Goal: Transaction & Acquisition: Purchase product/service

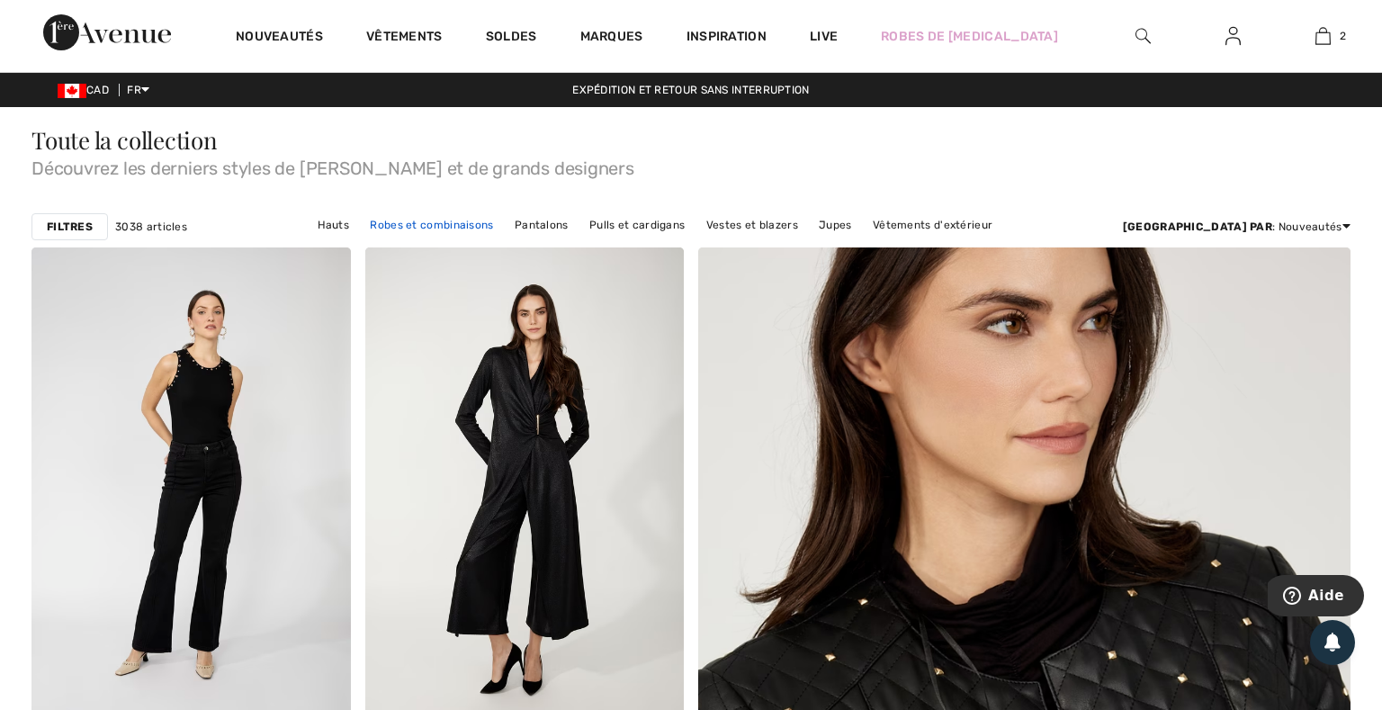
click at [455, 230] on link "Robes et combinaisons" at bounding box center [431, 224] width 141 height 23
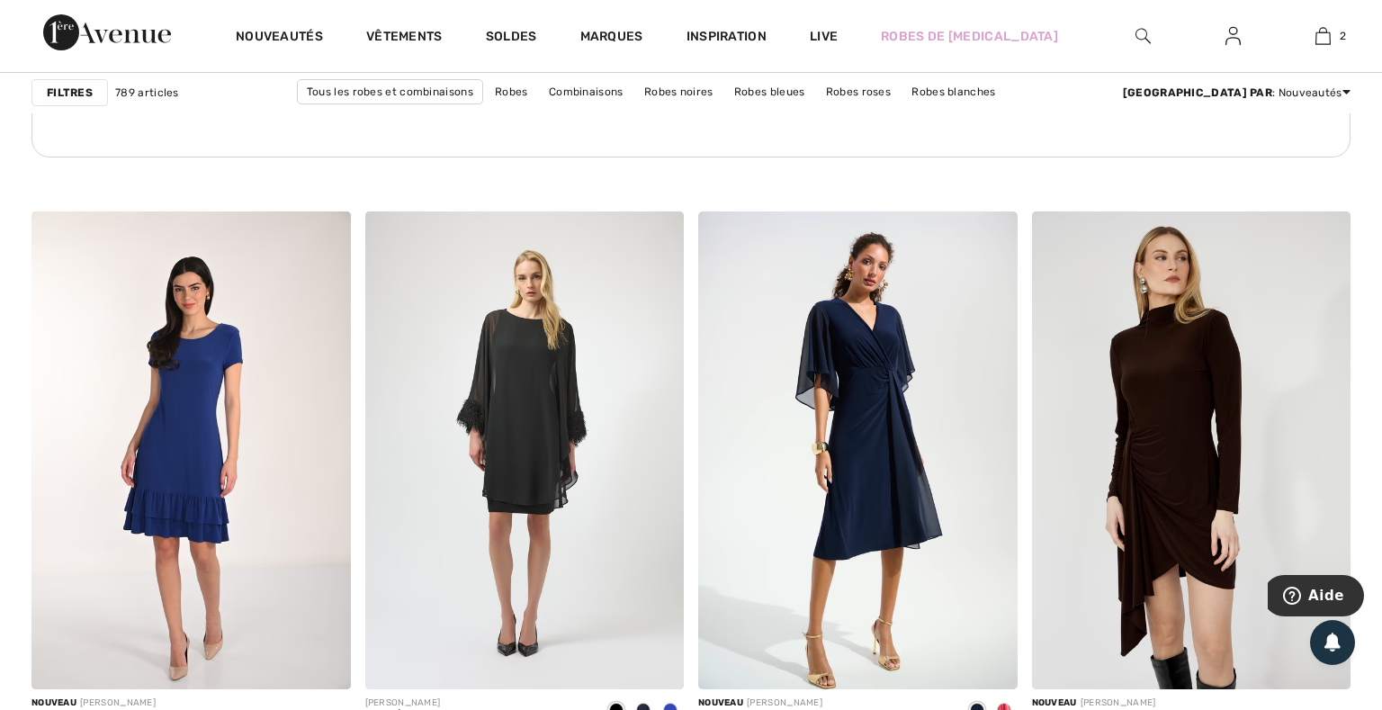
scroll to position [2769, 0]
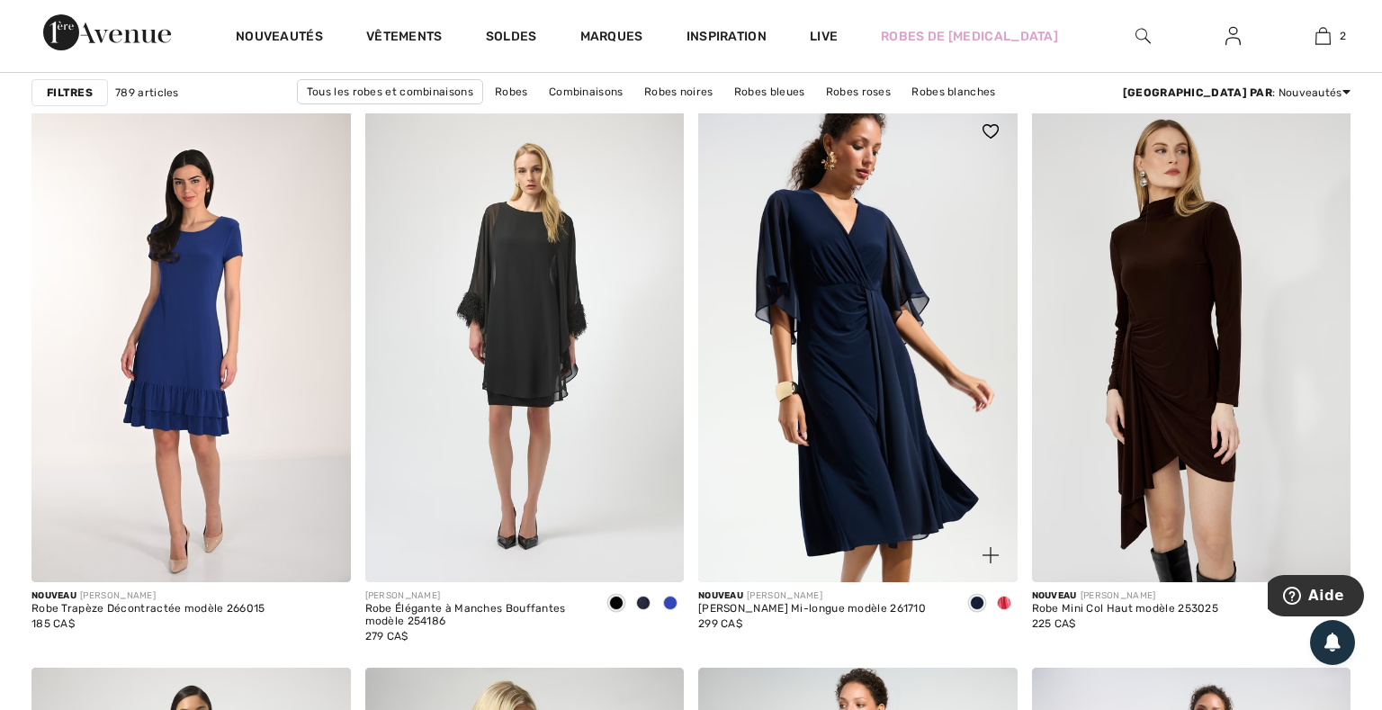
click at [1003, 606] on span at bounding box center [1004, 603] width 14 height 14
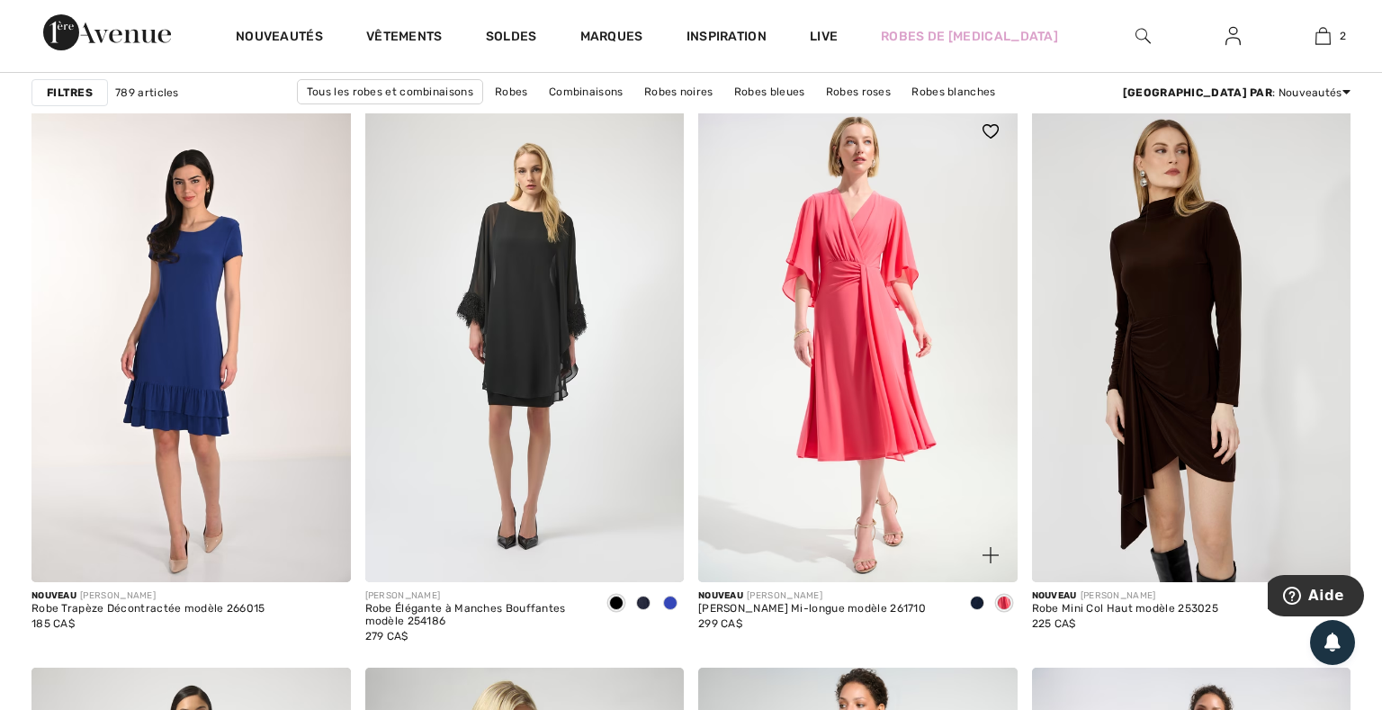
click at [976, 601] on span at bounding box center [977, 603] width 14 height 14
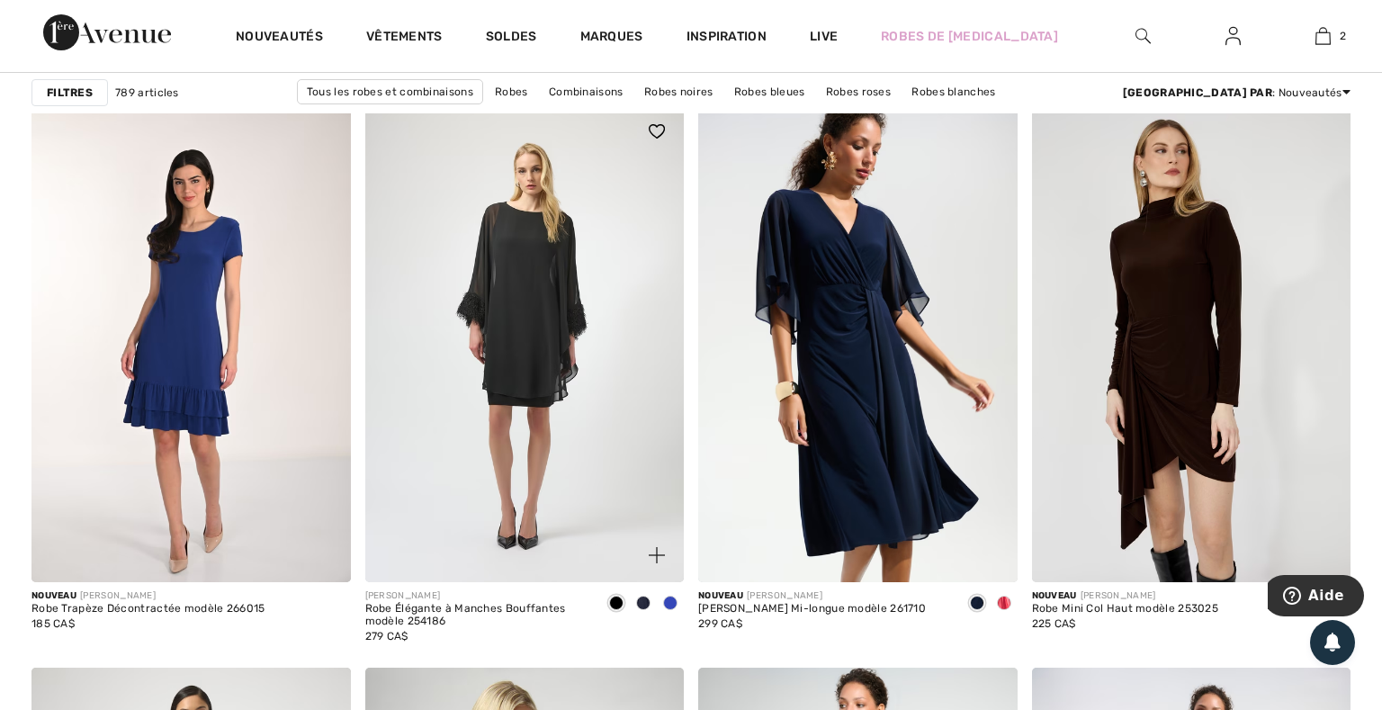
click at [675, 601] on span at bounding box center [670, 603] width 14 height 14
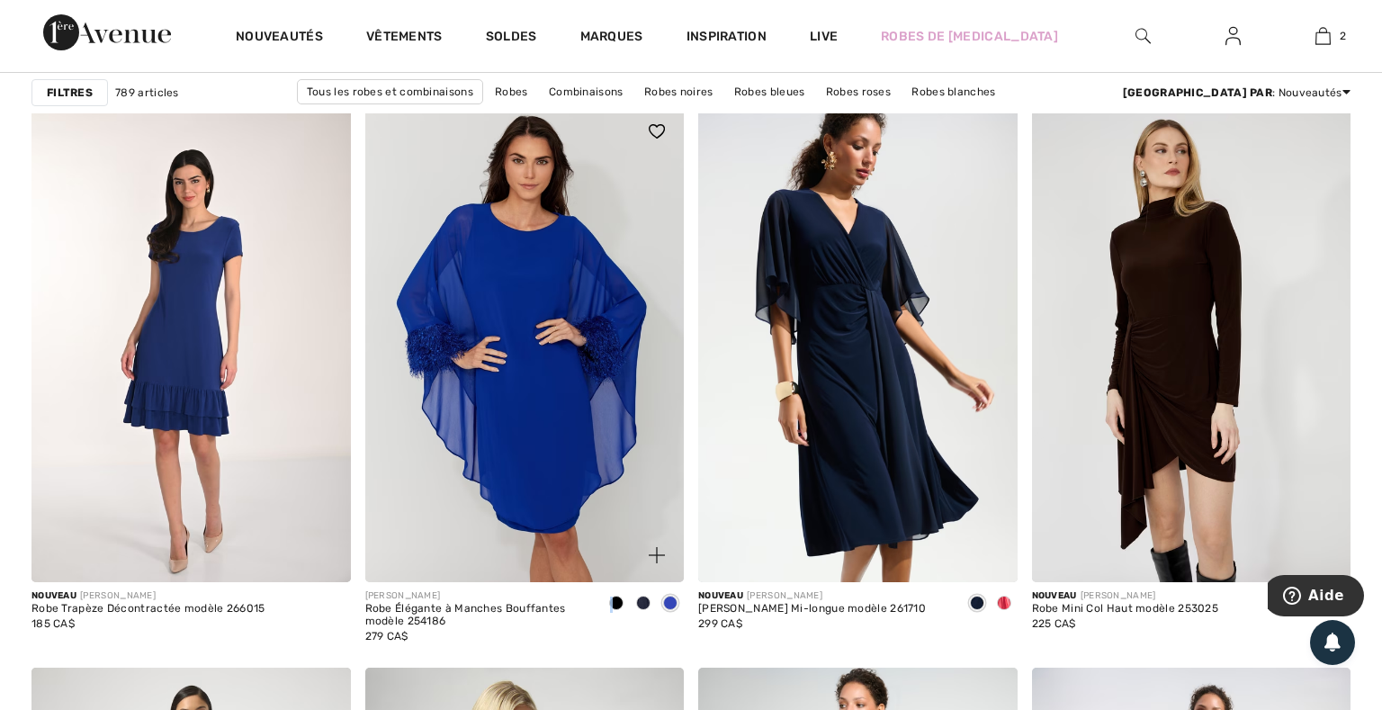
click at [611, 602] on span at bounding box center [616, 603] width 14 height 14
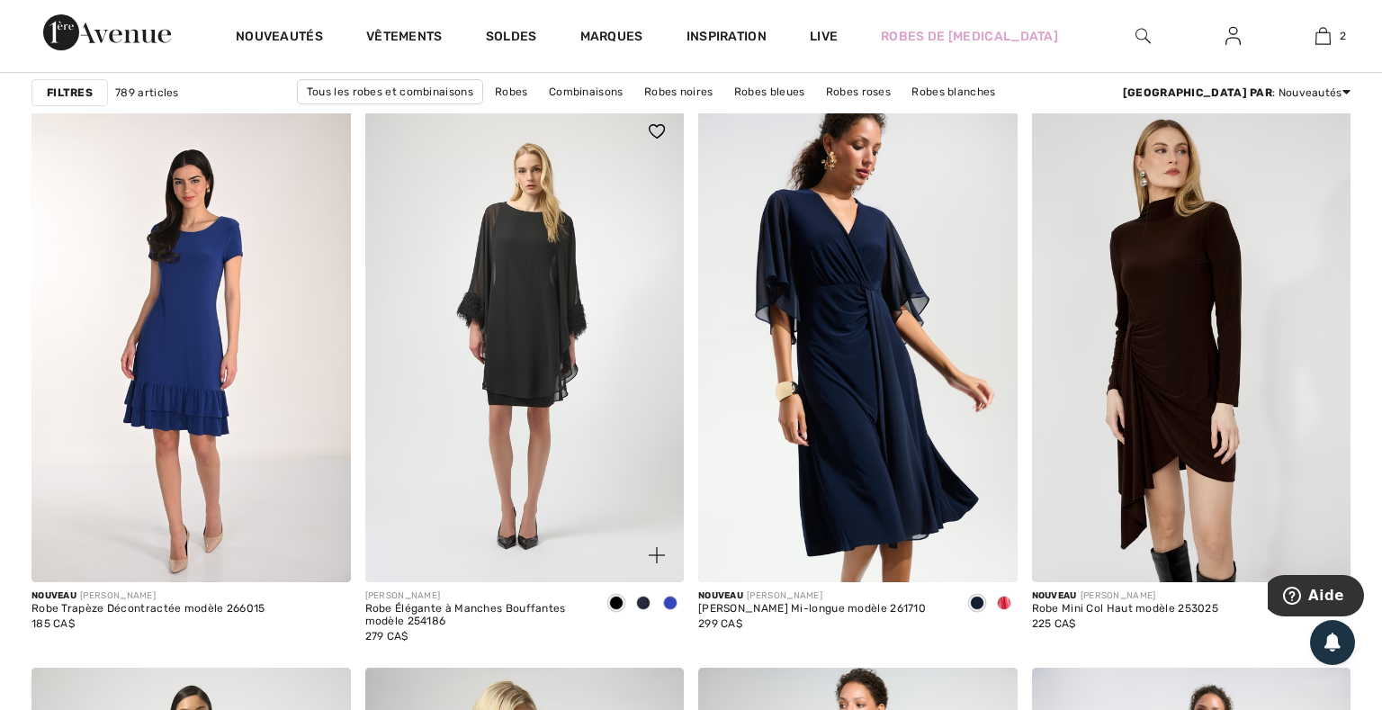
click at [643, 603] on span at bounding box center [643, 603] width 14 height 14
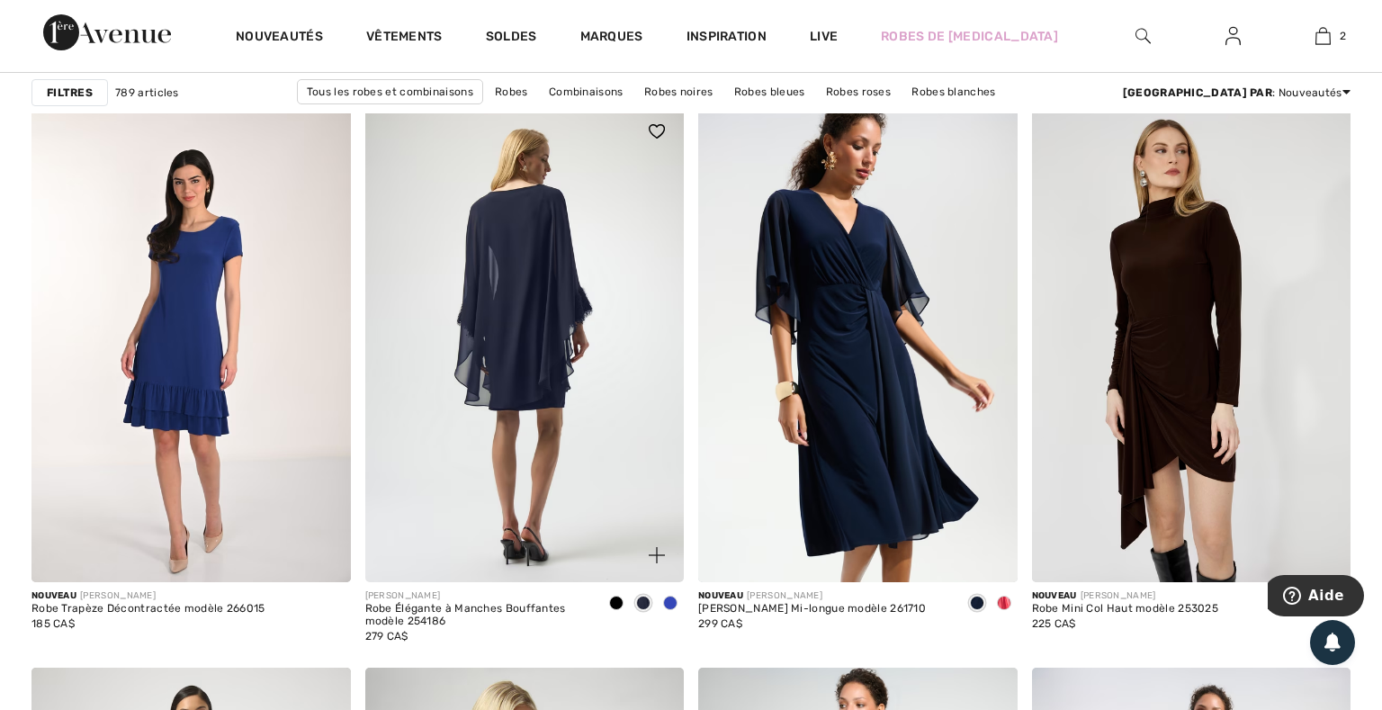
click at [565, 370] on img at bounding box center [525, 343] width 320 height 479
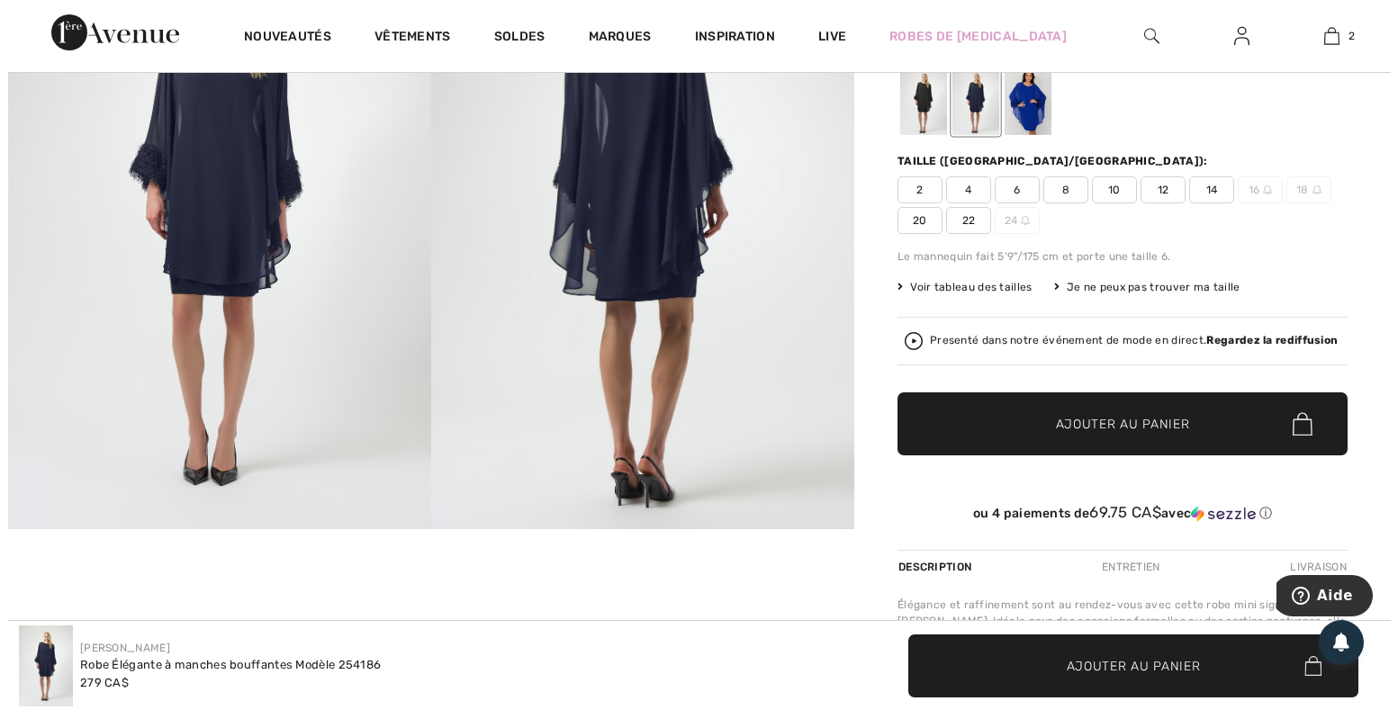
scroll to position [106, 0]
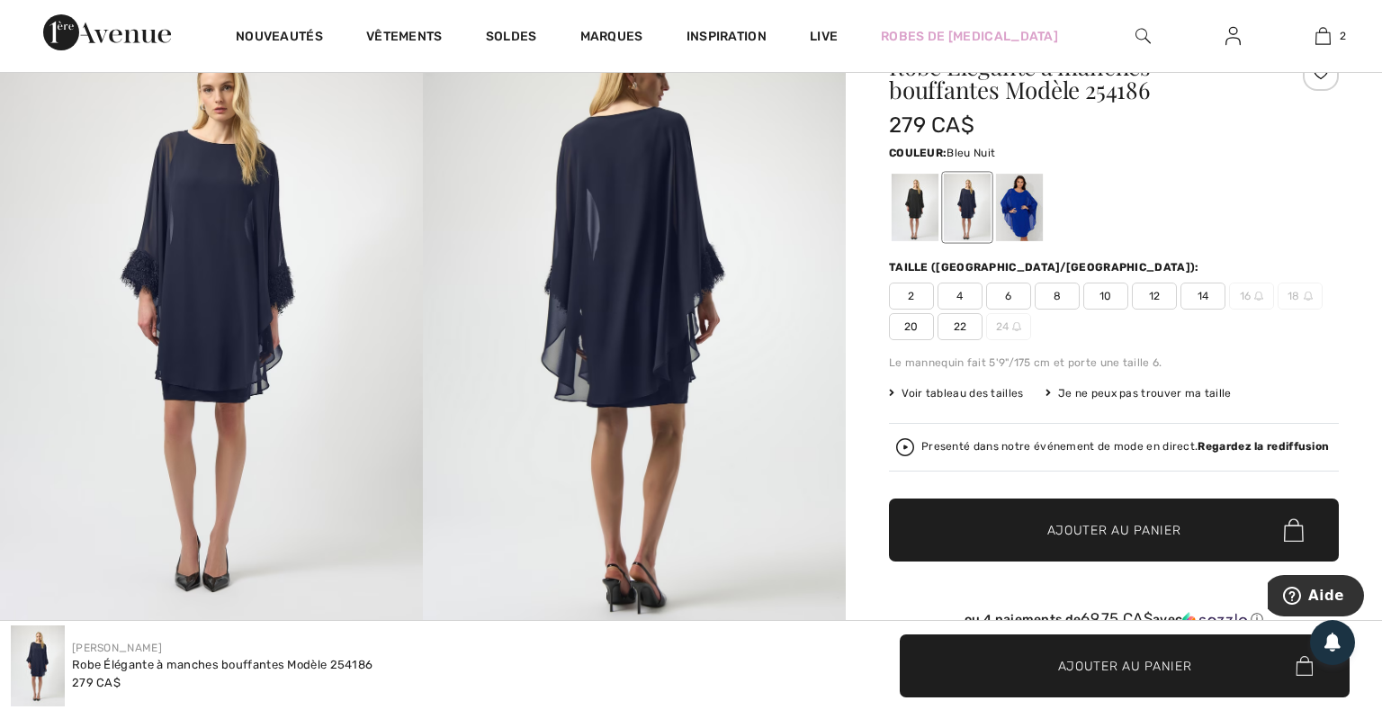
click at [1044, 302] on span "8" at bounding box center [1057, 296] width 45 height 27
click at [918, 188] on div at bounding box center [915, 208] width 47 height 68
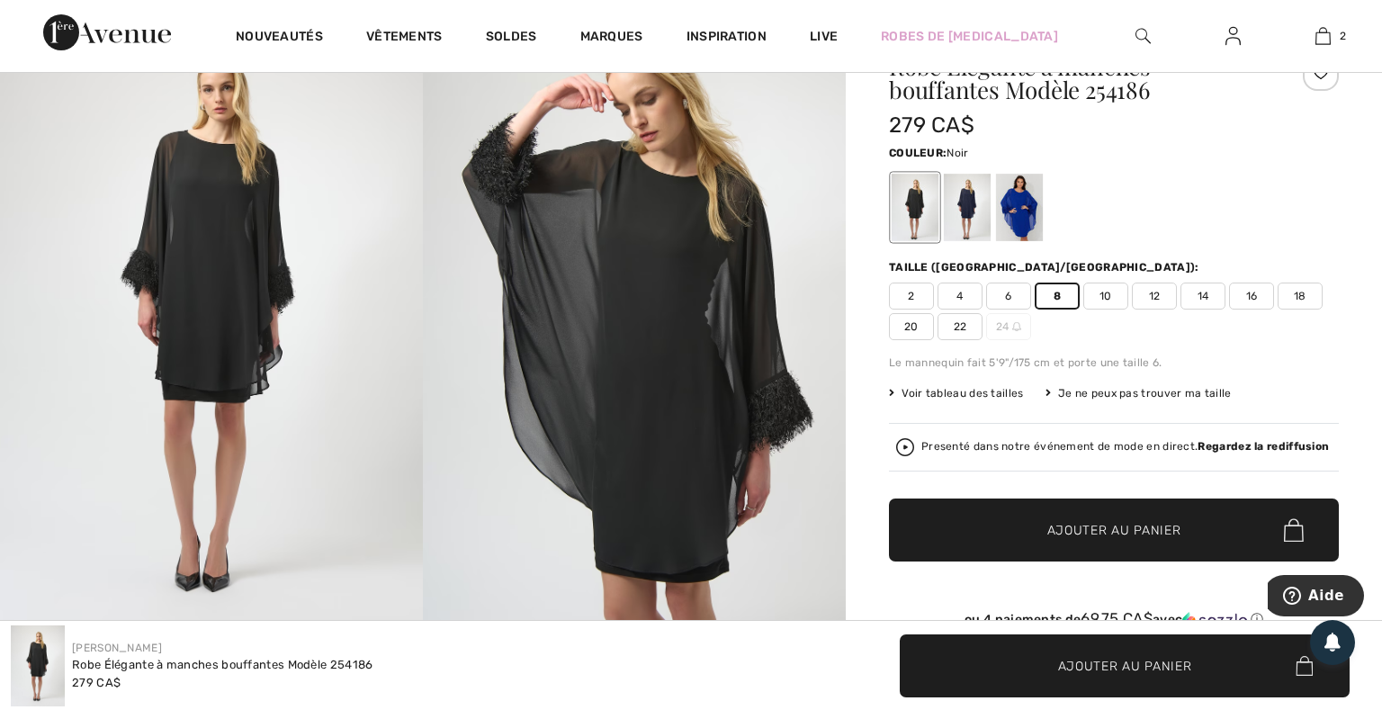
click at [770, 388] on img at bounding box center [634, 318] width 423 height 635
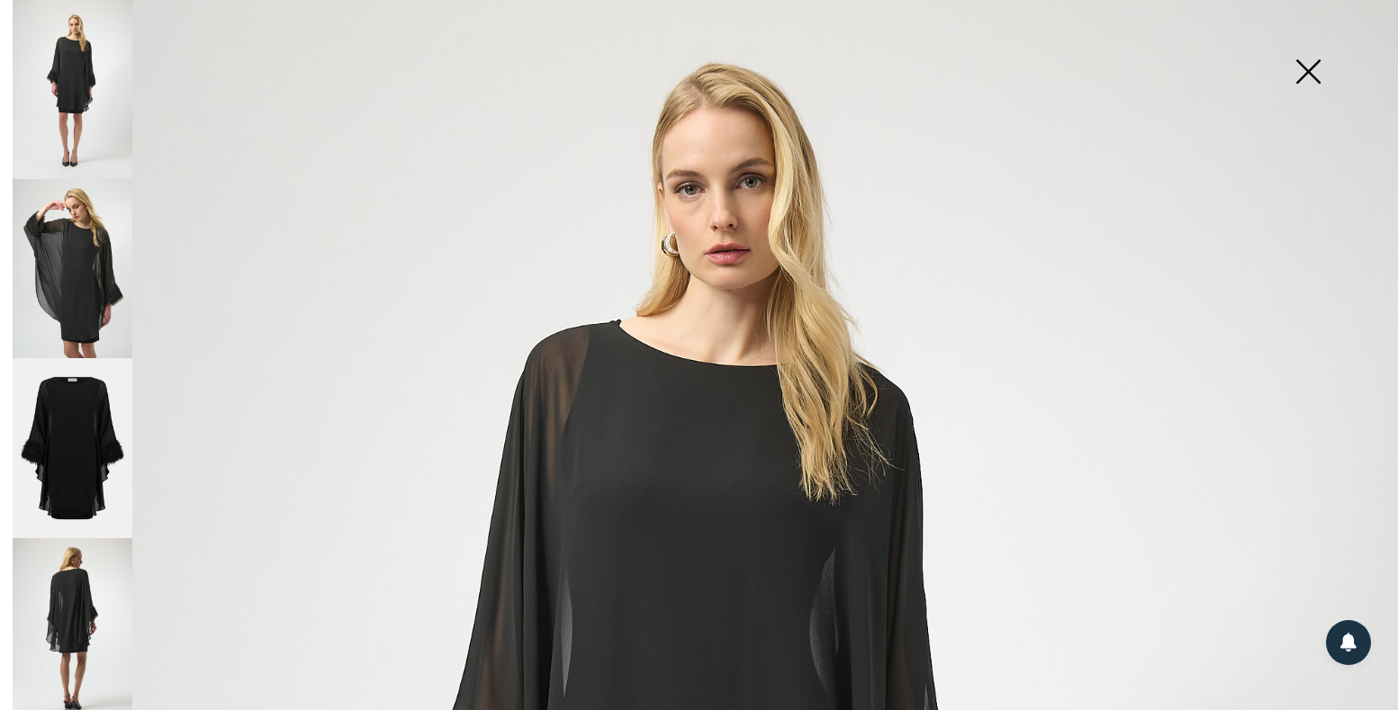
scroll to position [0, 0]
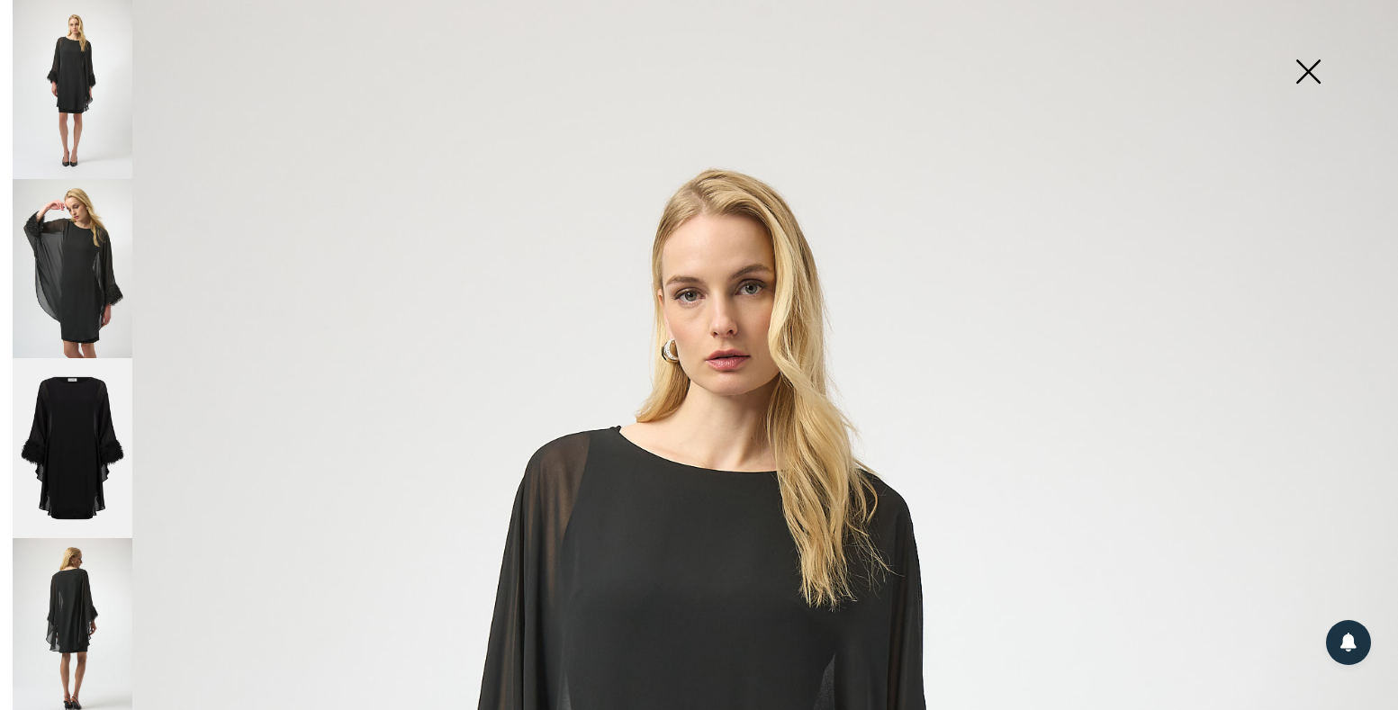
drag, startPoint x: 86, startPoint y: 289, endPoint x: 95, endPoint y: 288, distance: 9.0
click at [88, 291] on img at bounding box center [73, 268] width 120 height 179
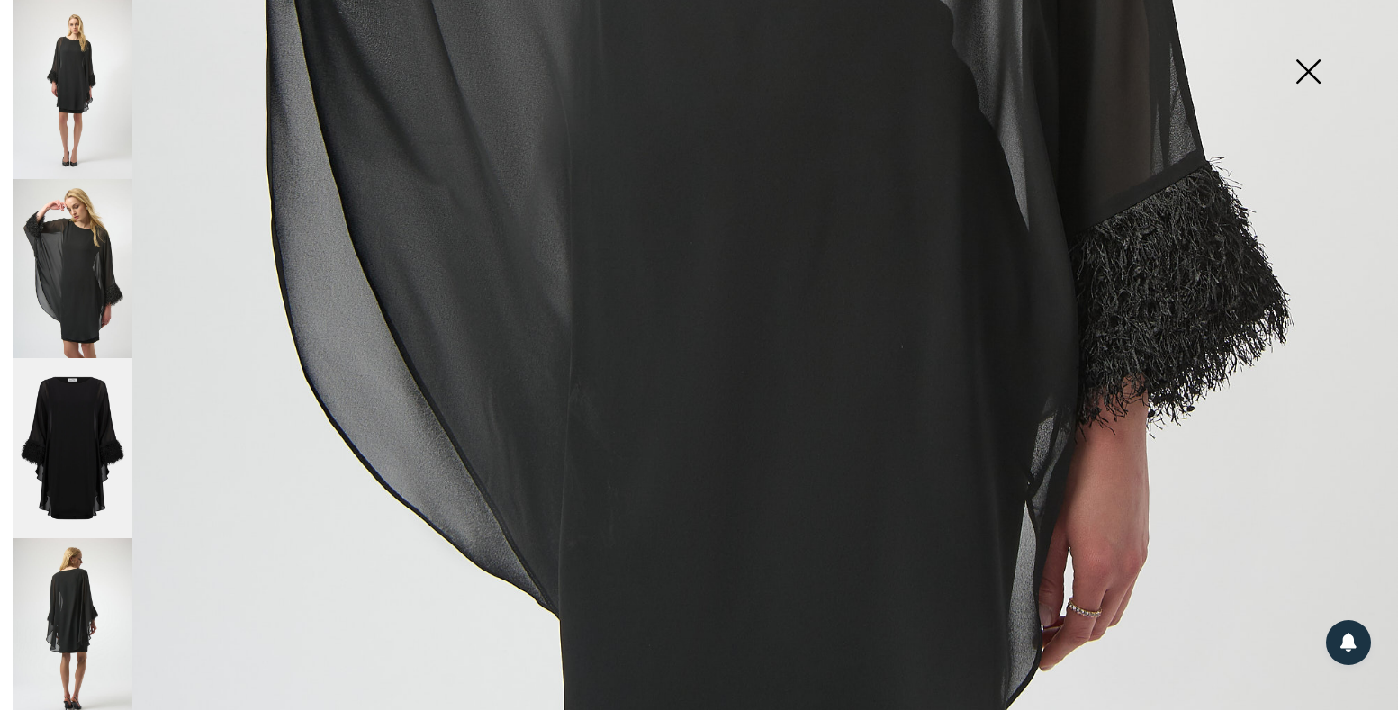
scroll to position [1171, 0]
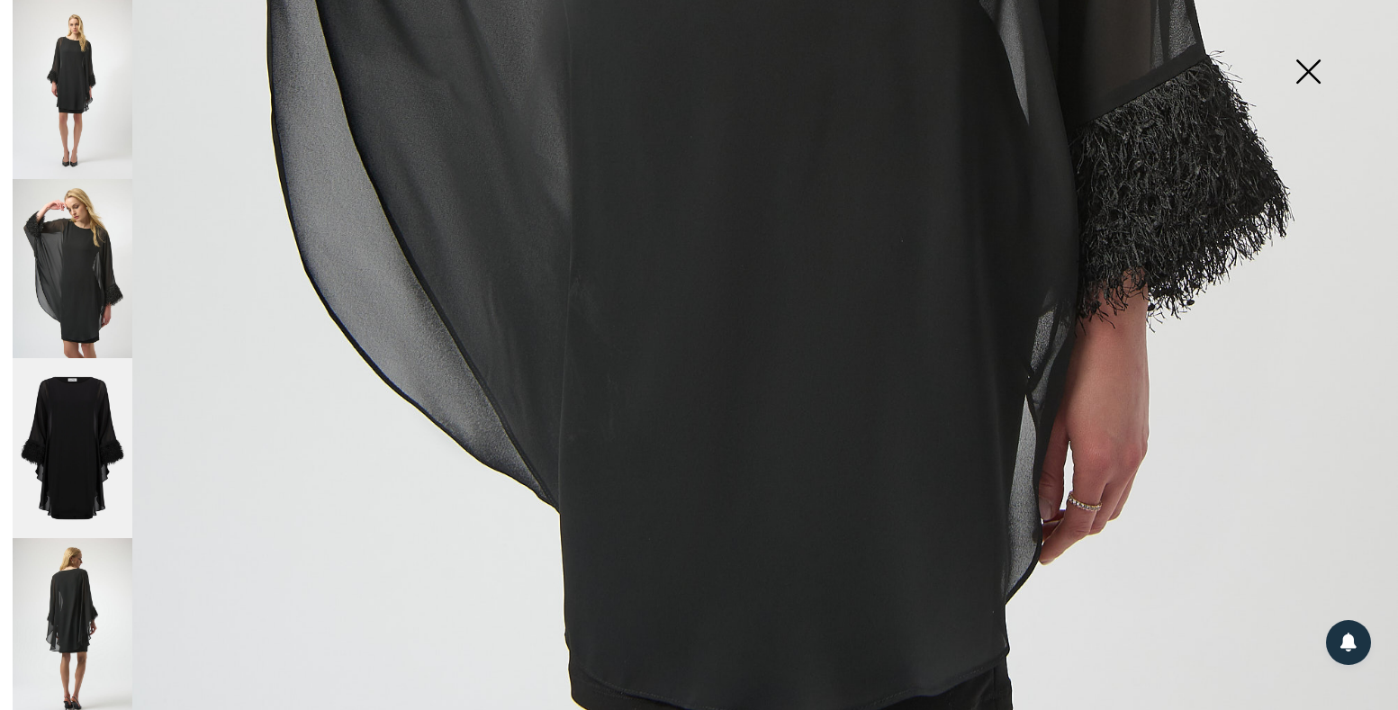
click at [109, 396] on img at bounding box center [73, 448] width 120 height 180
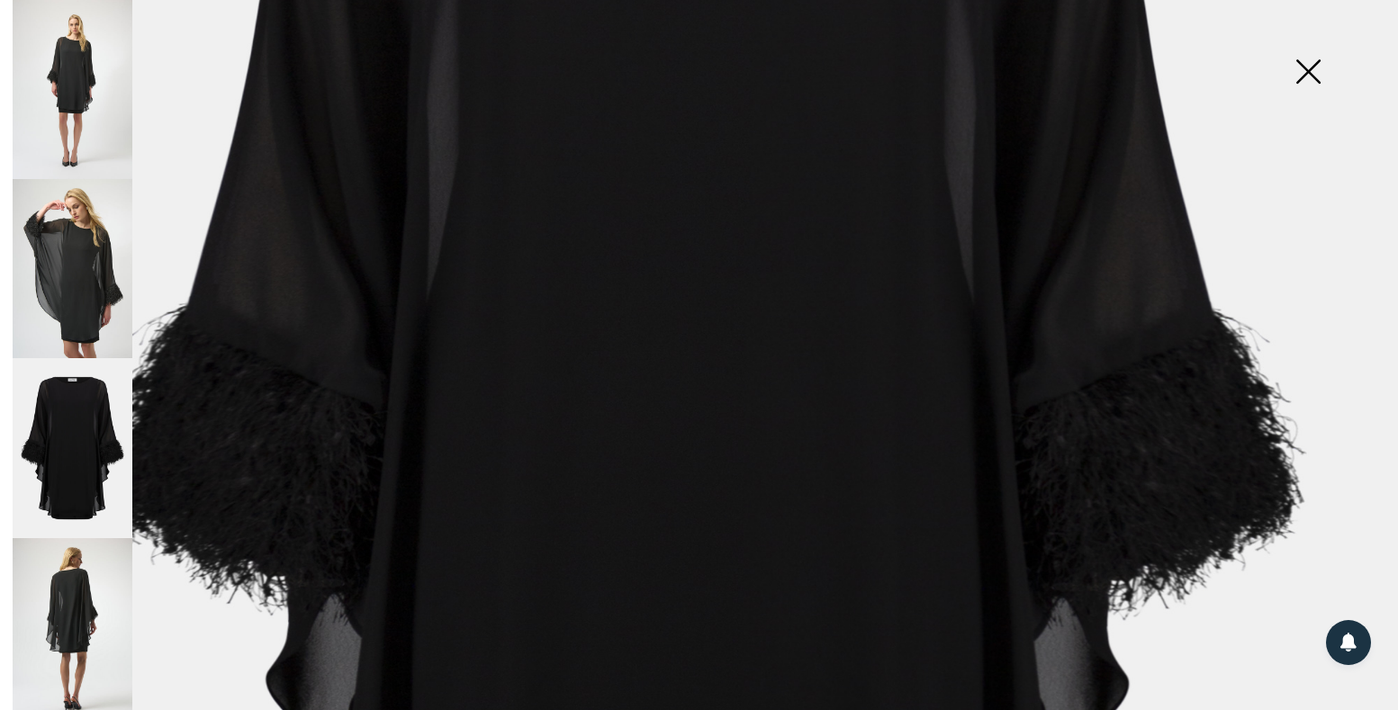
scroll to position [532, 0]
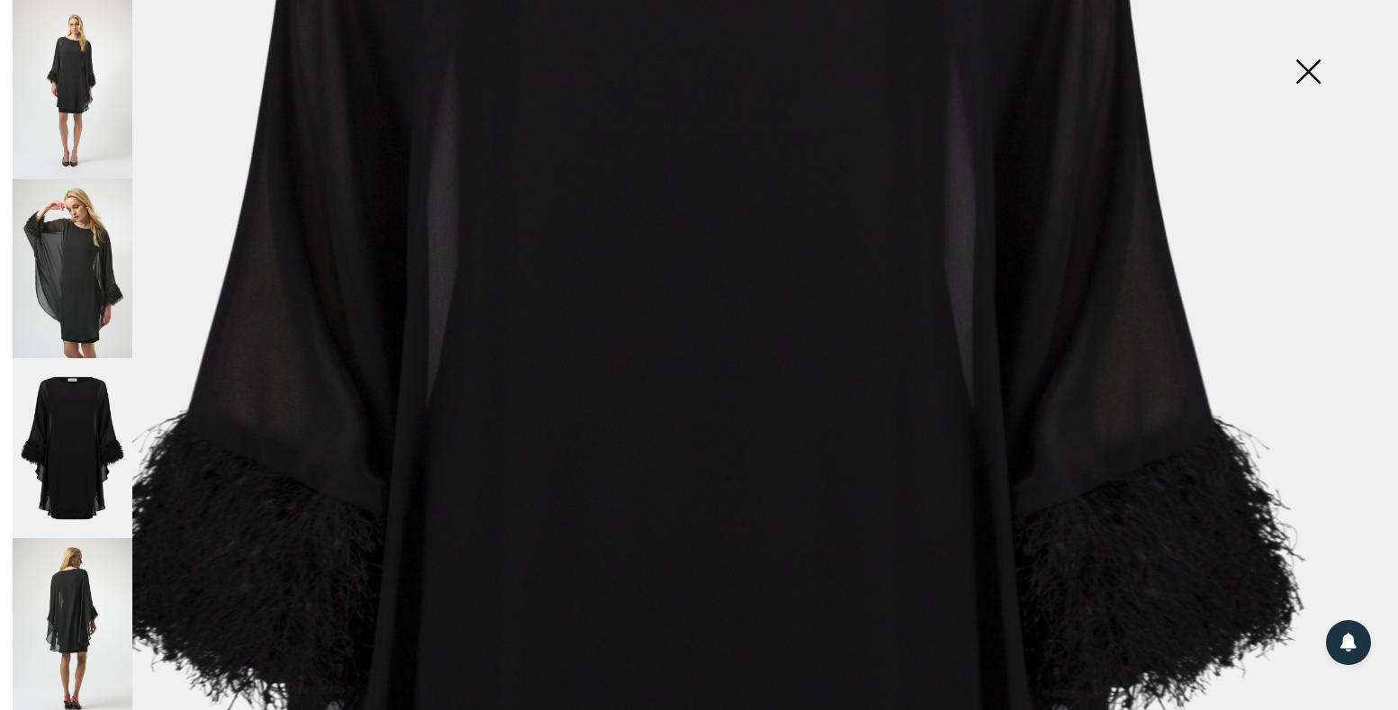
click at [60, 585] on img at bounding box center [73, 627] width 120 height 179
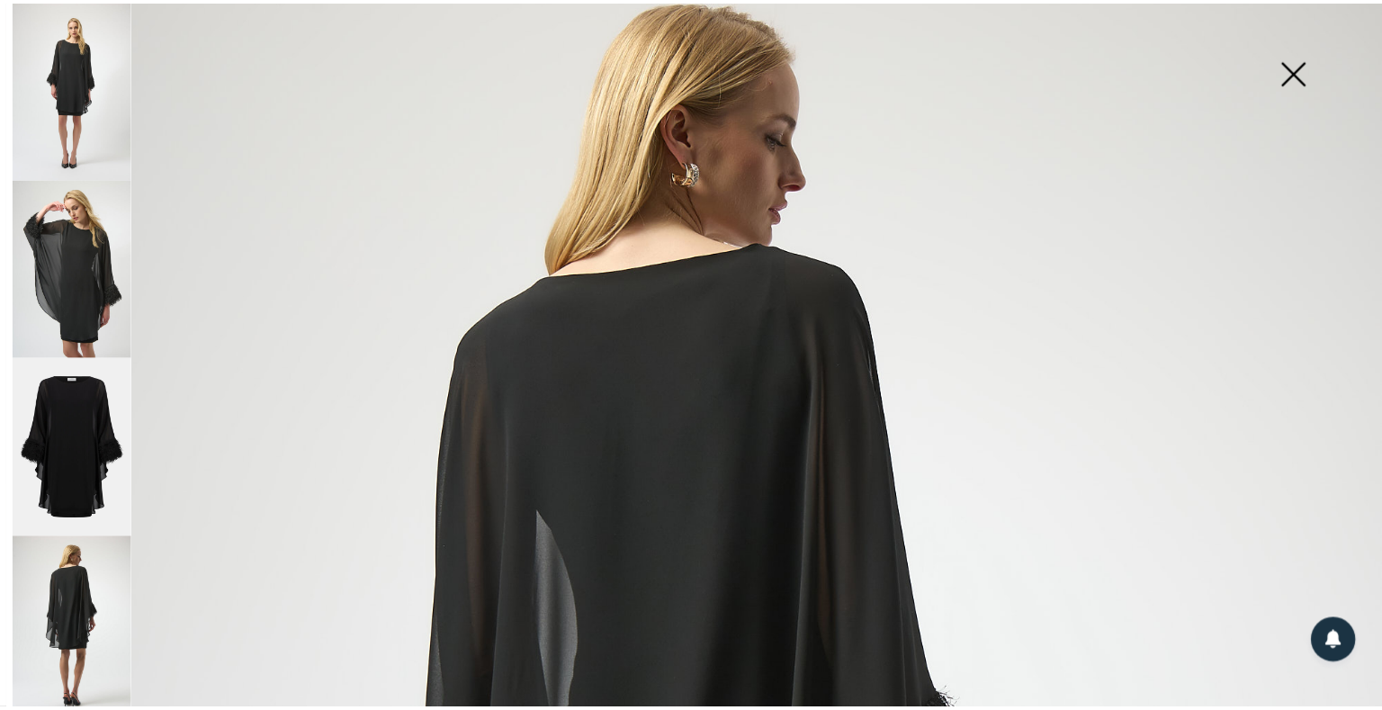
scroll to position [0, 0]
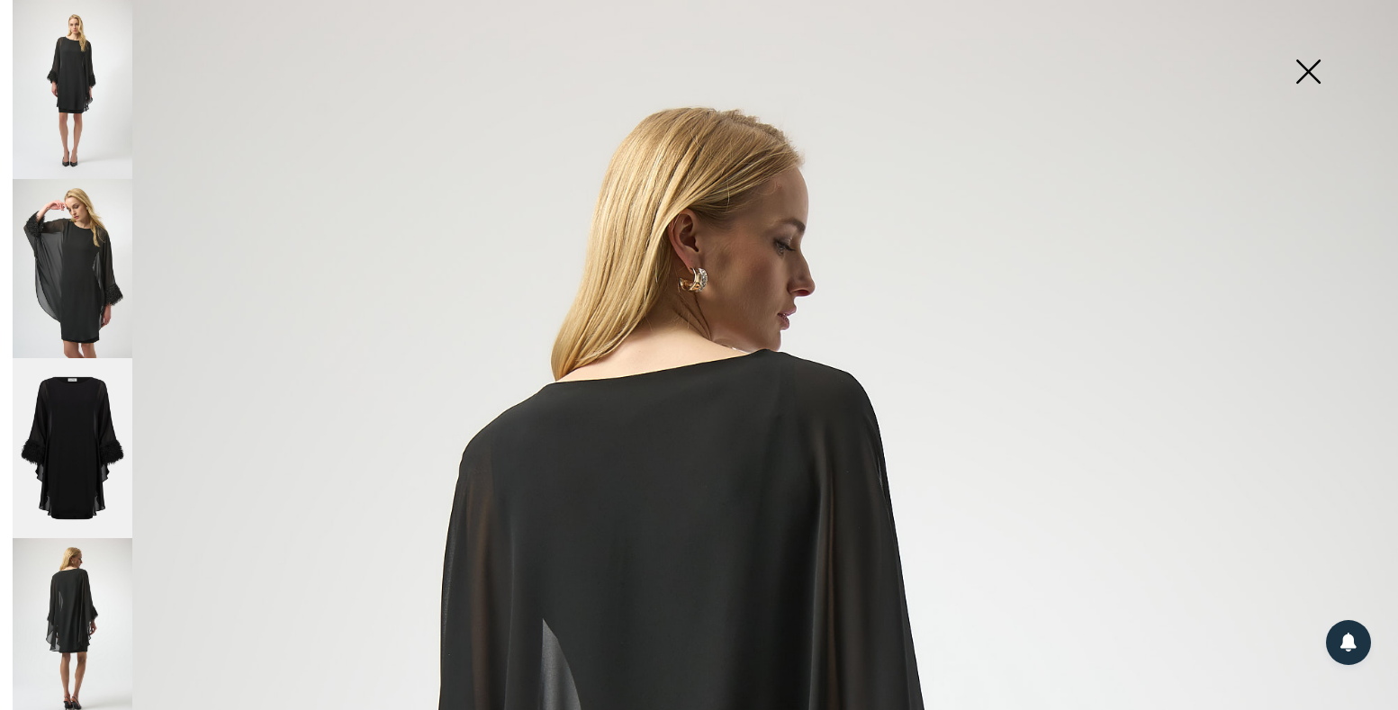
click at [1310, 75] on img at bounding box center [1308, 73] width 90 height 93
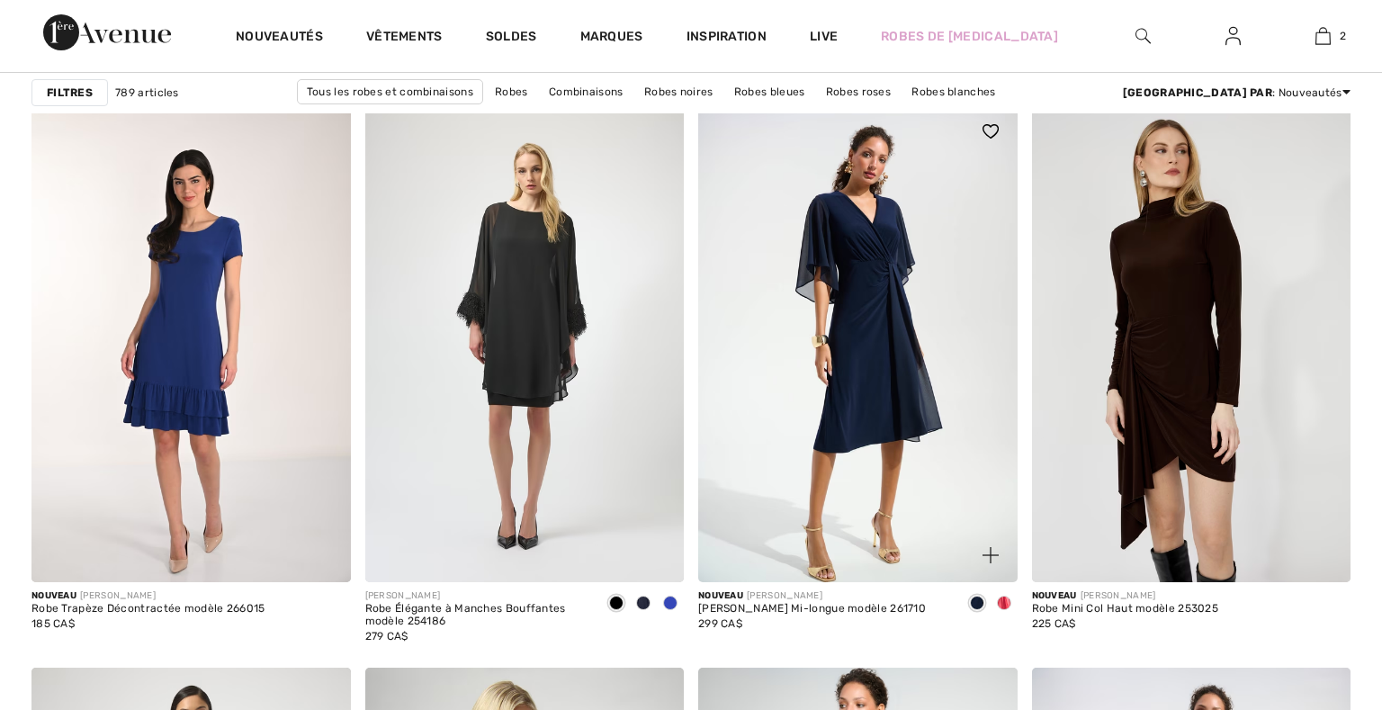
scroll to position [2769, 0]
checkbox input "true"
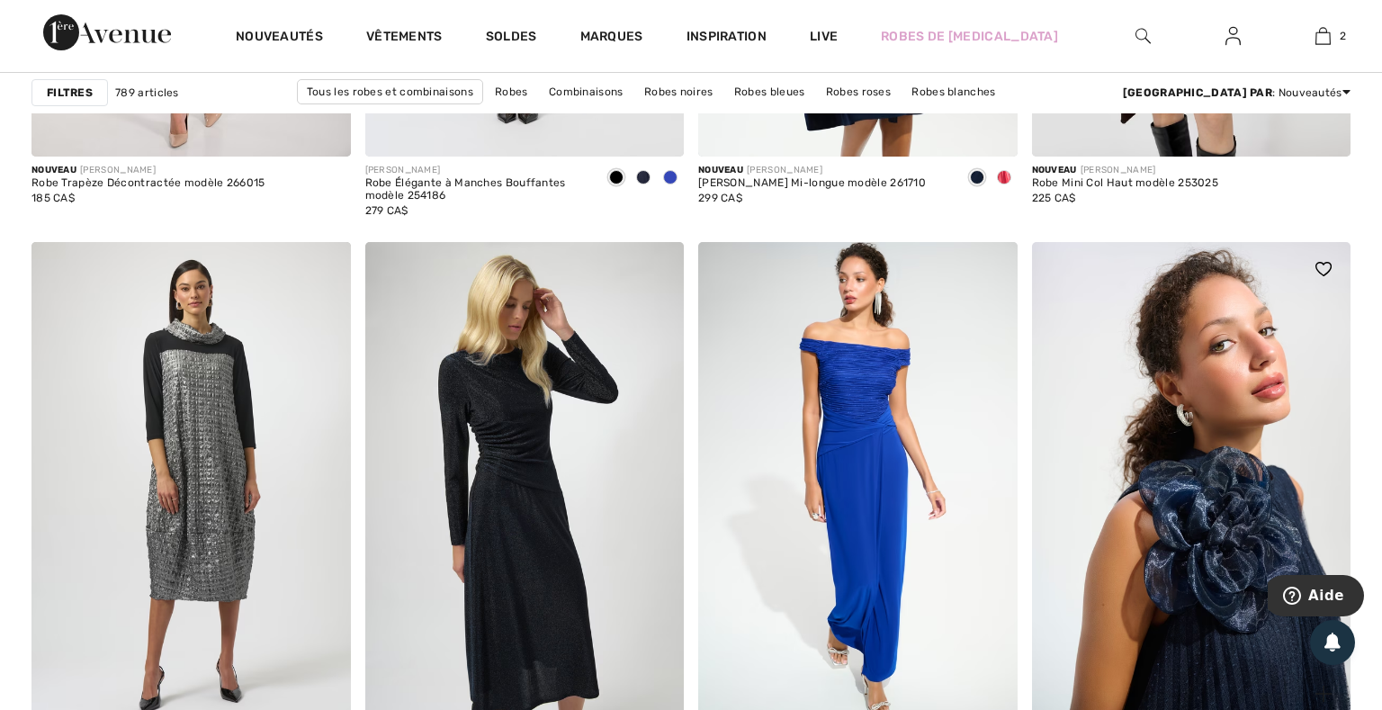
scroll to position [3301, 0]
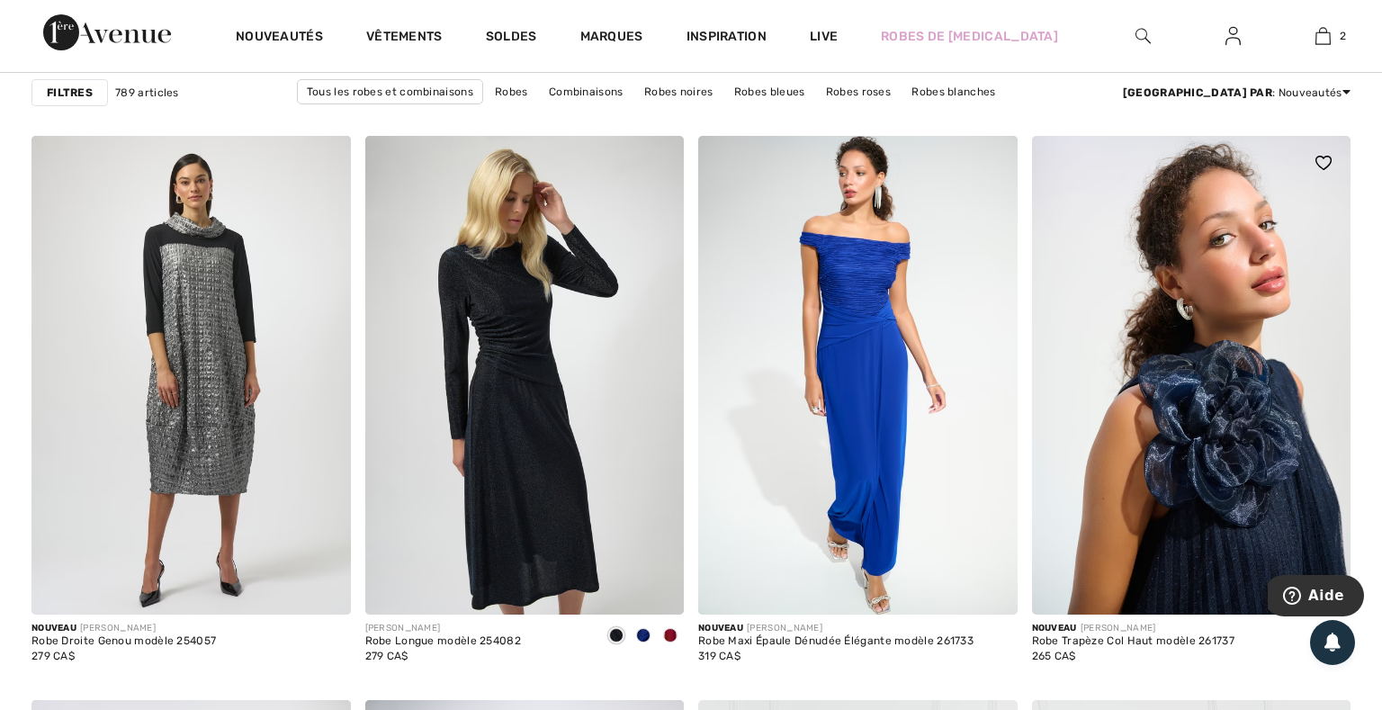
click at [1201, 476] on img at bounding box center [1192, 375] width 320 height 479
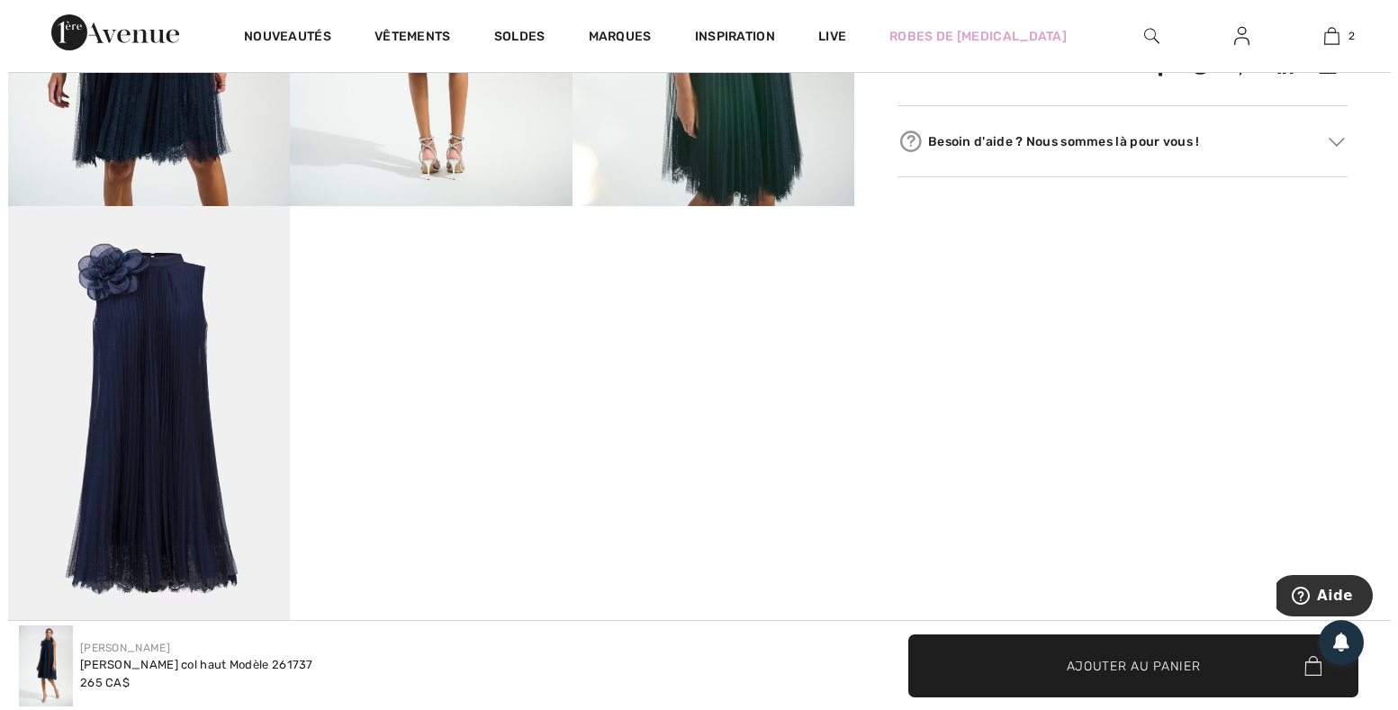
scroll to position [639, 0]
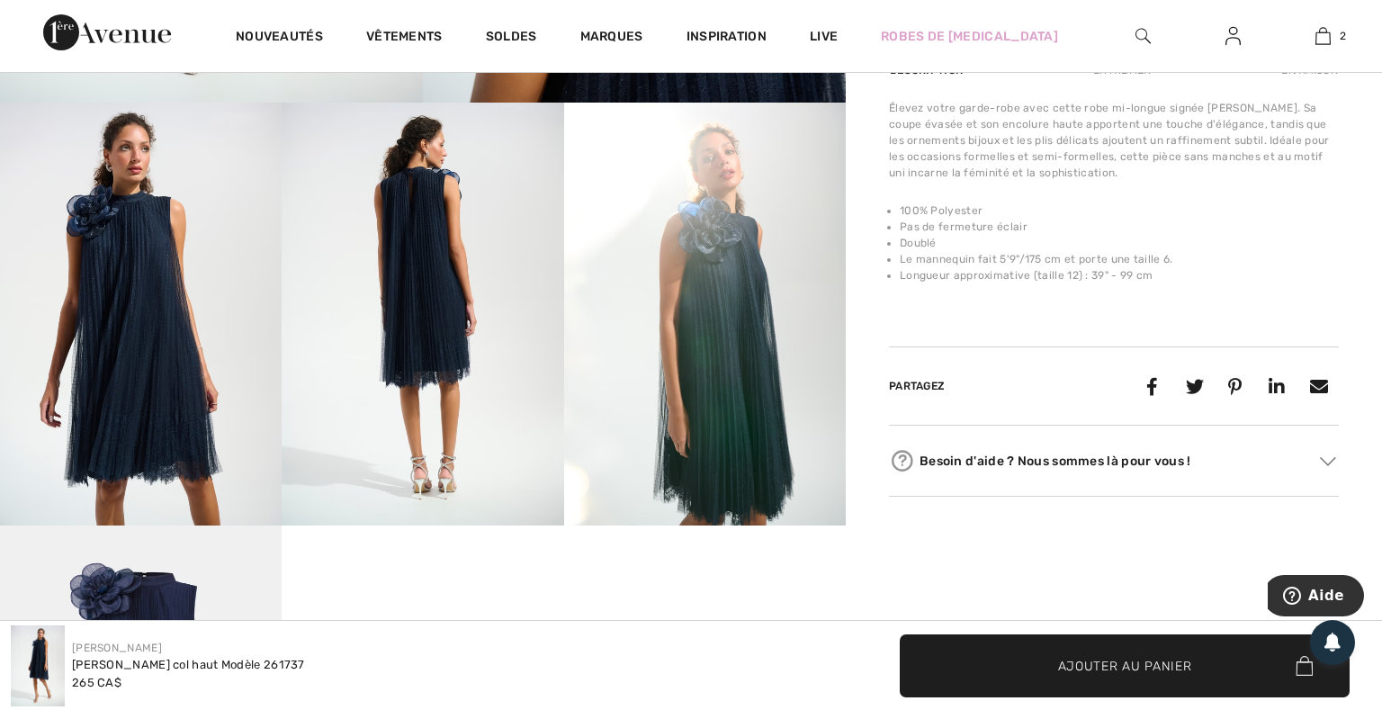
click at [143, 298] on img at bounding box center [141, 314] width 282 height 423
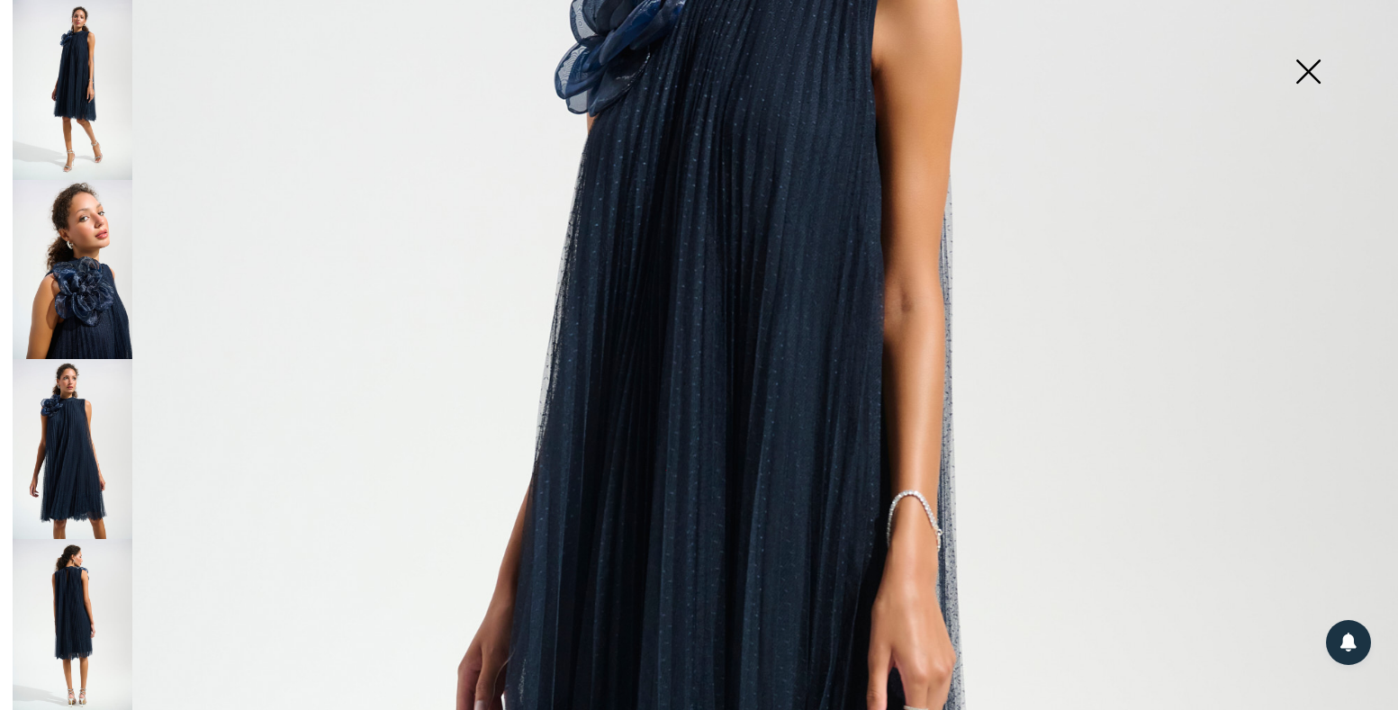
scroll to position [0, 0]
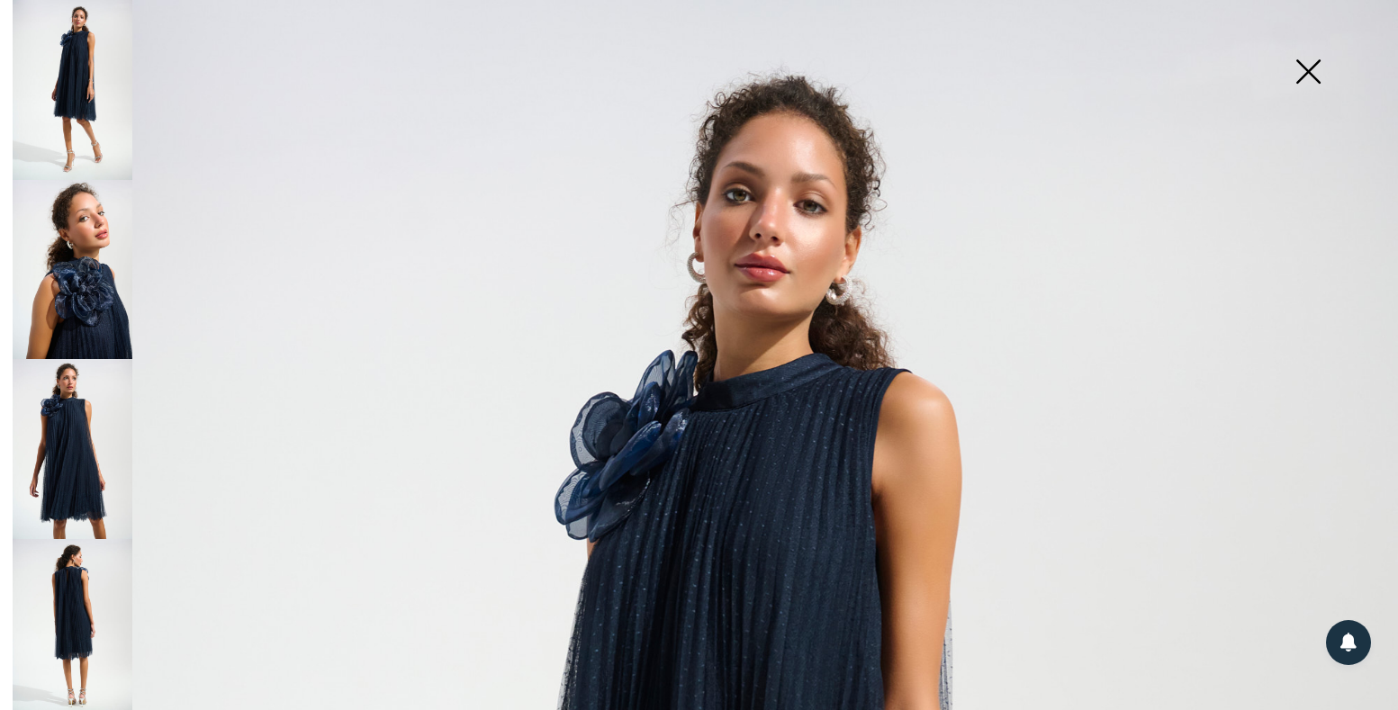
click at [1310, 74] on img at bounding box center [1308, 73] width 90 height 93
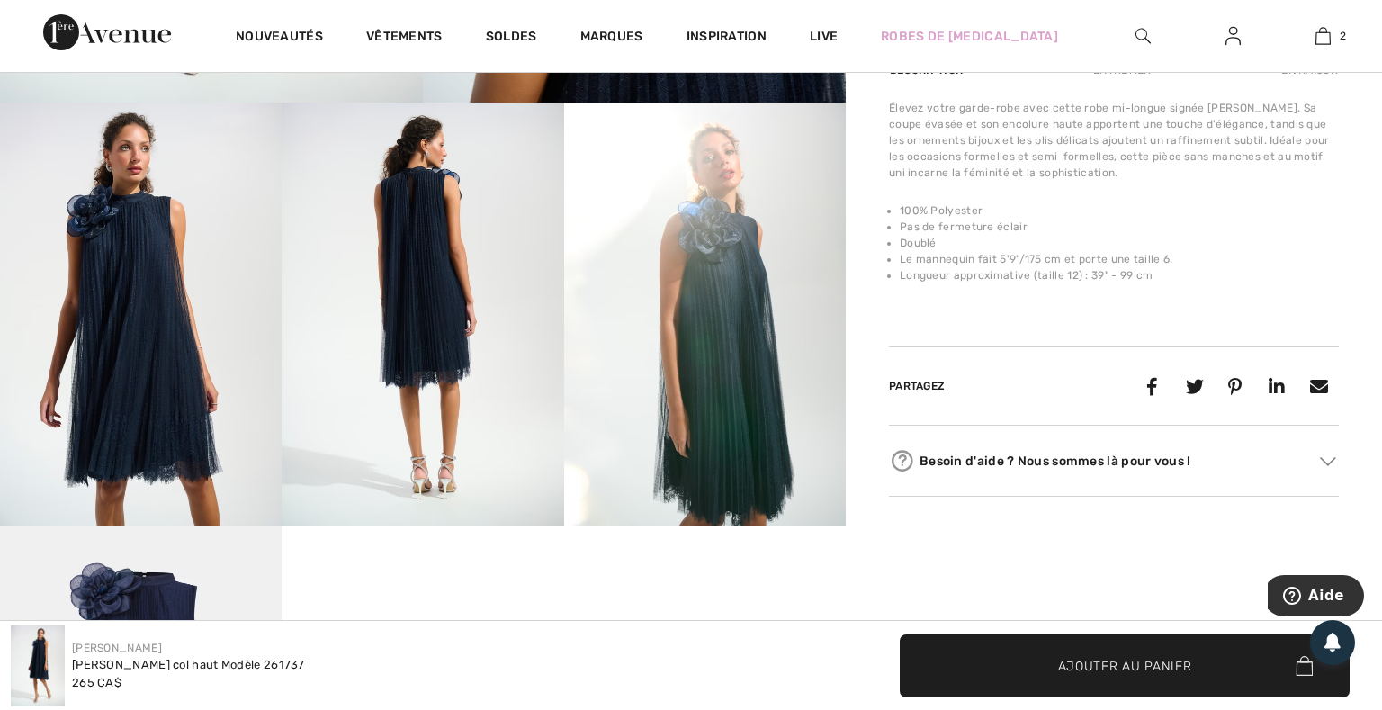
click at [722, 299] on img at bounding box center [705, 314] width 282 height 423
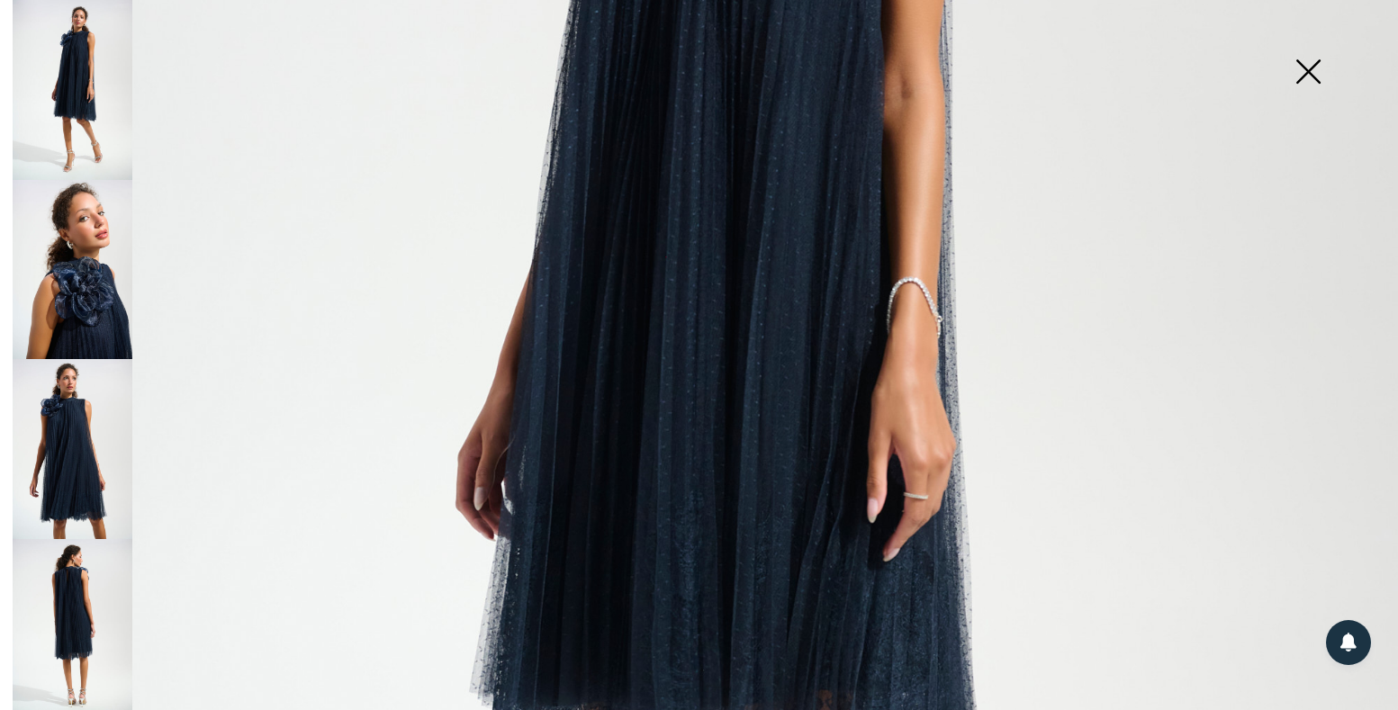
scroll to position [959, 0]
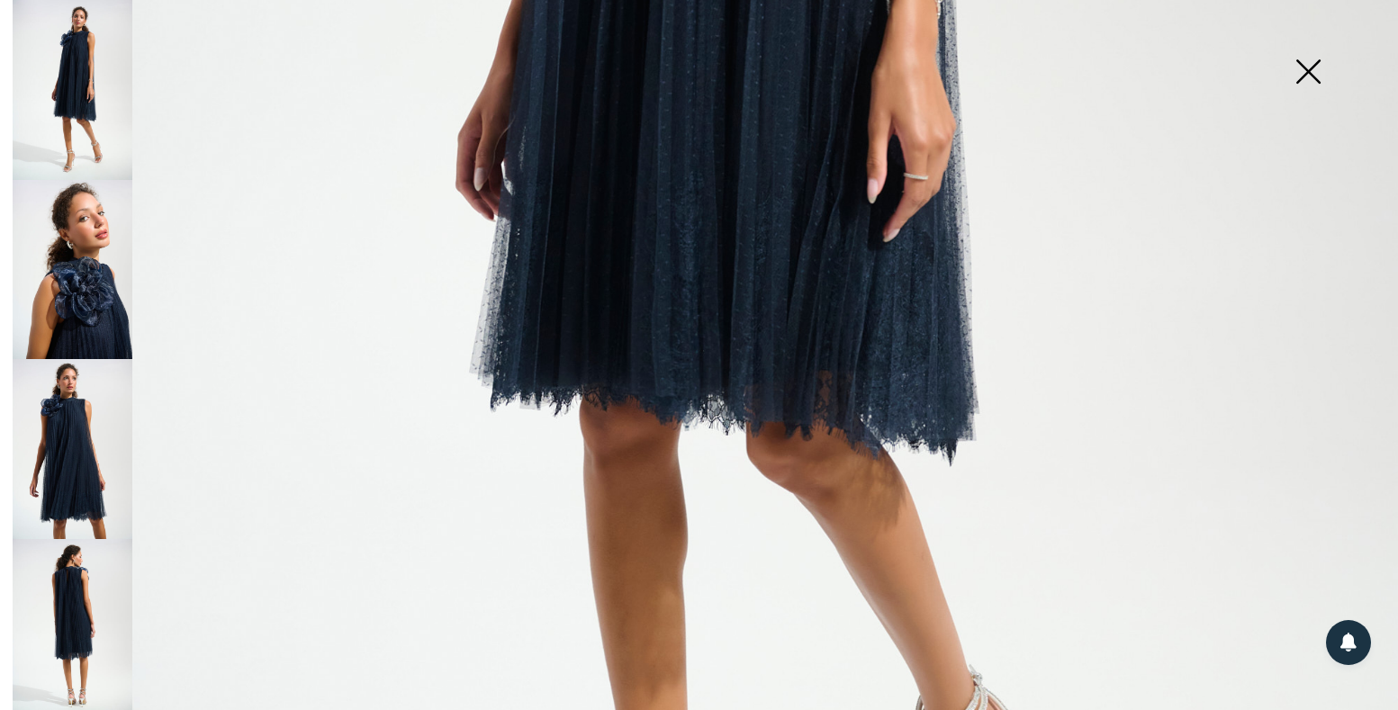
click at [78, 430] on img at bounding box center [73, 449] width 120 height 180
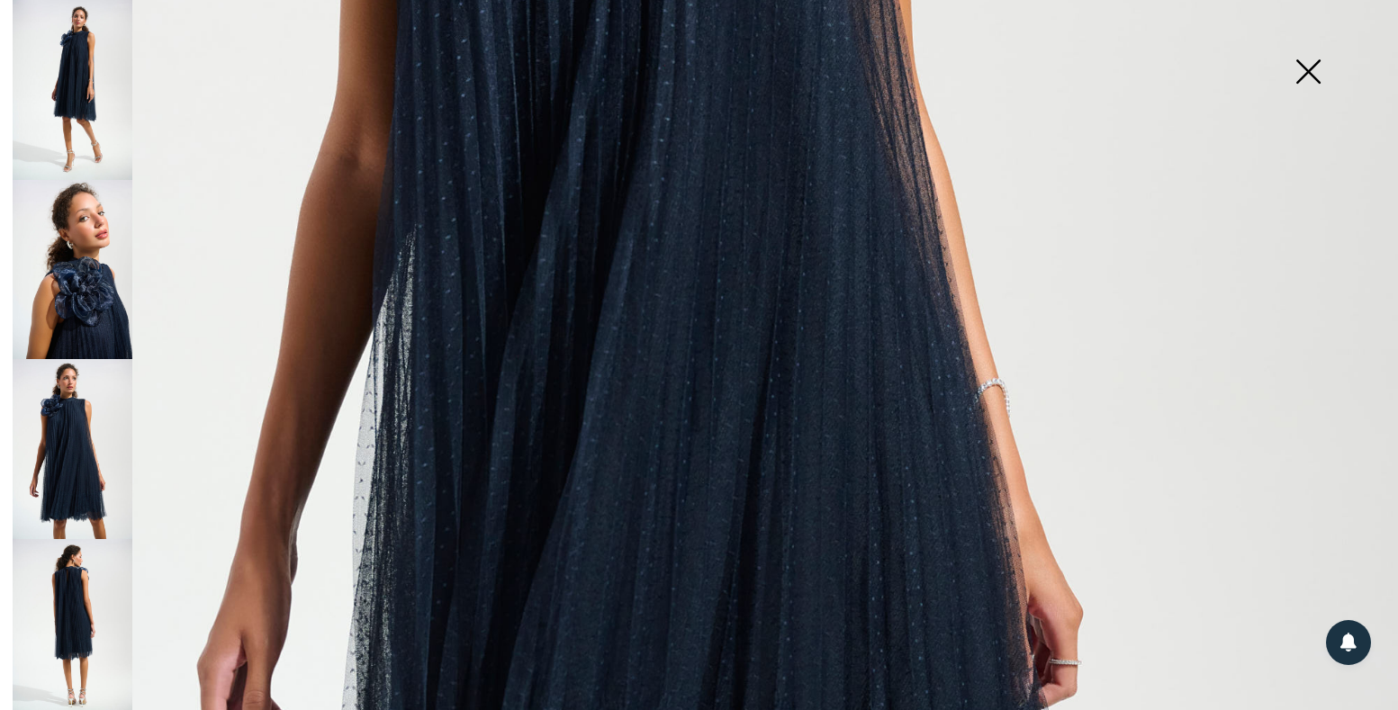
scroll to position [192, 0]
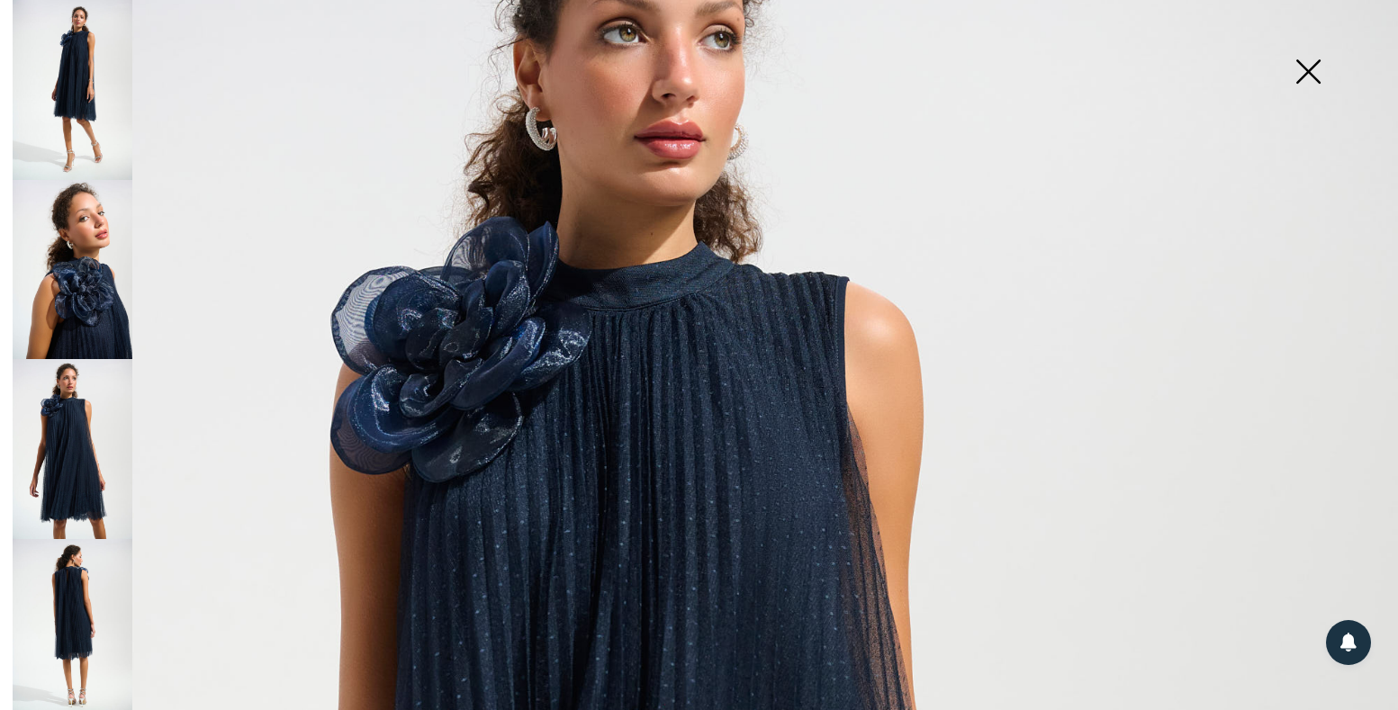
click at [91, 463] on img at bounding box center [73, 449] width 120 height 180
click at [91, 585] on img at bounding box center [73, 629] width 120 height 180
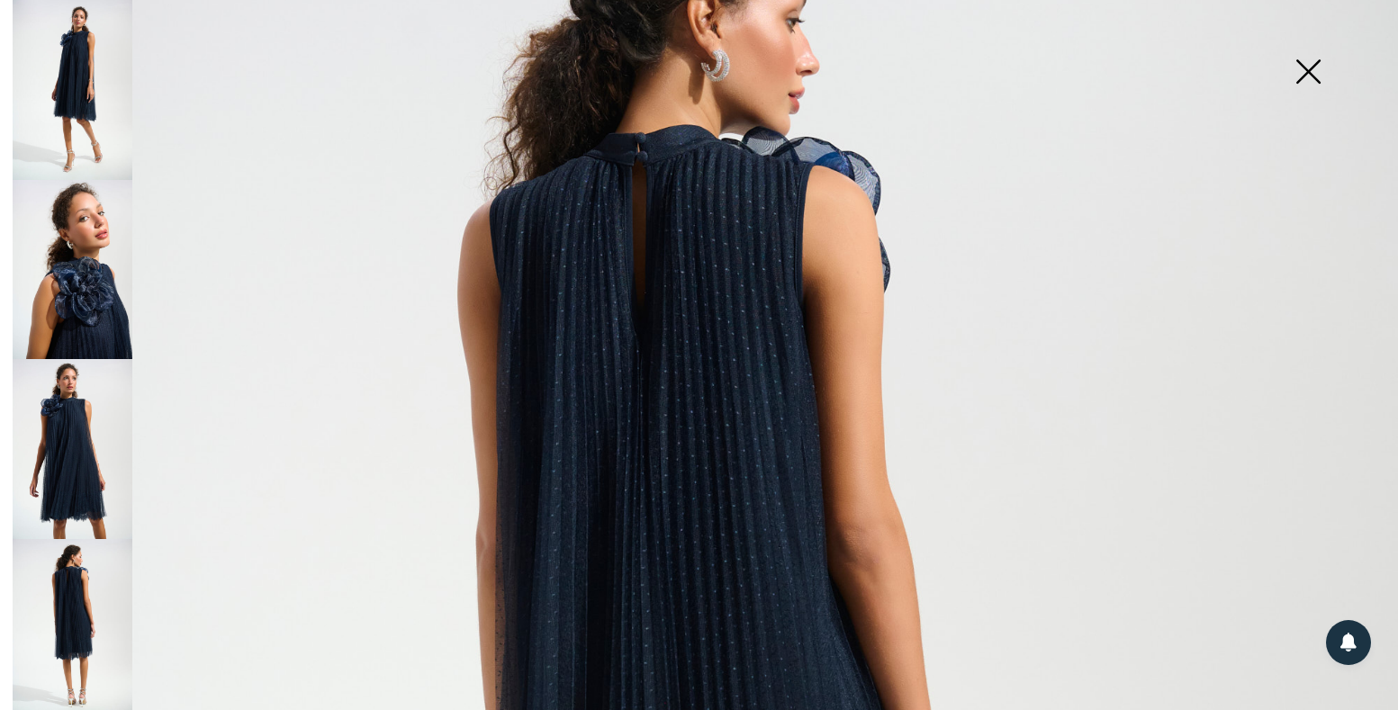
click at [1311, 74] on img at bounding box center [1308, 73] width 90 height 93
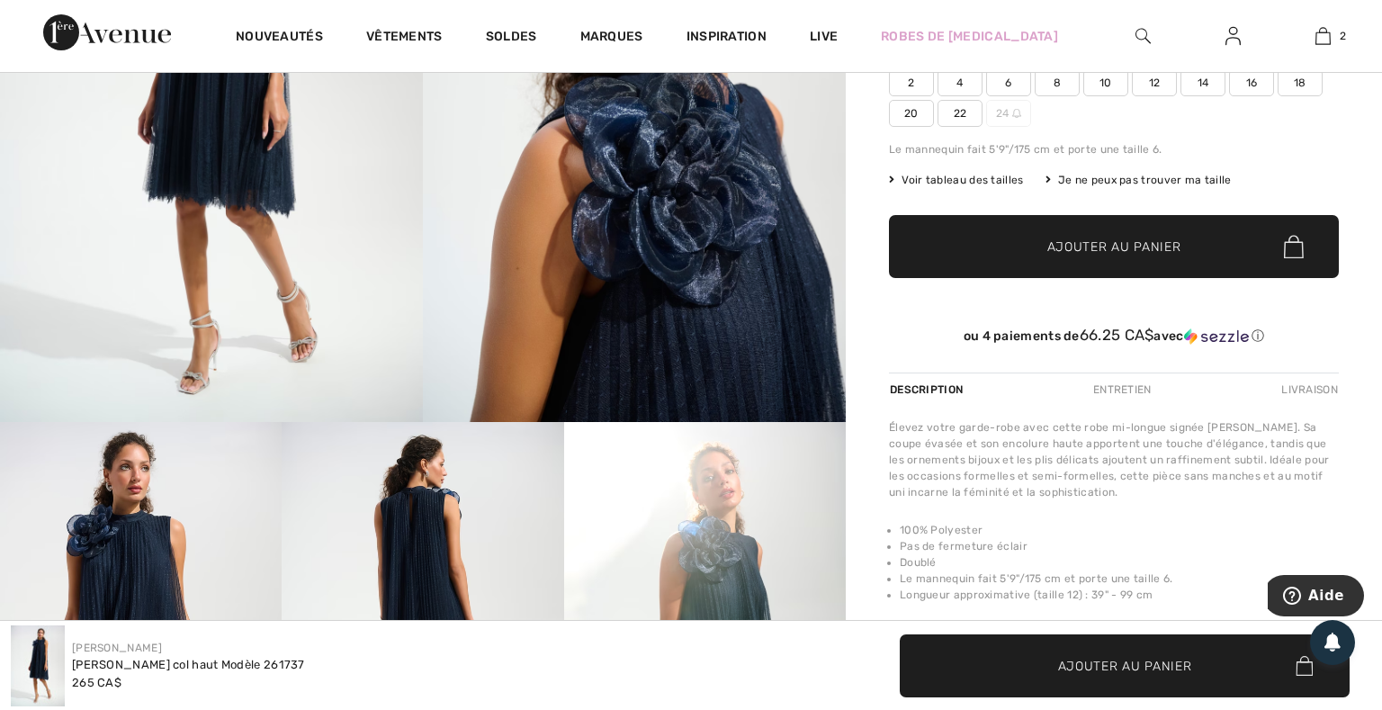
scroll to position [212, 0]
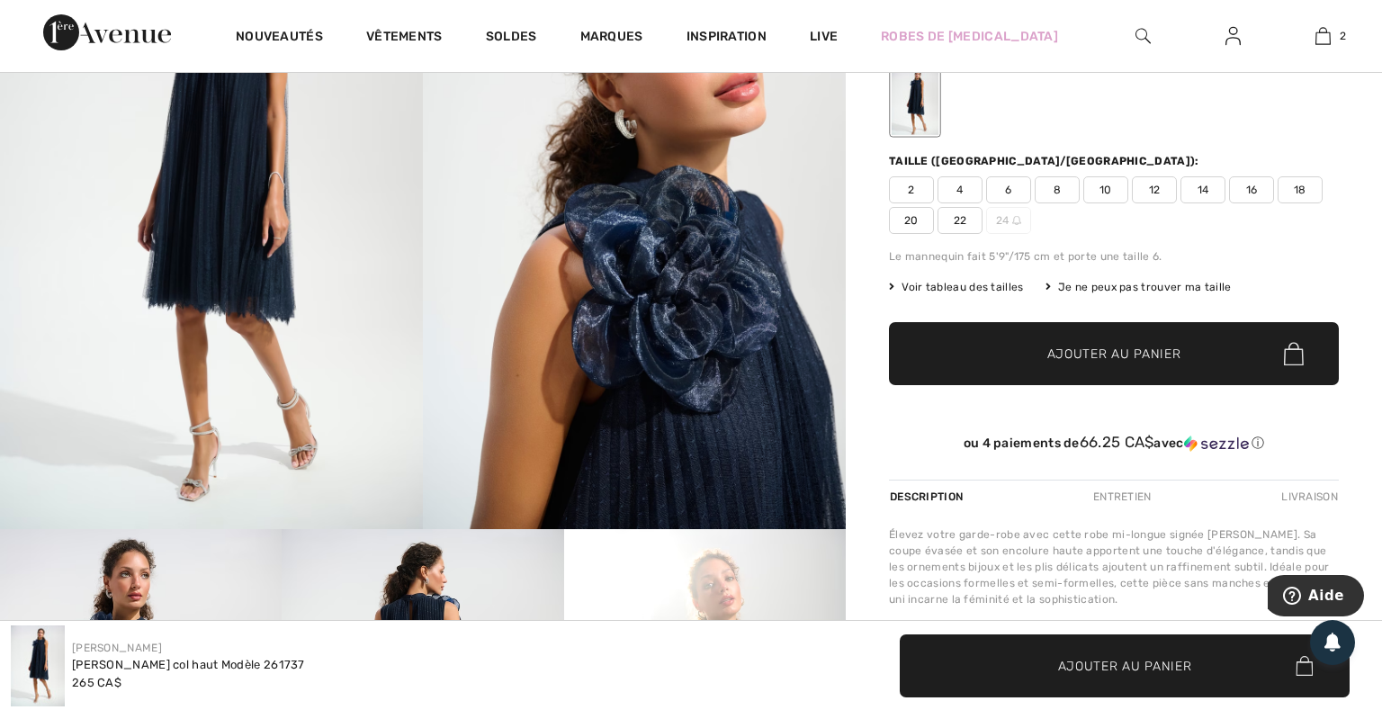
drag, startPoint x: 1056, startPoint y: 161, endPoint x: 1064, endPoint y: 196, distance: 36.0
click at [1056, 176] on span "8" at bounding box center [1057, 189] width 45 height 27
click at [1066, 322] on span "✔ Ajouté au panier Ajouter au panier" at bounding box center [1114, 353] width 450 height 63
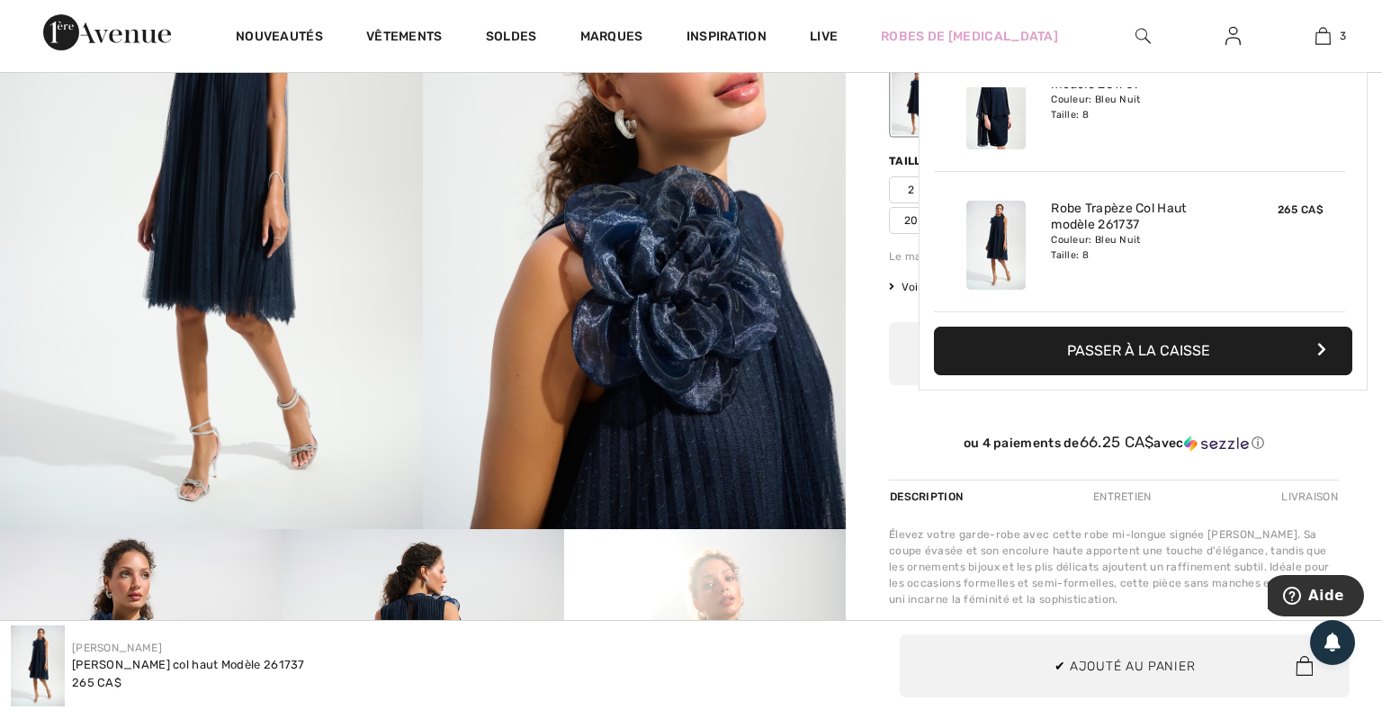
scroll to position [0, 0]
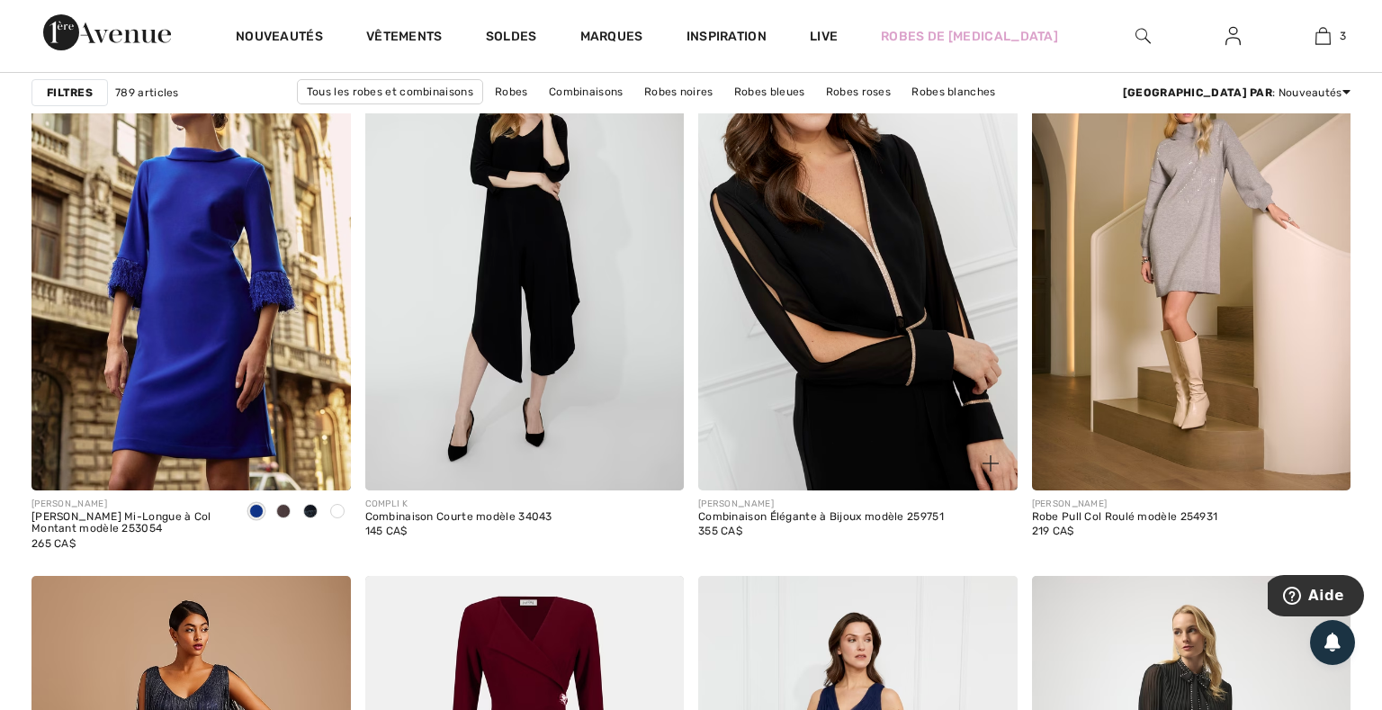
scroll to position [7138, 0]
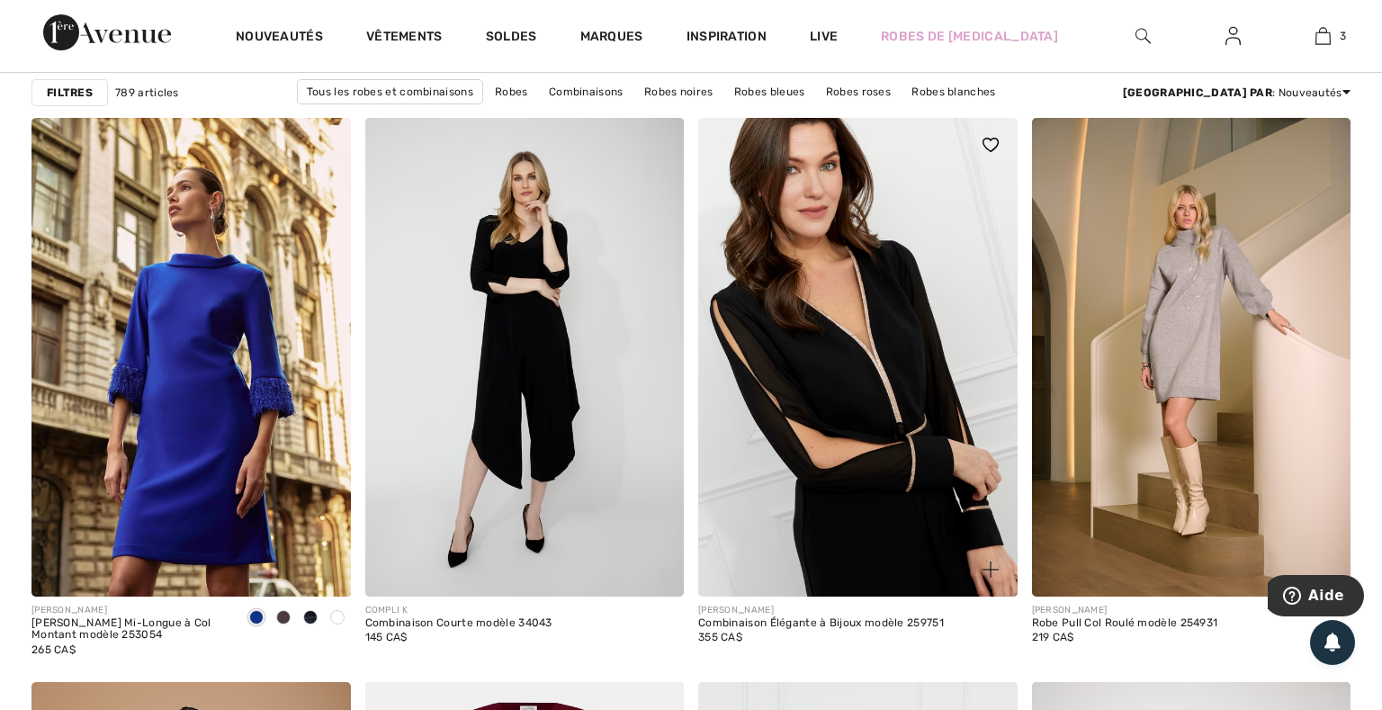
click at [875, 374] on img at bounding box center [858, 357] width 320 height 479
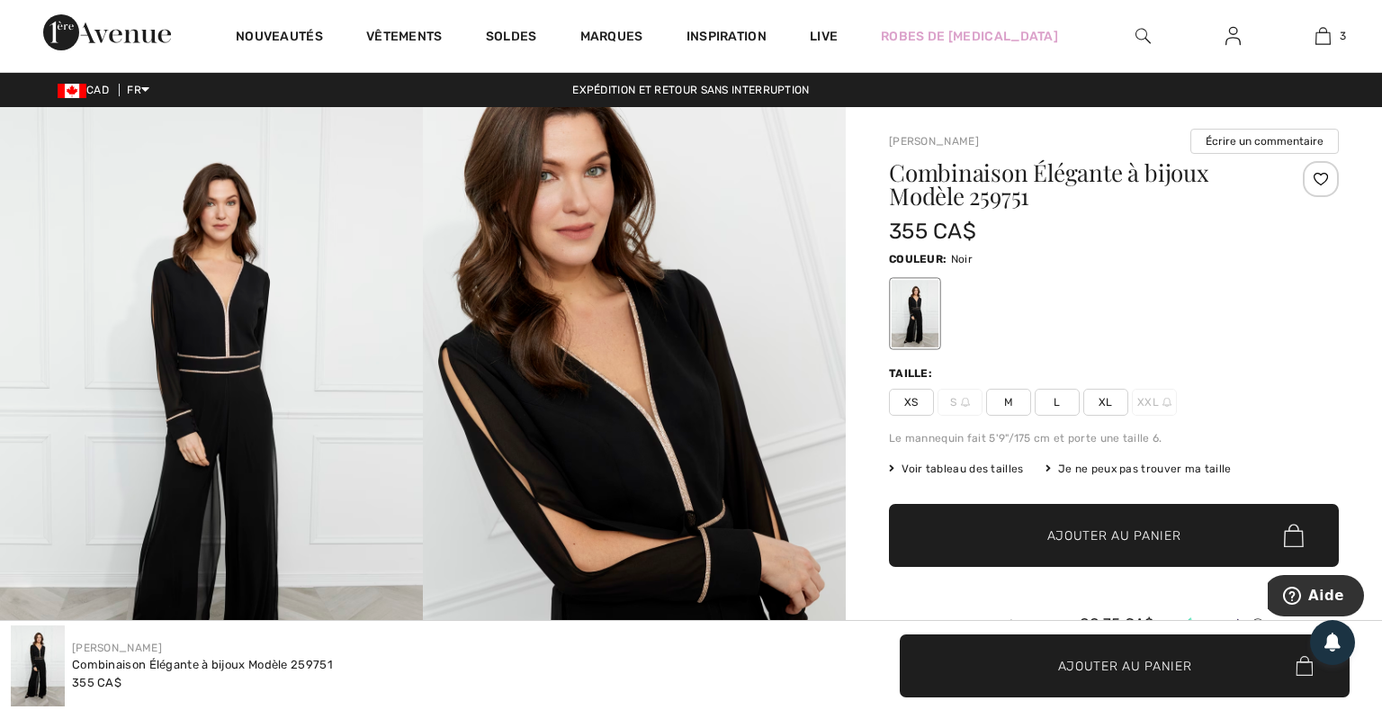
click at [170, 416] on img at bounding box center [211, 424] width 423 height 635
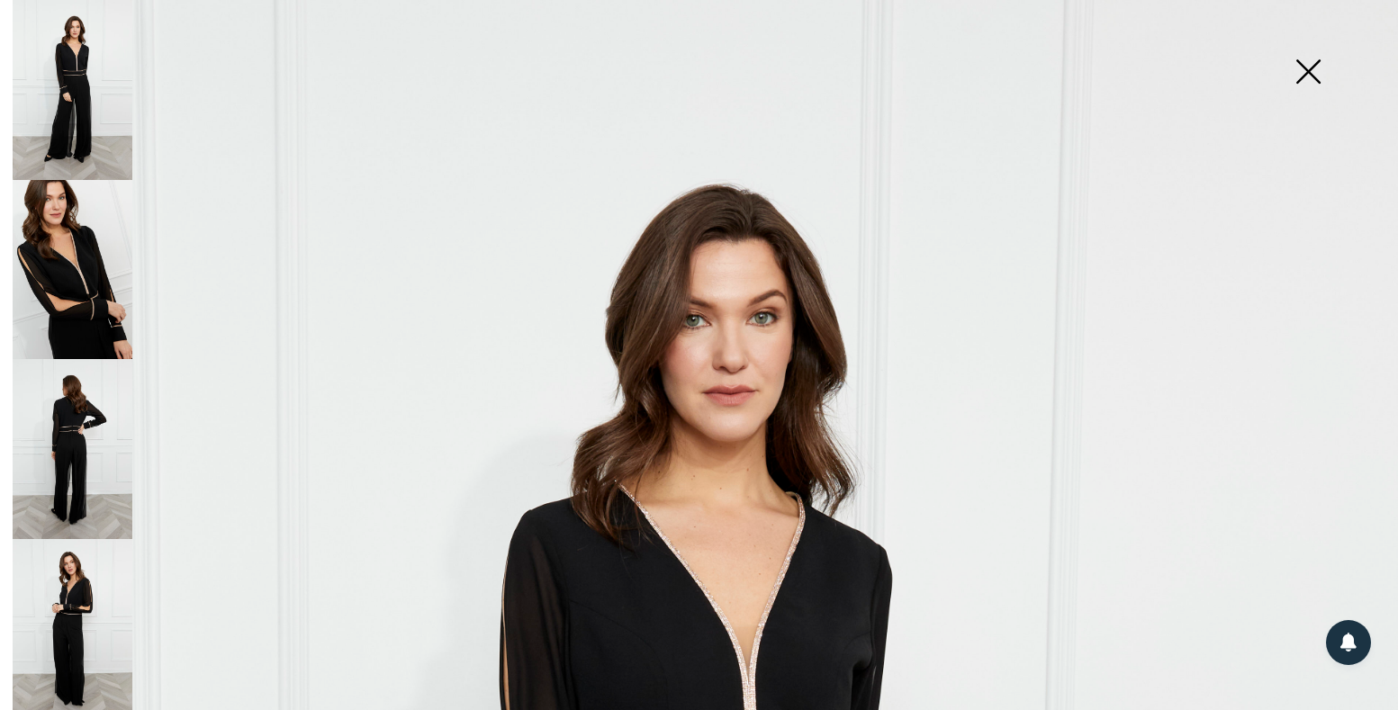
click at [53, 238] on img at bounding box center [73, 270] width 120 height 180
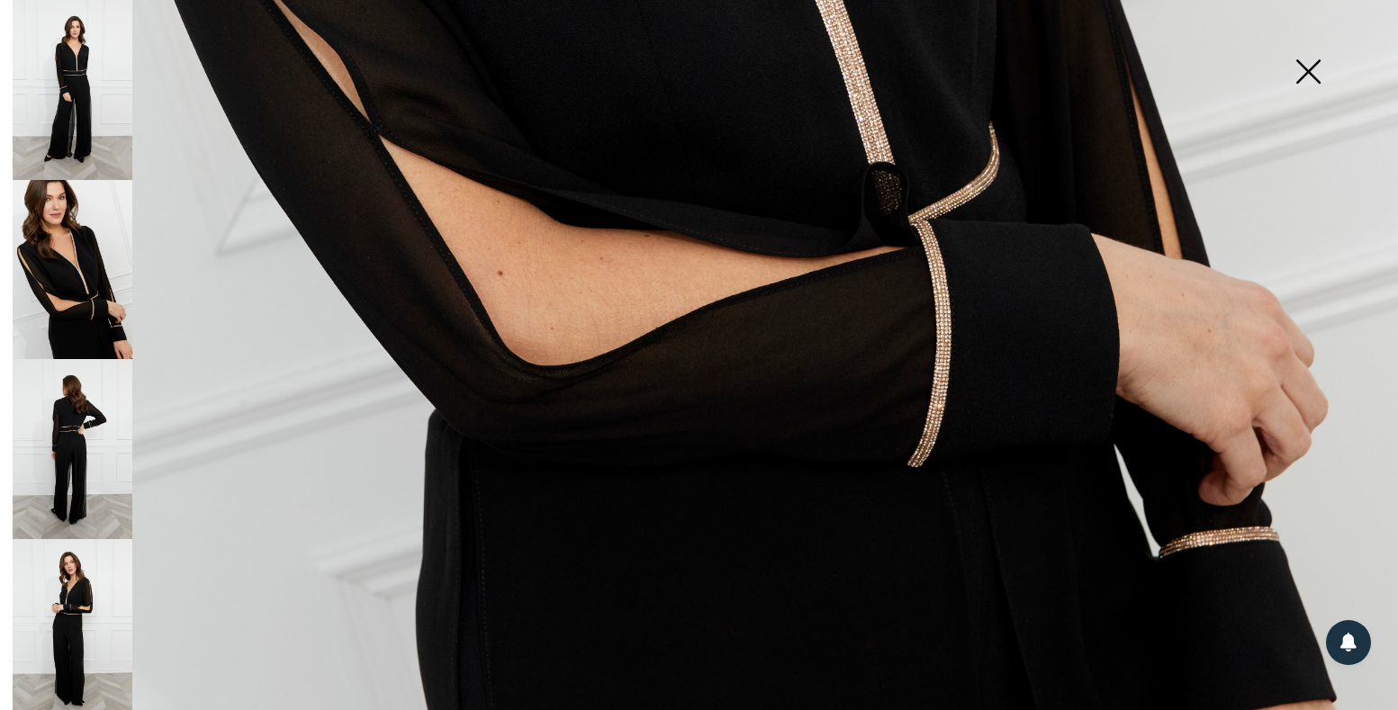
scroll to position [1364, 0]
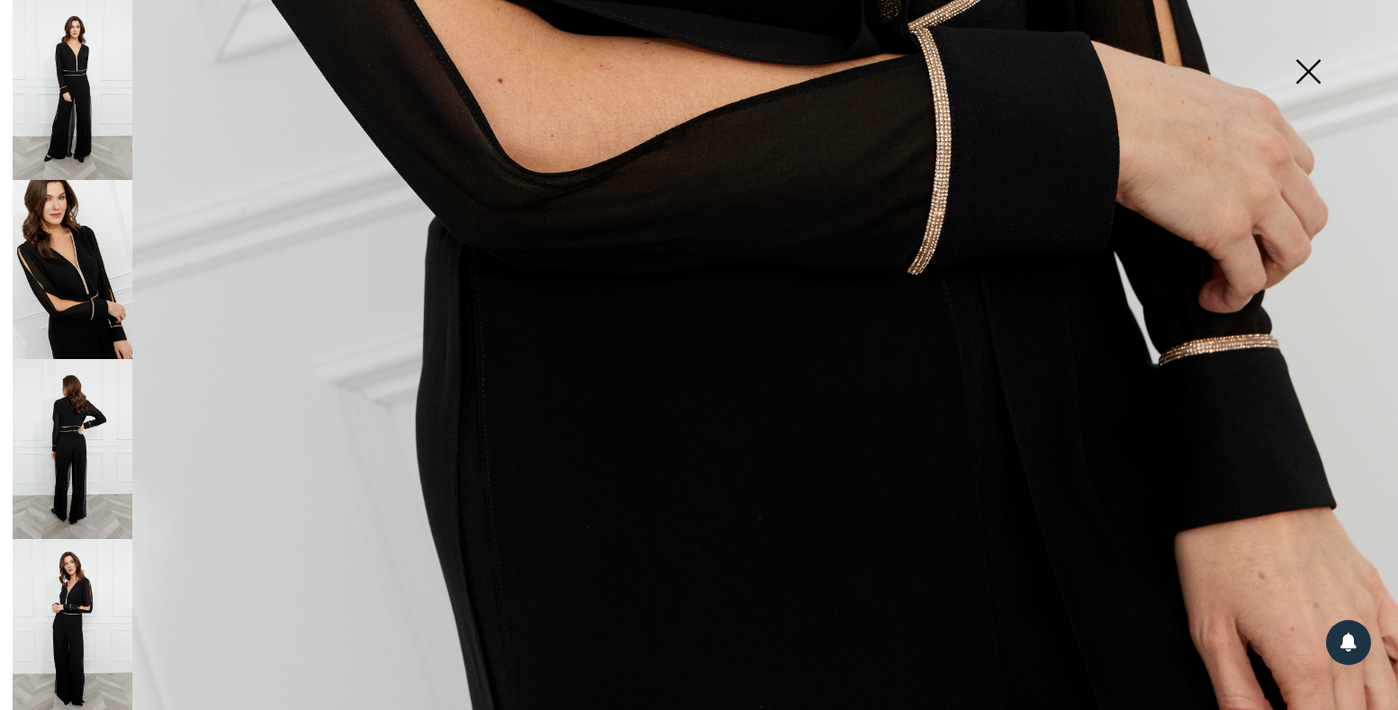
click at [89, 391] on img at bounding box center [73, 449] width 120 height 180
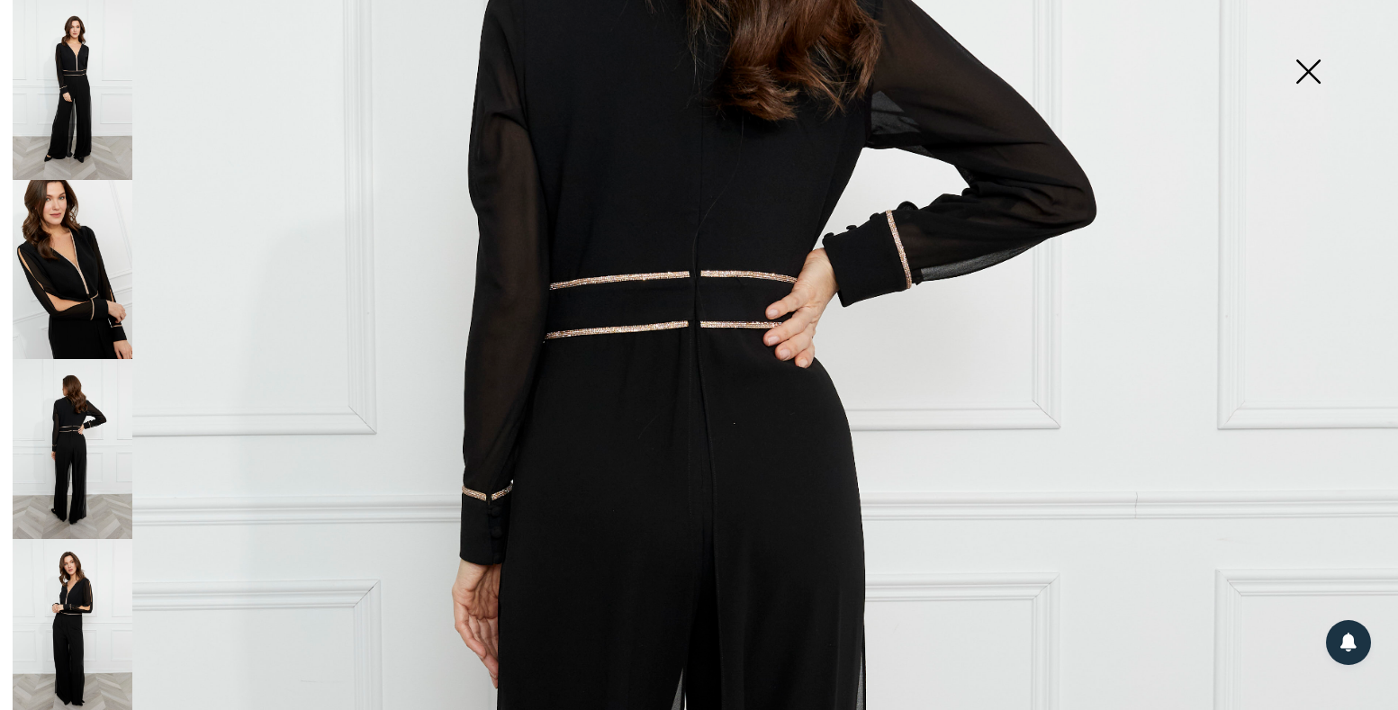
scroll to position [298, 0]
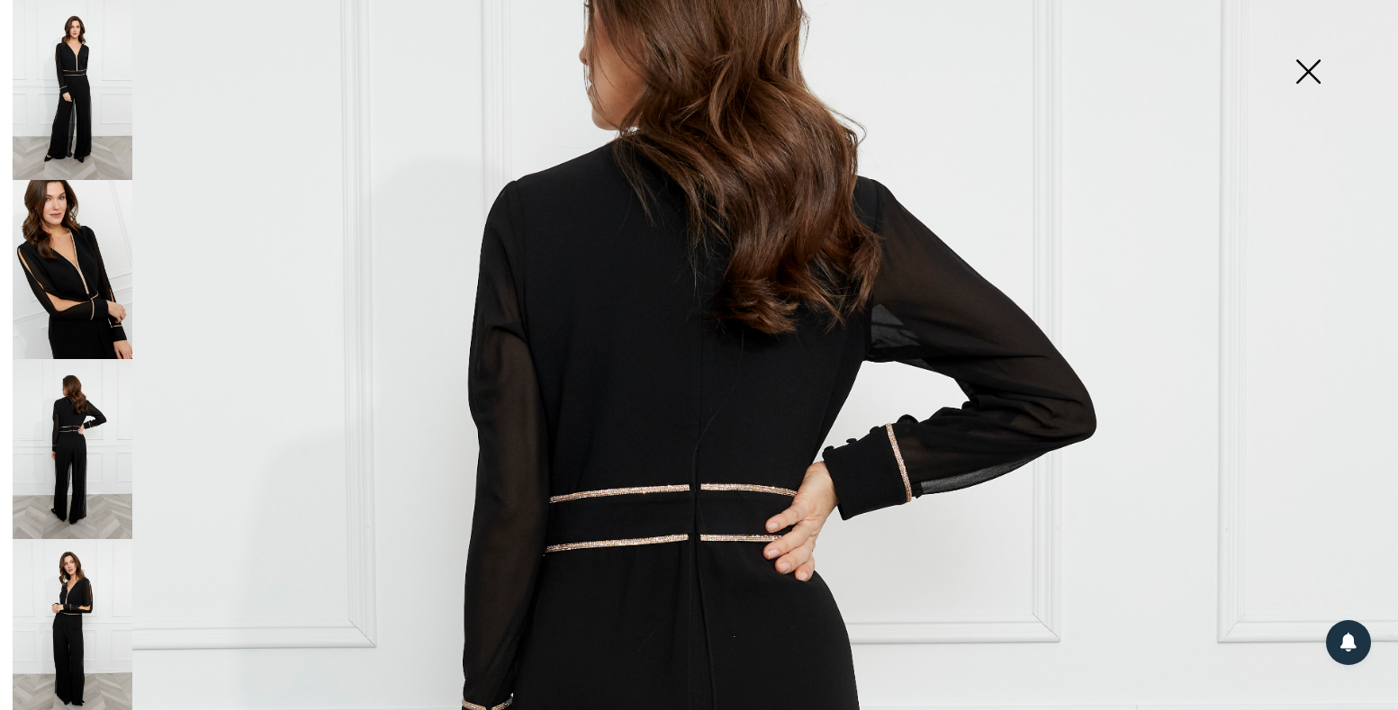
click at [39, 597] on img at bounding box center [73, 629] width 120 height 180
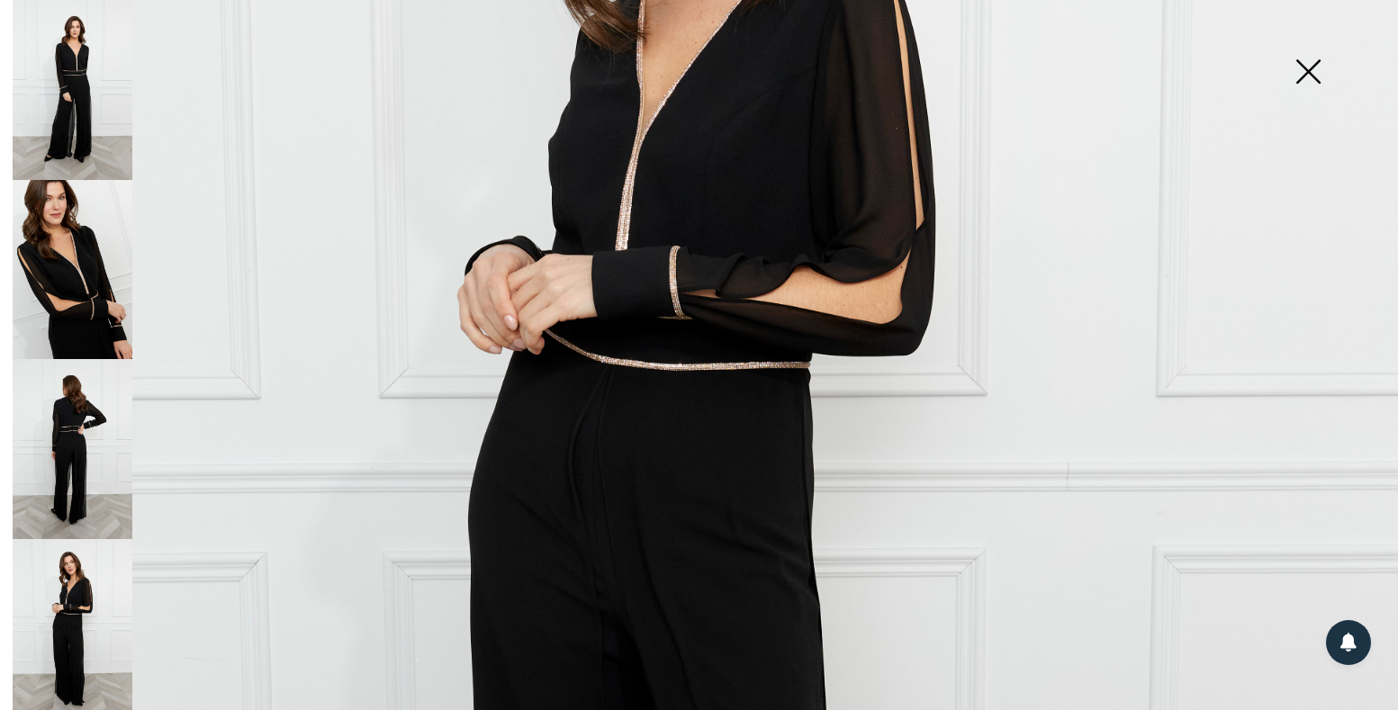
scroll to position [404, 0]
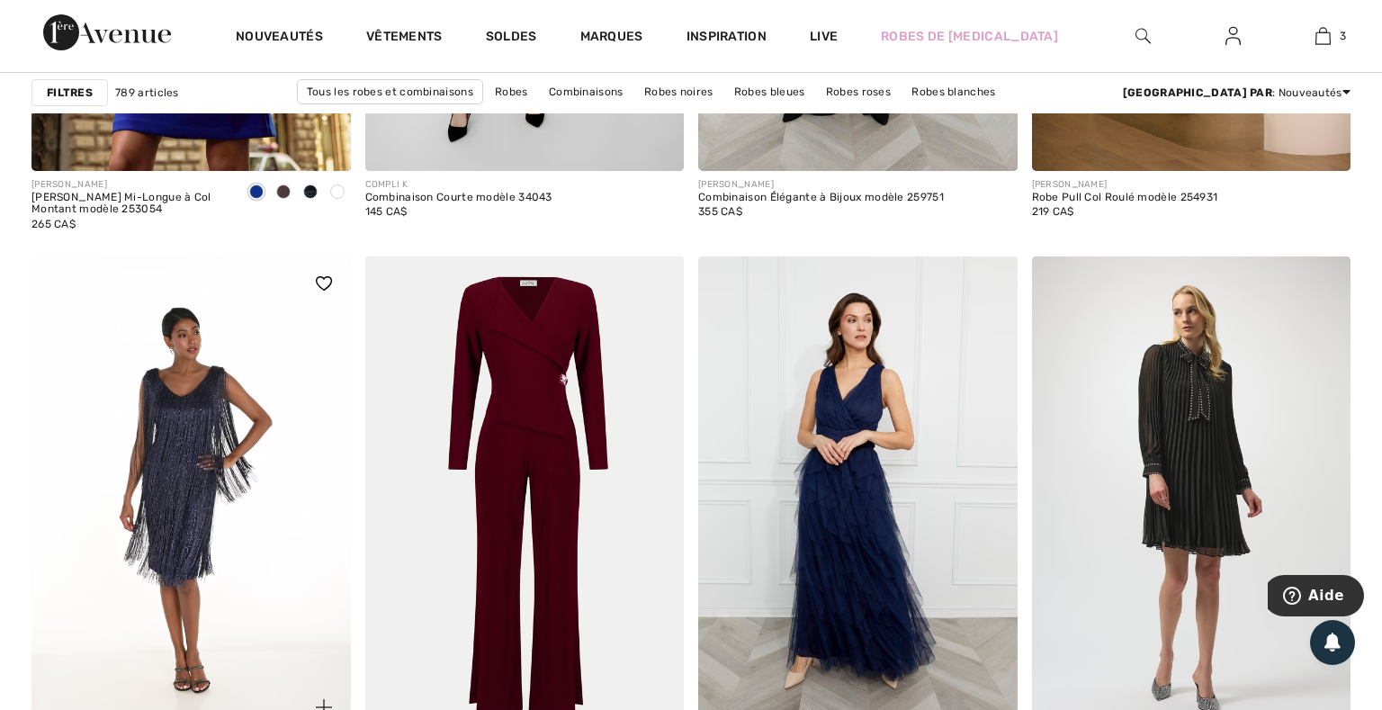
scroll to position [7777, 0]
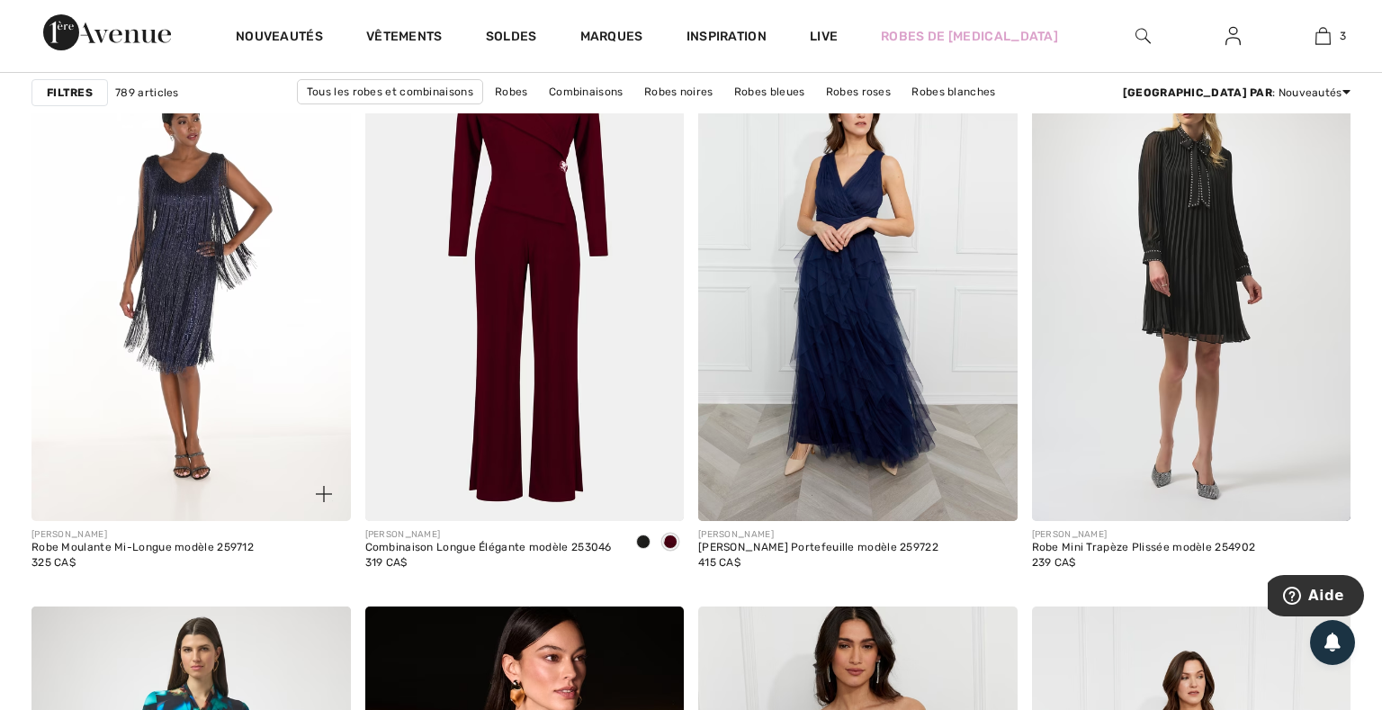
click at [173, 282] on img at bounding box center [192, 282] width 320 height 479
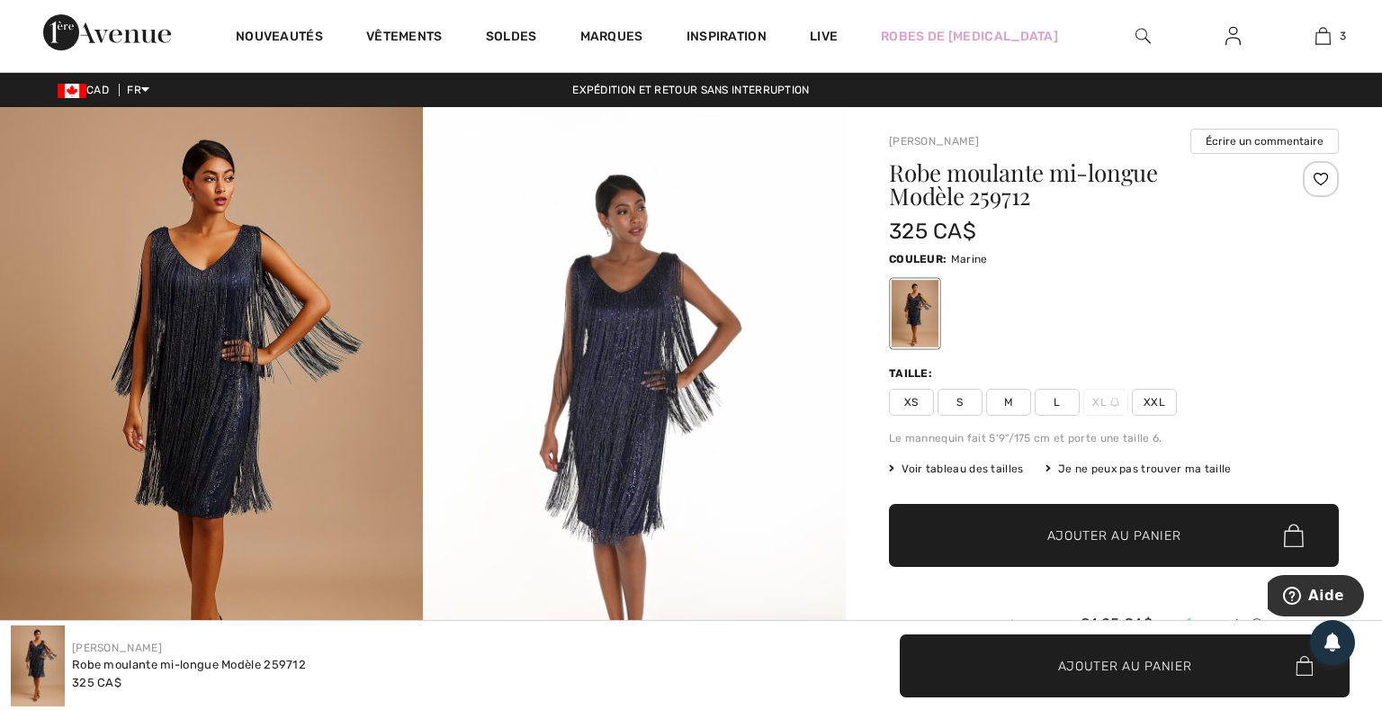
click at [171, 378] on img at bounding box center [211, 424] width 423 height 635
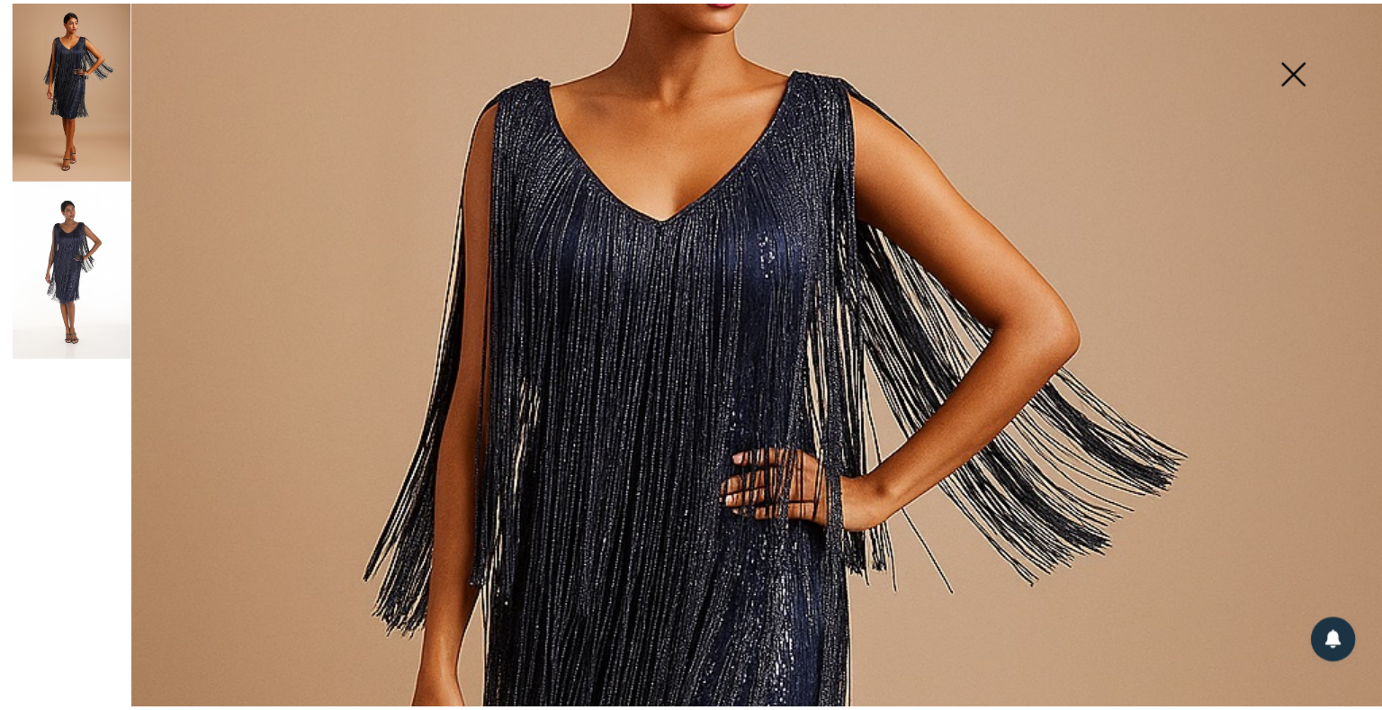
scroll to position [106, 0]
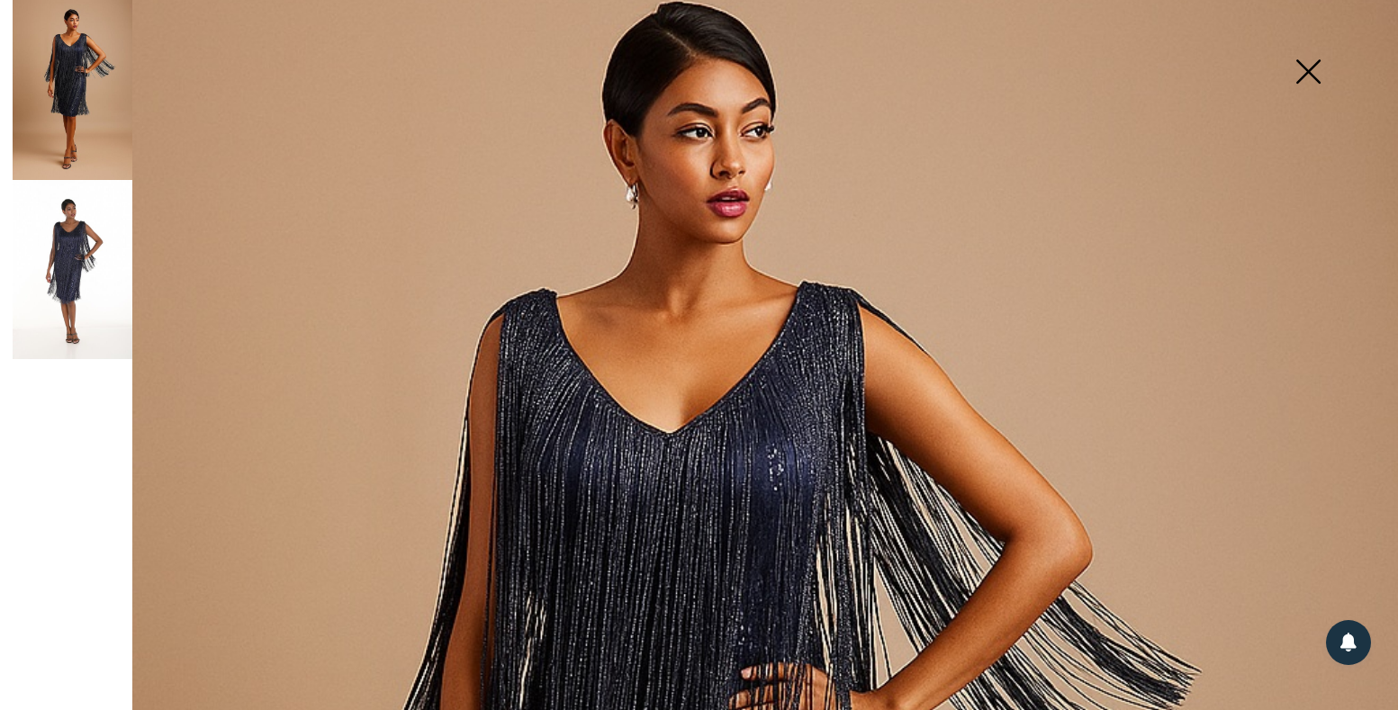
click at [1293, 78] on img at bounding box center [1308, 73] width 90 height 93
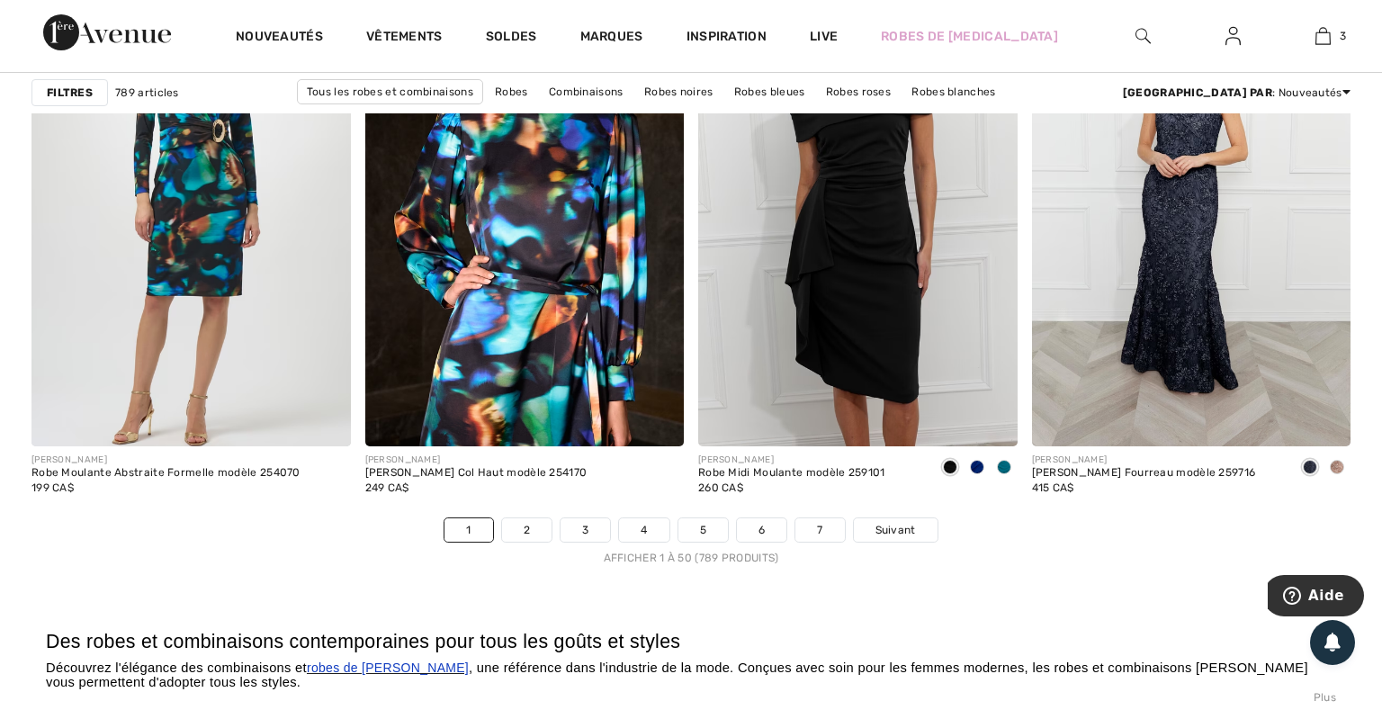
scroll to position [8629, 0]
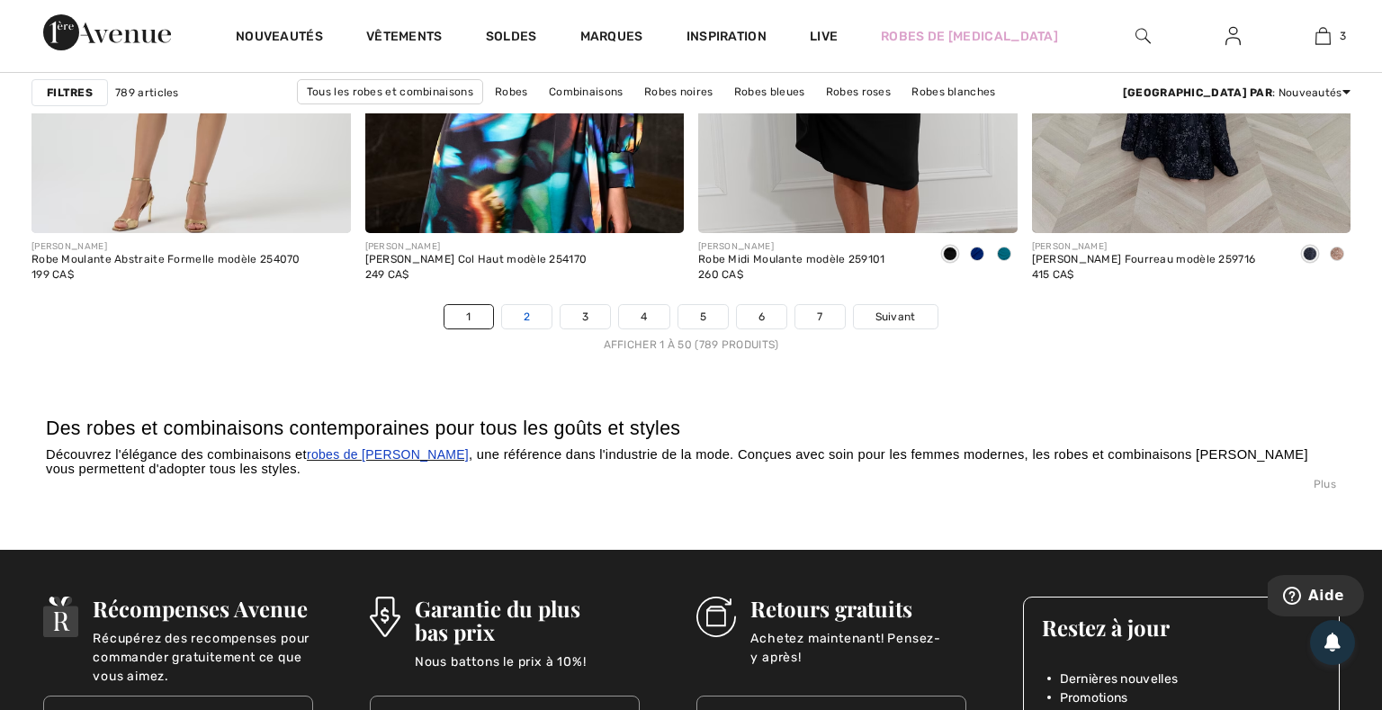
click at [521, 323] on link "2" at bounding box center [527, 316] width 50 height 23
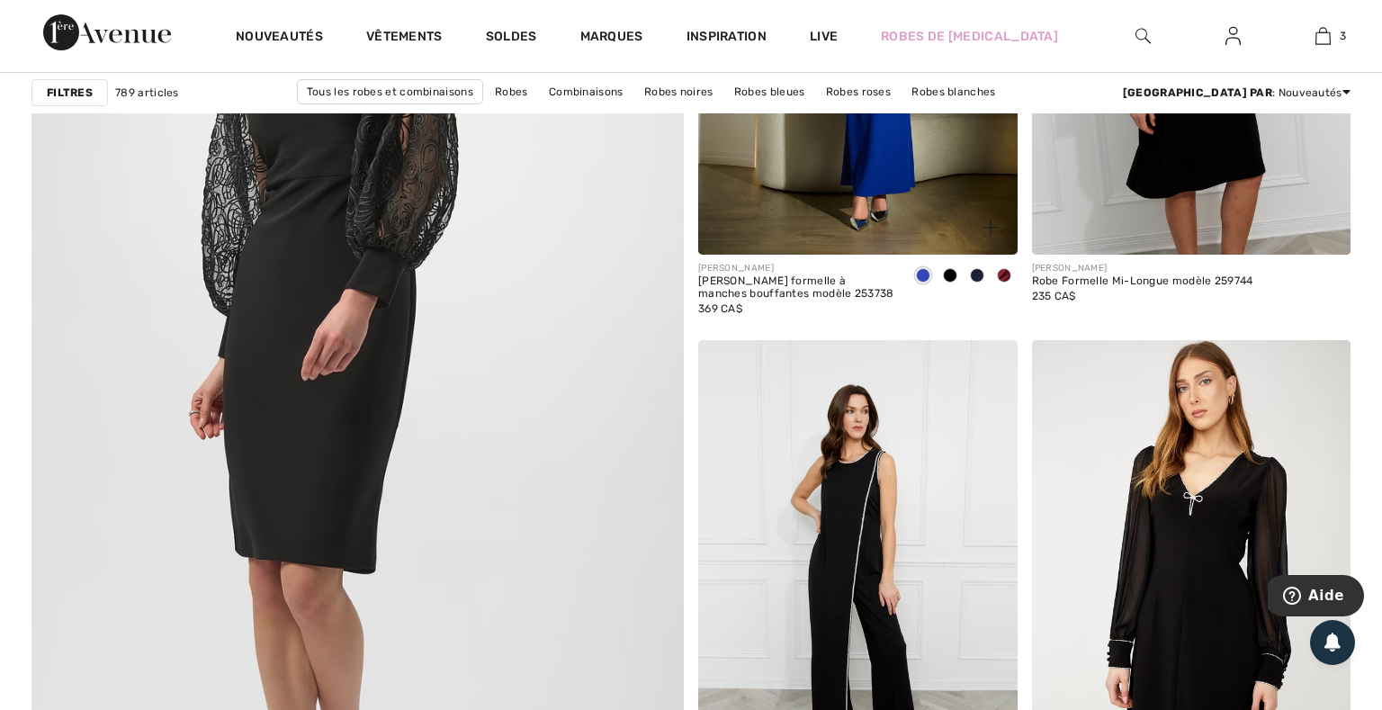
scroll to position [5219, 0]
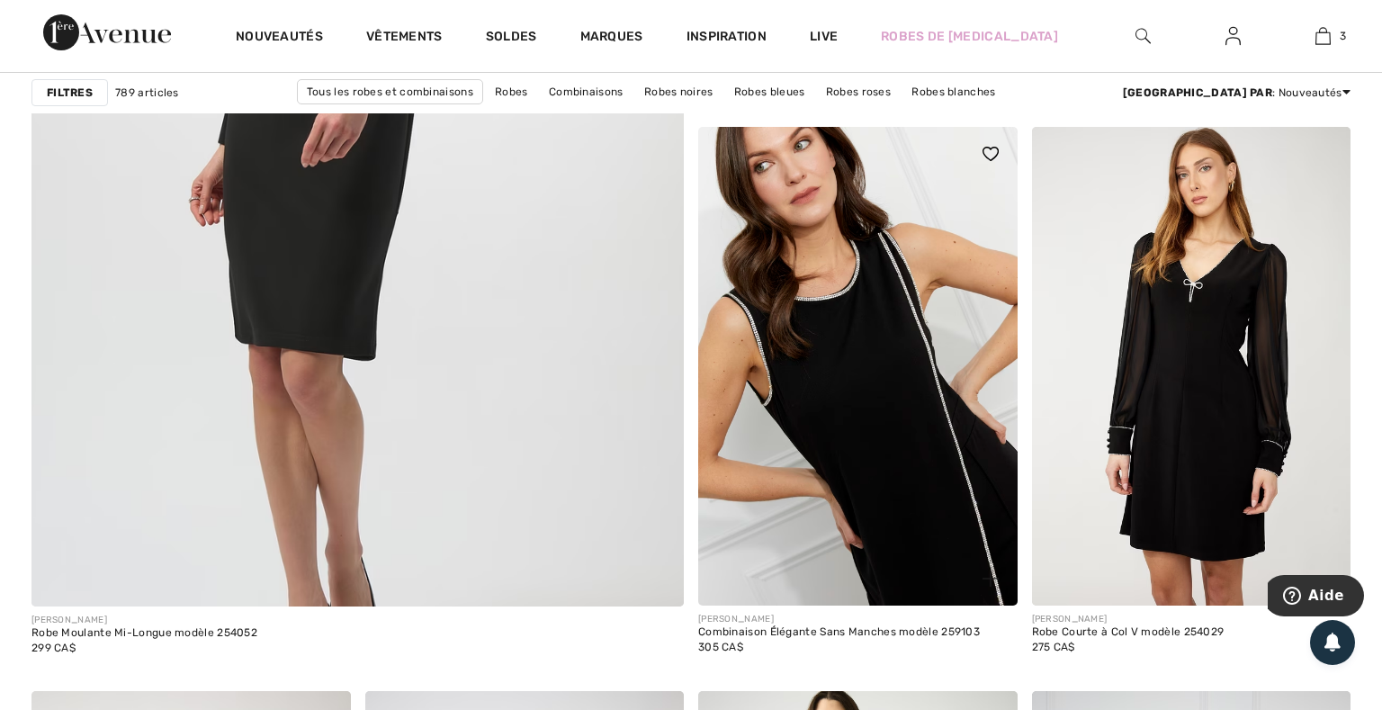
click at [875, 328] on img at bounding box center [858, 366] width 320 height 479
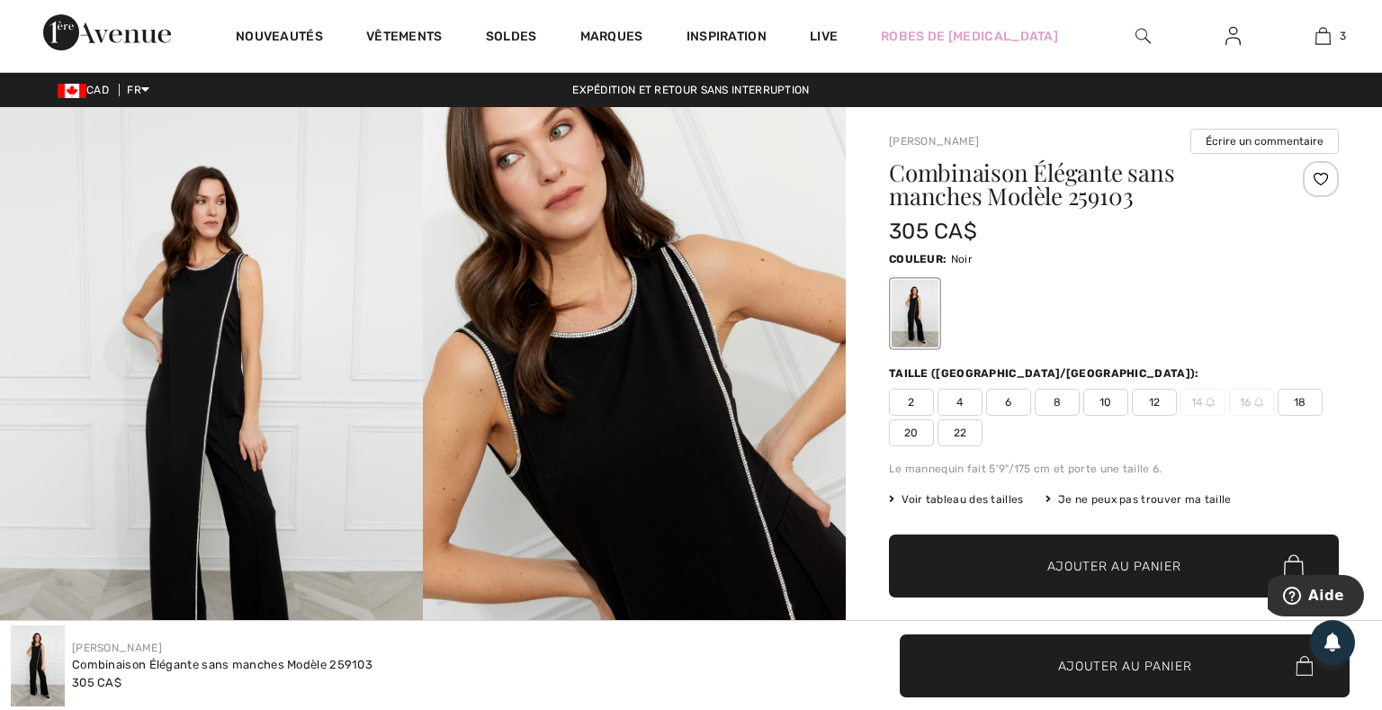
click at [165, 302] on img at bounding box center [211, 424] width 423 height 635
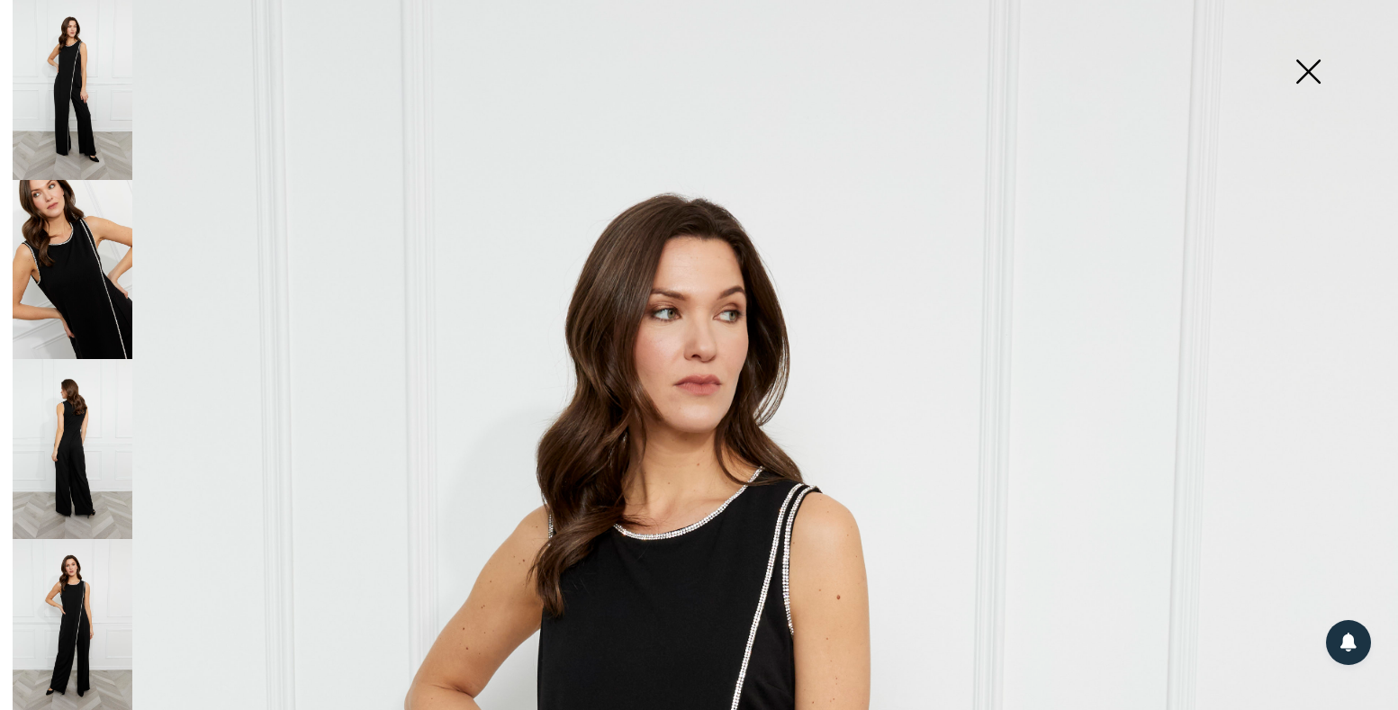
click at [112, 108] on img at bounding box center [73, 90] width 120 height 180
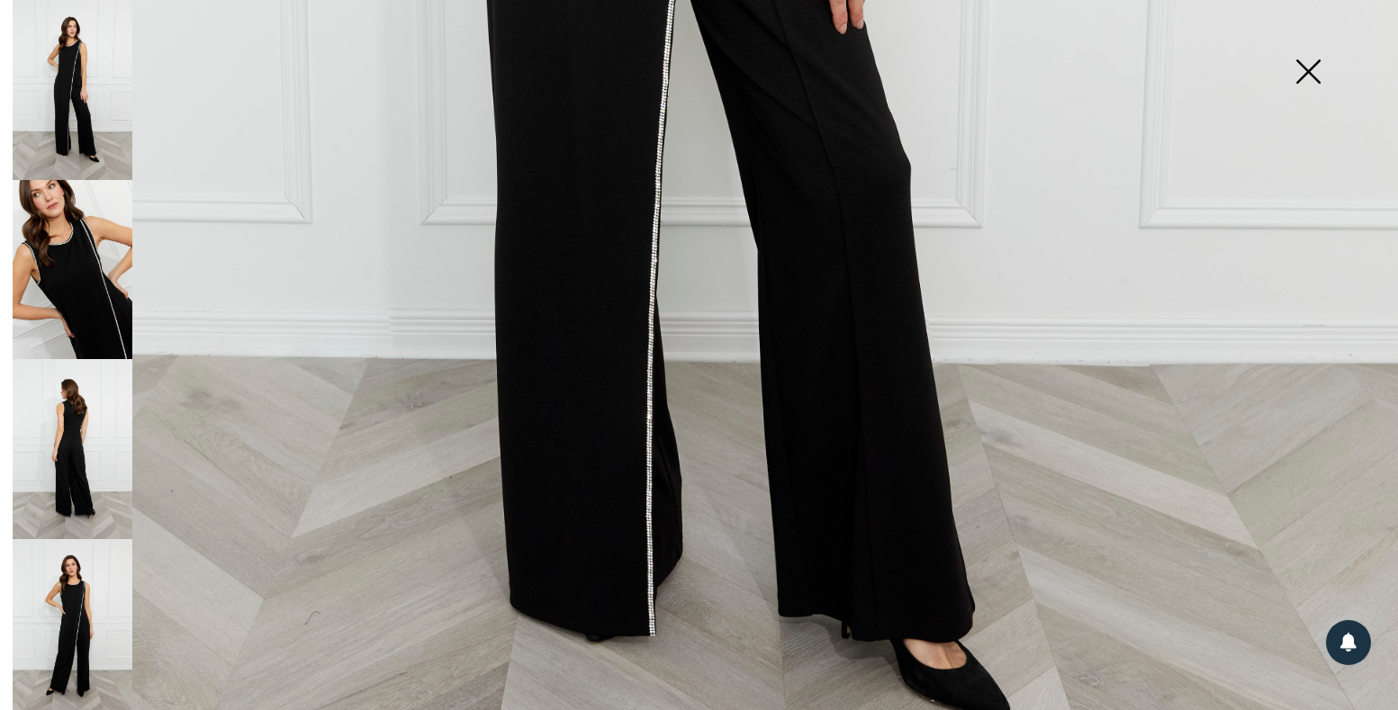
scroll to position [1278, 0]
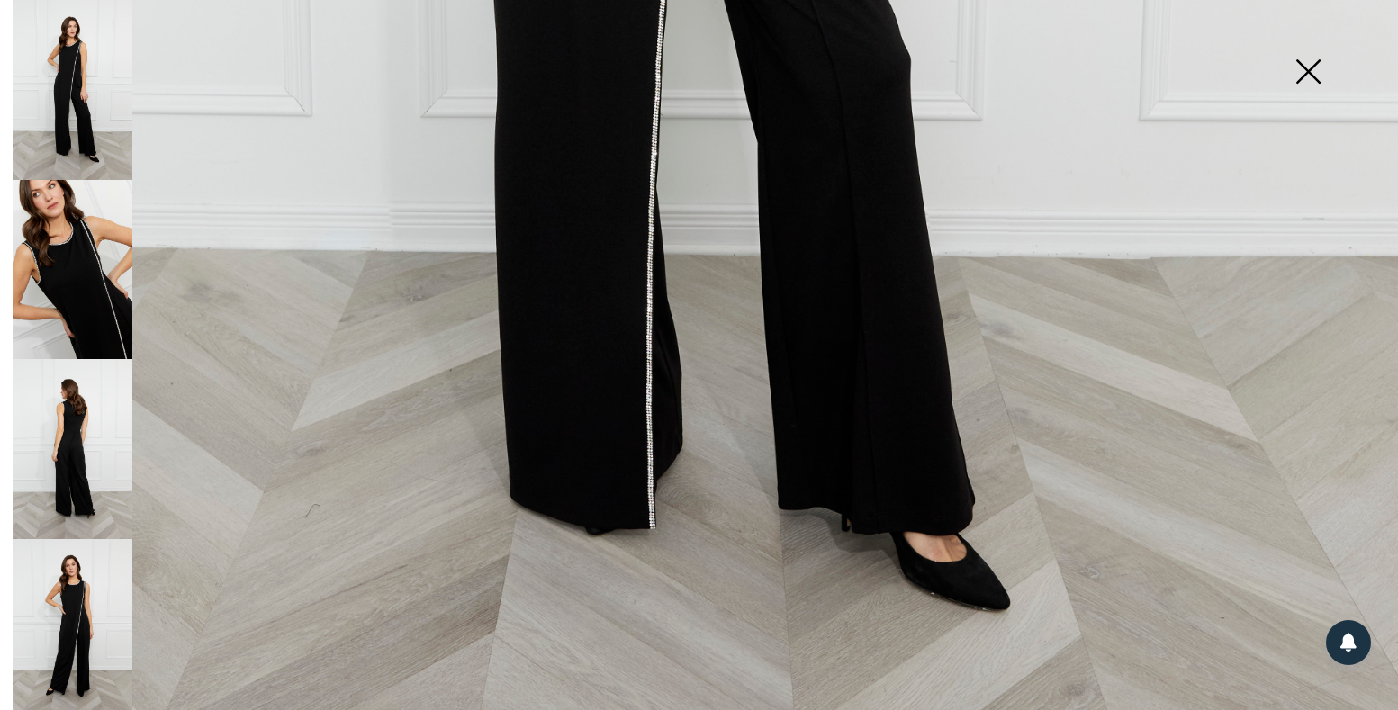
click at [78, 231] on img at bounding box center [73, 270] width 120 height 180
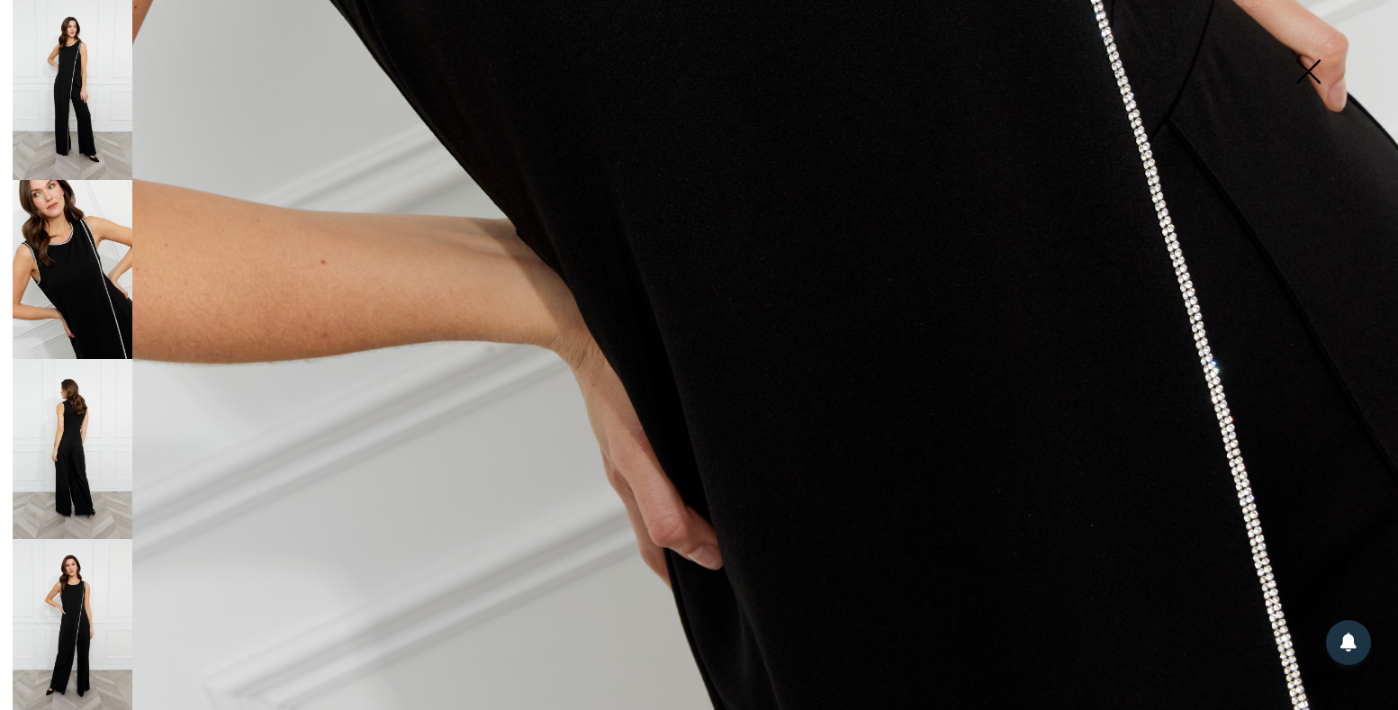
click at [64, 608] on img at bounding box center [73, 629] width 120 height 180
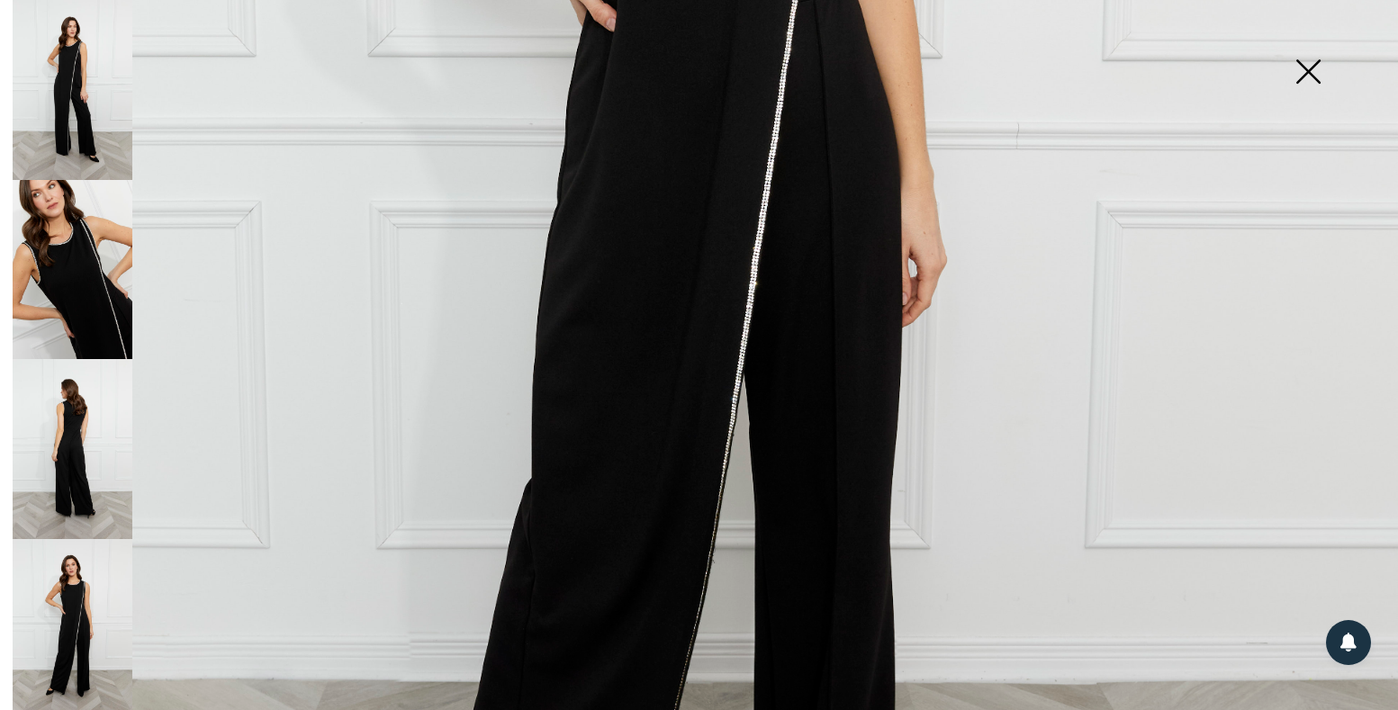
scroll to position [745, 0]
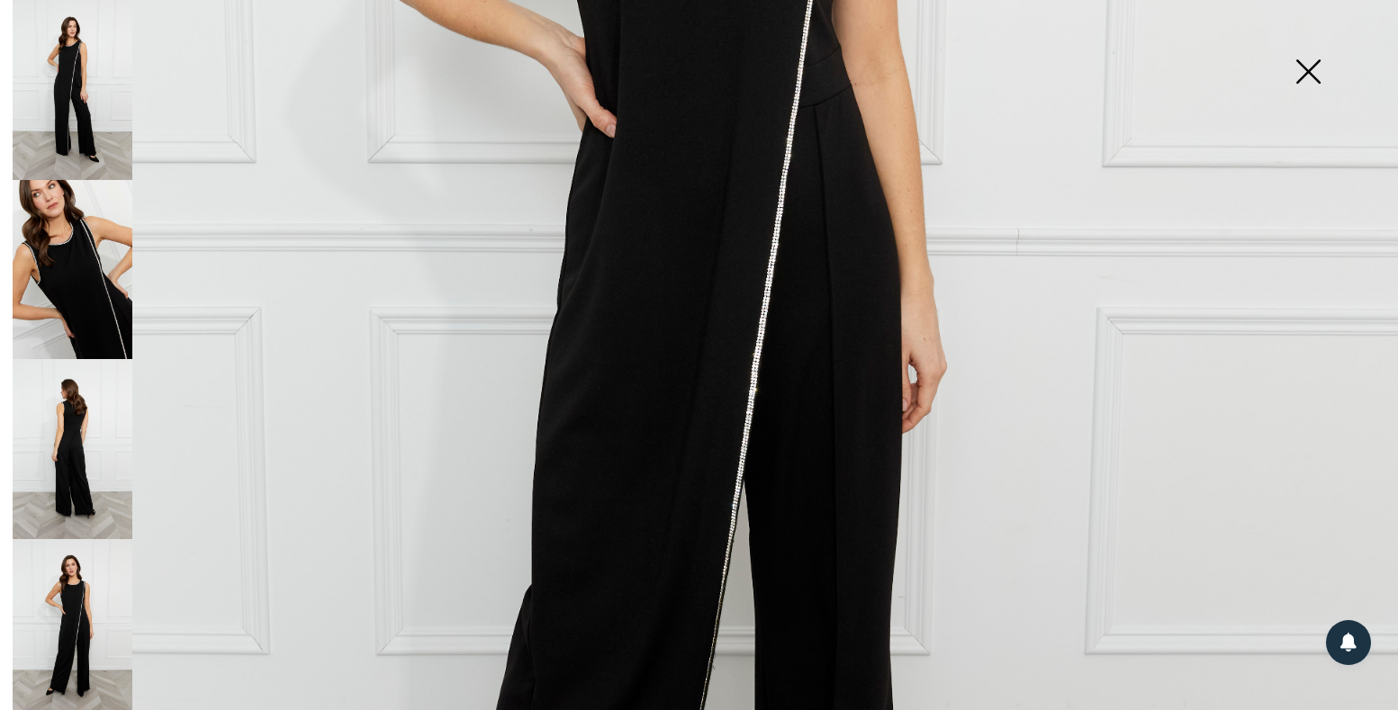
click at [59, 433] on img at bounding box center [73, 449] width 120 height 180
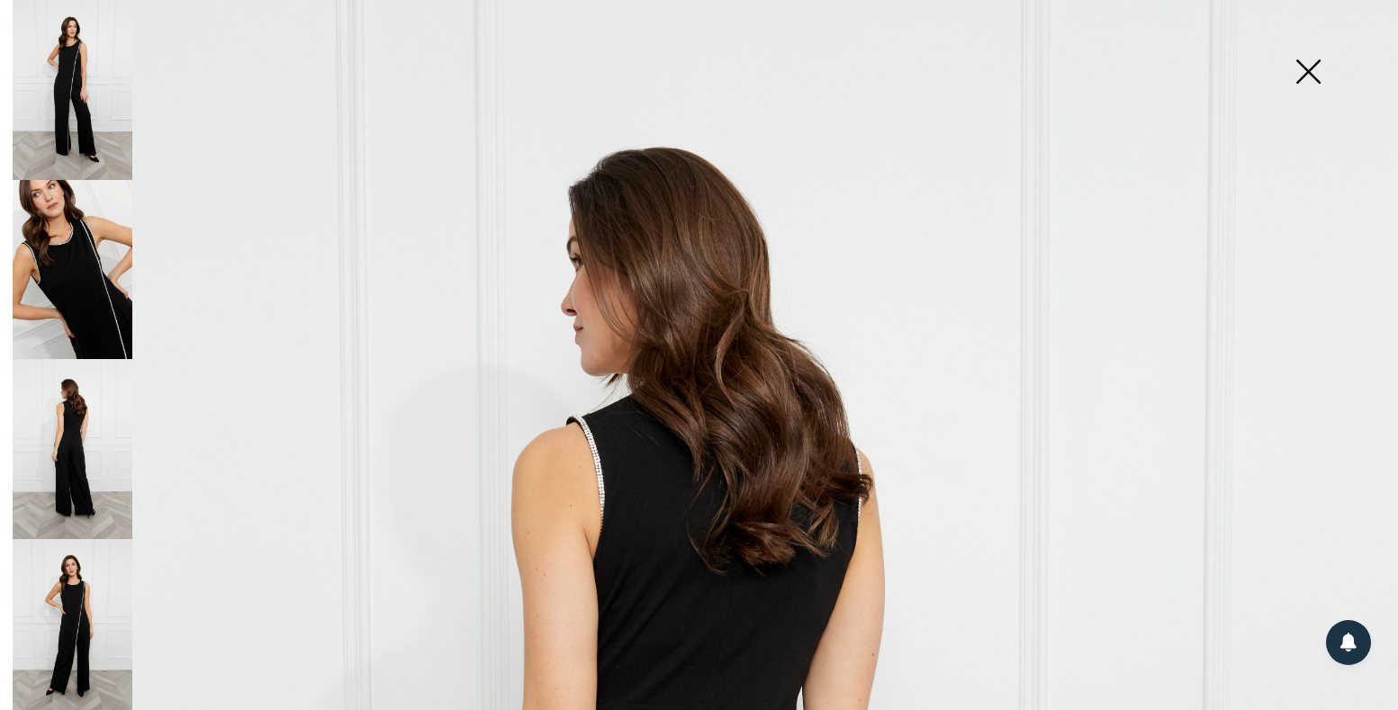
scroll to position [0, 0]
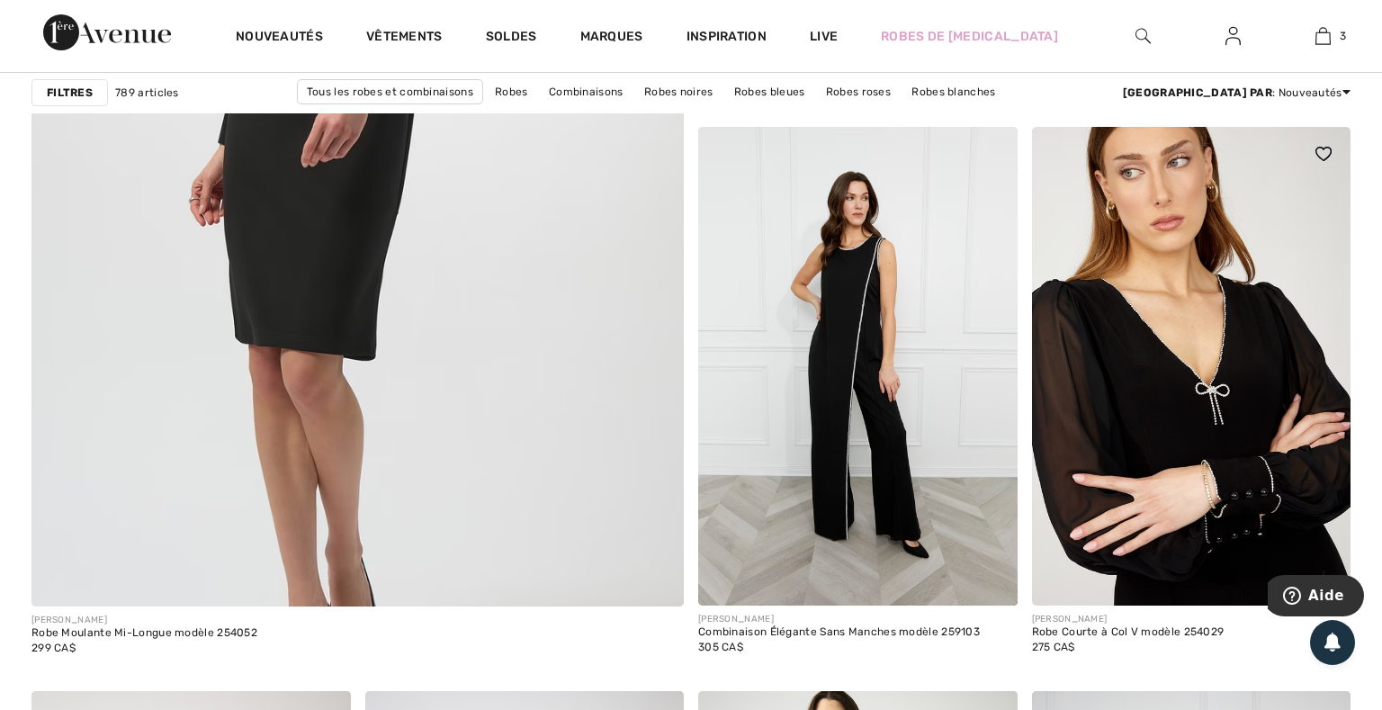
click at [1122, 409] on img at bounding box center [1192, 366] width 320 height 479
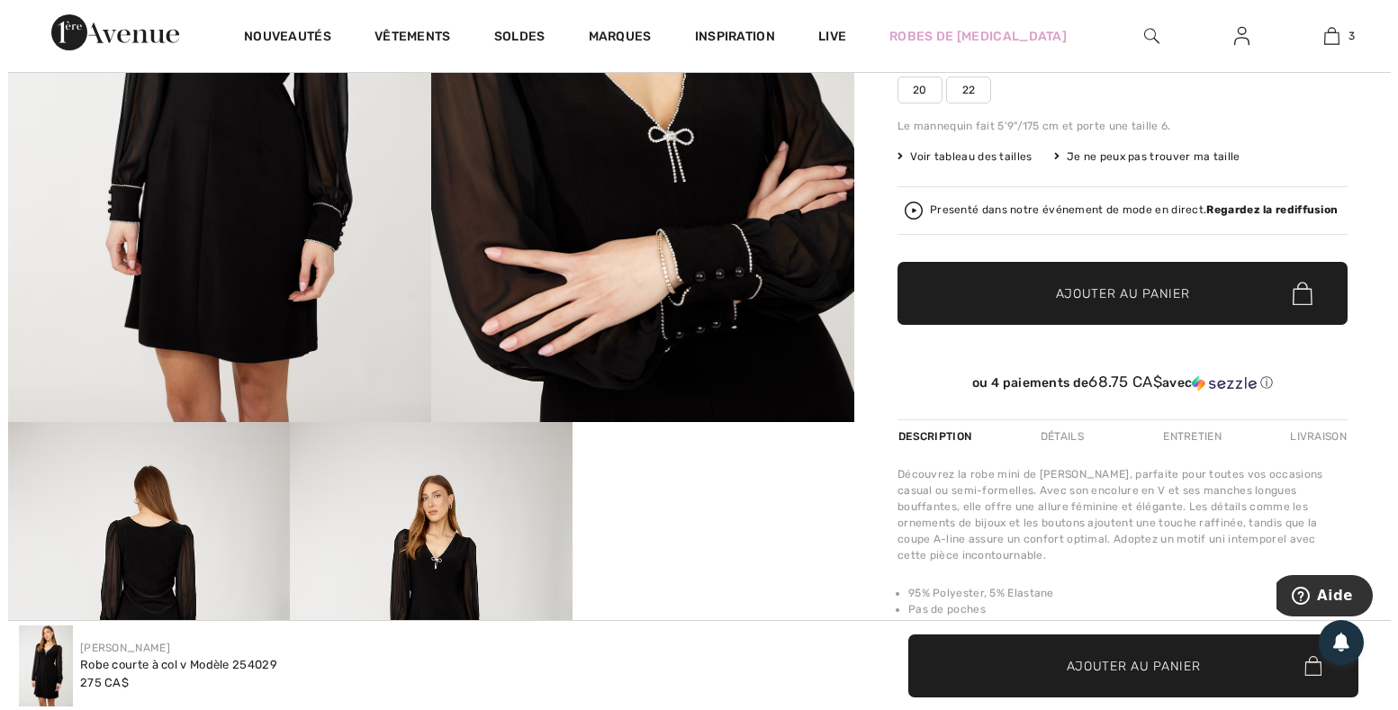
scroll to position [532, 0]
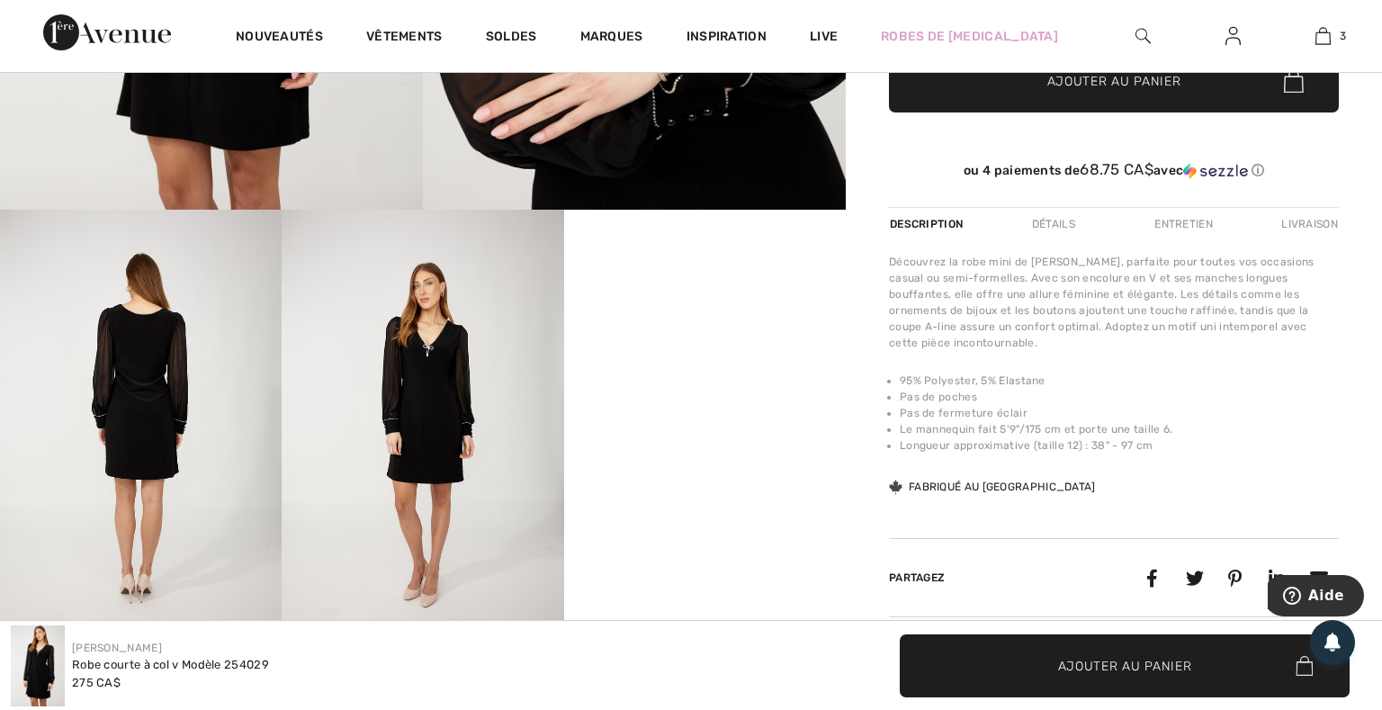
click at [449, 410] on img at bounding box center [423, 421] width 282 height 423
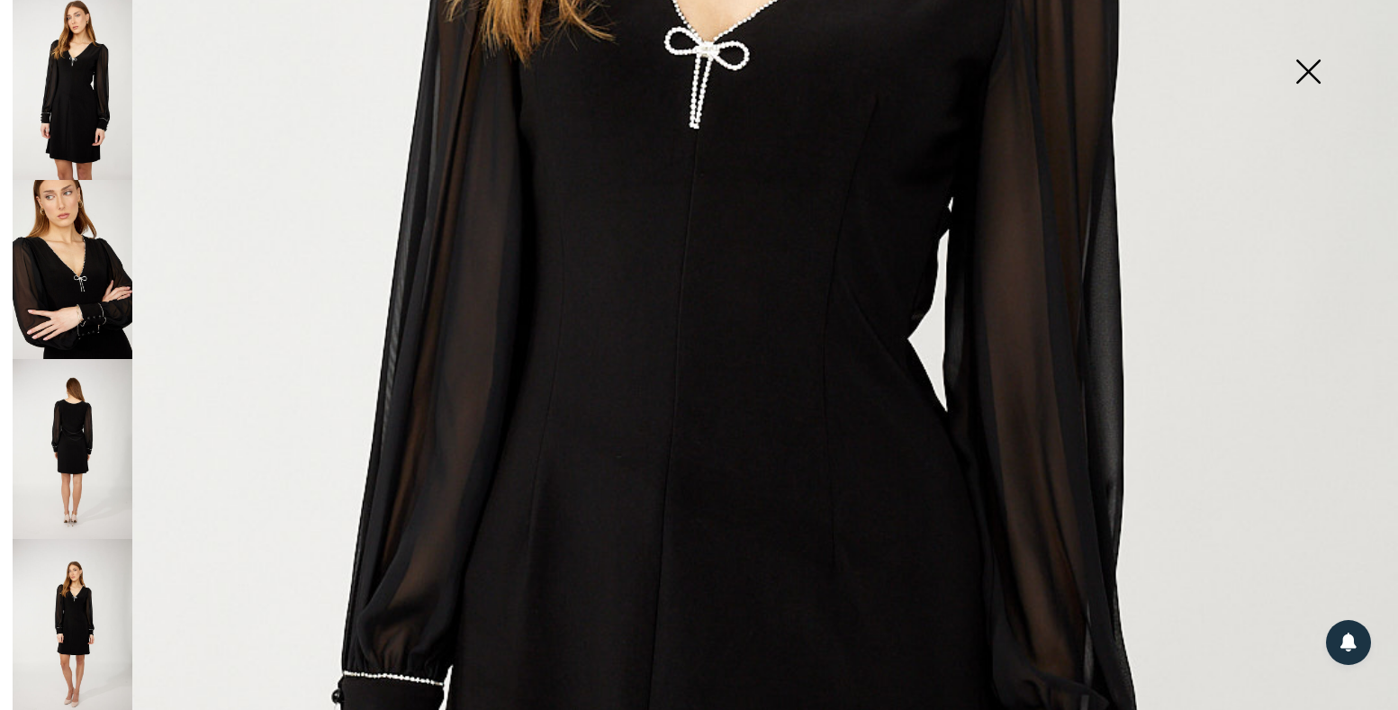
scroll to position [959, 0]
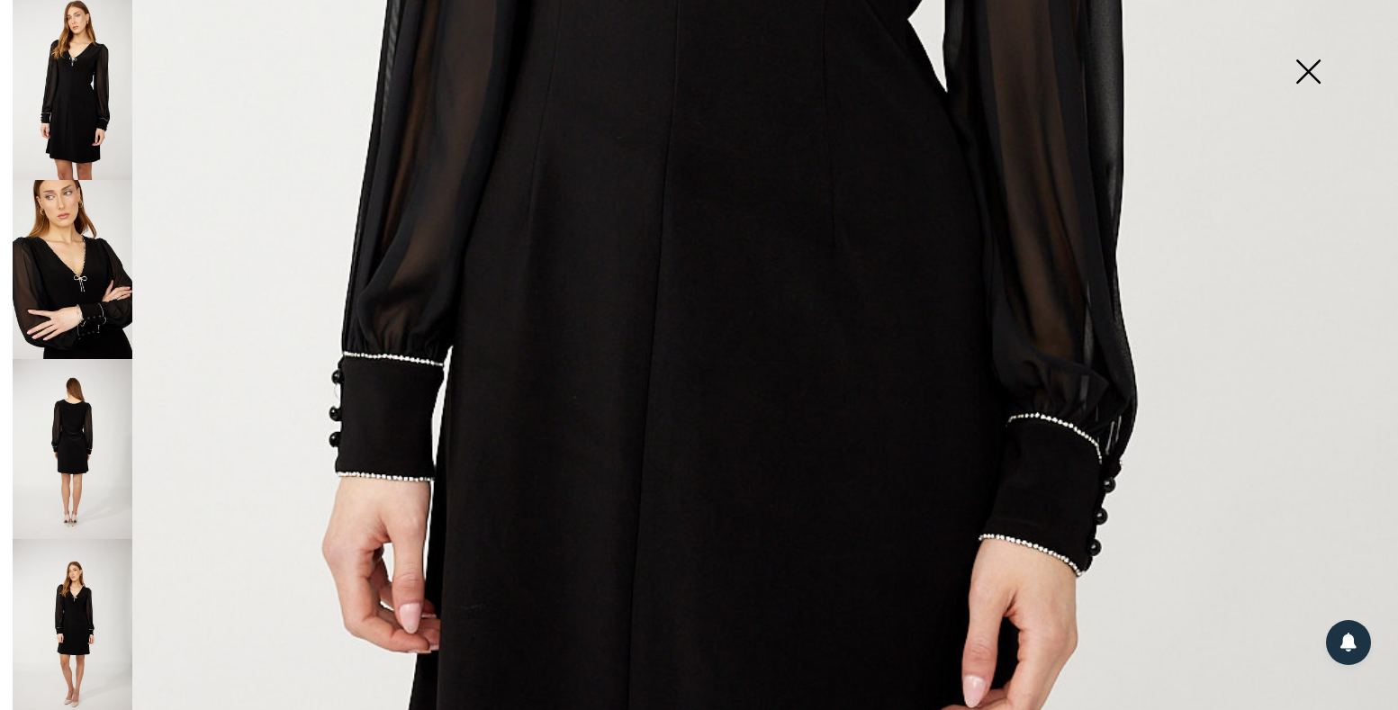
click at [66, 273] on img at bounding box center [73, 270] width 120 height 180
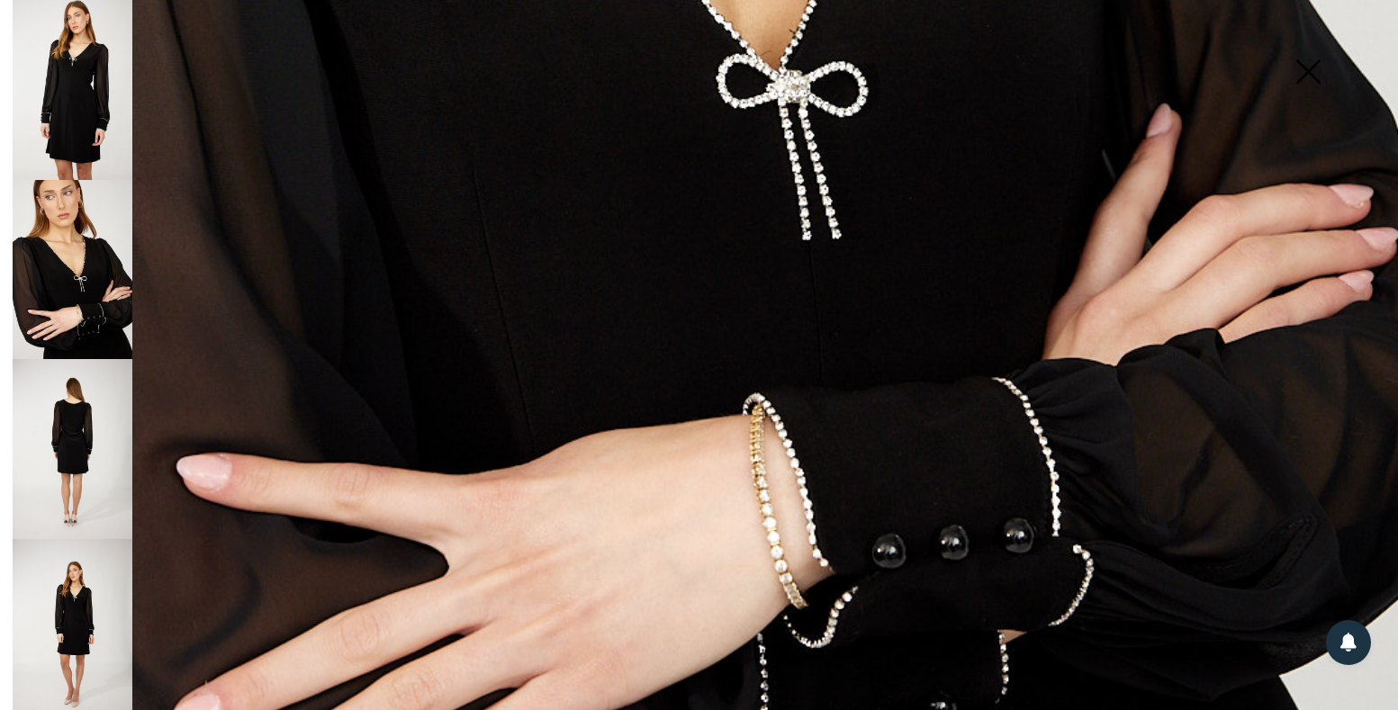
scroll to position [1171, 0]
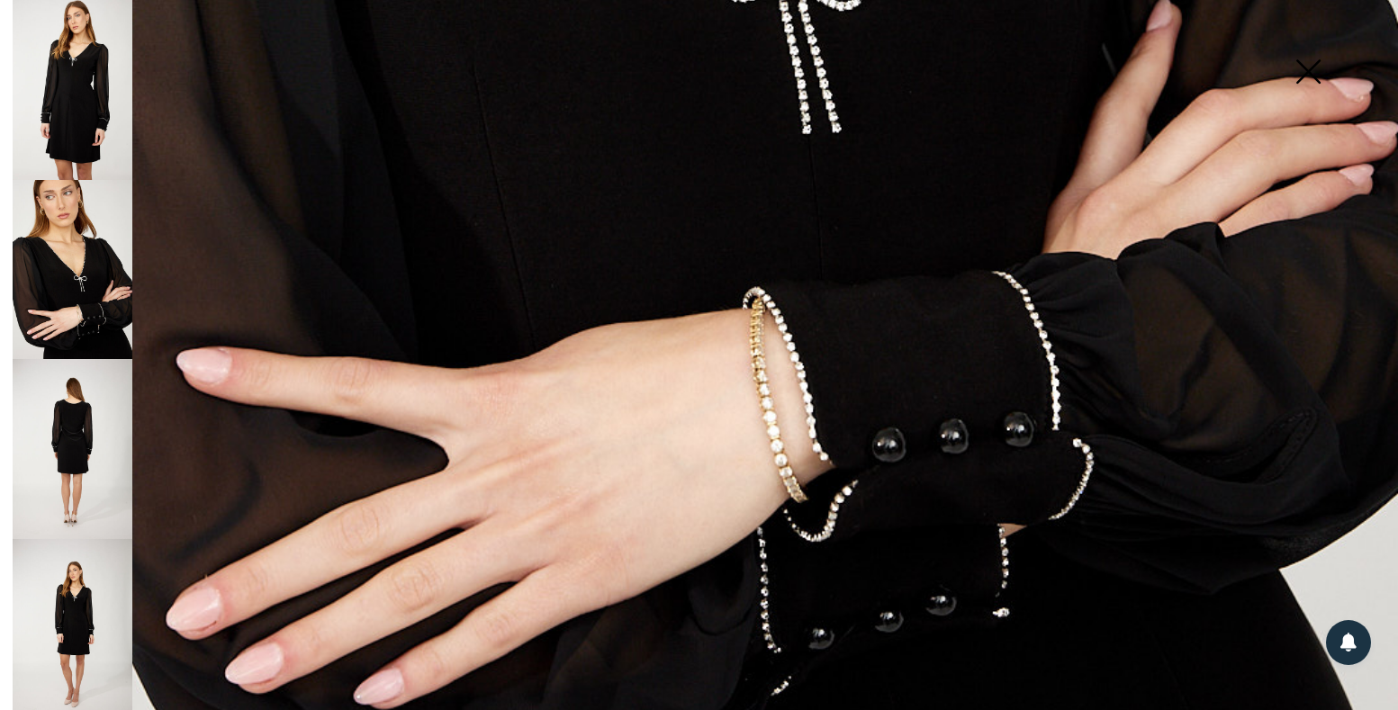
click at [95, 437] on img at bounding box center [73, 449] width 120 height 180
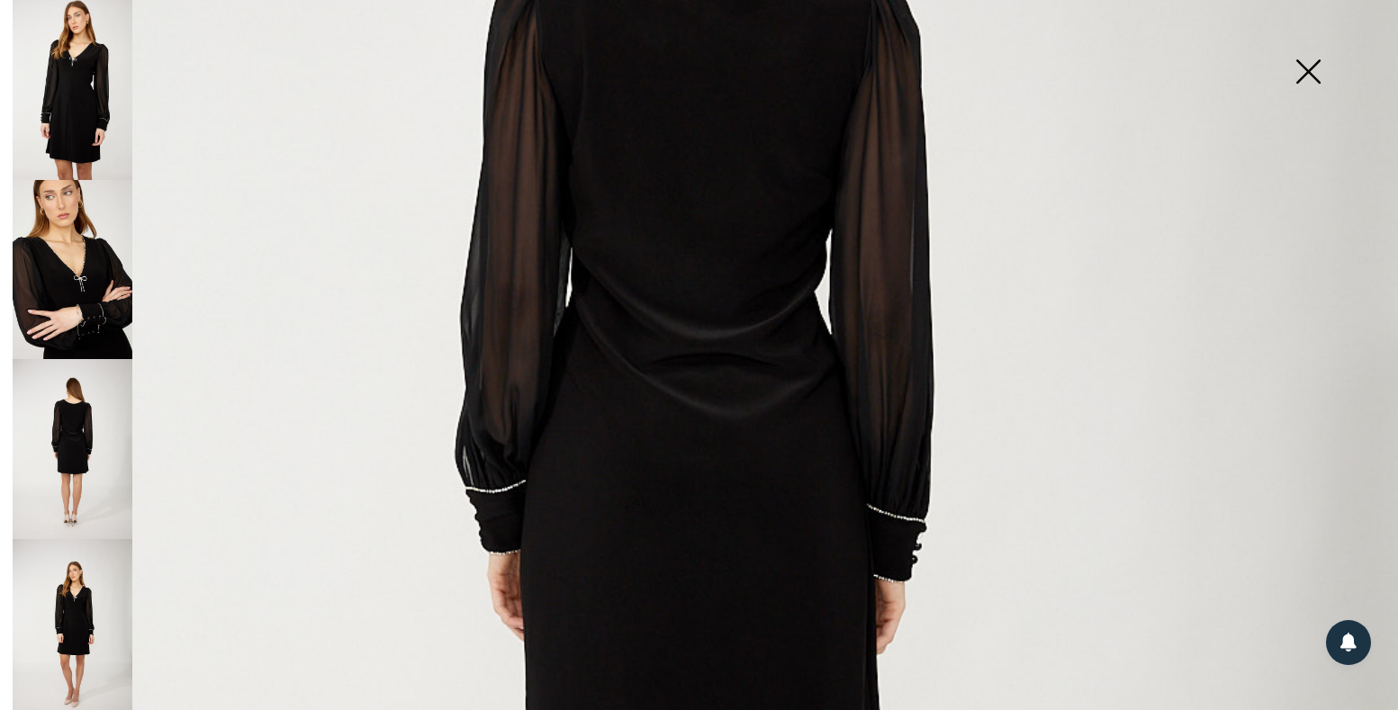
scroll to position [320, 0]
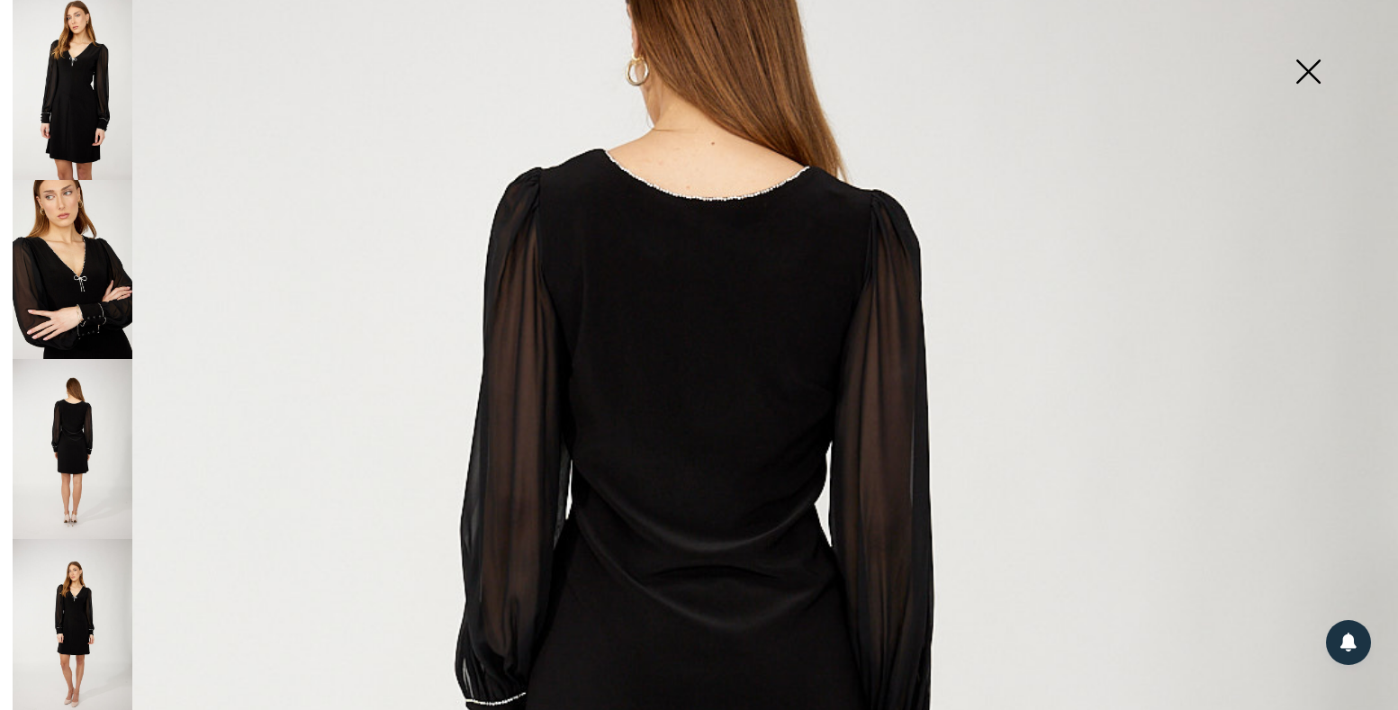
click at [50, 596] on img at bounding box center [73, 629] width 120 height 180
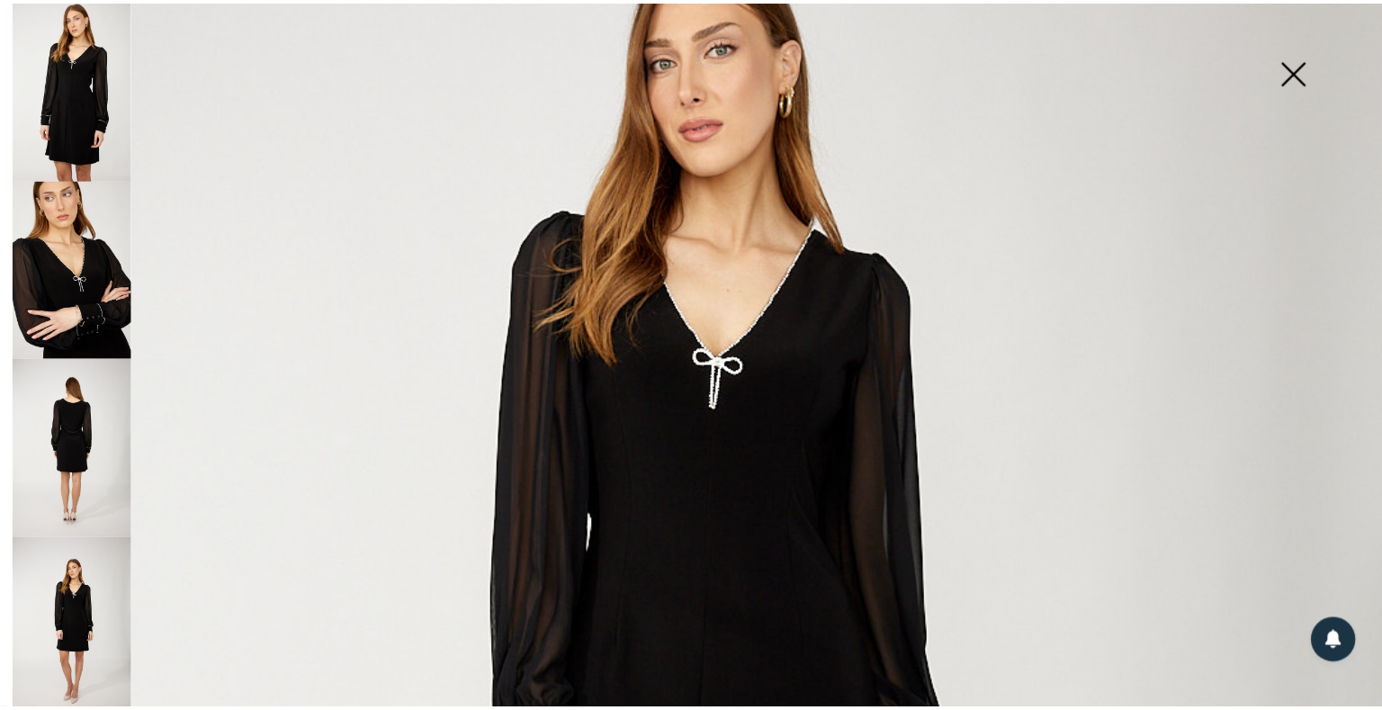
scroll to position [532, 0]
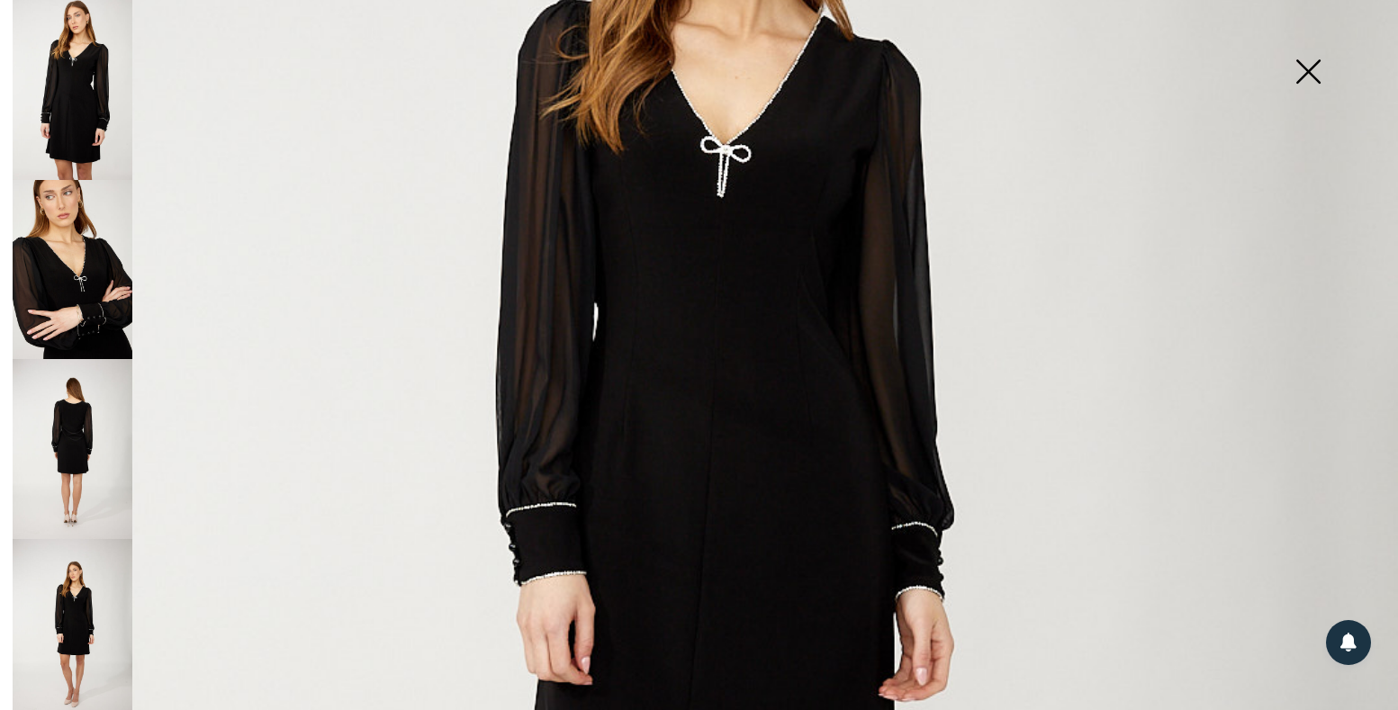
click at [1310, 67] on img at bounding box center [1308, 73] width 90 height 93
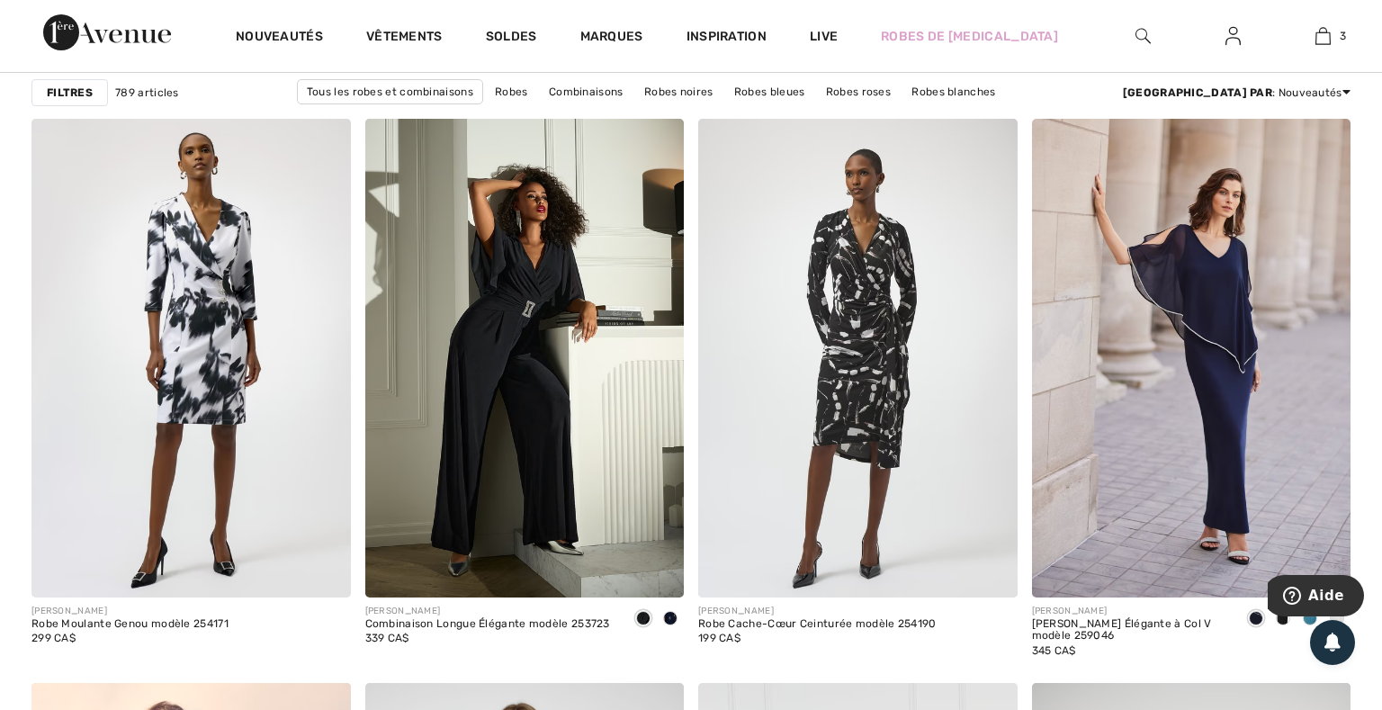
scroll to position [7243, 0]
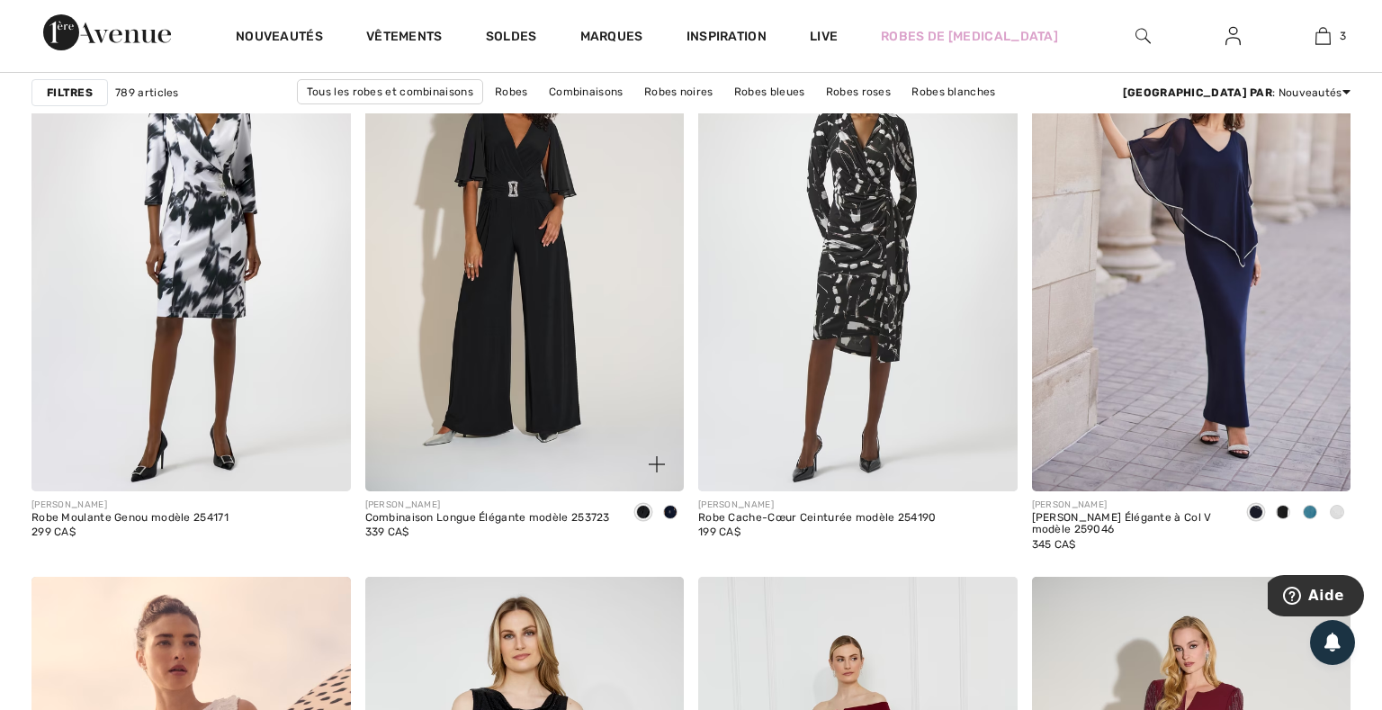
click at [496, 265] on img at bounding box center [525, 252] width 320 height 479
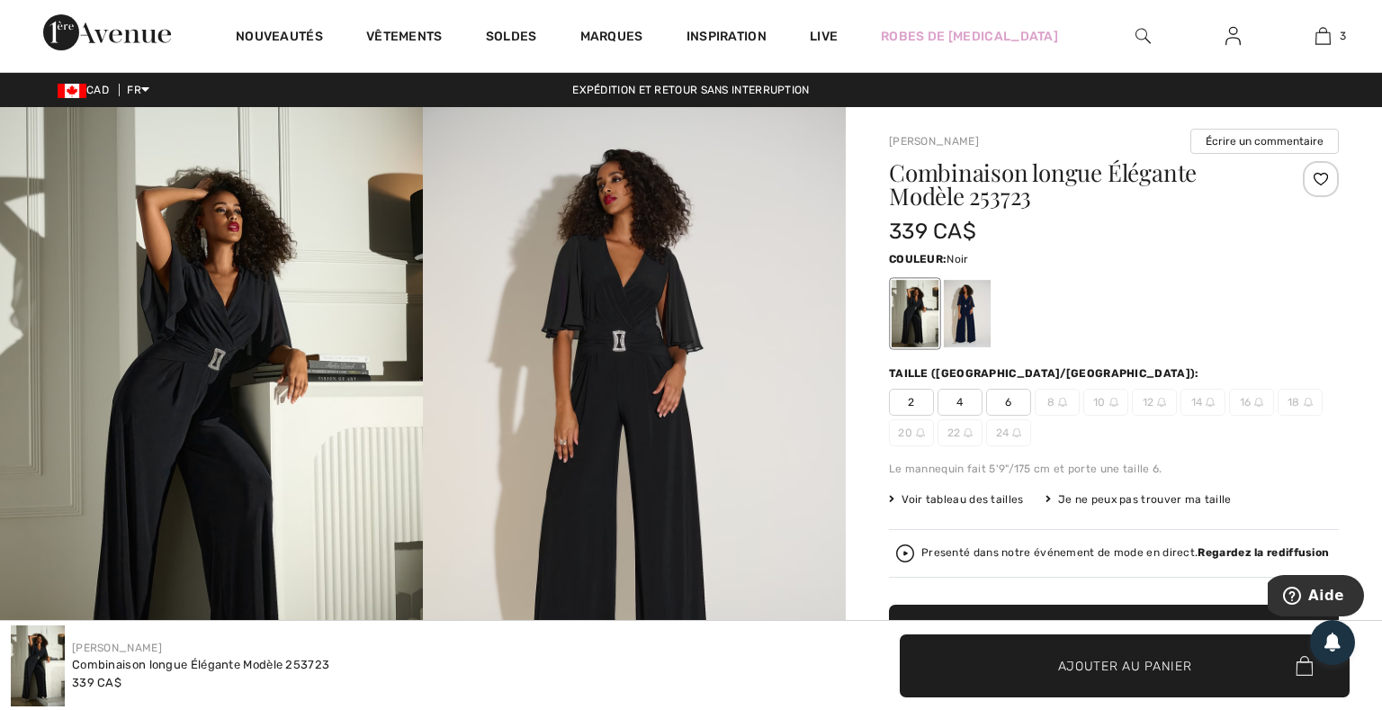
click at [245, 371] on img at bounding box center [211, 424] width 423 height 635
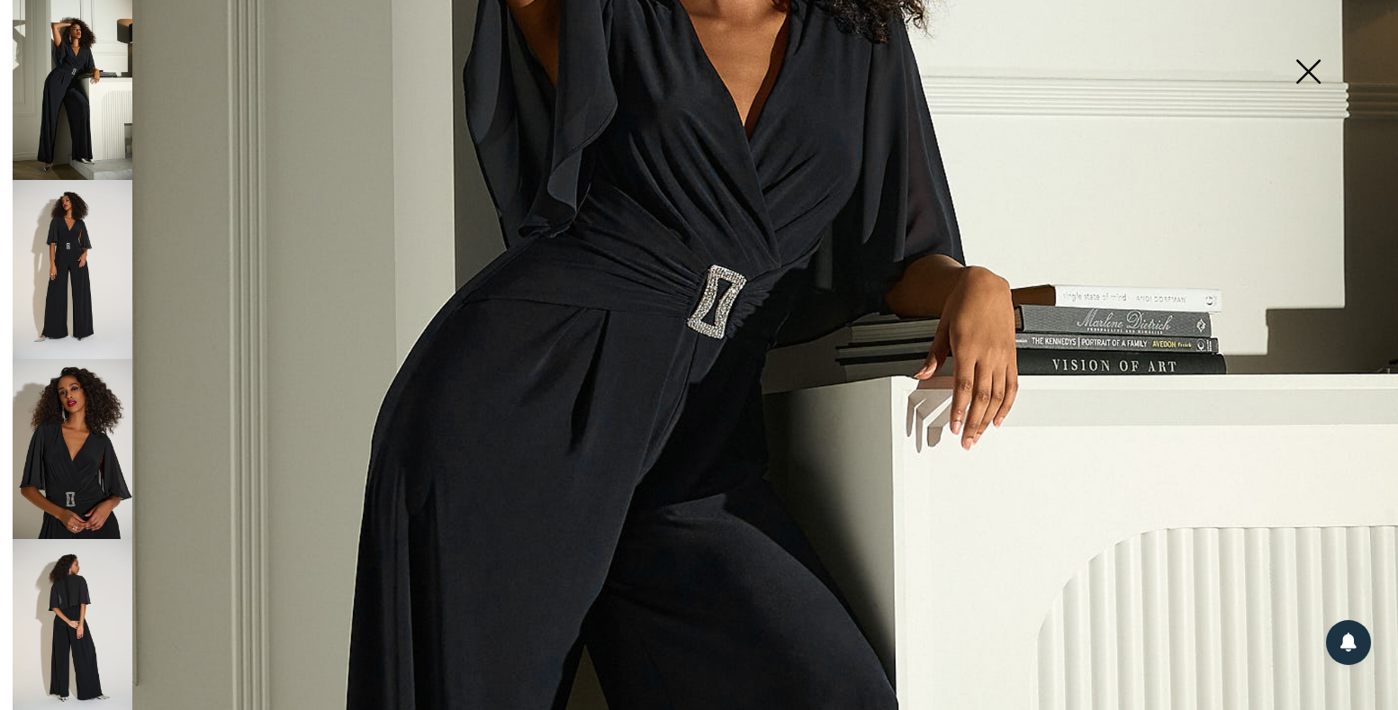
scroll to position [851, 0]
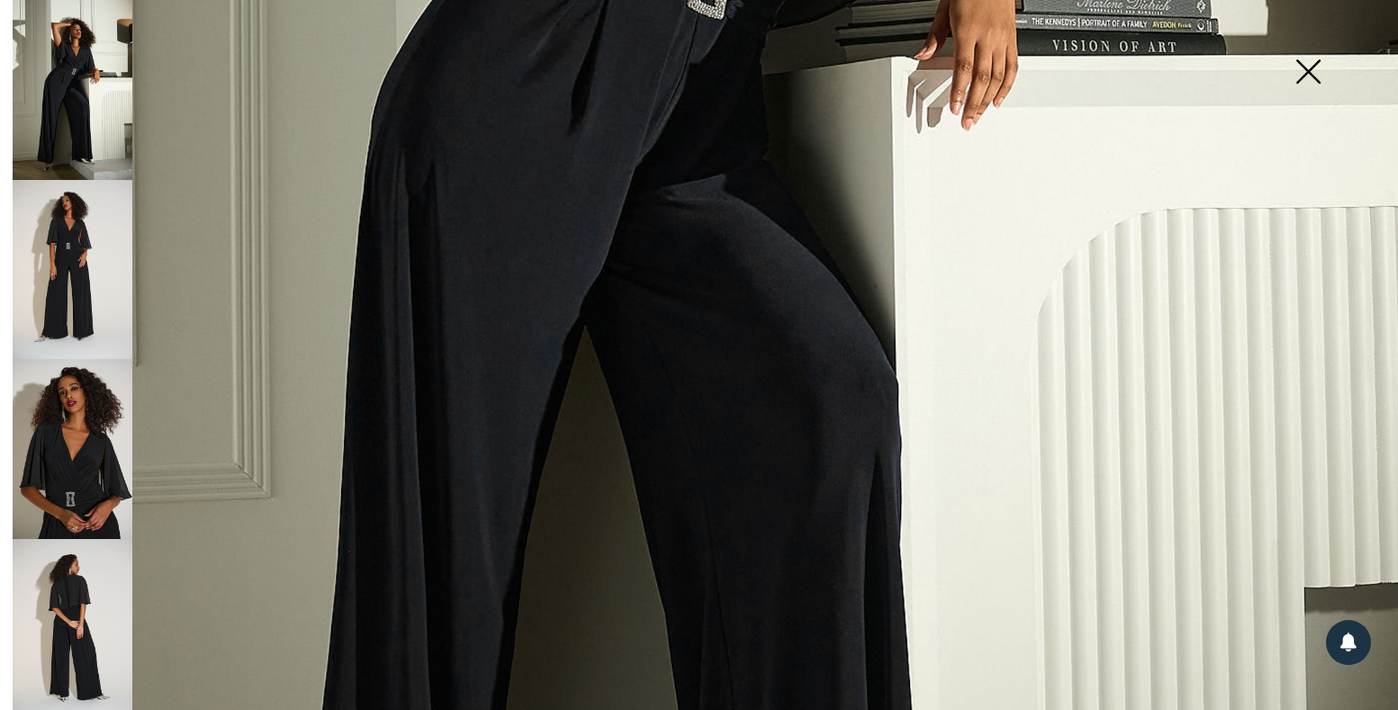
click at [41, 271] on img at bounding box center [73, 270] width 120 height 180
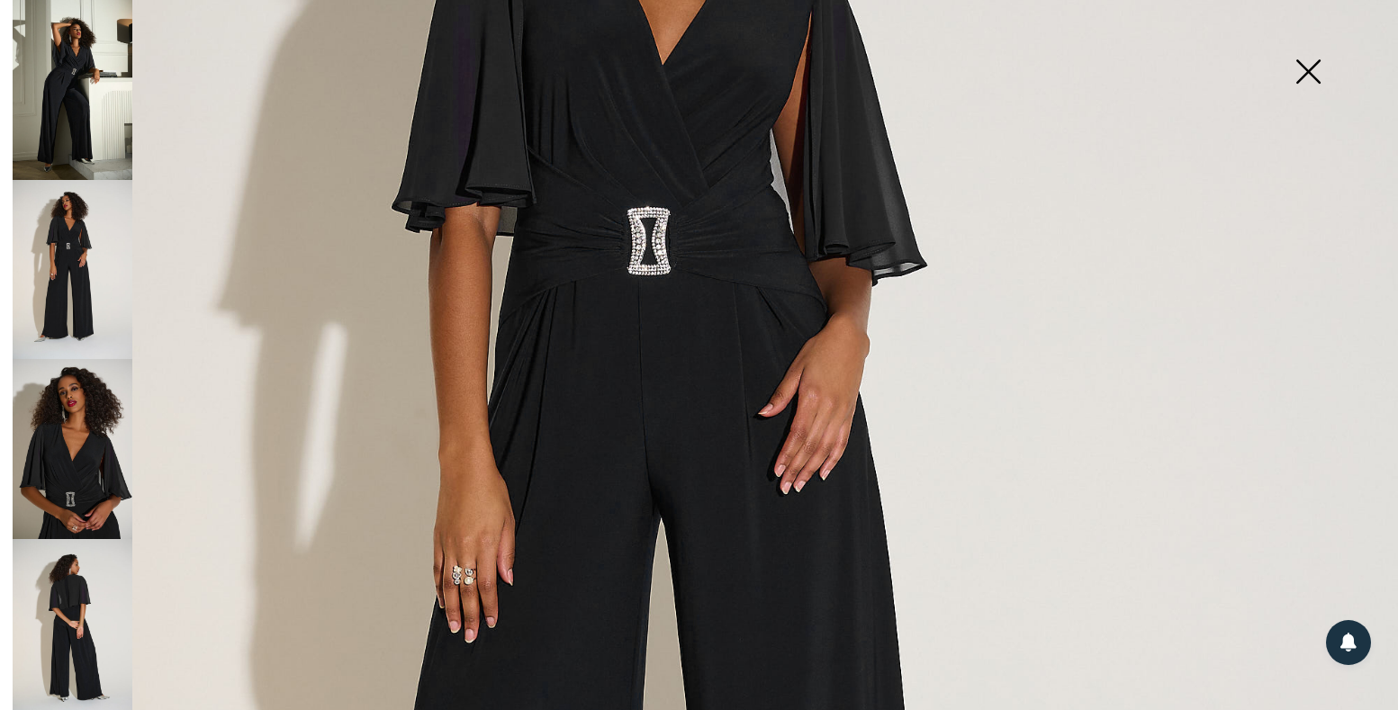
scroll to position [320, 0]
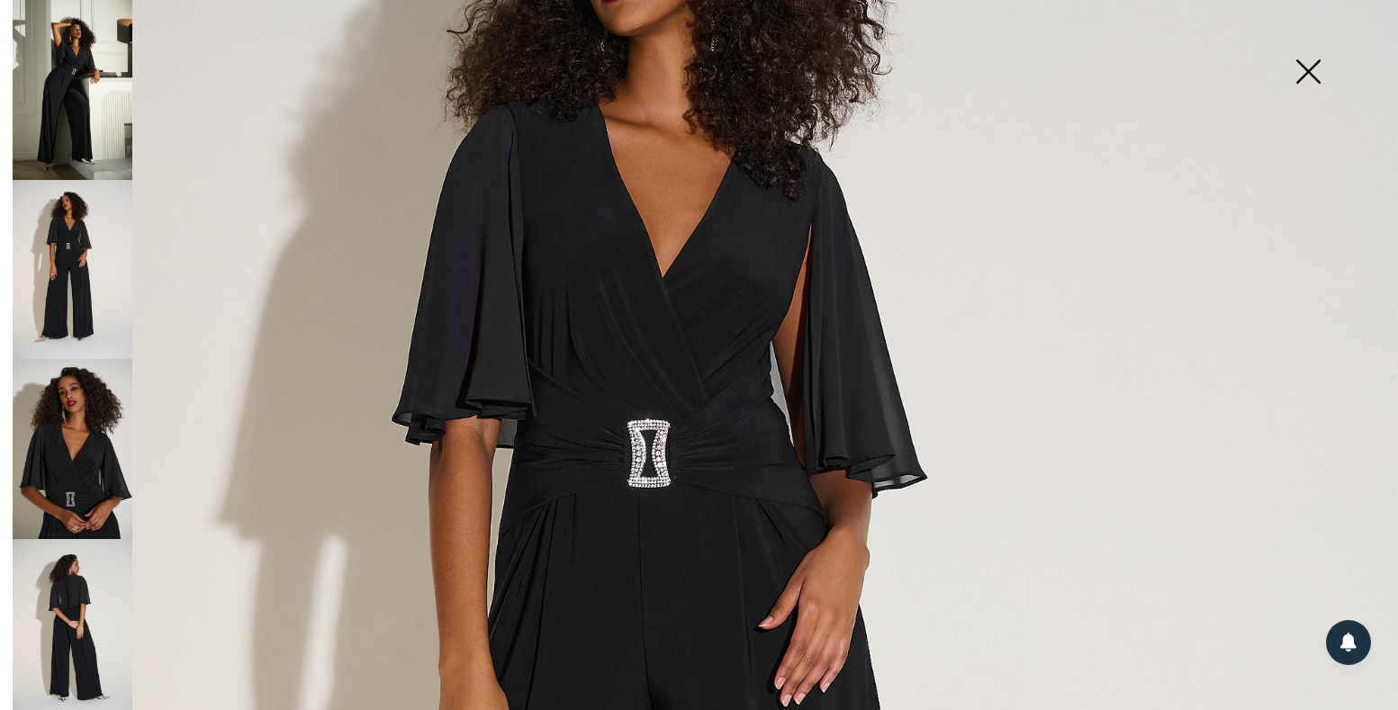
click at [77, 435] on img at bounding box center [73, 449] width 120 height 180
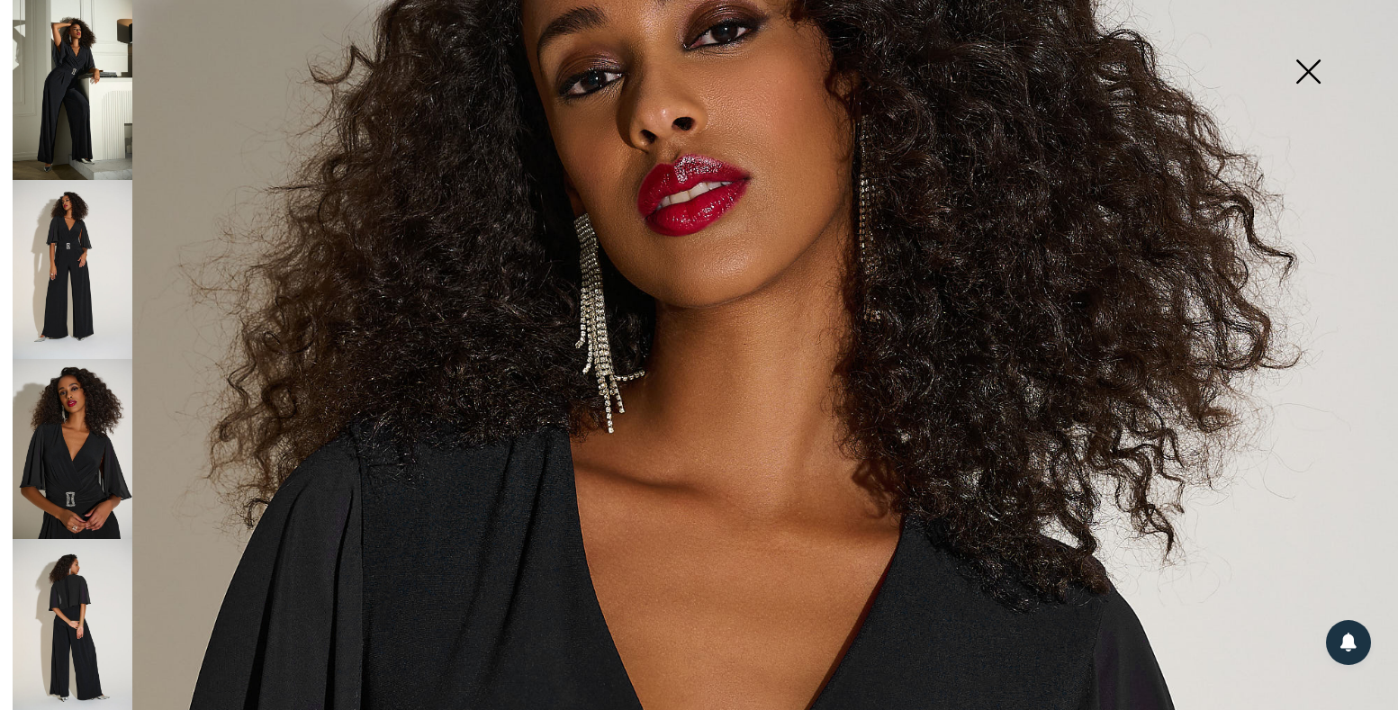
click at [55, 582] on img at bounding box center [73, 629] width 120 height 180
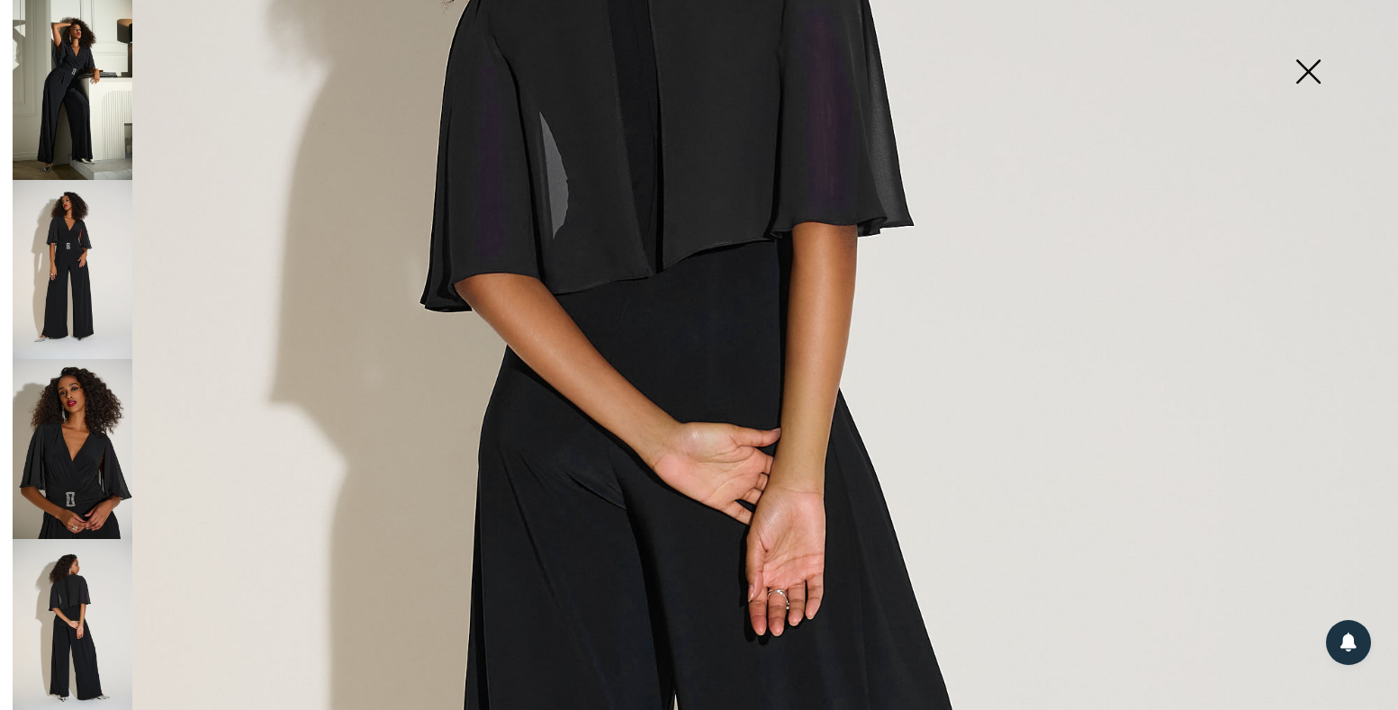
scroll to position [639, 0]
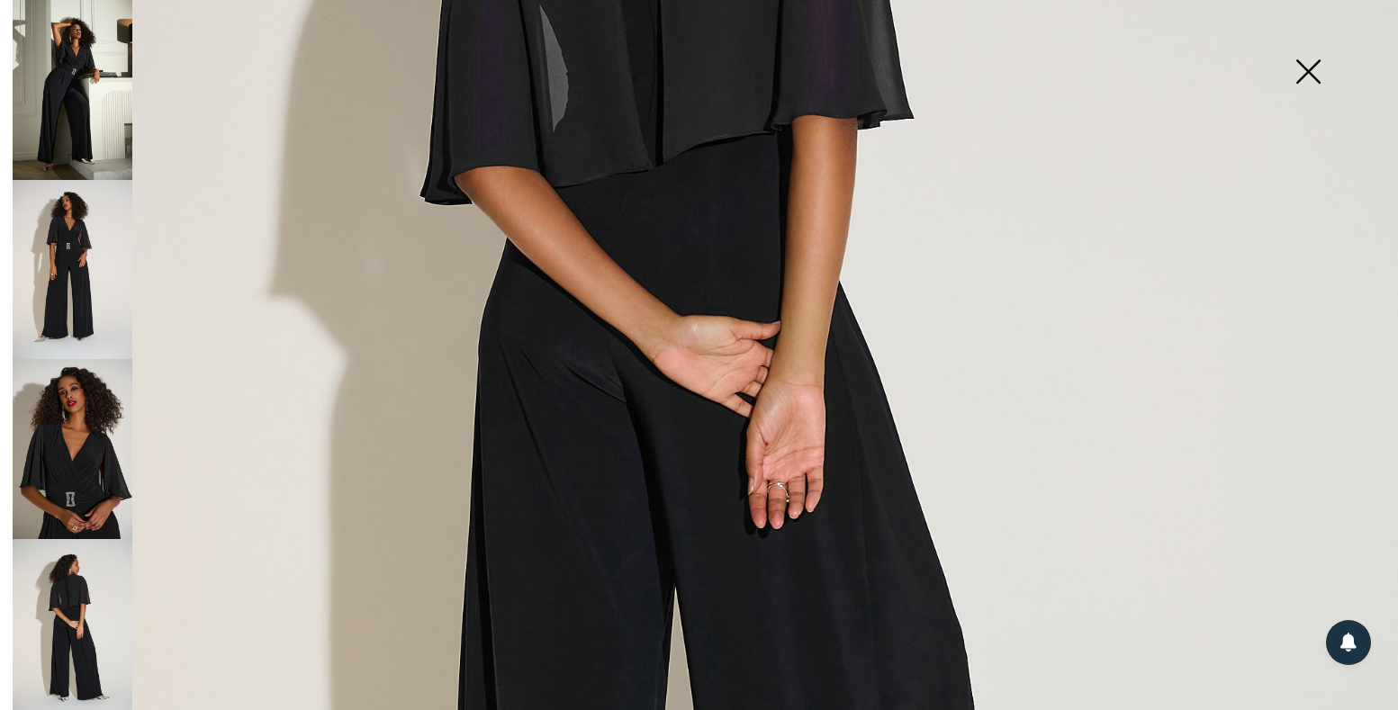
click at [70, 617] on img at bounding box center [73, 629] width 120 height 180
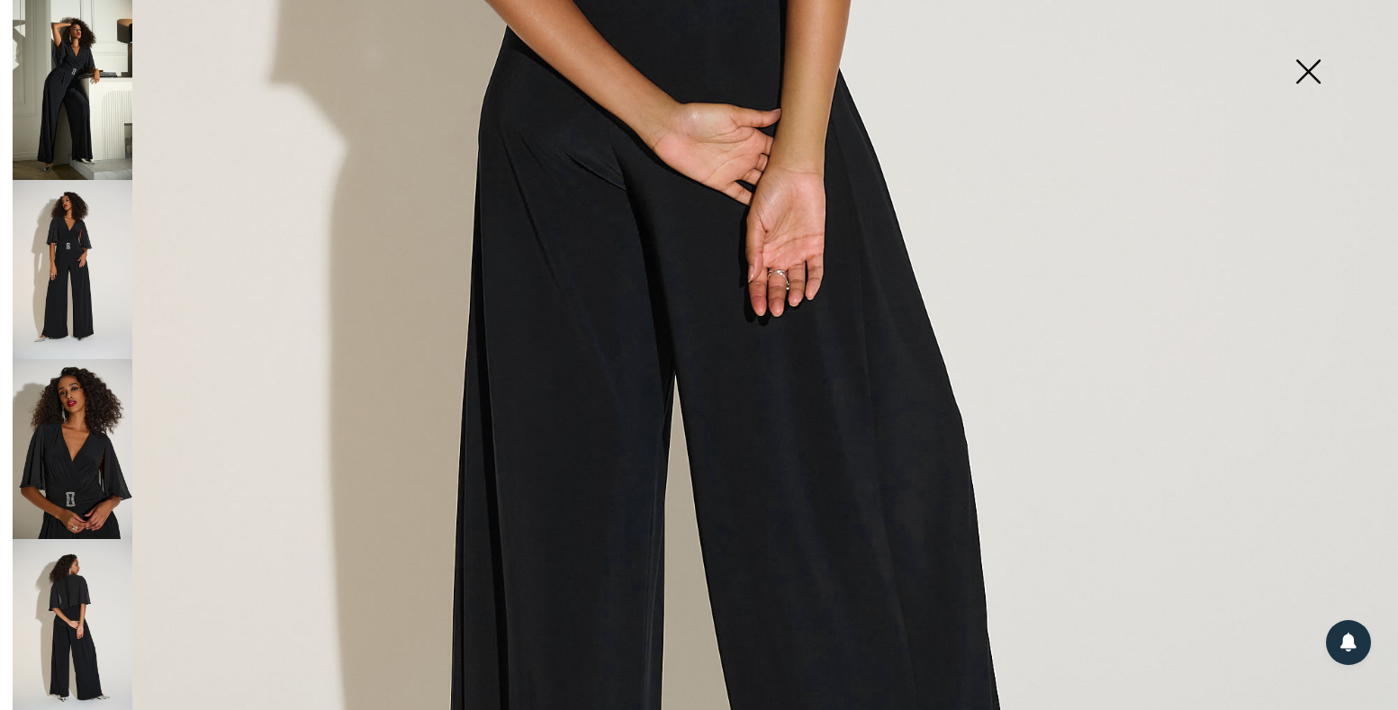
scroll to position [154, 0]
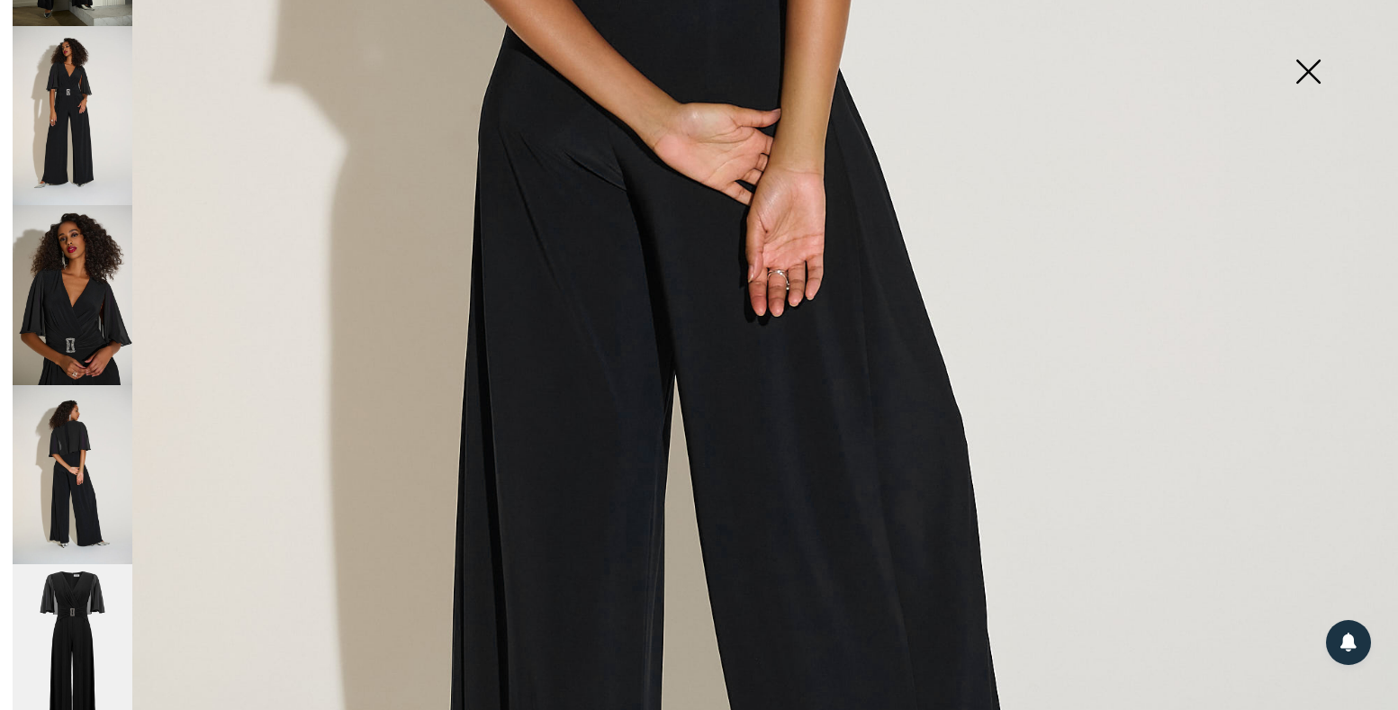
click at [56, 617] on img at bounding box center [73, 654] width 120 height 180
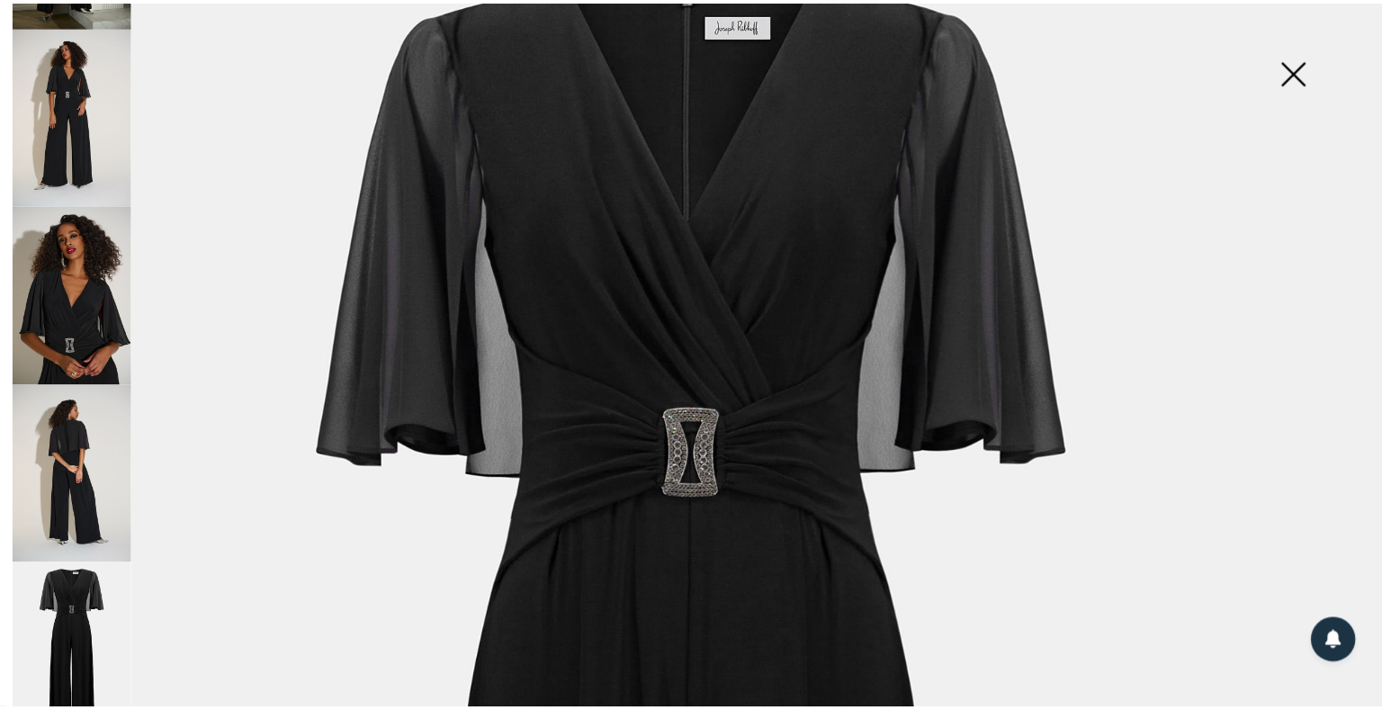
scroll to position [0, 0]
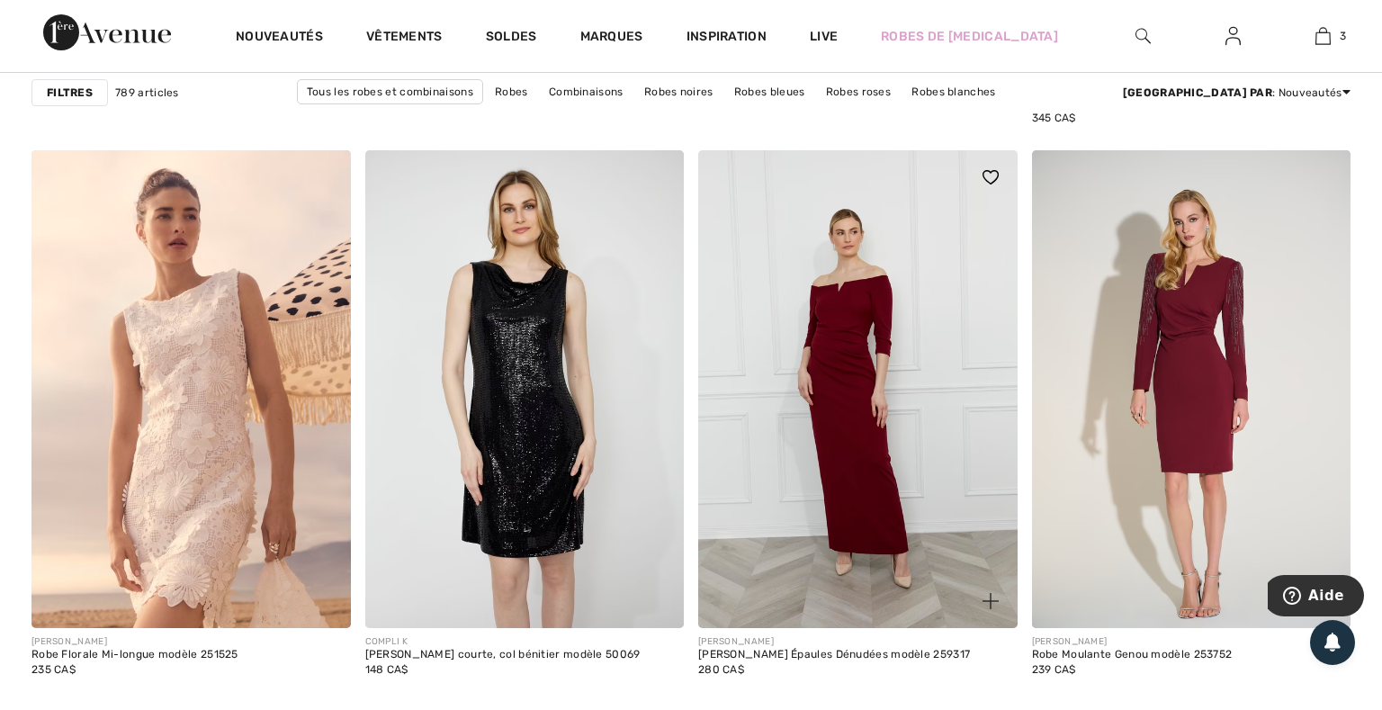
scroll to position [7776, 0]
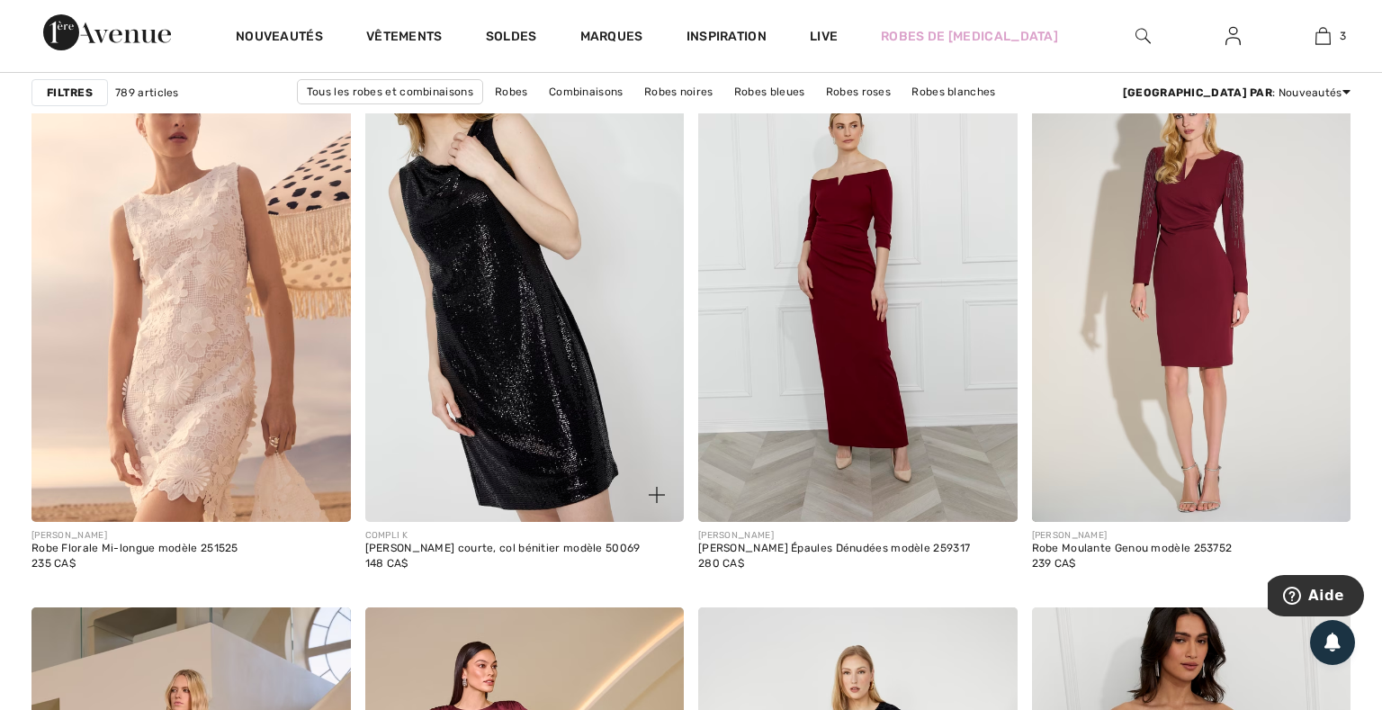
click at [494, 359] on img at bounding box center [525, 283] width 320 height 479
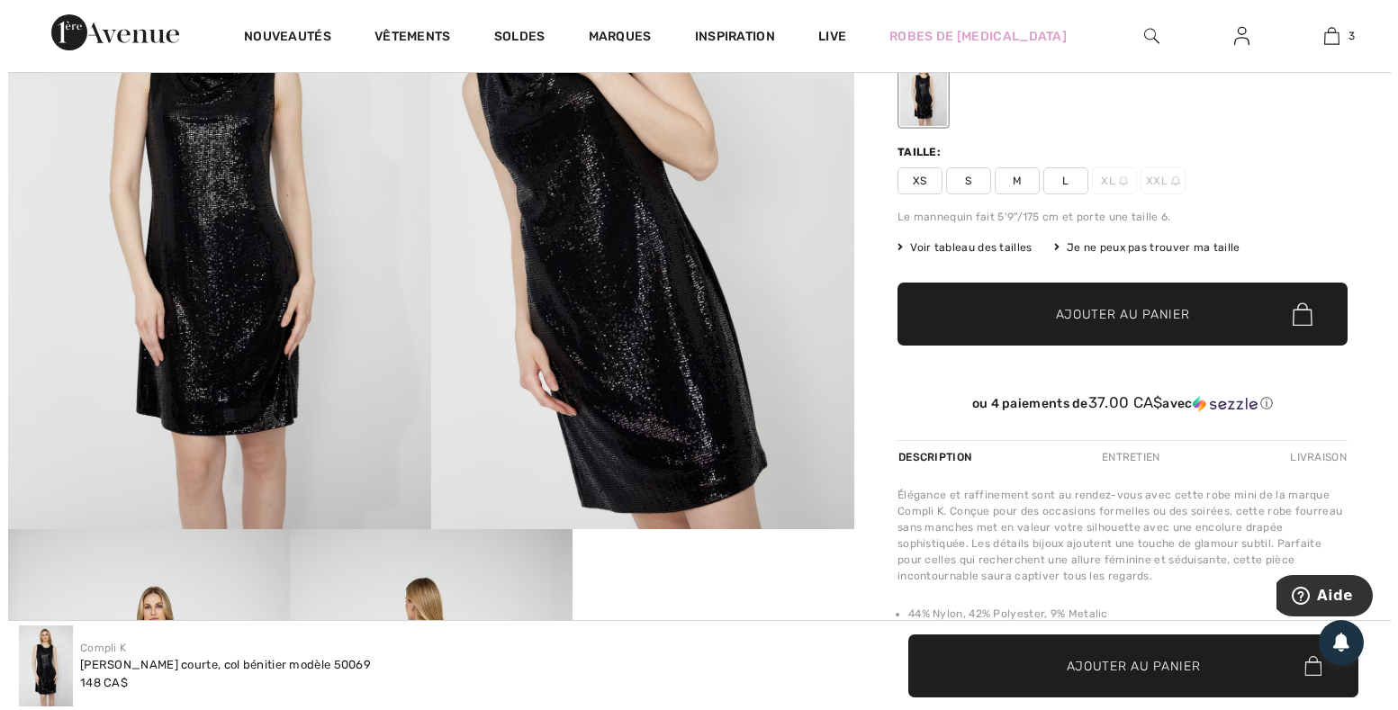
scroll to position [426, 0]
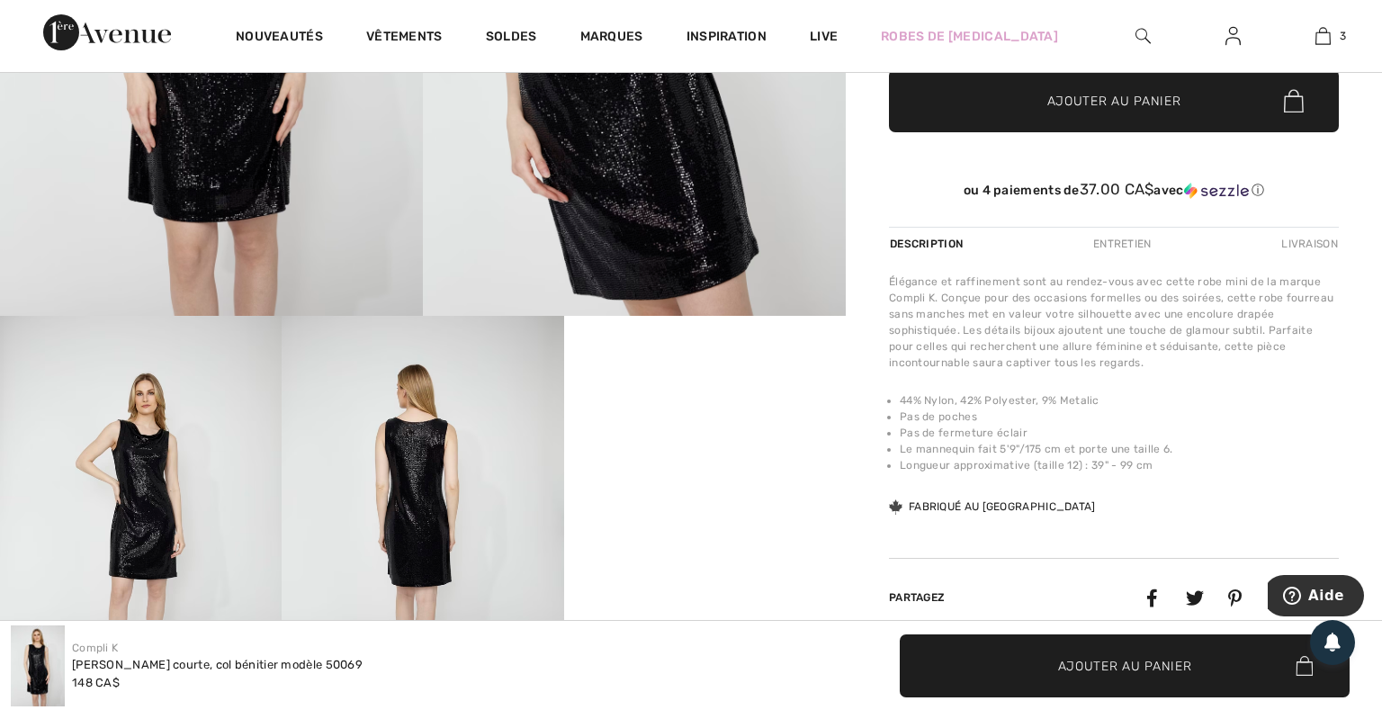
click at [131, 508] on img at bounding box center [141, 527] width 282 height 423
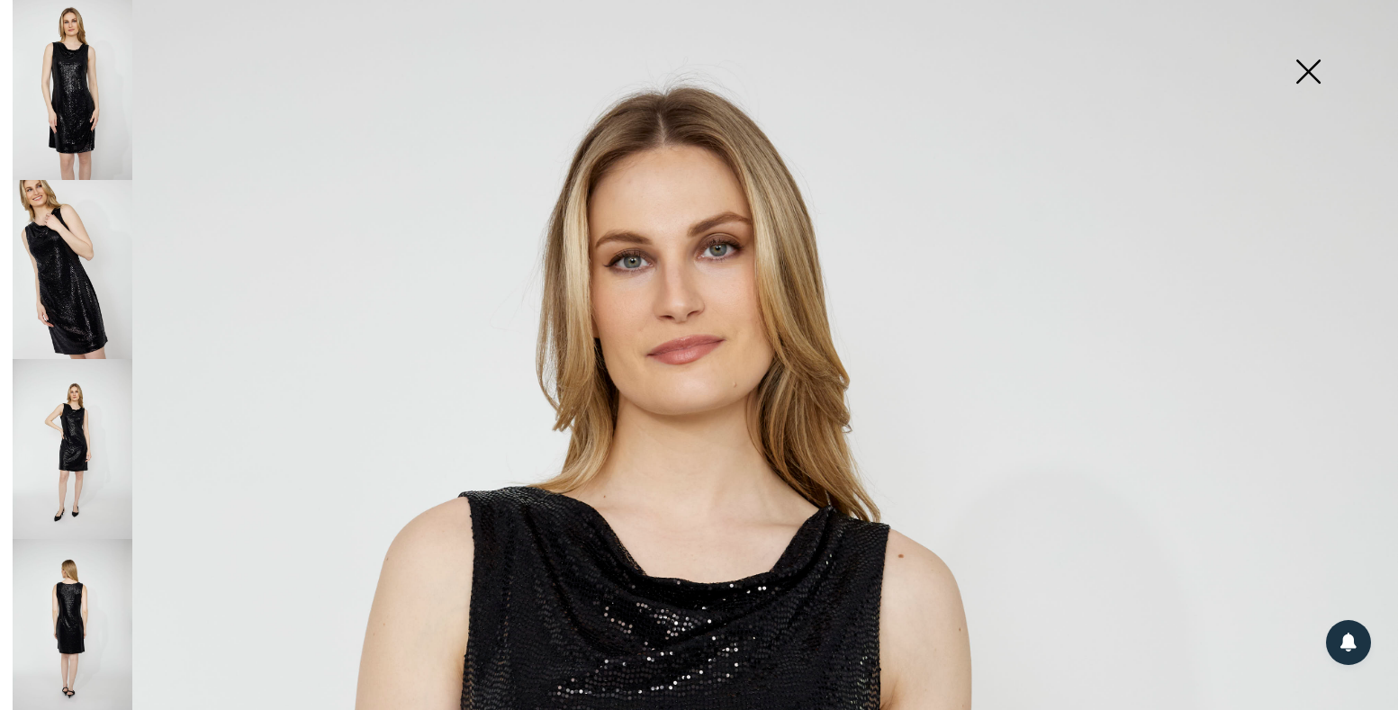
click at [59, 275] on img at bounding box center [73, 270] width 120 height 180
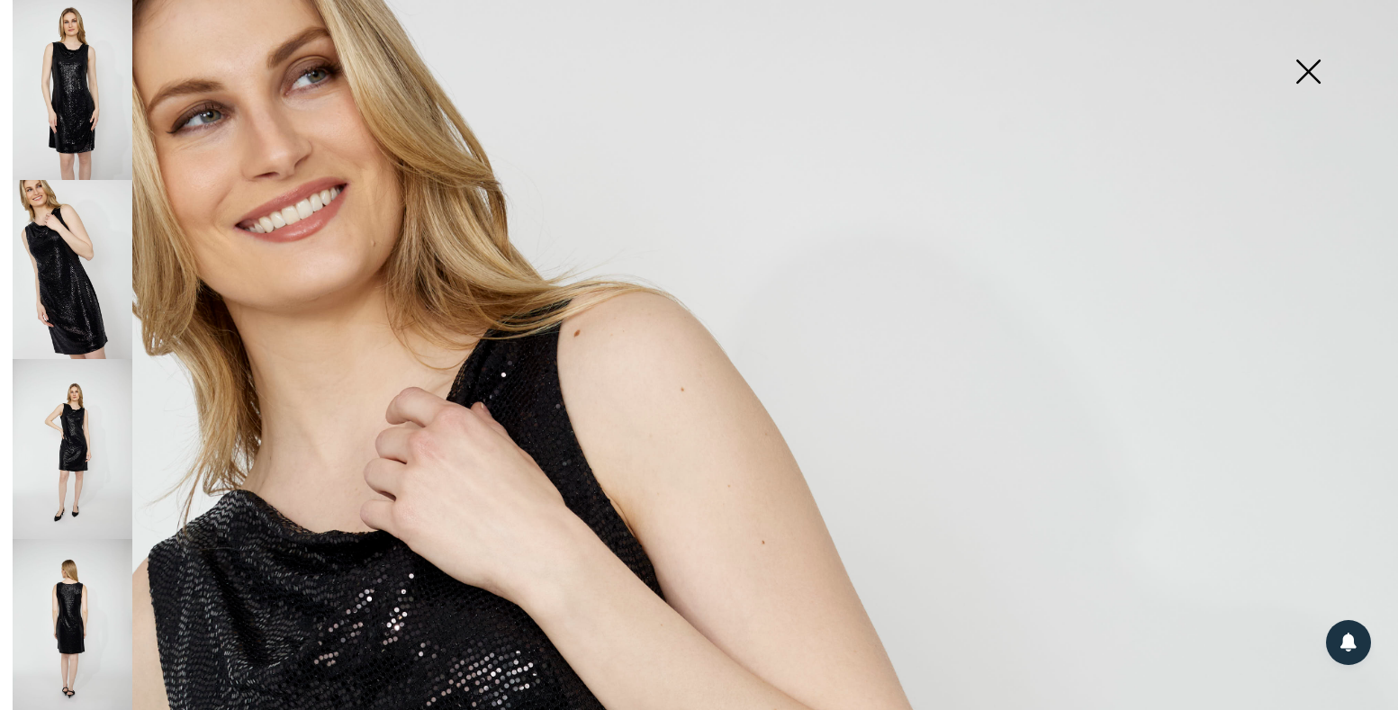
click at [77, 85] on img at bounding box center [73, 90] width 120 height 180
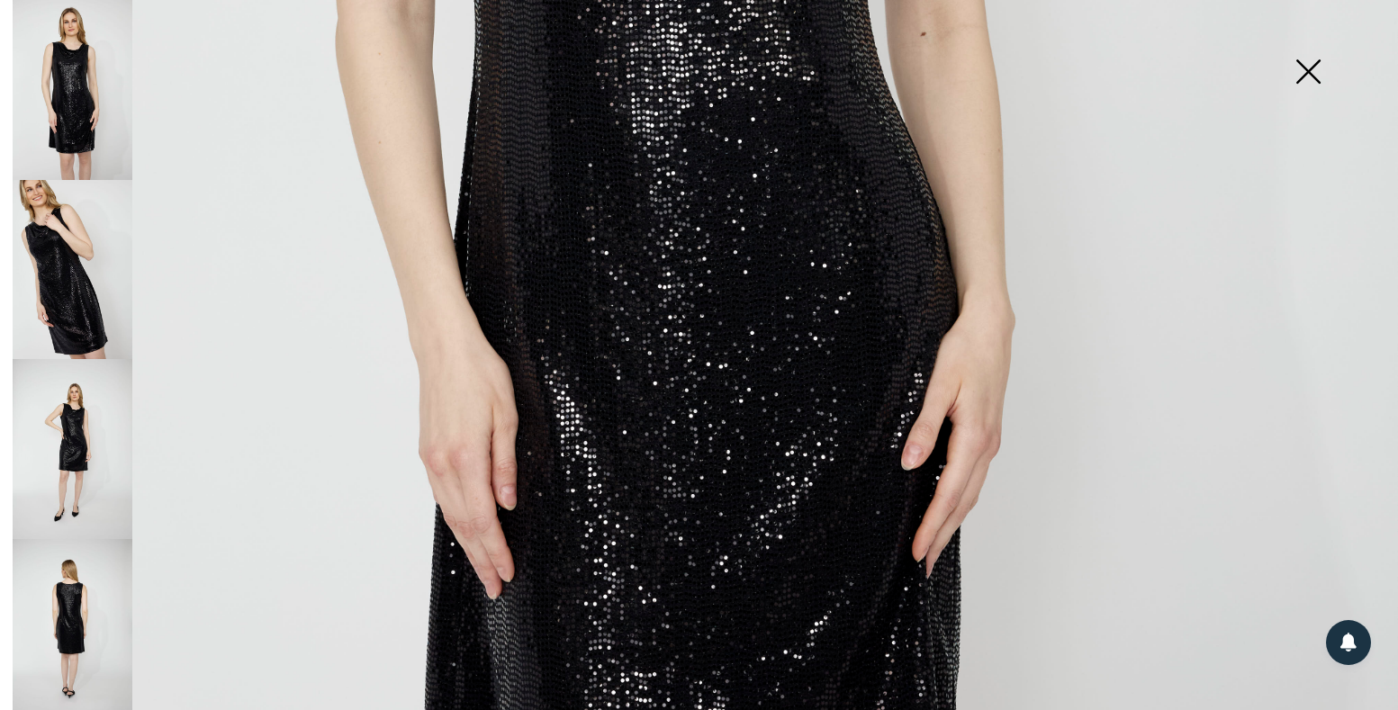
scroll to position [1364, 0]
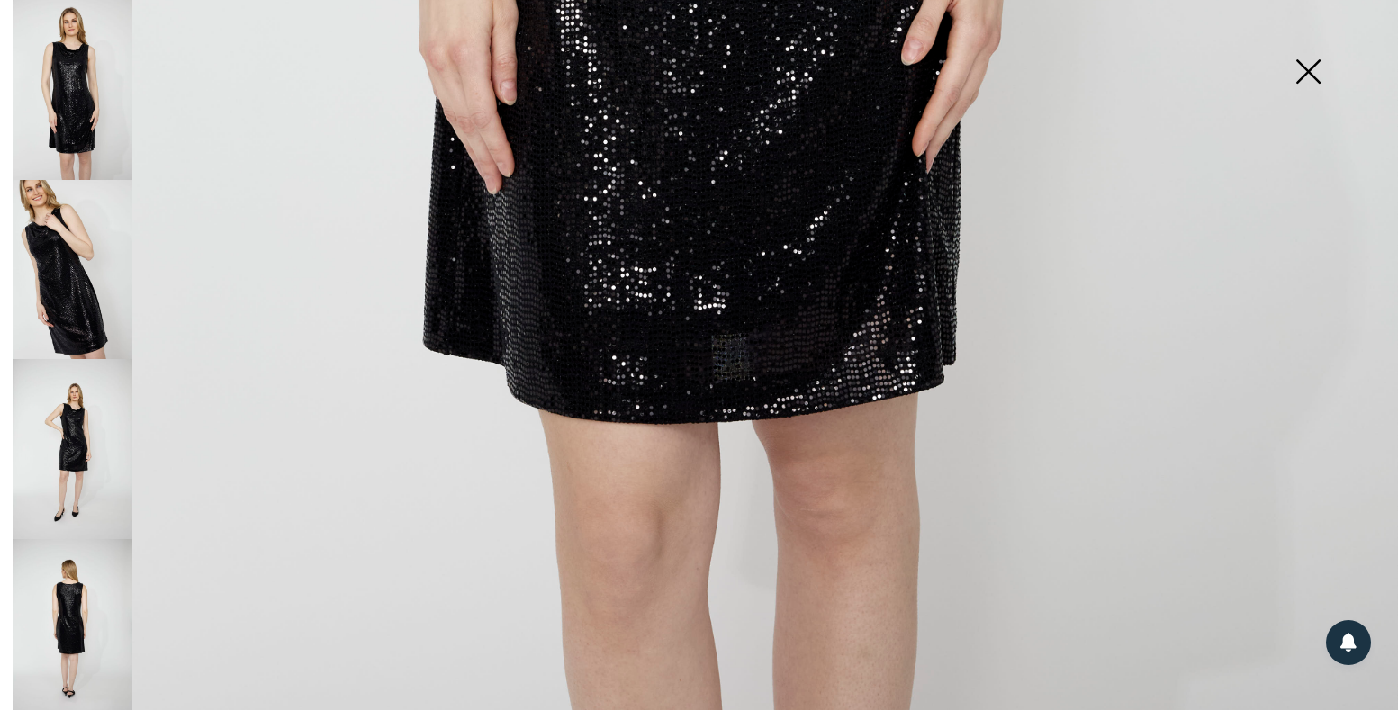
click at [86, 588] on img at bounding box center [73, 629] width 120 height 180
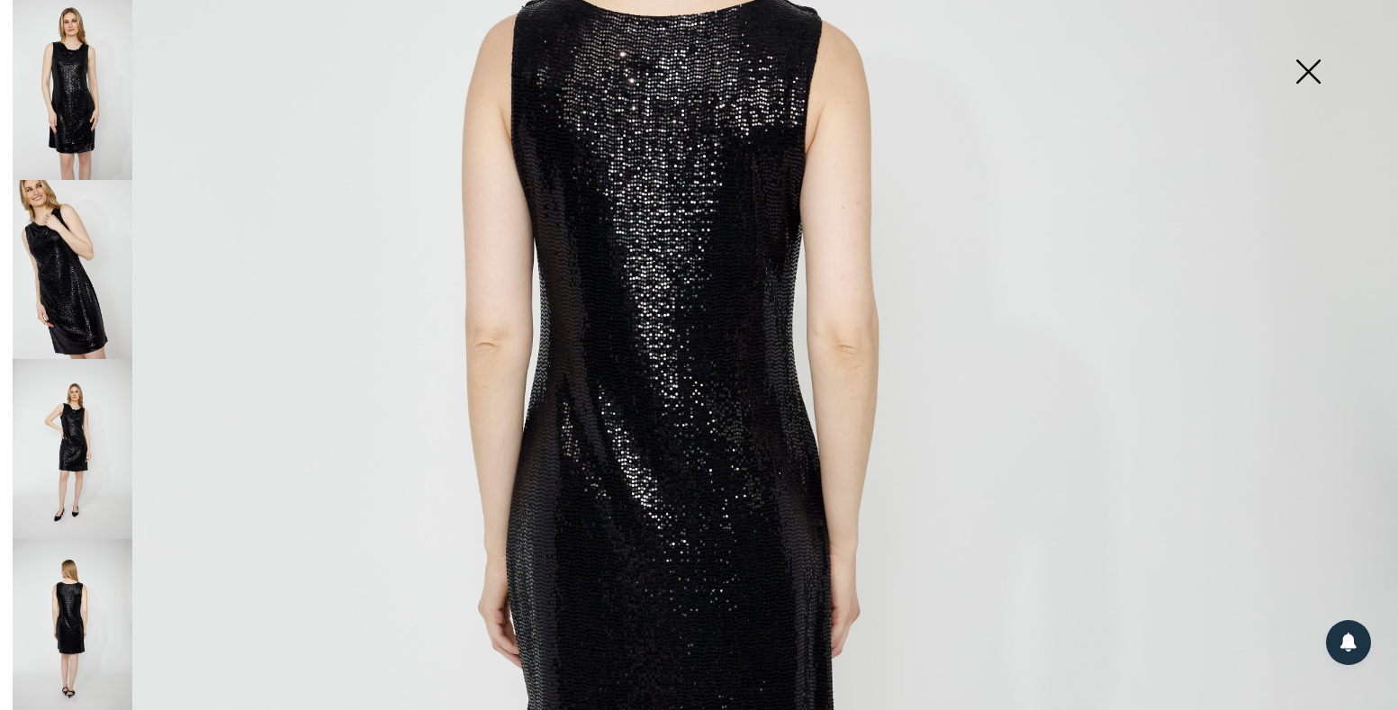
scroll to position [298, 0]
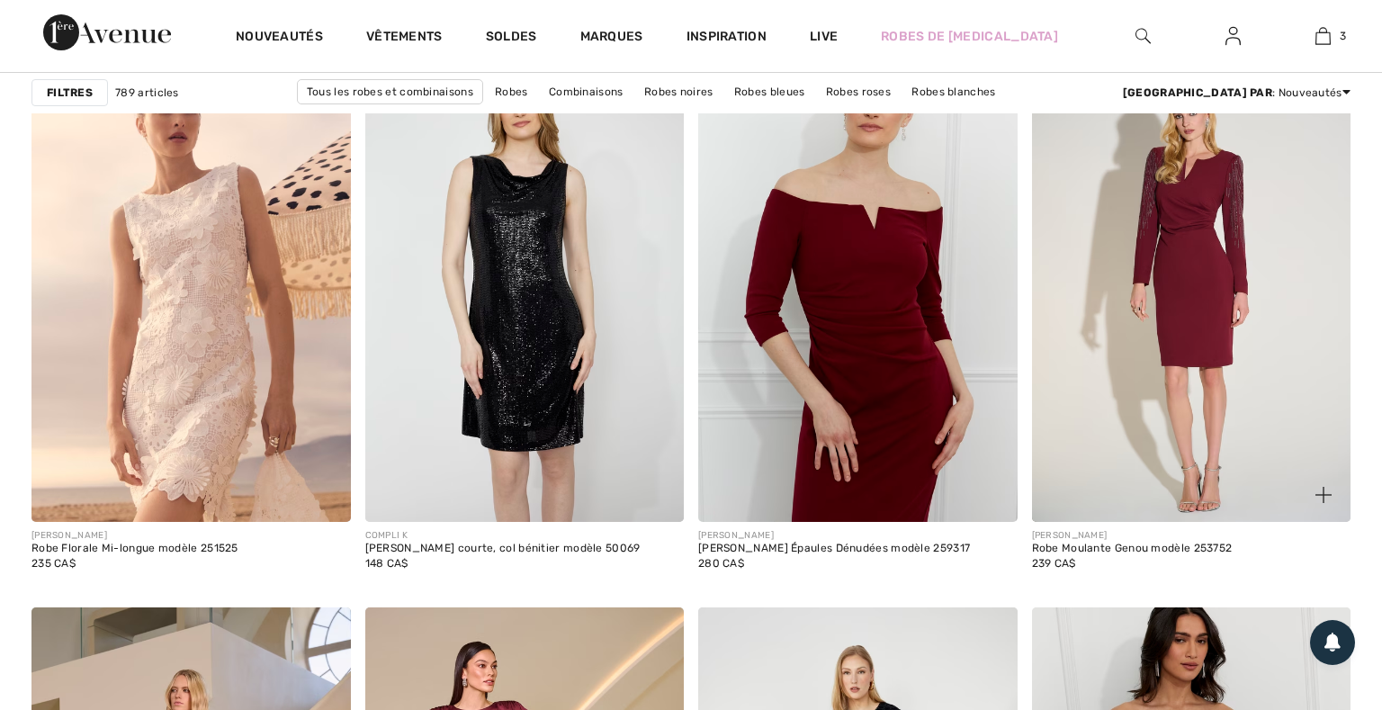
scroll to position [7776, 0]
checkbox input "true"
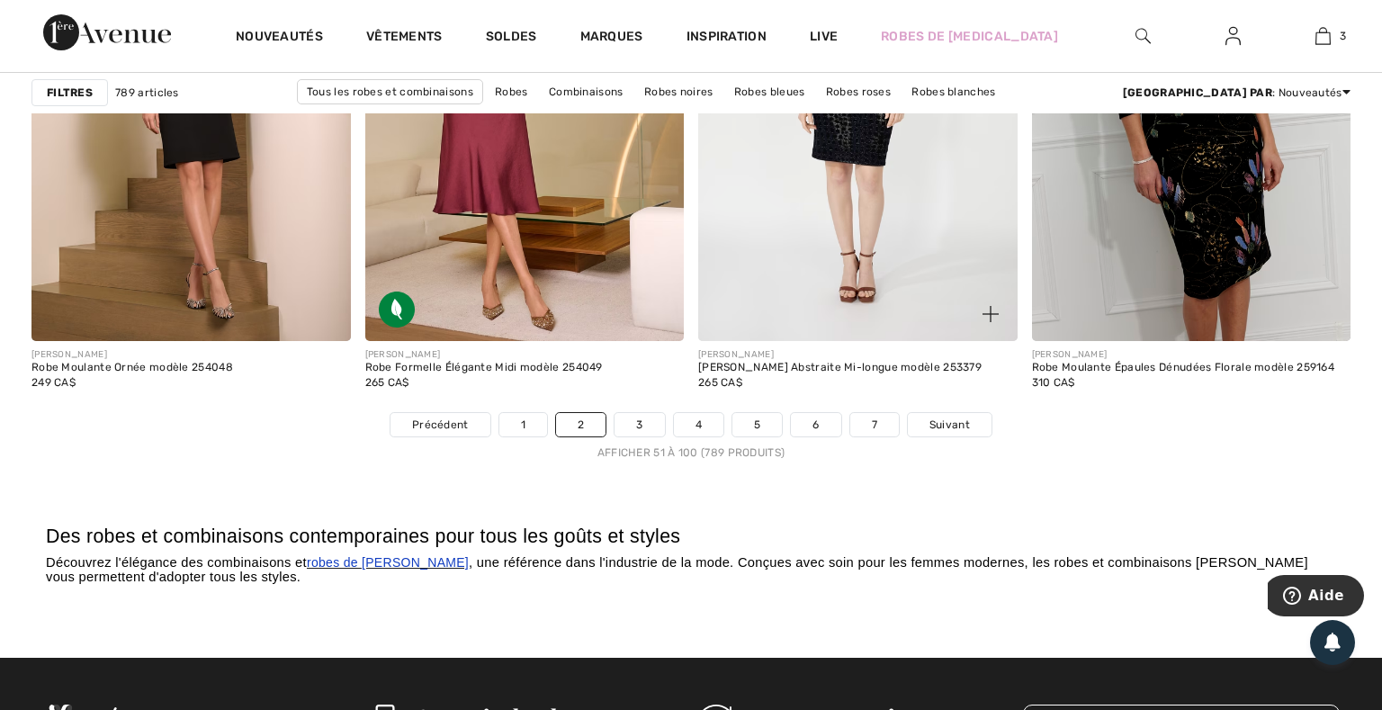
scroll to position [8628, 0]
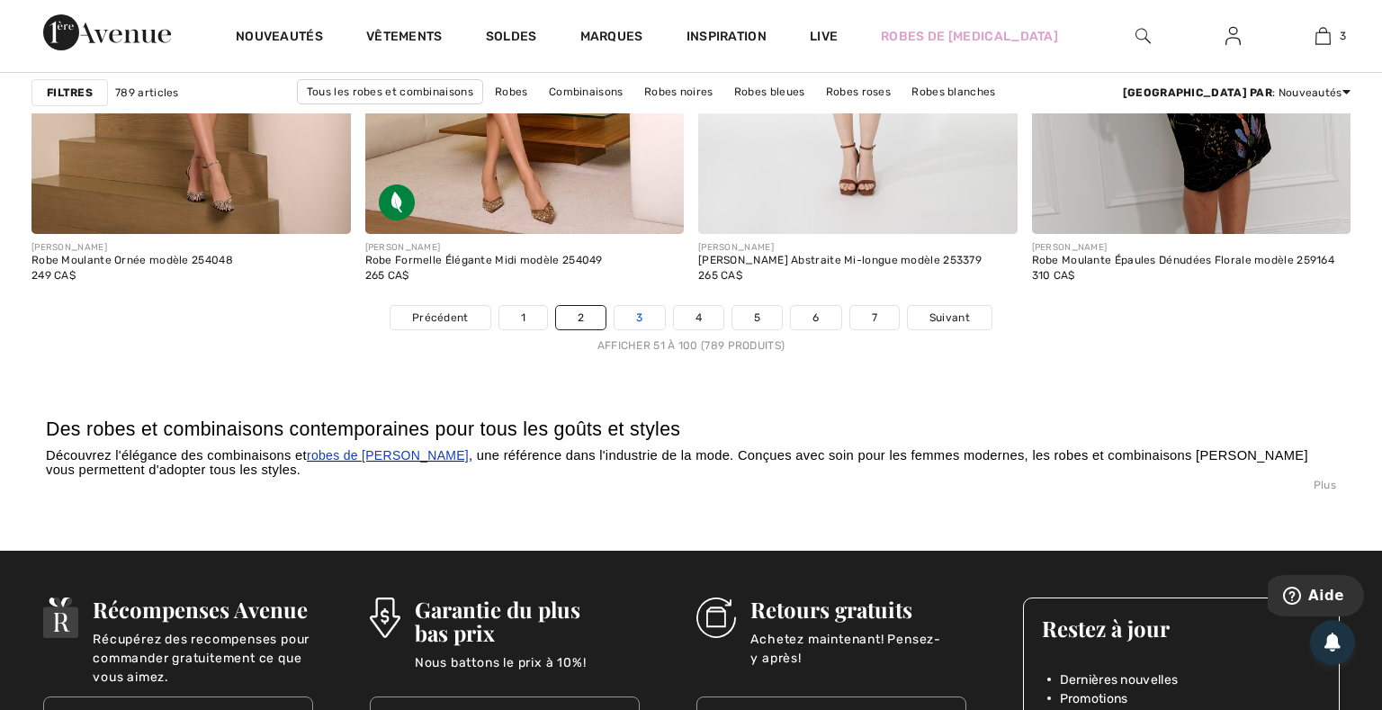
click at [647, 319] on link "3" at bounding box center [640, 317] width 50 height 23
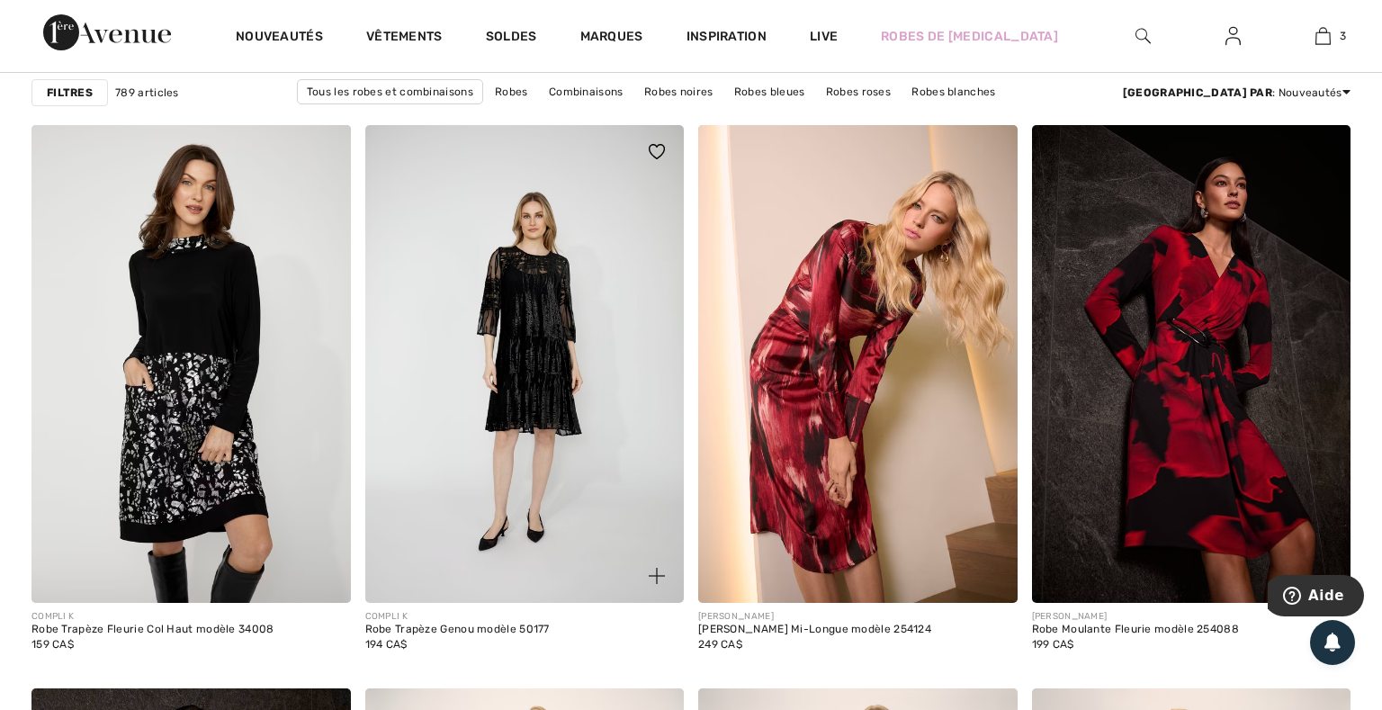
scroll to position [1384, 0]
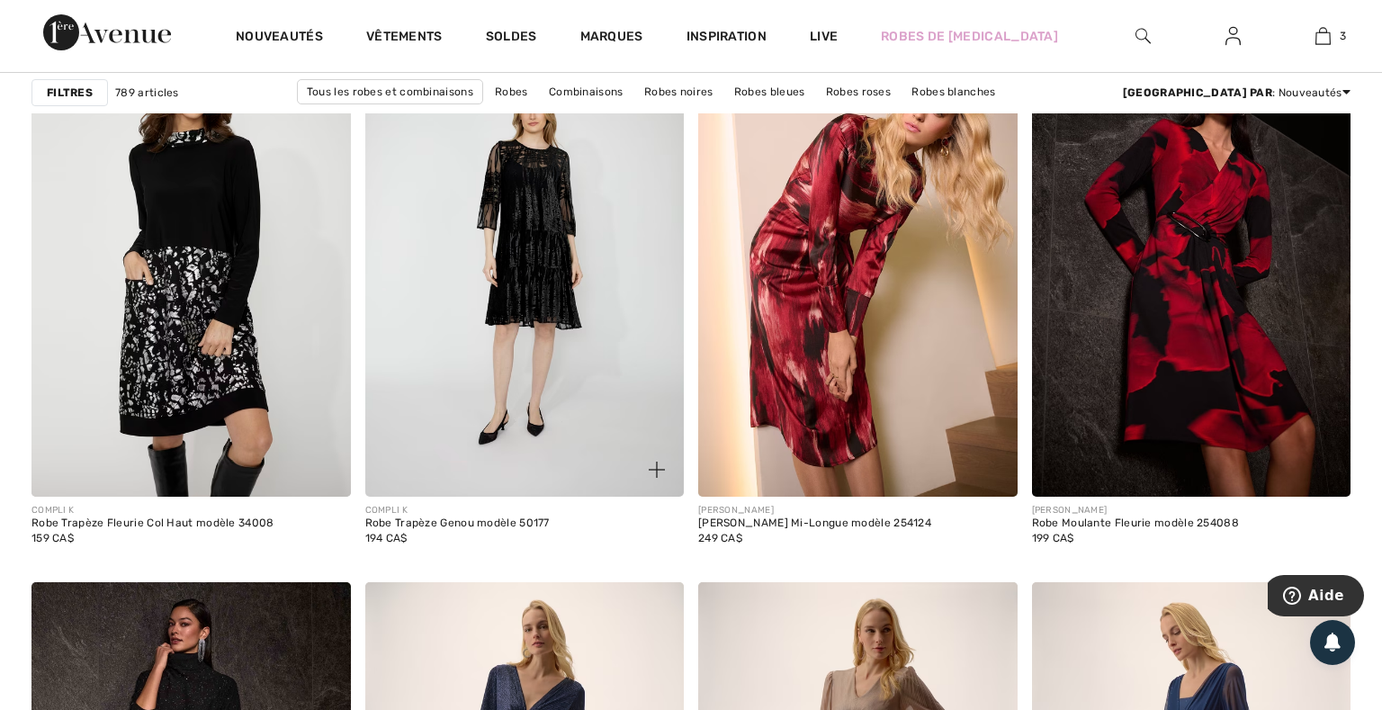
click at [541, 225] on img at bounding box center [525, 258] width 320 height 479
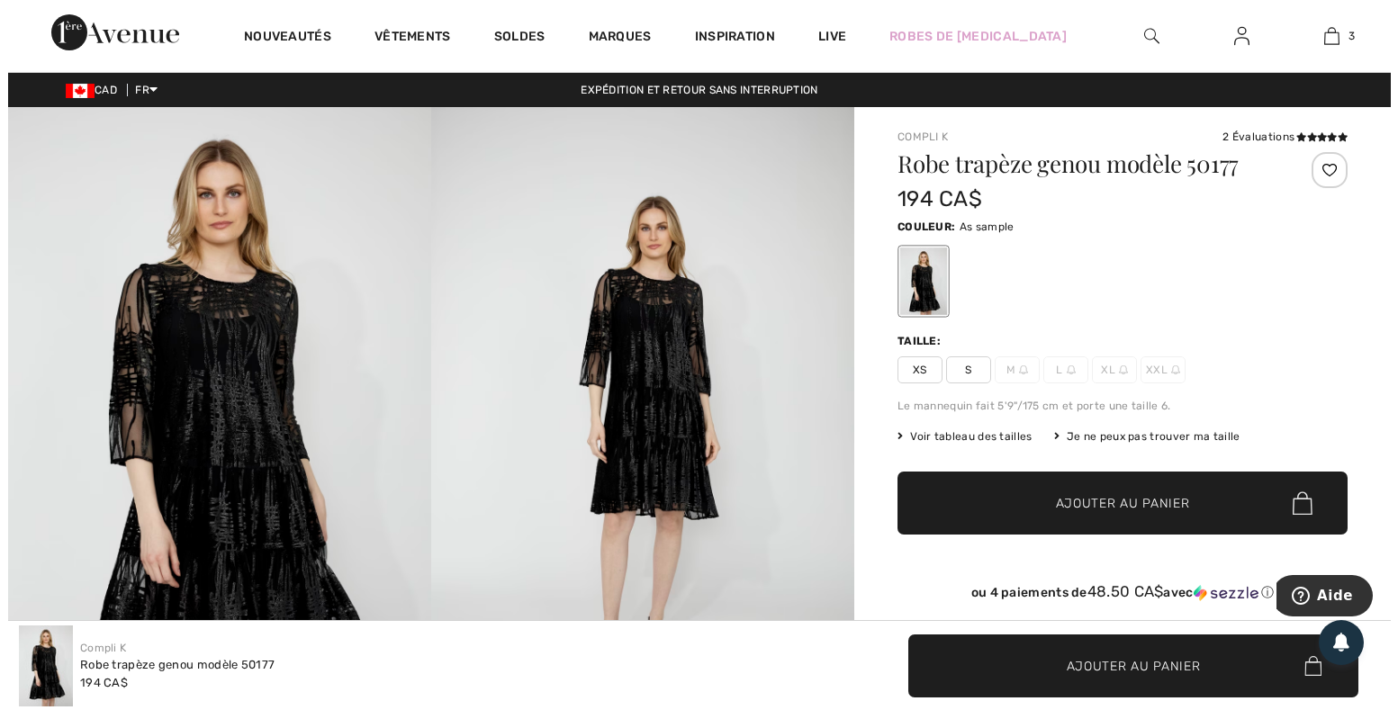
scroll to position [106, 0]
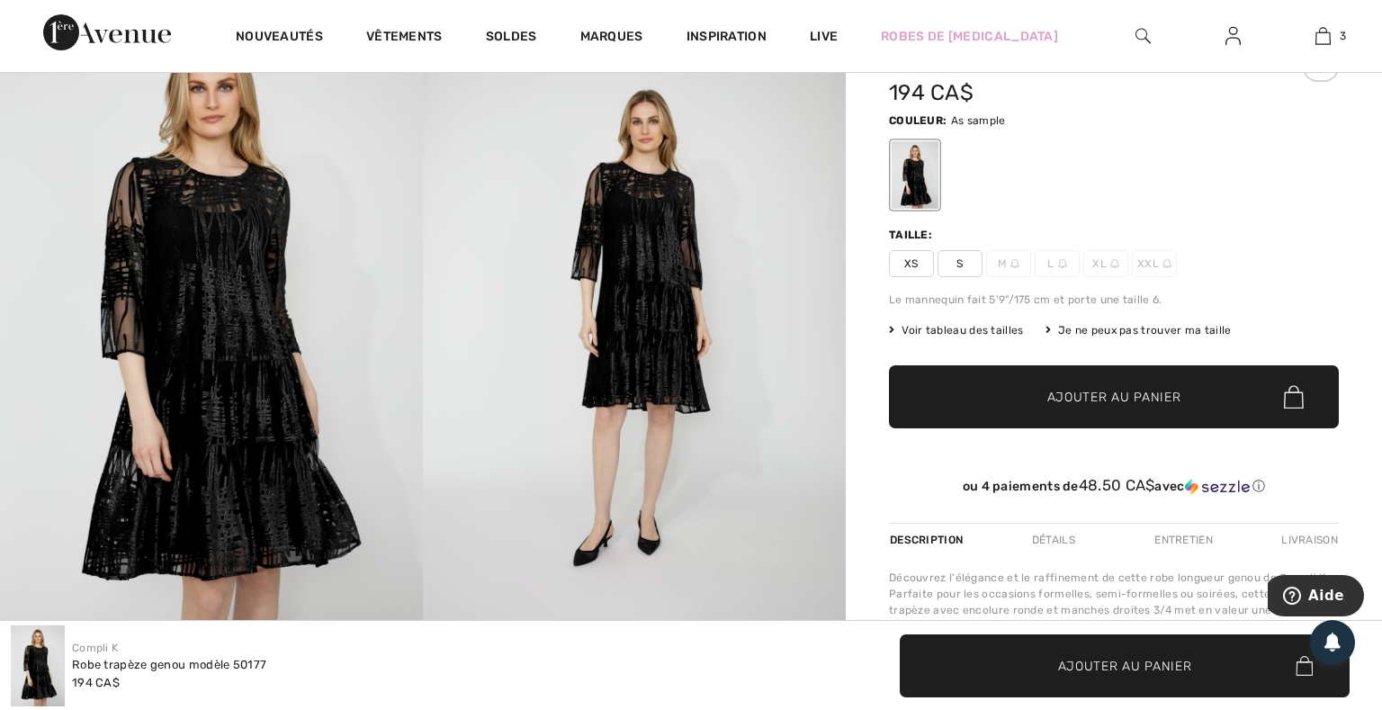
click at [184, 384] on img at bounding box center [211, 318] width 423 height 635
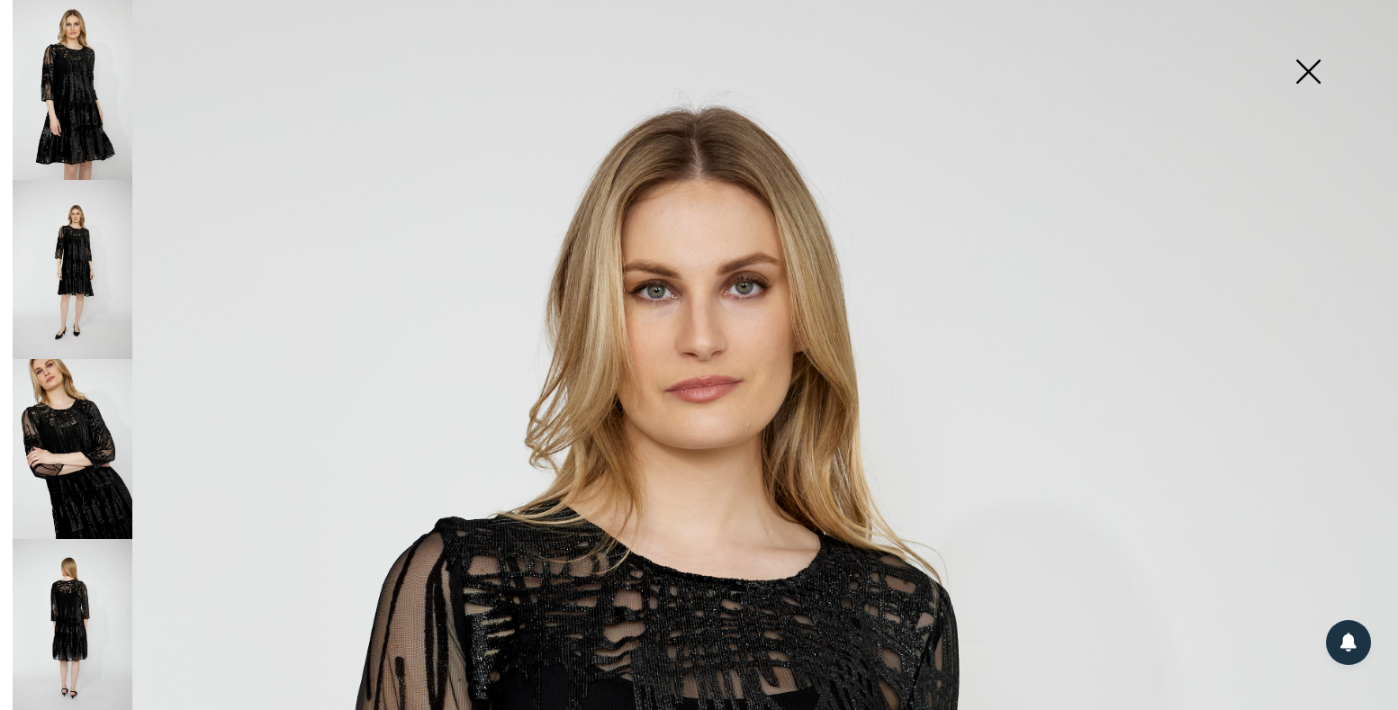
click at [73, 289] on img at bounding box center [73, 270] width 120 height 180
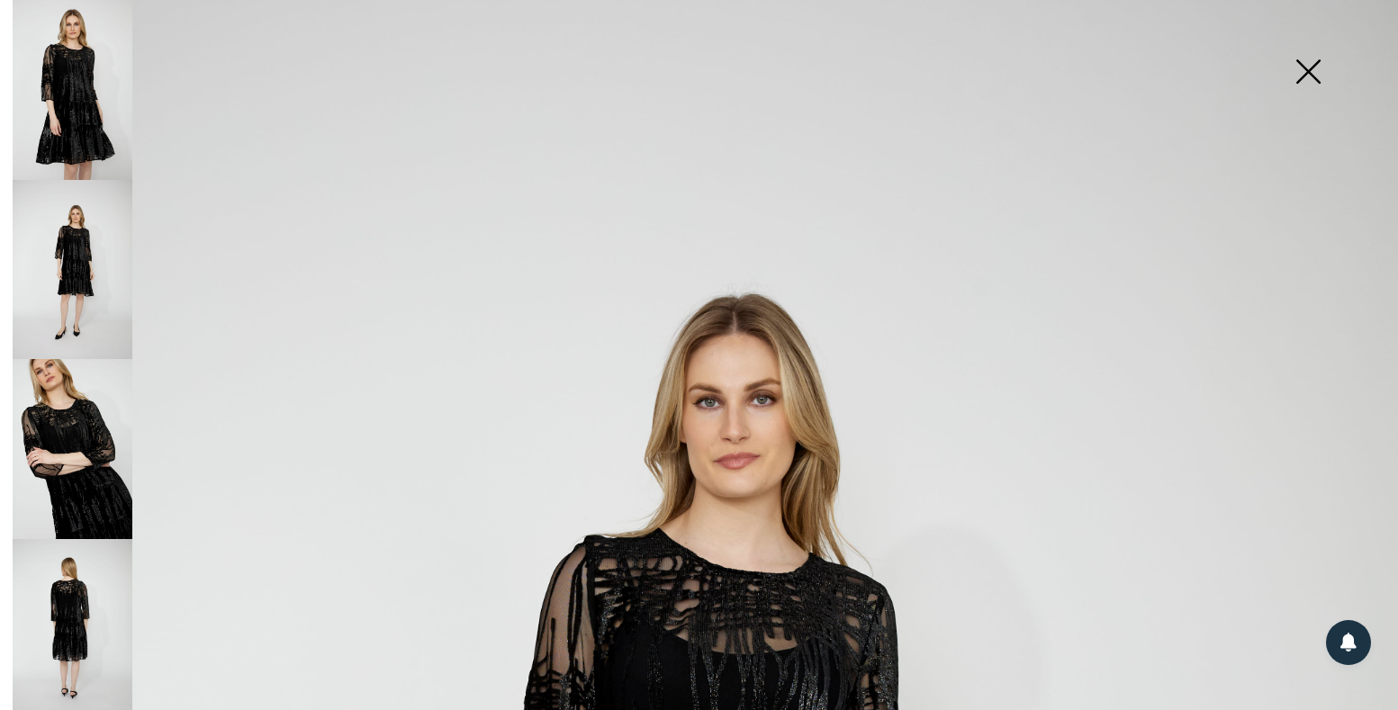
click at [77, 136] on img at bounding box center [73, 90] width 120 height 180
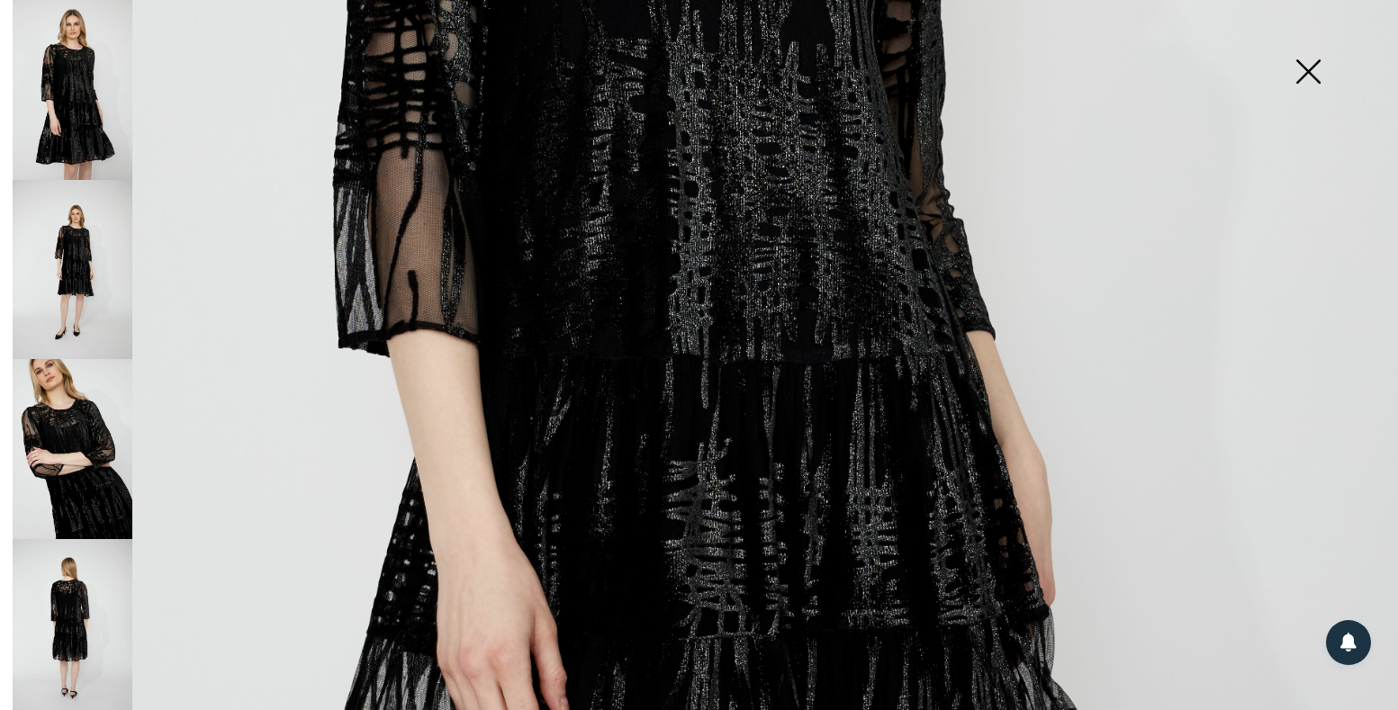
scroll to position [404, 0]
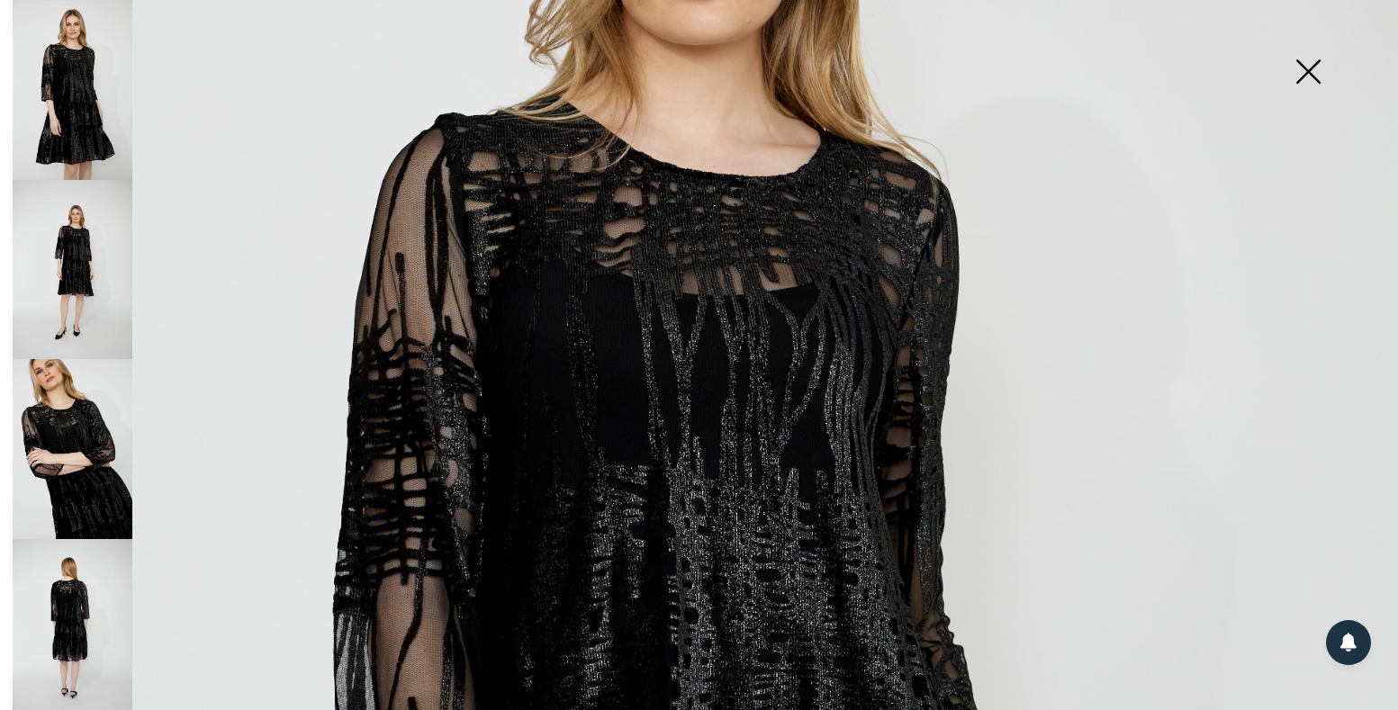
click at [74, 290] on img at bounding box center [73, 270] width 120 height 180
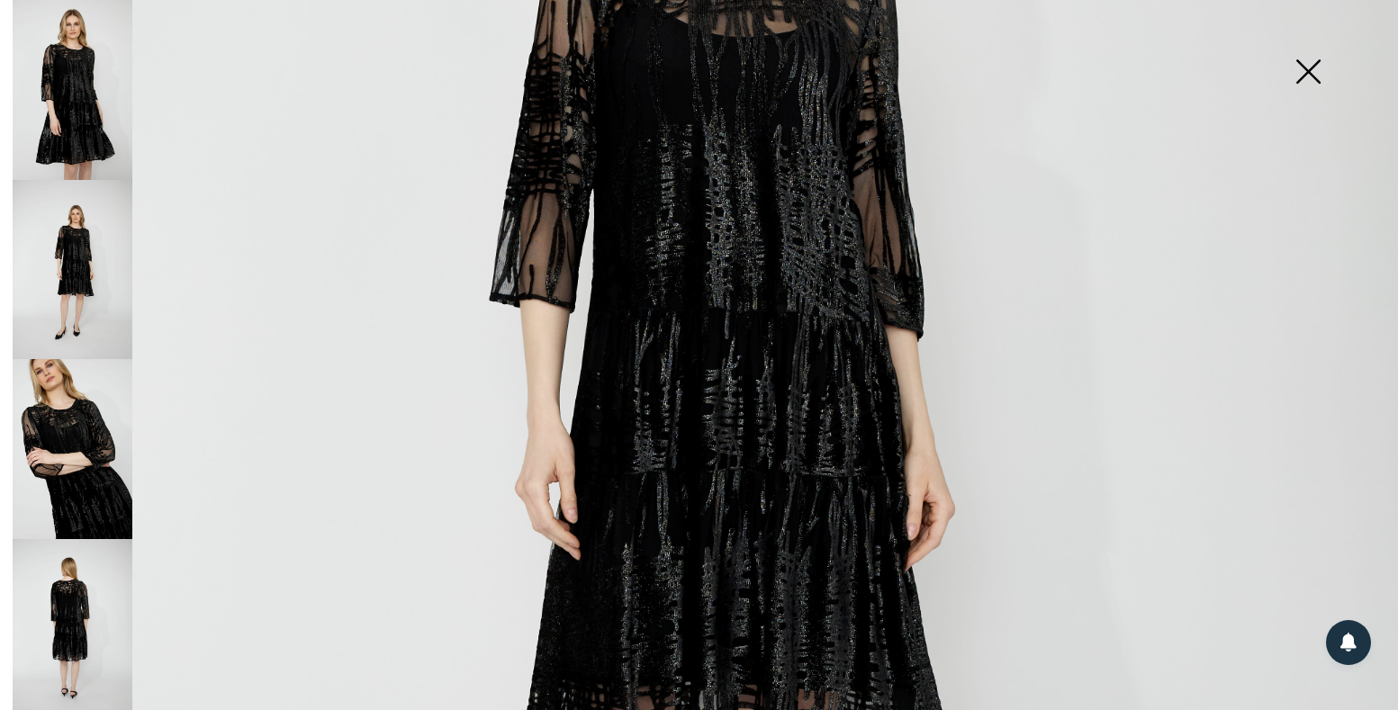
scroll to position [511, 0]
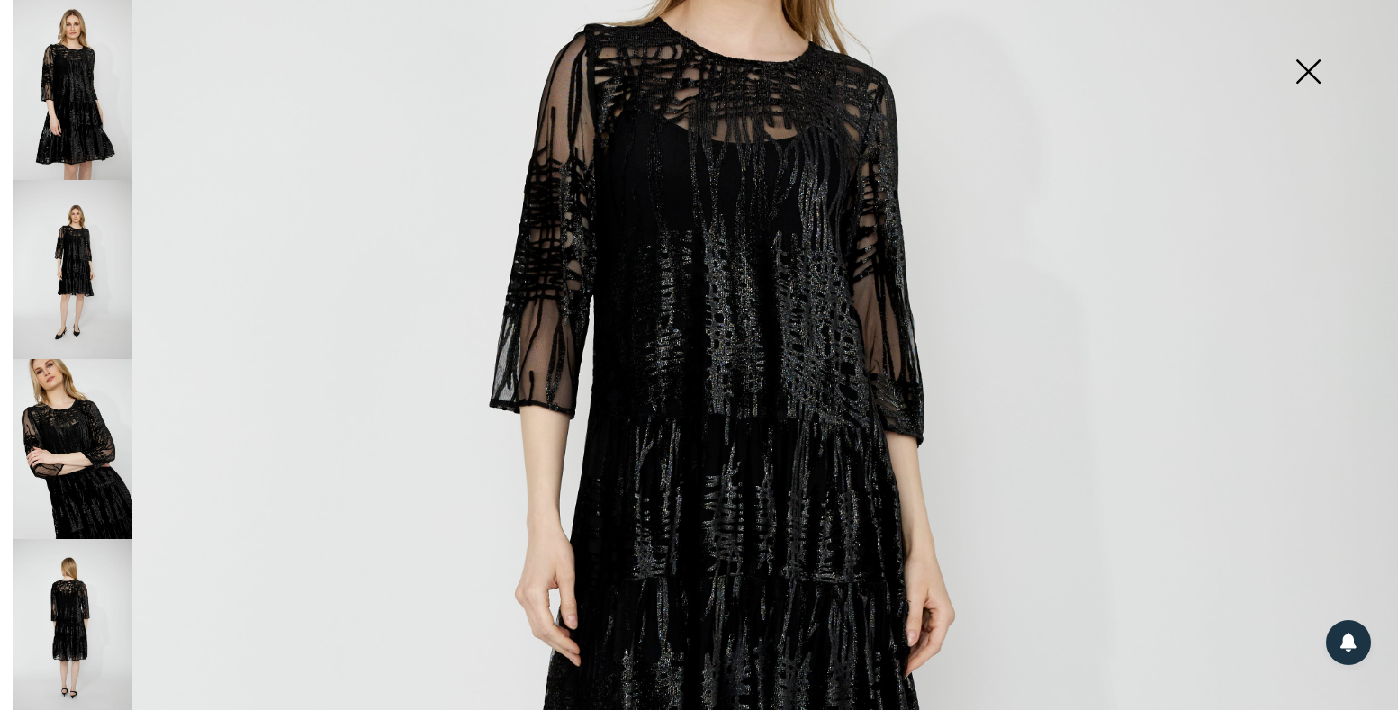
click at [80, 400] on img at bounding box center [73, 449] width 120 height 180
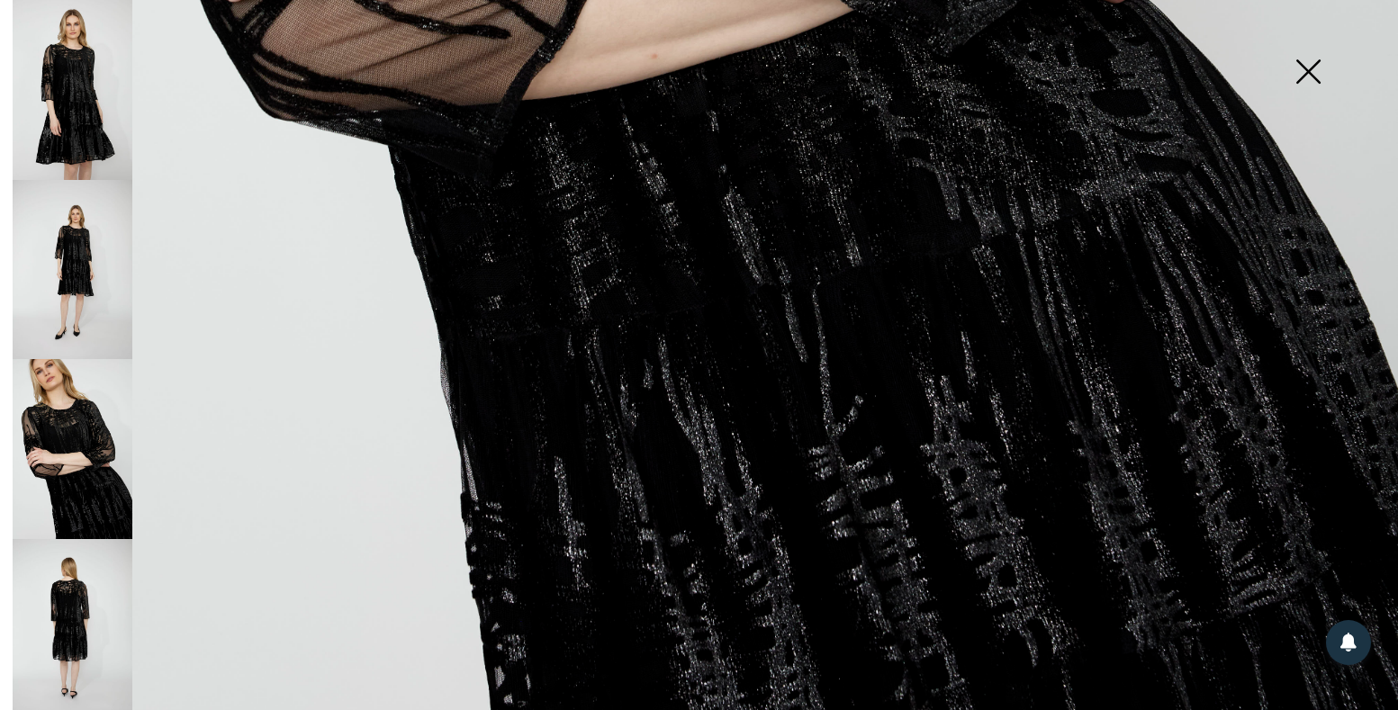
scroll to position [1364, 0]
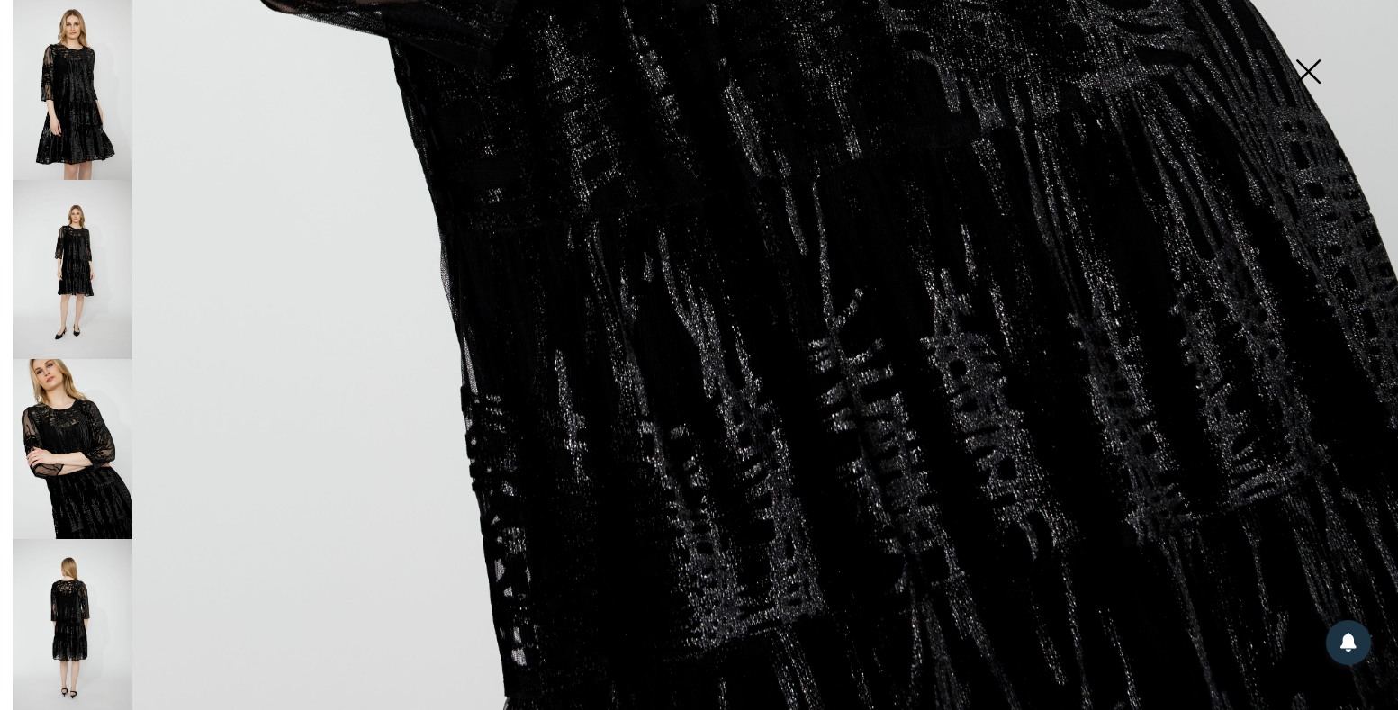
click at [64, 594] on img at bounding box center [73, 629] width 120 height 180
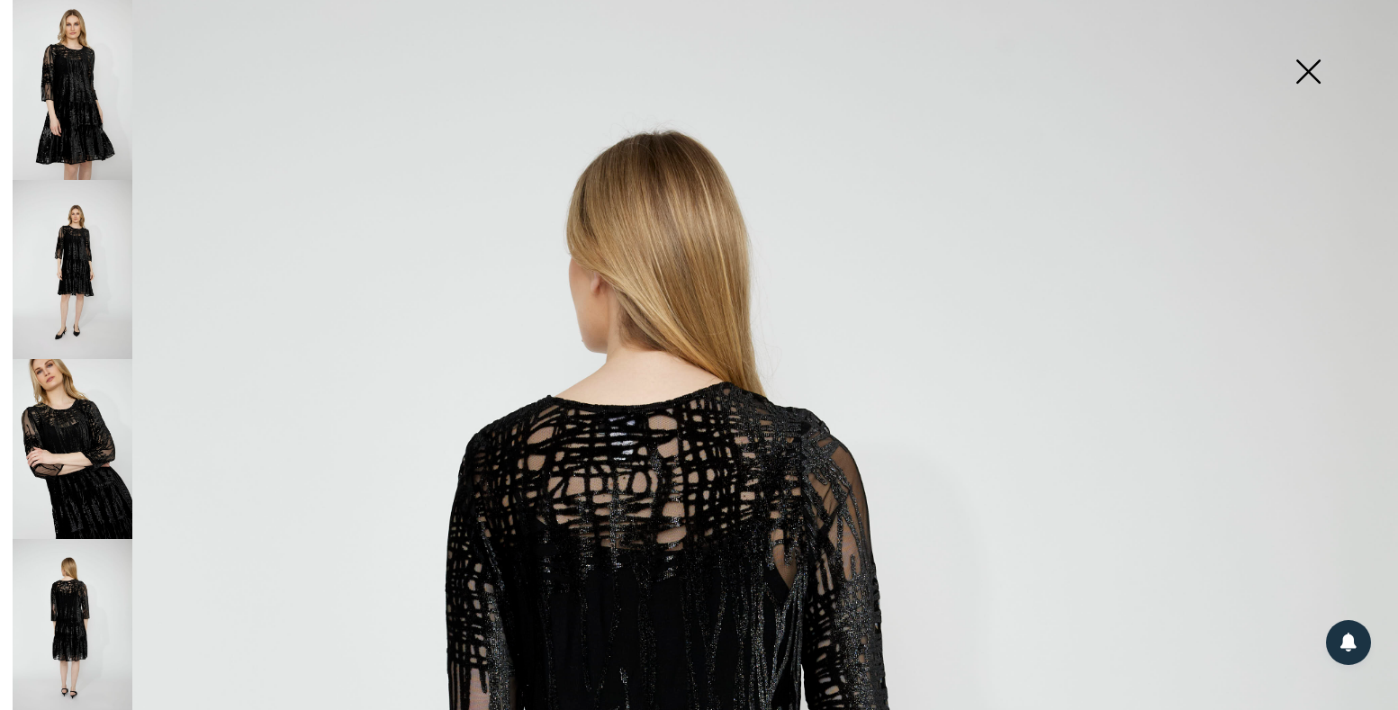
scroll to position [0, 0]
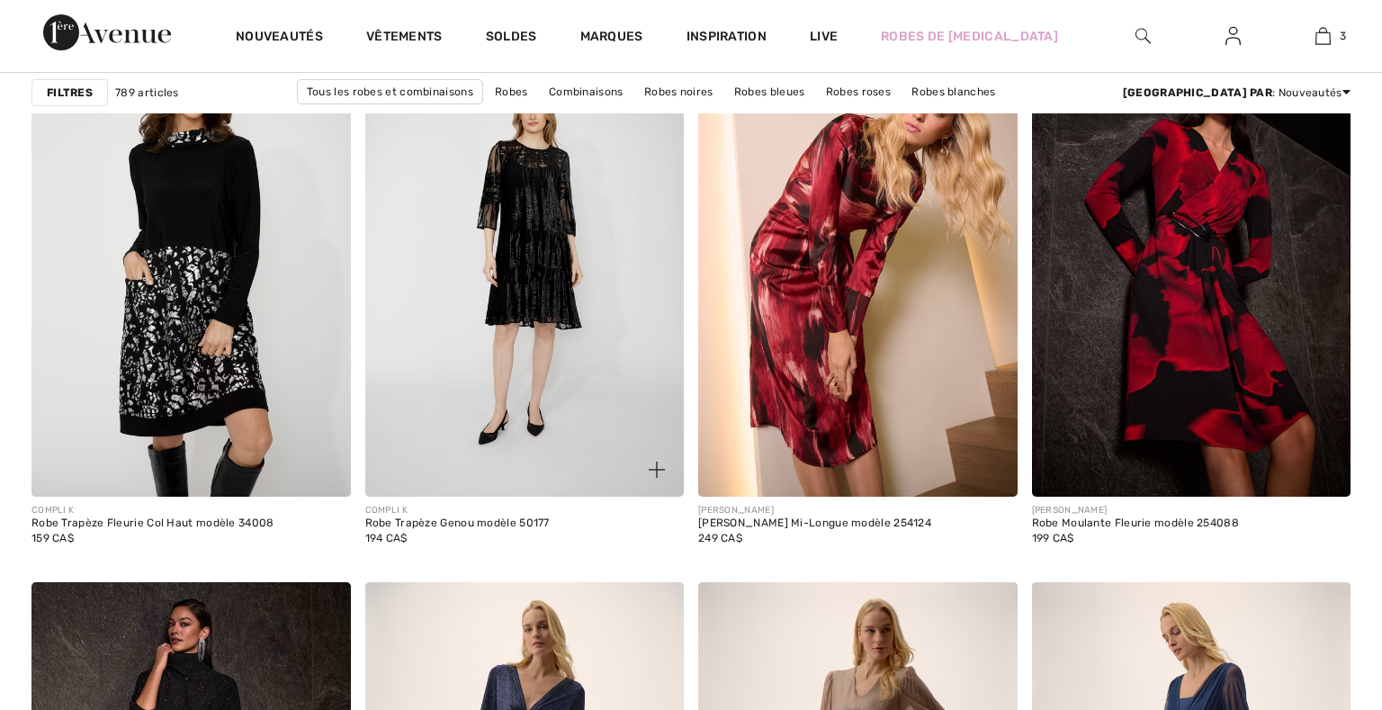
scroll to position [1384, 0]
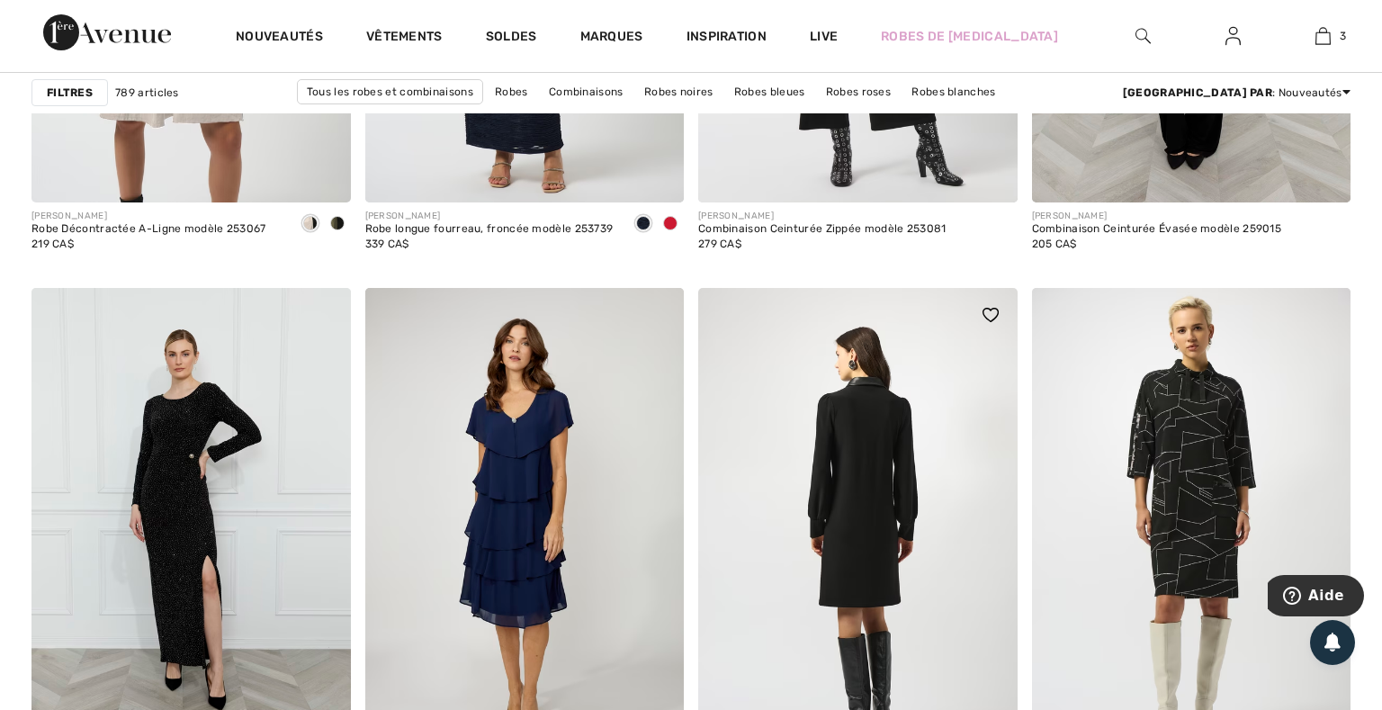
scroll to position [8308, 0]
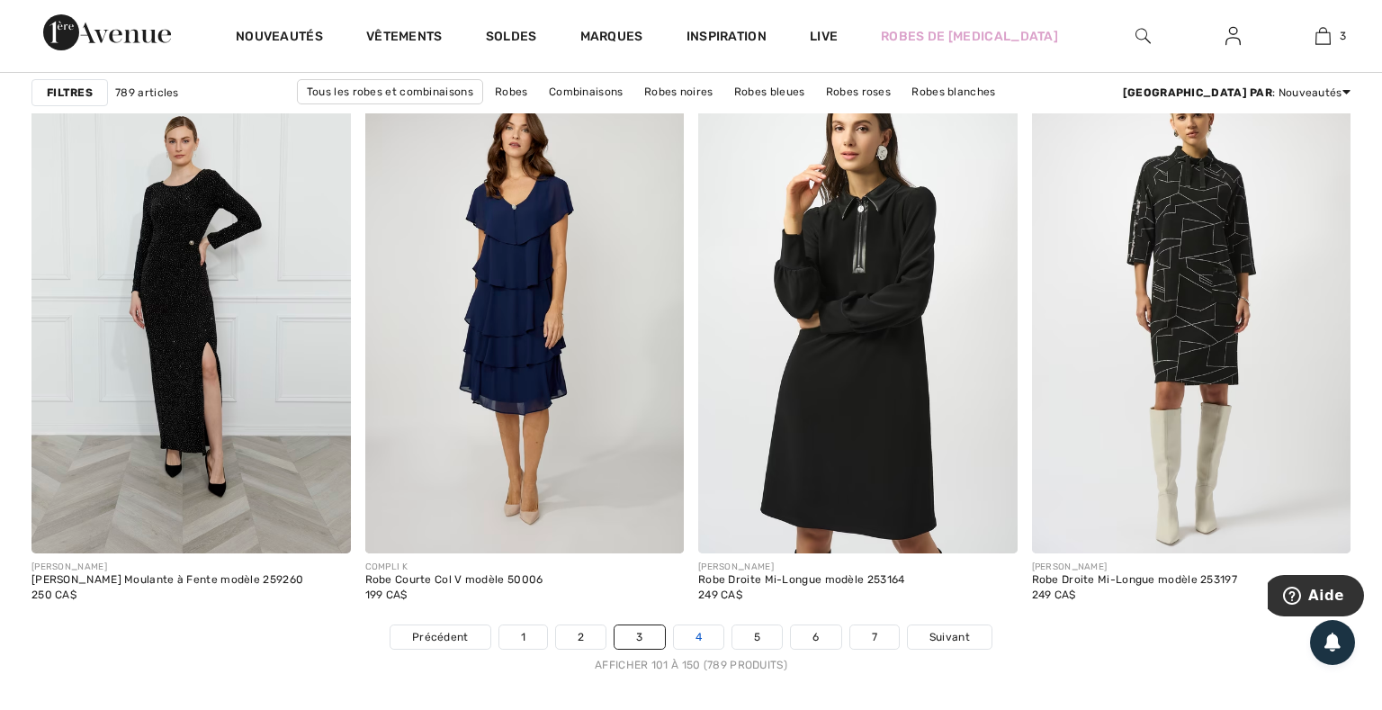
click at [698, 629] on link "4" at bounding box center [699, 637] width 50 height 23
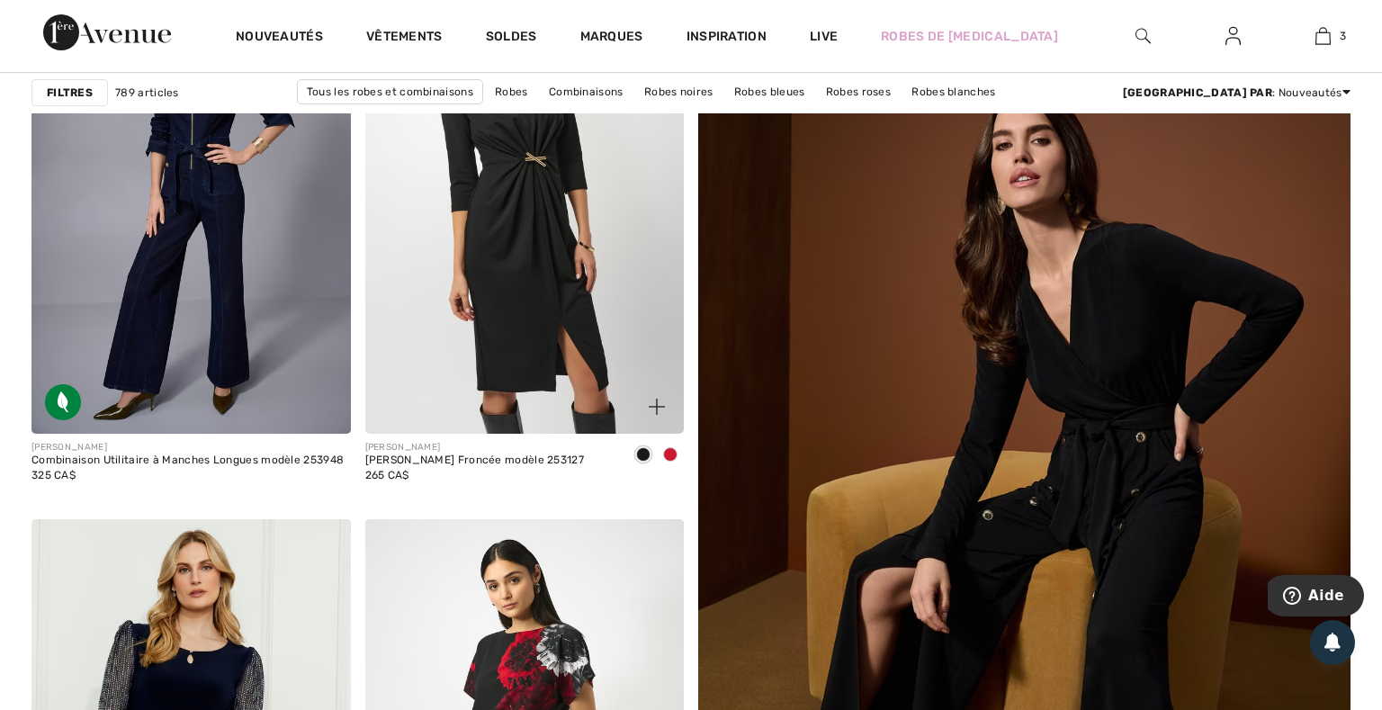
scroll to position [106, 0]
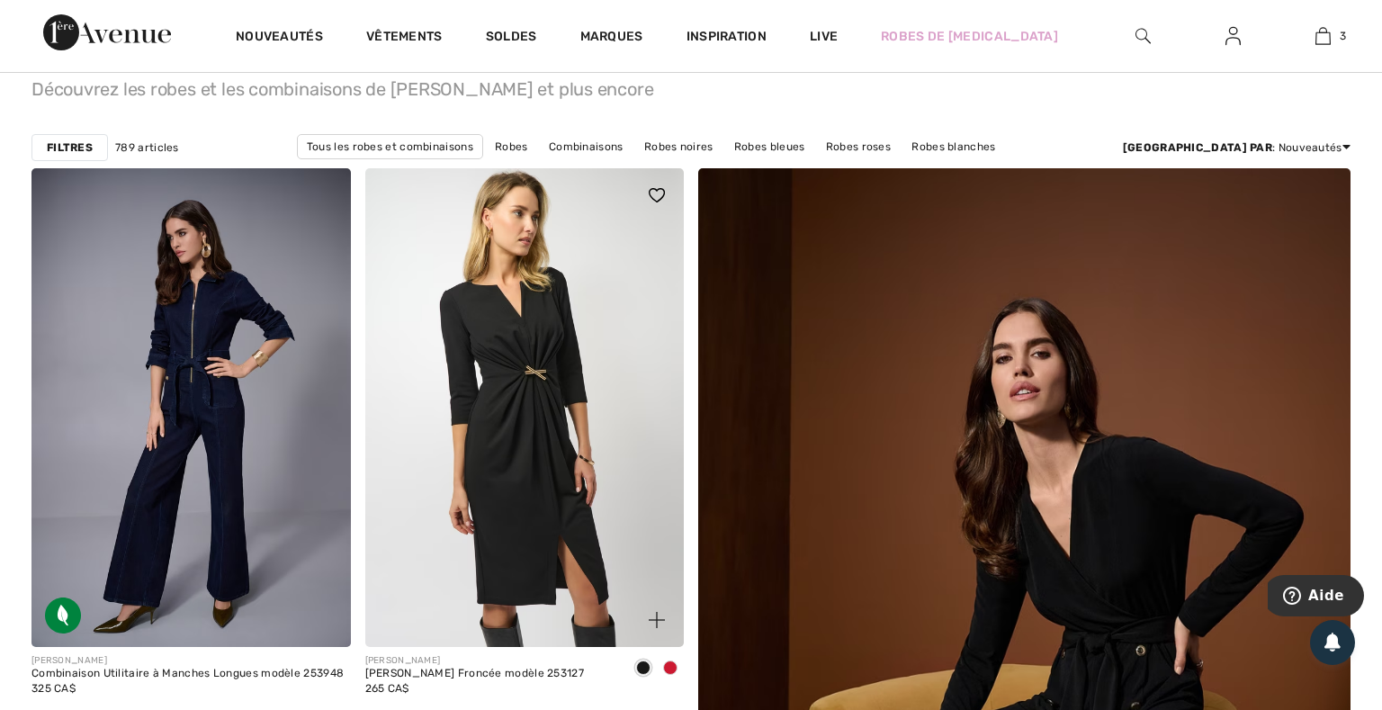
click at [563, 415] on img at bounding box center [525, 407] width 320 height 479
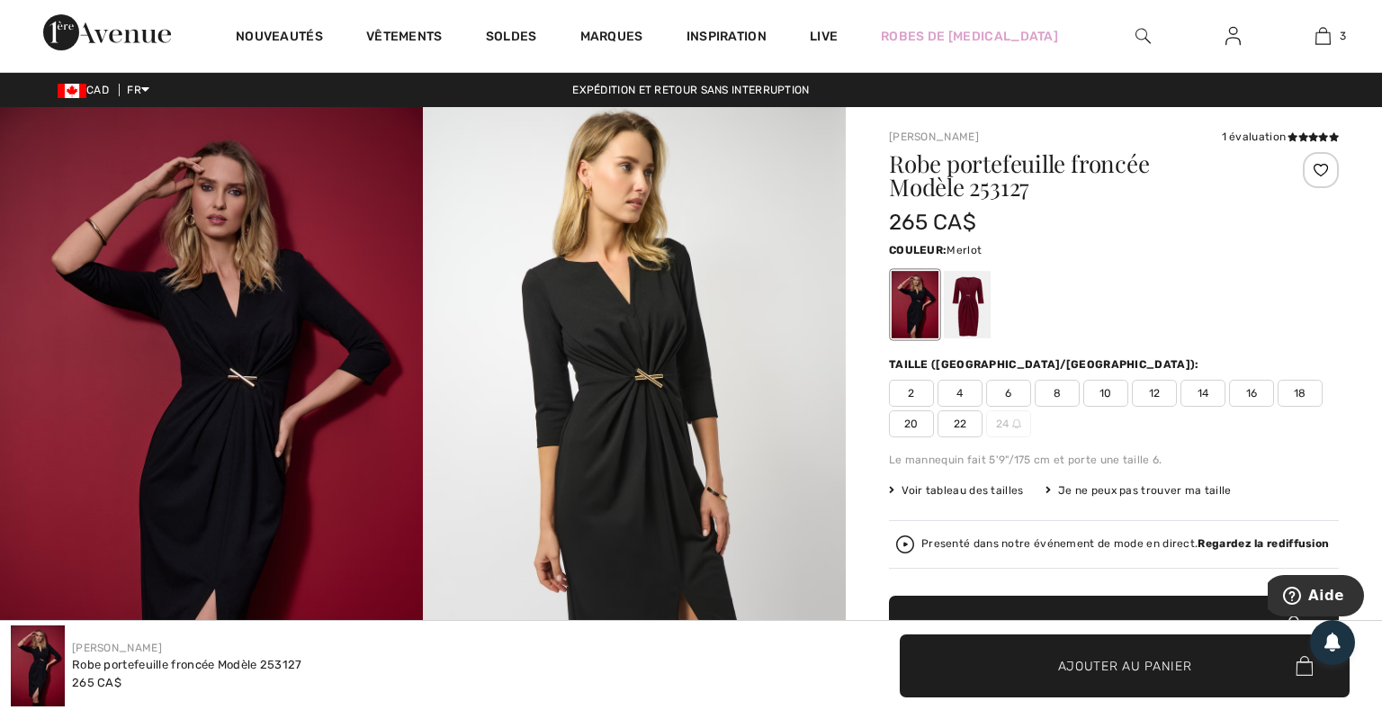
click at [970, 308] on div at bounding box center [967, 305] width 47 height 68
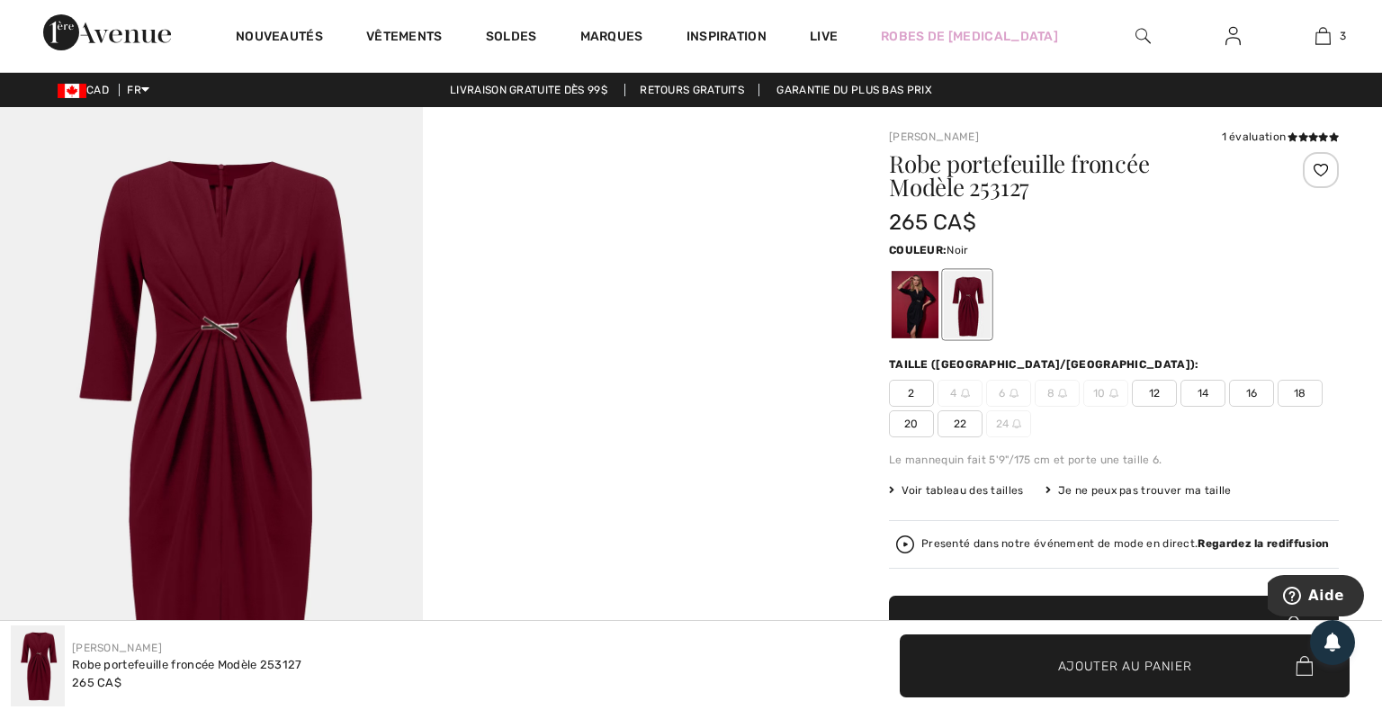
click at [908, 311] on div at bounding box center [915, 305] width 47 height 68
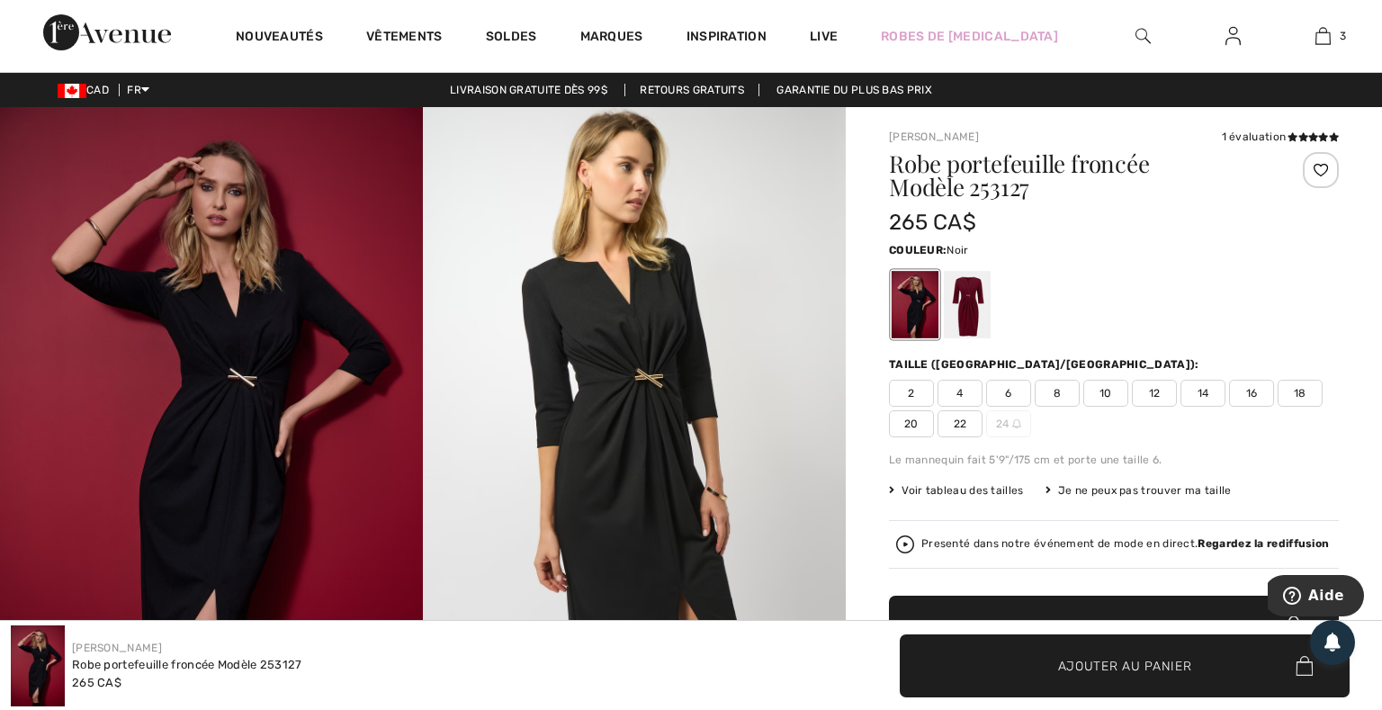
click at [212, 342] on img at bounding box center [211, 424] width 423 height 635
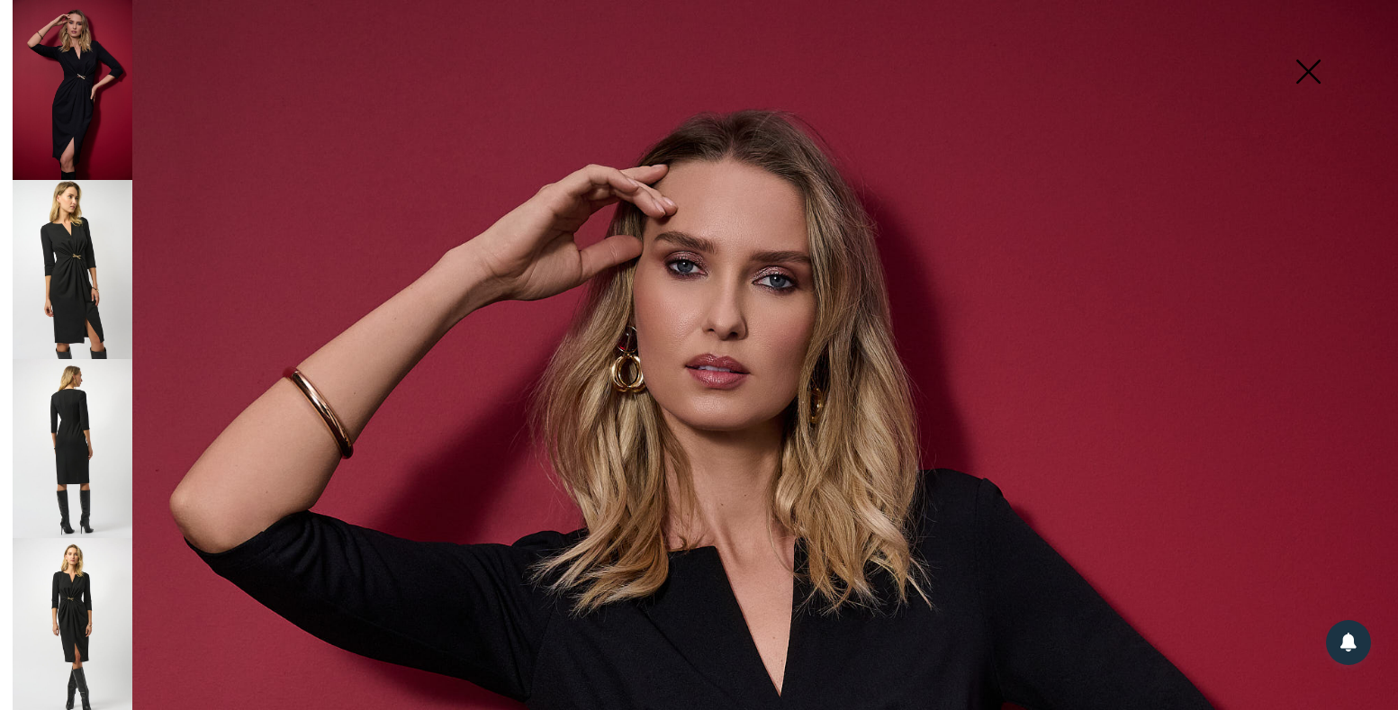
click at [86, 275] on img at bounding box center [73, 269] width 120 height 179
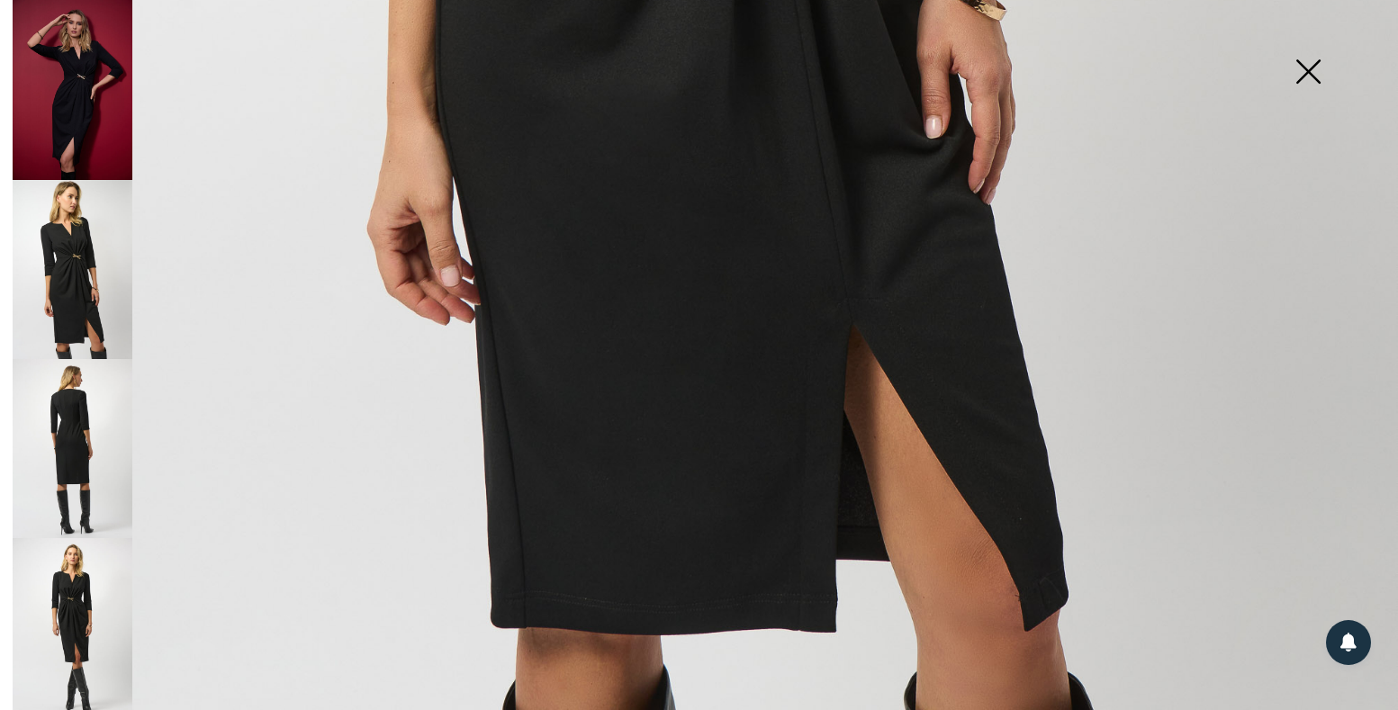
scroll to position [1362, 0]
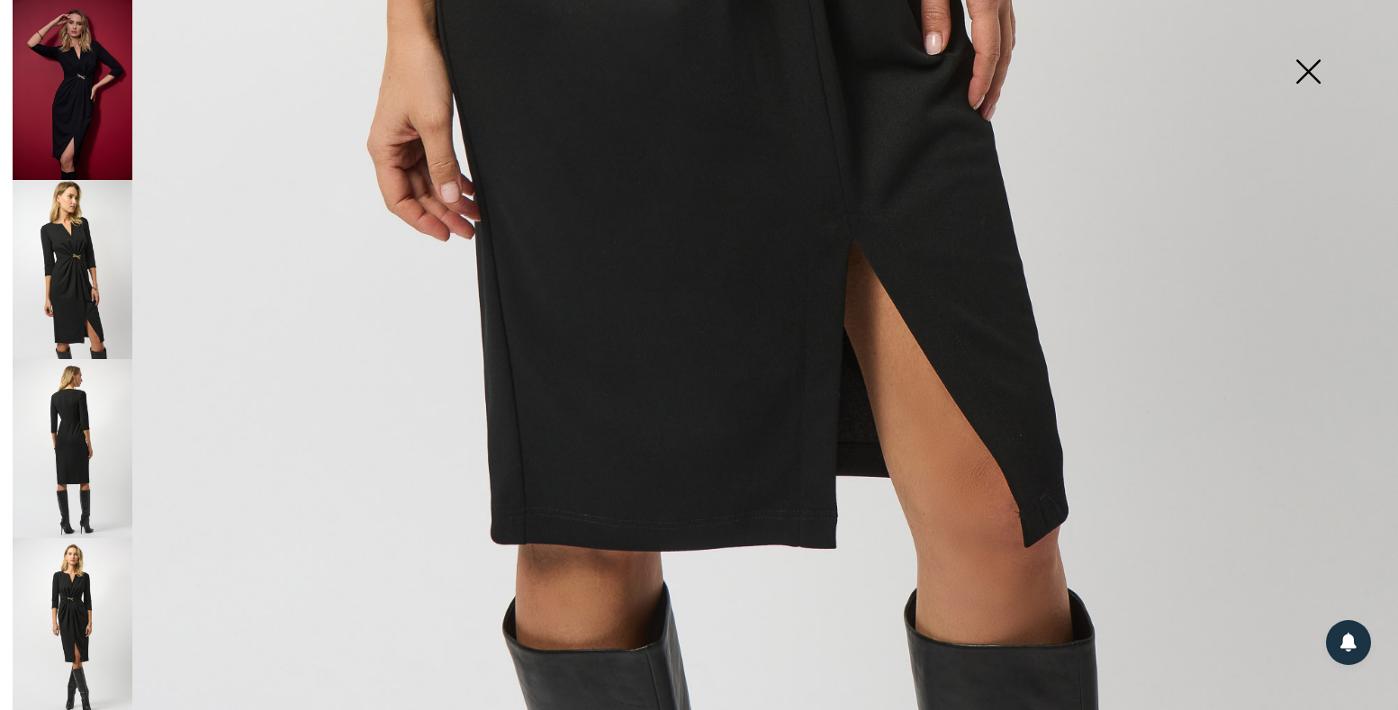
click at [56, 393] on img at bounding box center [73, 448] width 120 height 179
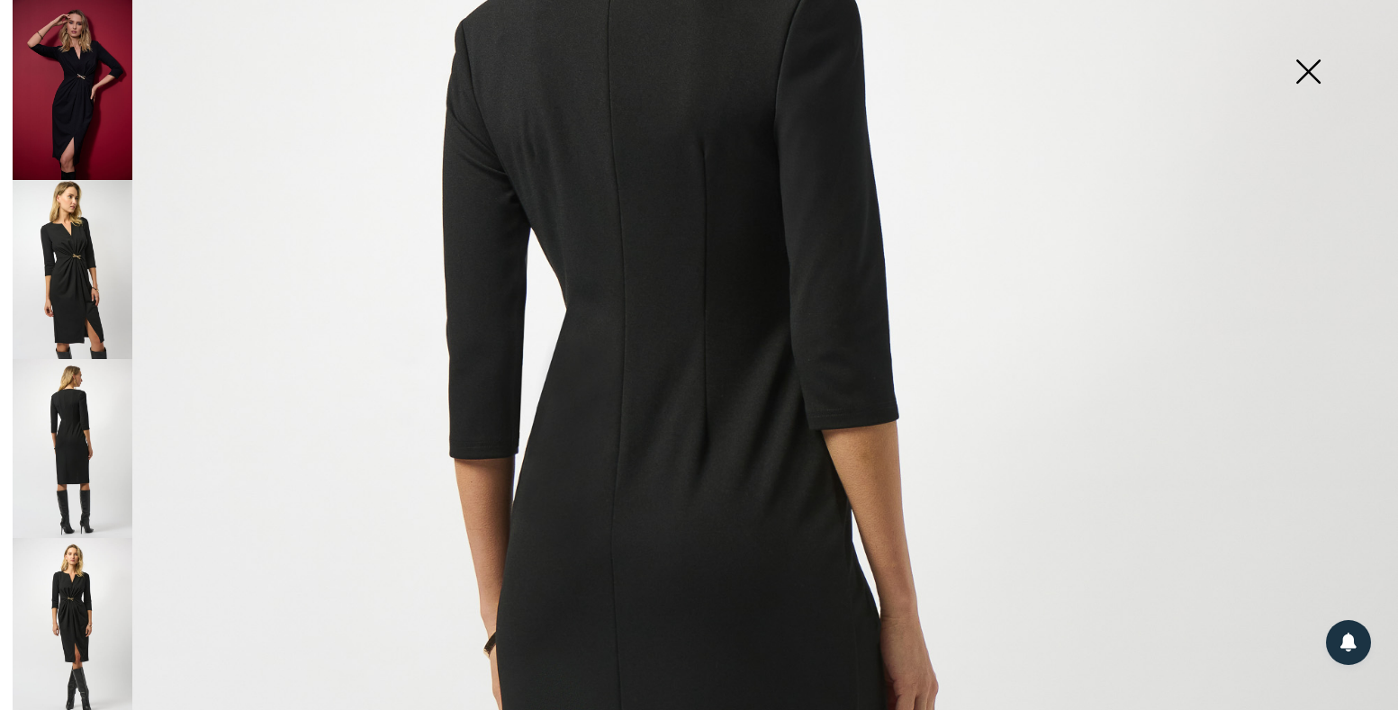
scroll to position [509, 0]
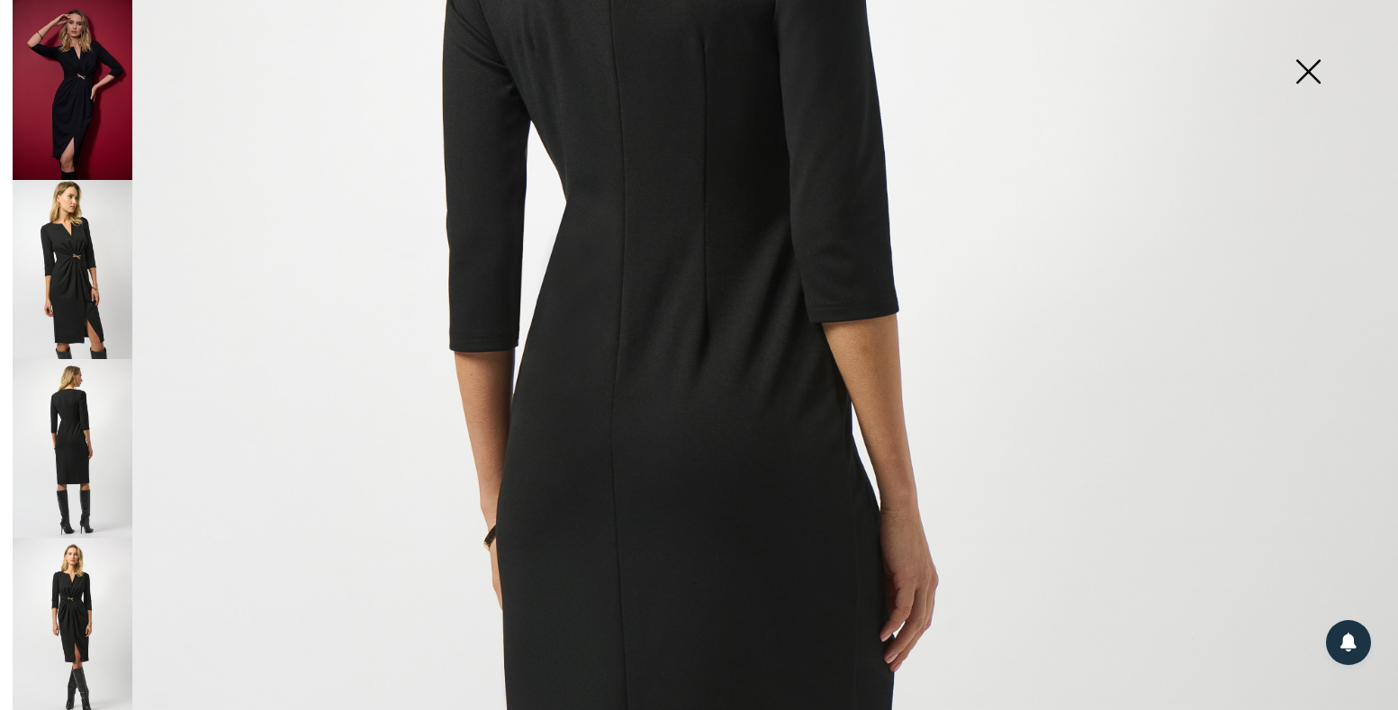
click at [94, 593] on img at bounding box center [73, 627] width 120 height 179
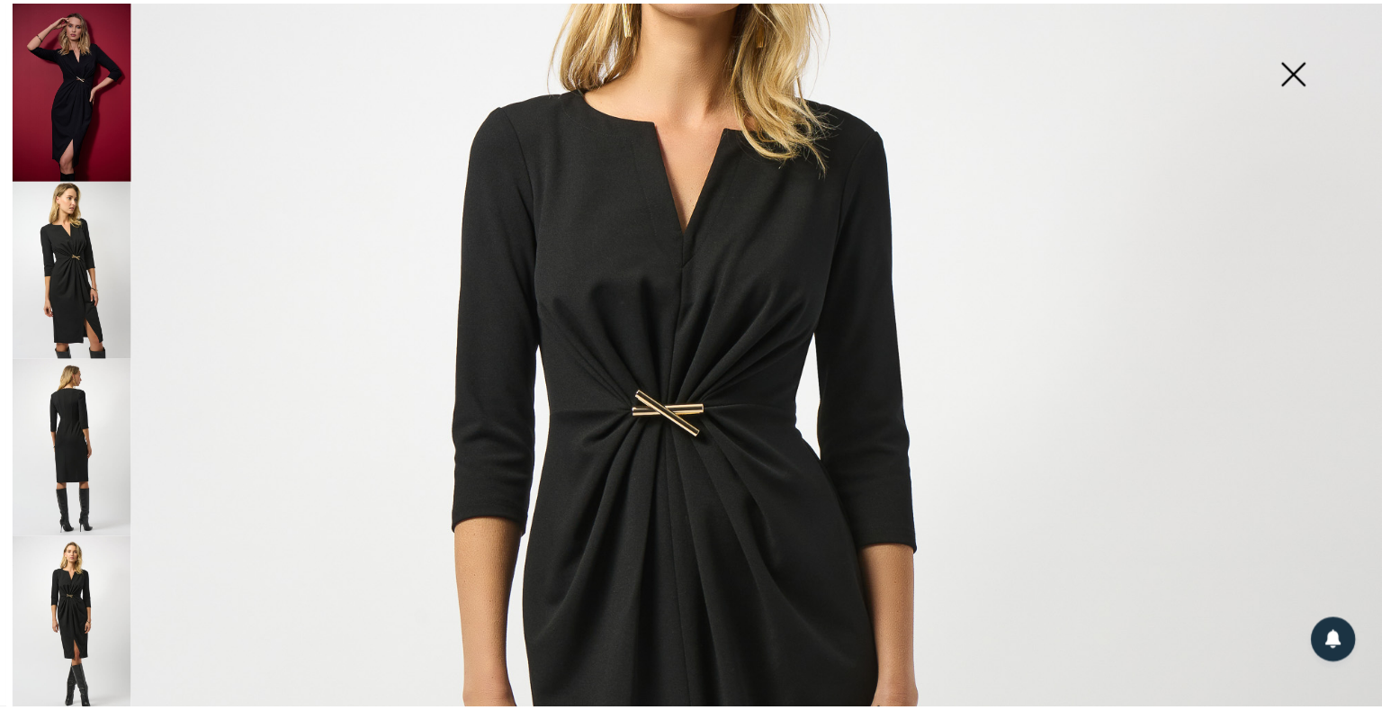
scroll to position [190, 0]
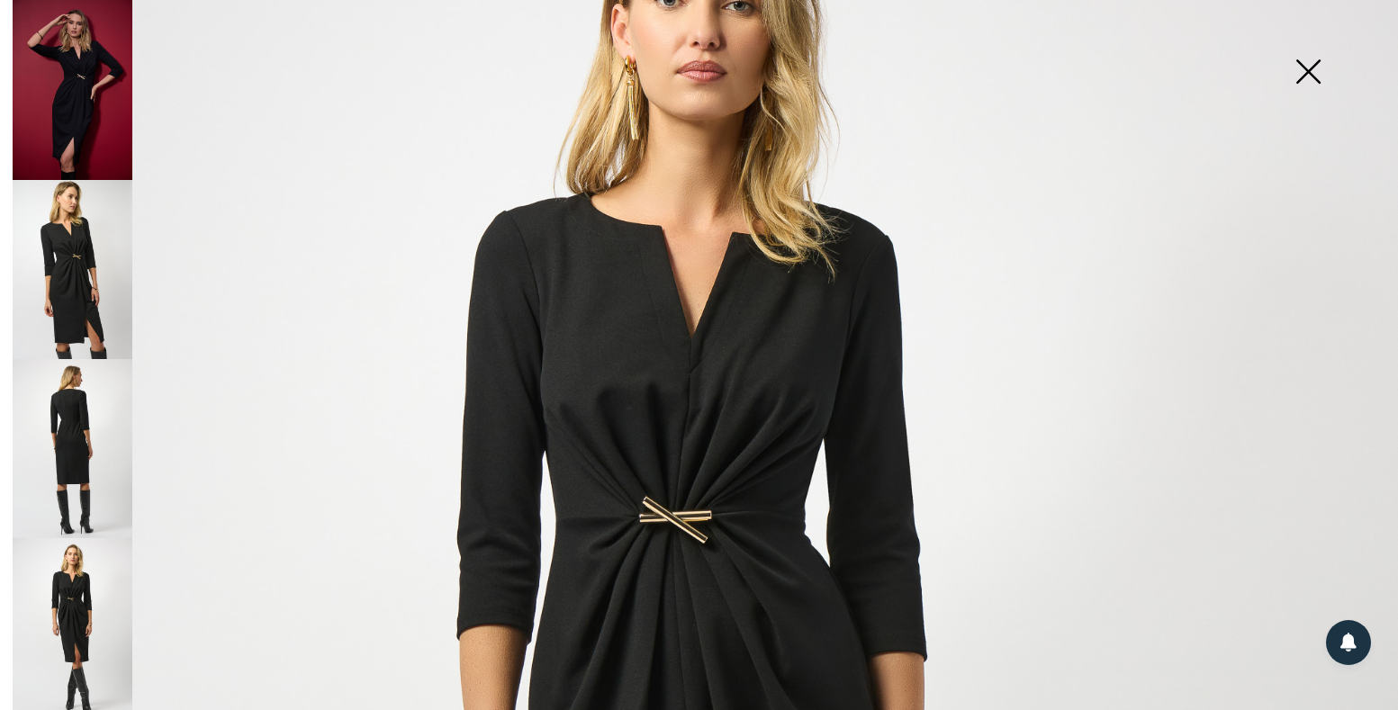
click at [1312, 70] on img at bounding box center [1308, 73] width 90 height 93
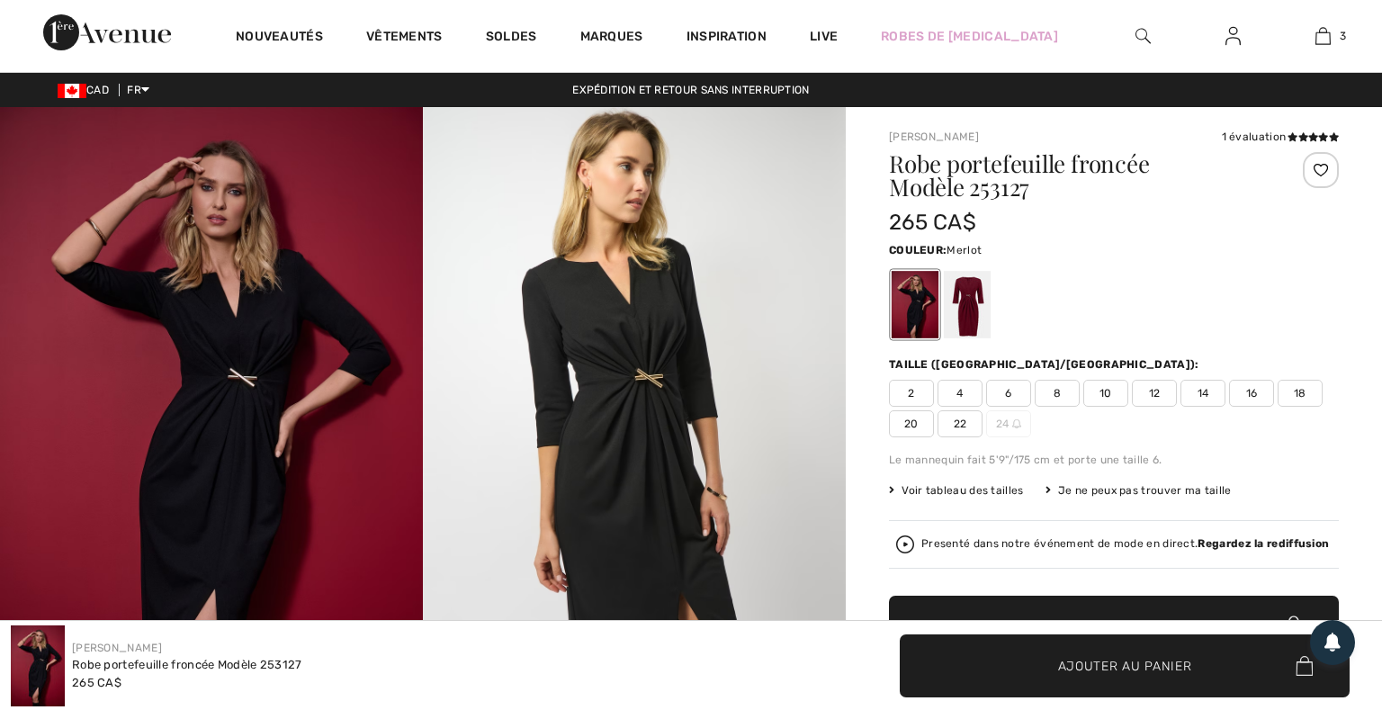
click at [961, 309] on div at bounding box center [967, 305] width 47 height 68
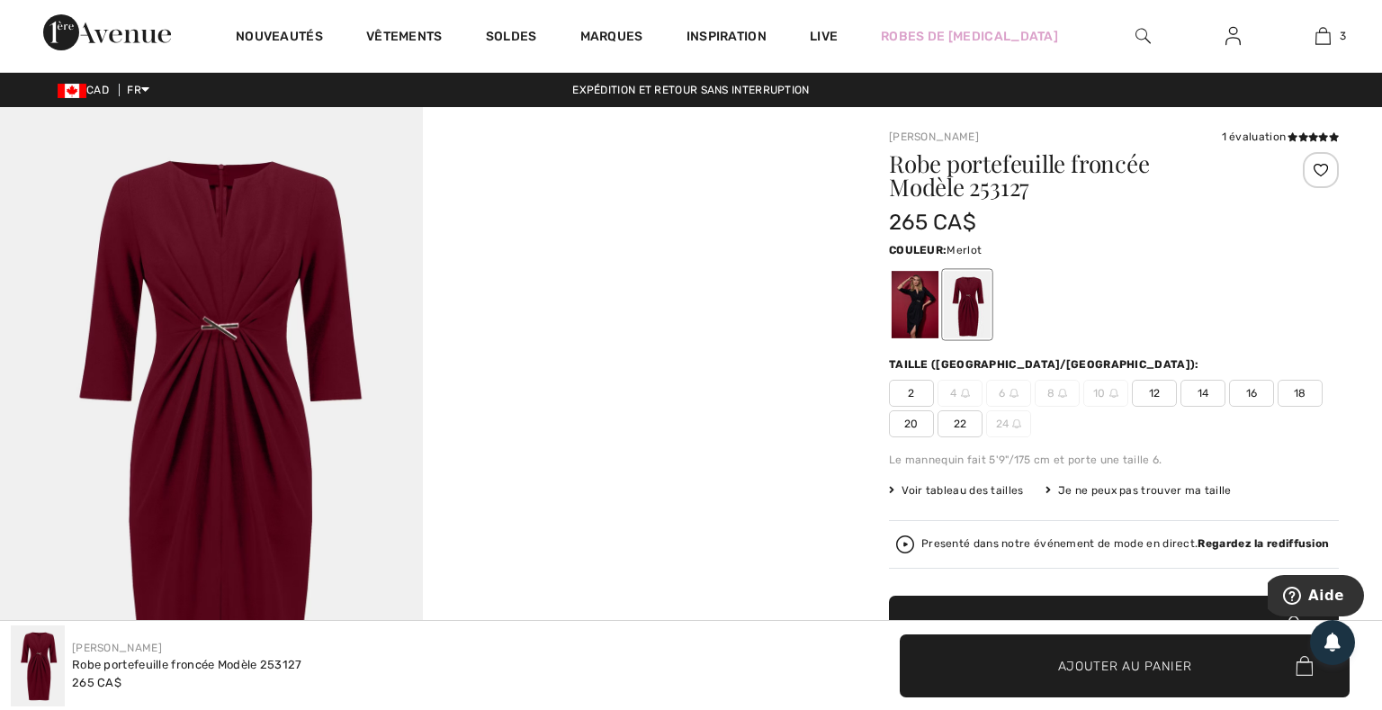
click at [777, 319] on video "Your browser does not support the video tag." at bounding box center [634, 213] width 423 height 212
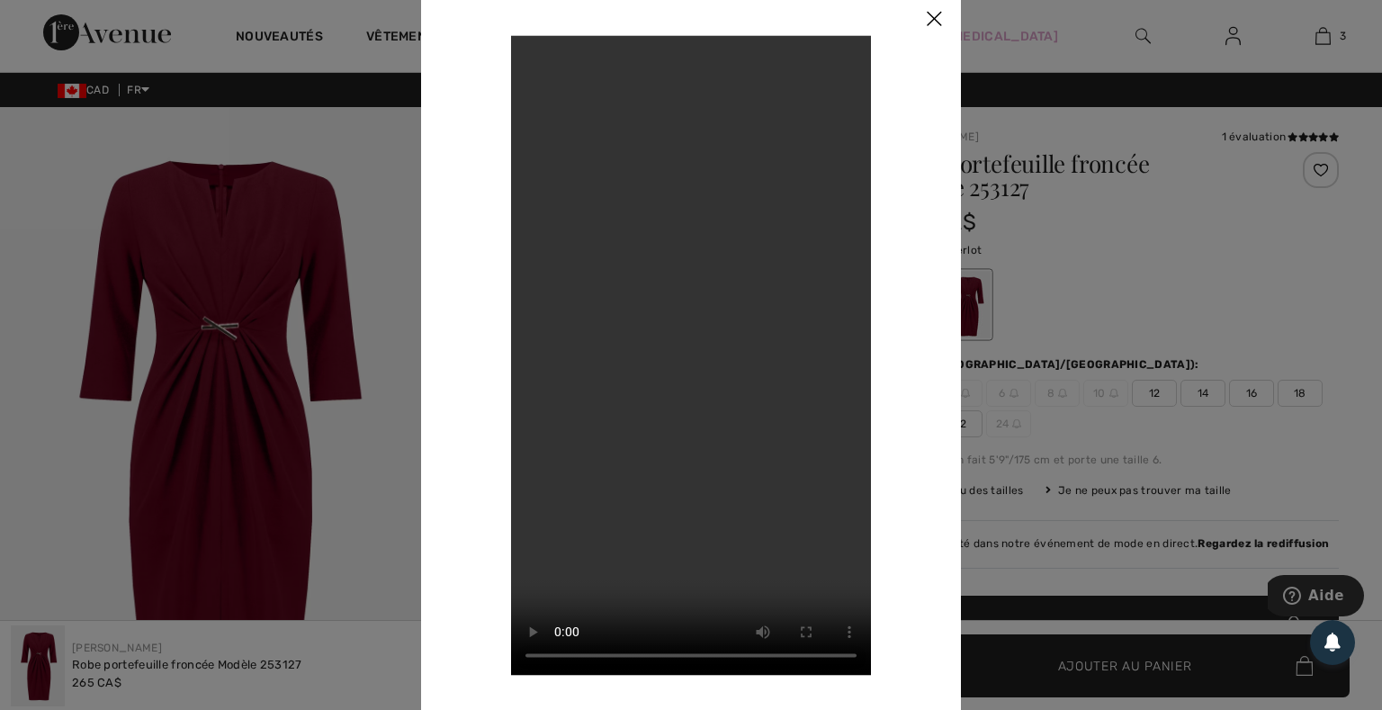
click at [934, 17] on img at bounding box center [934, 20] width 54 height 56
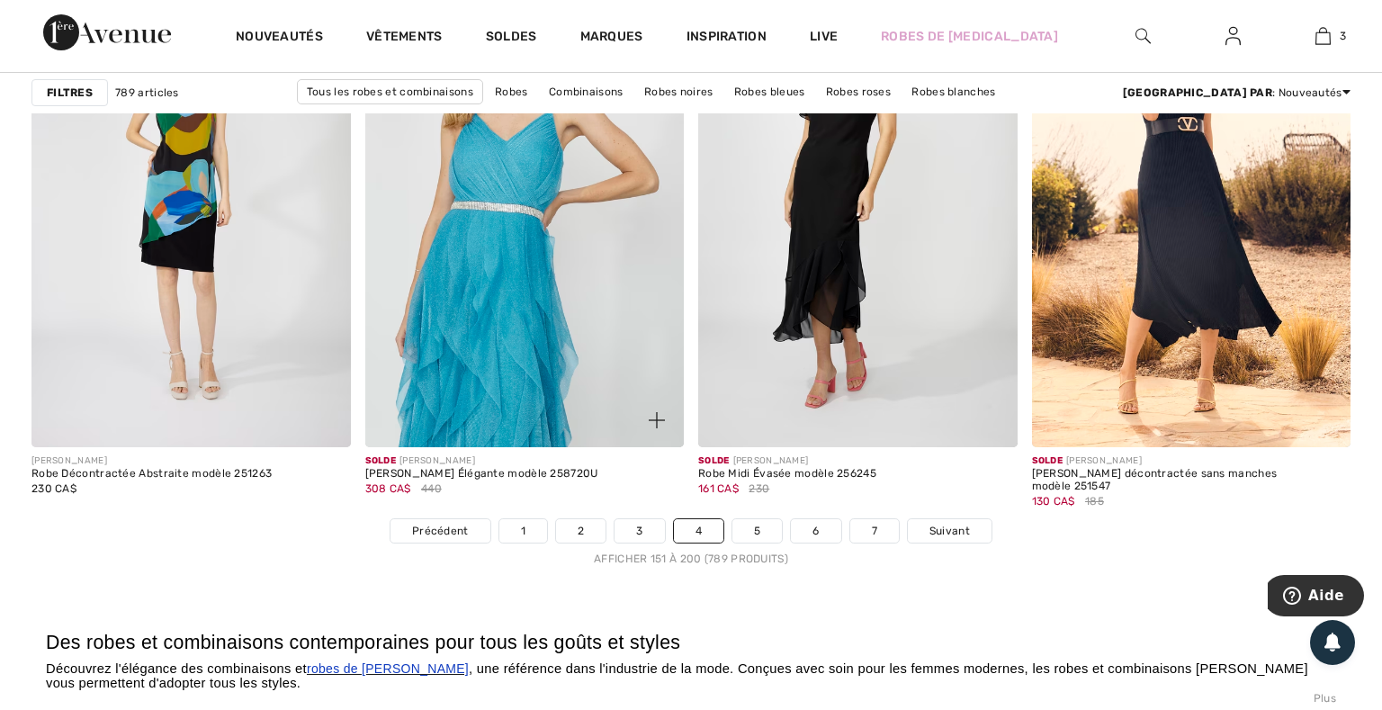
scroll to position [8628, 0]
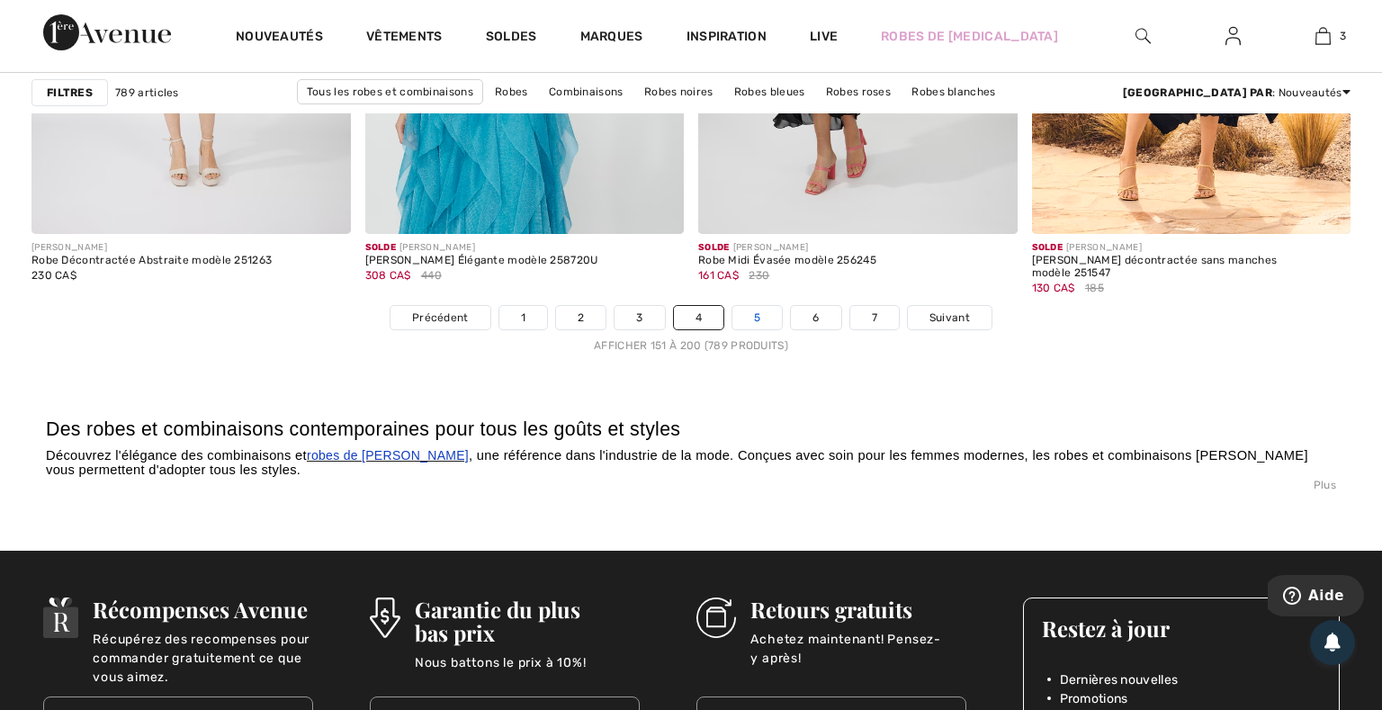
click at [763, 313] on link "5" at bounding box center [758, 317] width 50 height 23
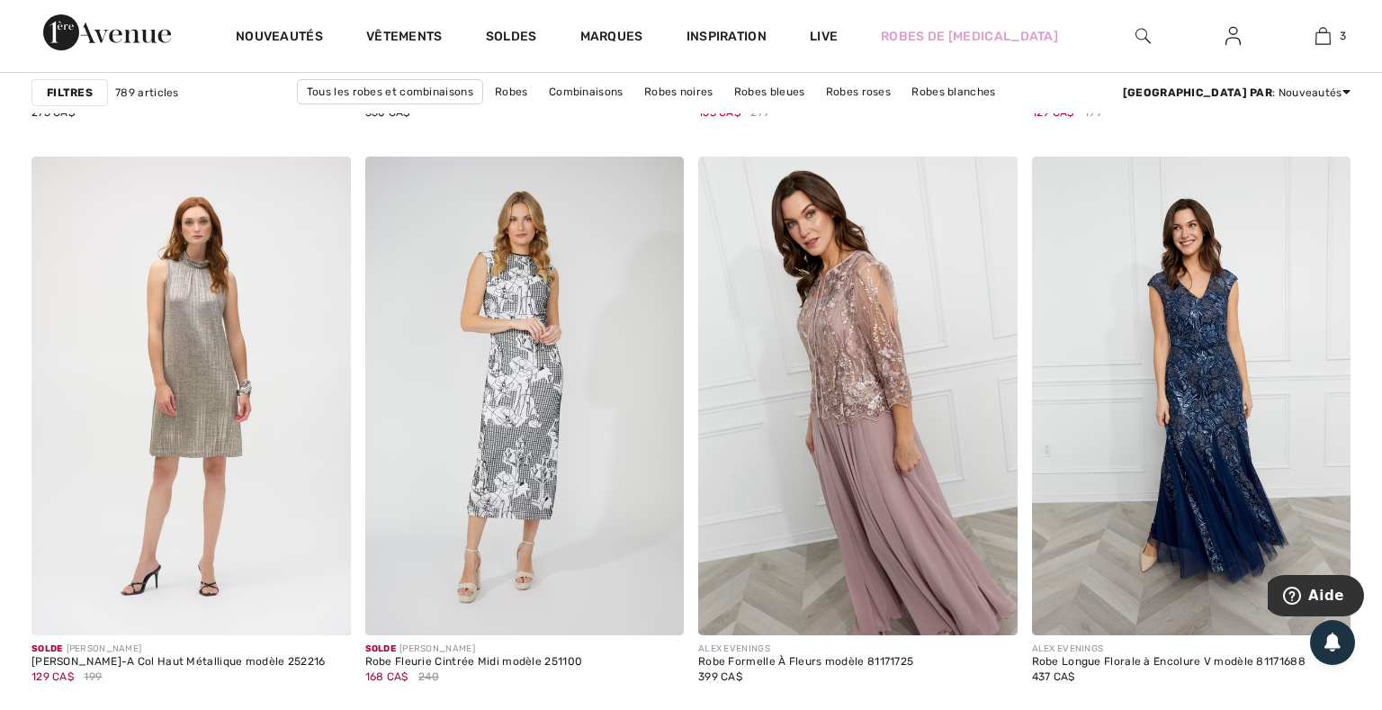
scroll to position [1917, 0]
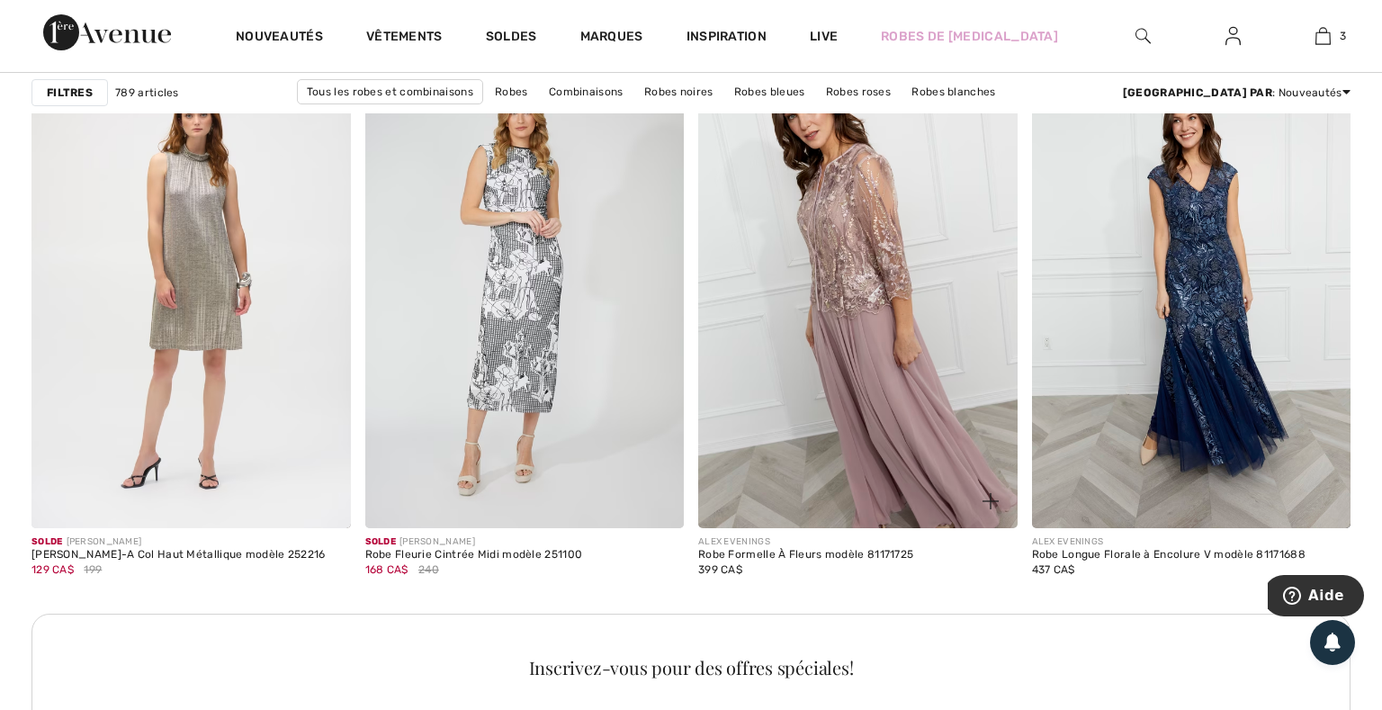
click at [849, 268] on img at bounding box center [858, 289] width 320 height 479
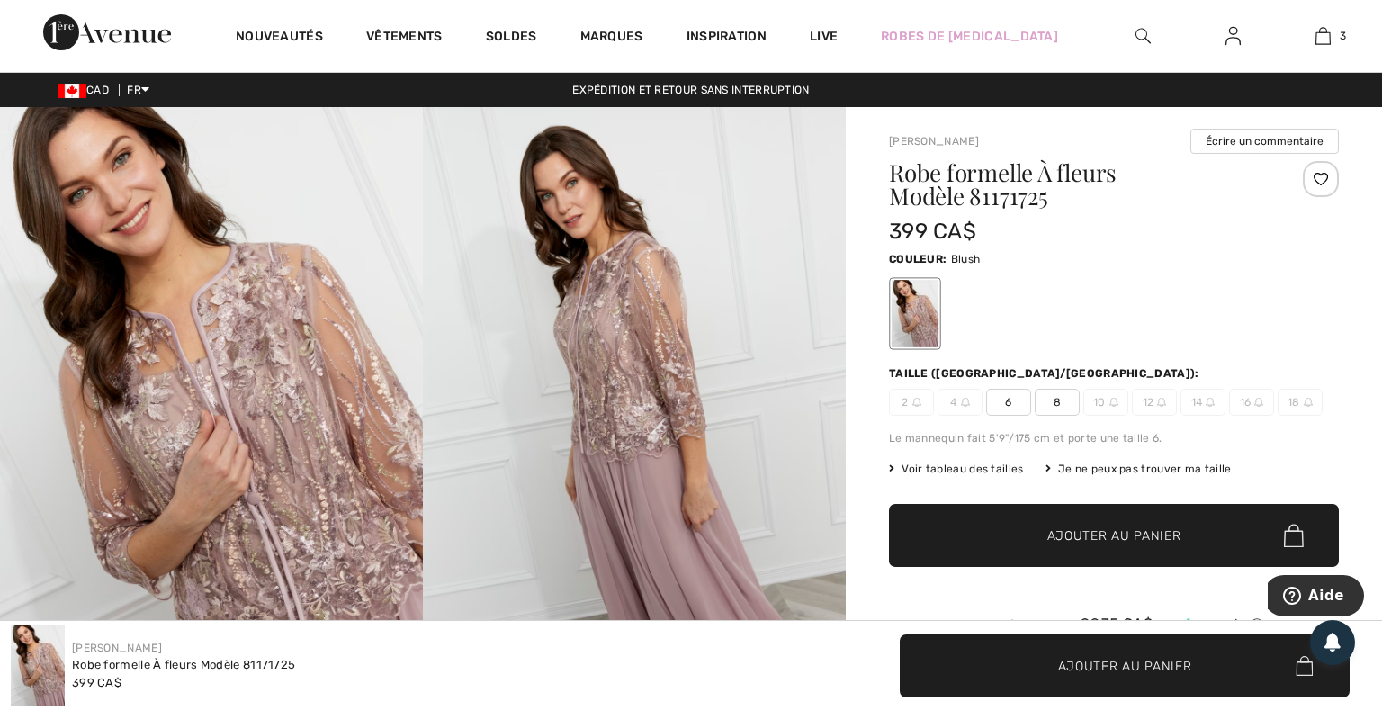
click at [270, 449] on img at bounding box center [211, 424] width 423 height 635
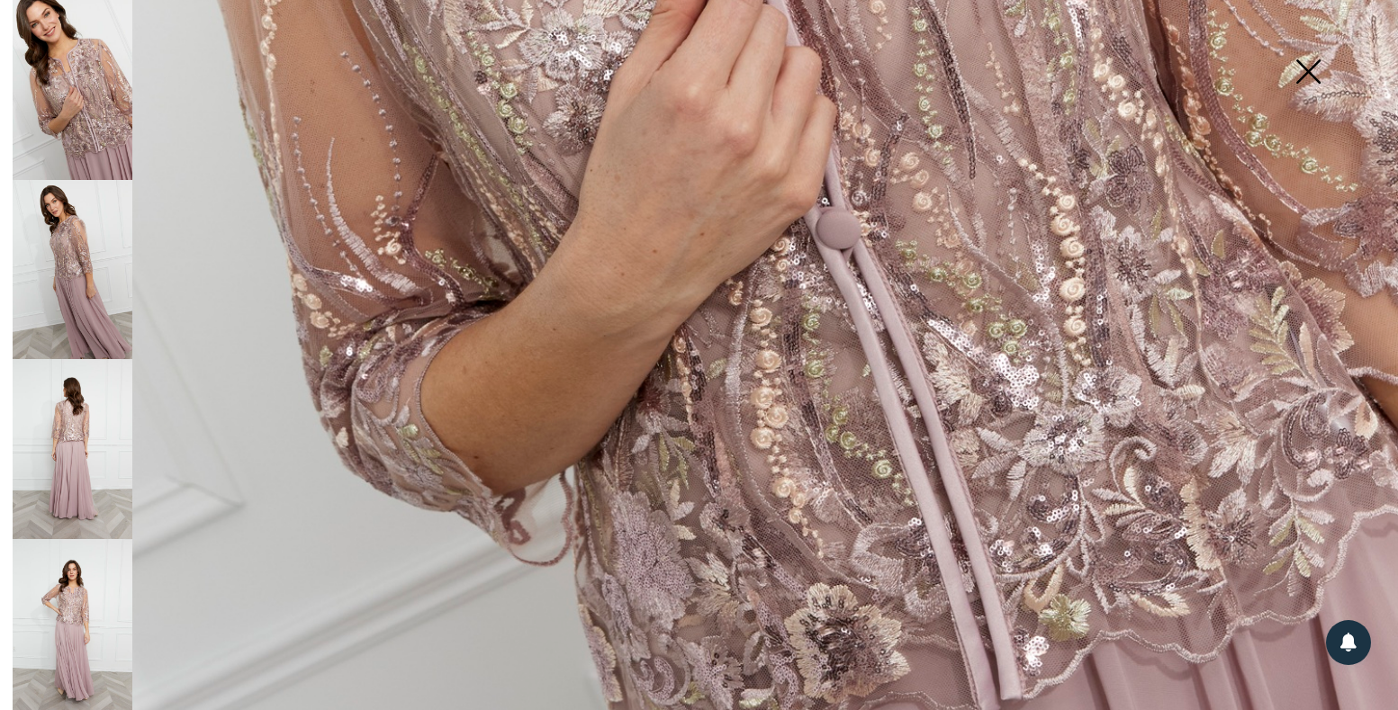
scroll to position [1364, 0]
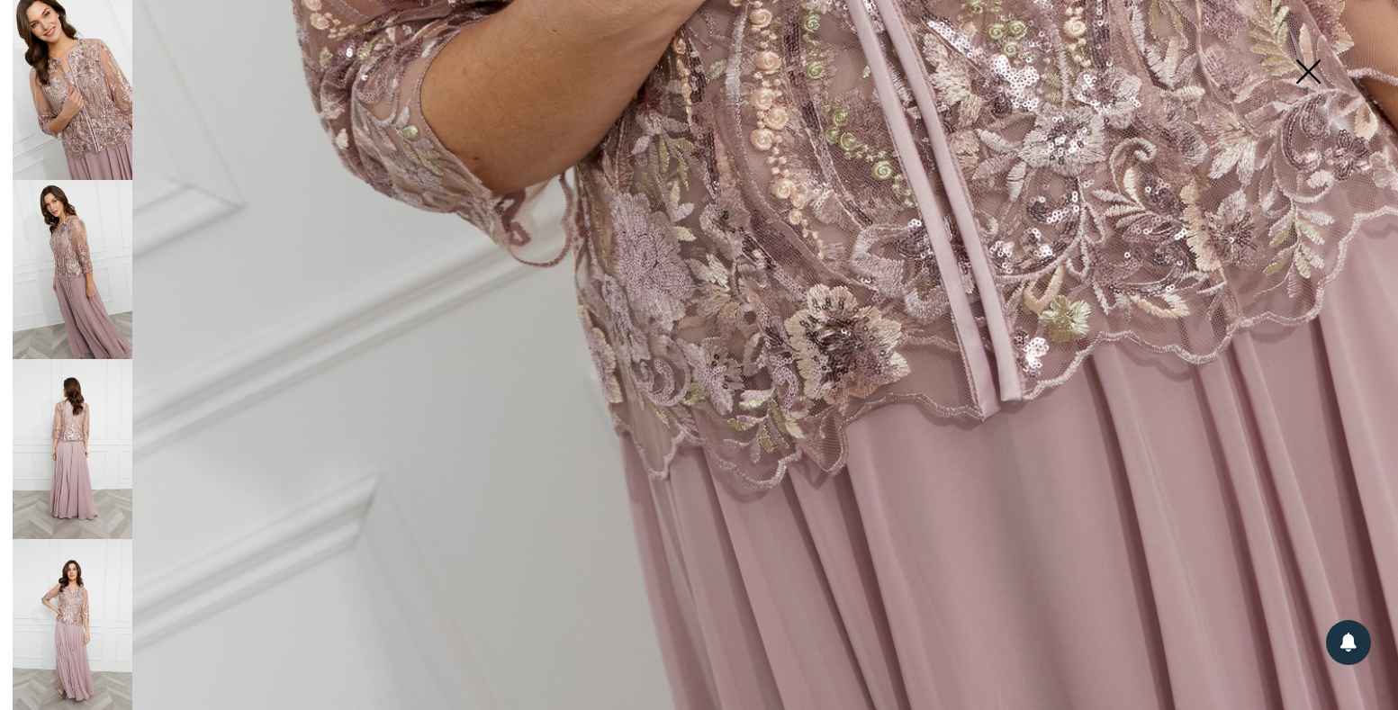
click at [66, 300] on img at bounding box center [73, 270] width 120 height 180
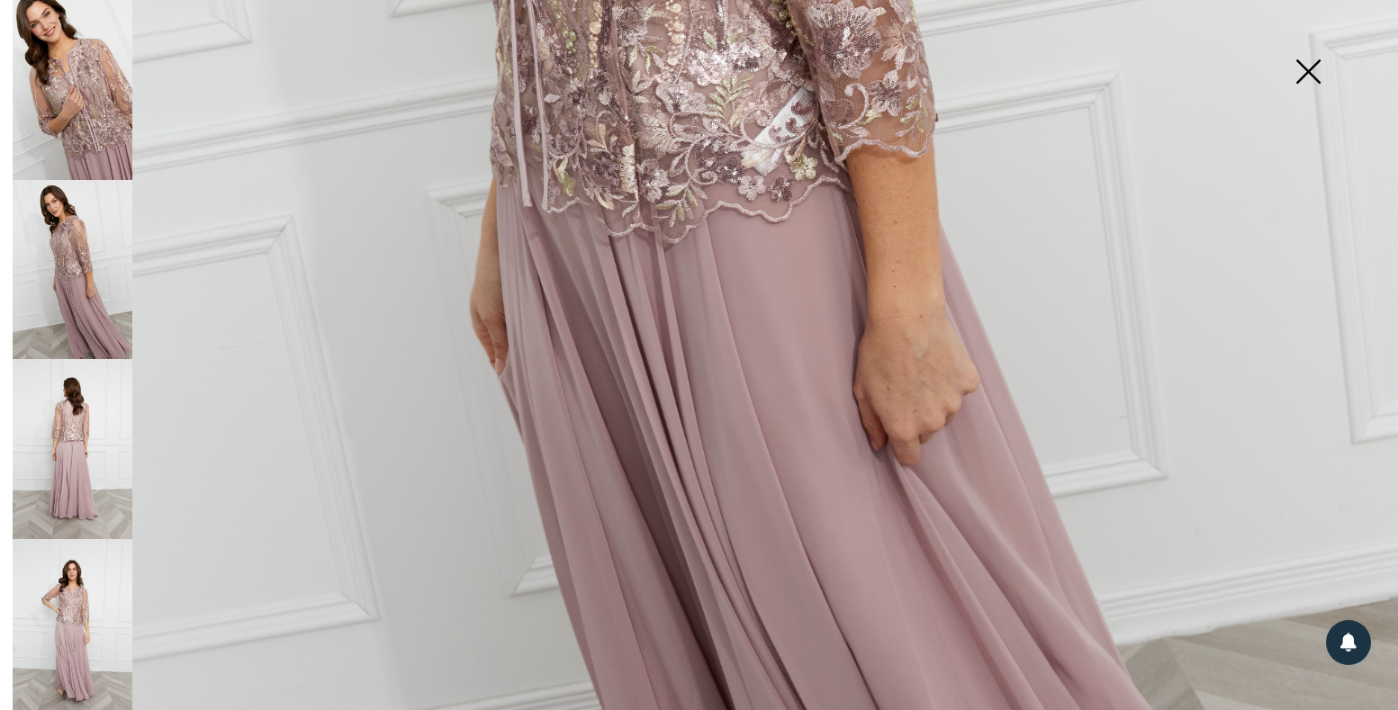
scroll to position [831, 0]
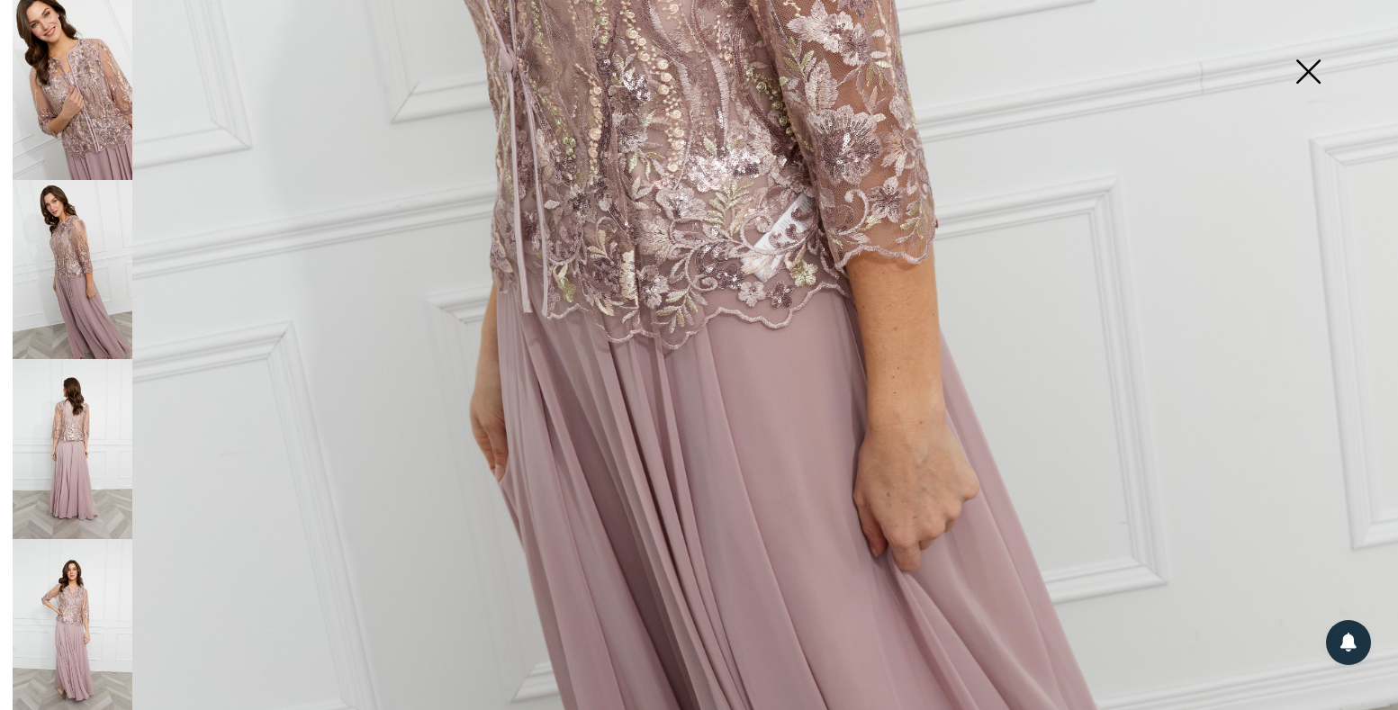
click at [64, 387] on img at bounding box center [73, 449] width 120 height 180
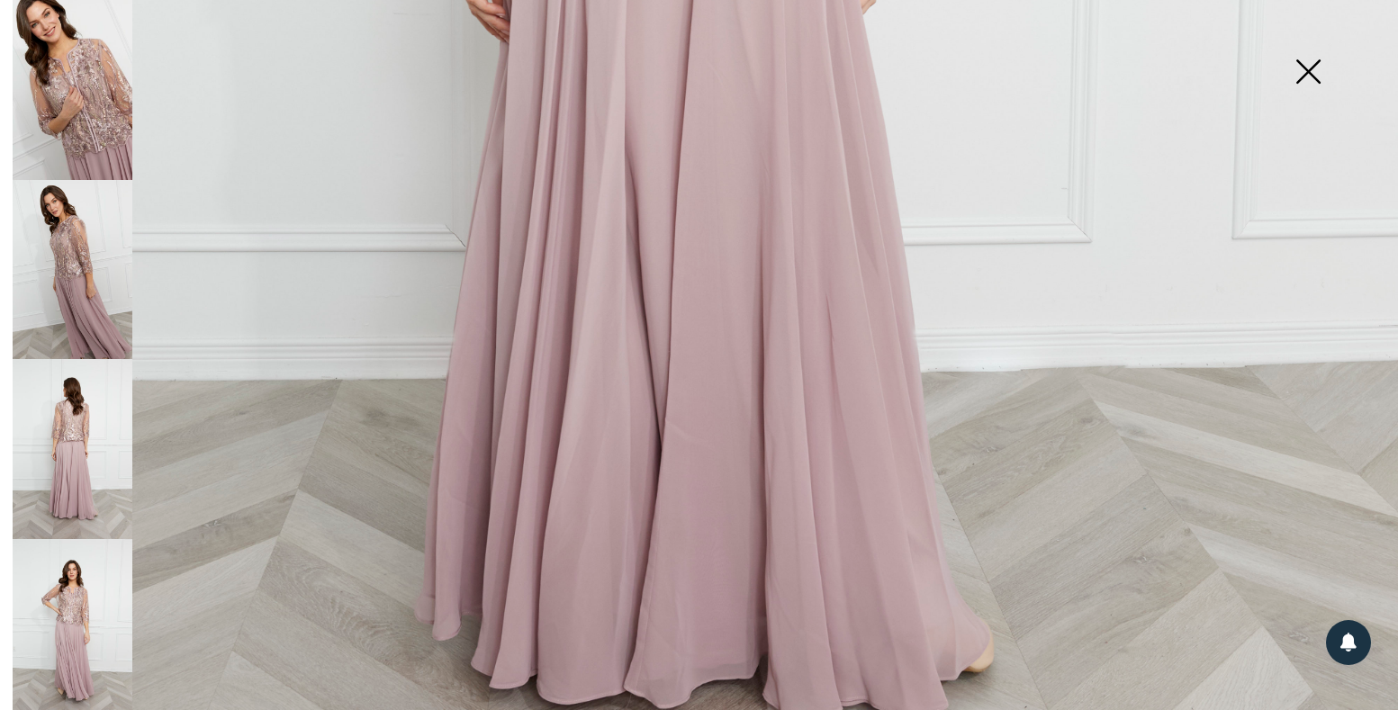
scroll to position [1364, 0]
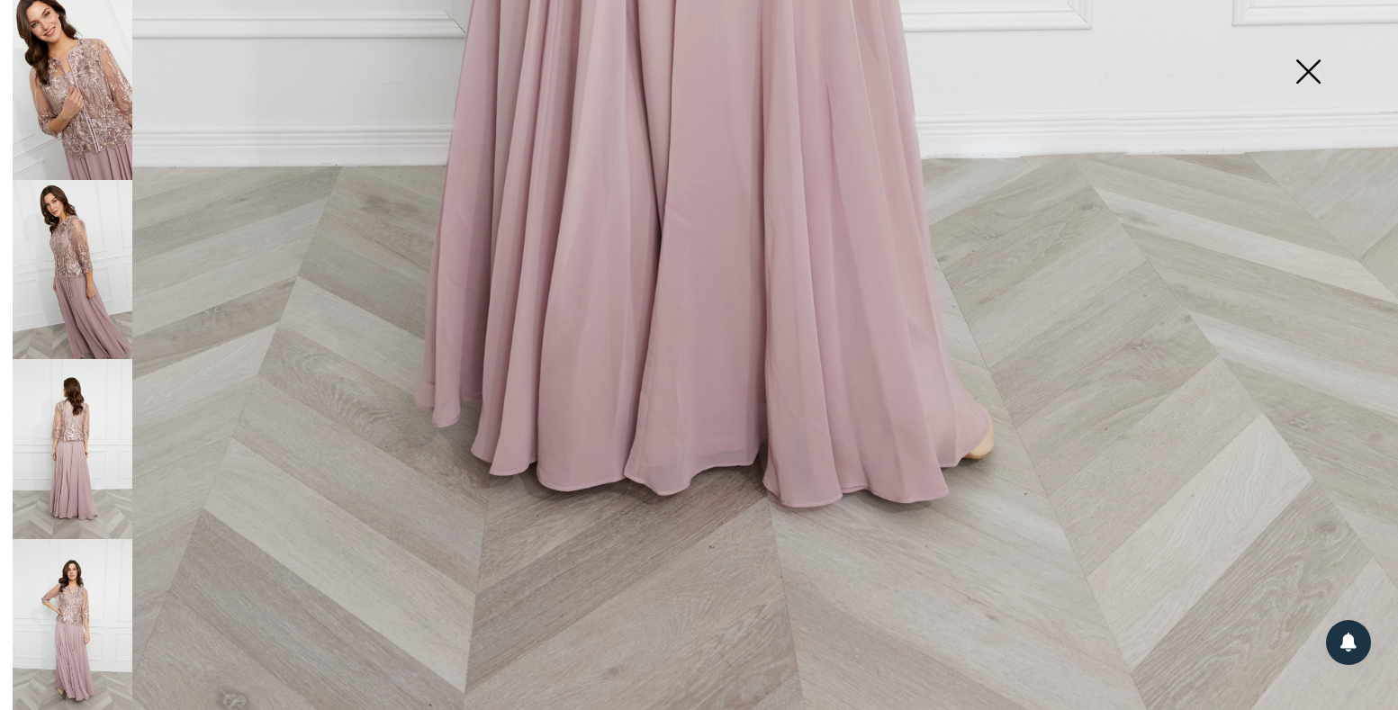
click at [75, 578] on img at bounding box center [73, 629] width 120 height 180
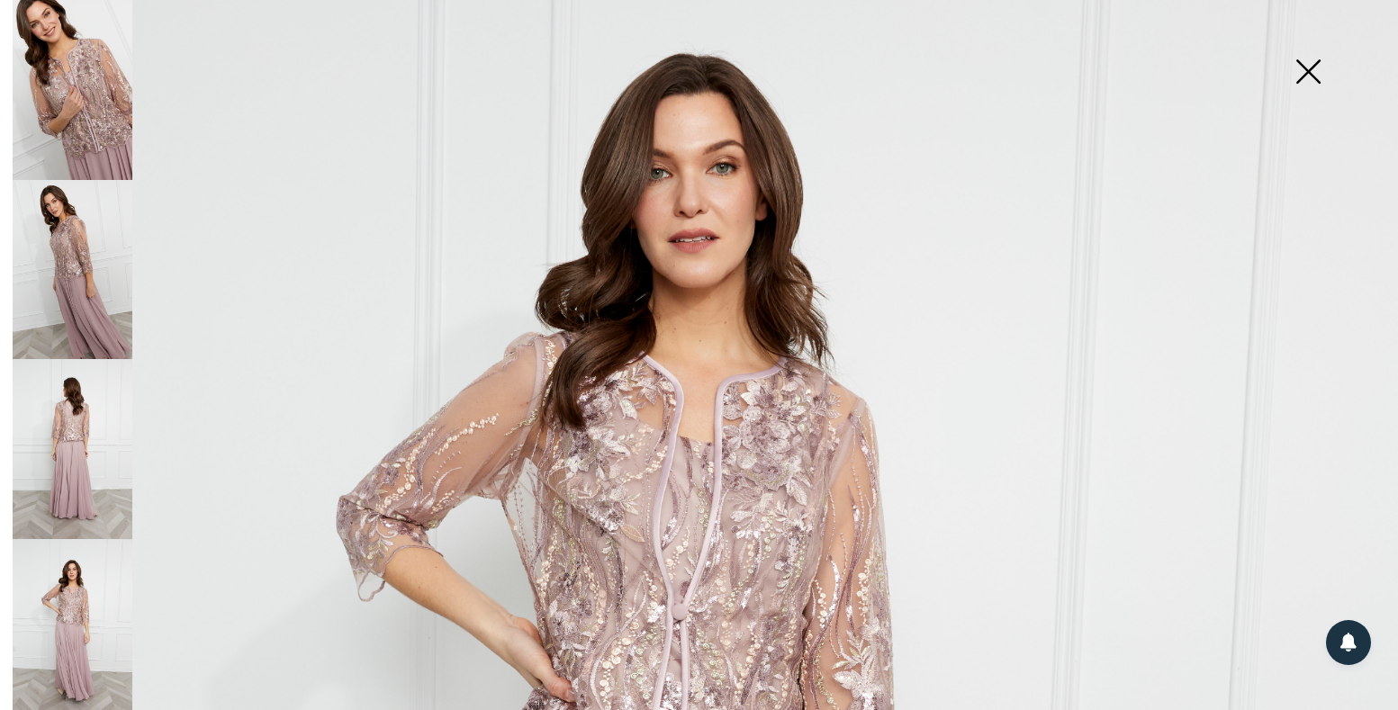
scroll to position [0, 0]
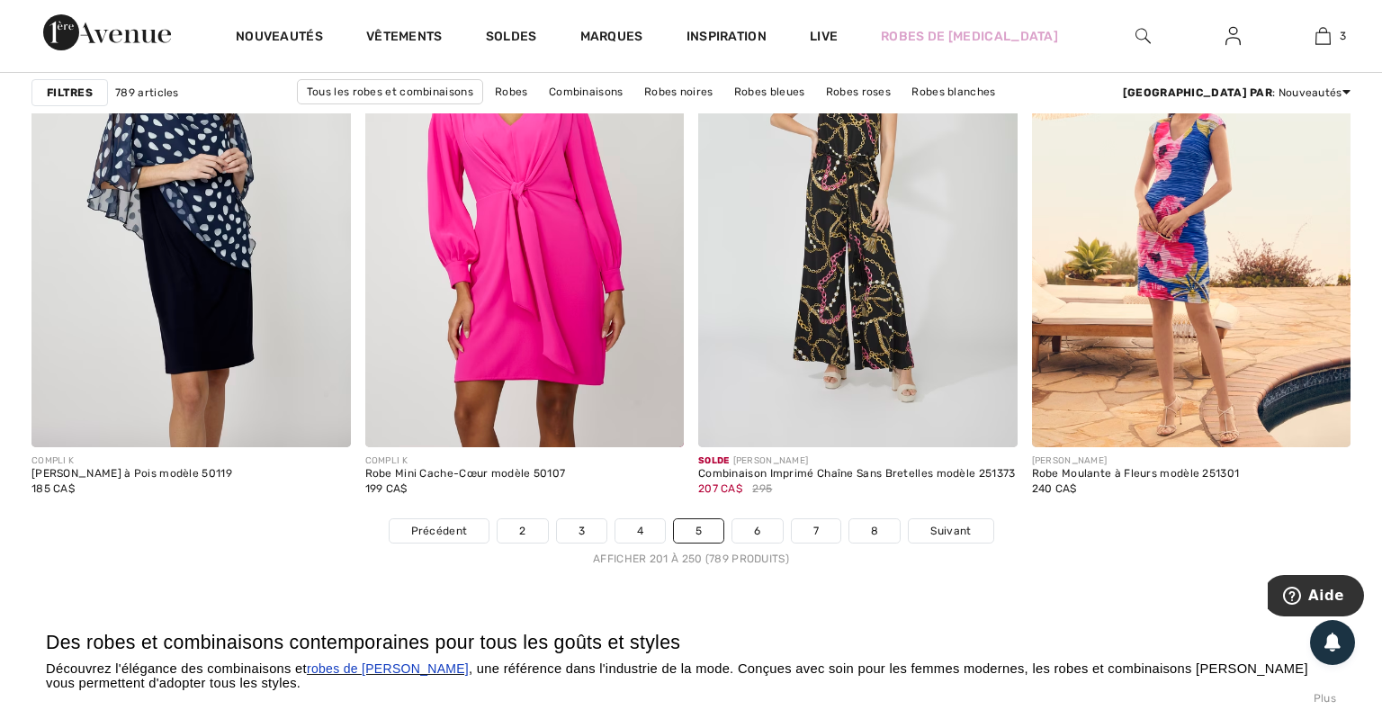
scroll to position [8521, 0]
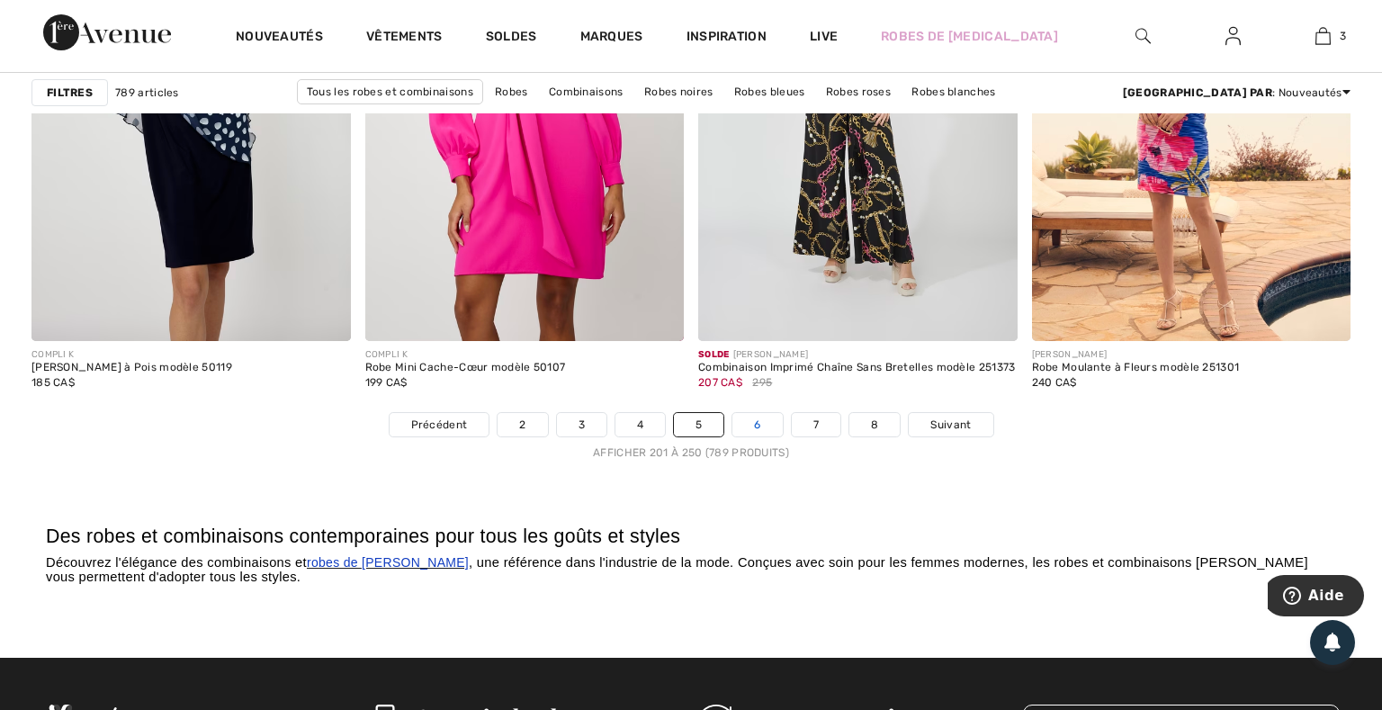
click at [751, 426] on link "6" at bounding box center [758, 424] width 50 height 23
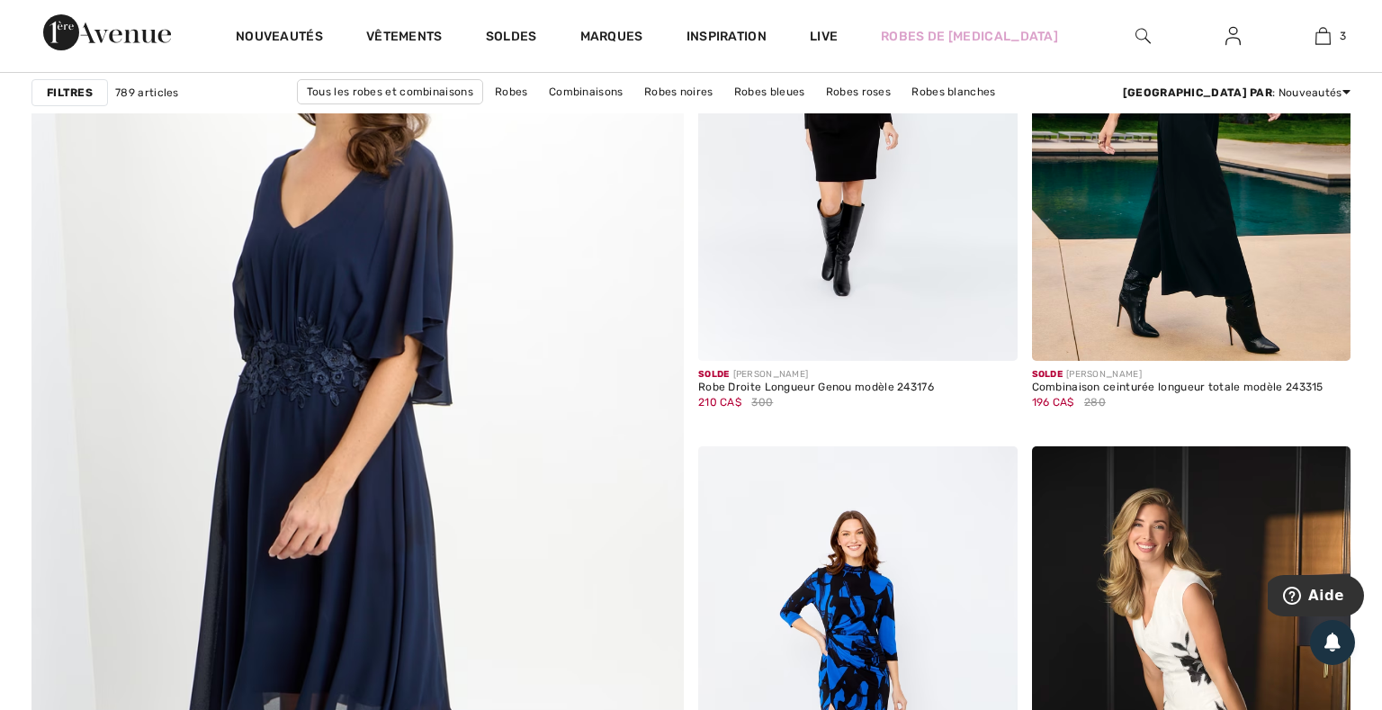
scroll to position [4687, 0]
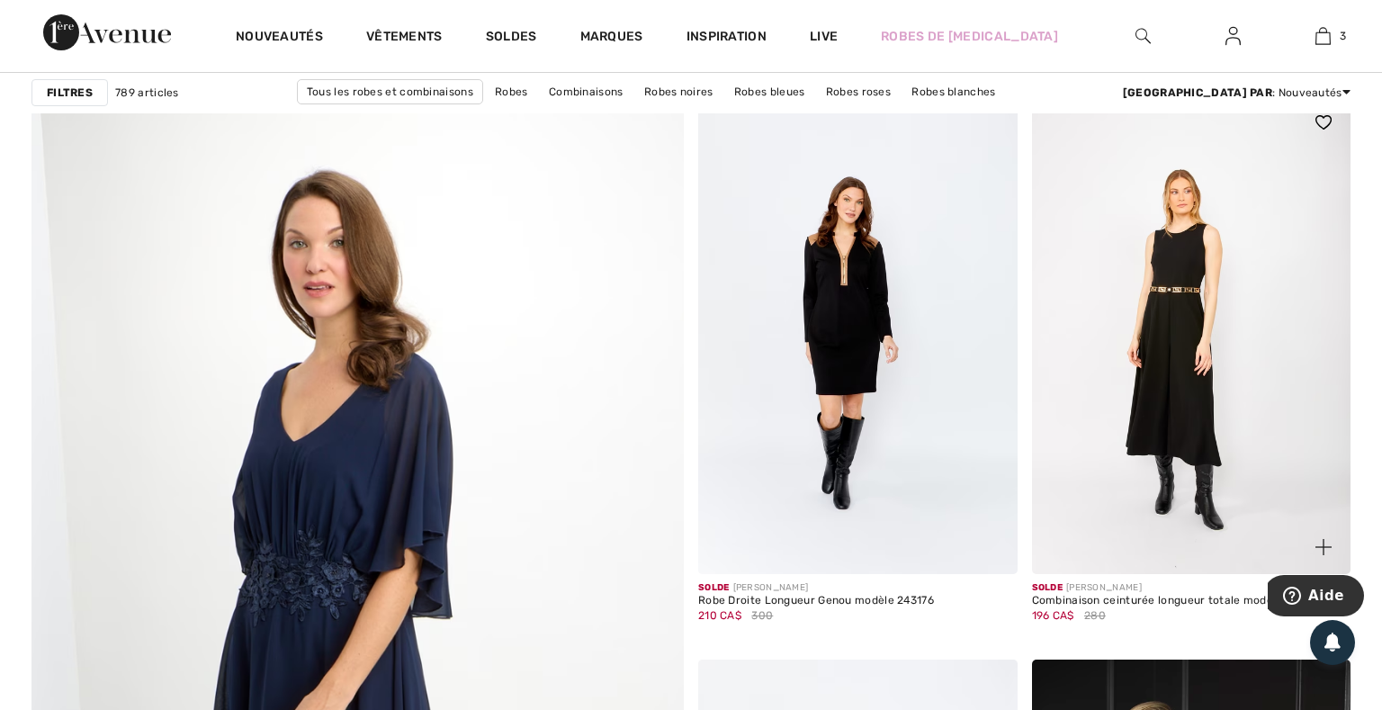
click at [1187, 328] on img at bounding box center [1192, 334] width 320 height 479
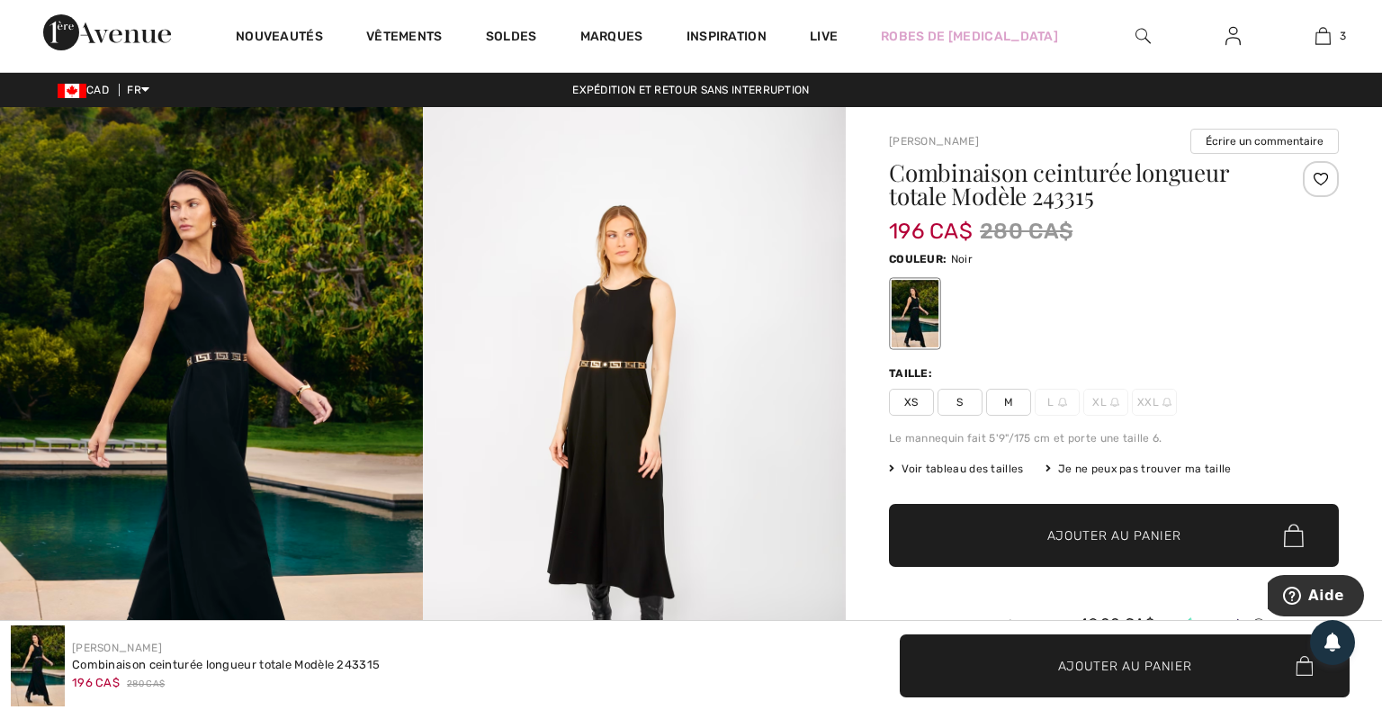
click at [212, 401] on img at bounding box center [211, 424] width 423 height 635
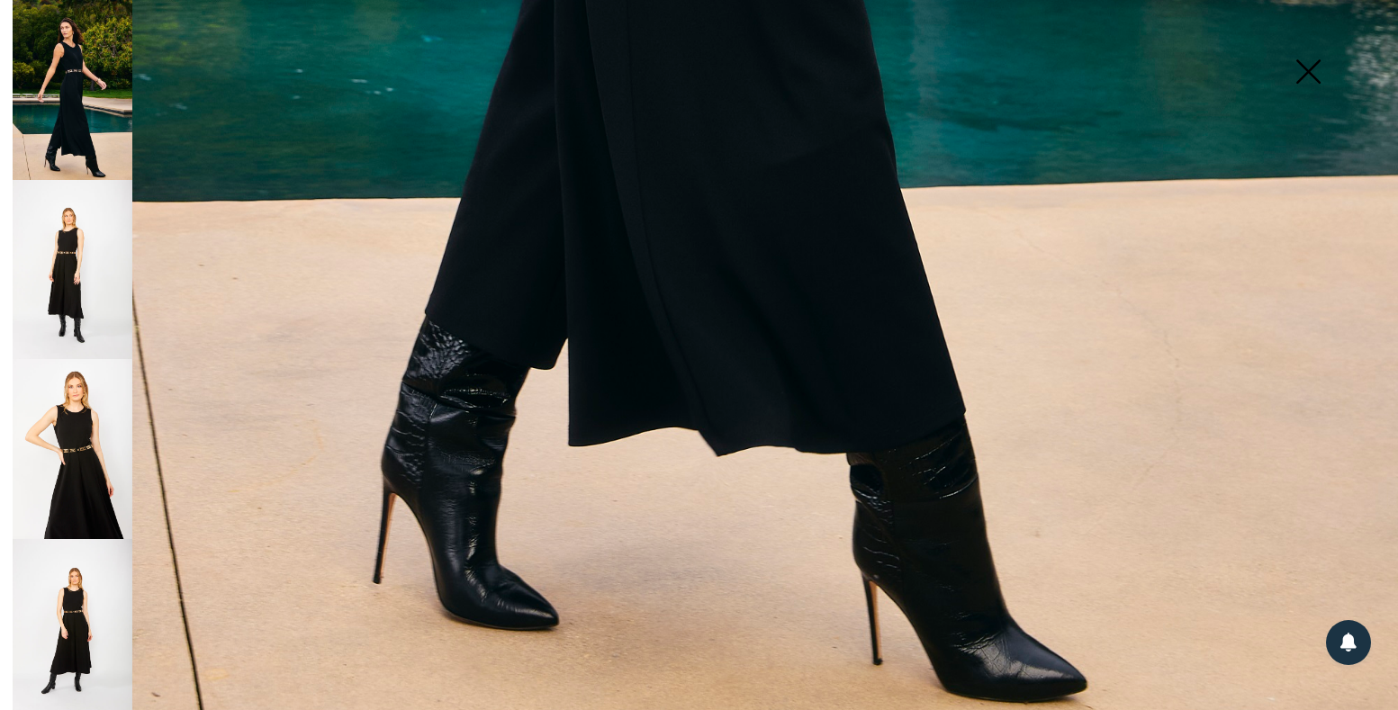
scroll to position [830, 0]
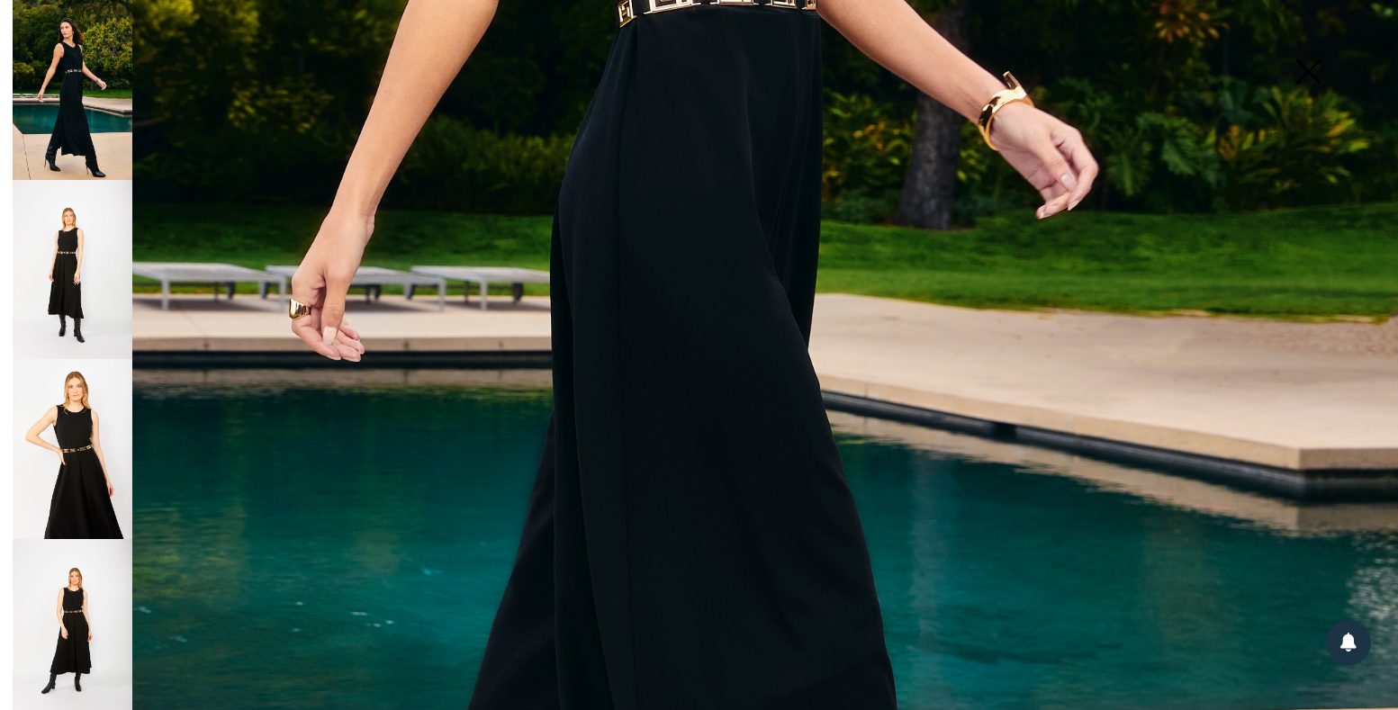
click at [82, 240] on img at bounding box center [73, 270] width 120 height 180
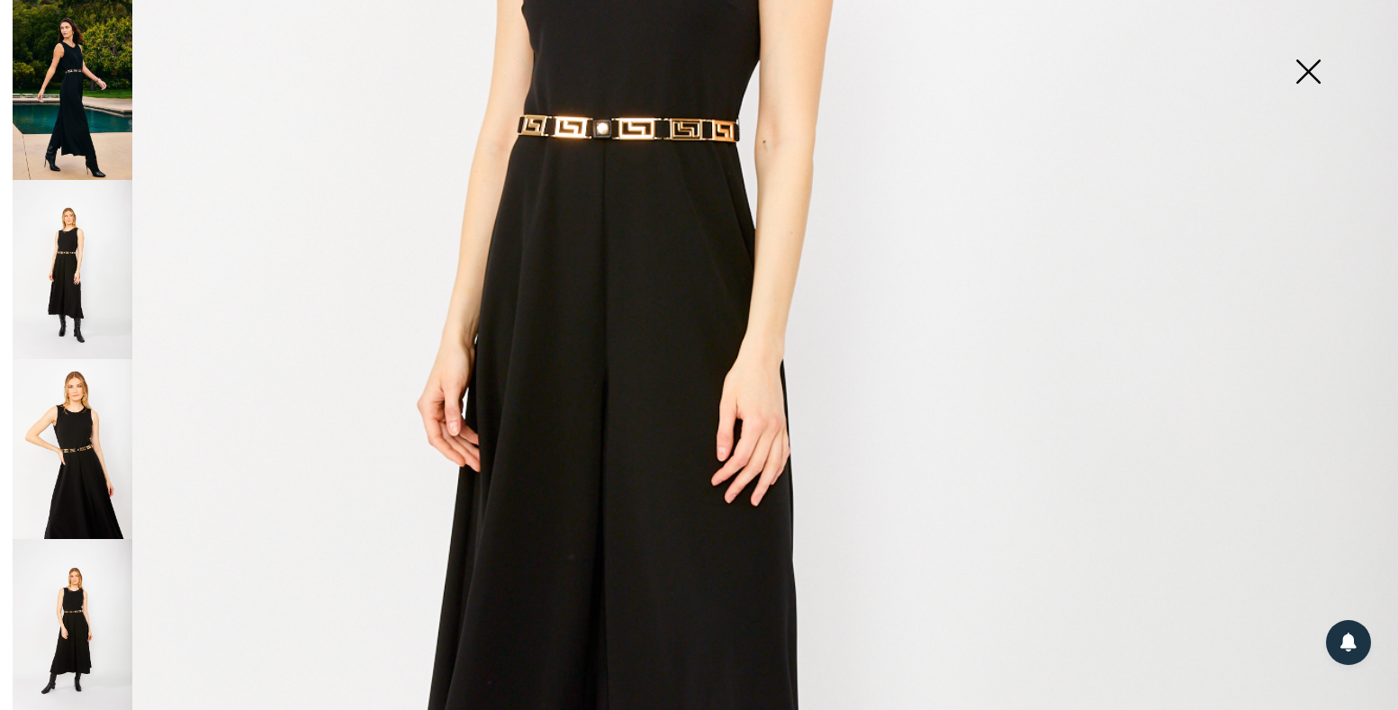
scroll to position [1042, 0]
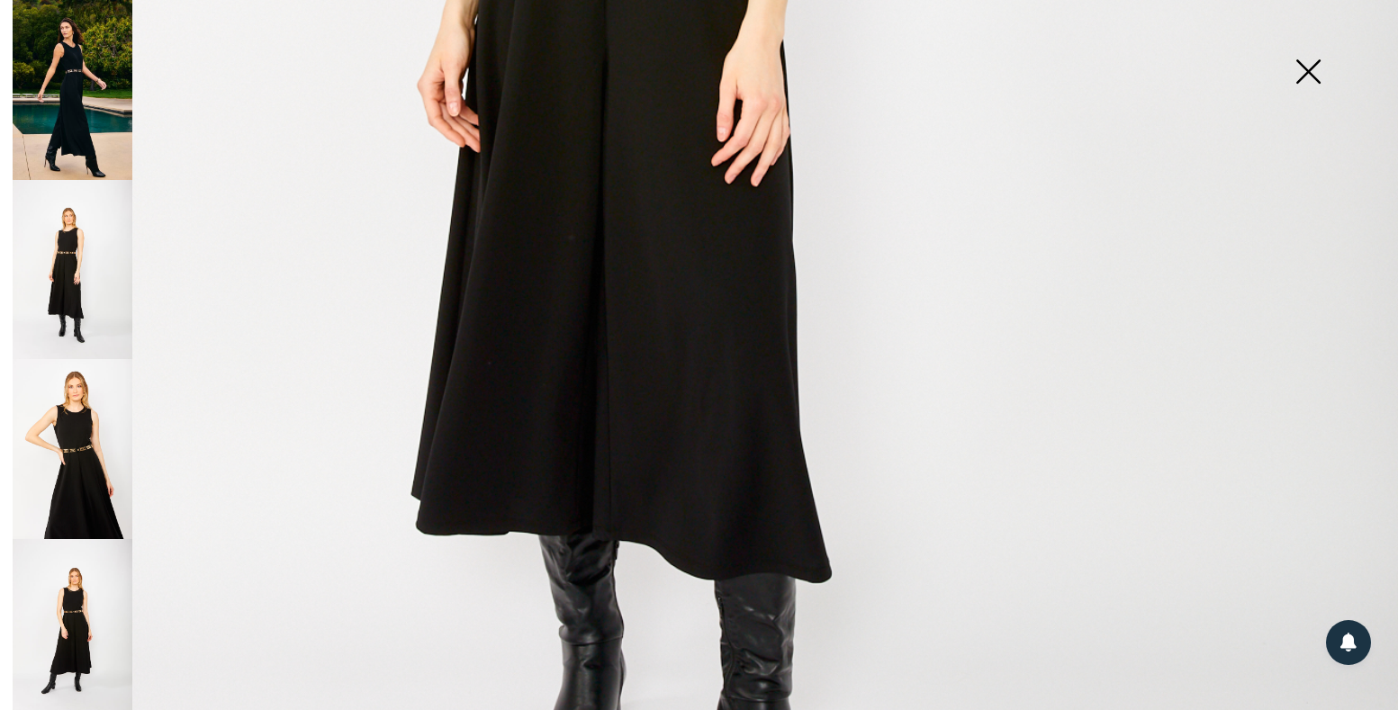
click at [64, 413] on img at bounding box center [73, 449] width 120 height 180
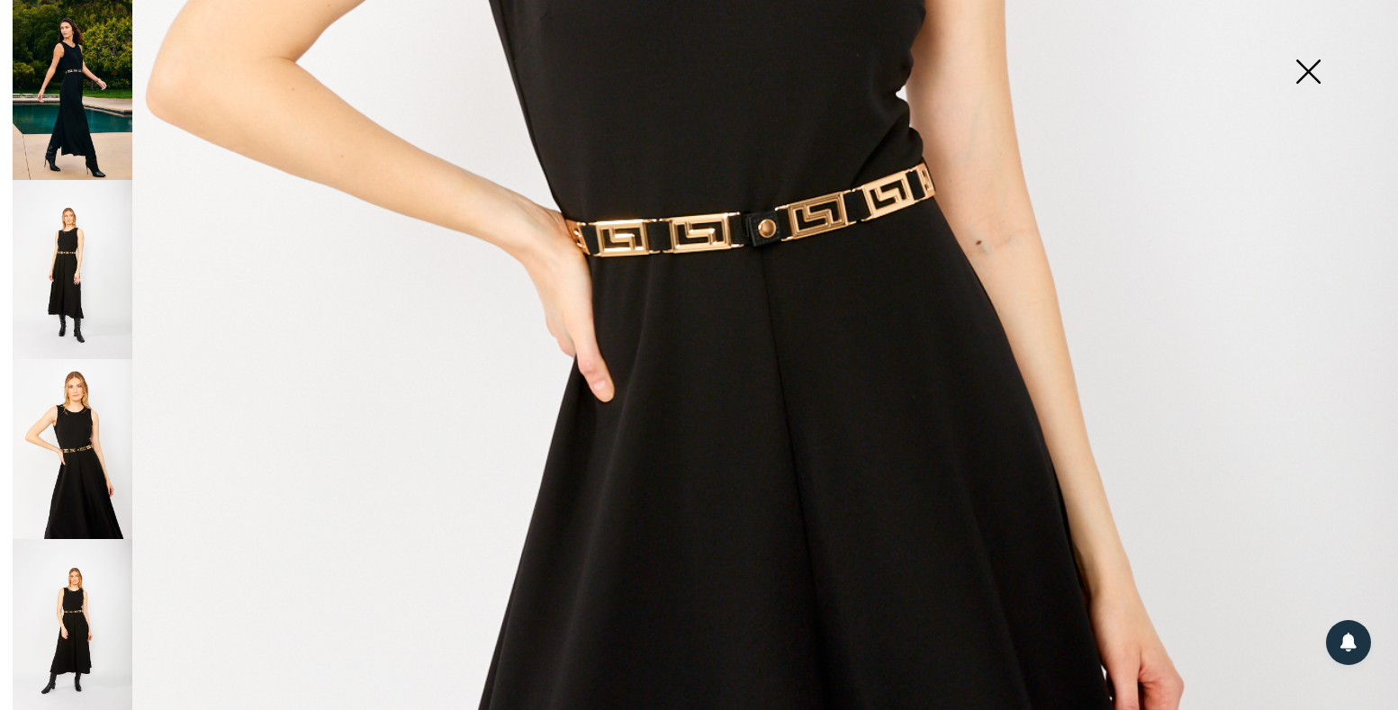
scroll to position [405, 0]
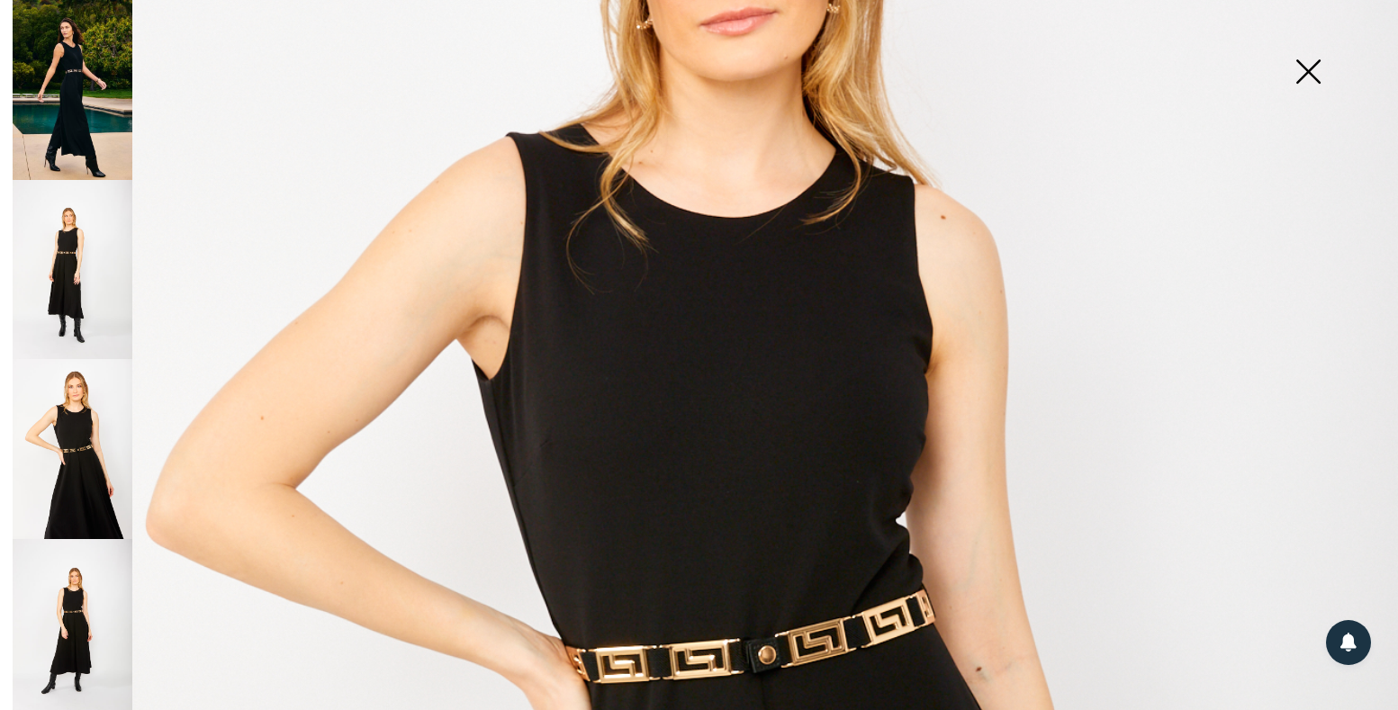
click at [79, 600] on img at bounding box center [73, 629] width 120 height 180
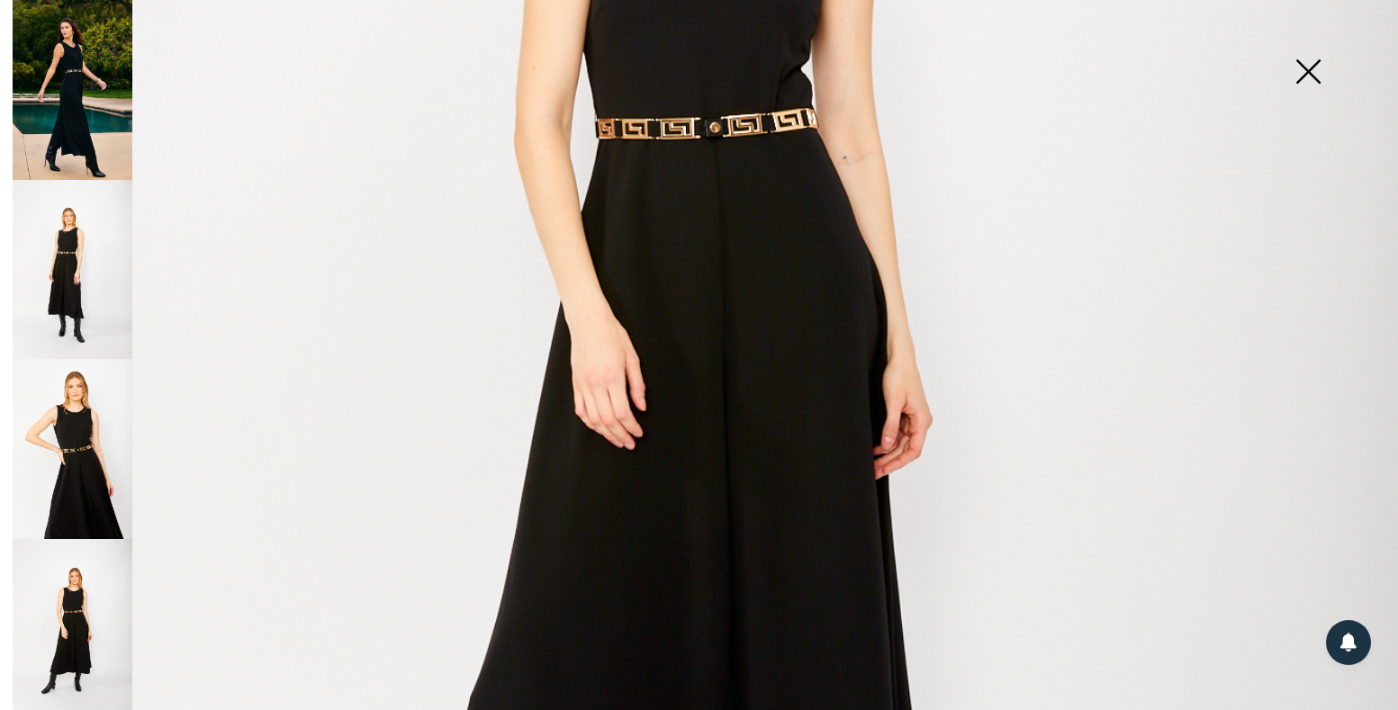
scroll to position [1151, 0]
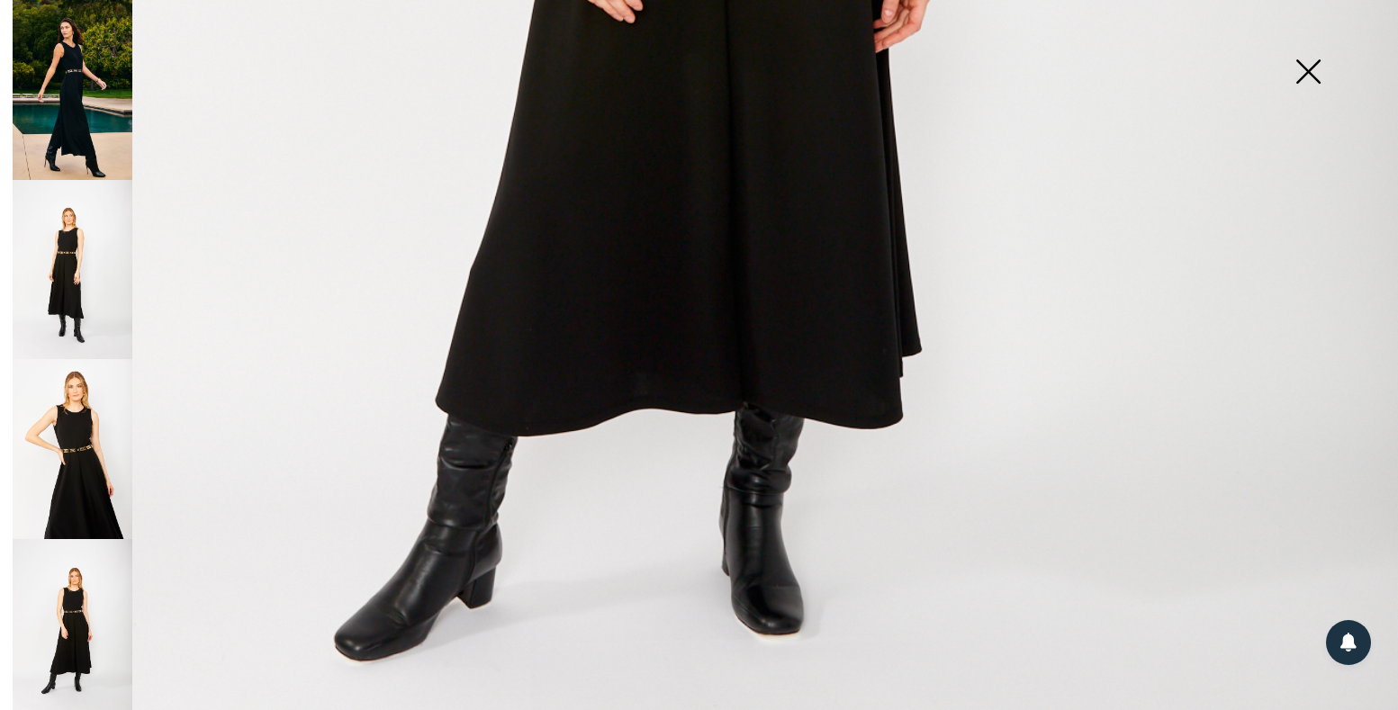
click at [91, 602] on img at bounding box center [73, 629] width 120 height 180
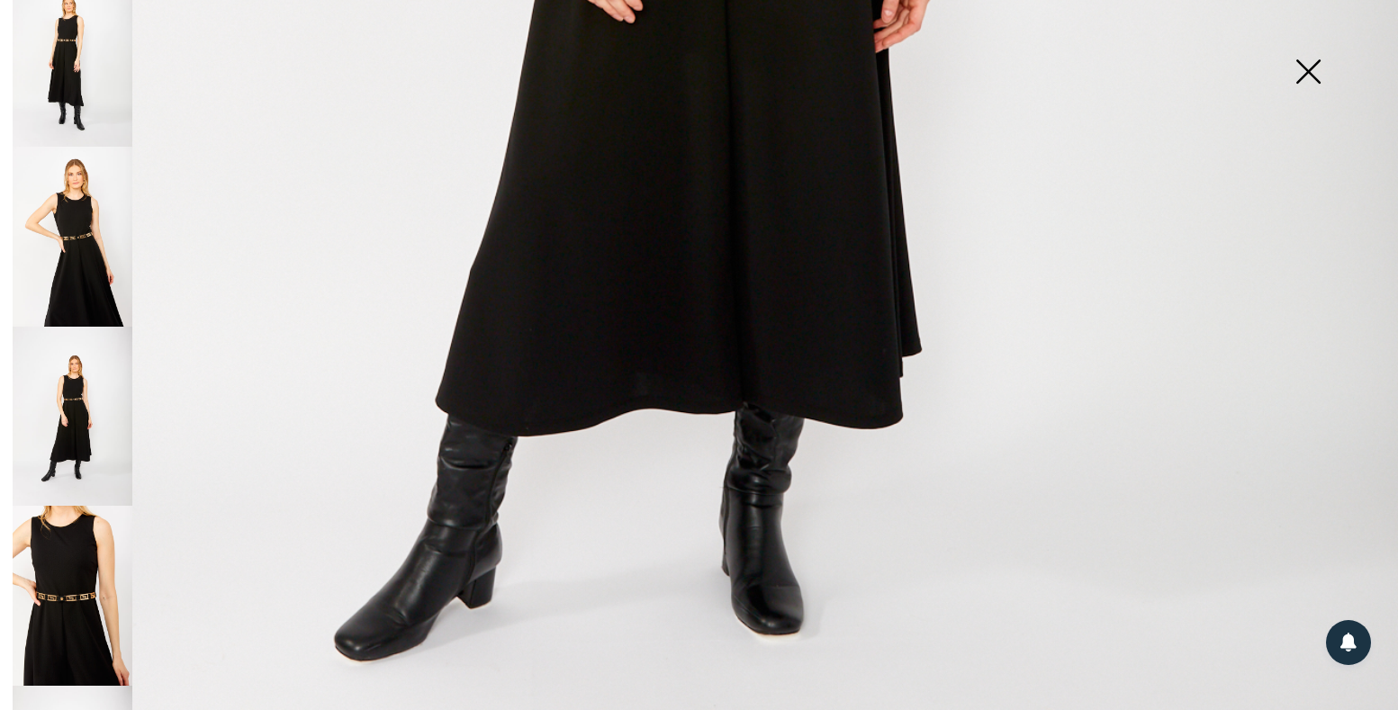
click at [47, 582] on img at bounding box center [73, 596] width 120 height 180
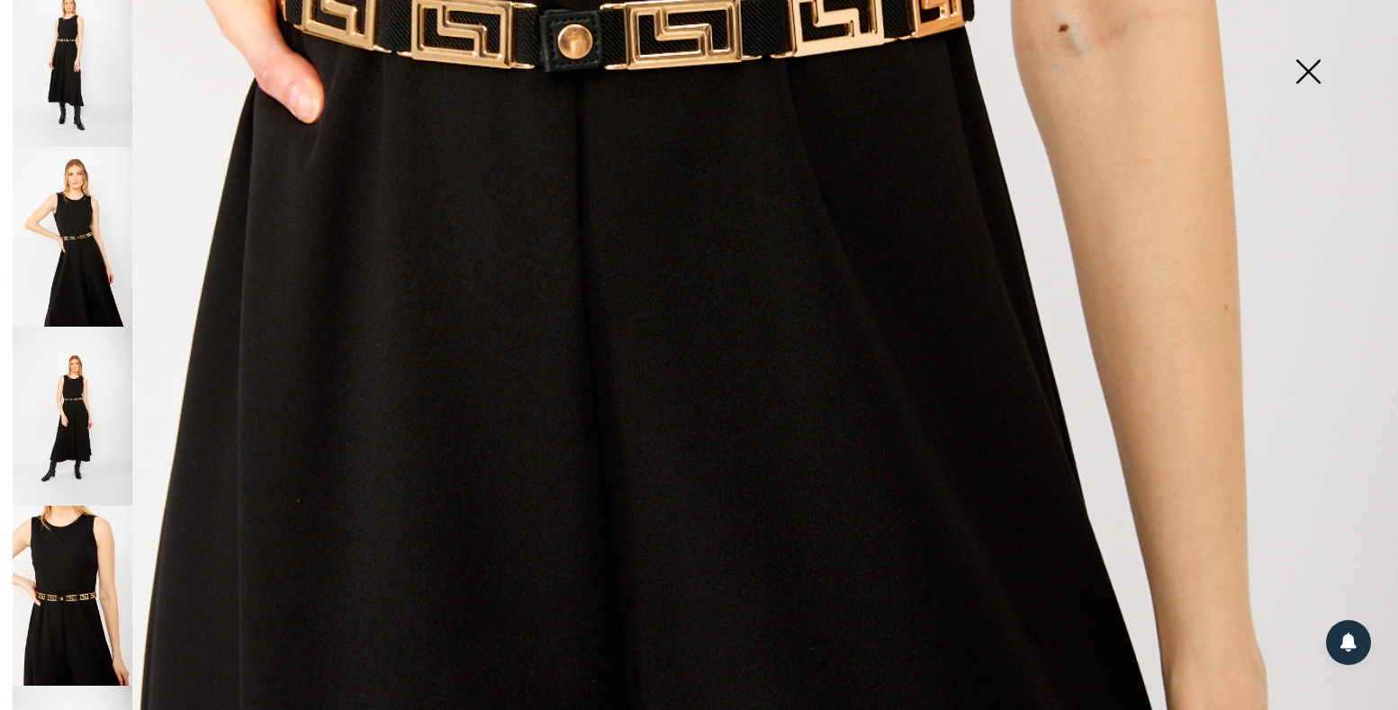
scroll to position [1364, 0]
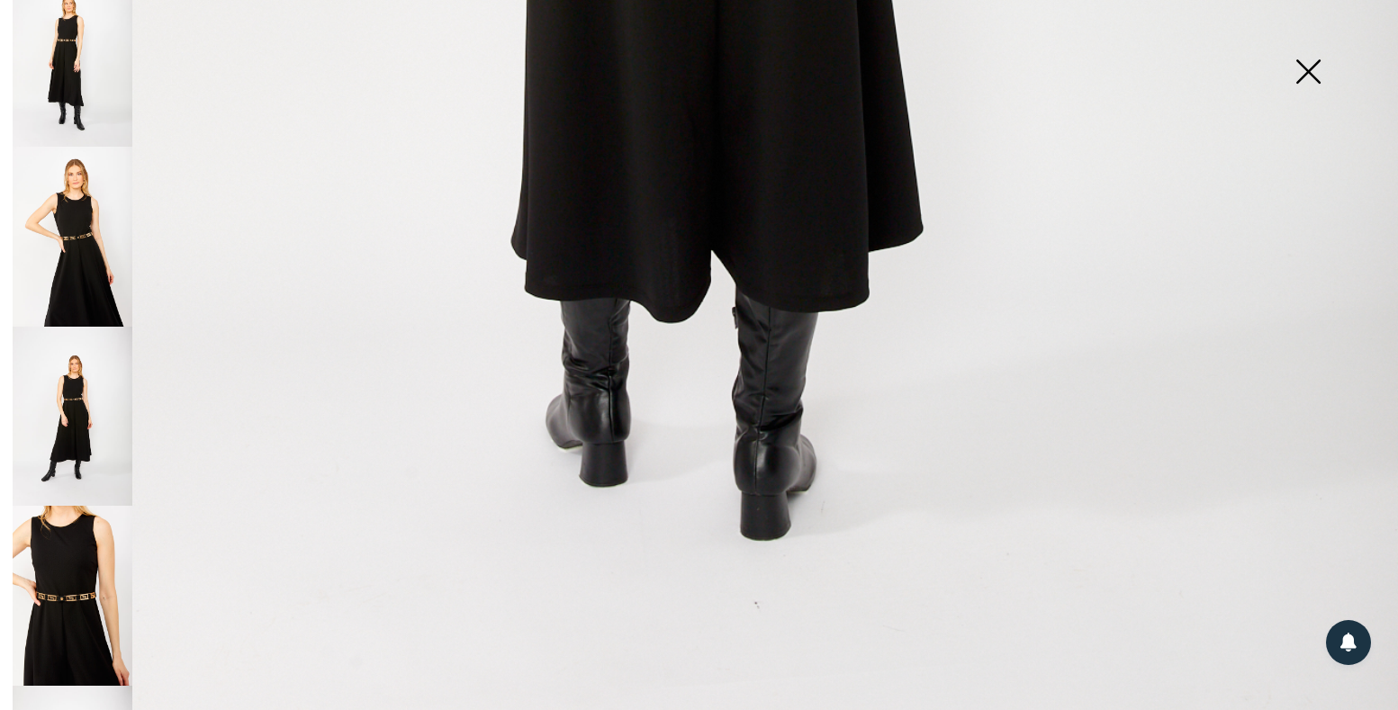
scroll to position [328, 0]
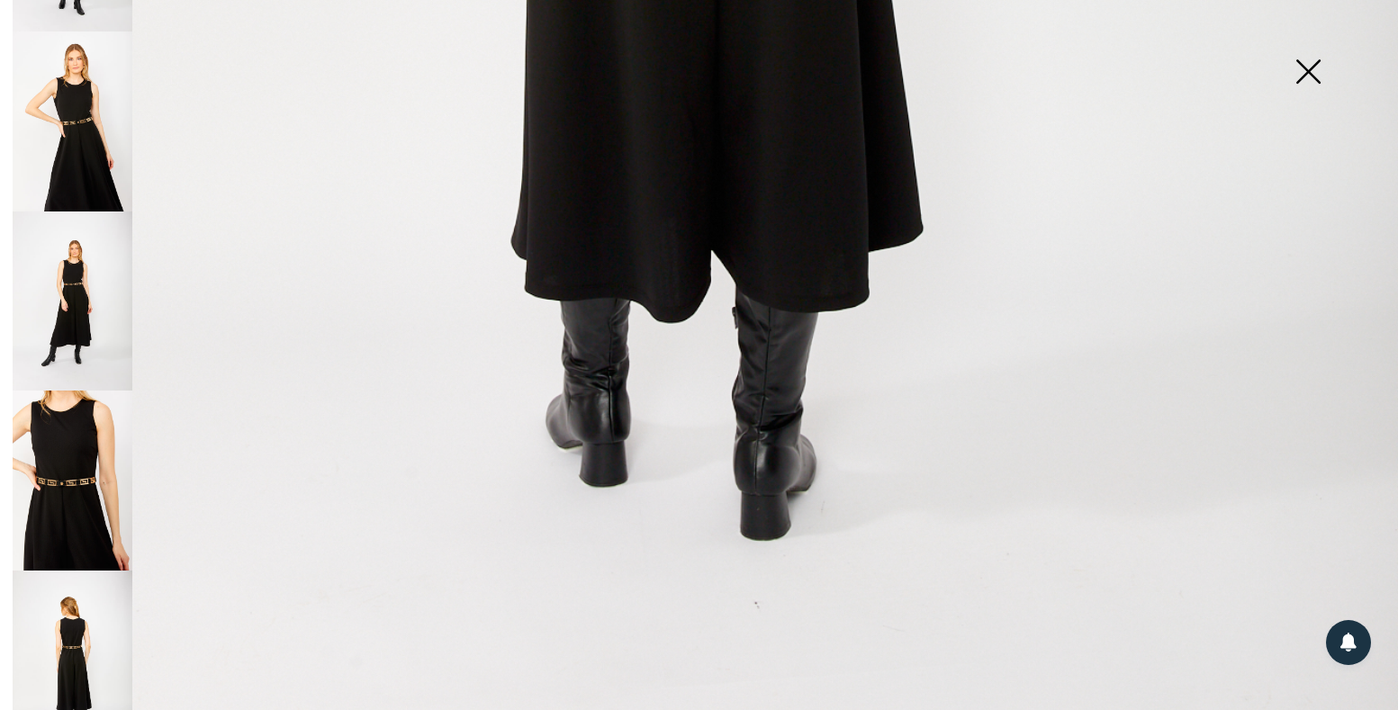
click at [86, 637] on img at bounding box center [73, 661] width 120 height 180
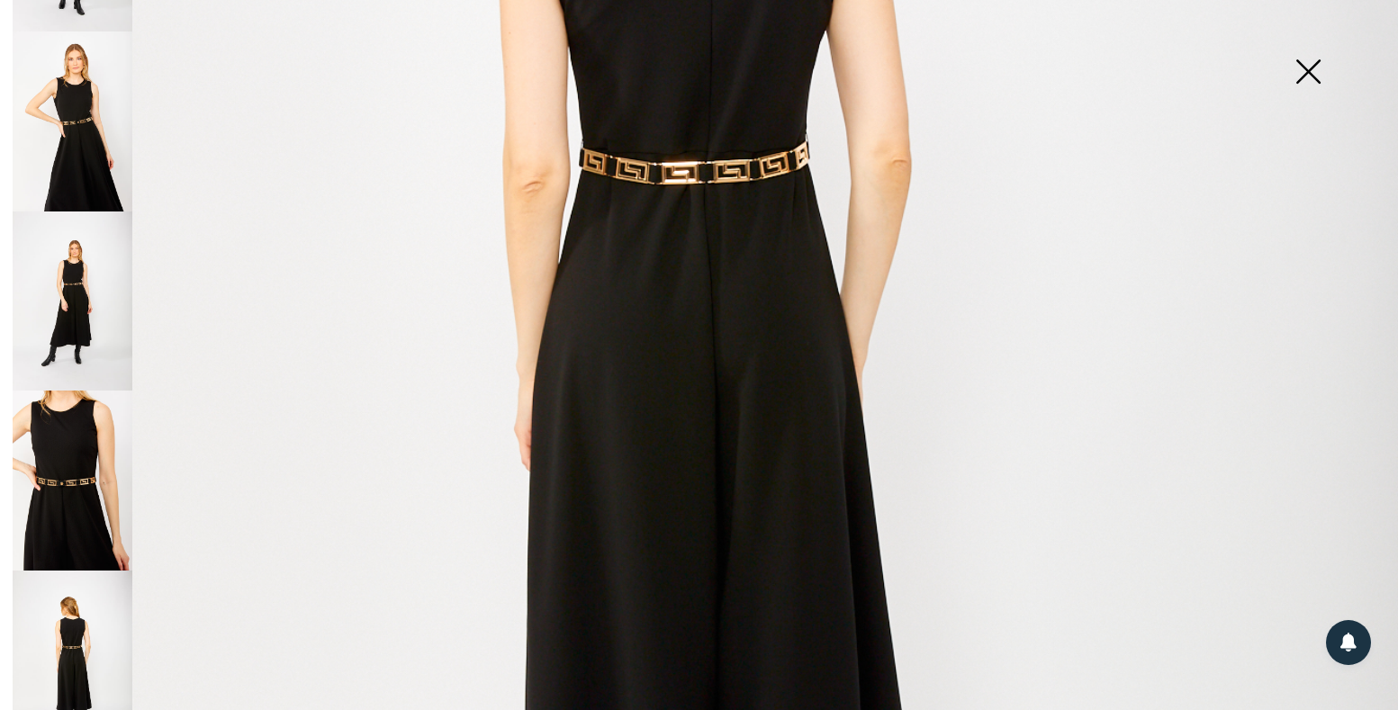
scroll to position [221, 0]
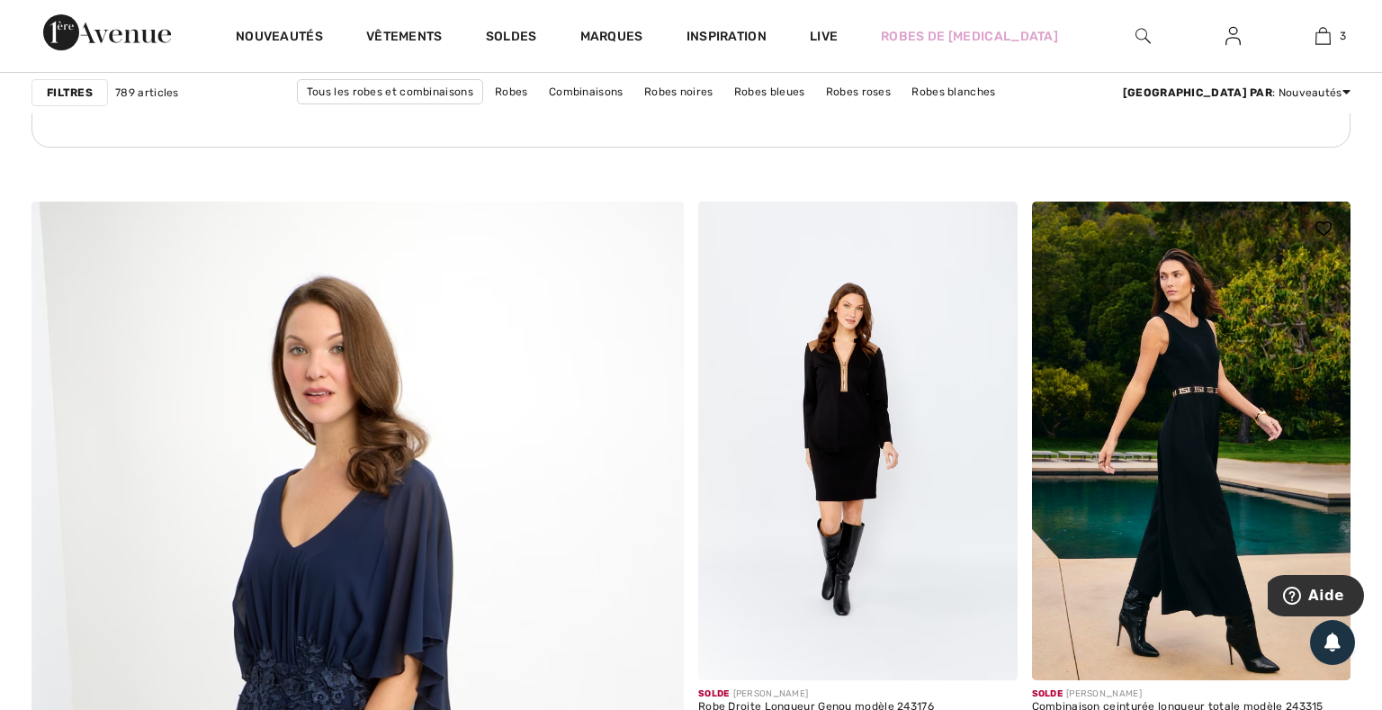
scroll to position [4793, 0]
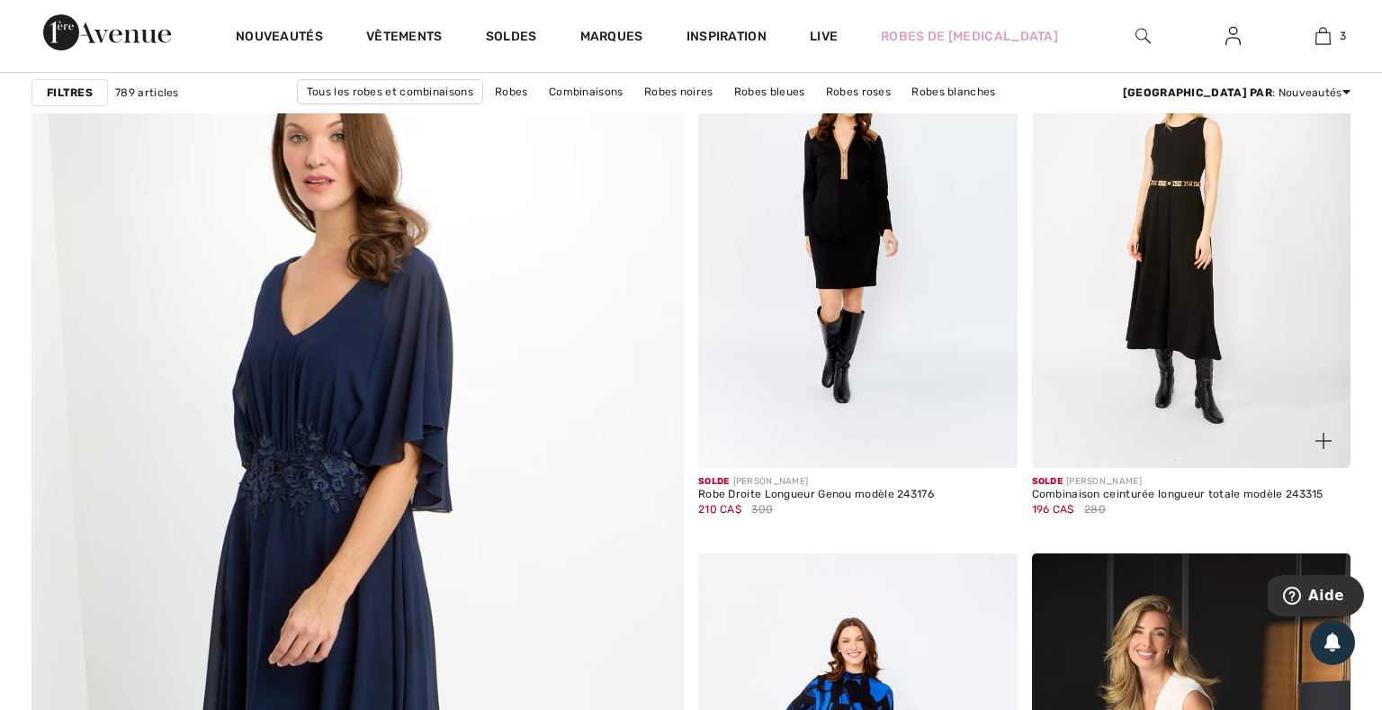
click at [1069, 411] on img at bounding box center [1192, 228] width 320 height 479
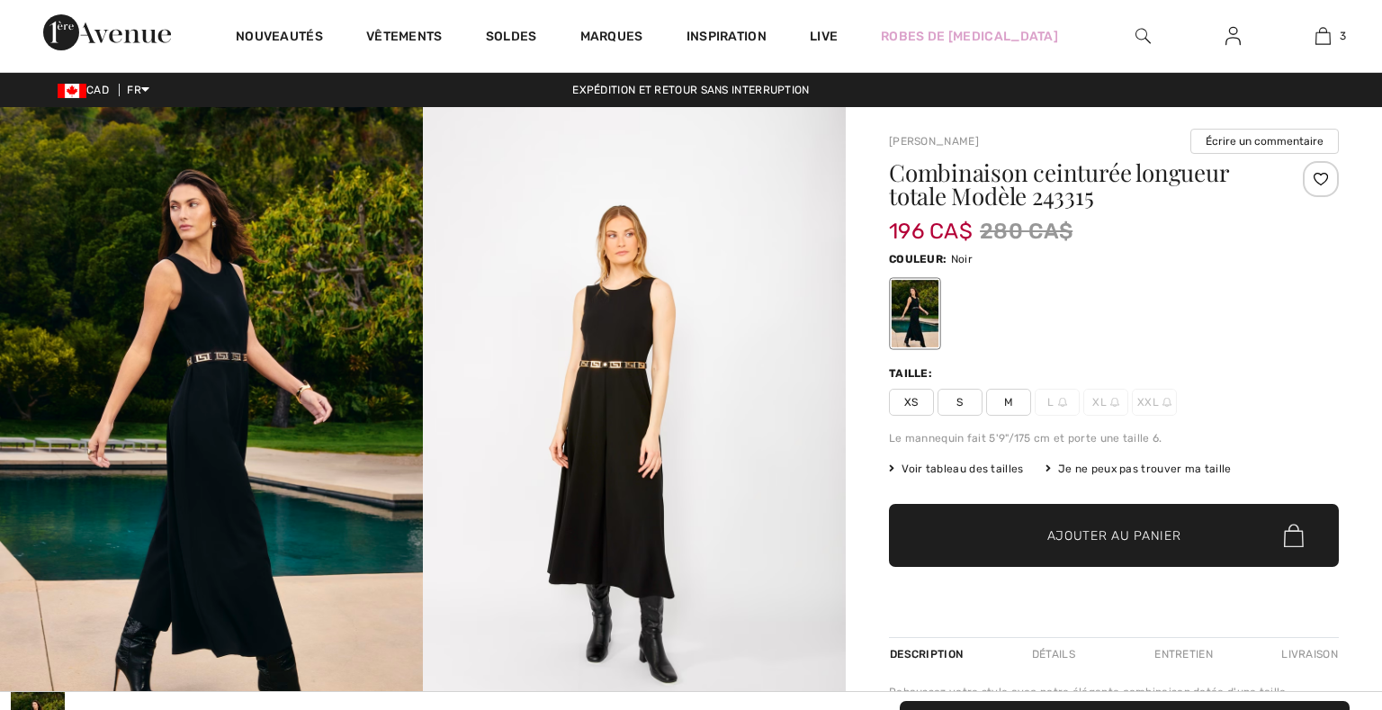
click at [1004, 409] on span "M" at bounding box center [1008, 402] width 45 height 27
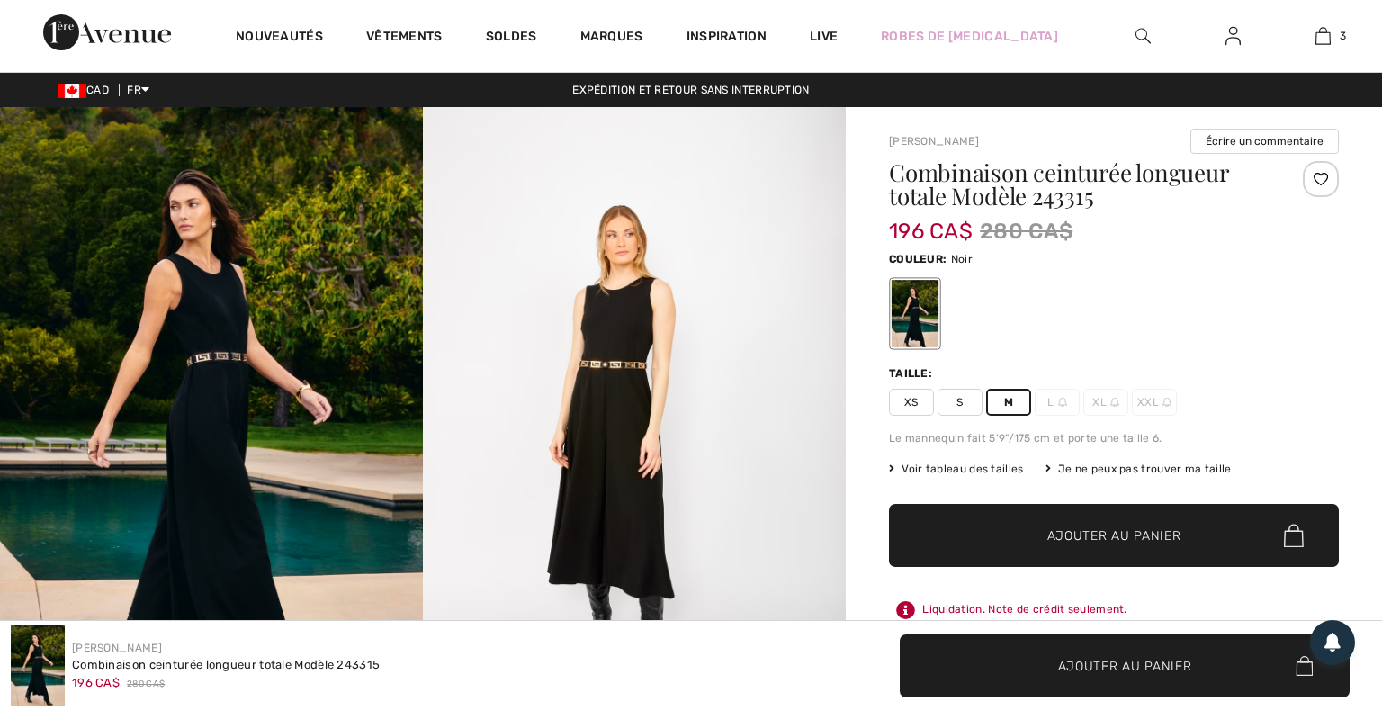
click at [1082, 560] on span "✔ Ajouté au panier Ajouter au panier" at bounding box center [1114, 535] width 450 height 63
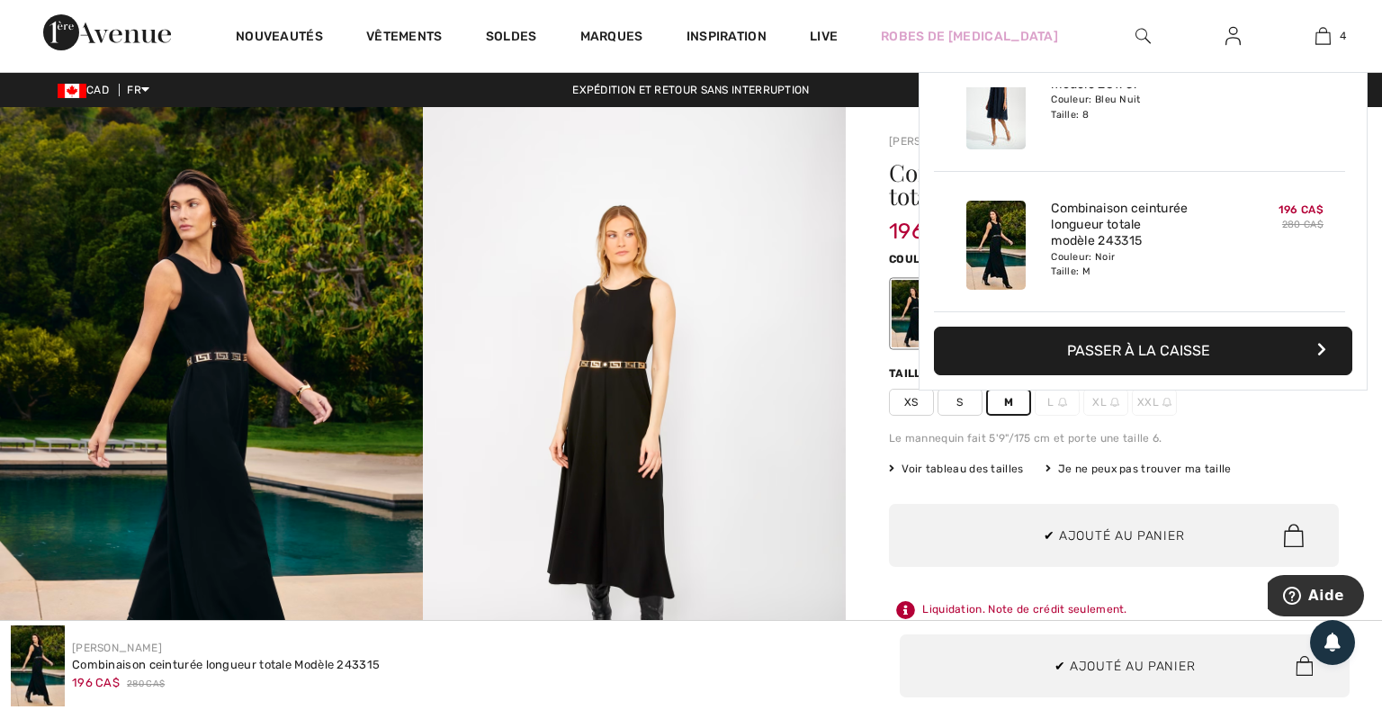
scroll to position [337, 0]
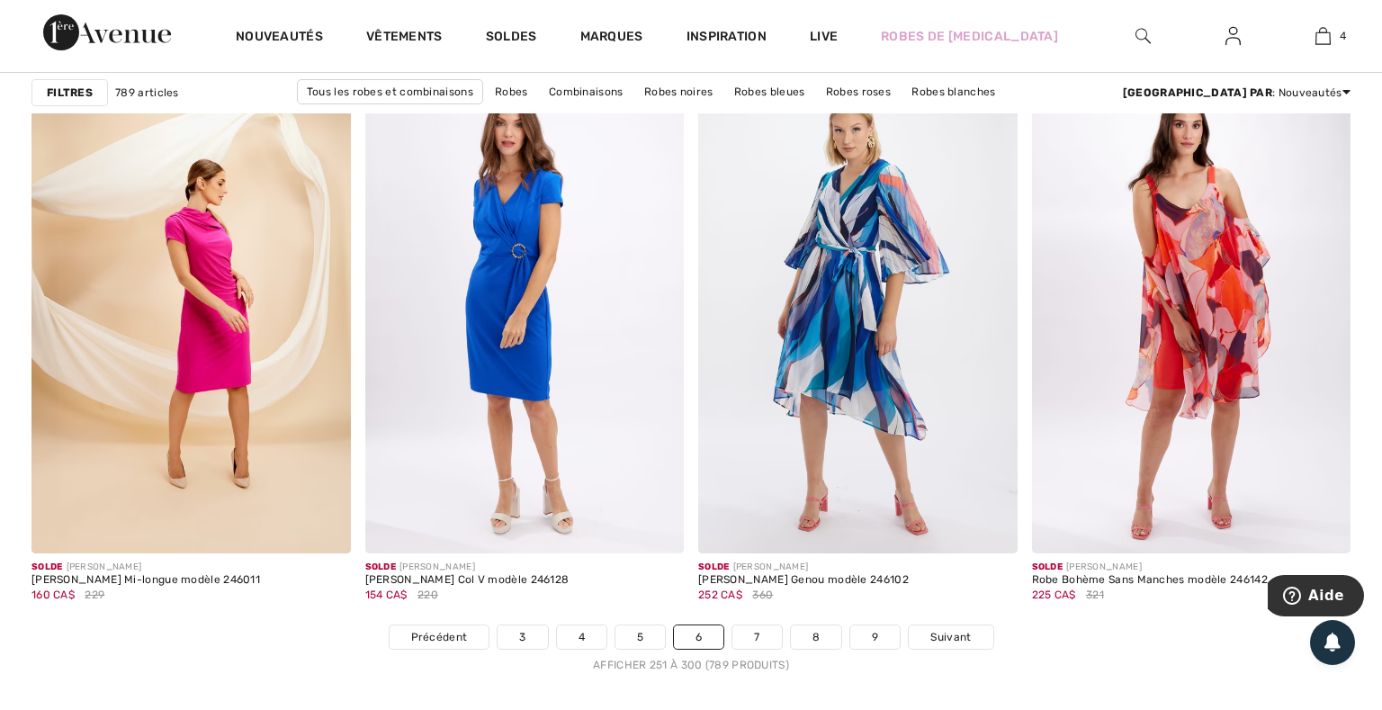
scroll to position [8734, 0]
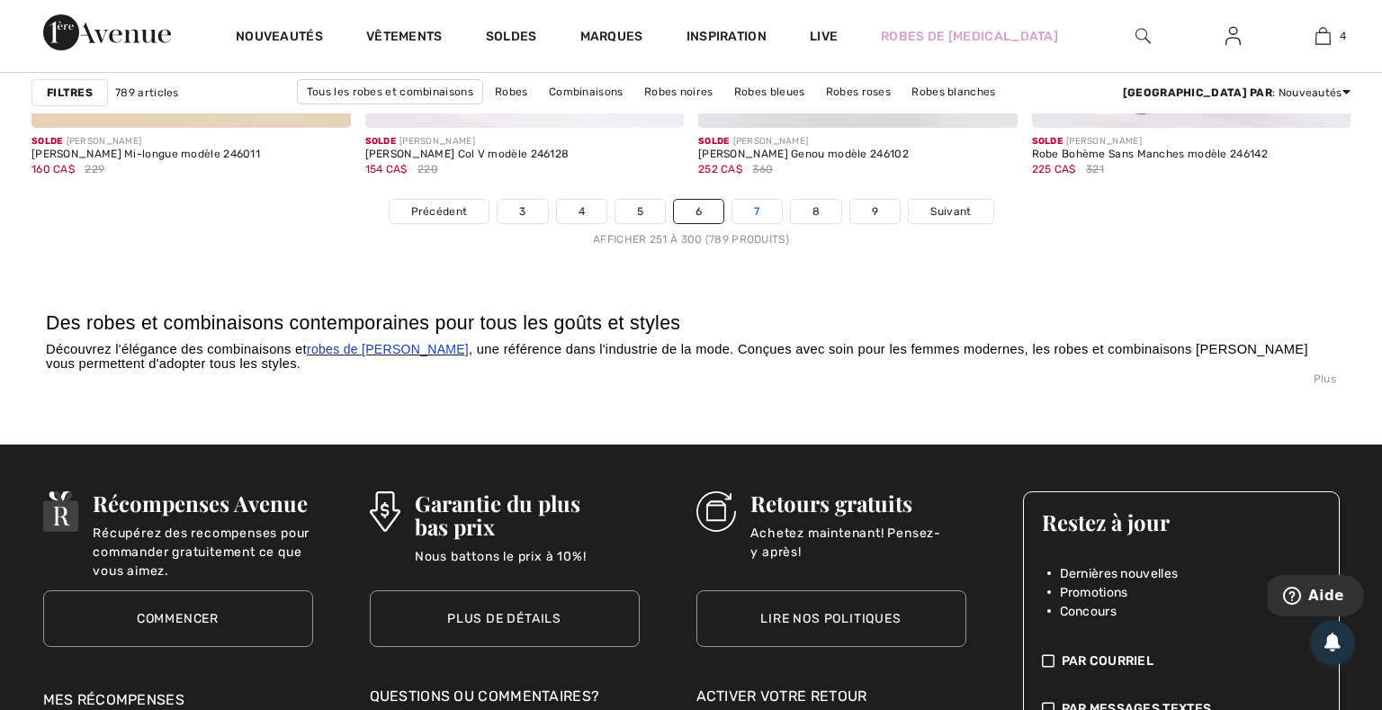
click at [756, 214] on link "7" at bounding box center [757, 211] width 49 height 23
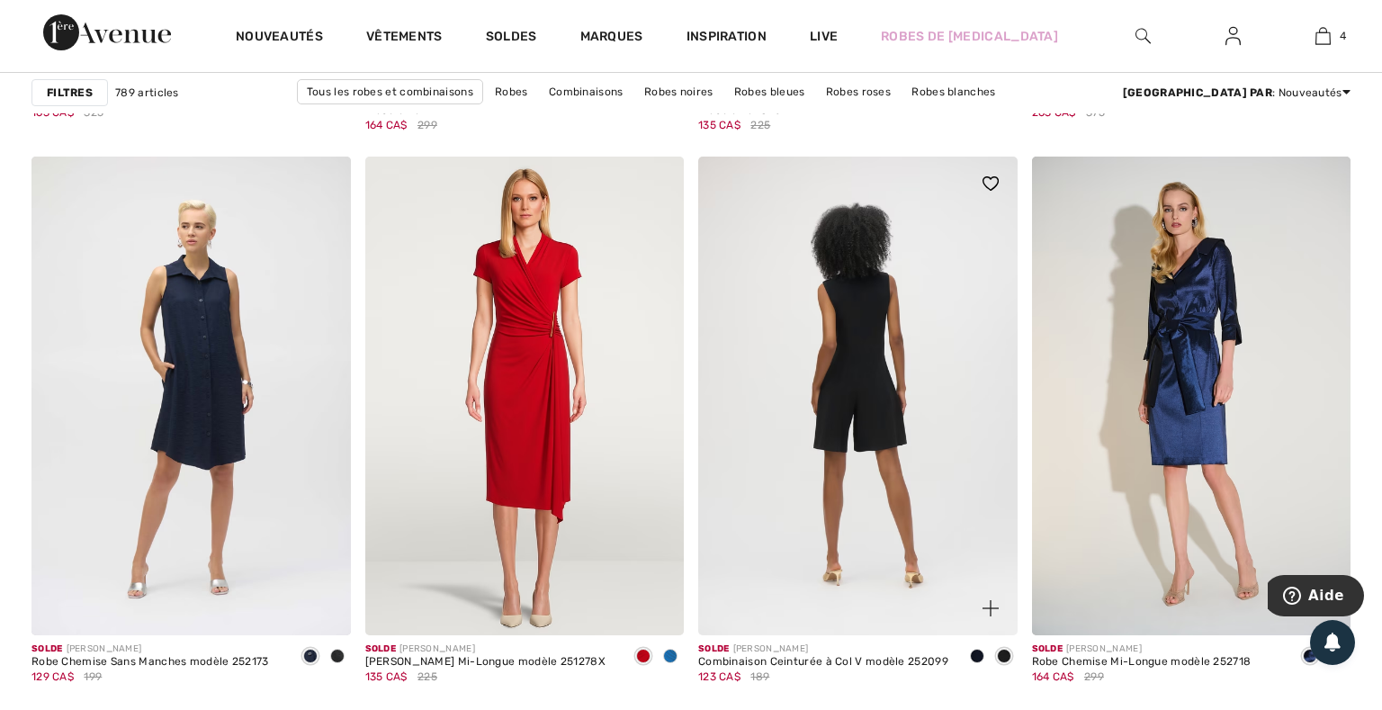
scroll to position [1704, 0]
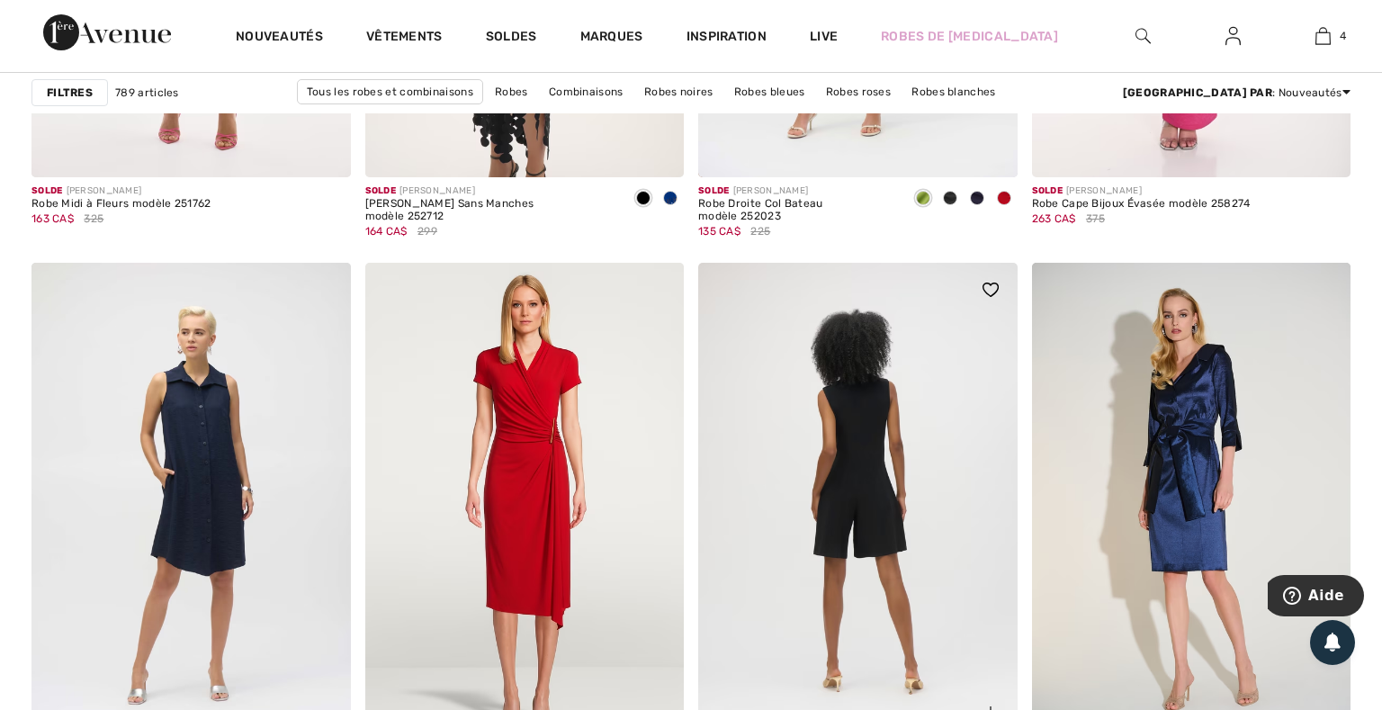
click at [844, 392] on img at bounding box center [858, 502] width 320 height 479
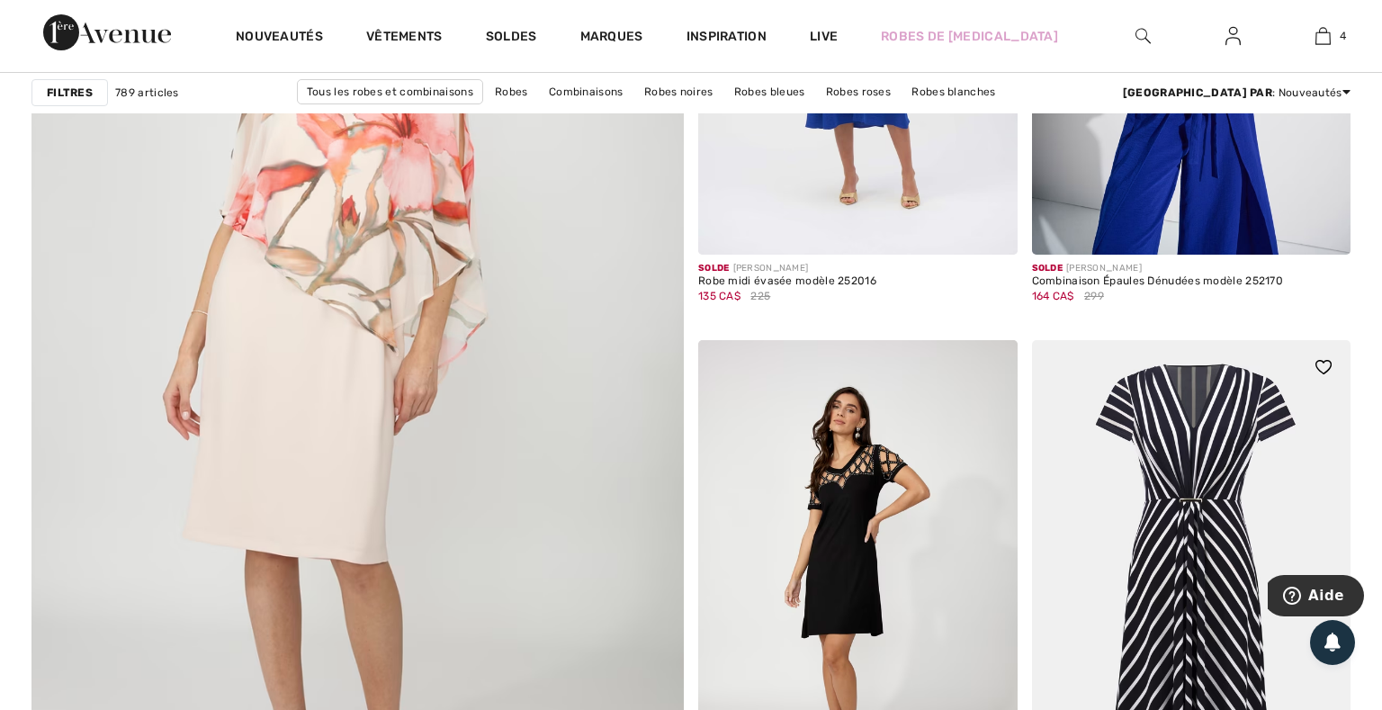
scroll to position [5219, 0]
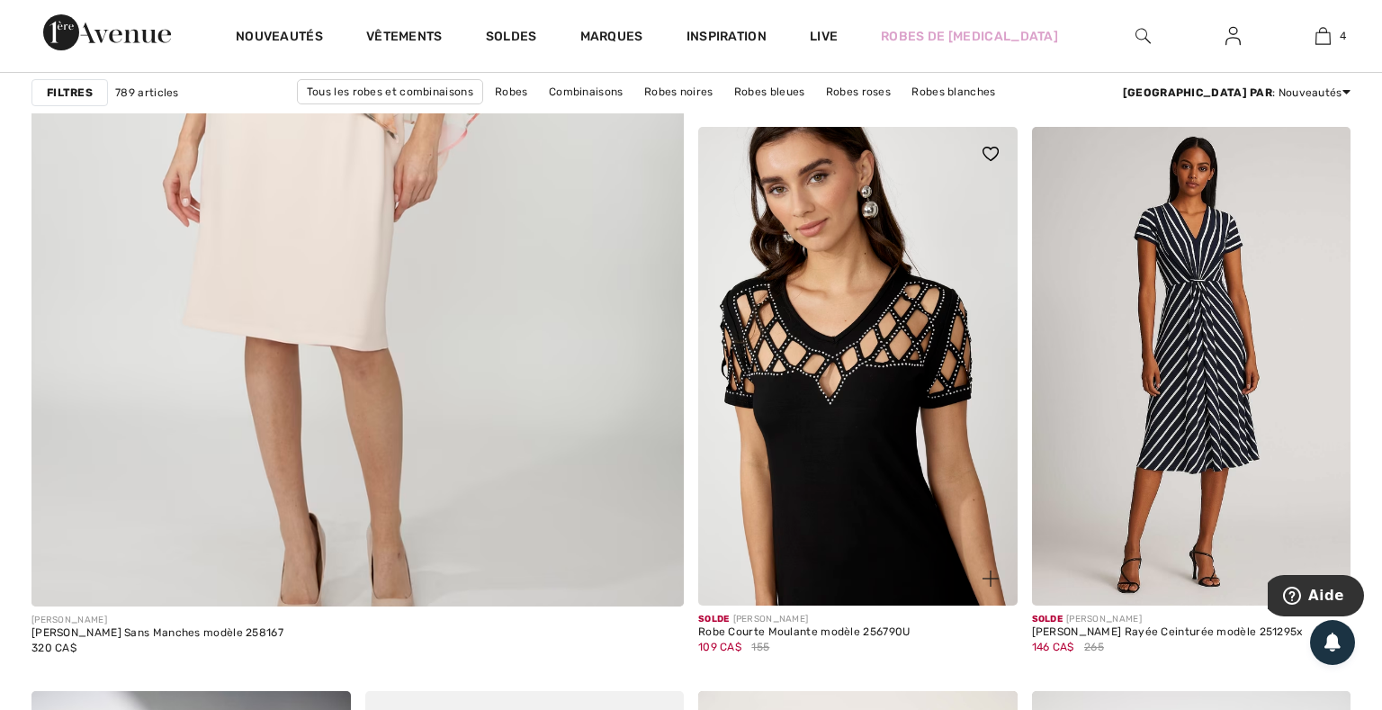
click at [878, 378] on img at bounding box center [858, 366] width 320 height 479
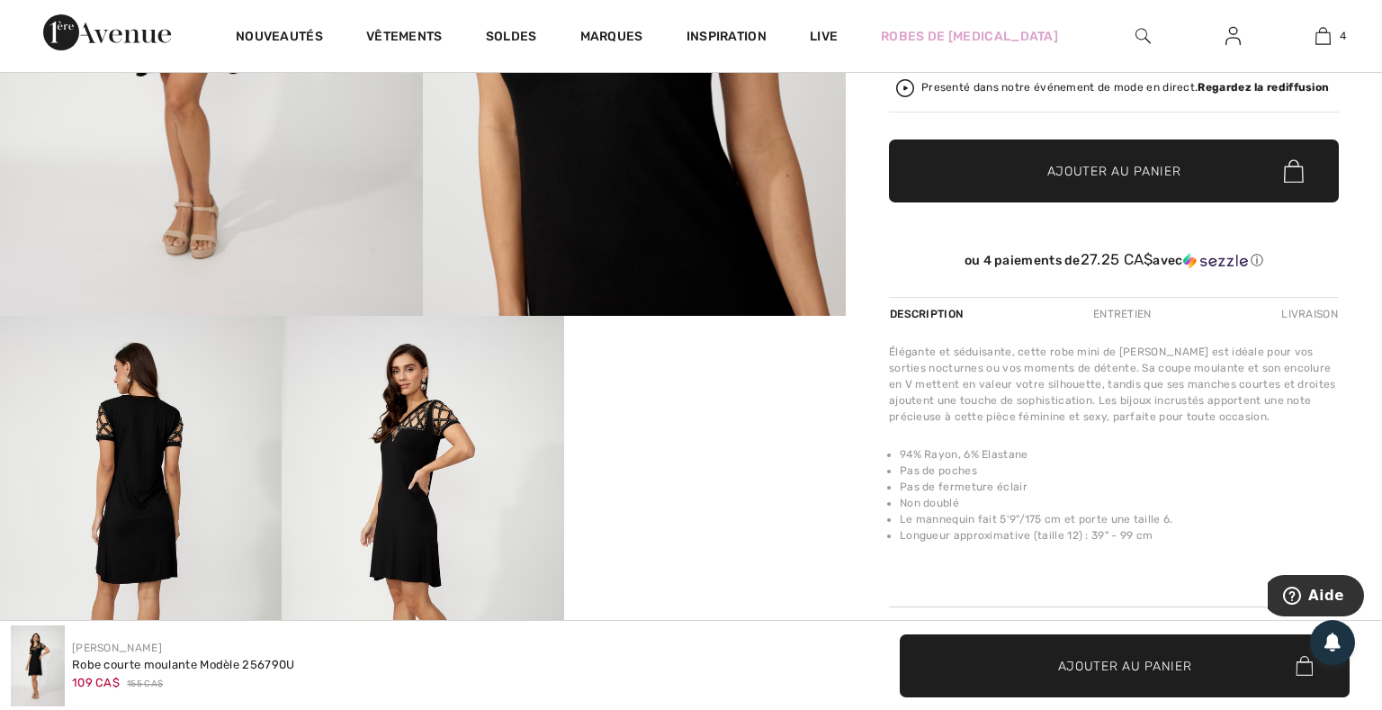
scroll to position [639, 0]
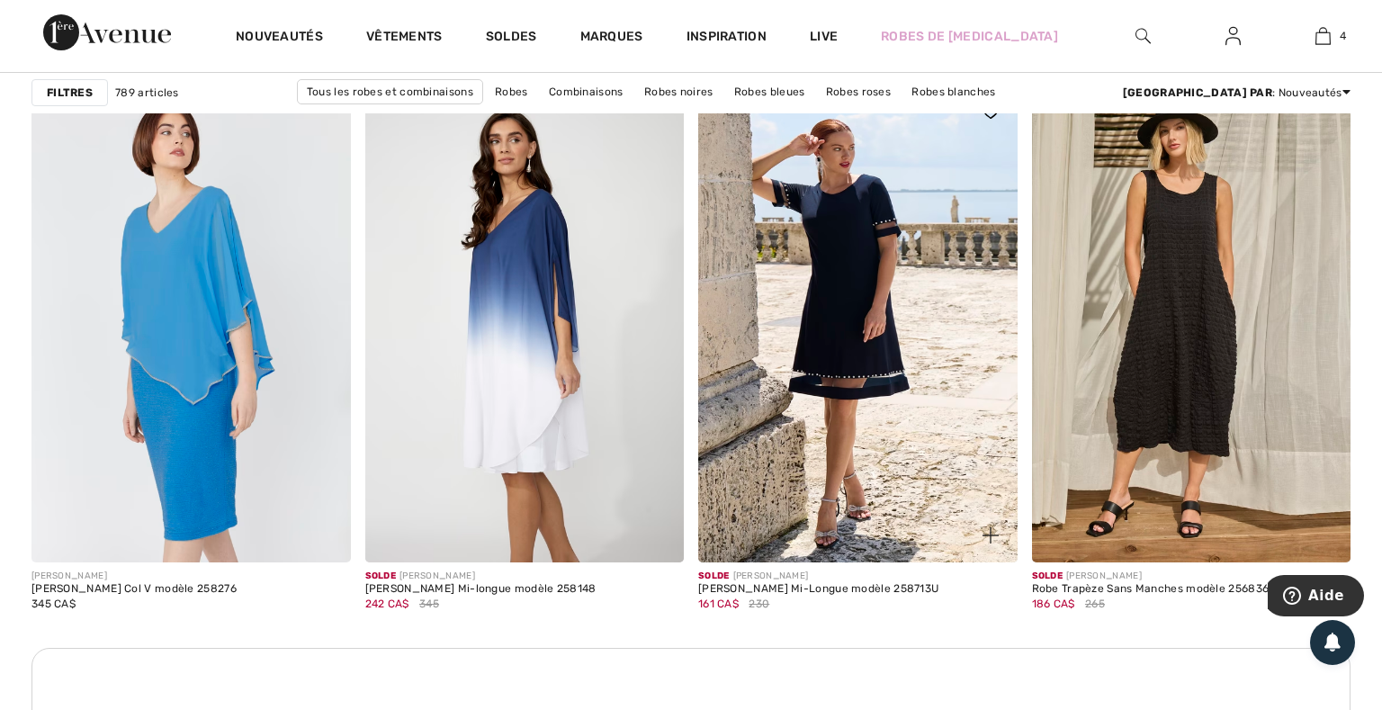
scroll to position [6498, 0]
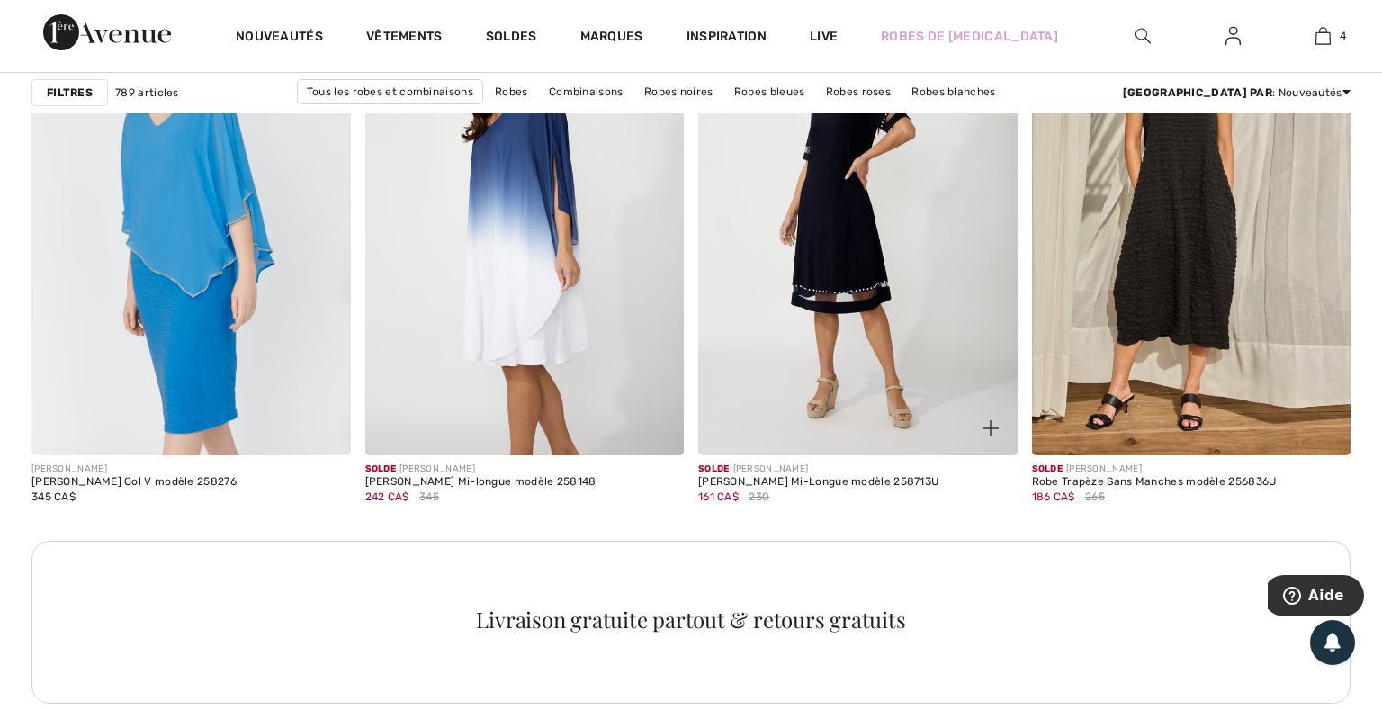
click at [803, 352] on img at bounding box center [858, 216] width 320 height 479
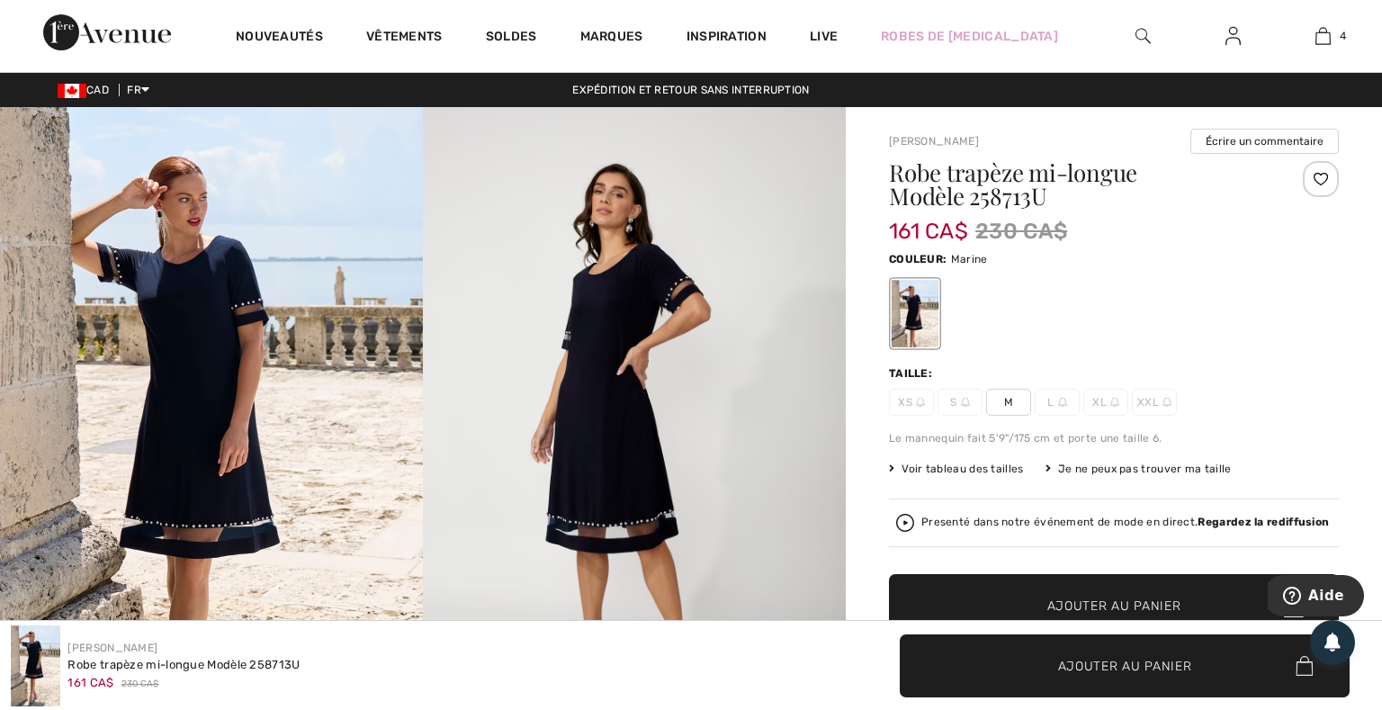
click at [203, 278] on img at bounding box center [211, 449] width 423 height 685
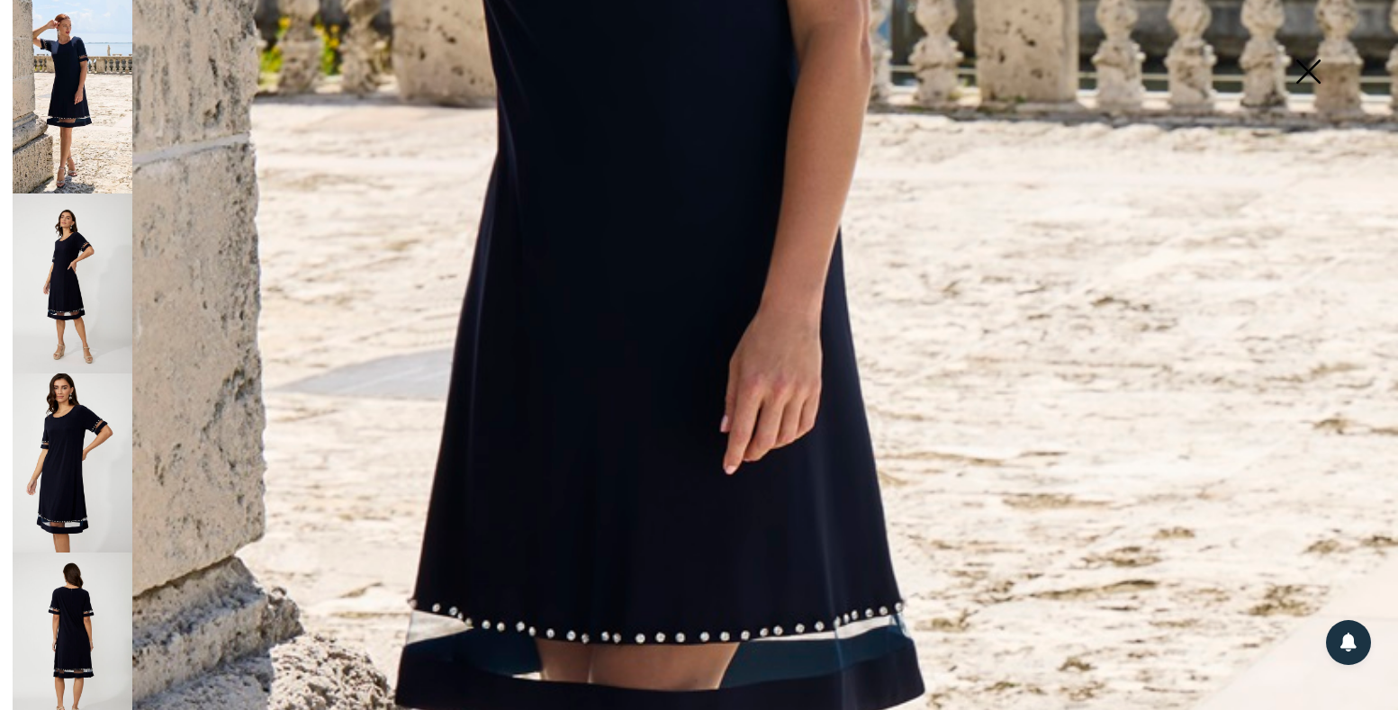
scroll to position [959, 0]
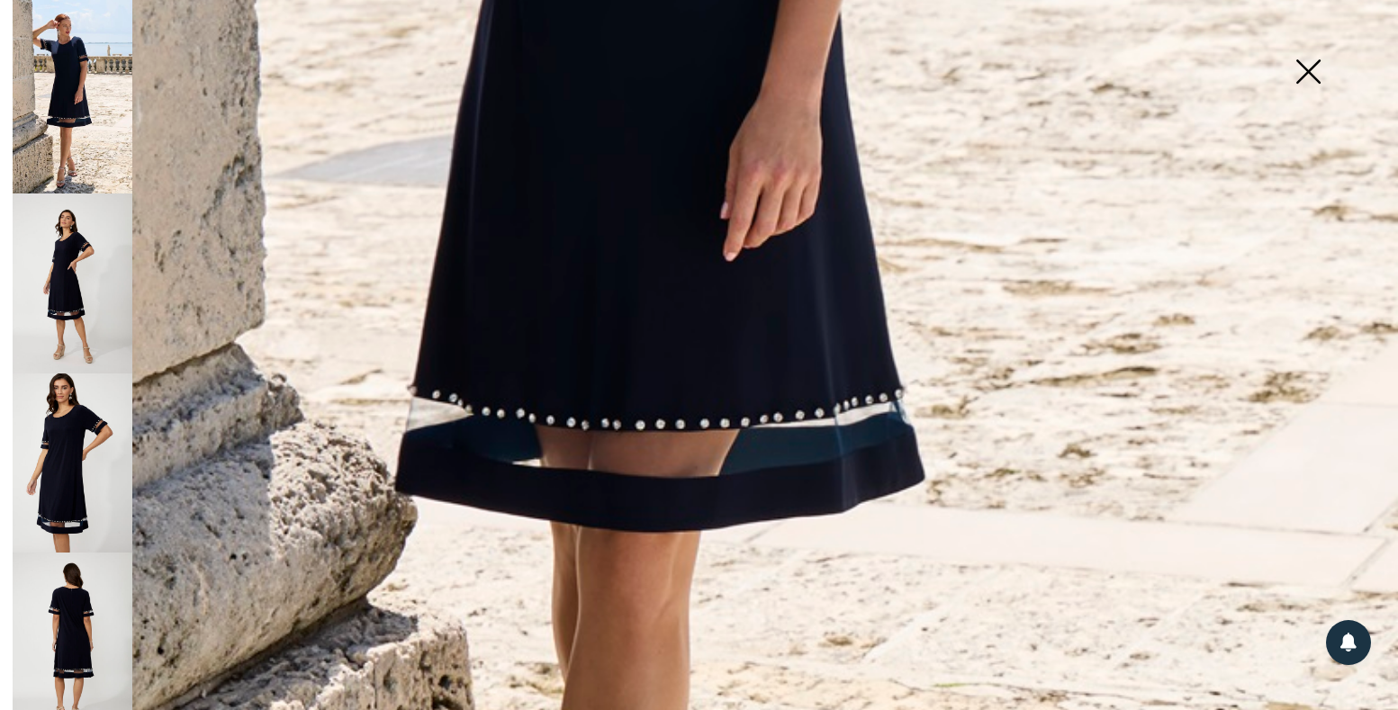
click at [95, 249] on img at bounding box center [73, 284] width 120 height 180
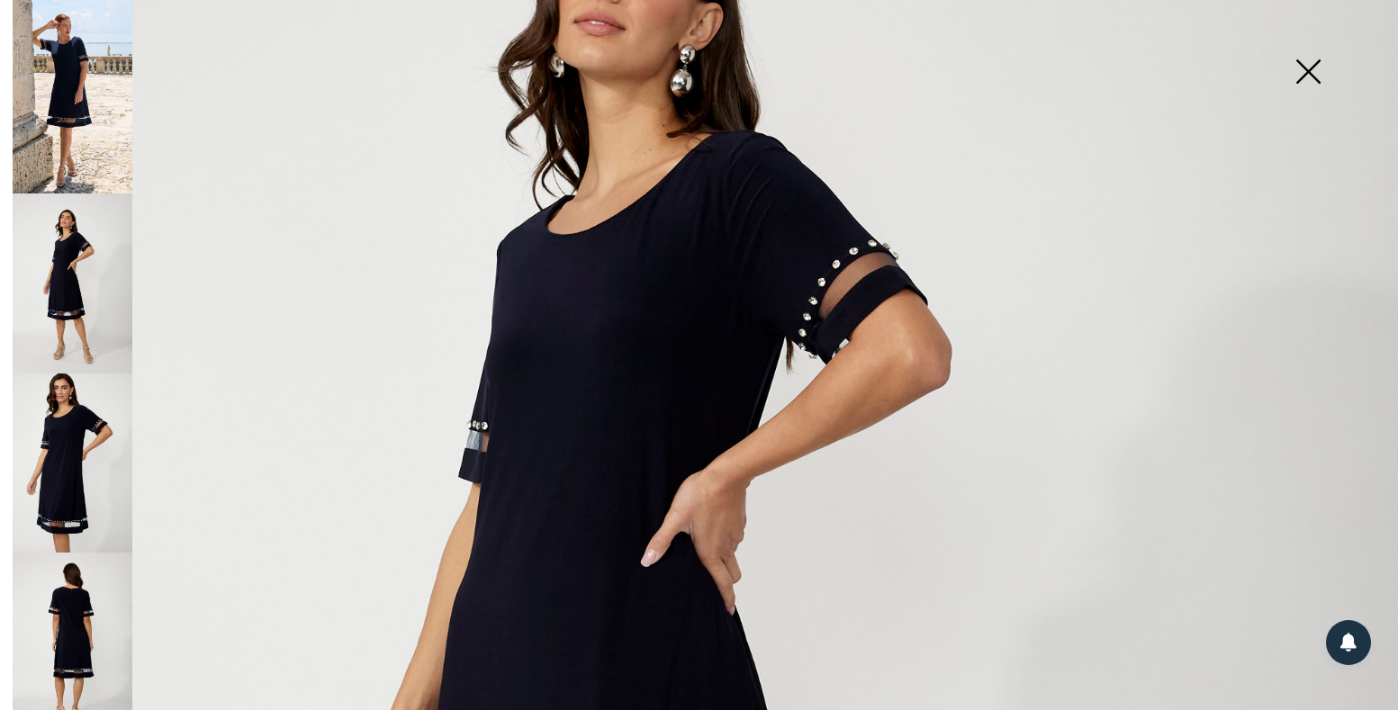
scroll to position [212, 0]
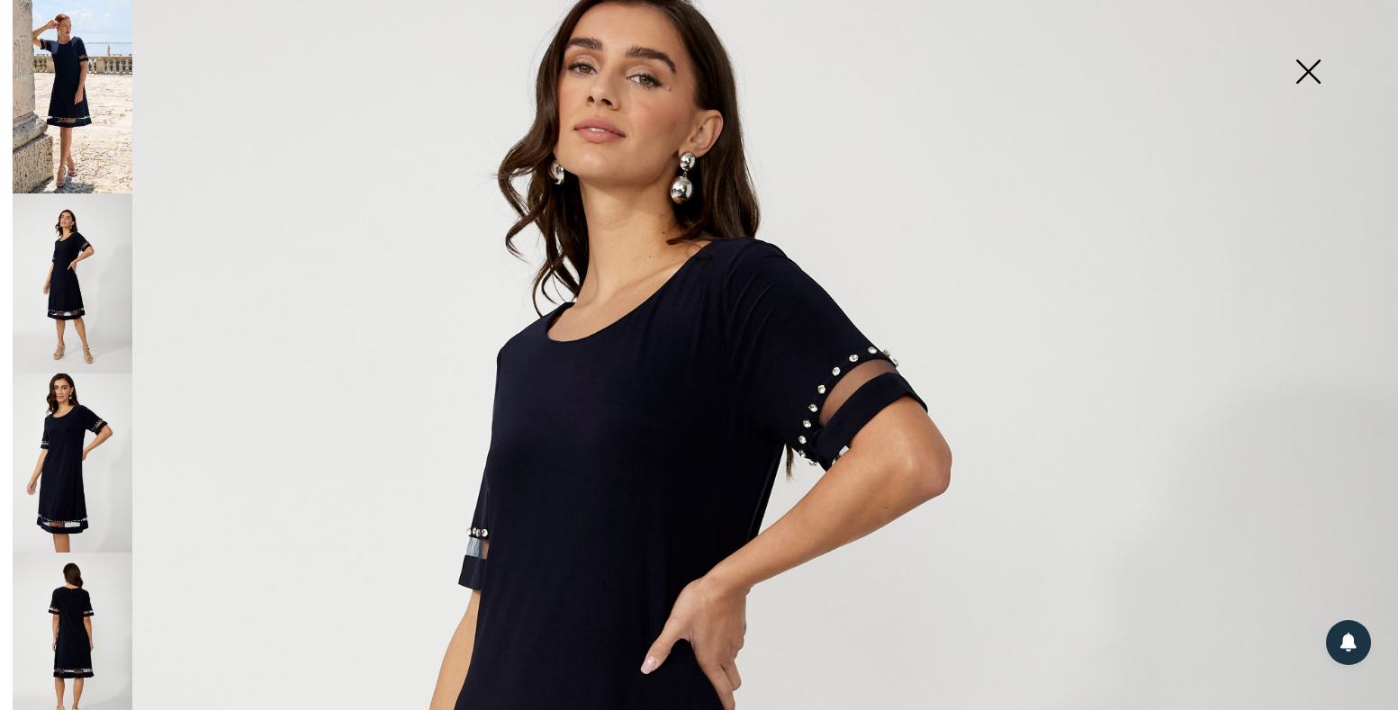
click at [63, 460] on img at bounding box center [73, 464] width 120 height 180
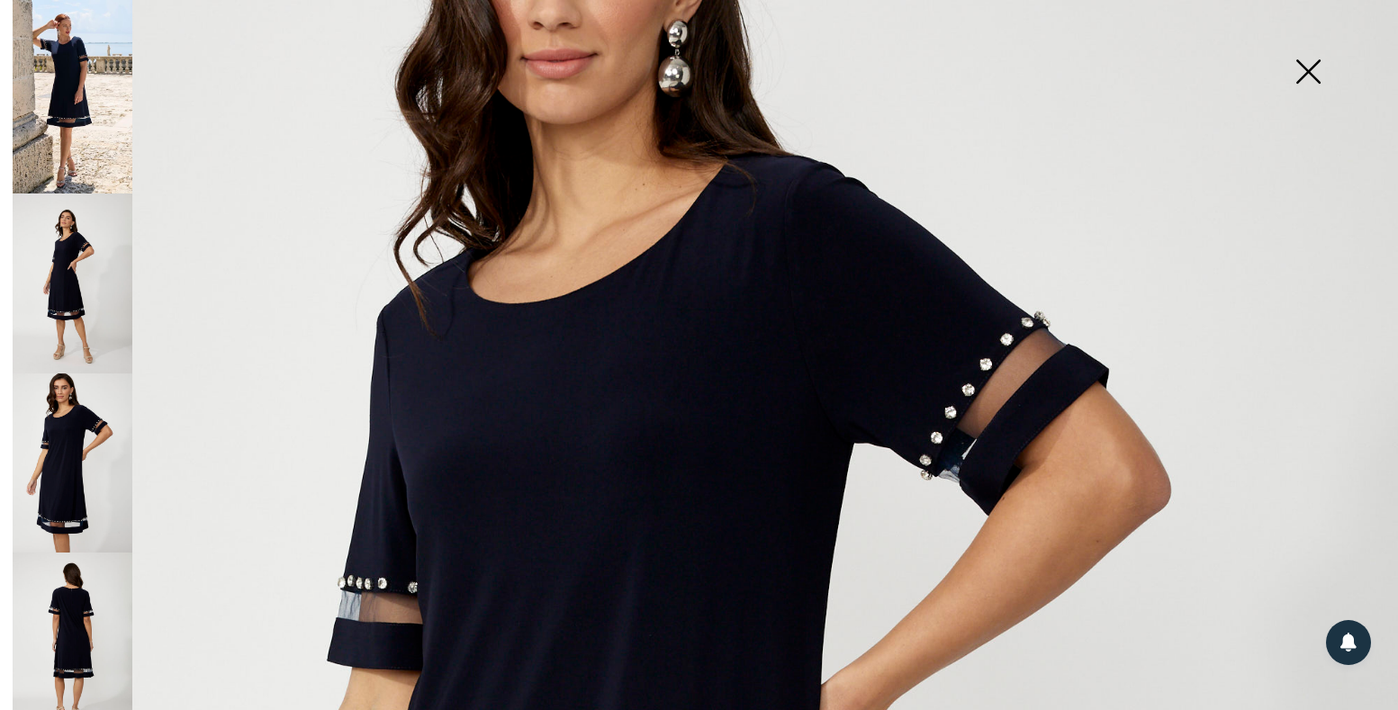
click at [94, 599] on img at bounding box center [73, 643] width 120 height 180
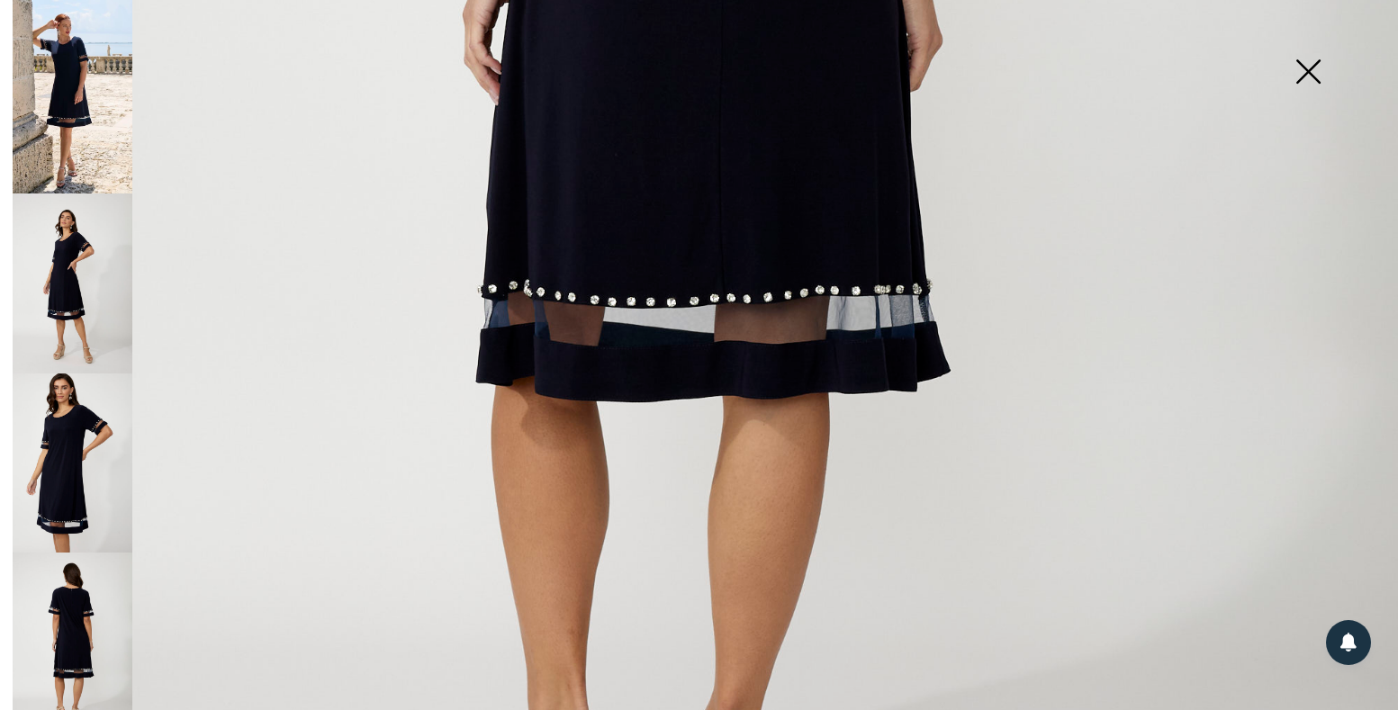
scroll to position [426, 0]
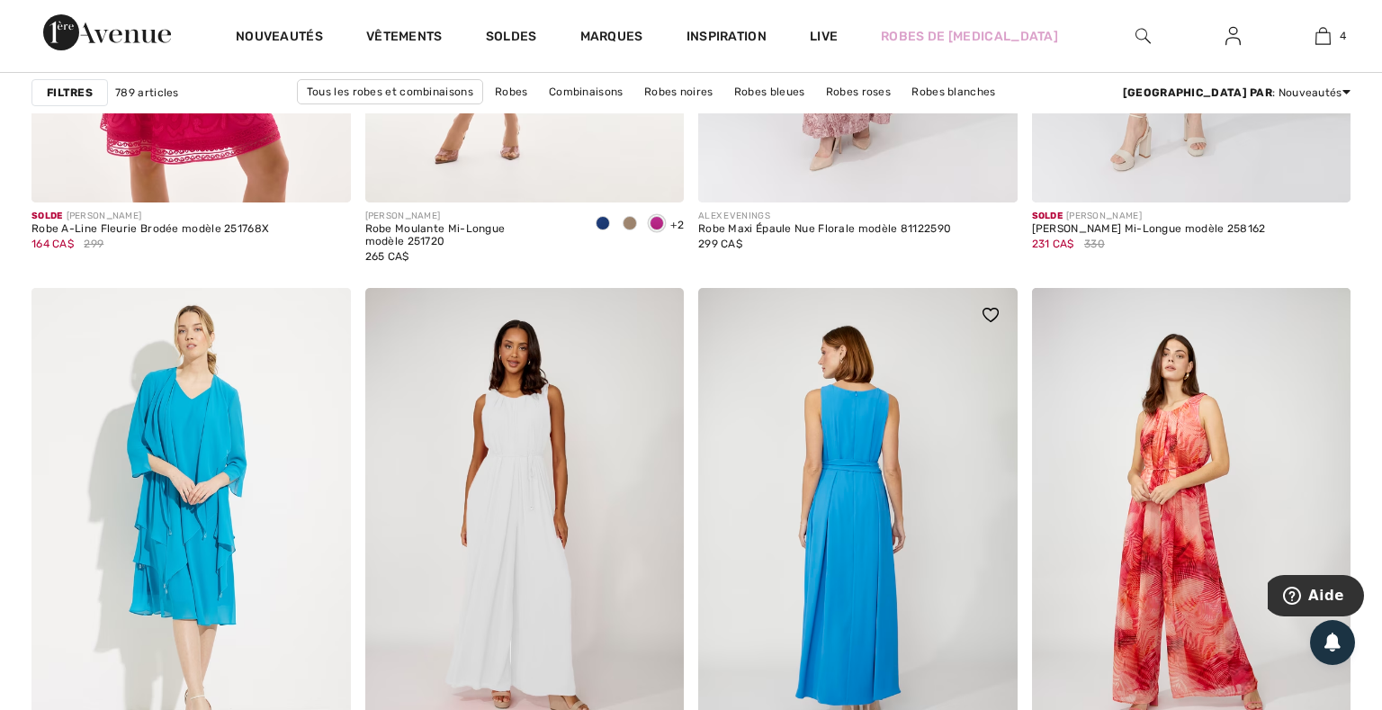
scroll to position [8415, 0]
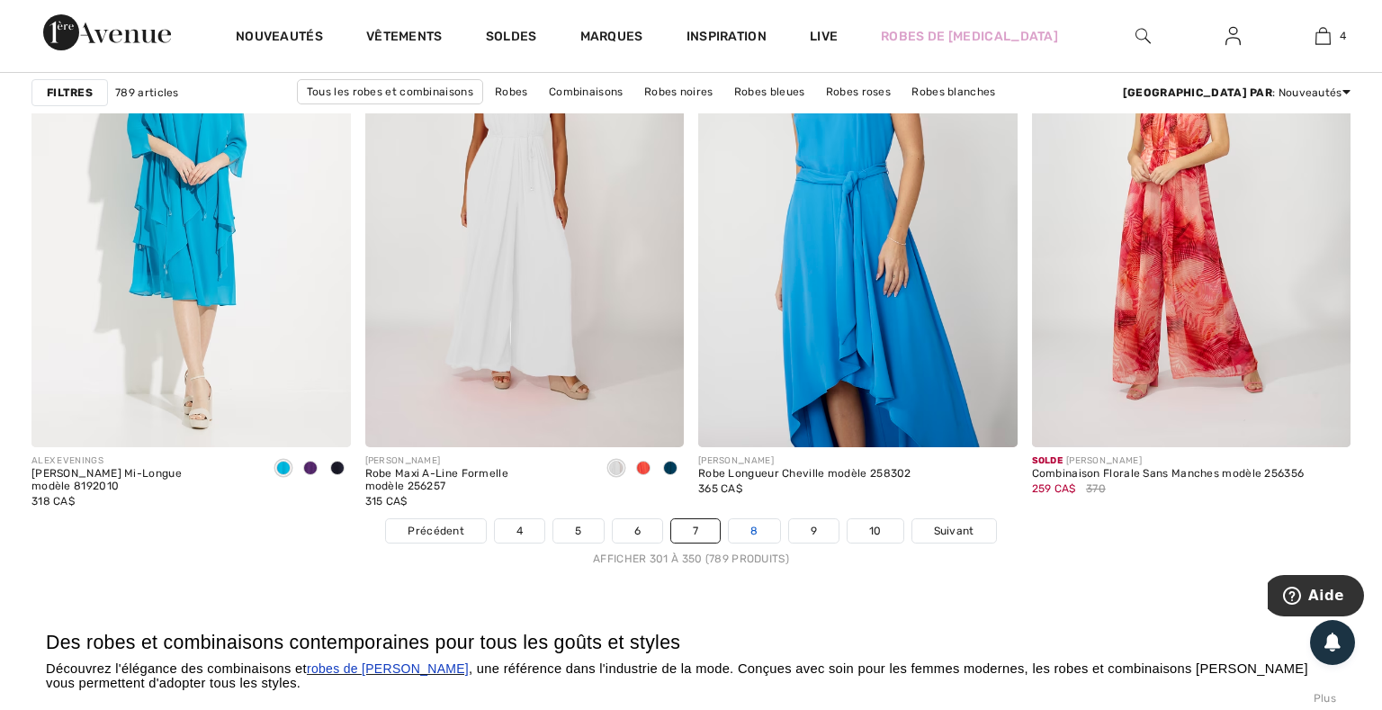
click at [762, 524] on link "8" at bounding box center [754, 530] width 50 height 23
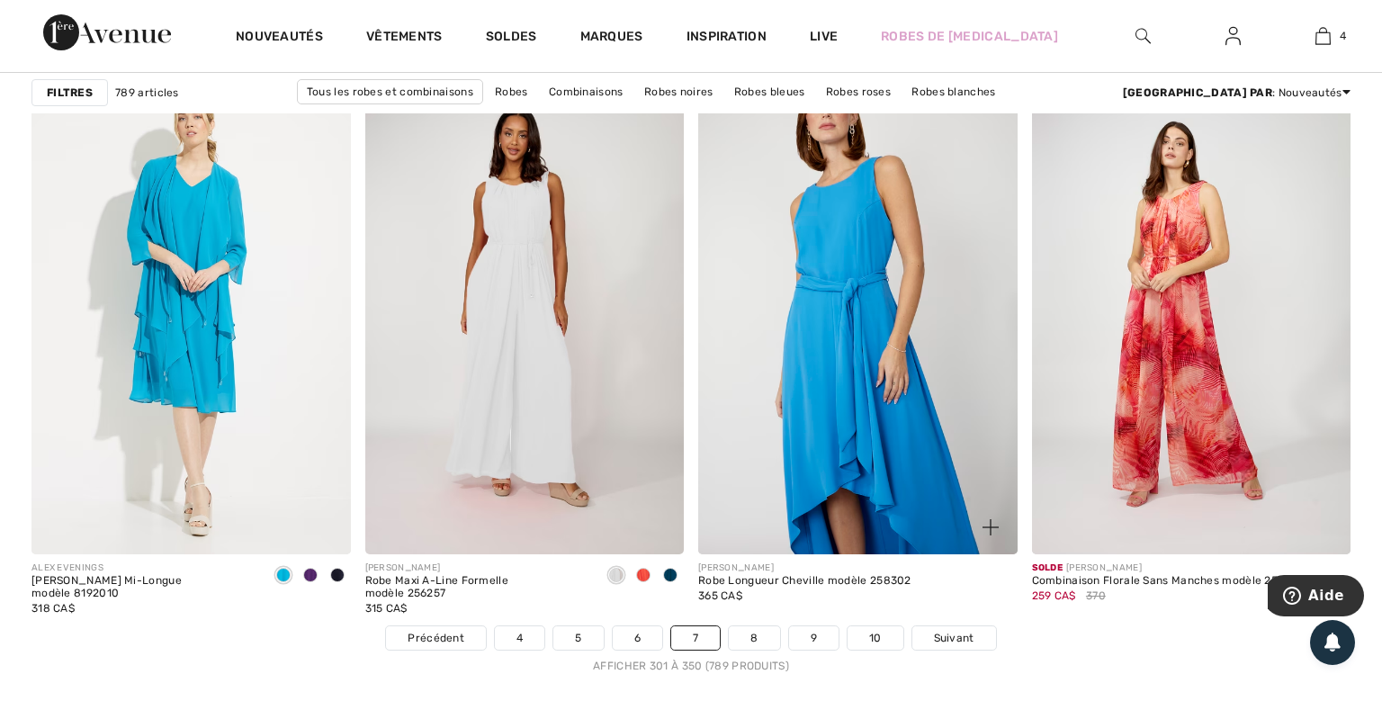
scroll to position [8627, 0]
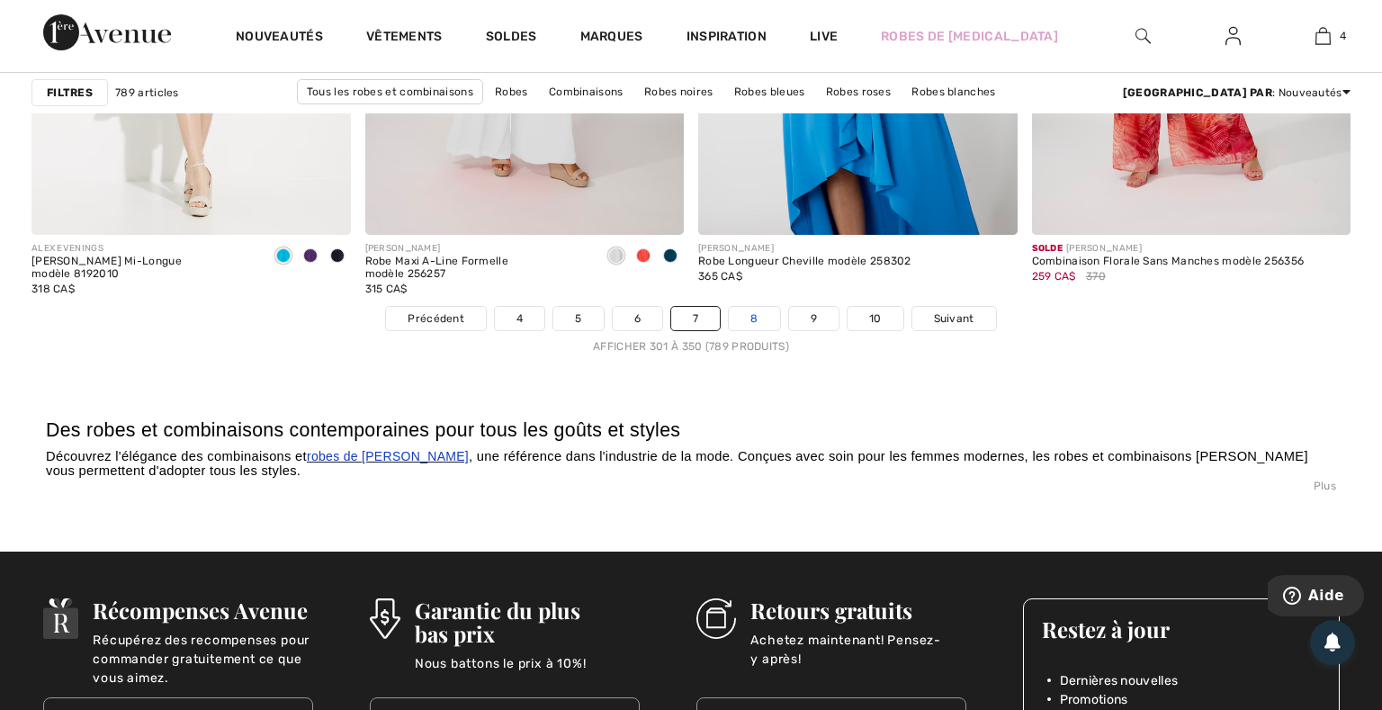
click at [747, 320] on link "8" at bounding box center [754, 318] width 50 height 23
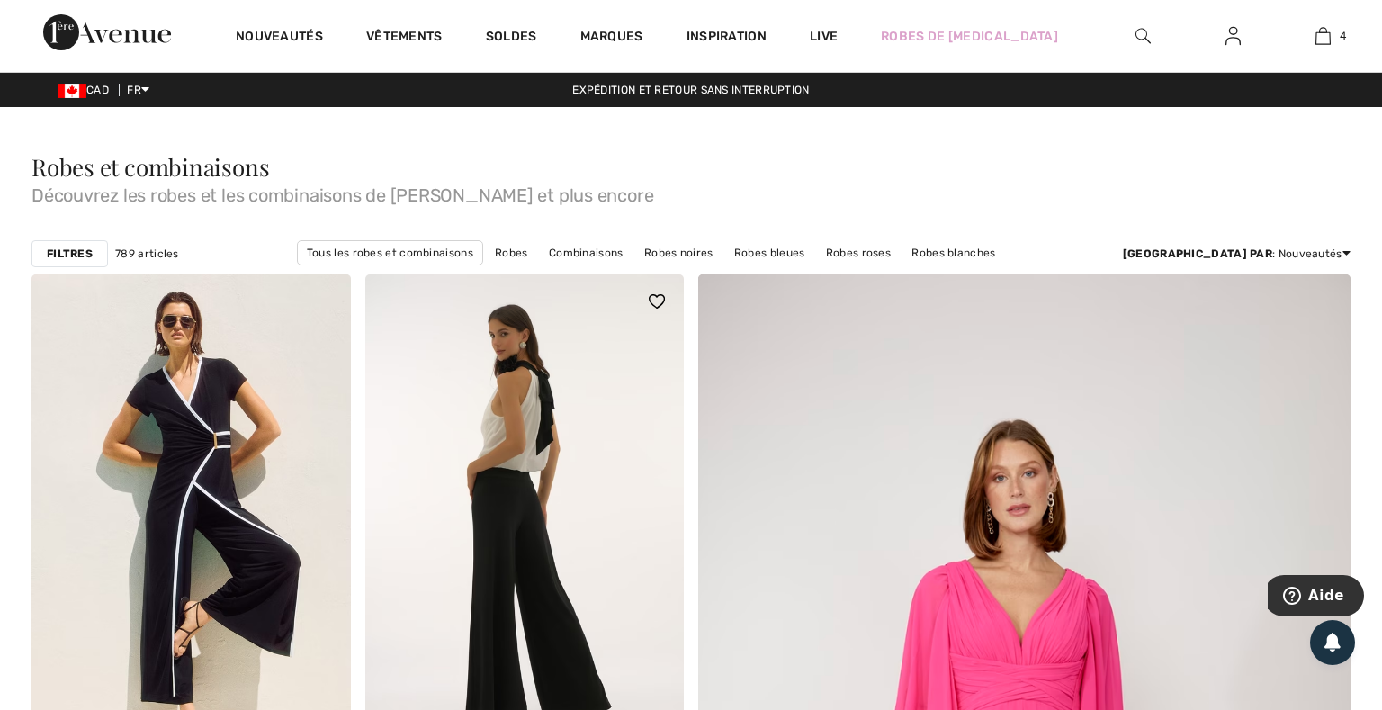
click at [531, 411] on img at bounding box center [525, 514] width 320 height 479
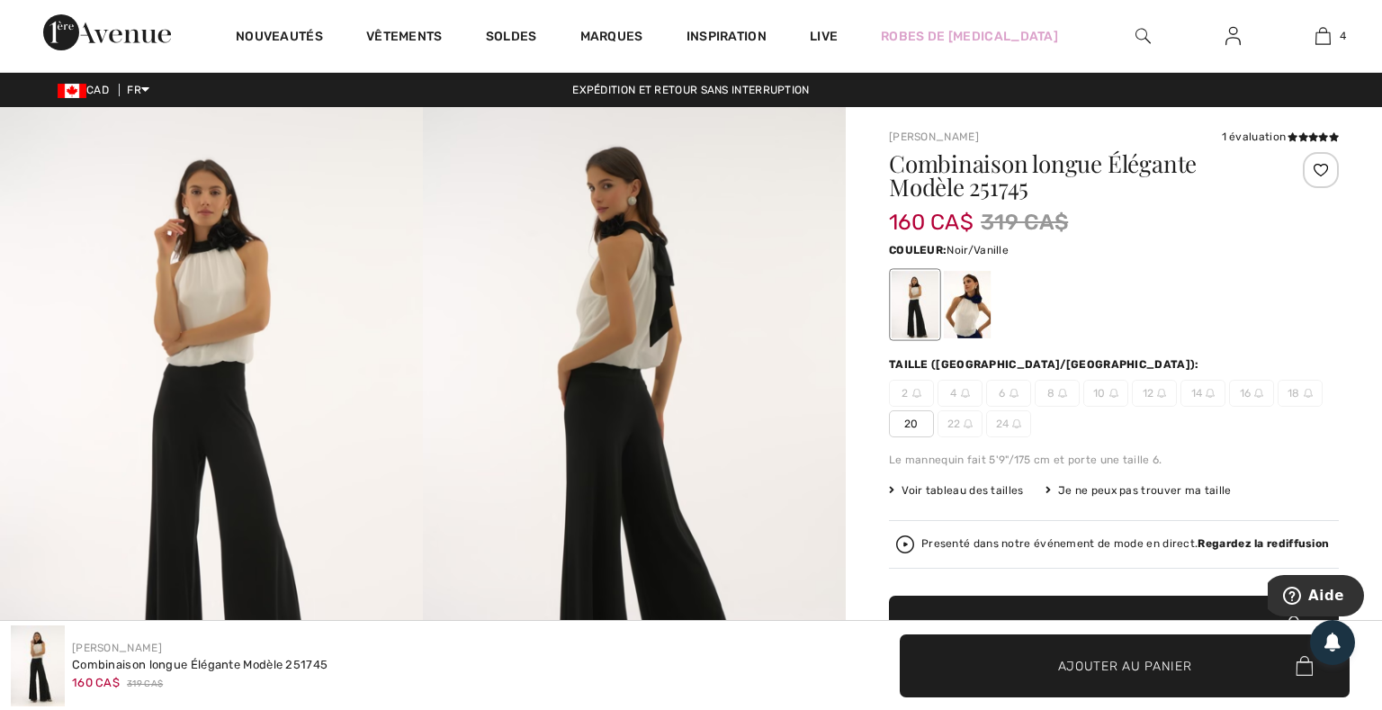
click at [185, 392] on img at bounding box center [211, 424] width 423 height 635
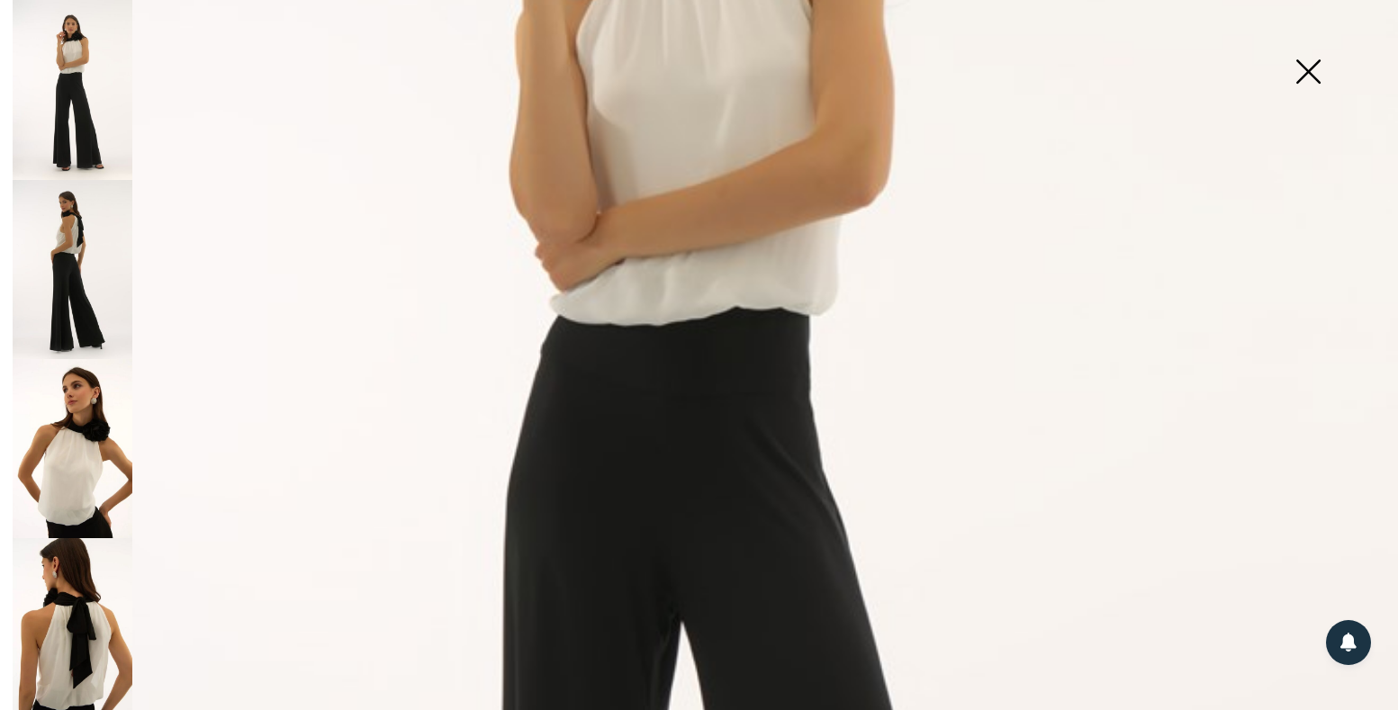
scroll to position [639, 0]
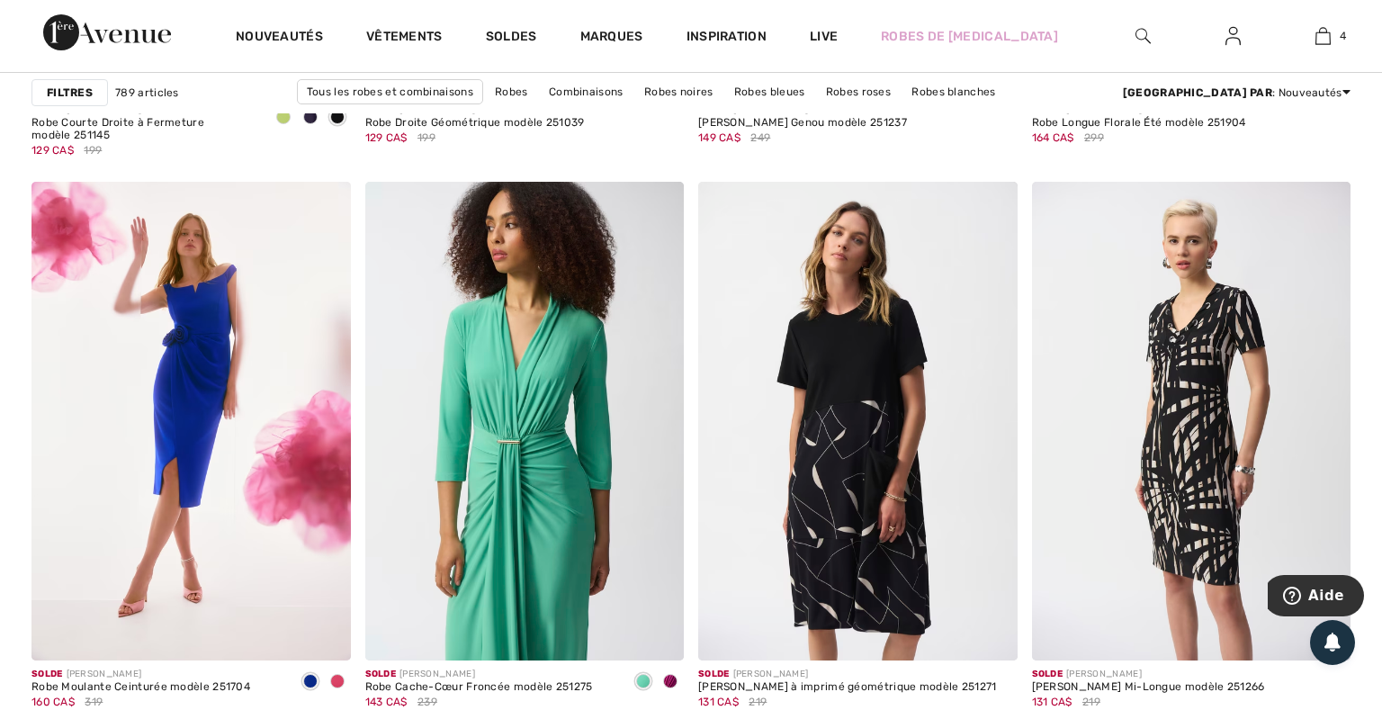
scroll to position [8522, 0]
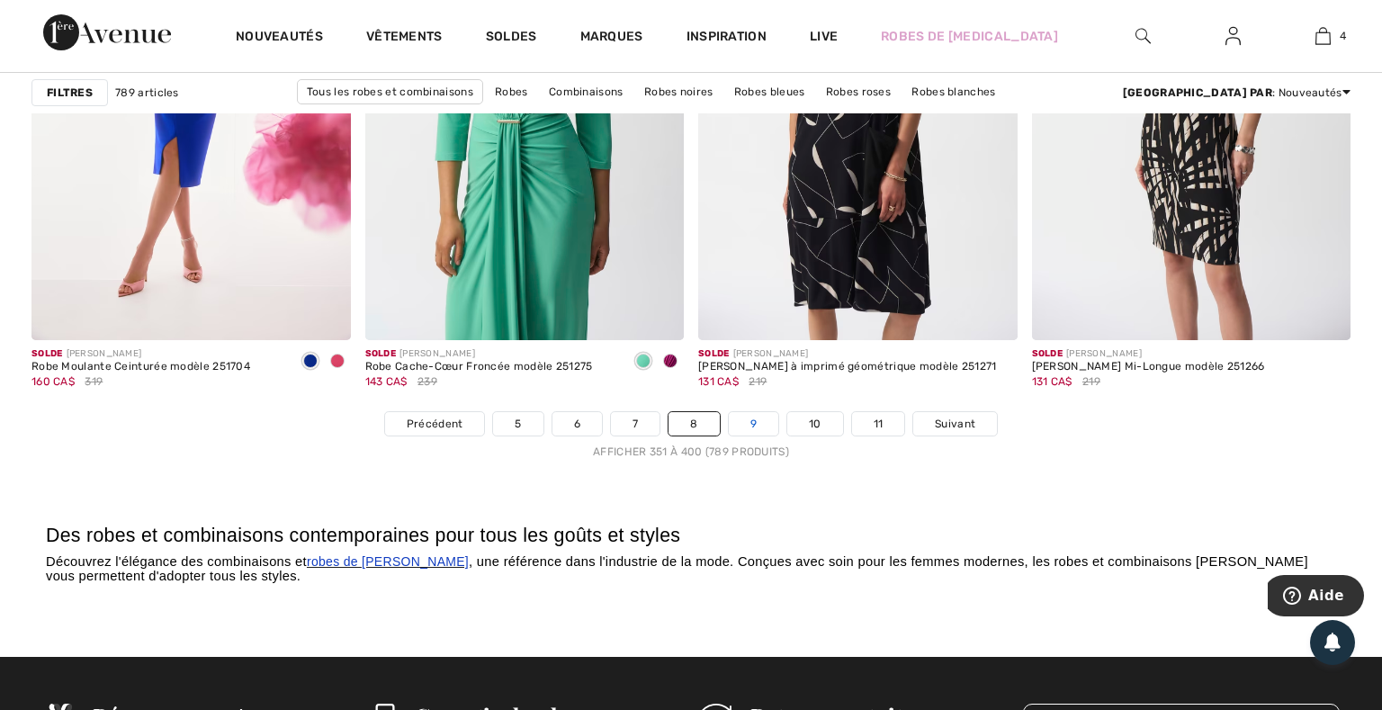
click at [753, 421] on link "9" at bounding box center [754, 423] width 50 height 23
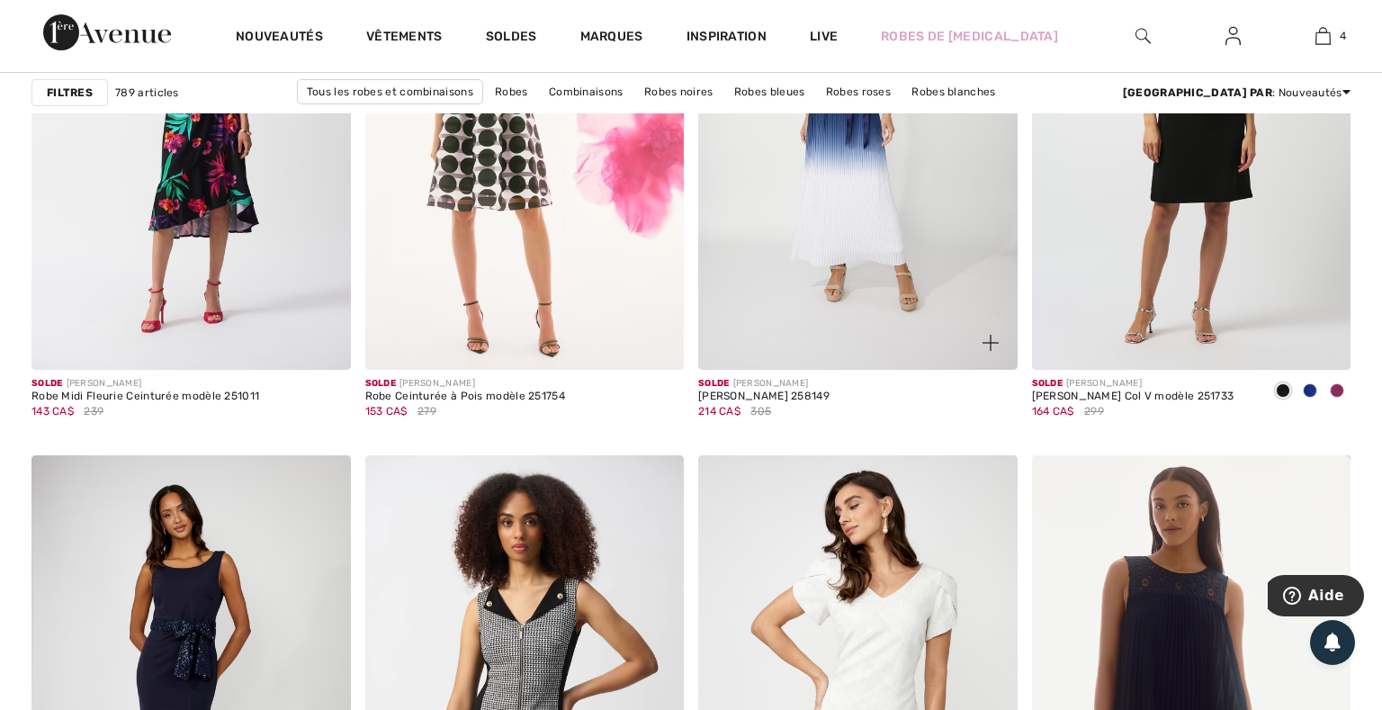
scroll to position [3301, 0]
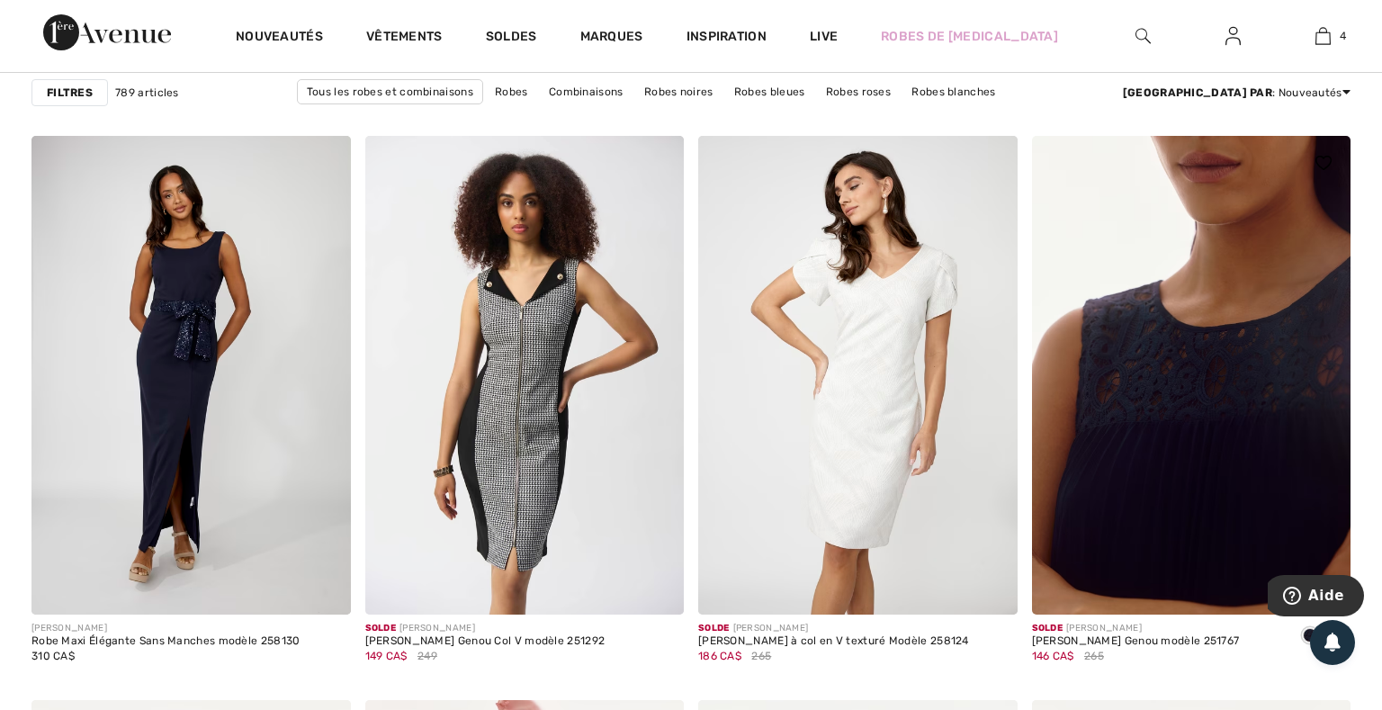
click at [1133, 467] on img at bounding box center [1192, 375] width 320 height 479
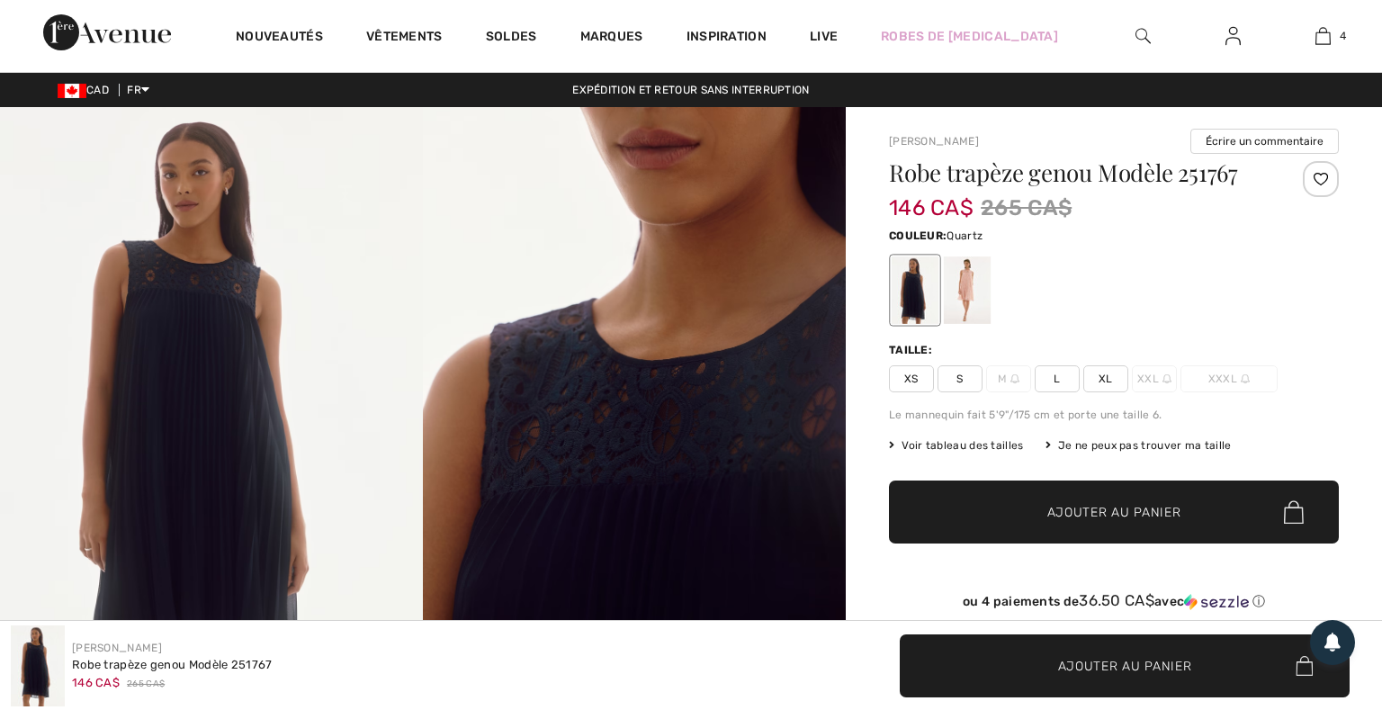
click at [967, 280] on div at bounding box center [967, 291] width 47 height 68
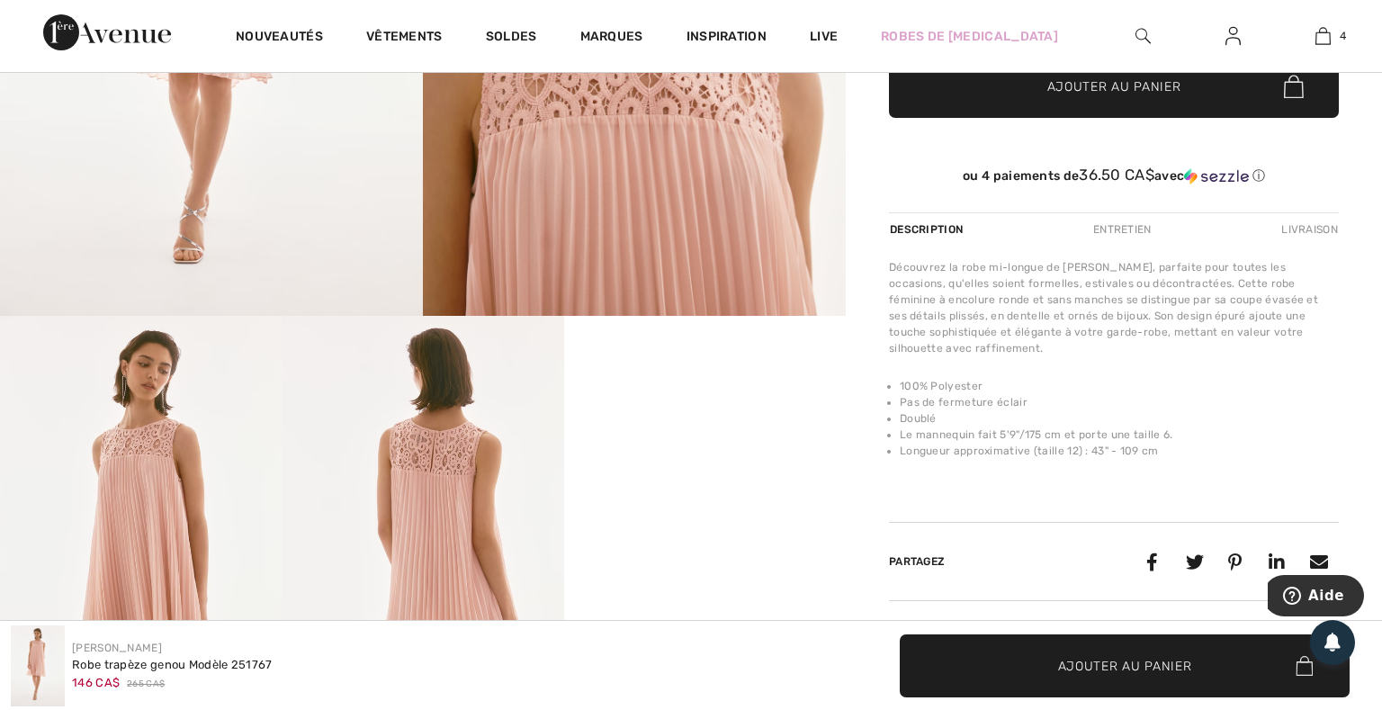
scroll to position [639, 0]
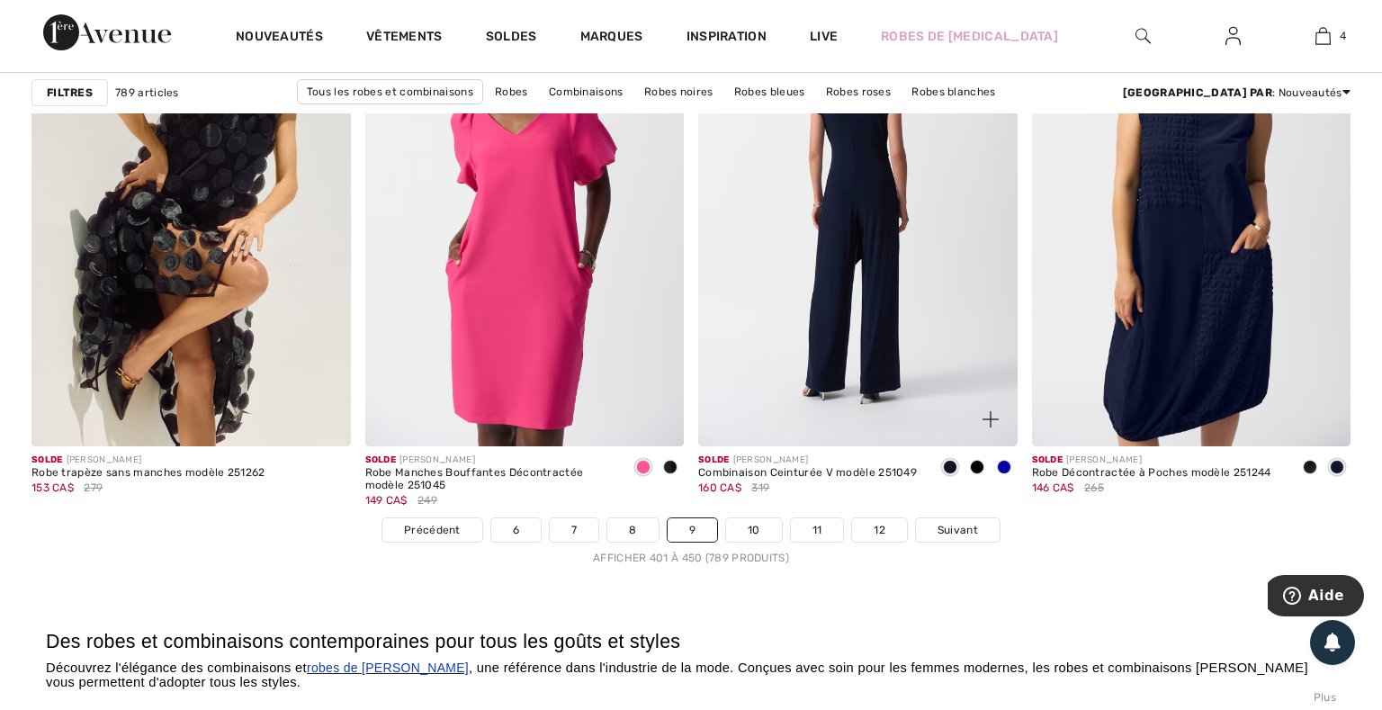
scroll to position [8629, 0]
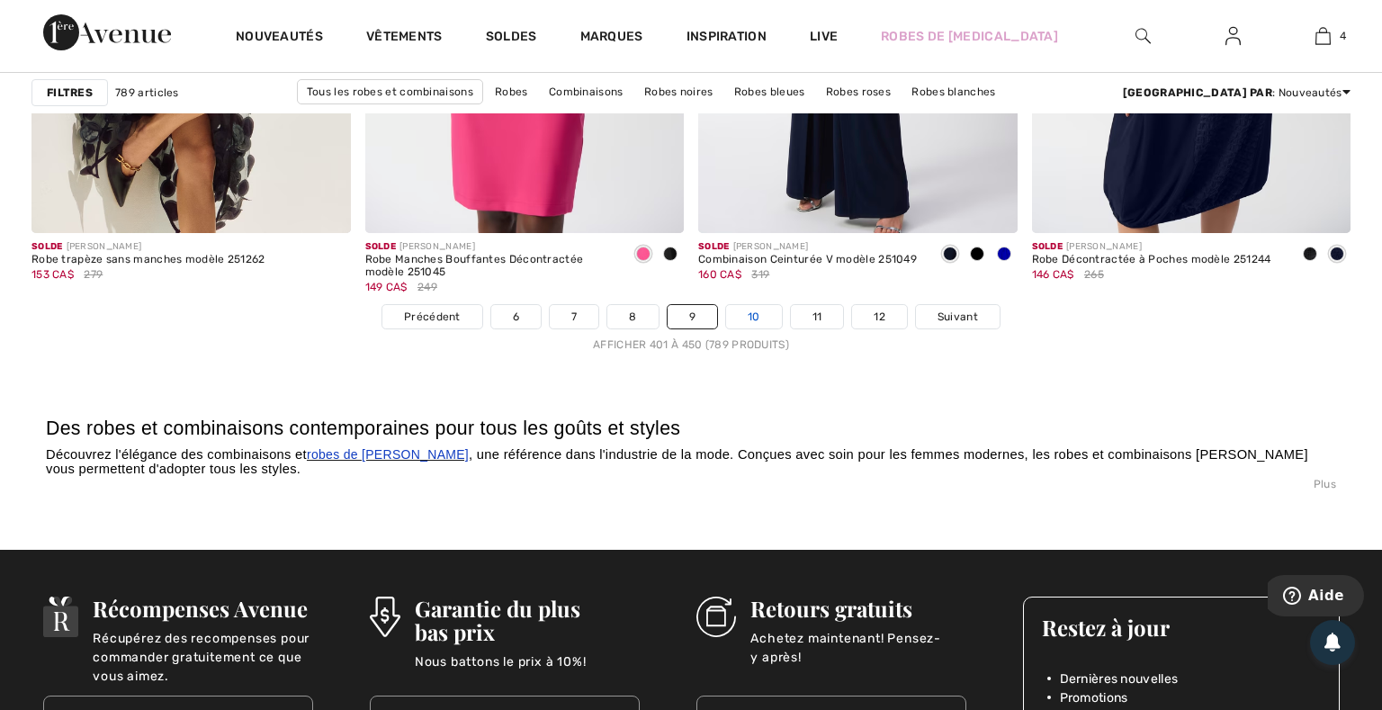
click at [761, 313] on link "10" at bounding box center [754, 316] width 56 height 23
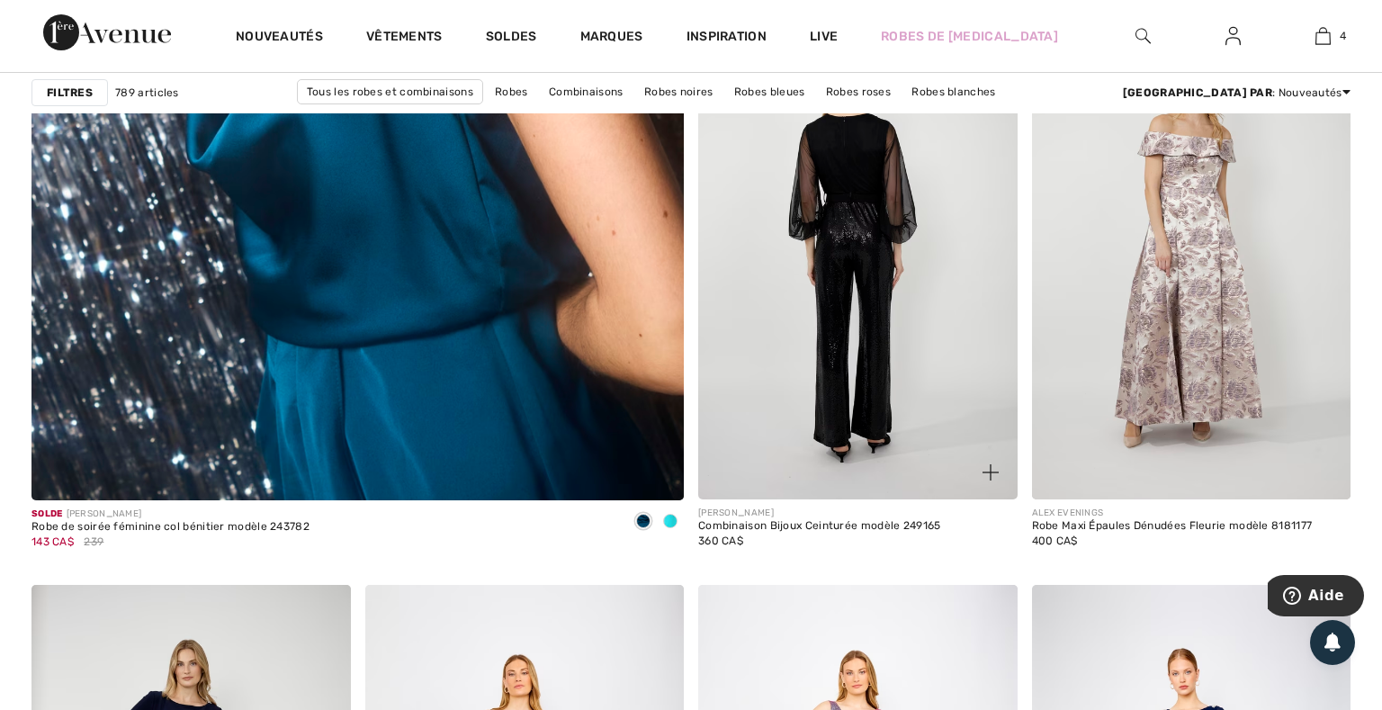
scroll to position [5112, 0]
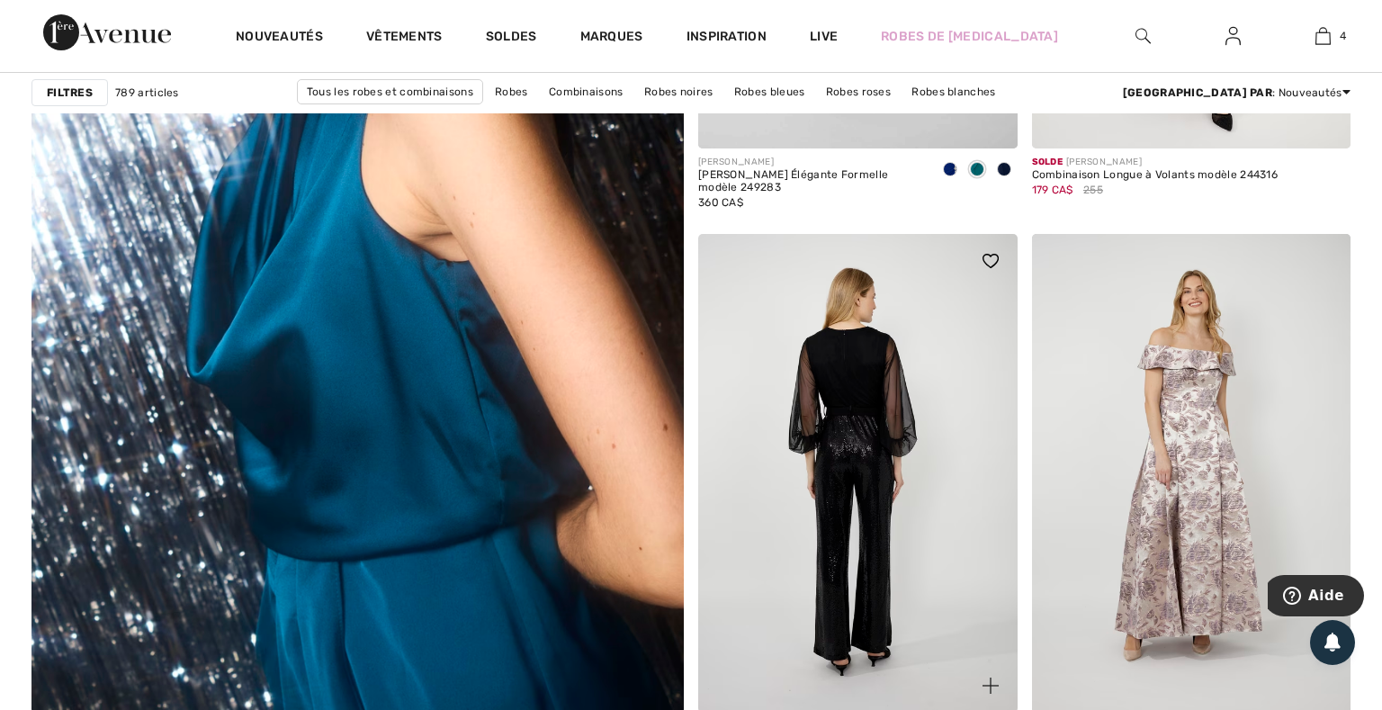
click at [869, 370] on img at bounding box center [858, 473] width 320 height 479
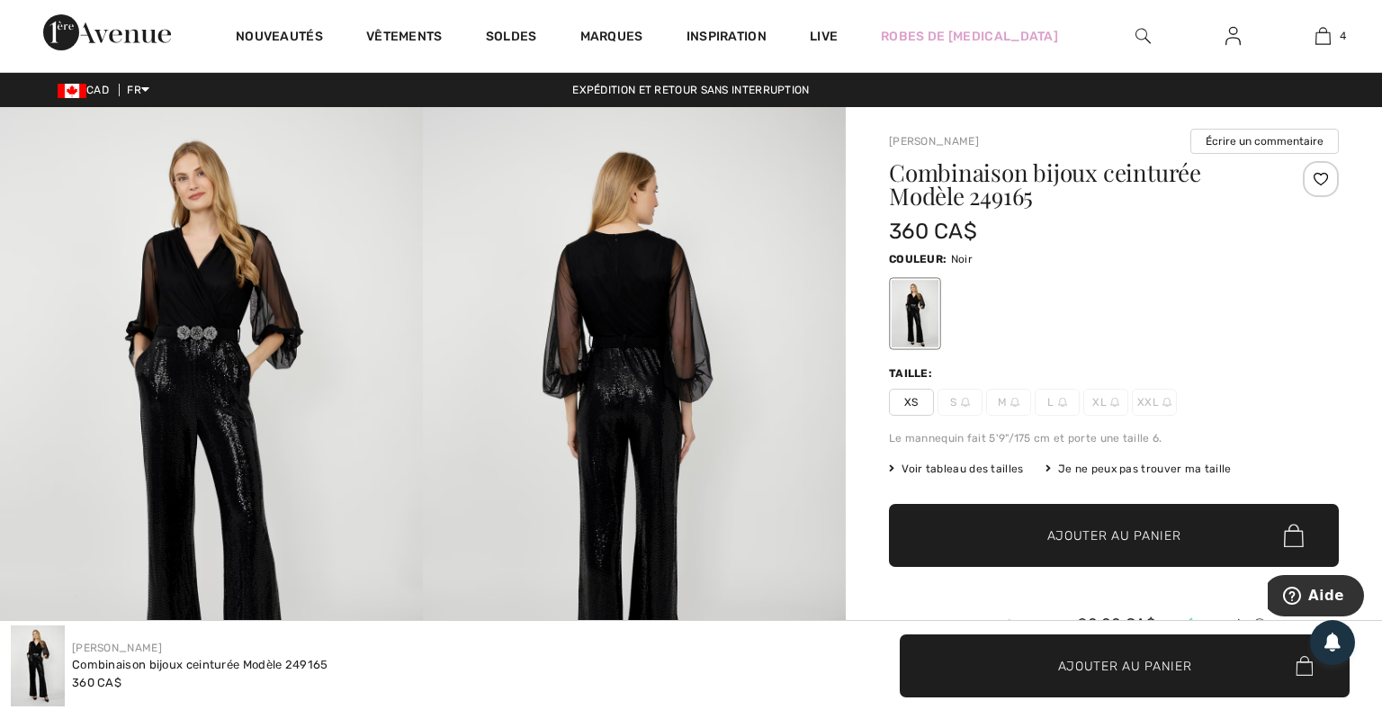
click at [192, 414] on img at bounding box center [211, 424] width 423 height 635
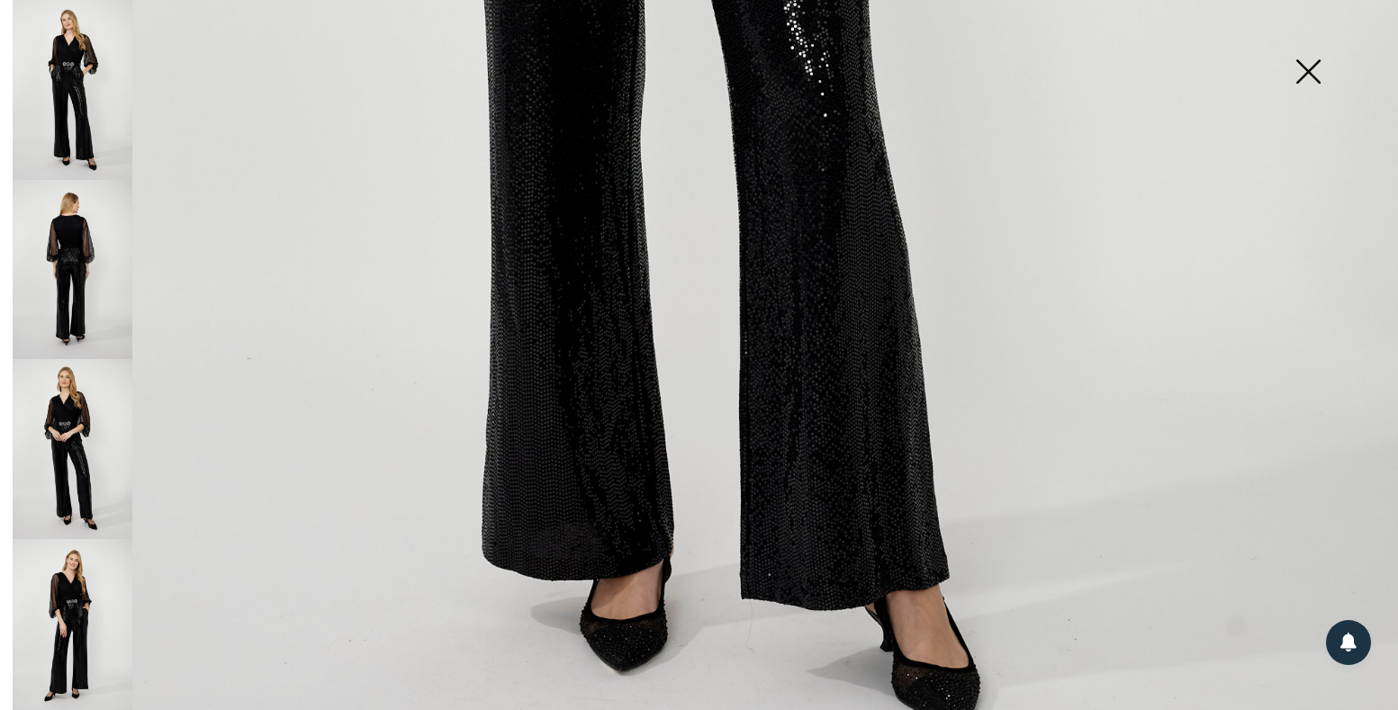
scroll to position [617, 0]
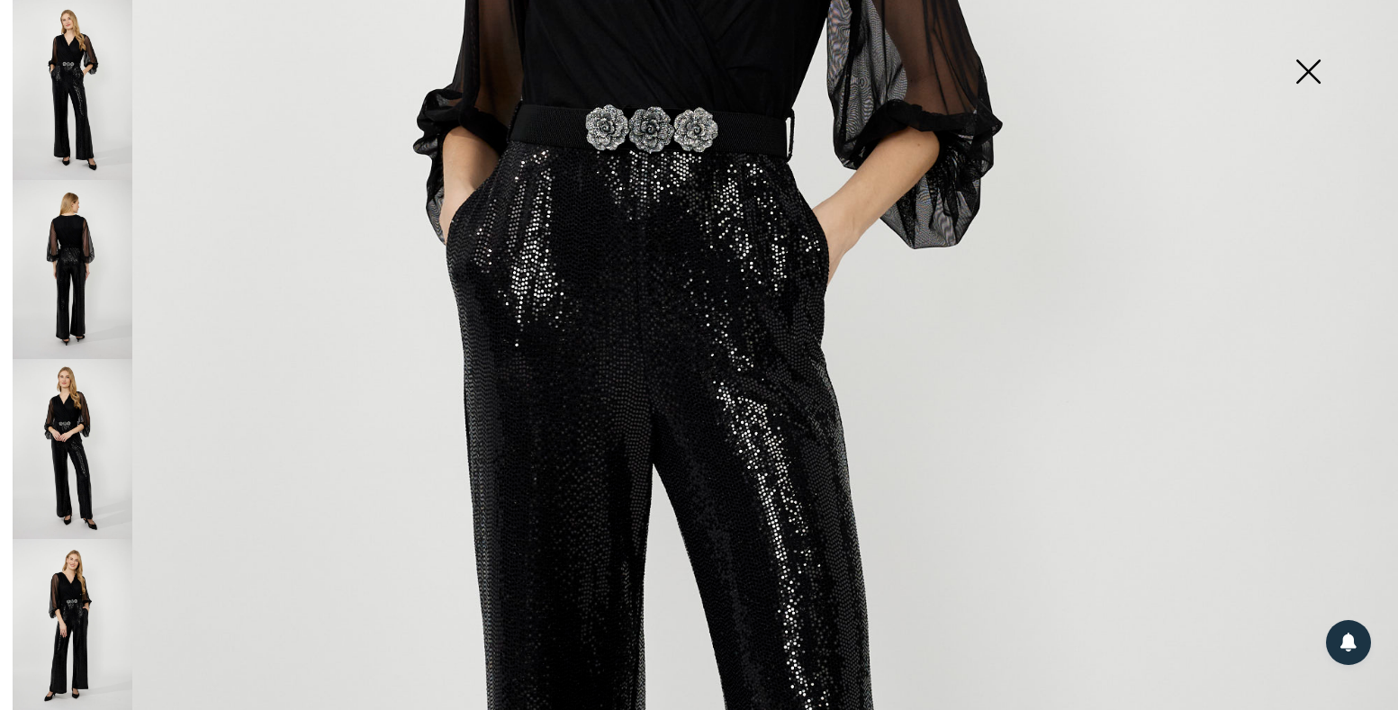
click at [76, 235] on img at bounding box center [73, 270] width 120 height 180
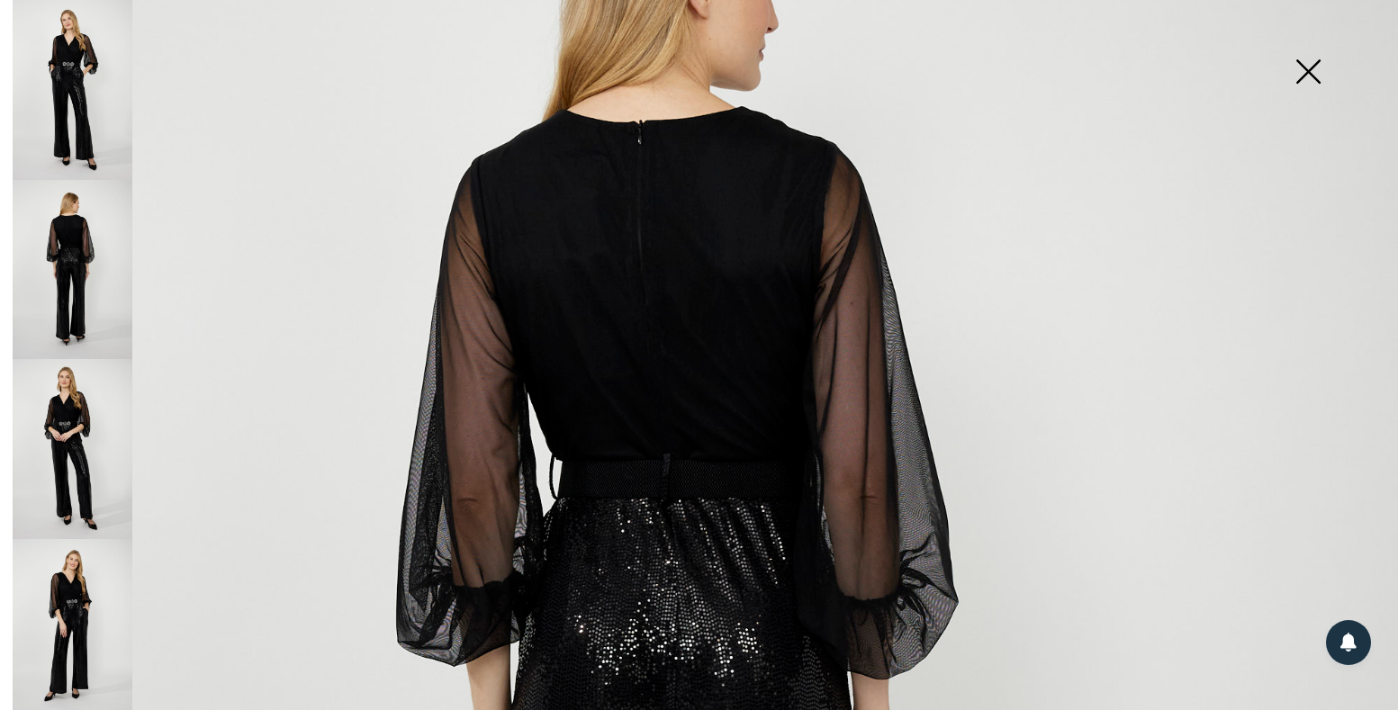
scroll to position [404, 0]
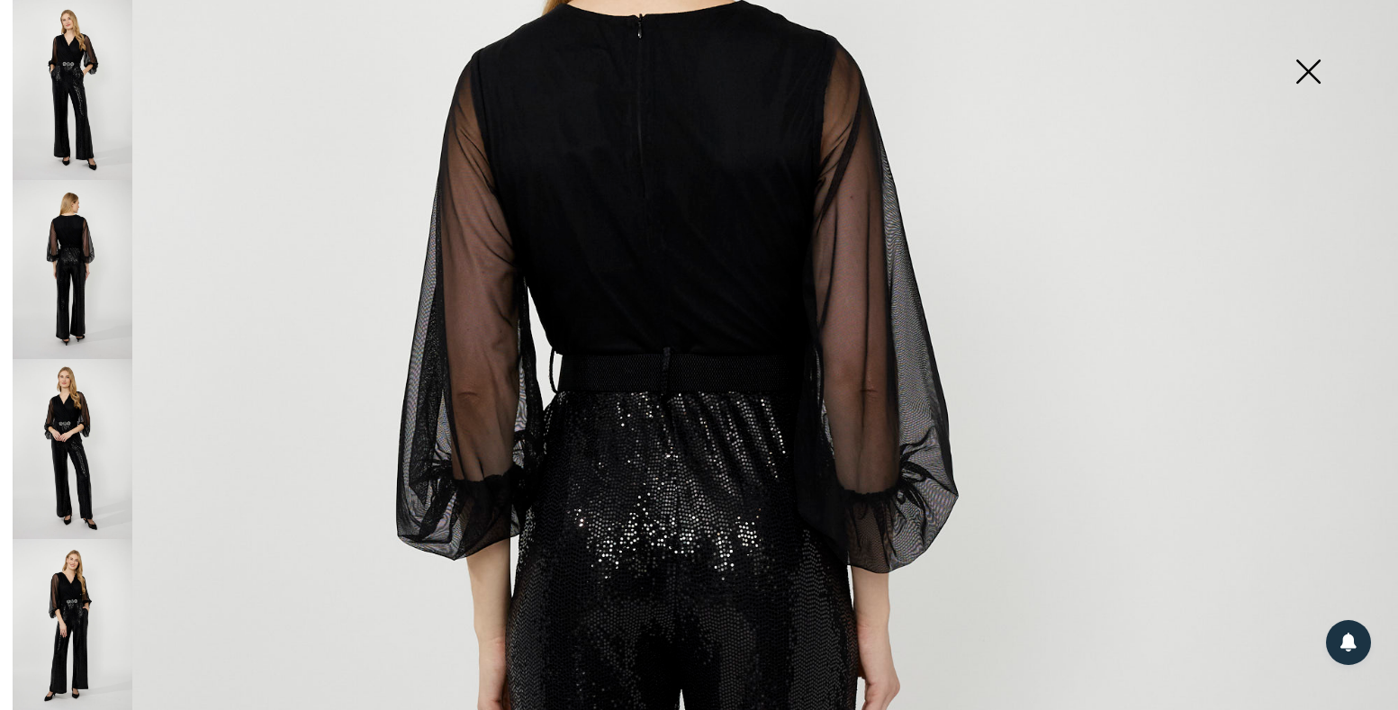
click at [81, 410] on img at bounding box center [73, 449] width 120 height 180
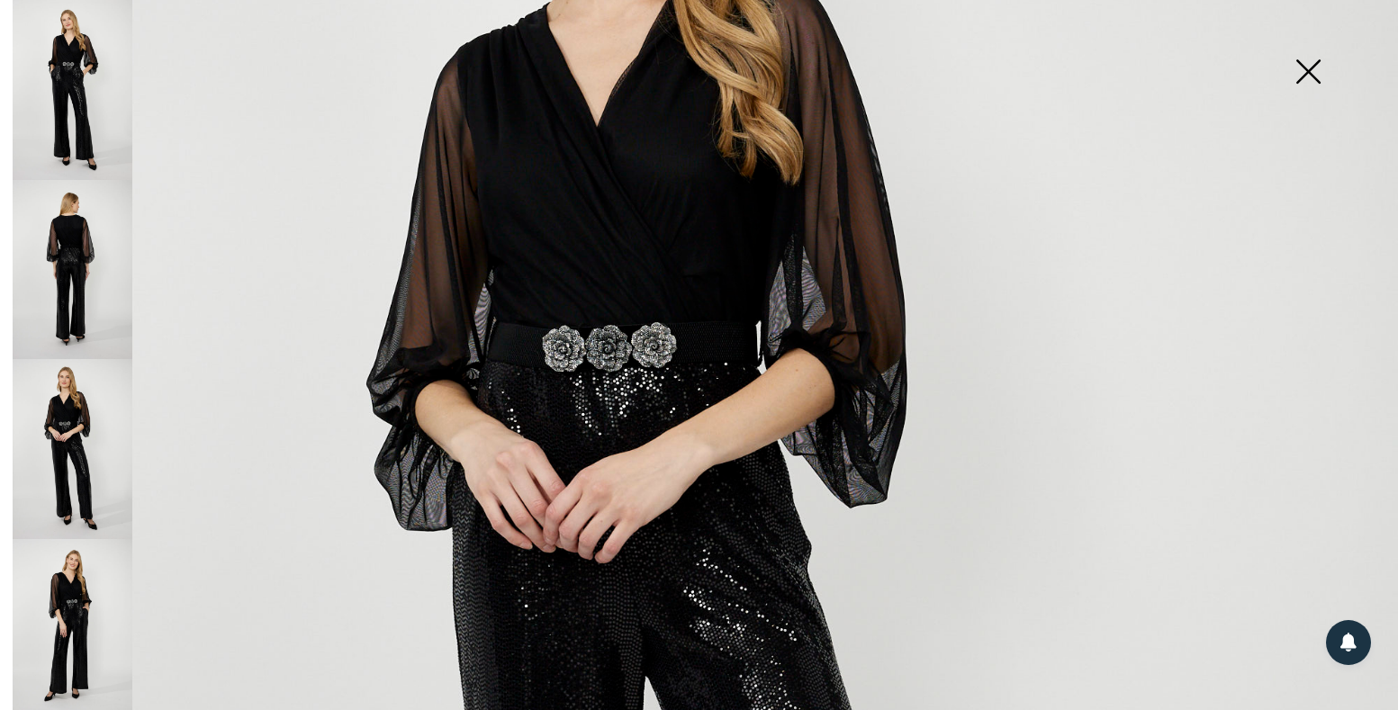
click at [70, 554] on img at bounding box center [73, 629] width 120 height 180
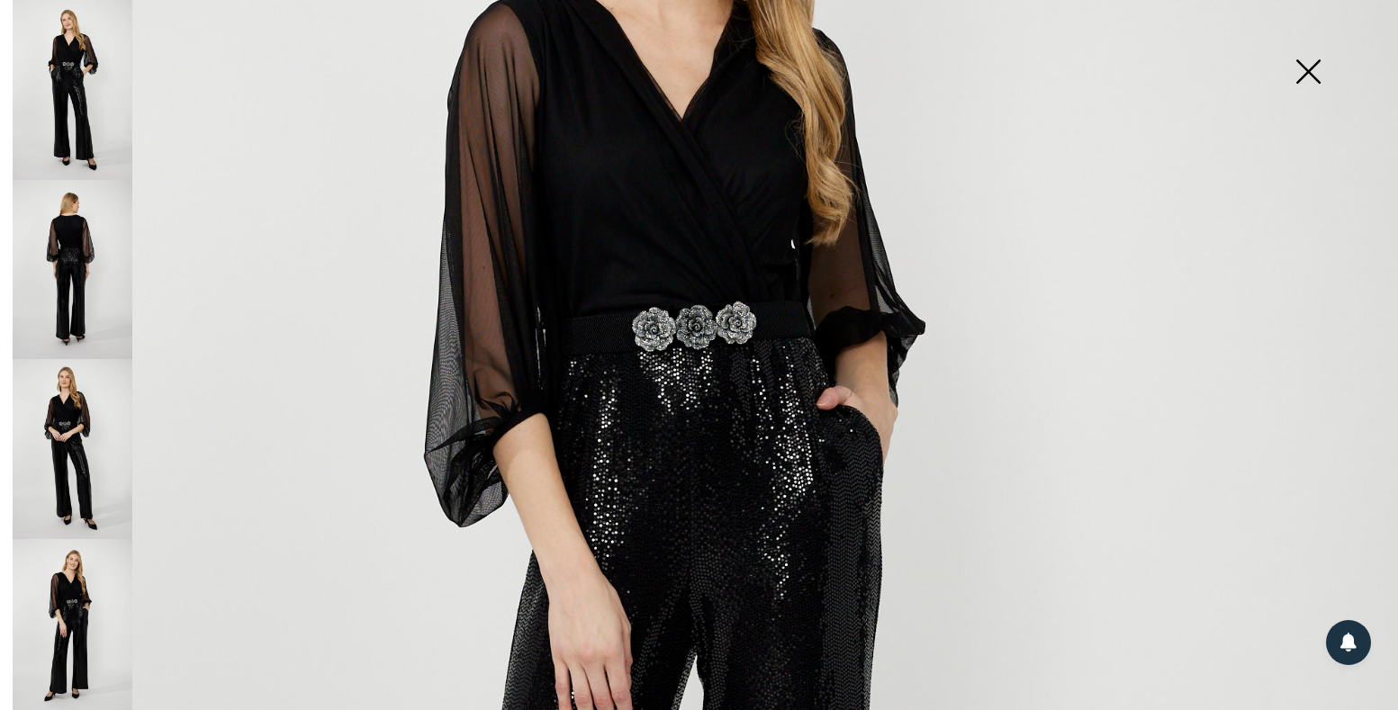
scroll to position [85, 0]
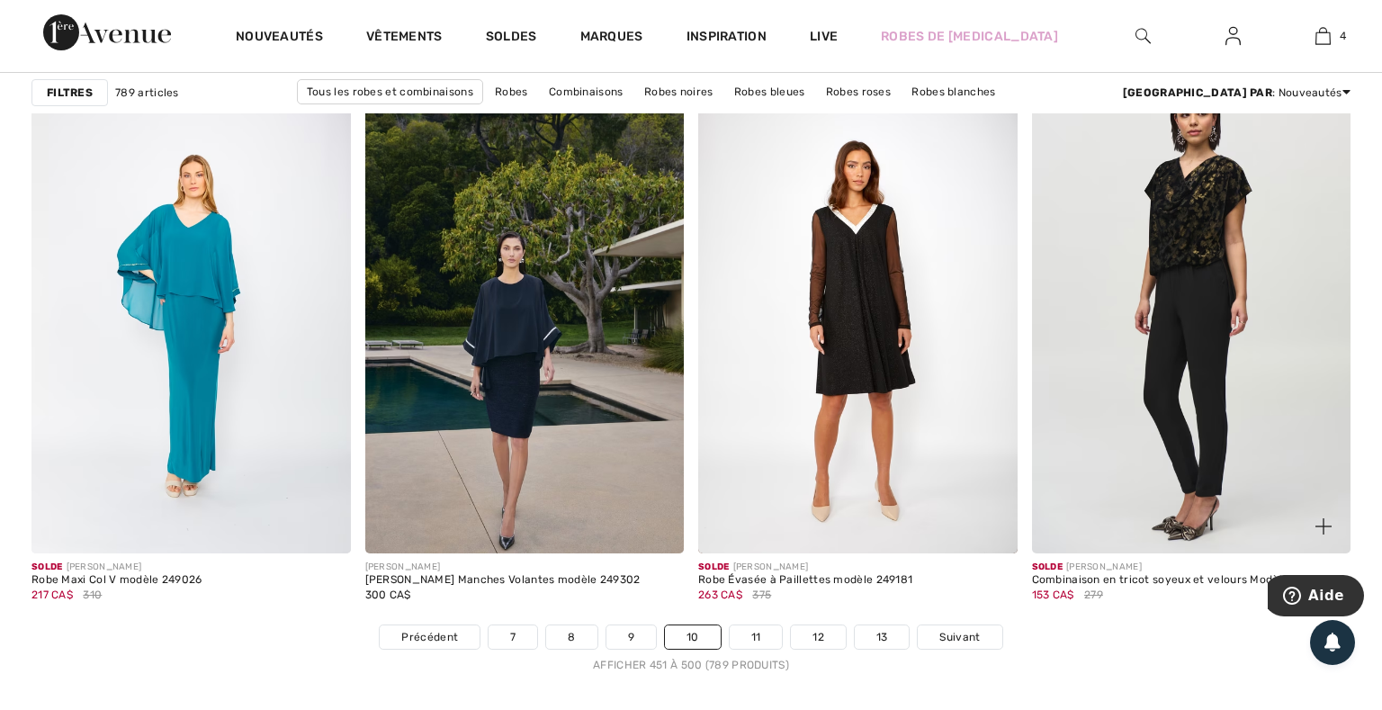
scroll to position [8521, 0]
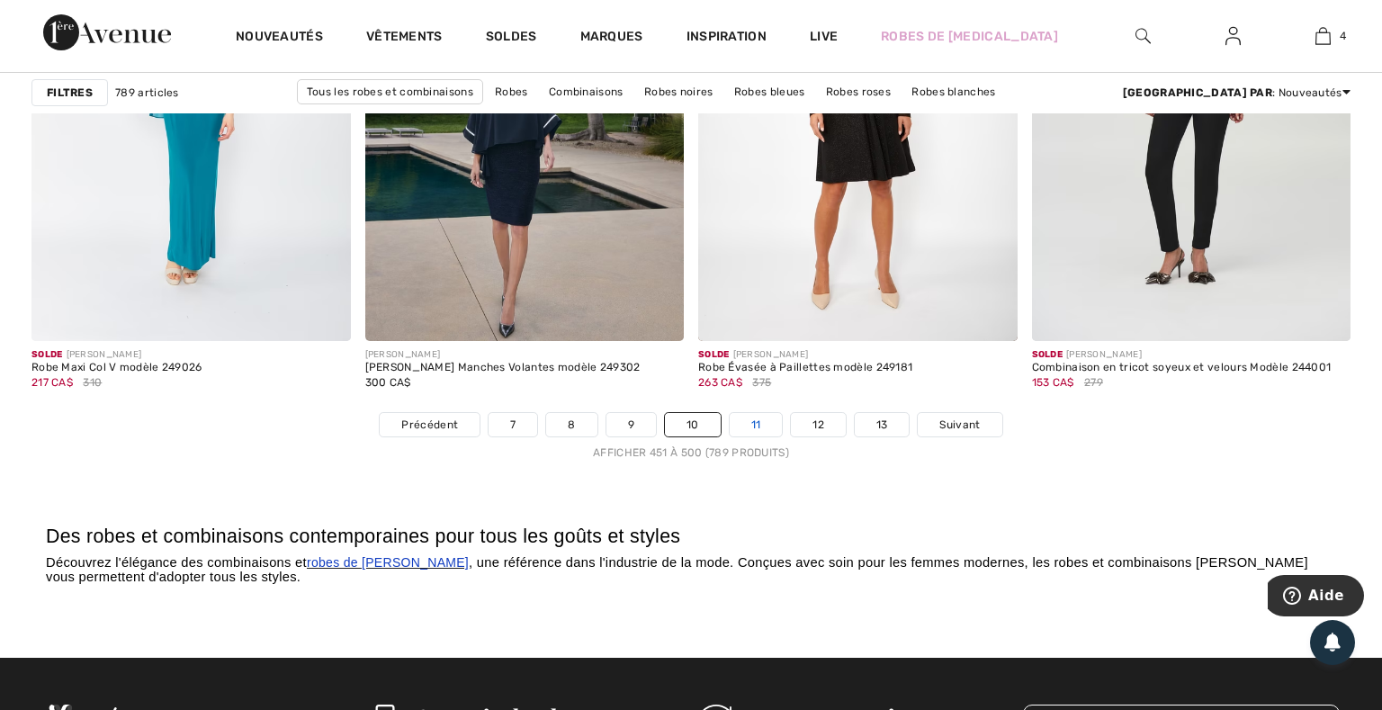
click at [757, 433] on link "11" at bounding box center [756, 424] width 53 height 23
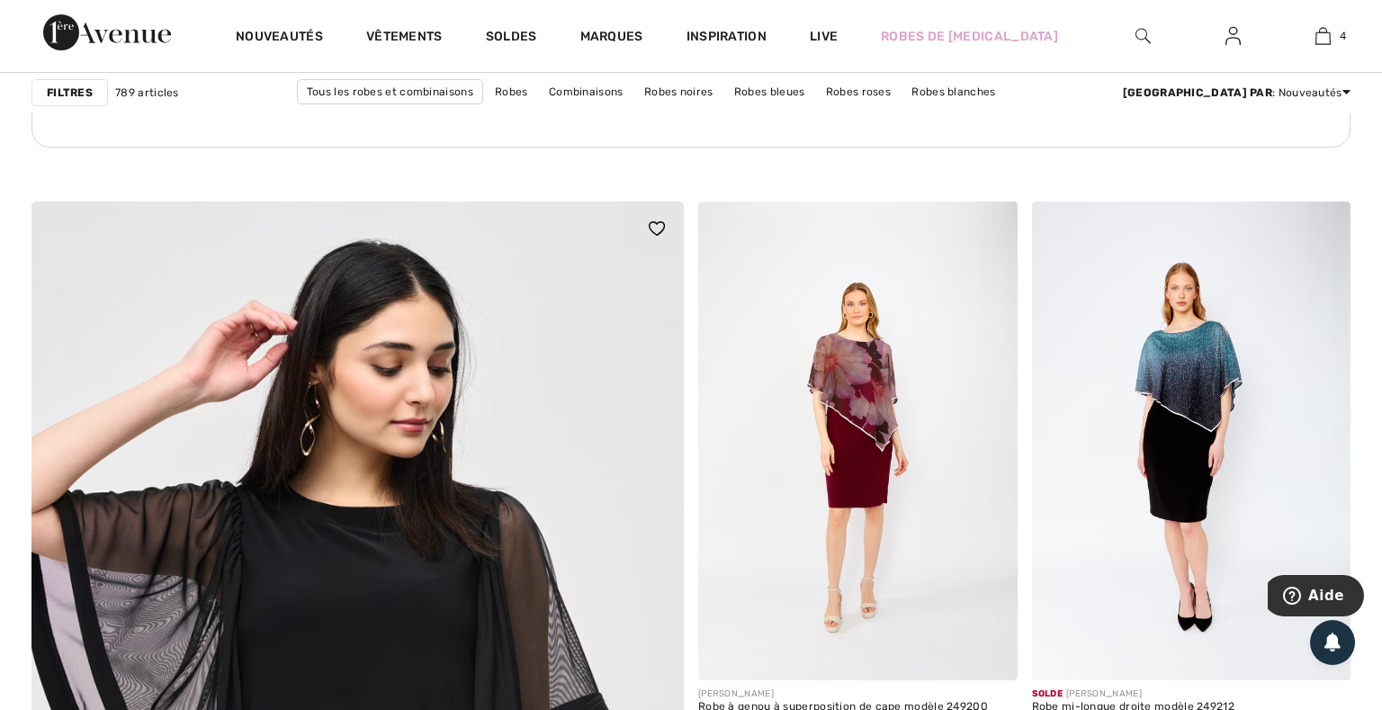
scroll to position [4473, 0]
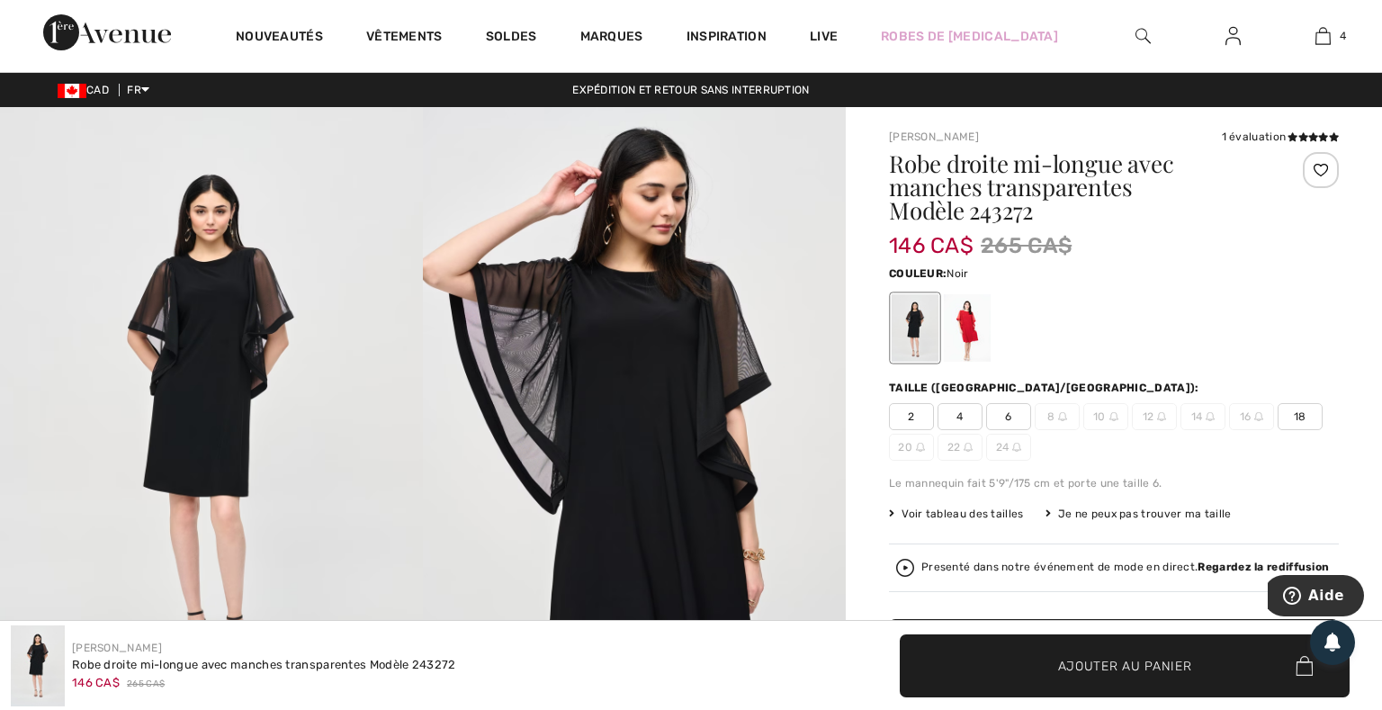
click at [292, 384] on img at bounding box center [211, 424] width 423 height 635
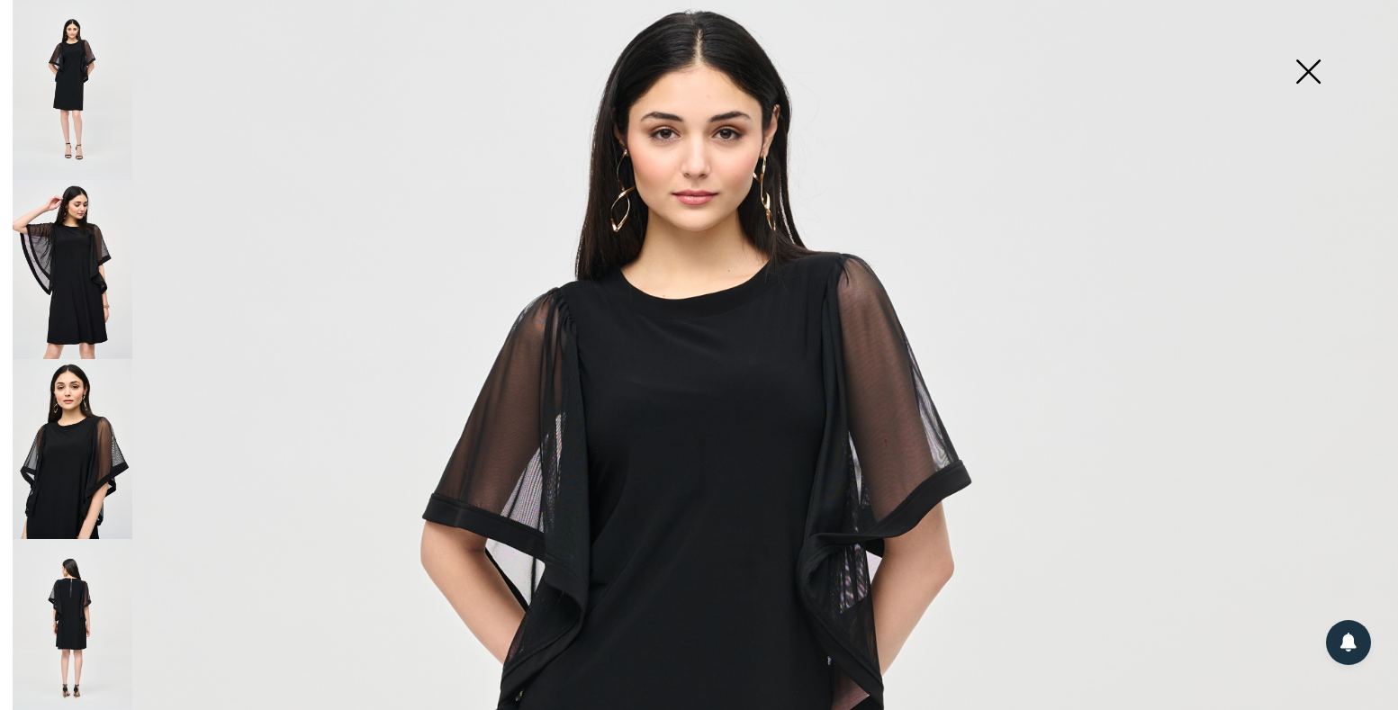
scroll to position [320, 0]
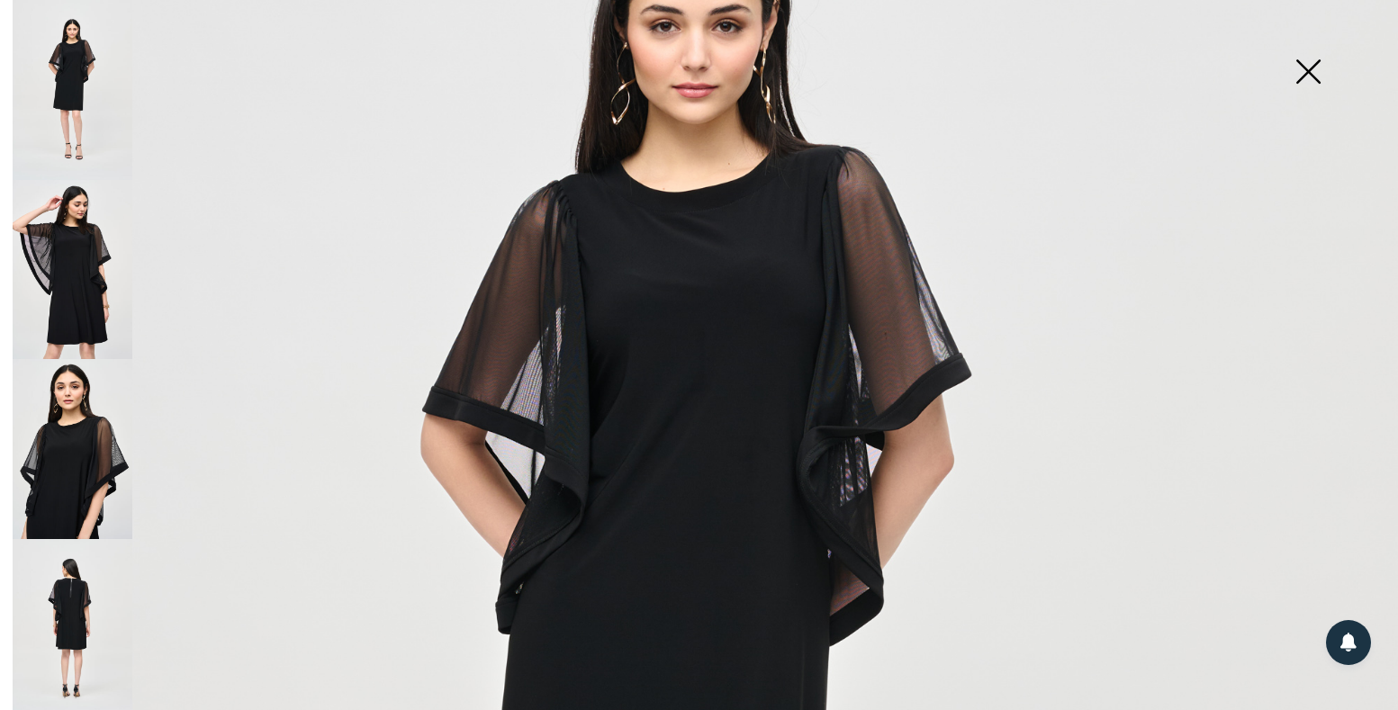
click at [62, 384] on img at bounding box center [73, 449] width 120 height 180
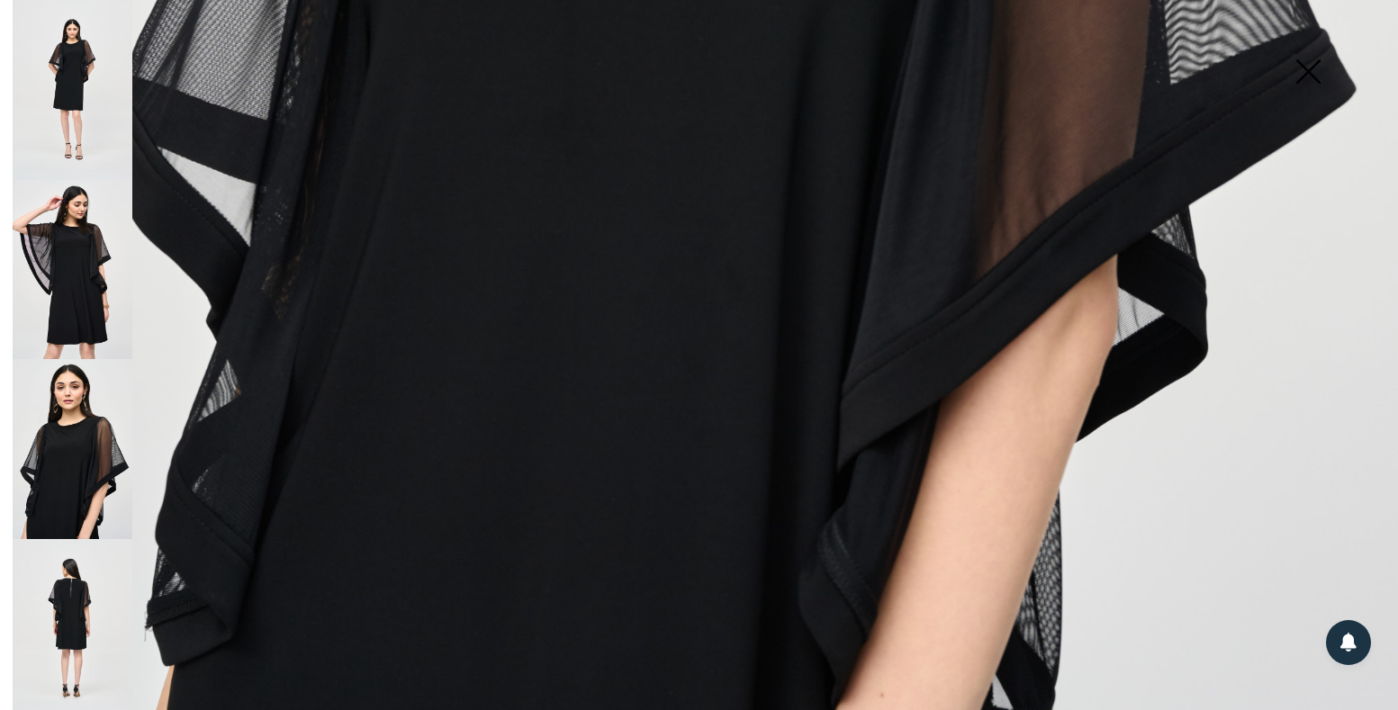
scroll to position [1364, 0]
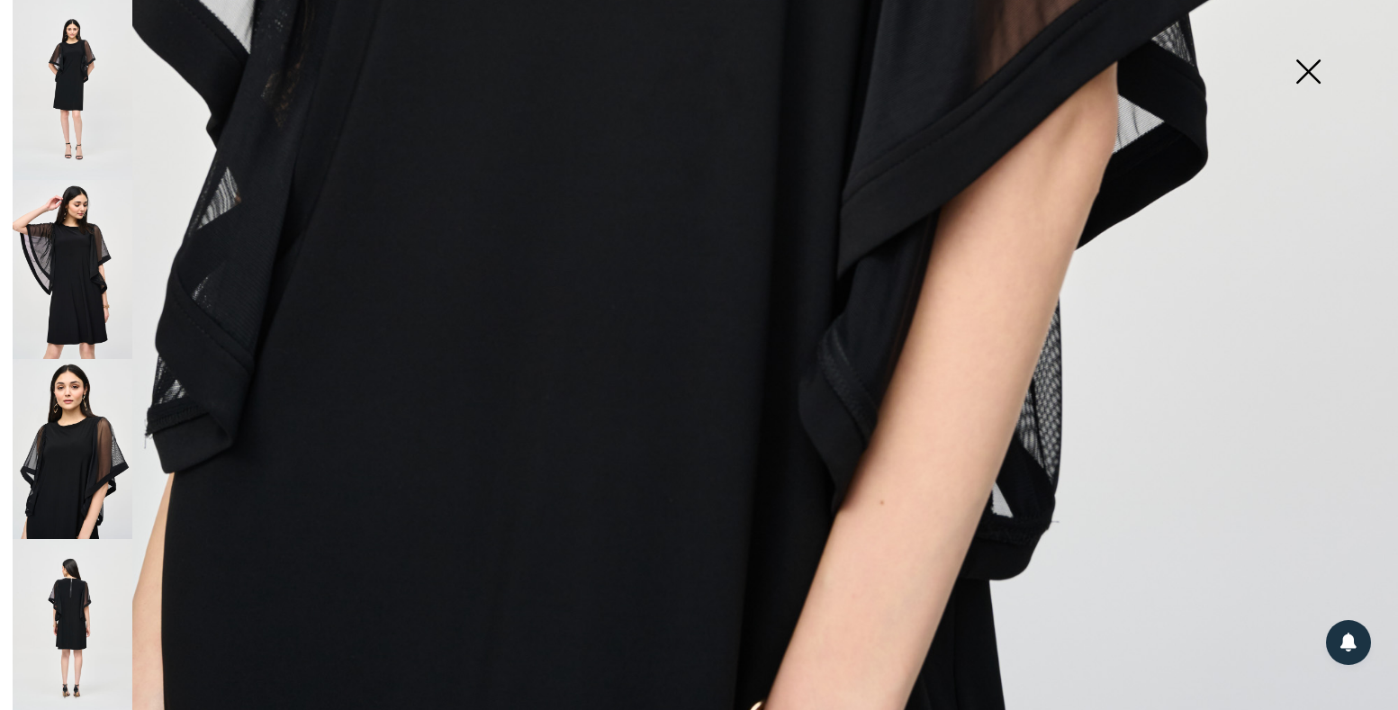
click at [46, 590] on img at bounding box center [73, 629] width 120 height 180
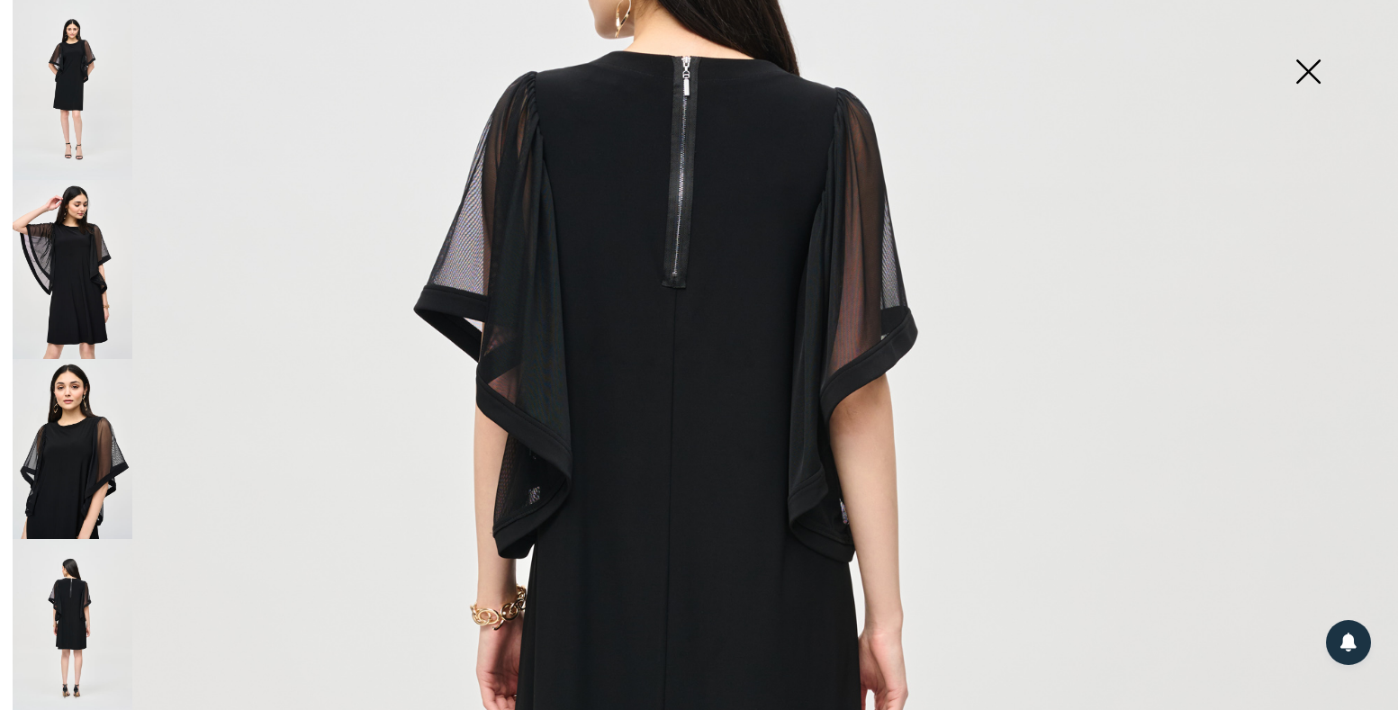
scroll to position [298, 0]
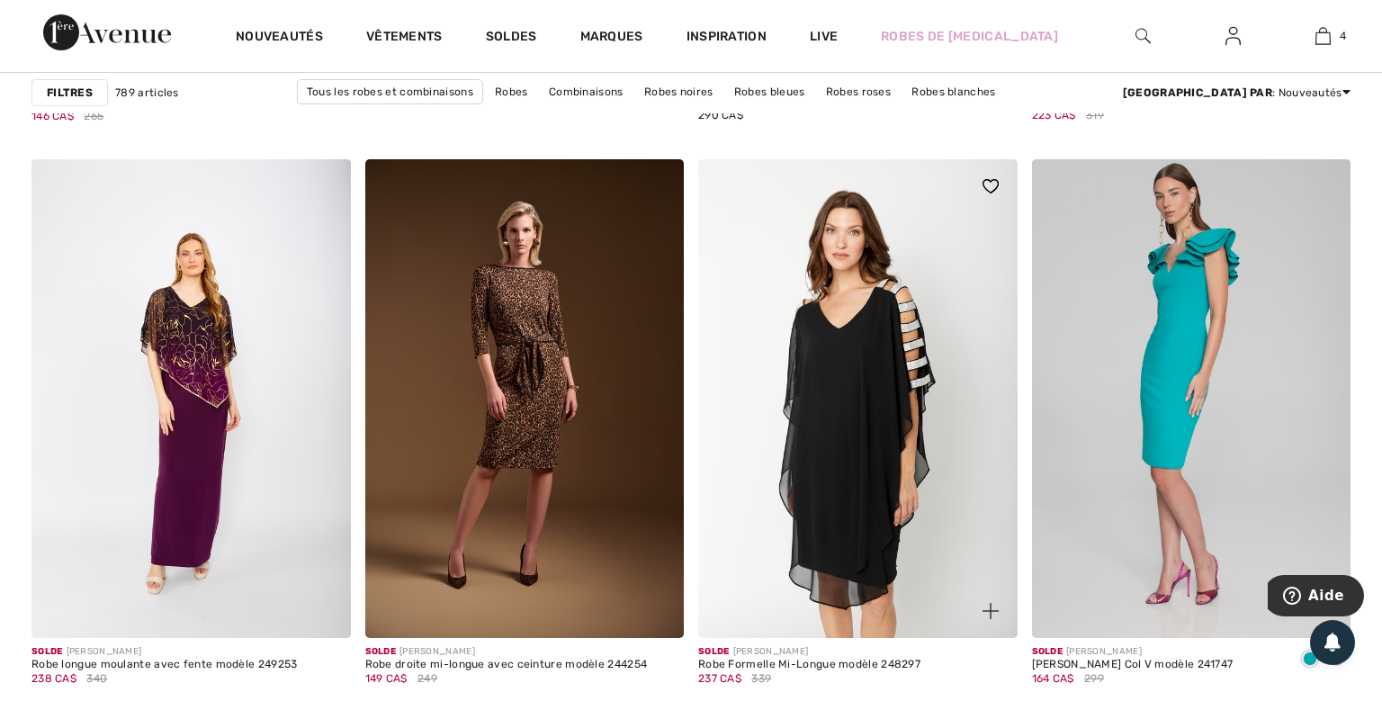
scroll to position [5859, 0]
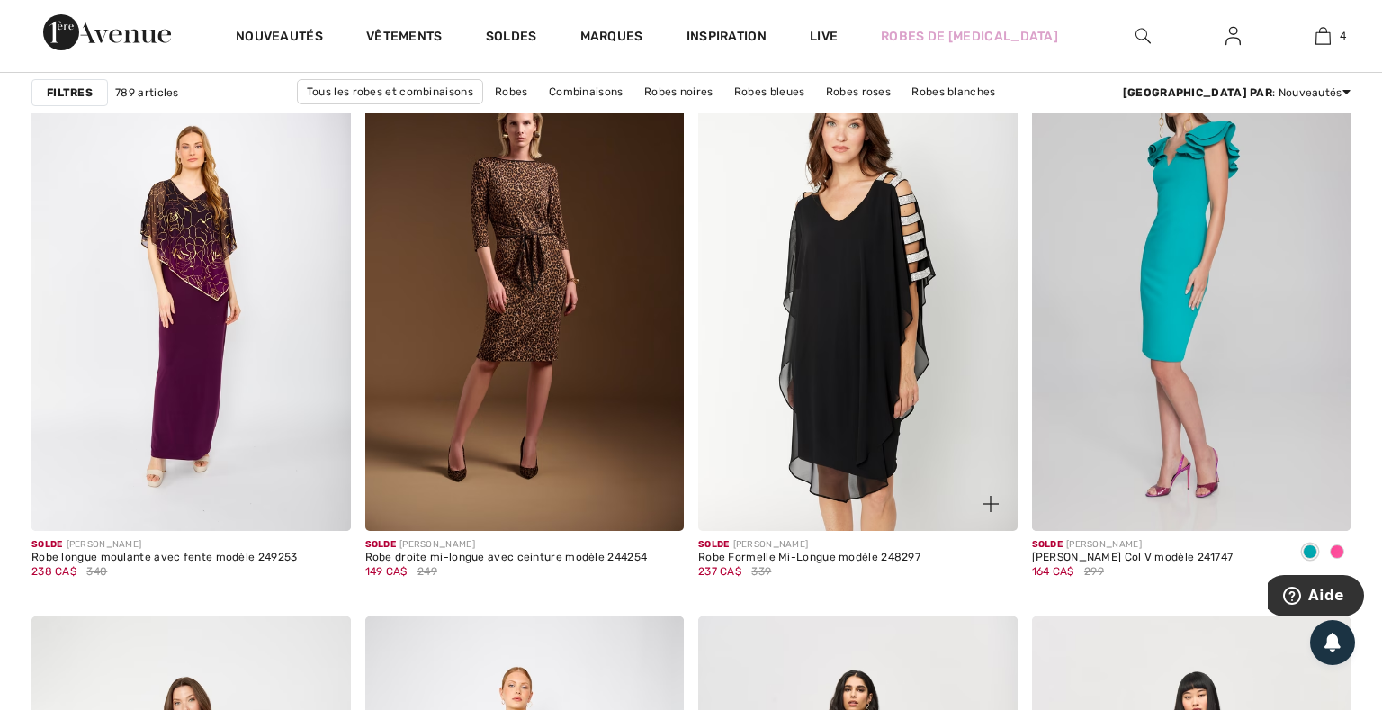
click at [886, 312] on img at bounding box center [858, 291] width 320 height 479
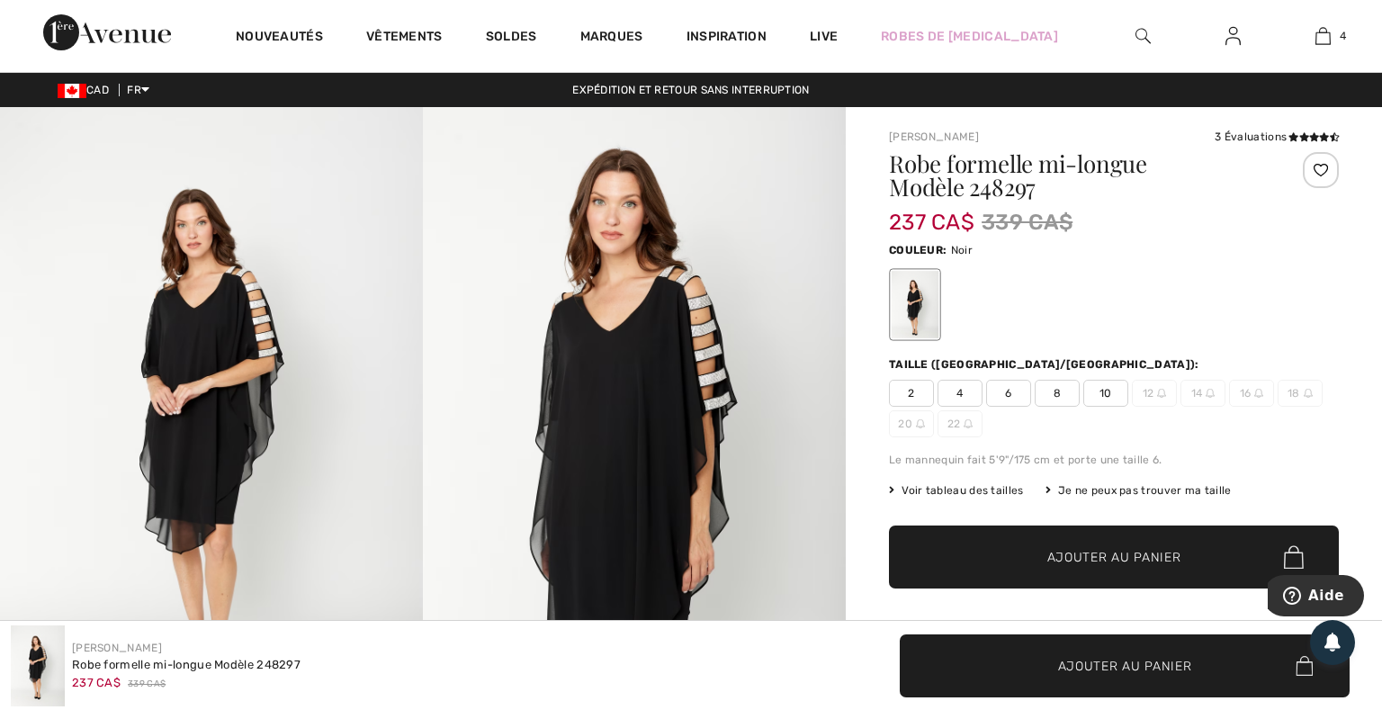
click at [261, 457] on img at bounding box center [211, 424] width 423 height 635
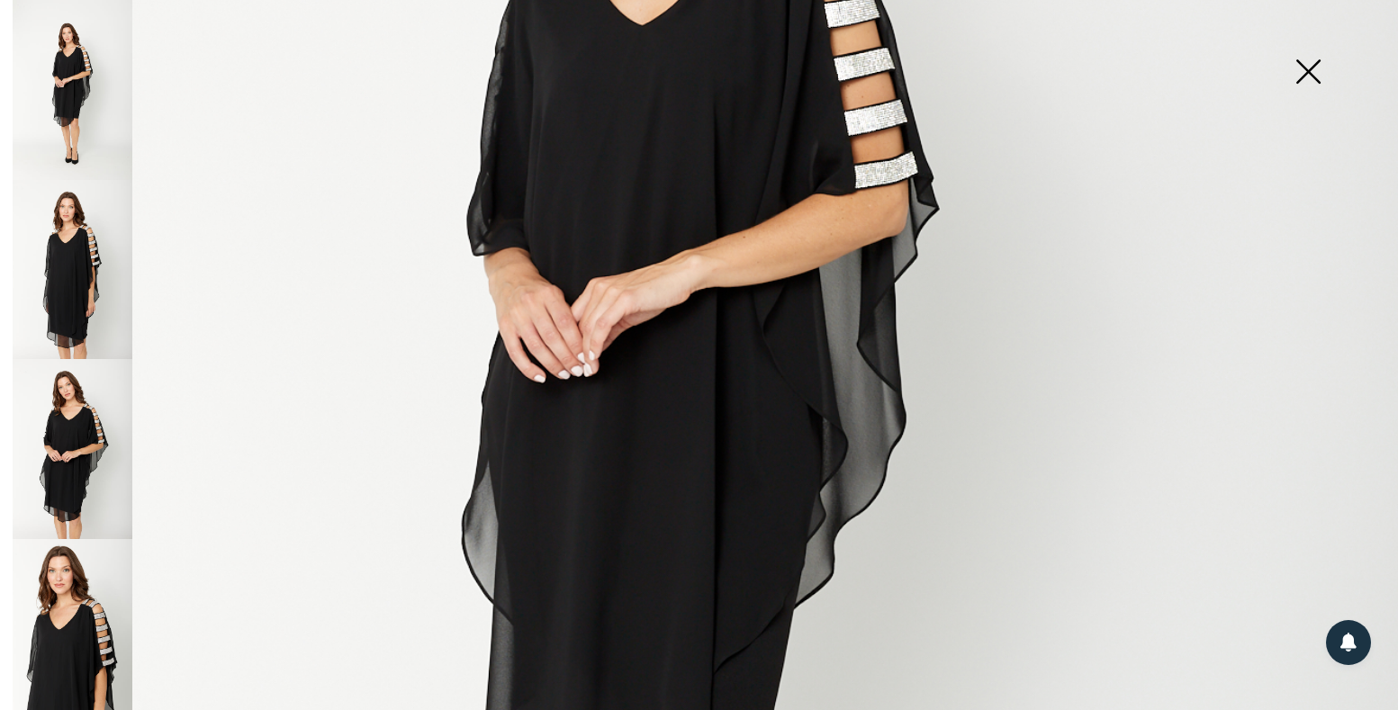
scroll to position [212, 0]
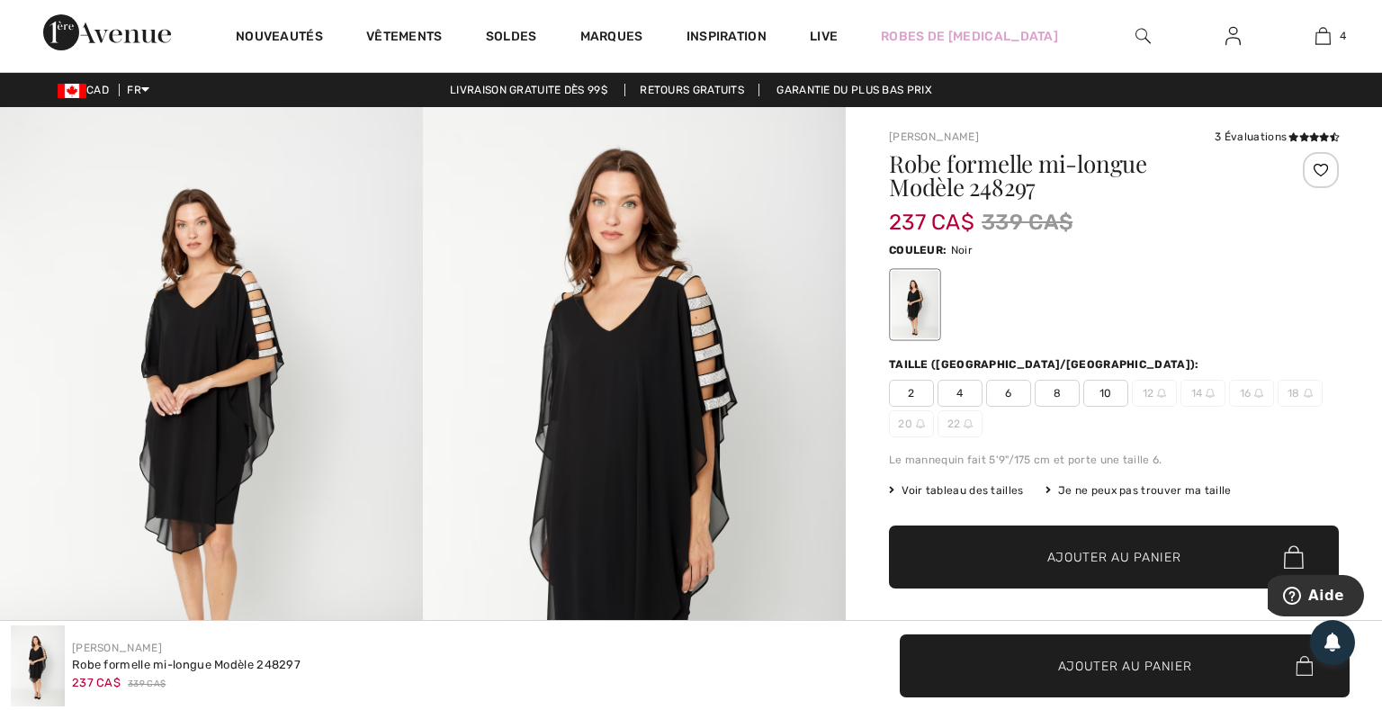
click at [245, 409] on img at bounding box center [211, 424] width 423 height 635
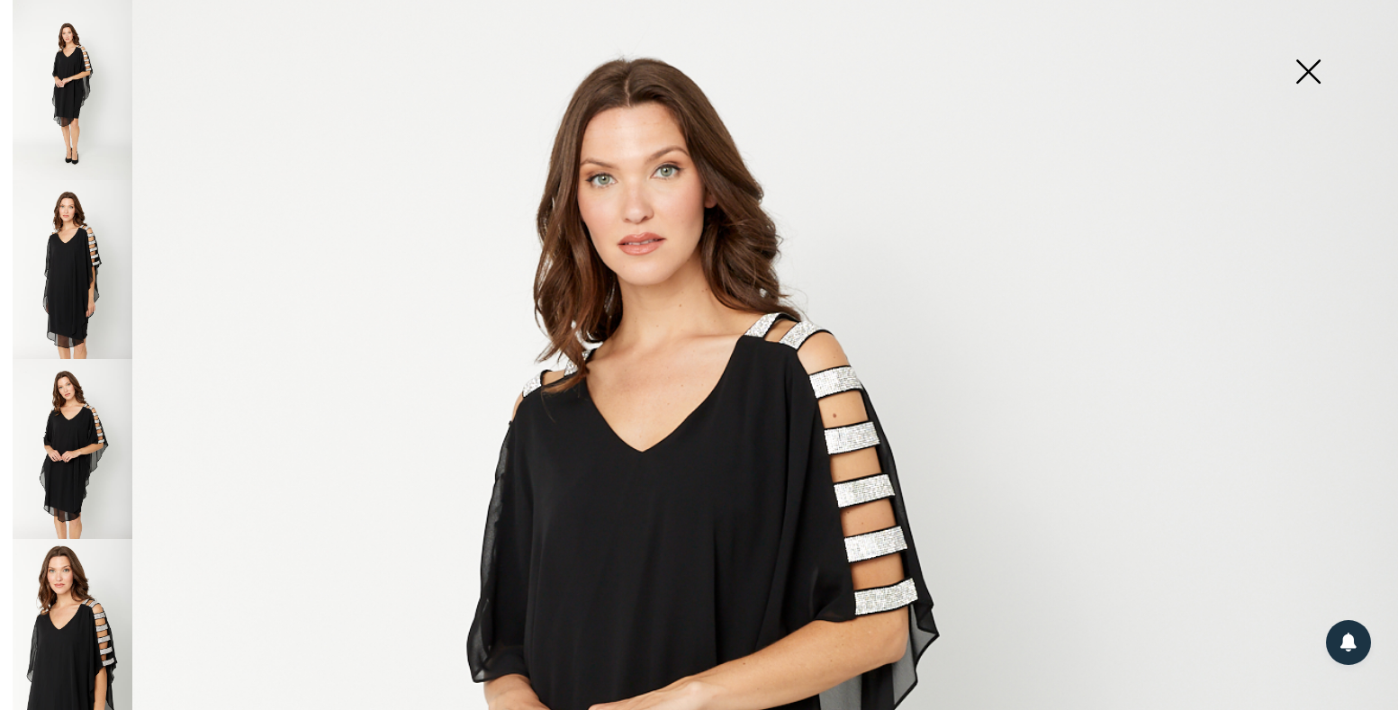
click at [97, 309] on img at bounding box center [73, 270] width 120 height 180
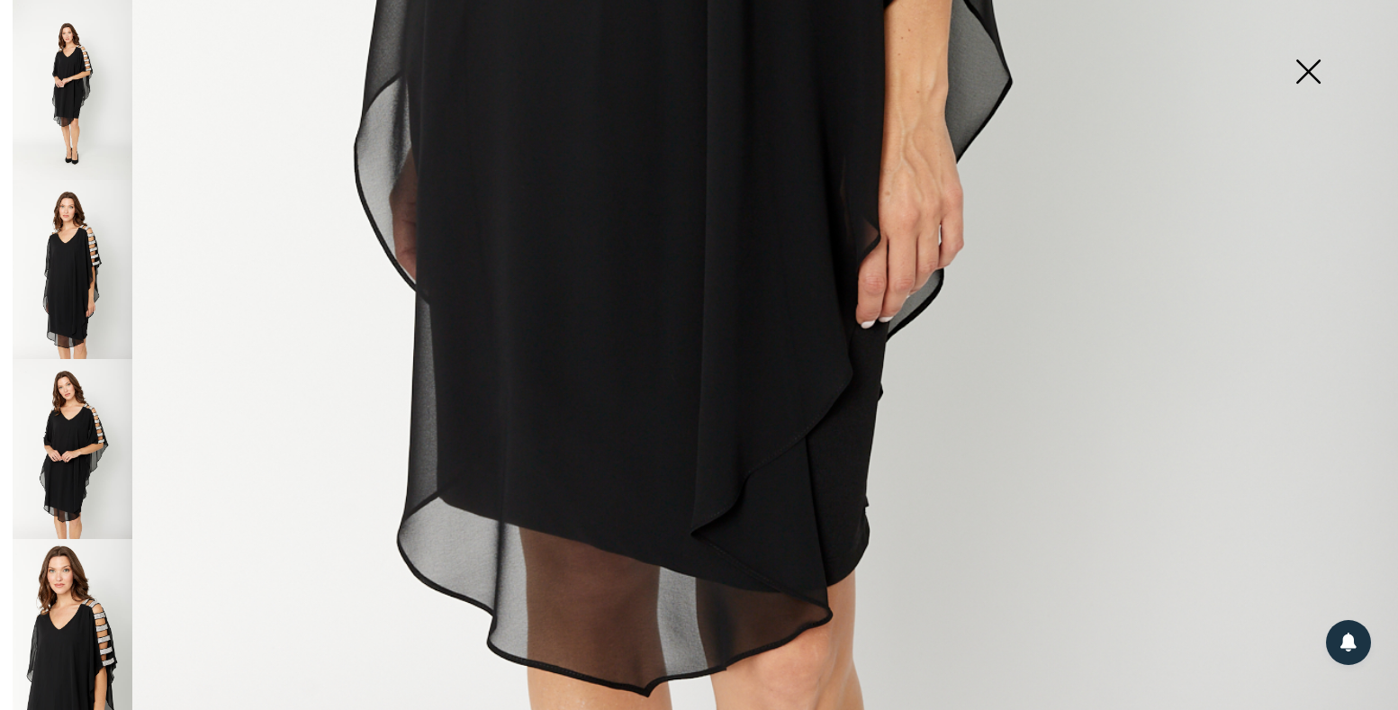
scroll to position [1364, 0]
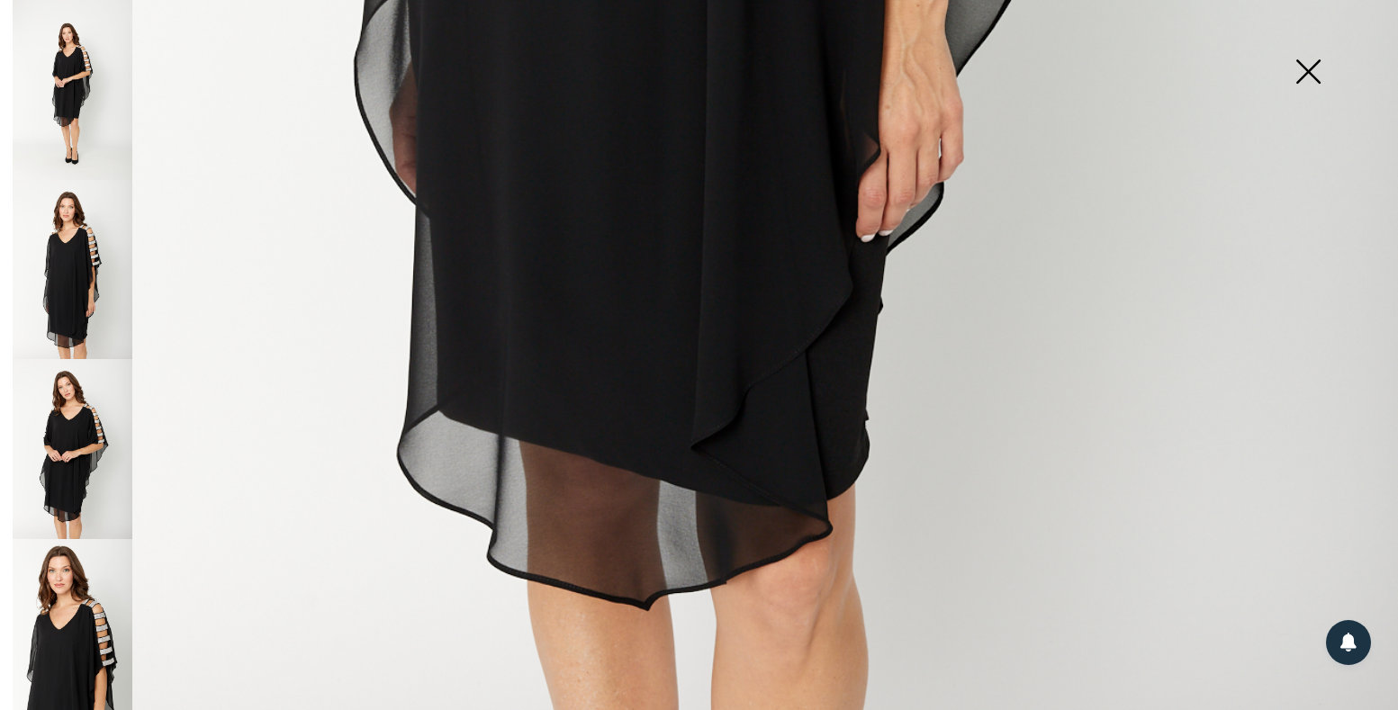
drag, startPoint x: 83, startPoint y: 399, endPoint x: 95, endPoint y: 400, distance: 12.6
click at [83, 401] on img at bounding box center [73, 449] width 120 height 180
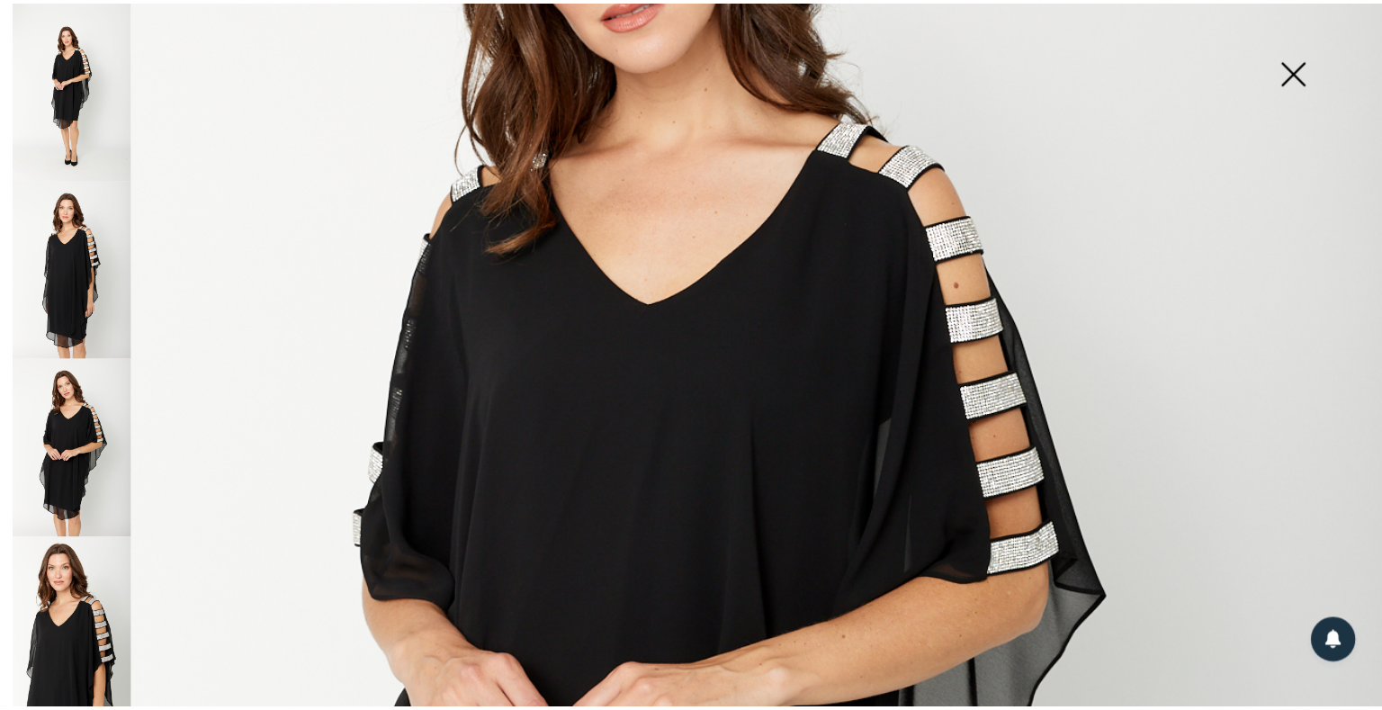
scroll to position [299, 0]
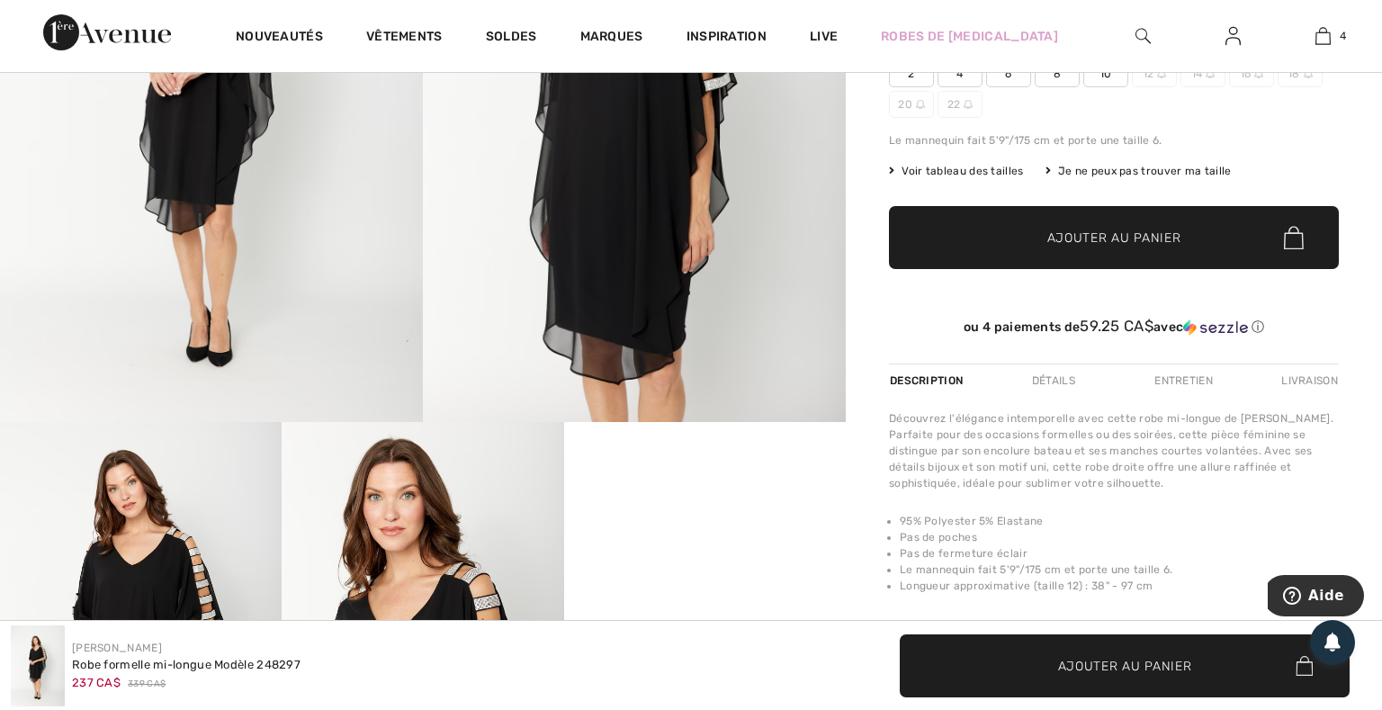
scroll to position [639, 0]
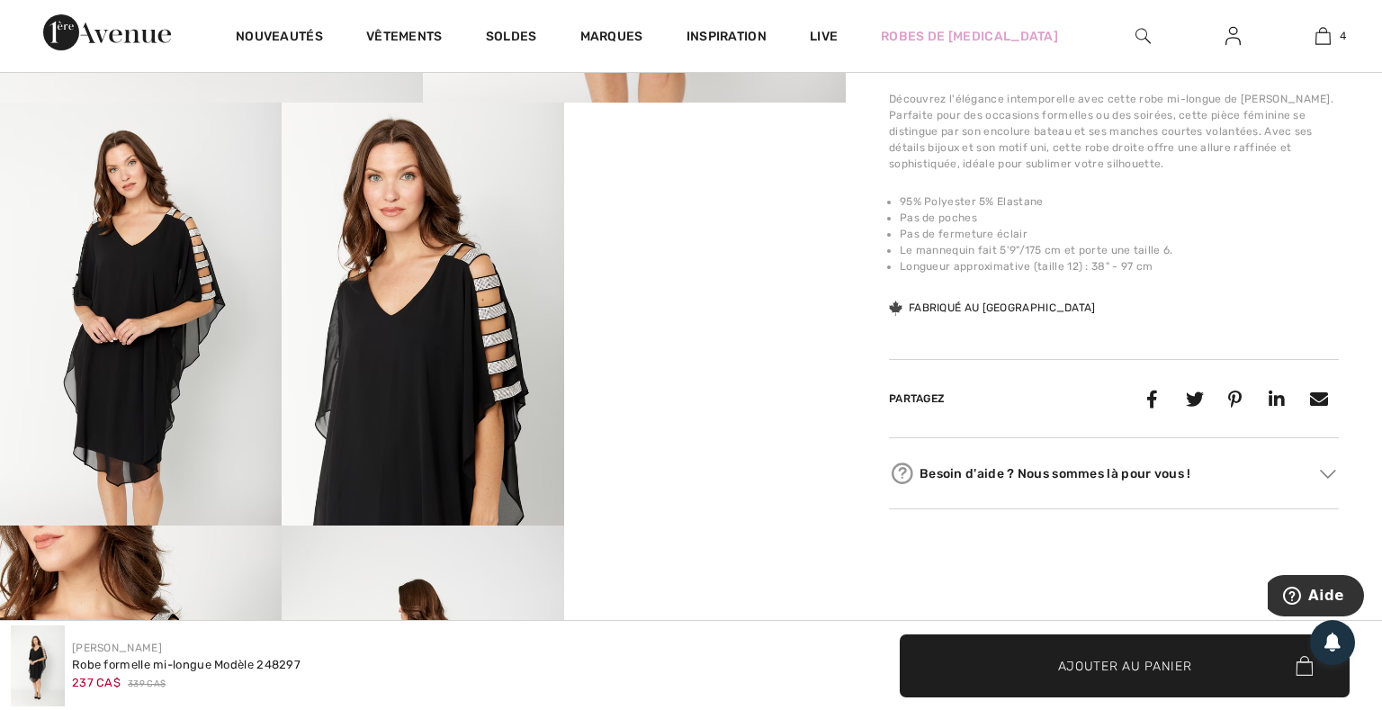
click at [707, 244] on video "Your browser does not support the video tag." at bounding box center [705, 173] width 282 height 141
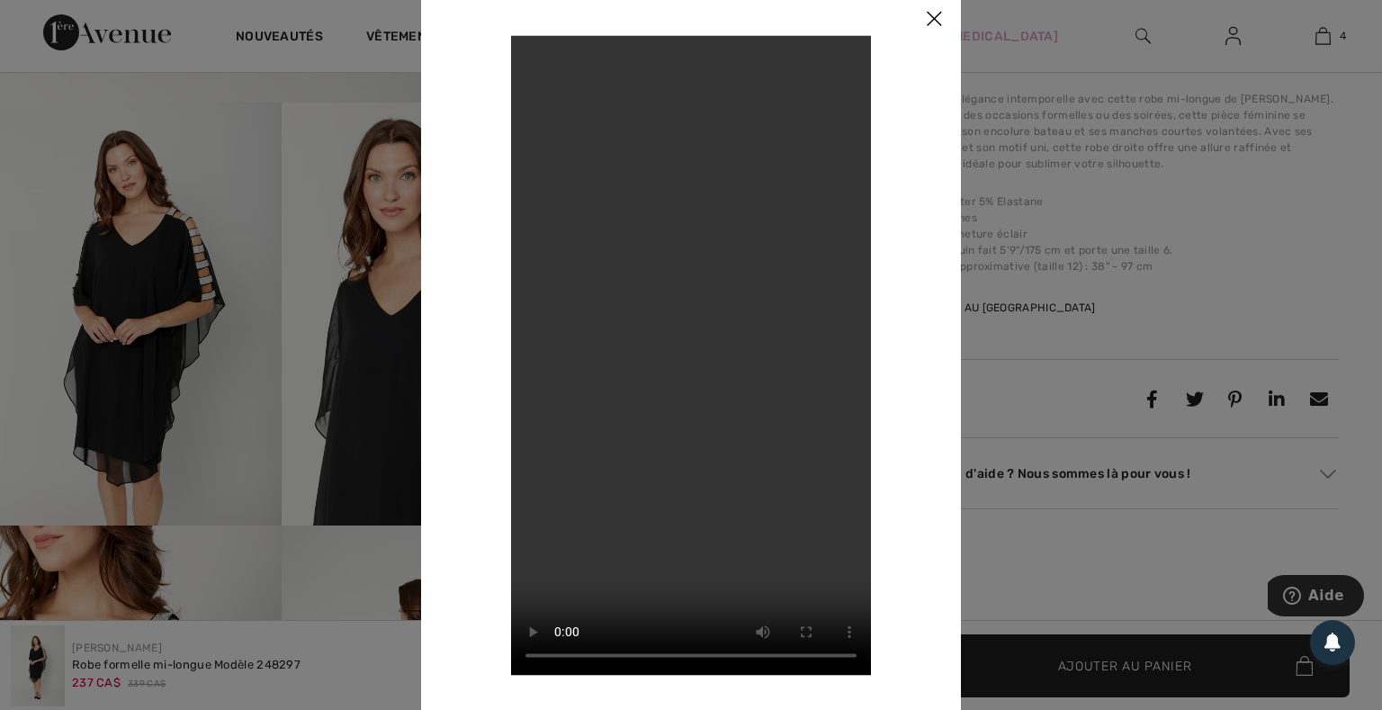
click at [803, 328] on video "Your browser does not support the video tag." at bounding box center [691, 355] width 360 height 640
drag, startPoint x: 927, startPoint y: 28, endPoint x: 885, endPoint y: 51, distance: 48.3
click at [927, 29] on img at bounding box center [934, 20] width 54 height 56
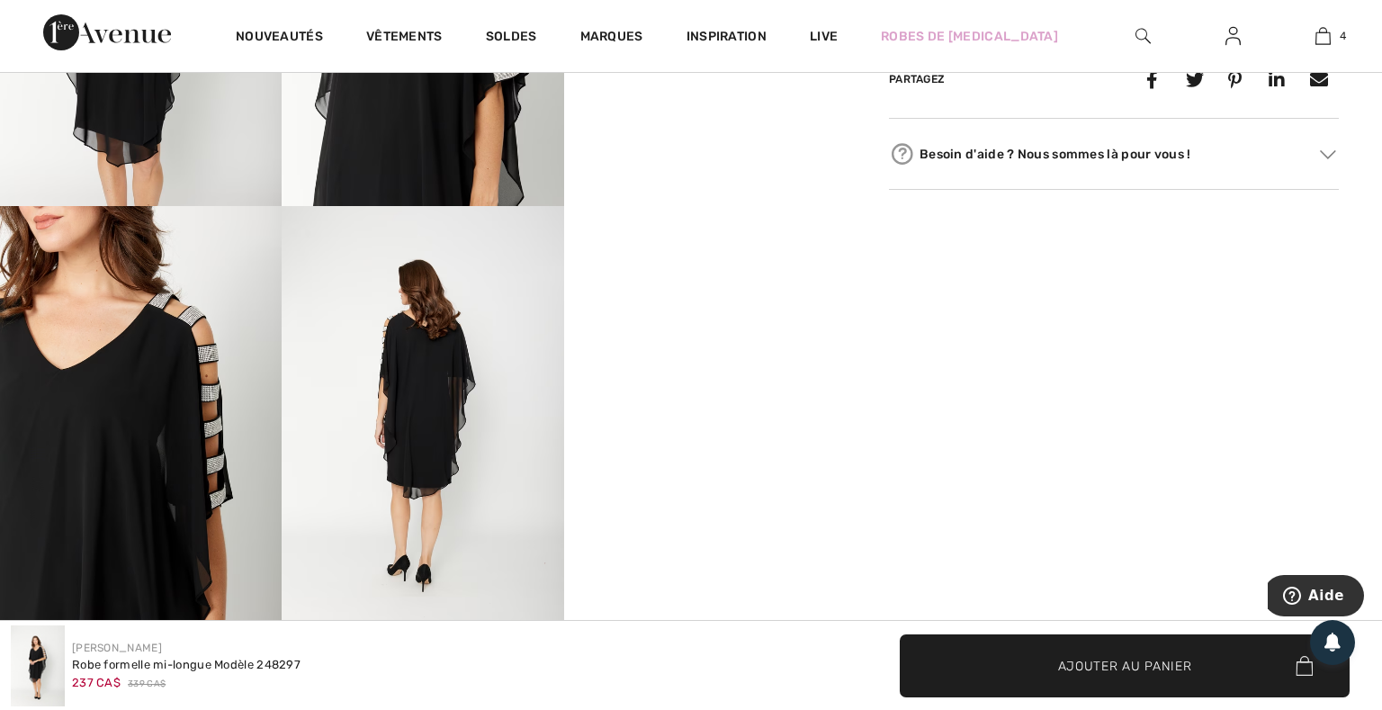
scroll to position [1171, 0]
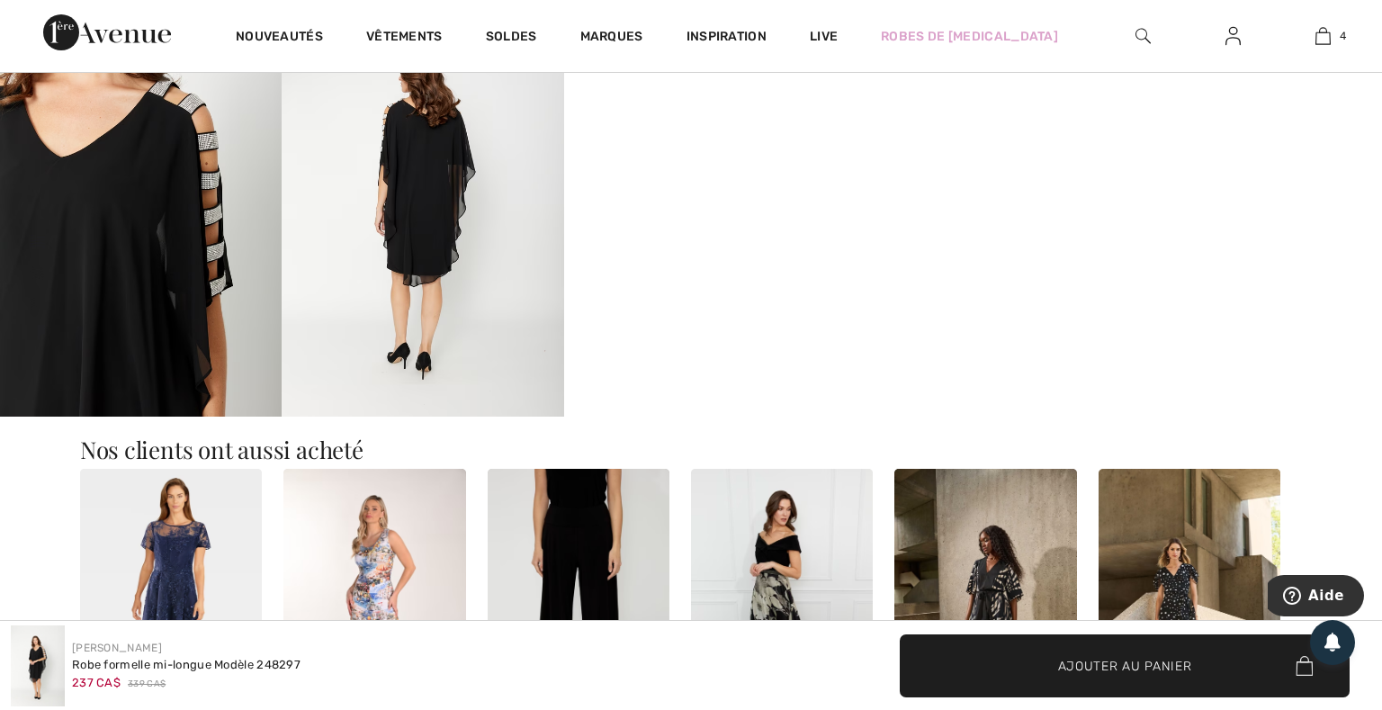
click at [234, 320] on img at bounding box center [141, 205] width 282 height 423
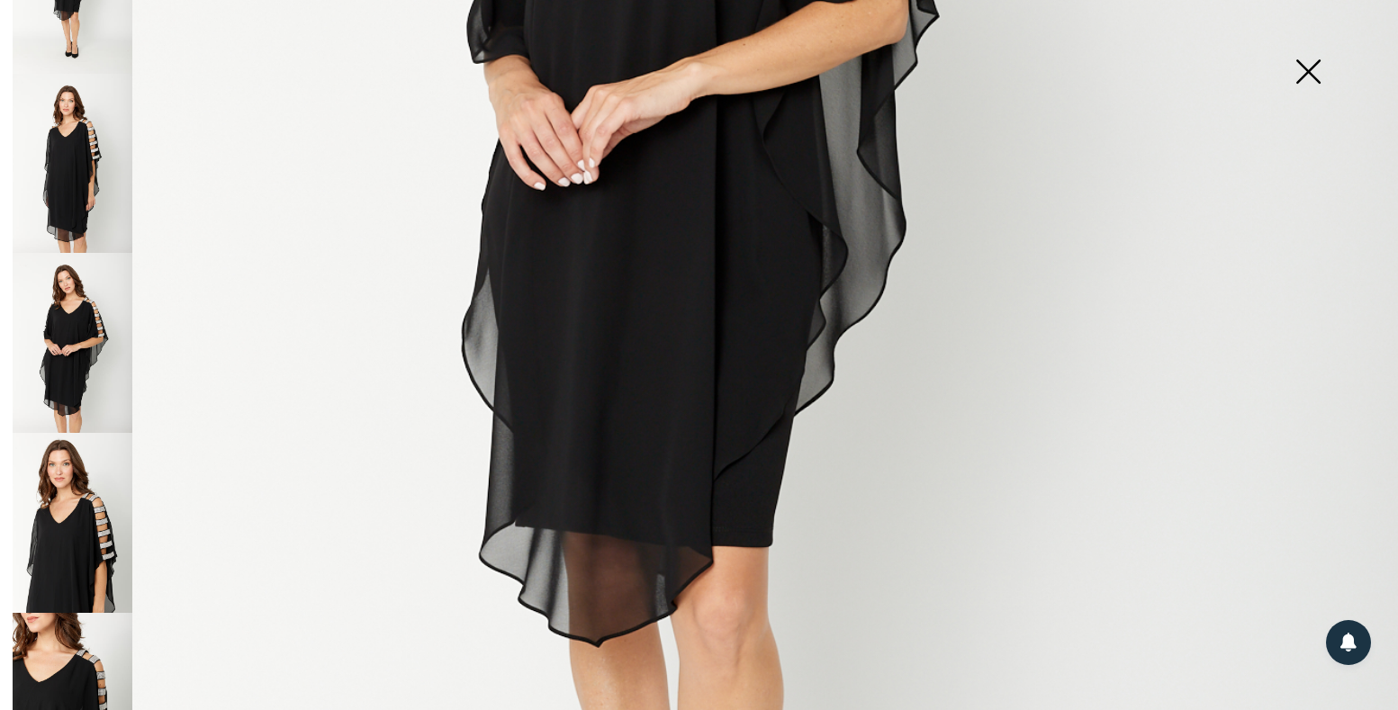
scroll to position [328, 0]
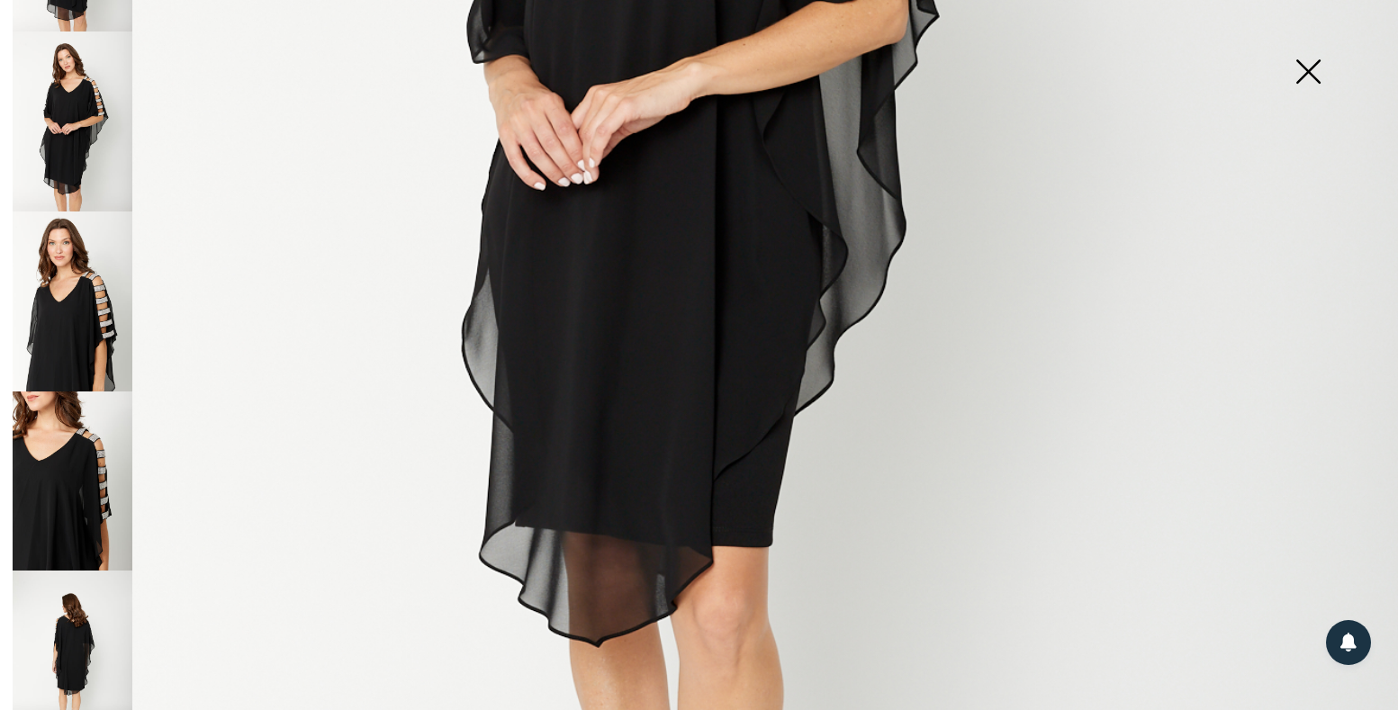
click at [64, 507] on img at bounding box center [73, 482] width 120 height 180
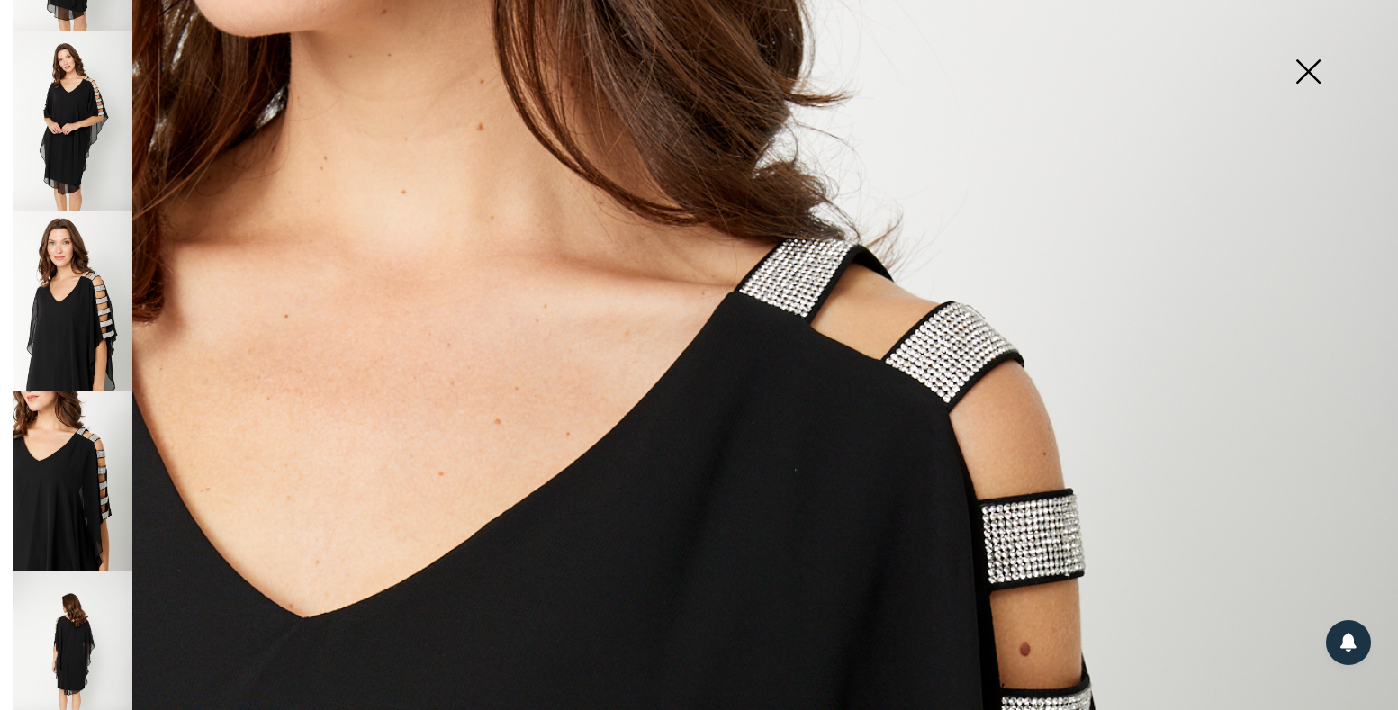
scroll to position [0, 0]
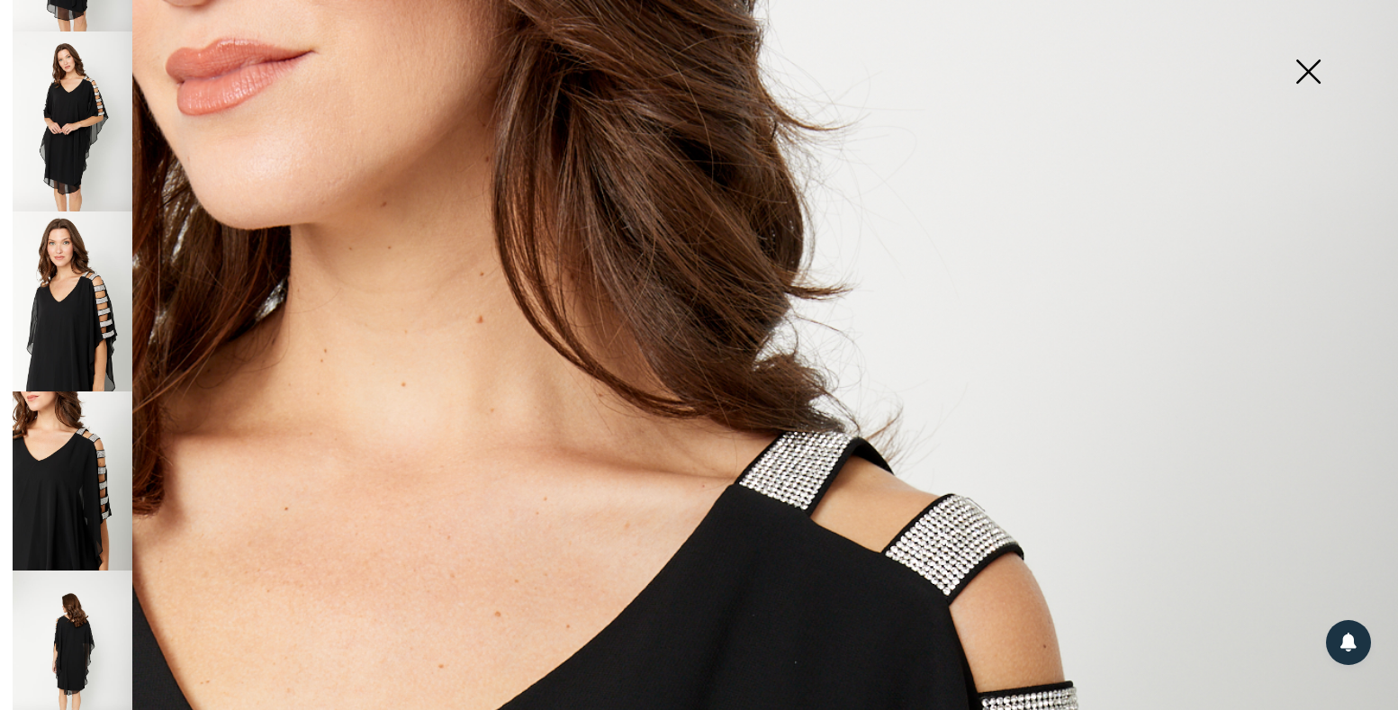
click at [46, 617] on img at bounding box center [73, 661] width 120 height 180
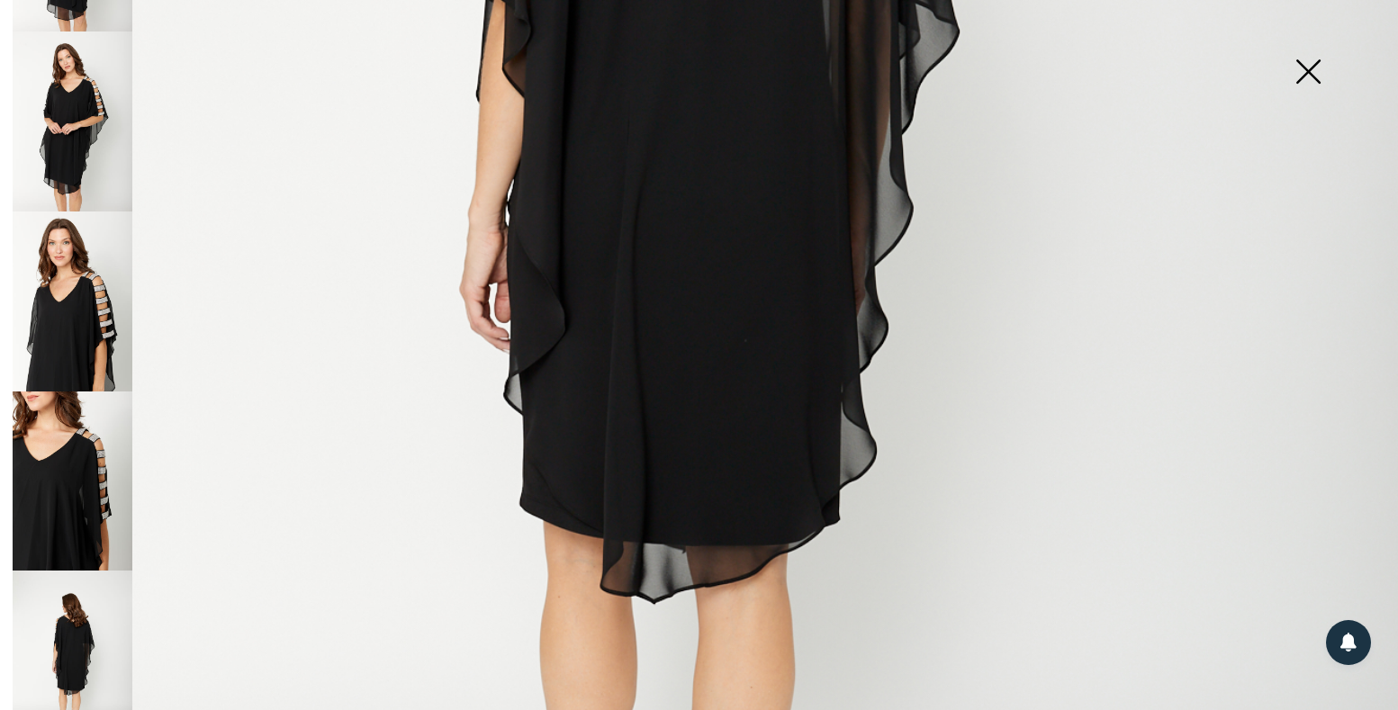
scroll to position [639, 0]
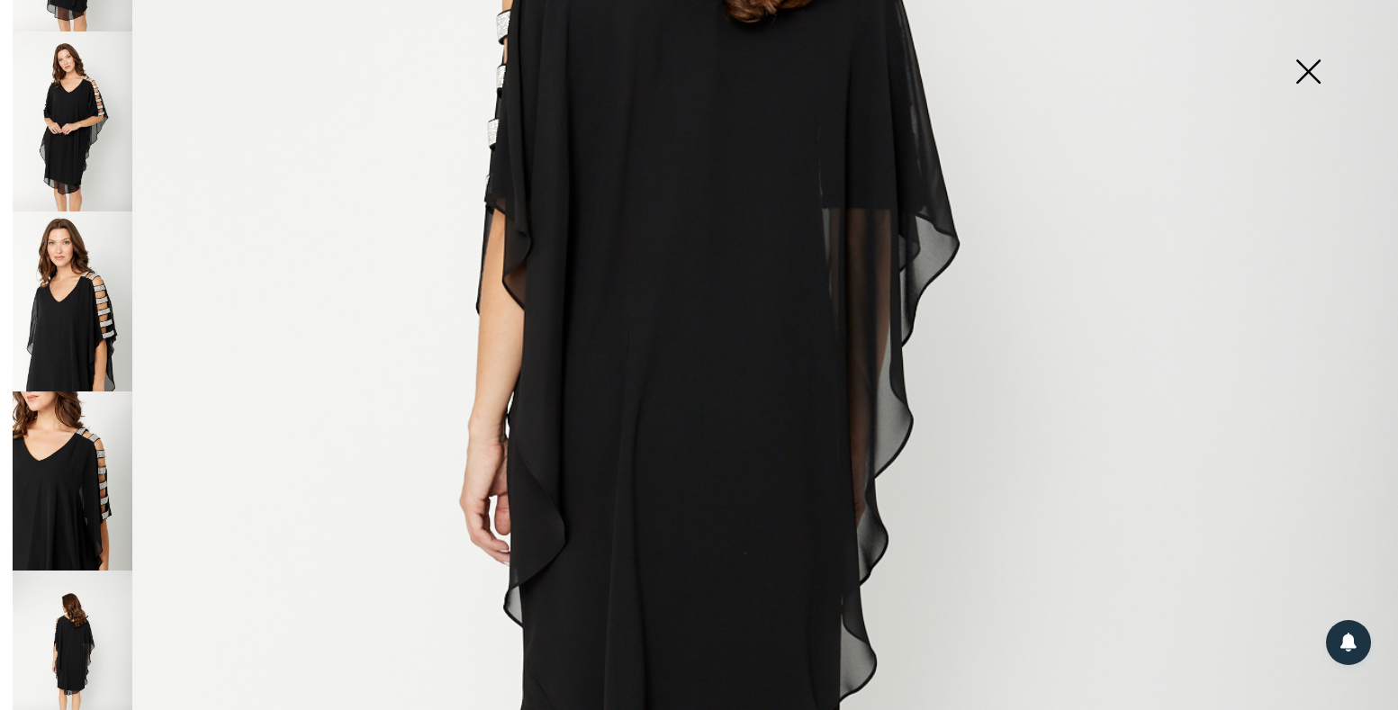
click at [92, 574] on img at bounding box center [73, 661] width 120 height 180
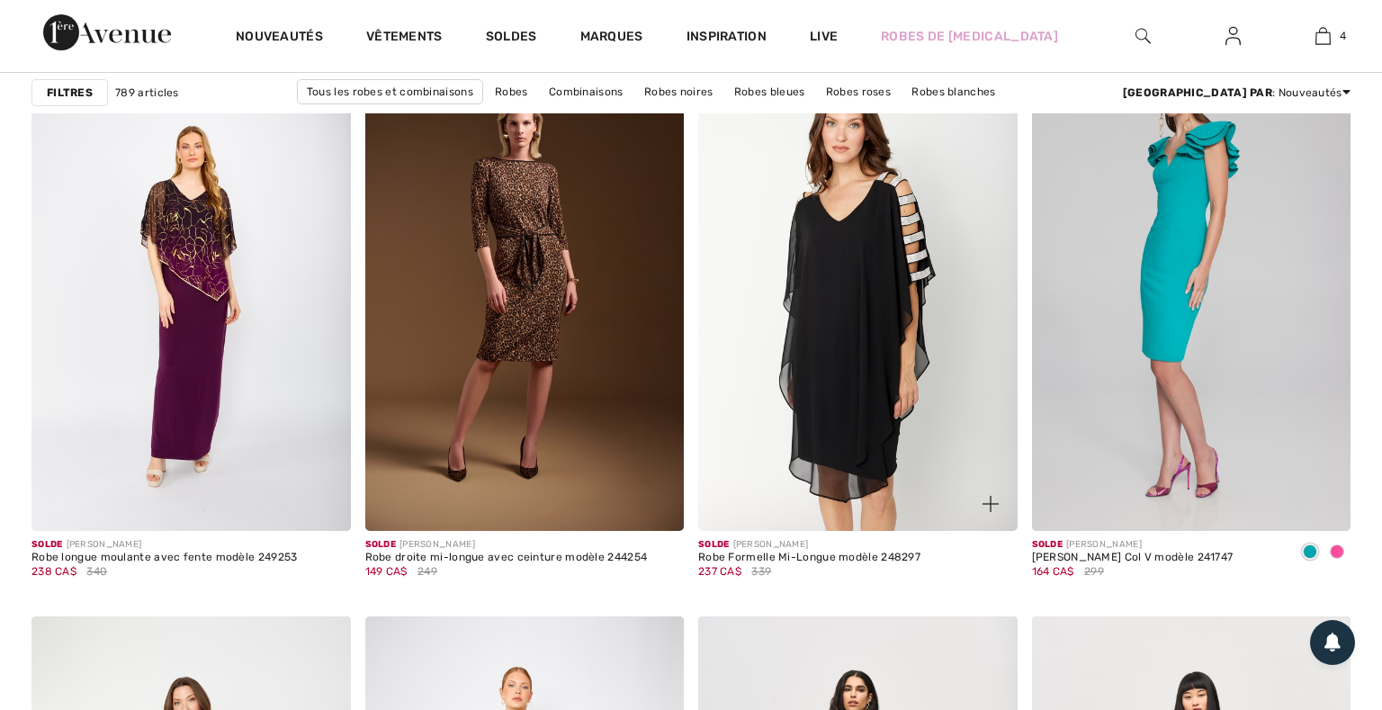
click at [770, 374] on img at bounding box center [858, 291] width 320 height 479
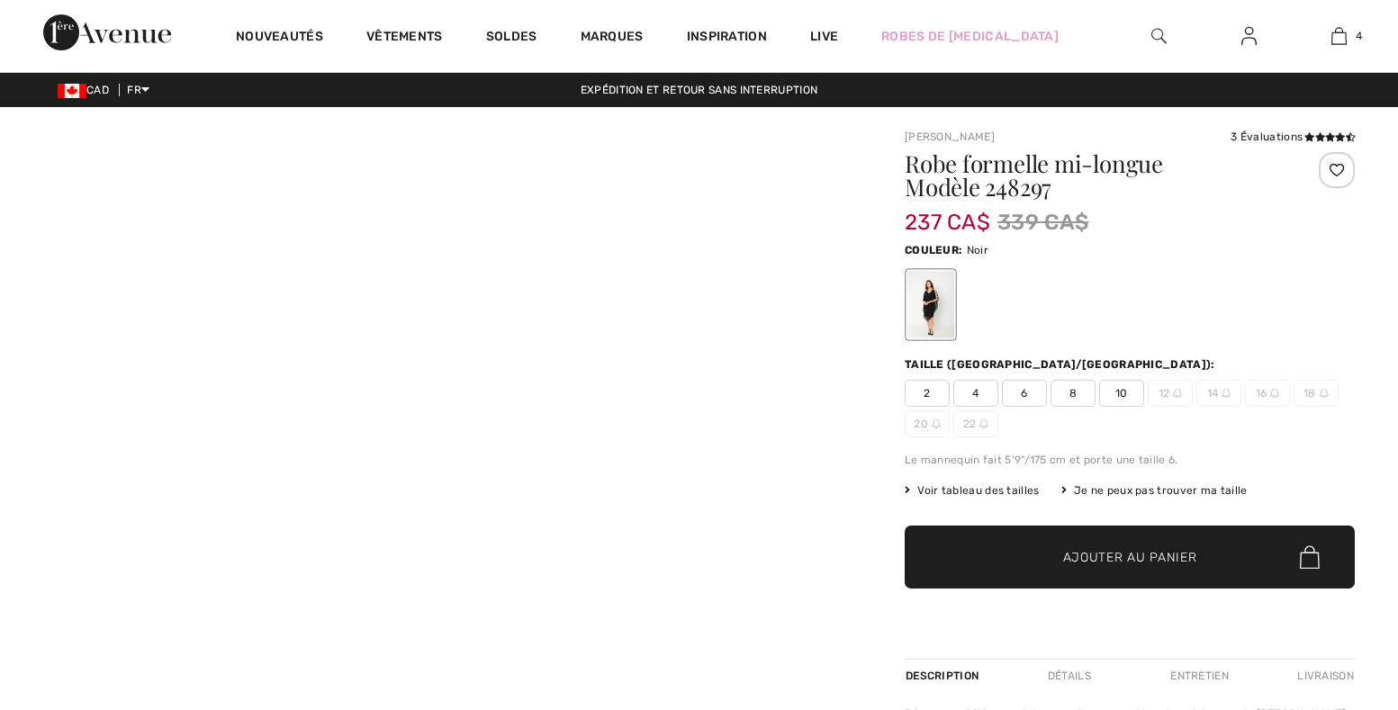
click at [1053, 395] on span "8" at bounding box center [1072, 393] width 45 height 27
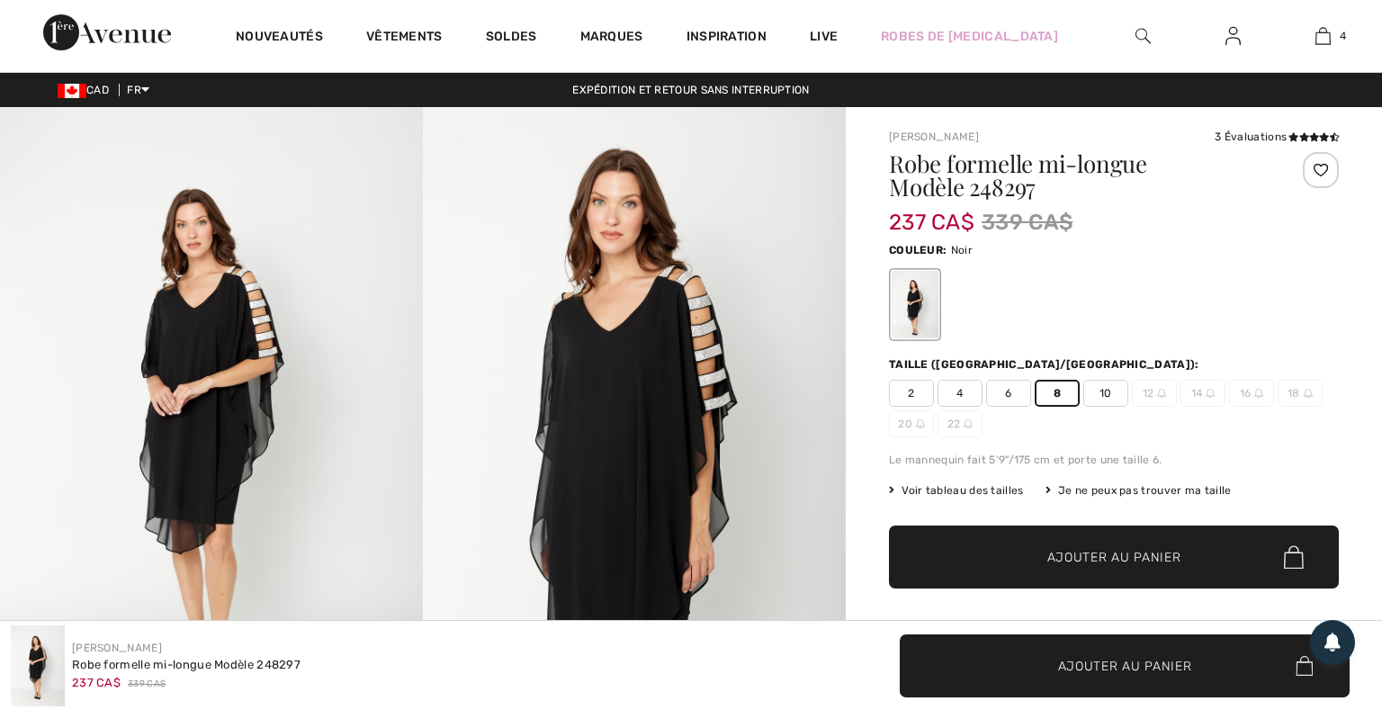
click at [1128, 571] on span "✔ Ajouté au panier Ajouter au panier" at bounding box center [1114, 557] width 450 height 63
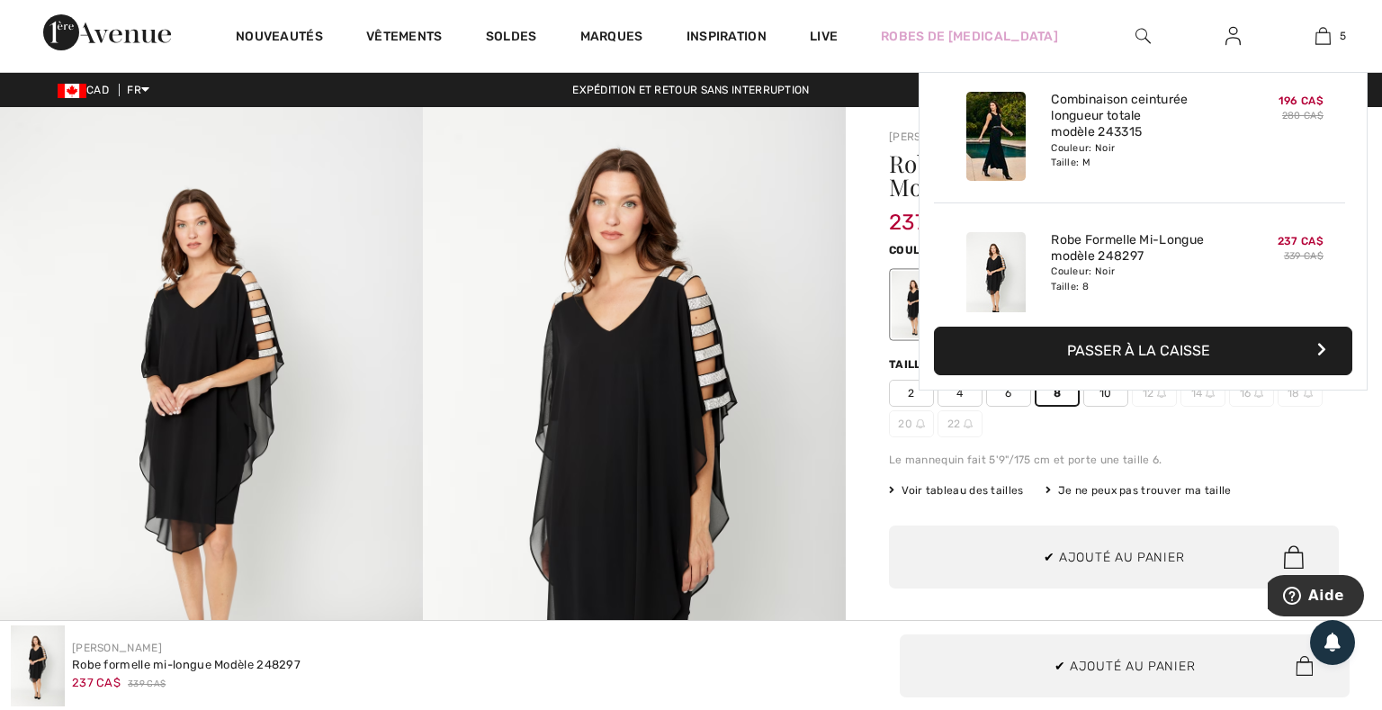
scroll to position [477, 0]
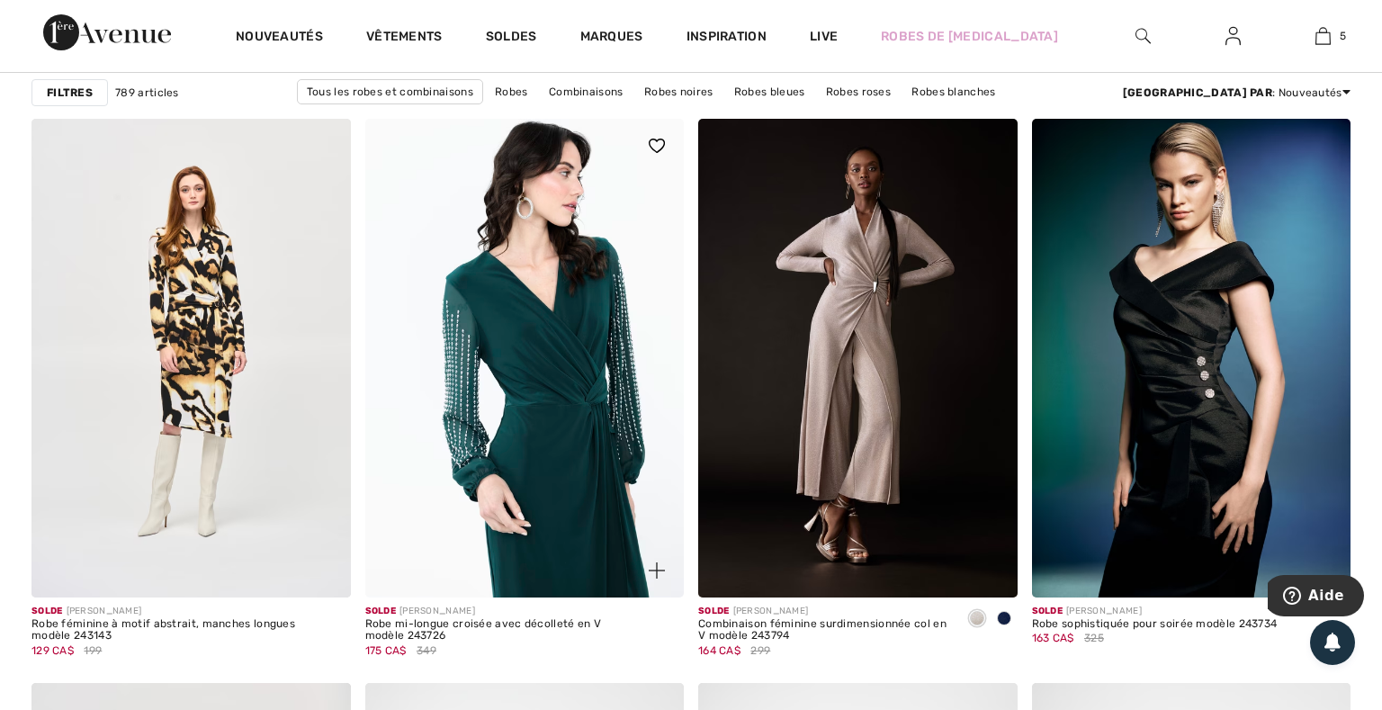
scroll to position [7243, 0]
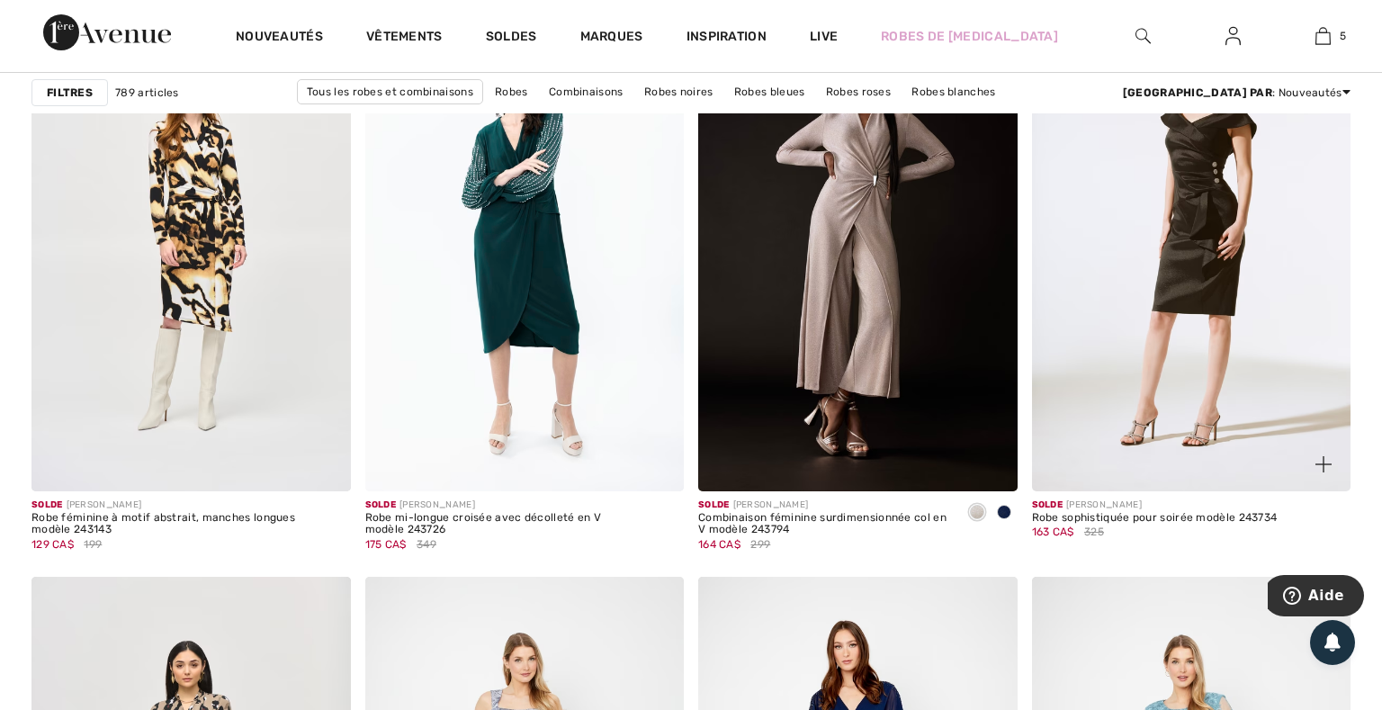
click at [1255, 351] on img at bounding box center [1192, 252] width 320 height 479
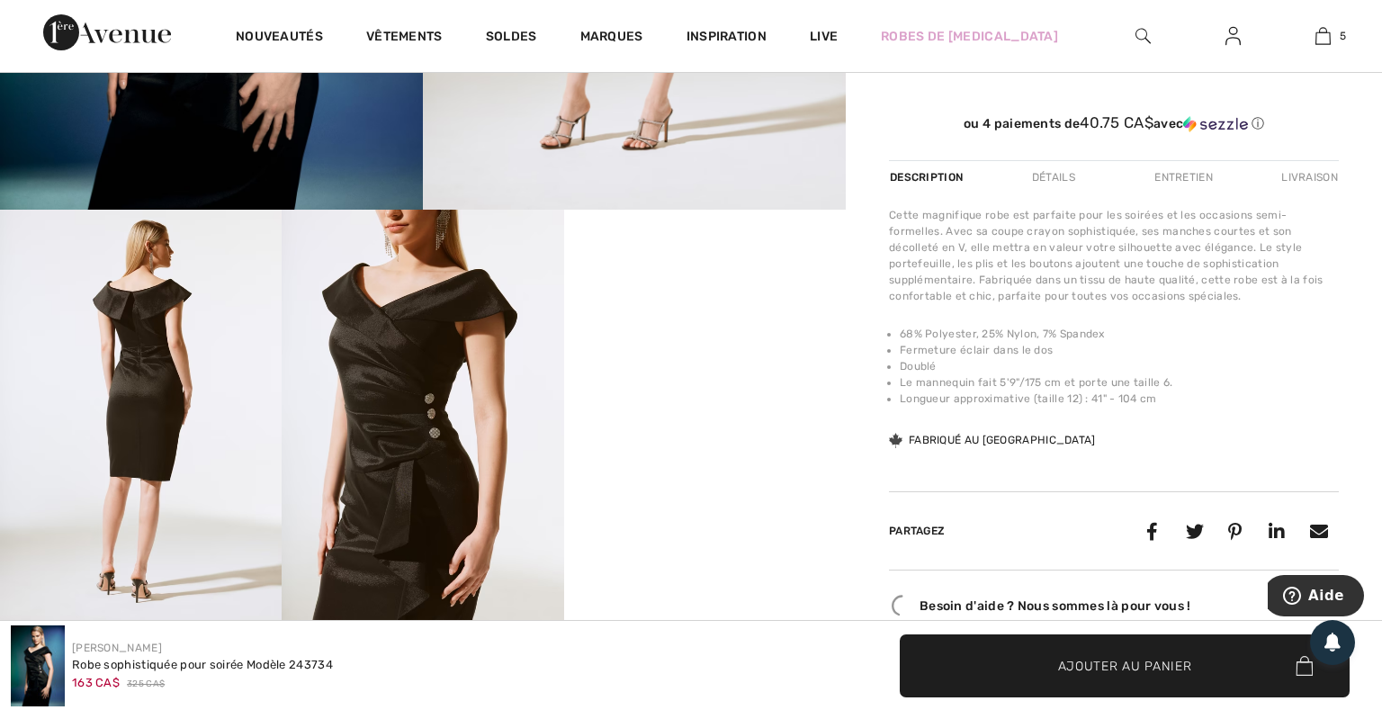
scroll to position [639, 0]
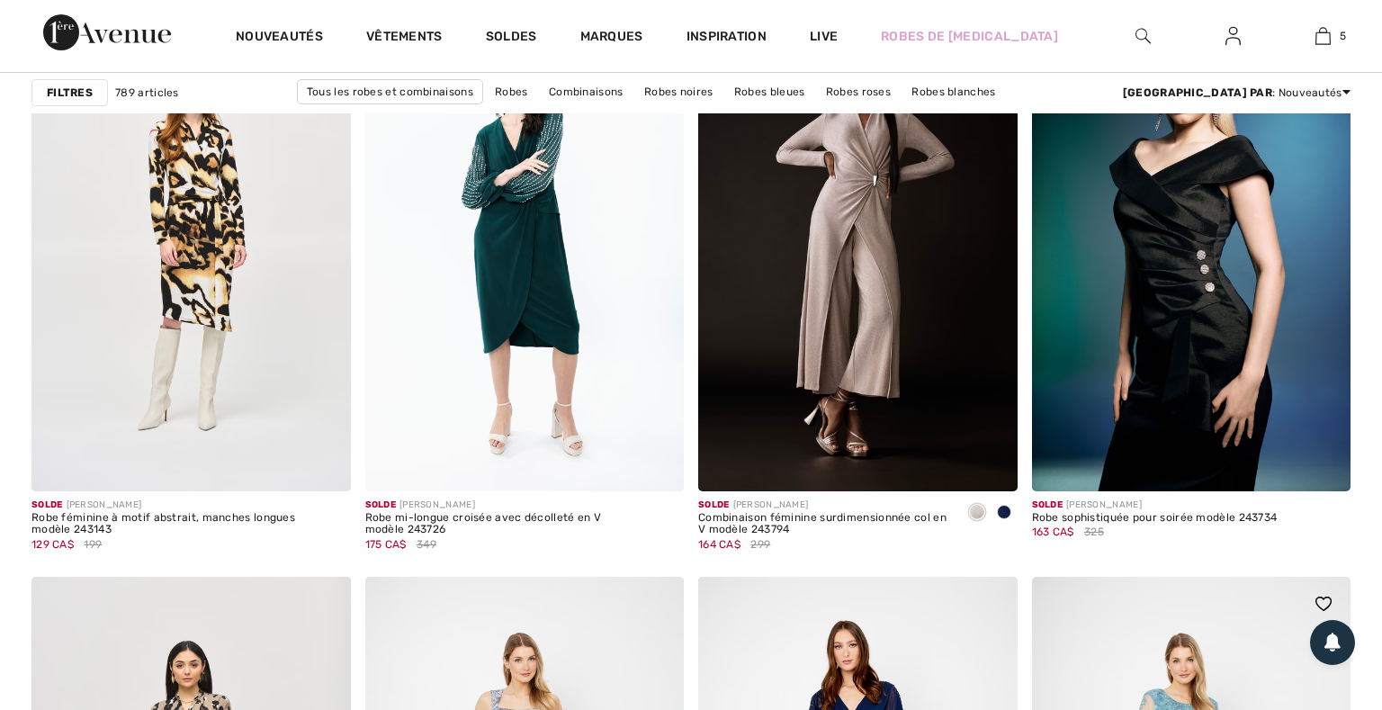
scroll to position [7243, 0]
checkbox input "true"
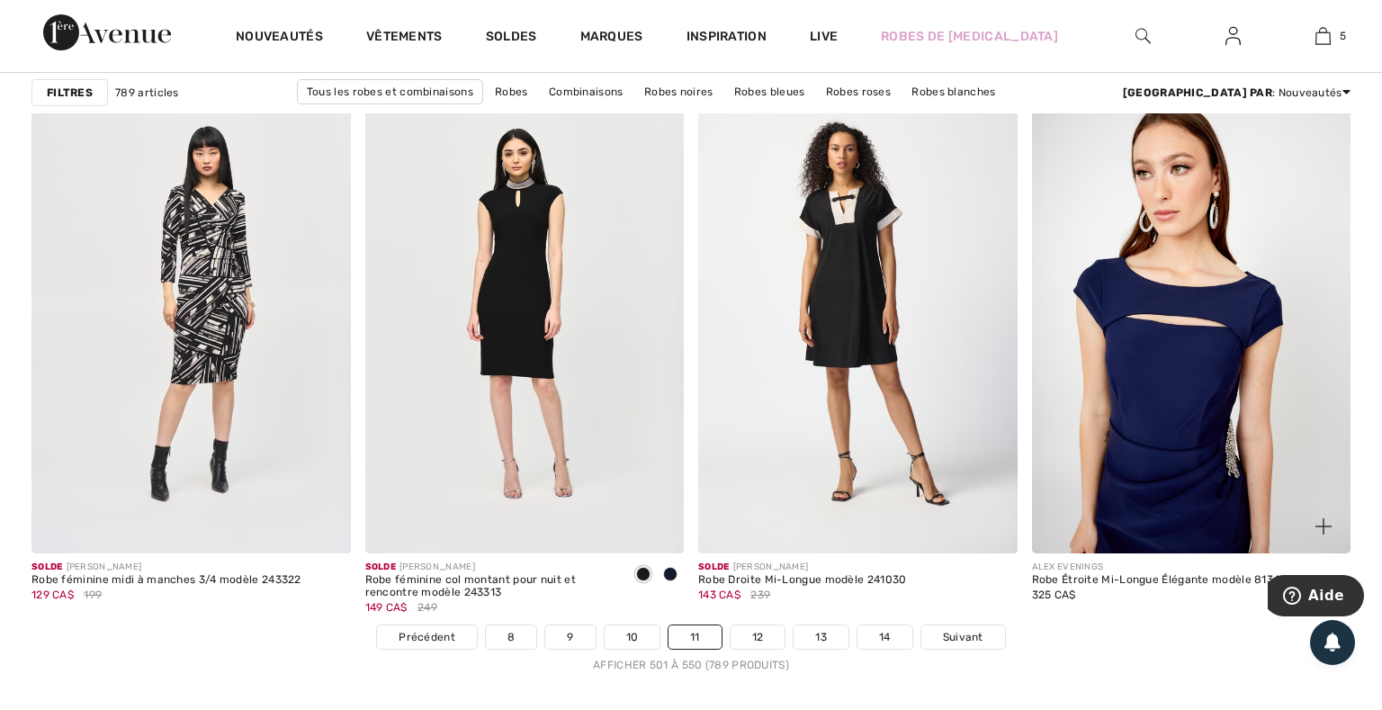
scroll to position [8415, 0]
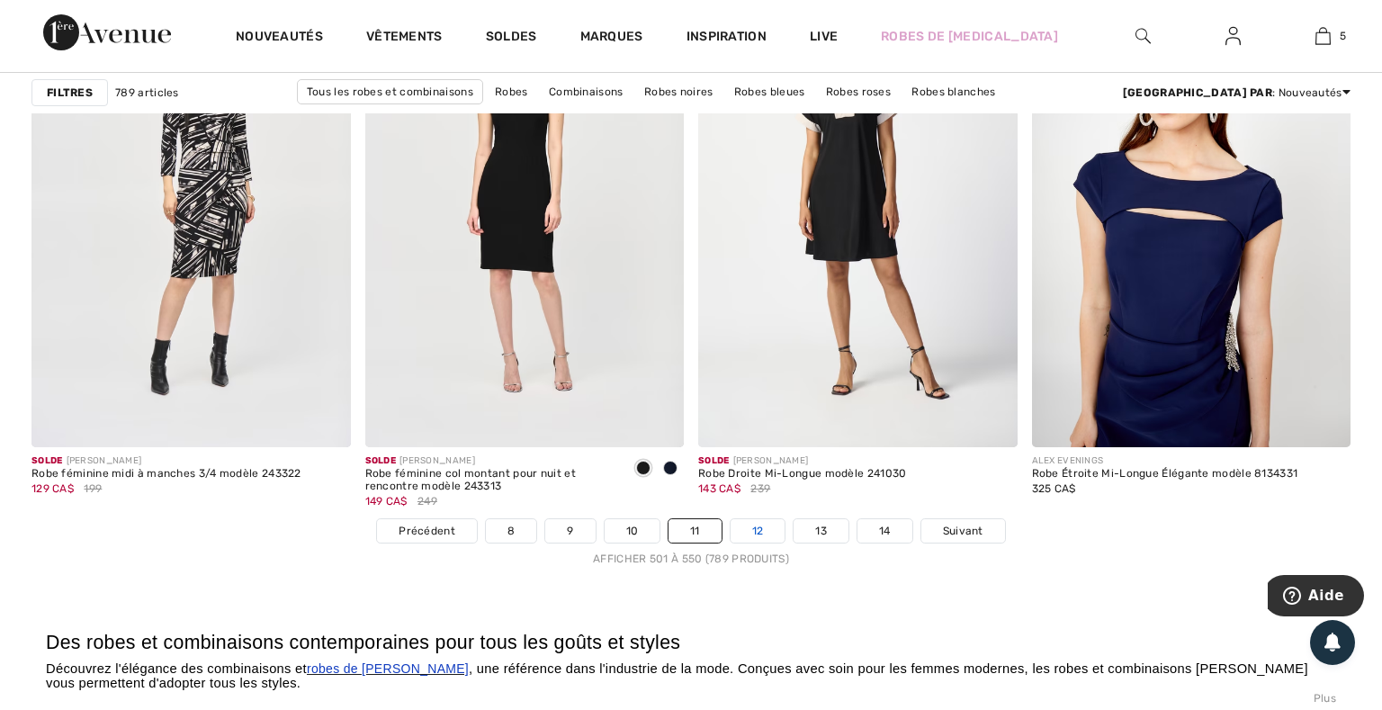
click at [758, 533] on link "12" at bounding box center [758, 530] width 55 height 23
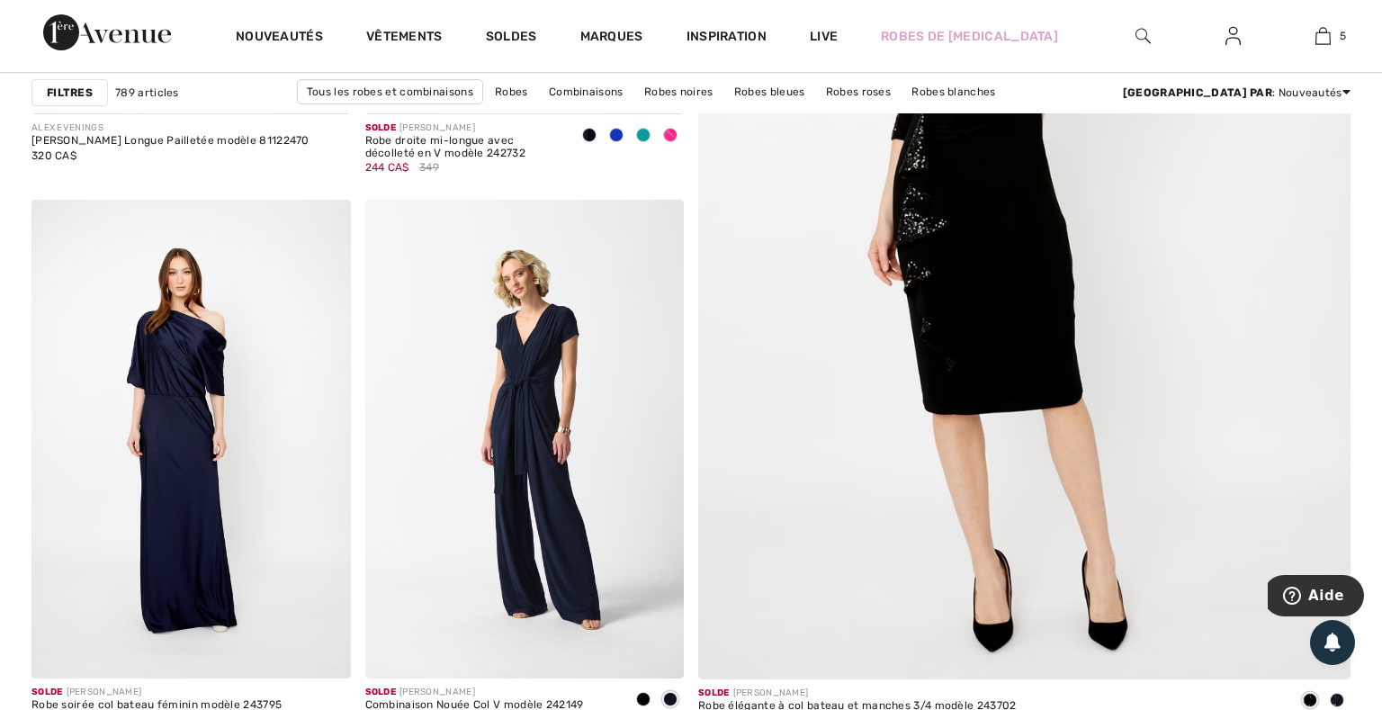
scroll to position [745, 0]
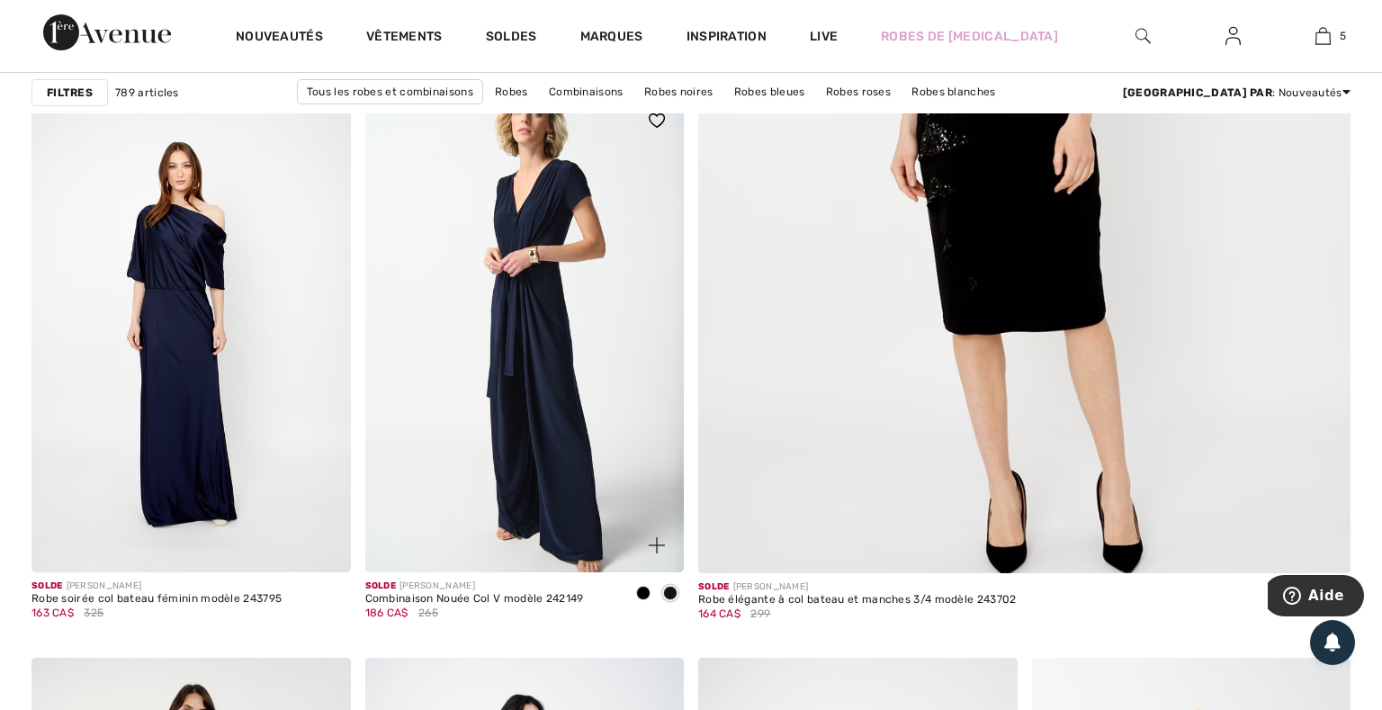
click at [611, 413] on img at bounding box center [525, 333] width 320 height 479
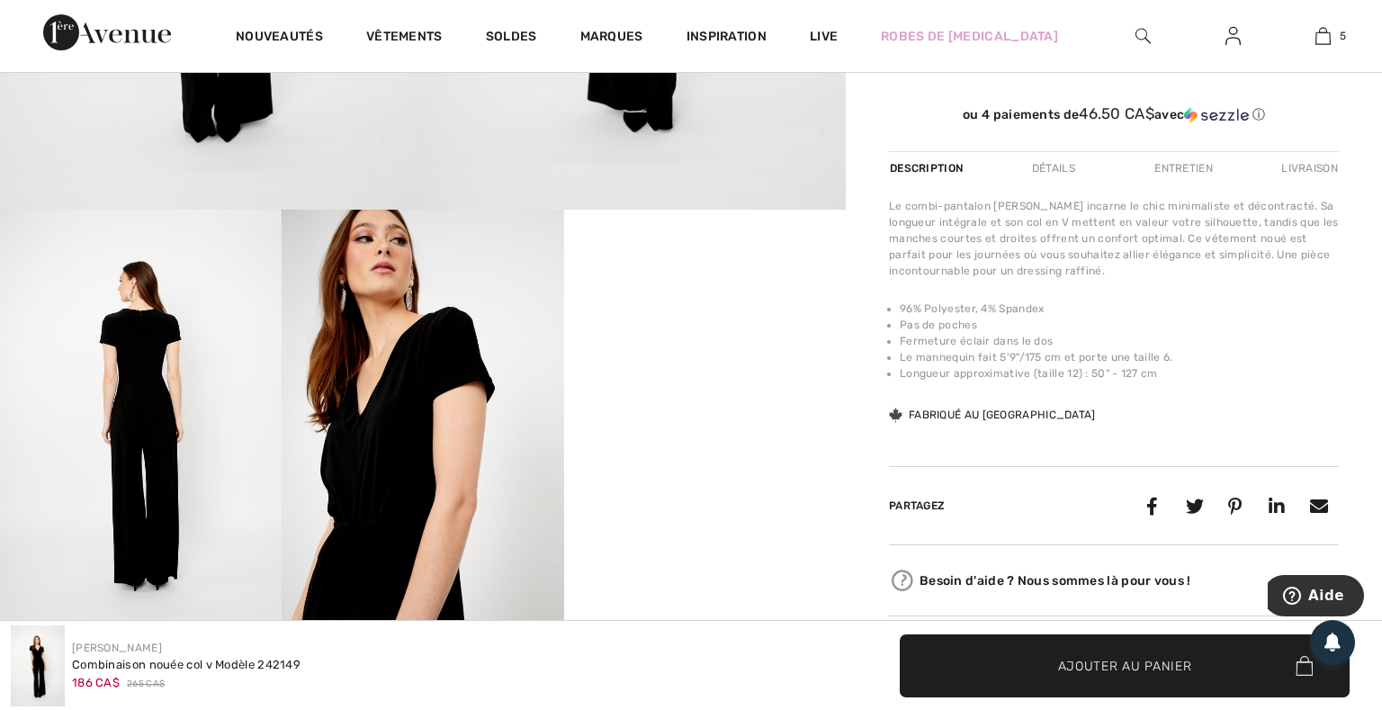
scroll to position [639, 0]
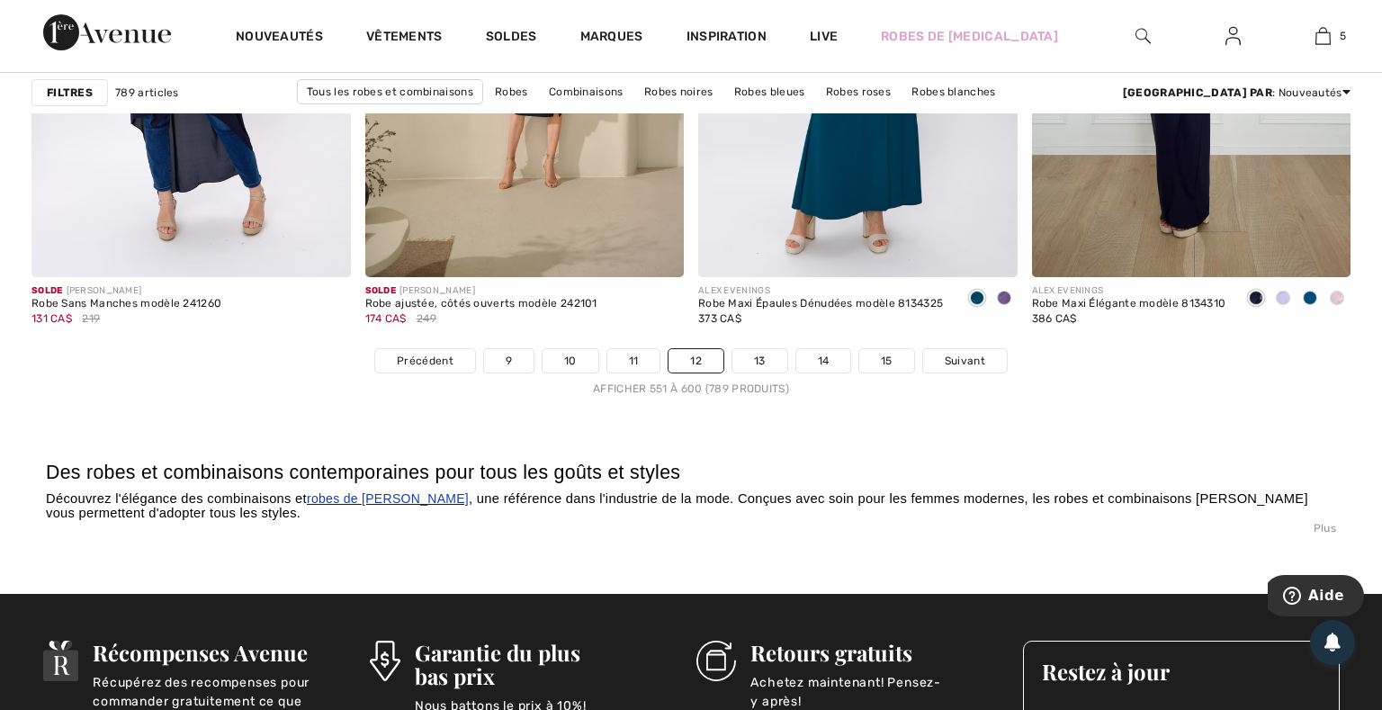
scroll to position [8734, 0]
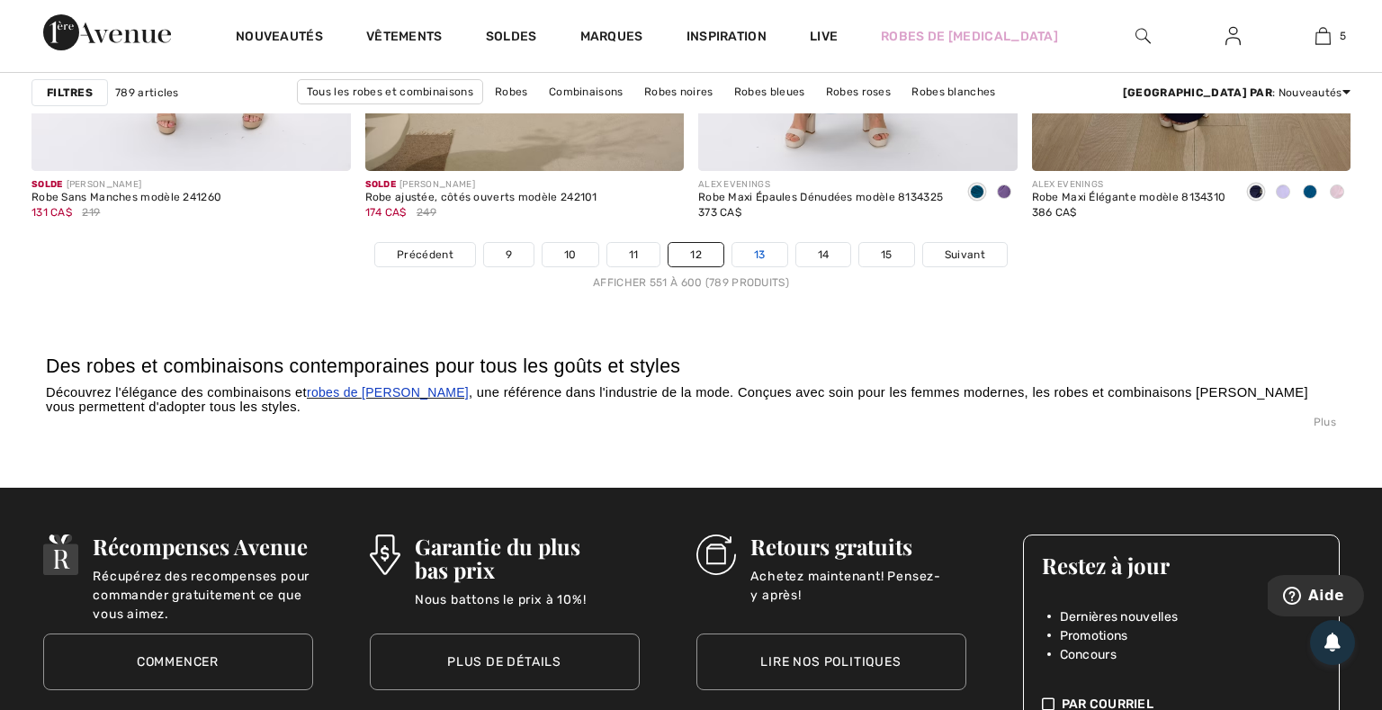
click at [755, 243] on link "13" at bounding box center [760, 254] width 55 height 23
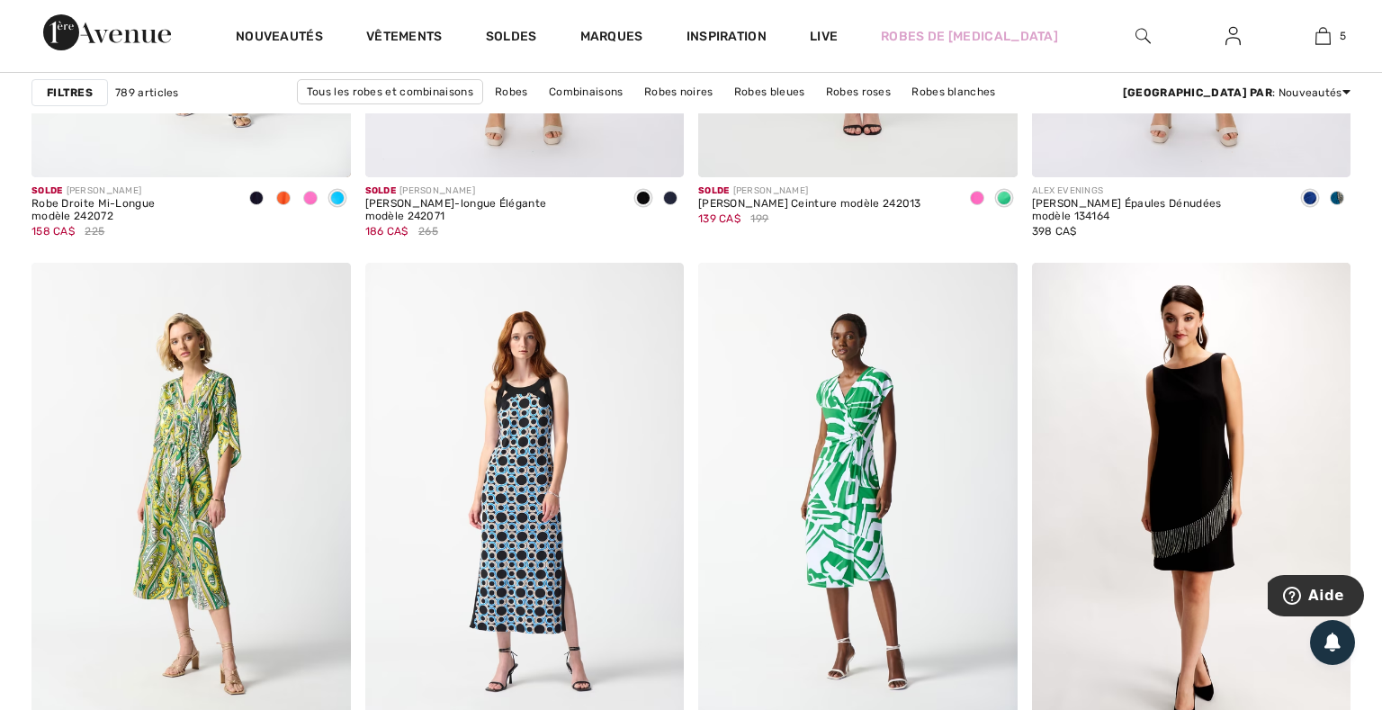
scroll to position [1810, 0]
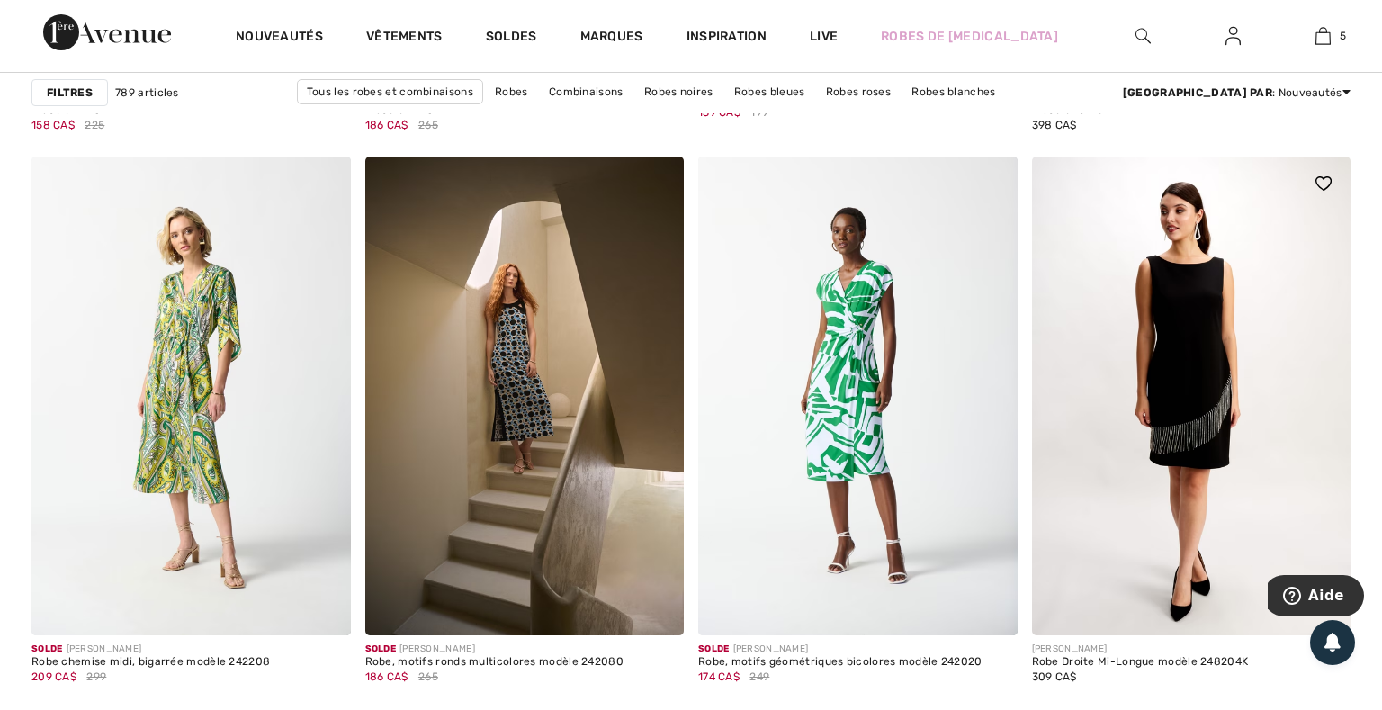
click at [1074, 288] on img at bounding box center [1192, 396] width 320 height 479
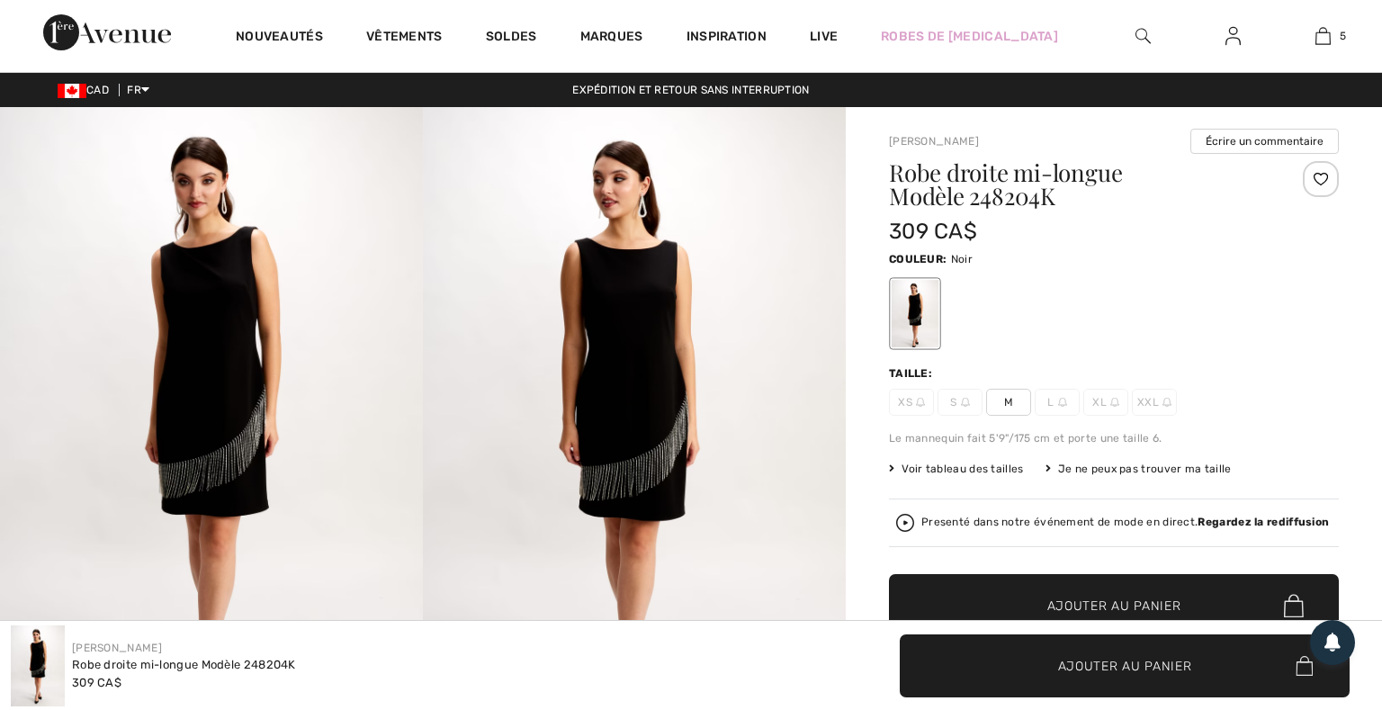
click at [356, 348] on img at bounding box center [211, 424] width 423 height 635
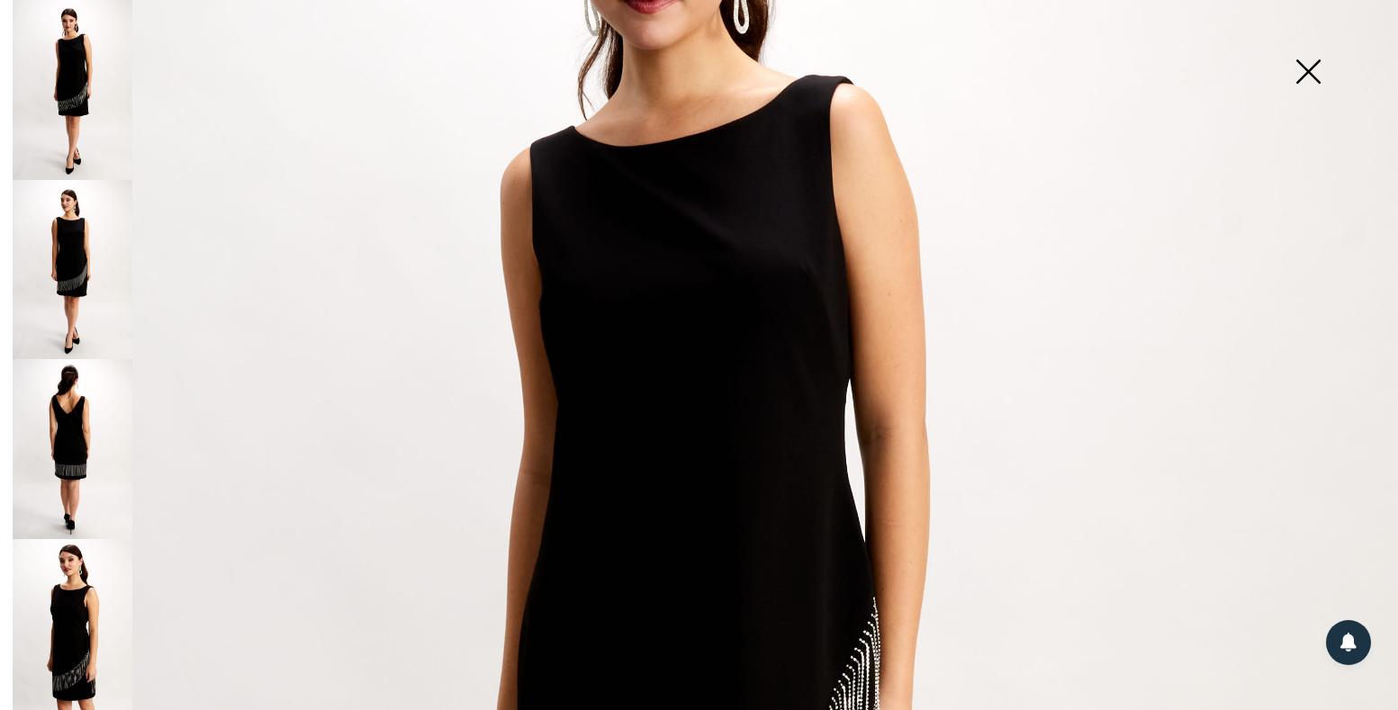
scroll to position [532, 0]
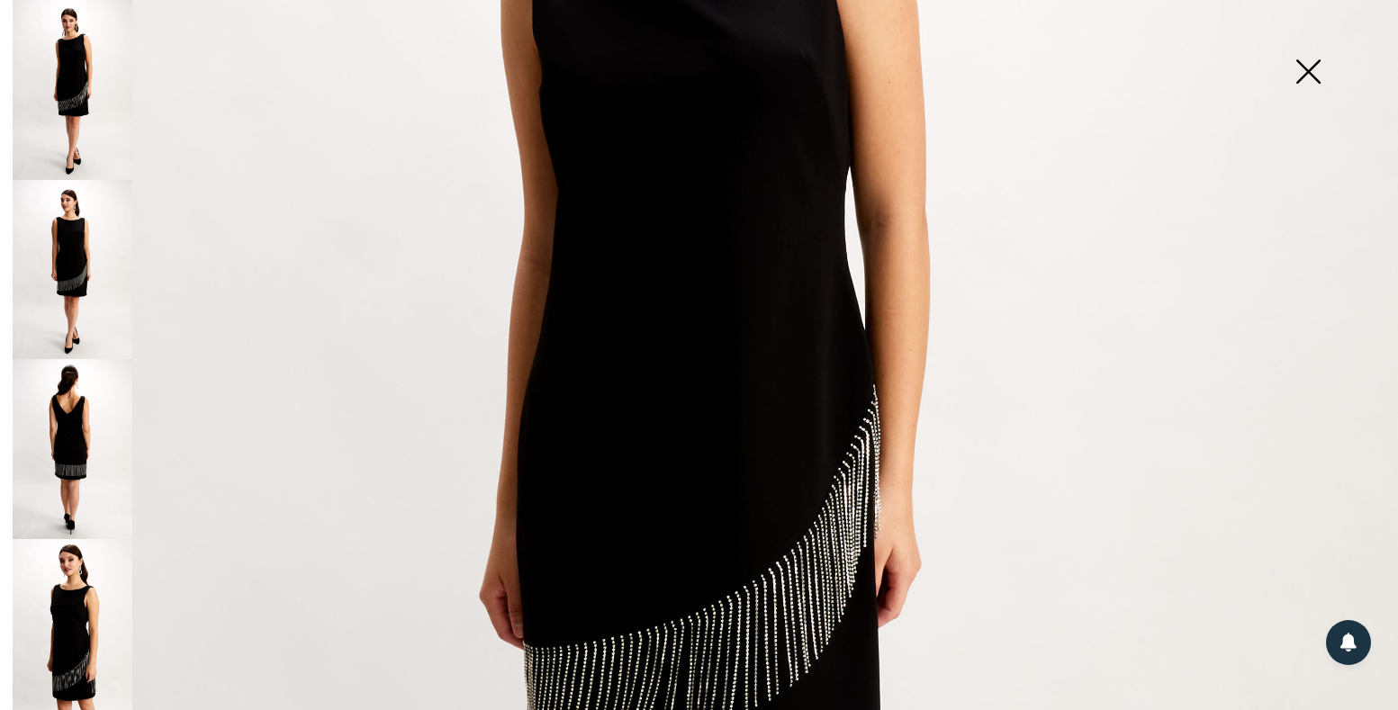
click at [78, 222] on img at bounding box center [73, 270] width 120 height 180
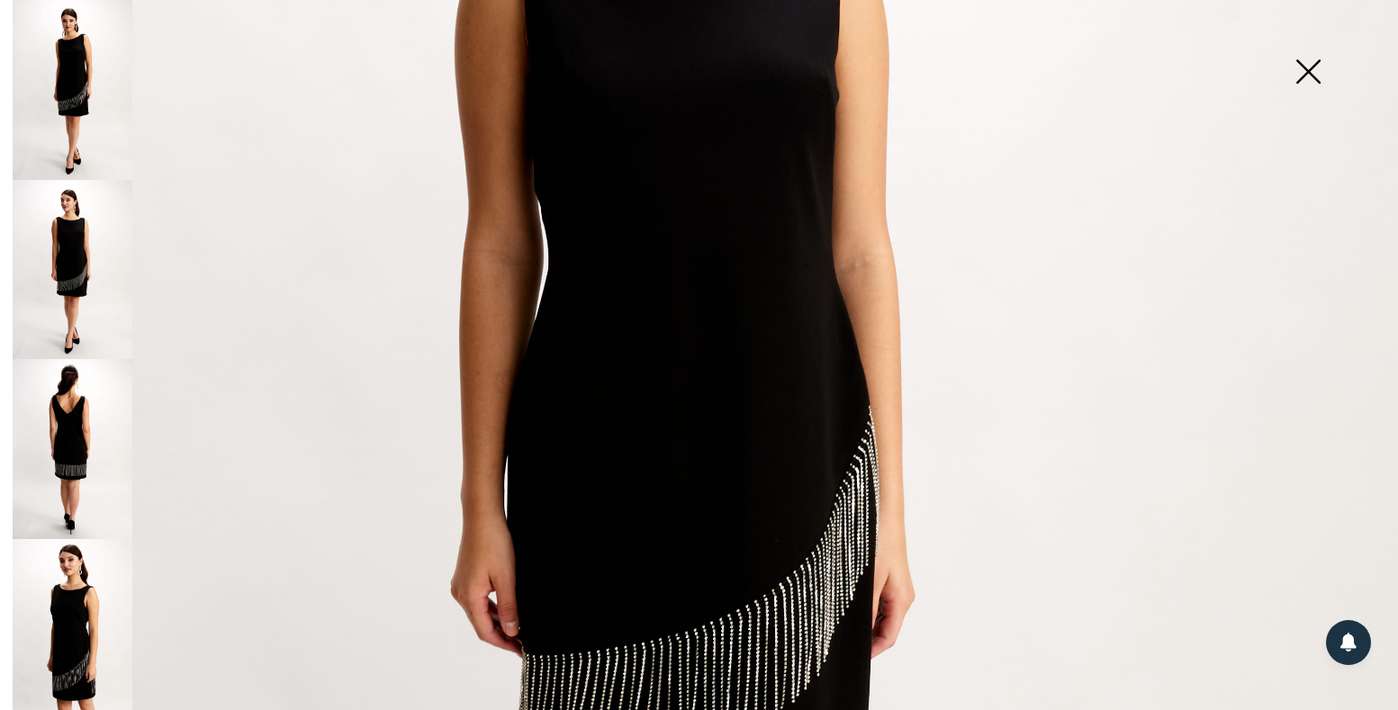
click at [71, 442] on img at bounding box center [73, 449] width 120 height 180
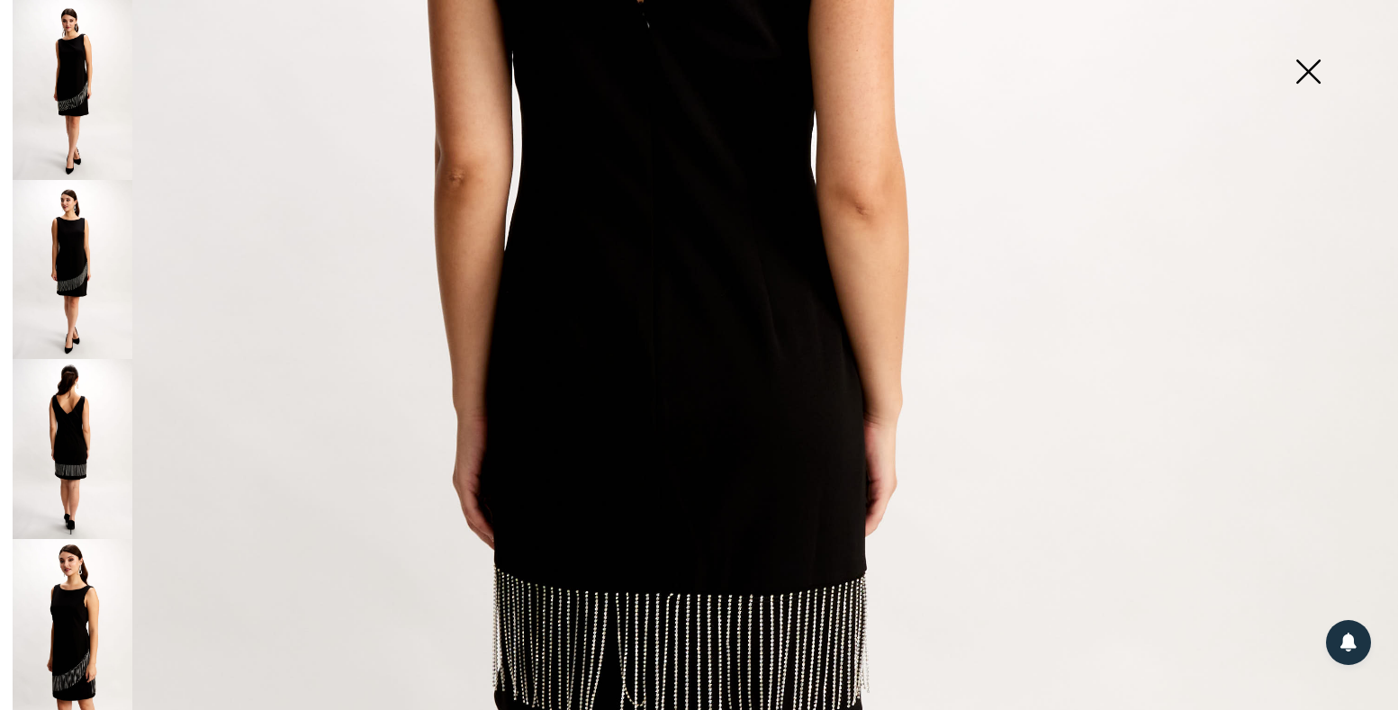
scroll to position [851, 0]
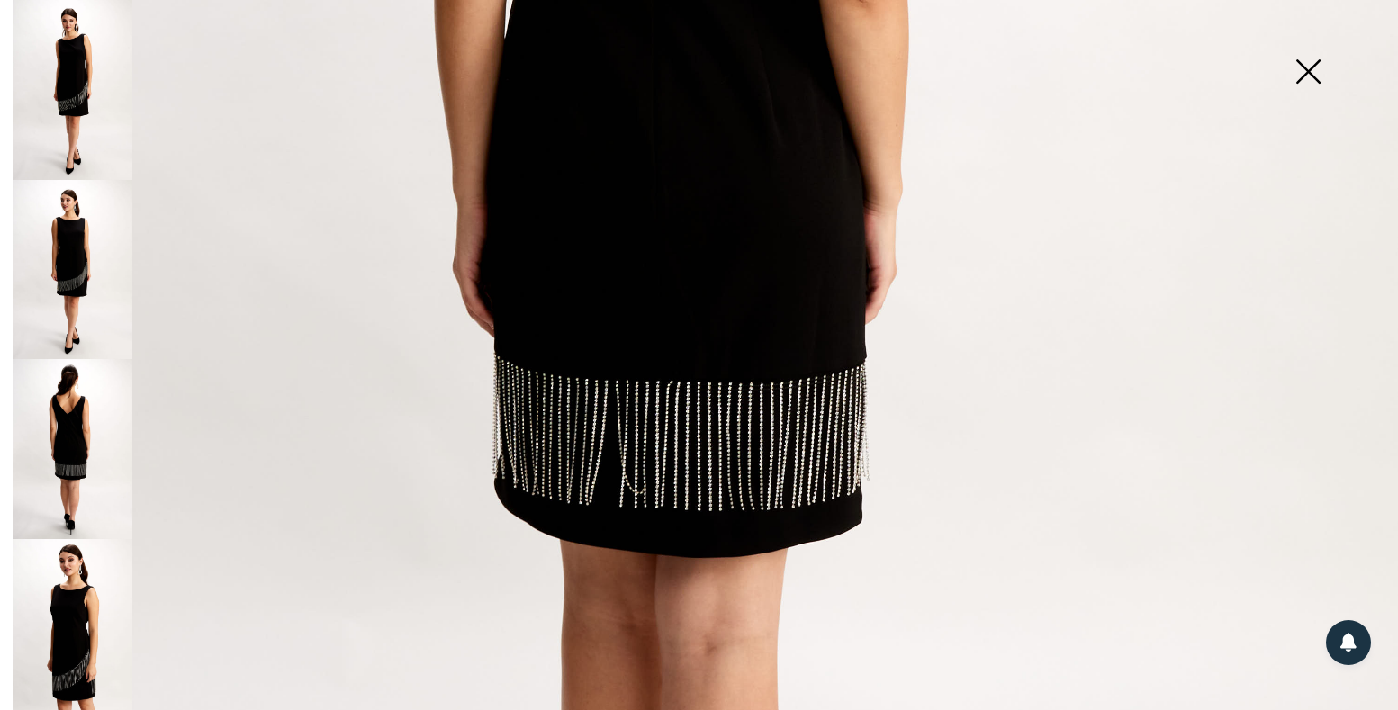
click at [62, 596] on img at bounding box center [73, 629] width 120 height 180
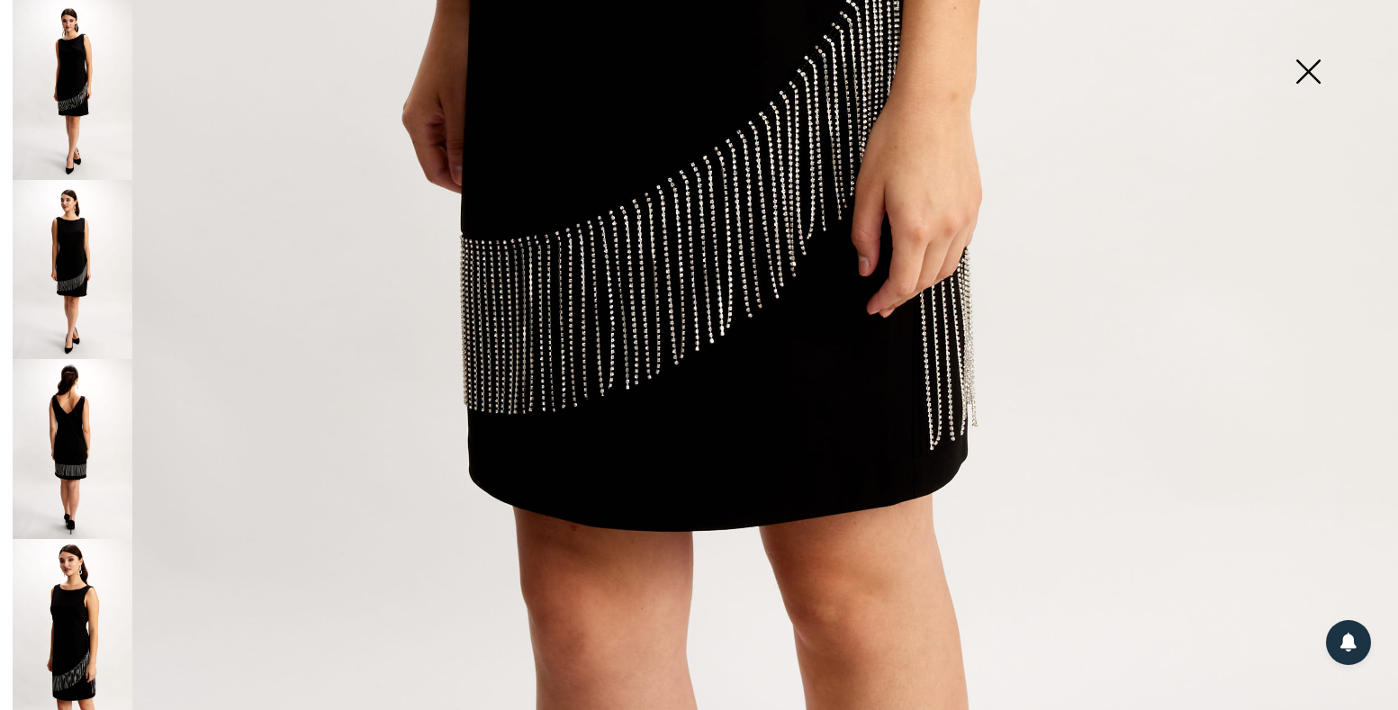
scroll to position [831, 0]
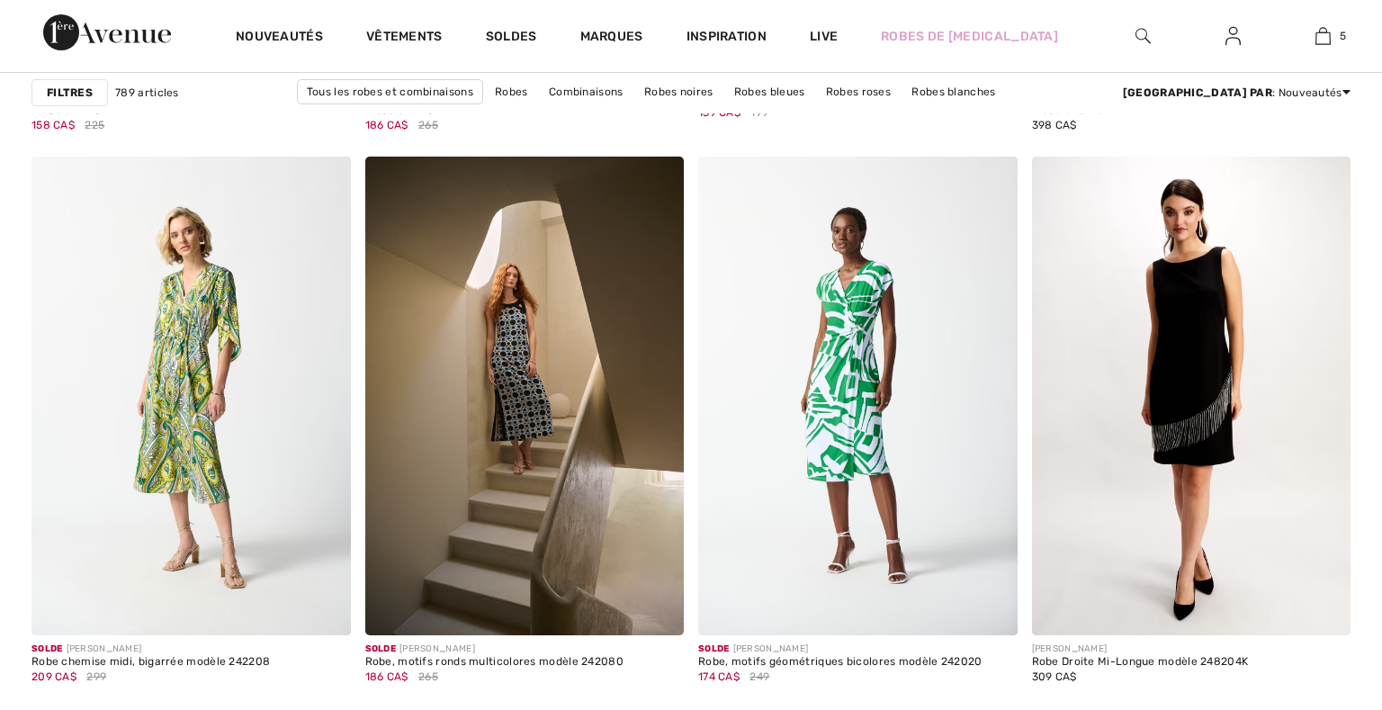
scroll to position [1810, 0]
checkbox input "true"
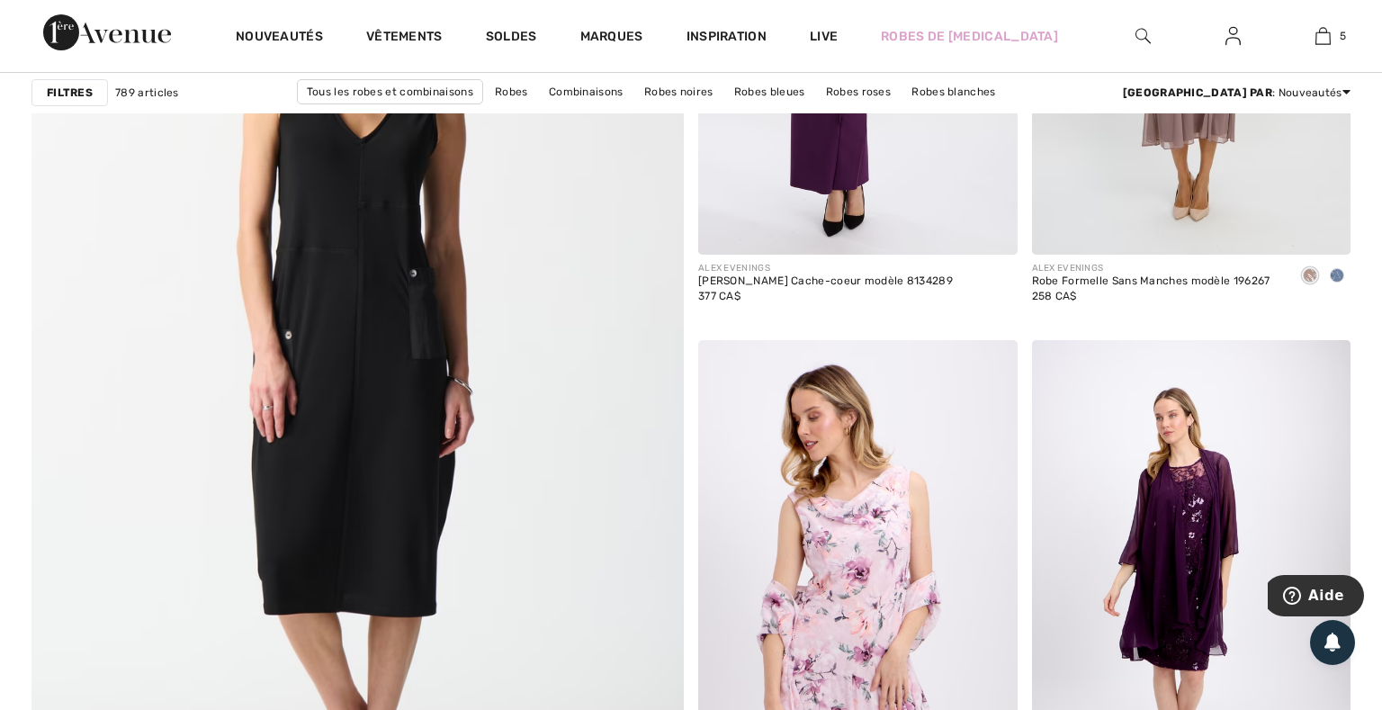
scroll to position [4793, 0]
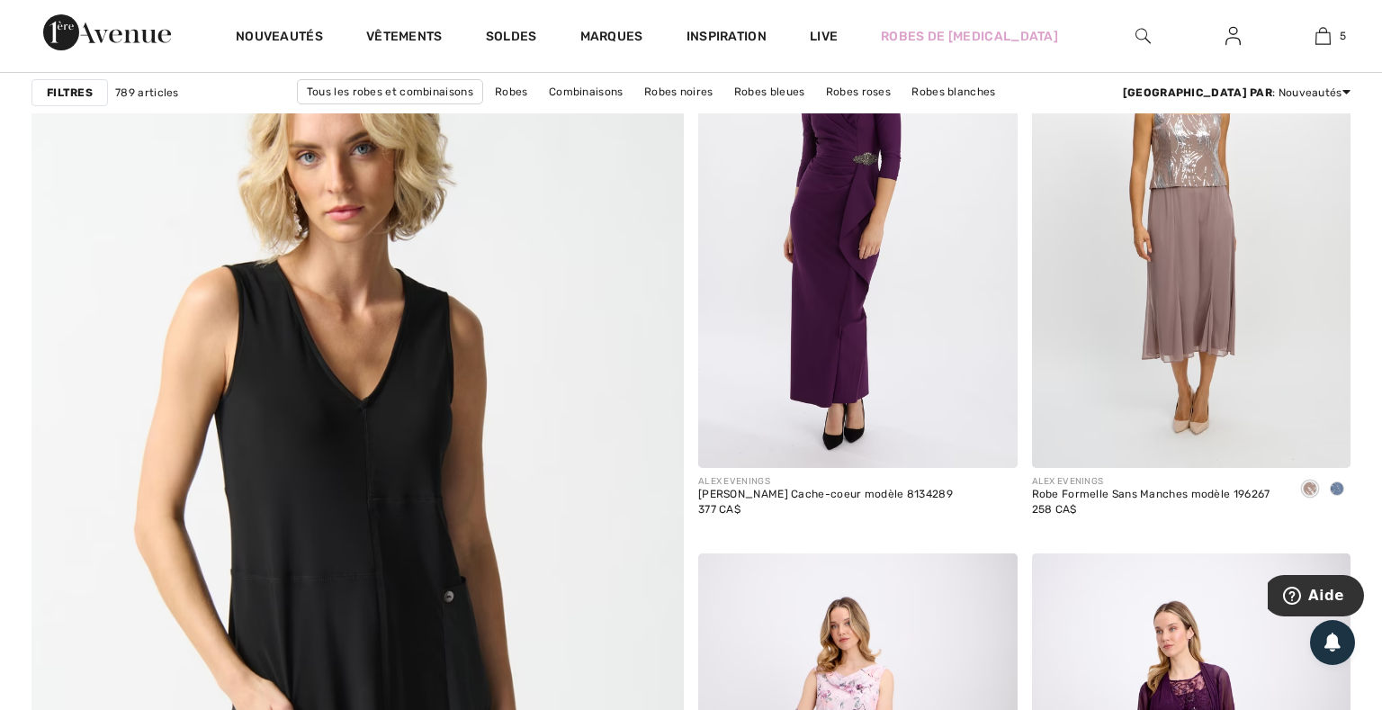
click at [350, 487] on img at bounding box center [357, 576] width 783 height 1175
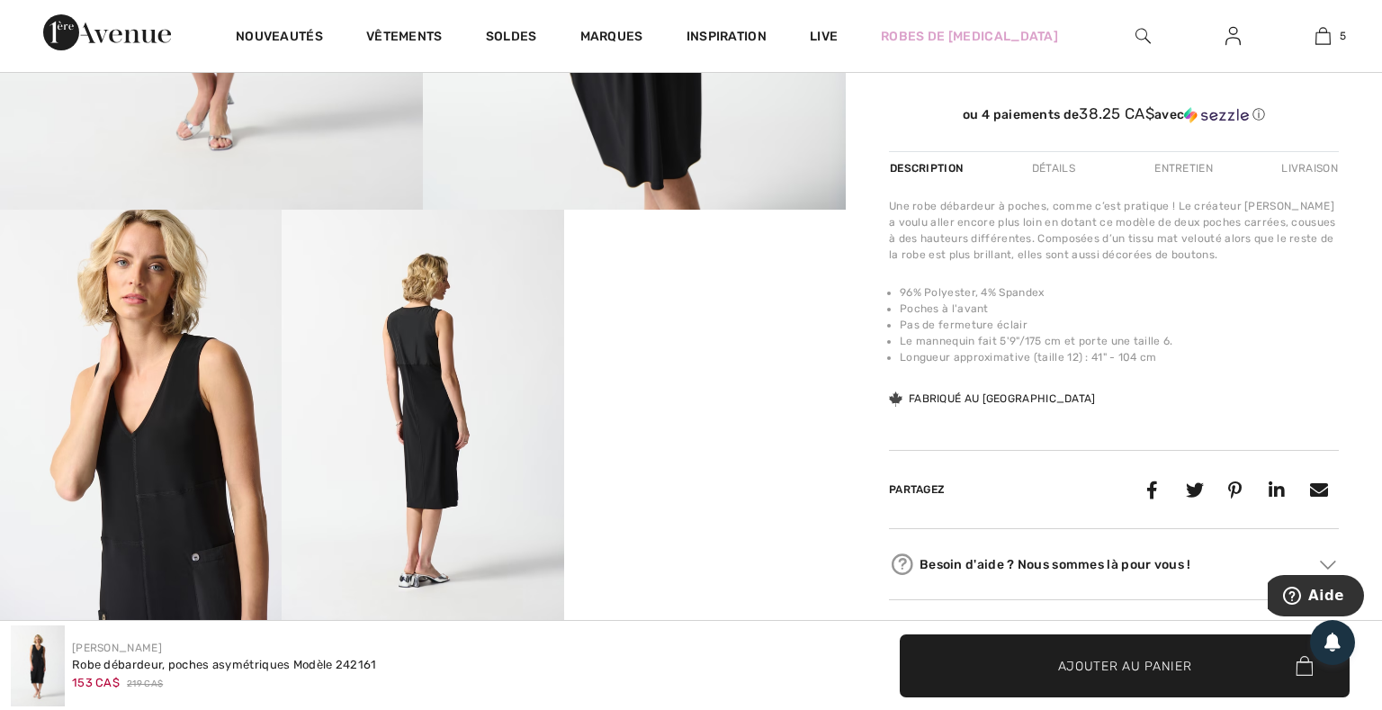
scroll to position [639, 0]
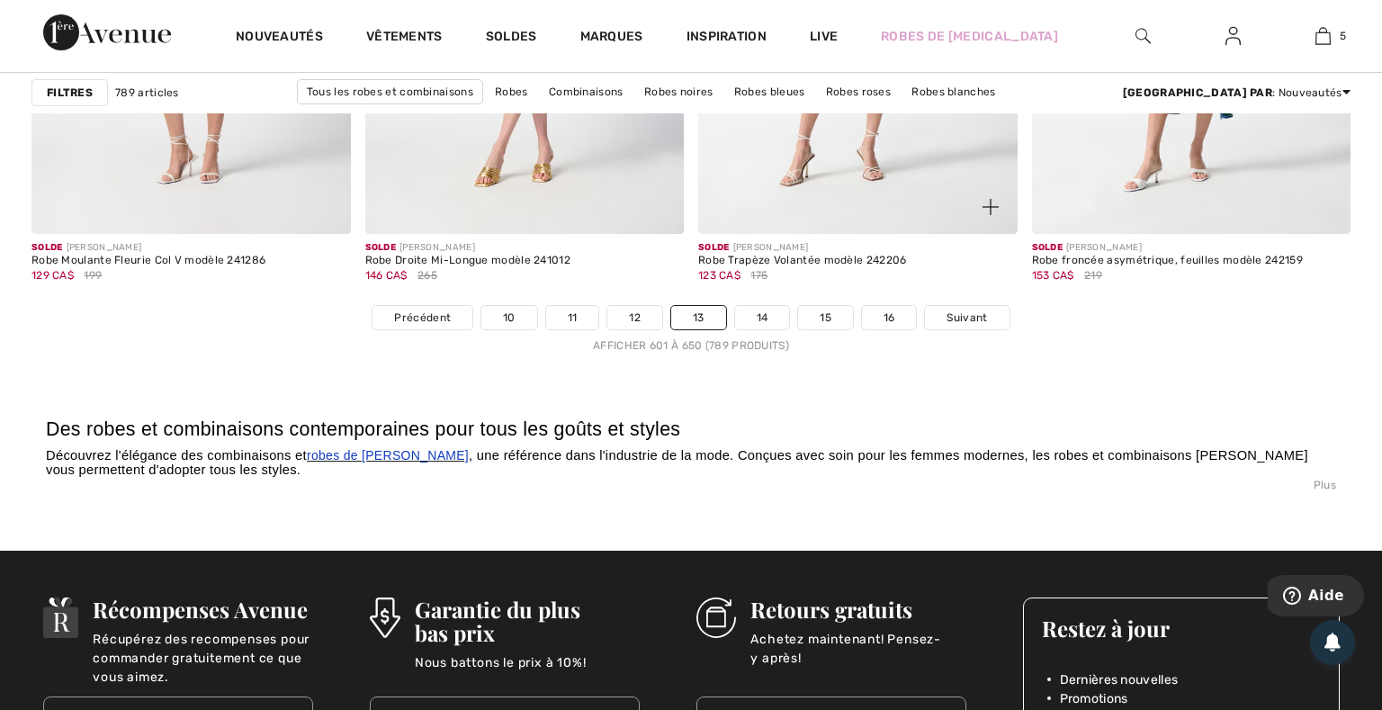
scroll to position [8521, 0]
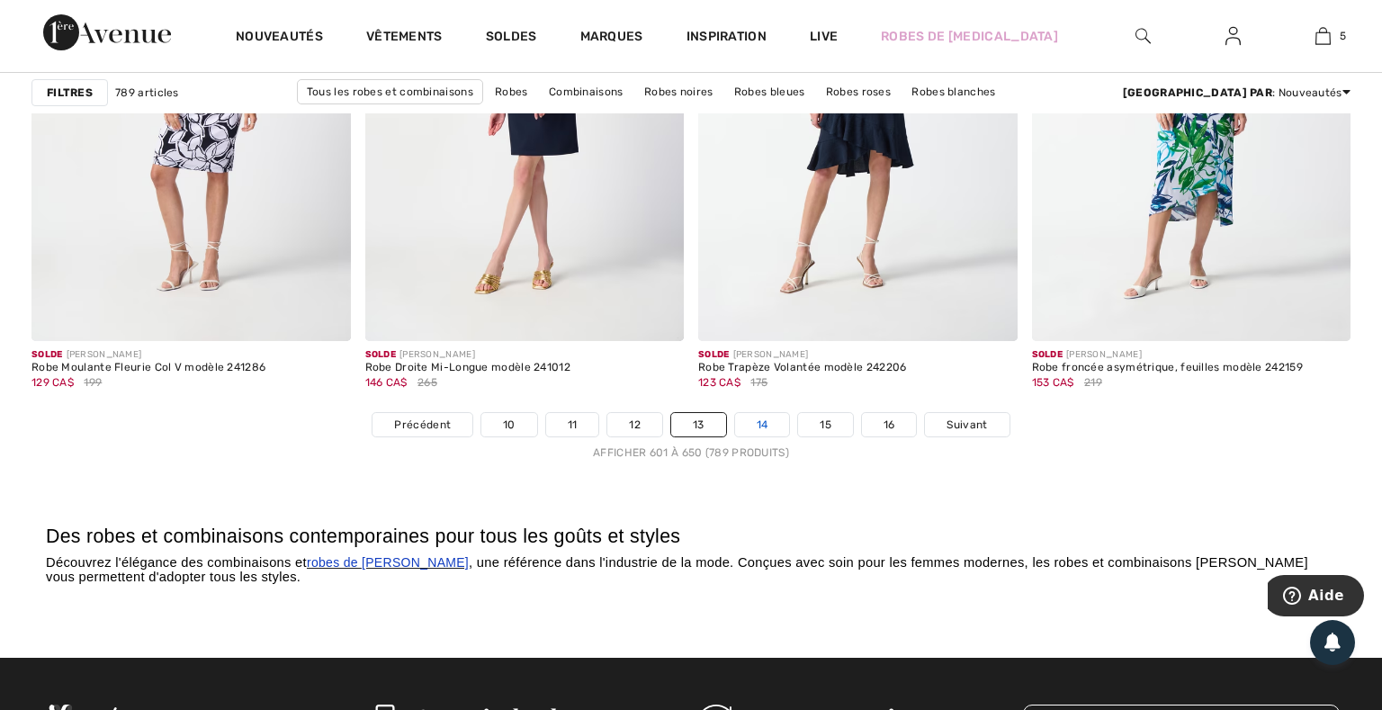
click at [761, 424] on link "14" at bounding box center [762, 424] width 55 height 23
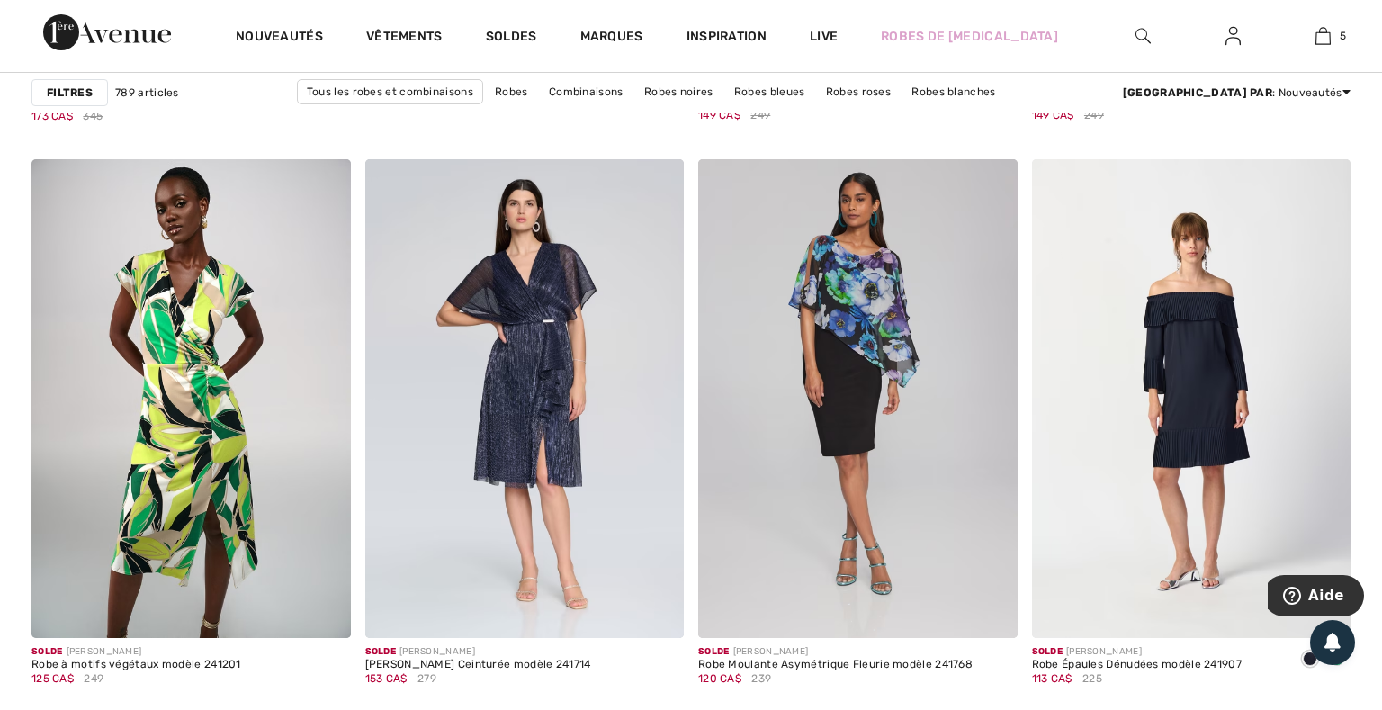
scroll to position [5859, 0]
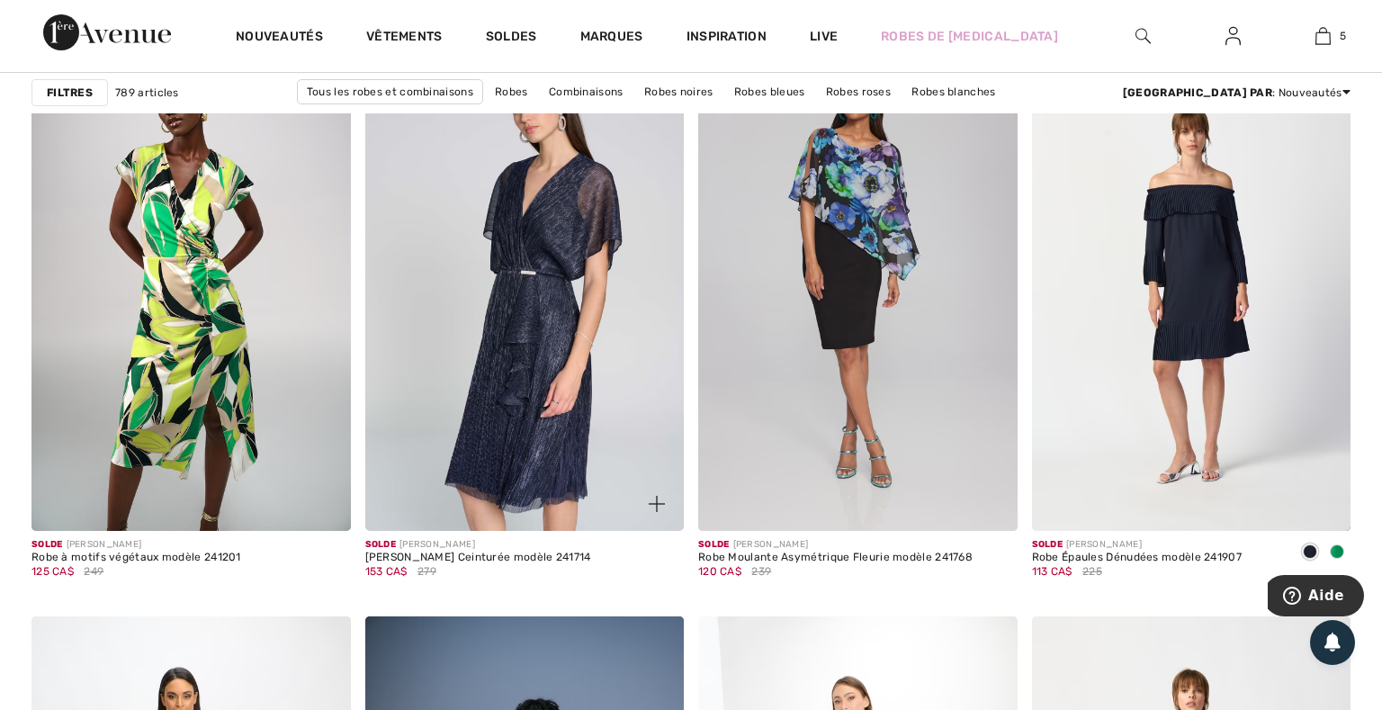
click at [466, 467] on img at bounding box center [525, 291] width 320 height 479
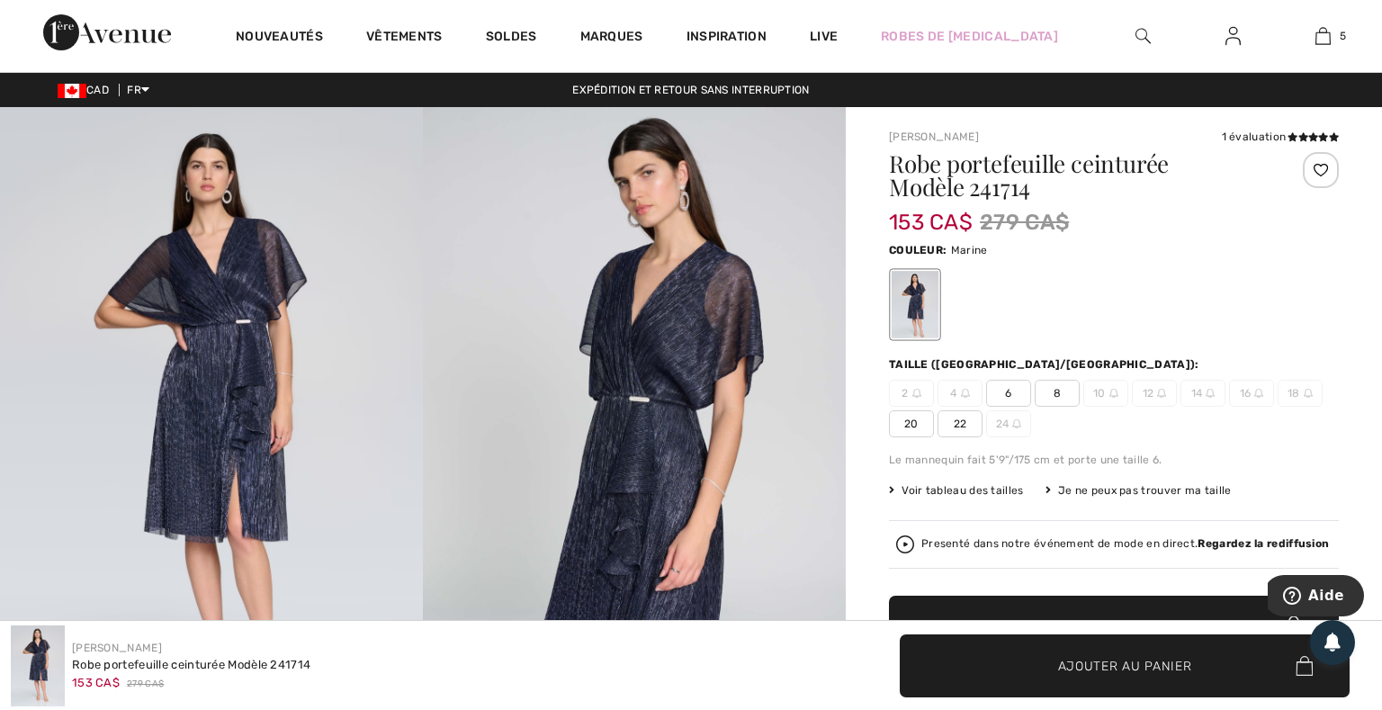
click at [230, 453] on img at bounding box center [211, 424] width 423 height 635
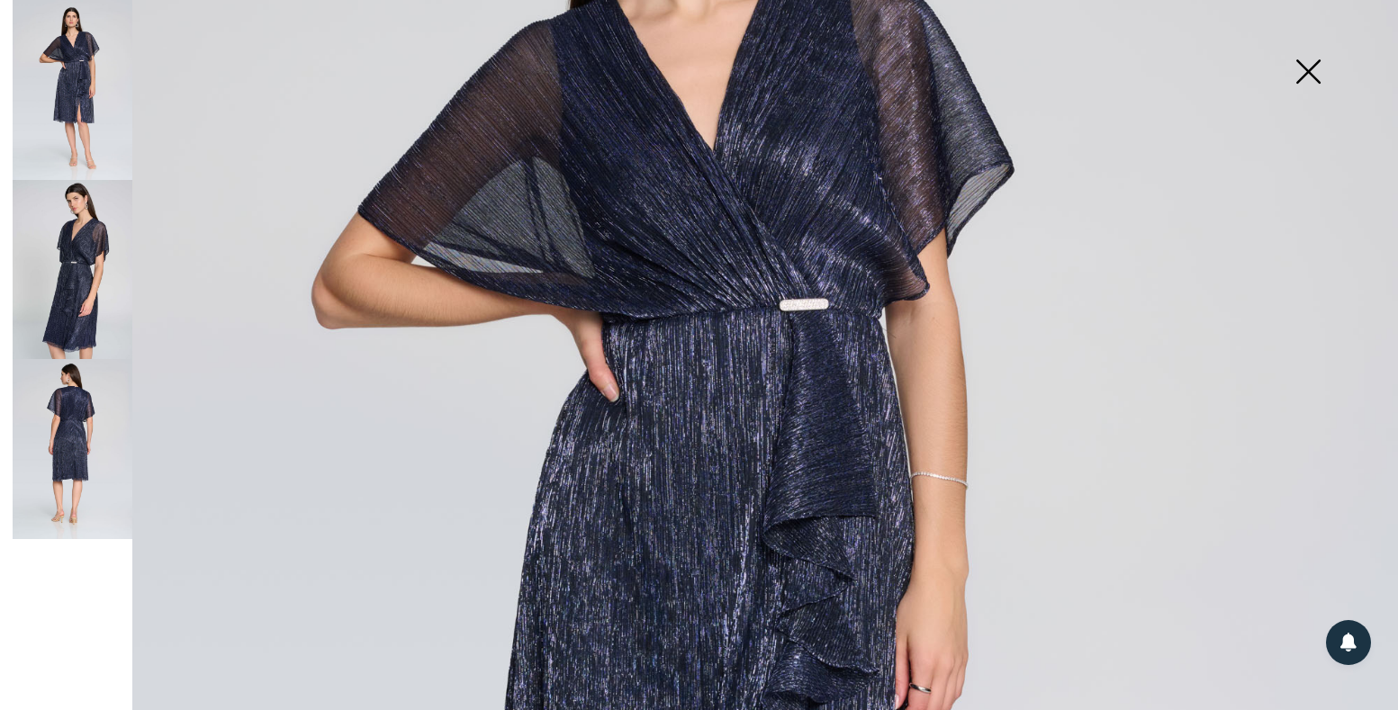
scroll to position [298, 0]
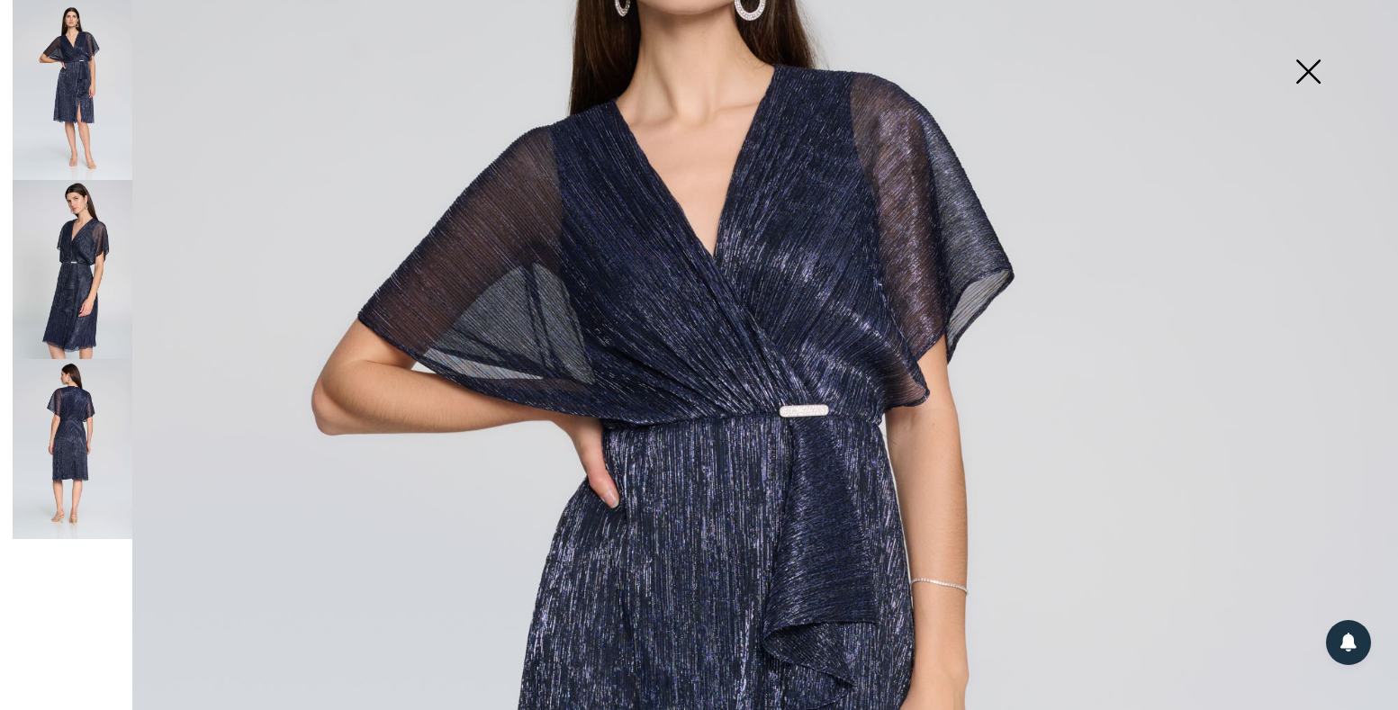
click at [90, 254] on img at bounding box center [73, 270] width 120 height 180
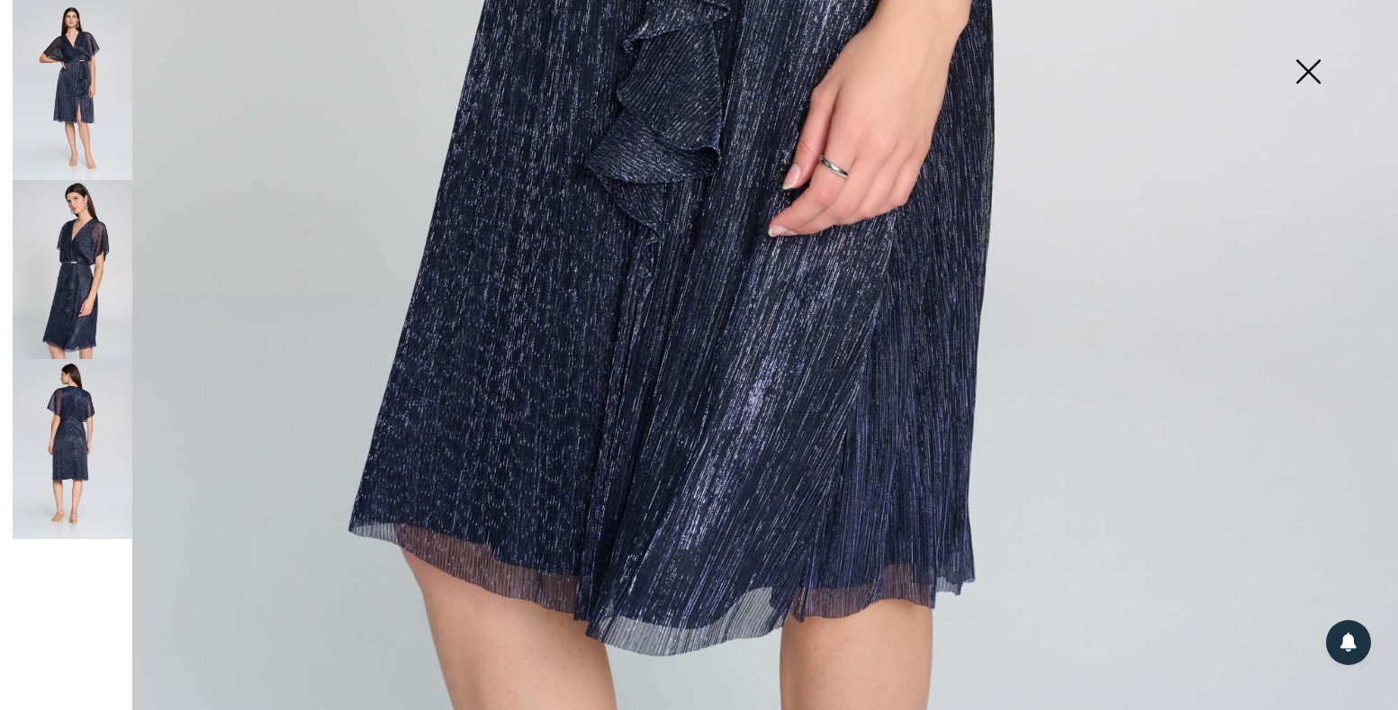
scroll to position [1043, 0]
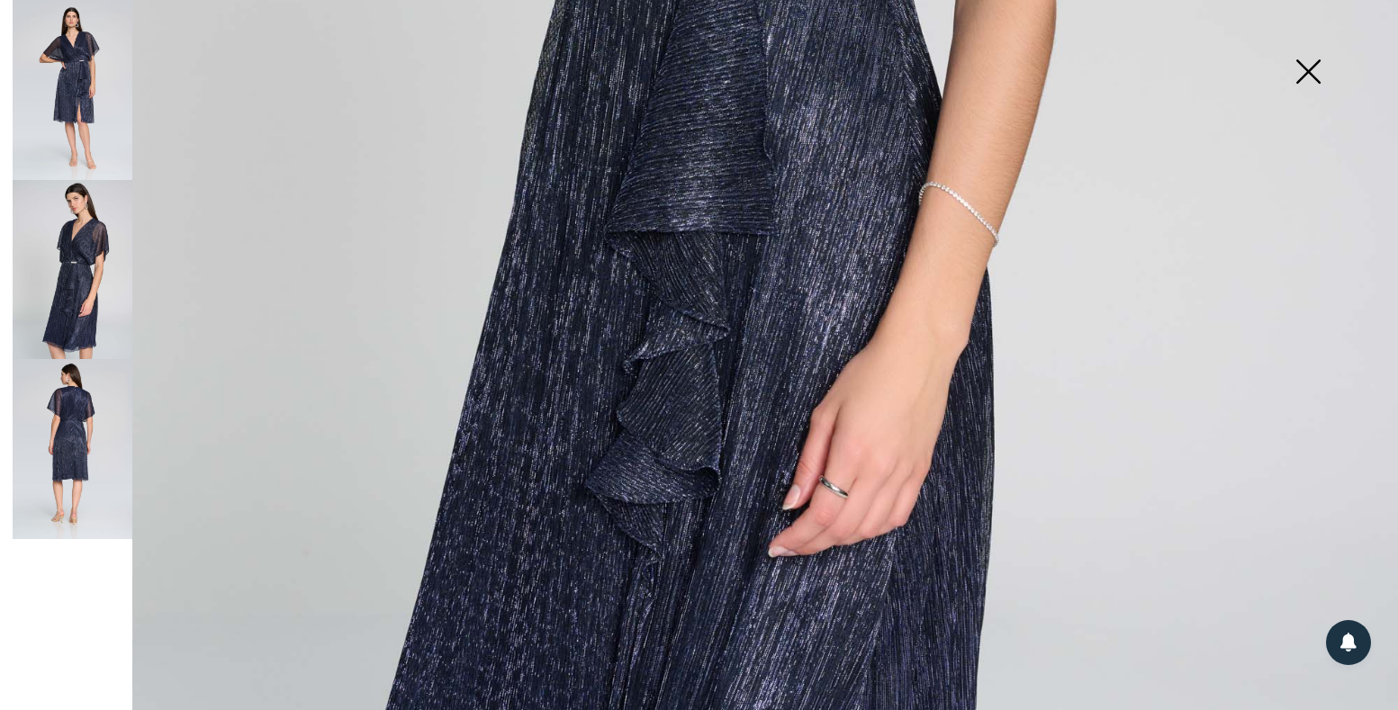
click at [58, 401] on img at bounding box center [73, 449] width 120 height 180
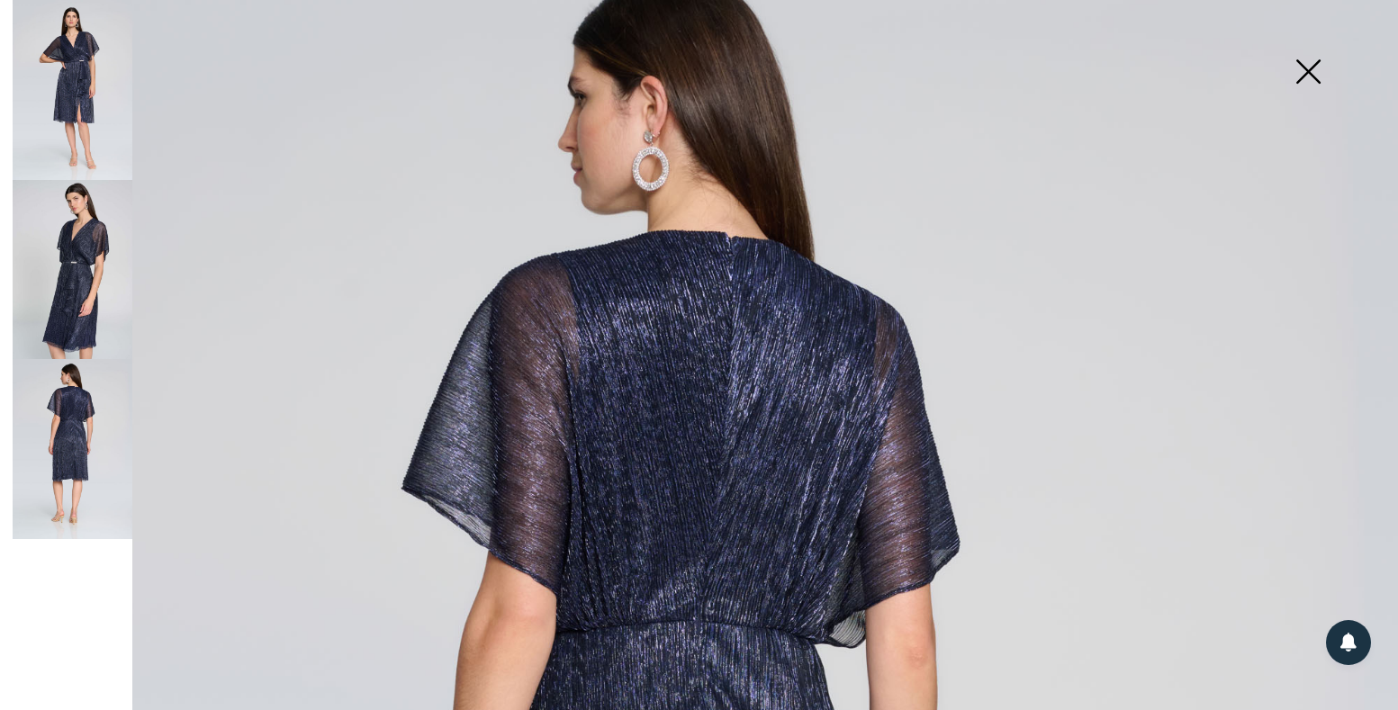
scroll to position [0, 0]
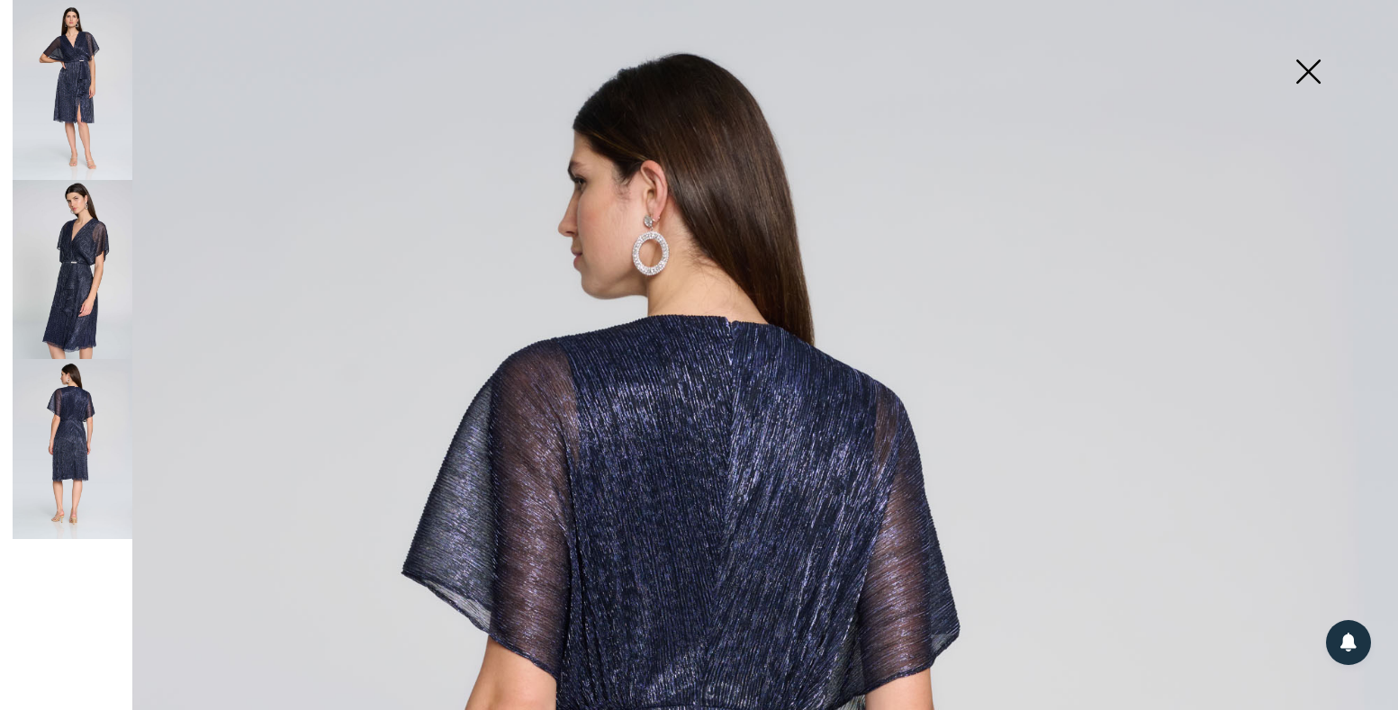
click at [82, 116] on img at bounding box center [73, 90] width 120 height 180
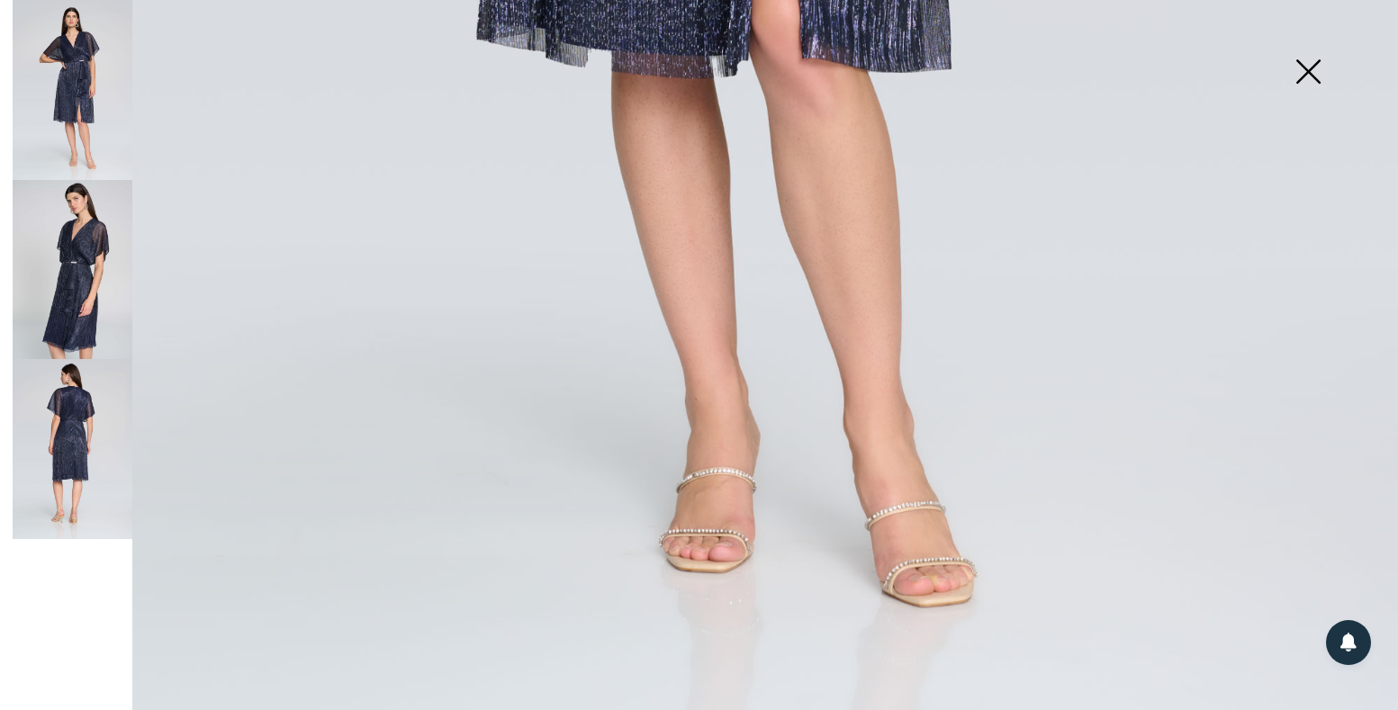
scroll to position [831, 0]
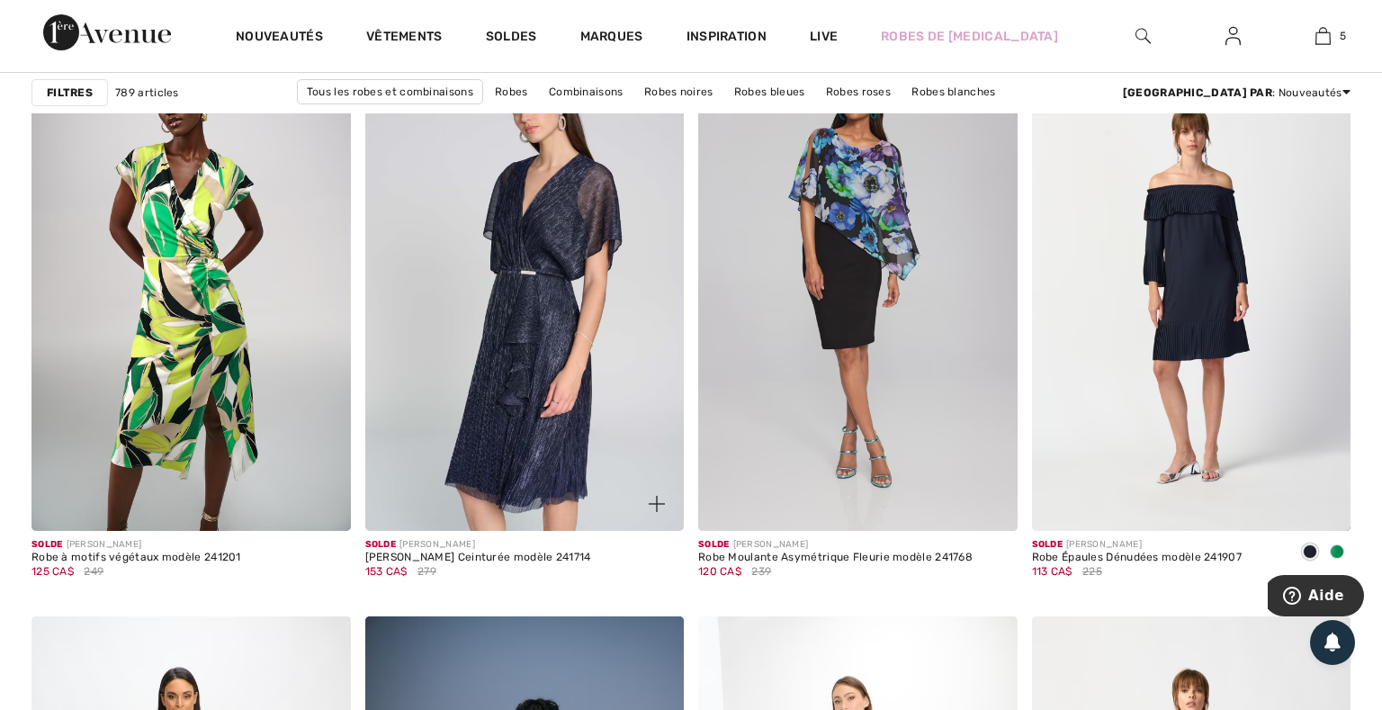
scroll to position [5859, 0]
click at [501, 304] on img at bounding box center [525, 291] width 320 height 479
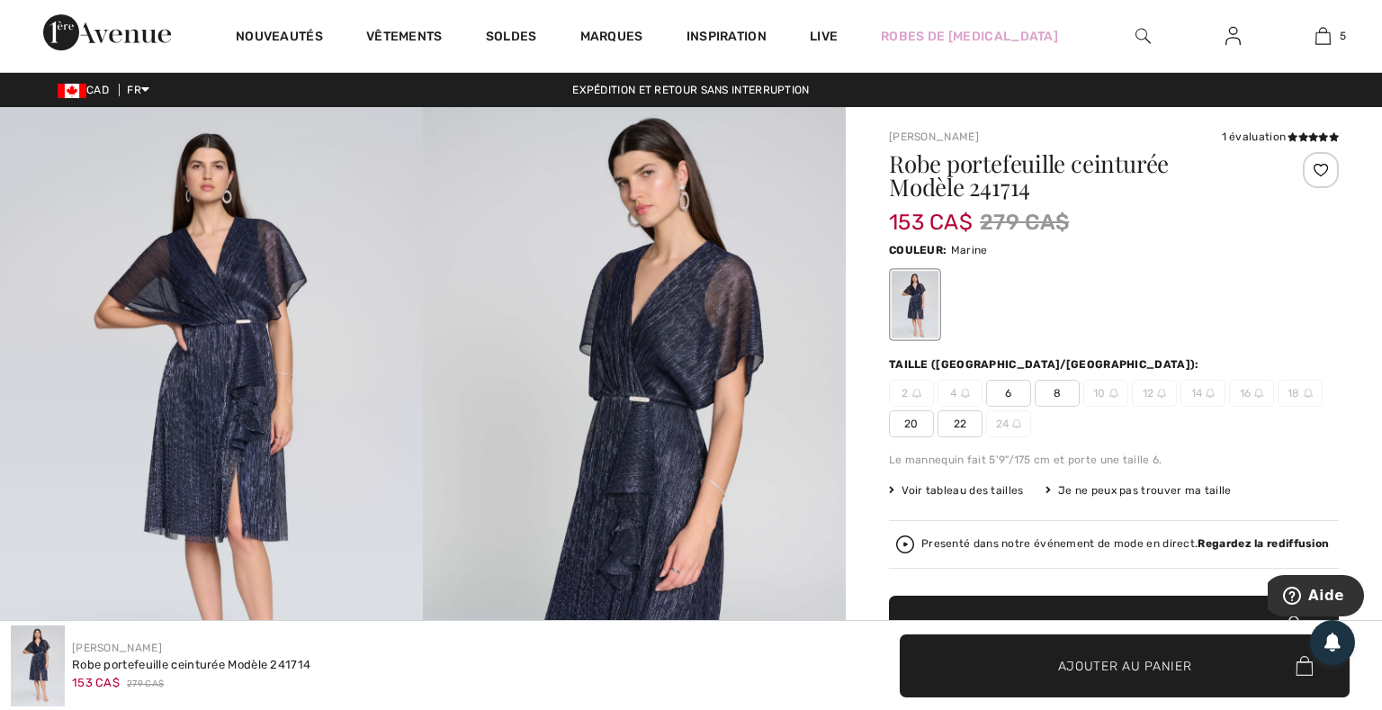
click at [1052, 396] on span "8" at bounding box center [1057, 393] width 45 height 27
click at [1104, 664] on span "Ajouter au panier" at bounding box center [1125, 665] width 134 height 19
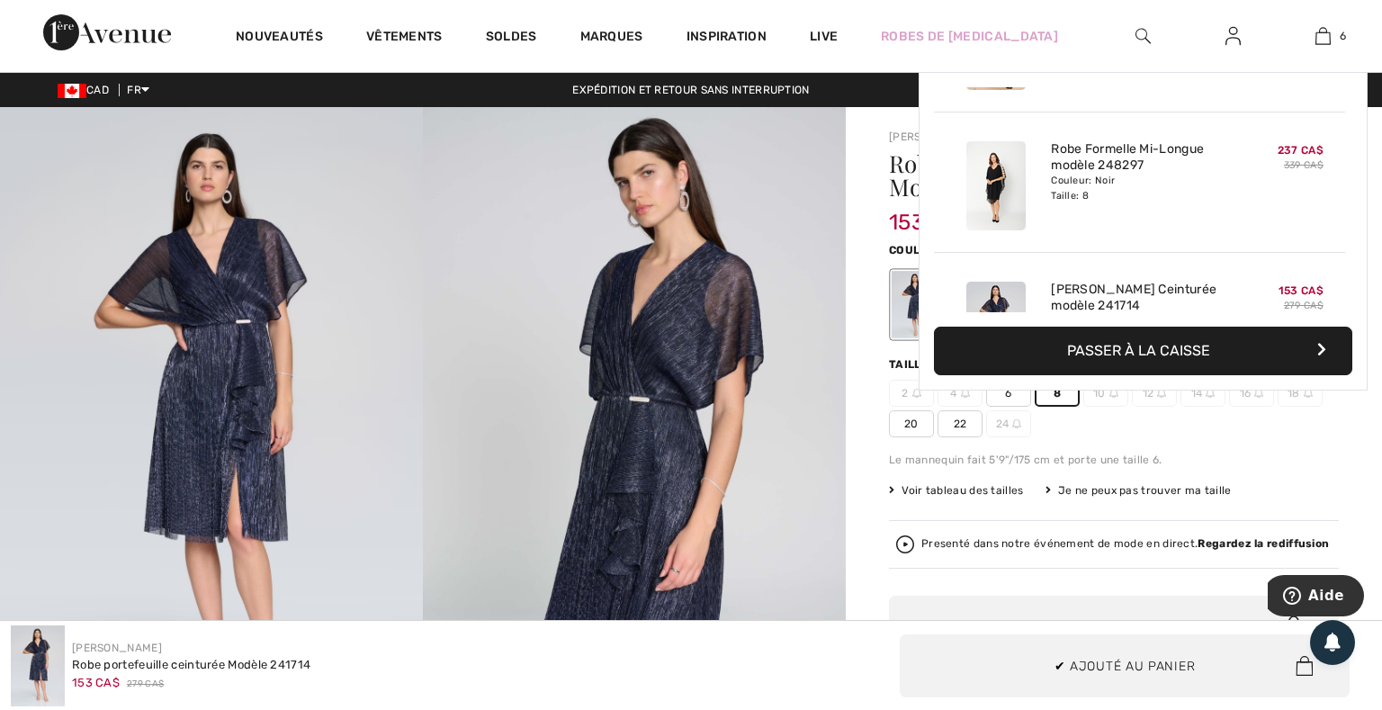
scroll to position [617, 0]
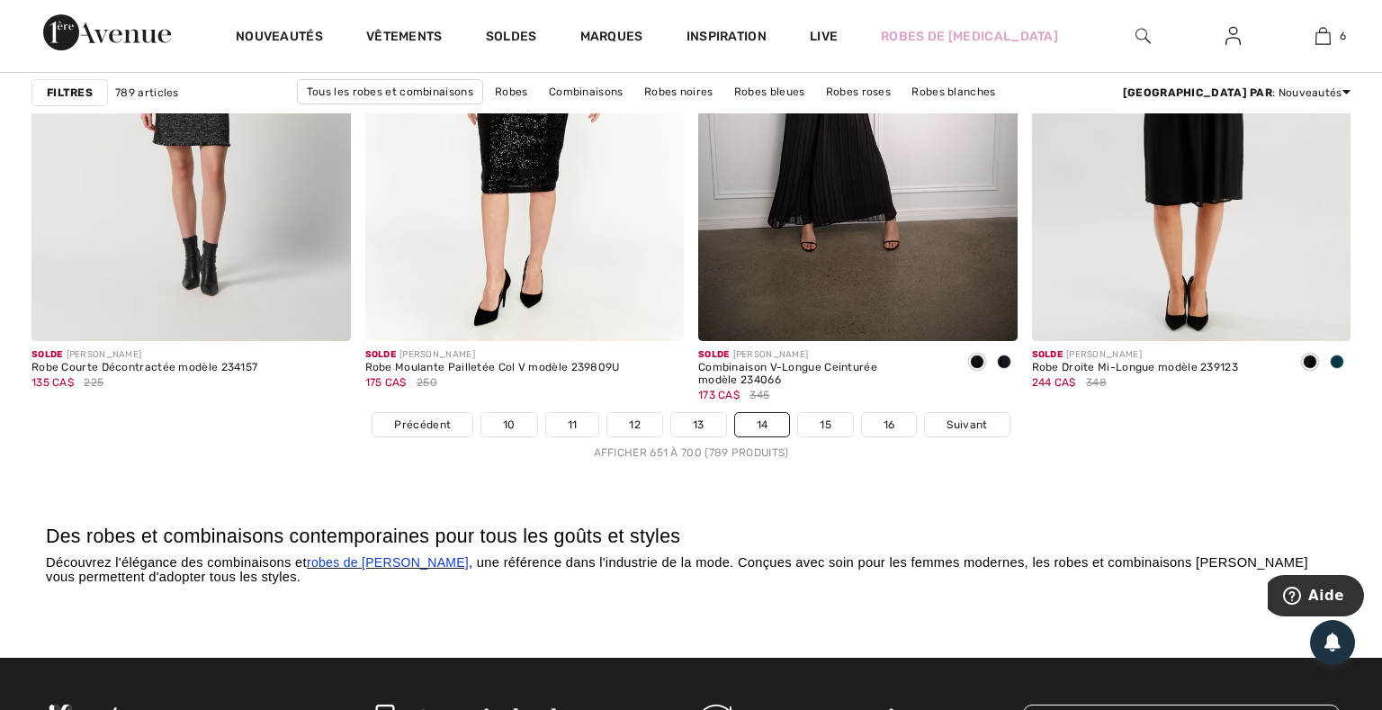
scroll to position [8734, 0]
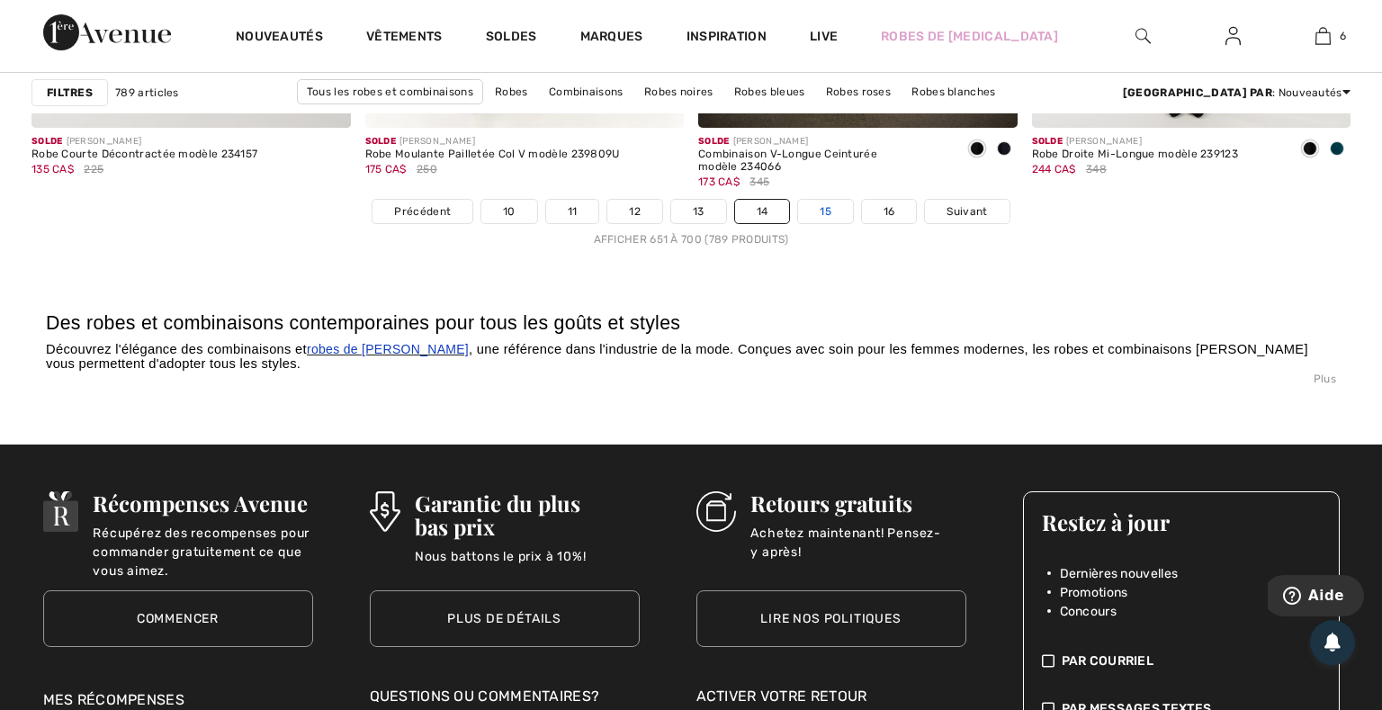
click at [825, 209] on link "15" at bounding box center [825, 211] width 55 height 23
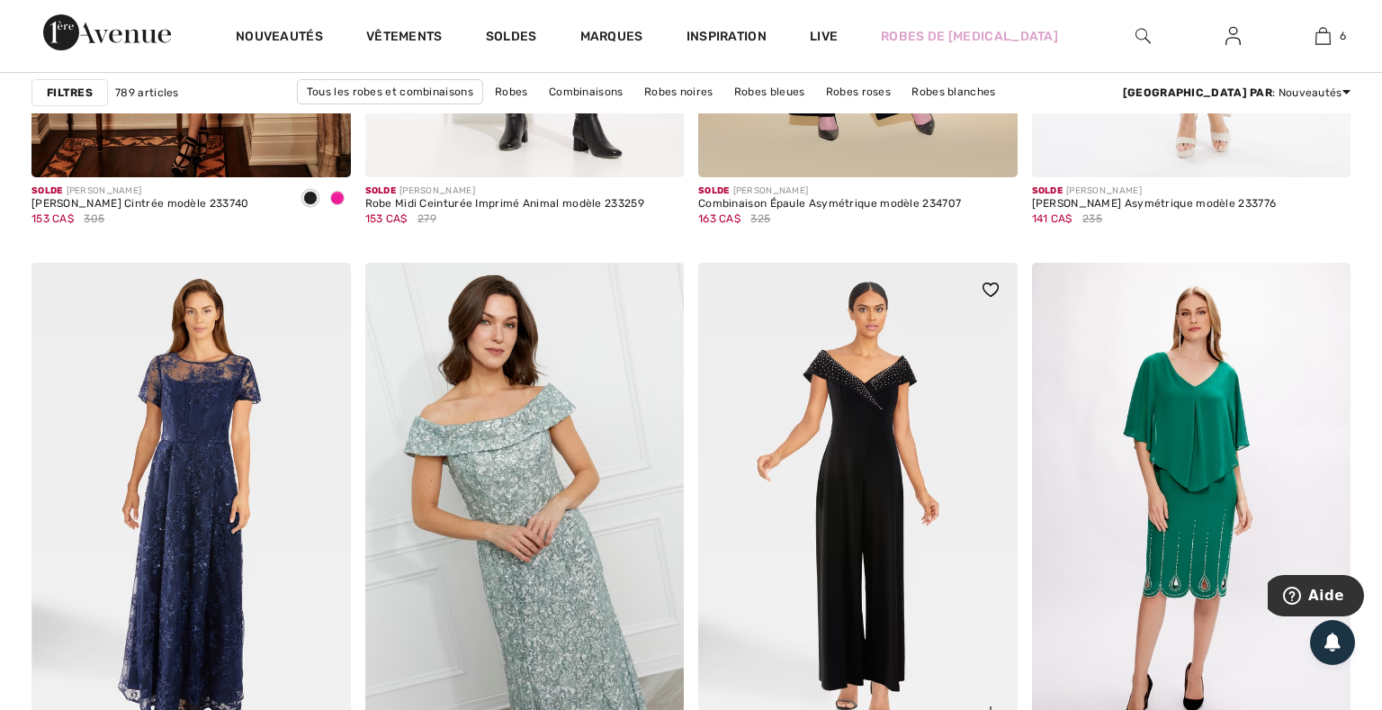
scroll to position [1810, 0]
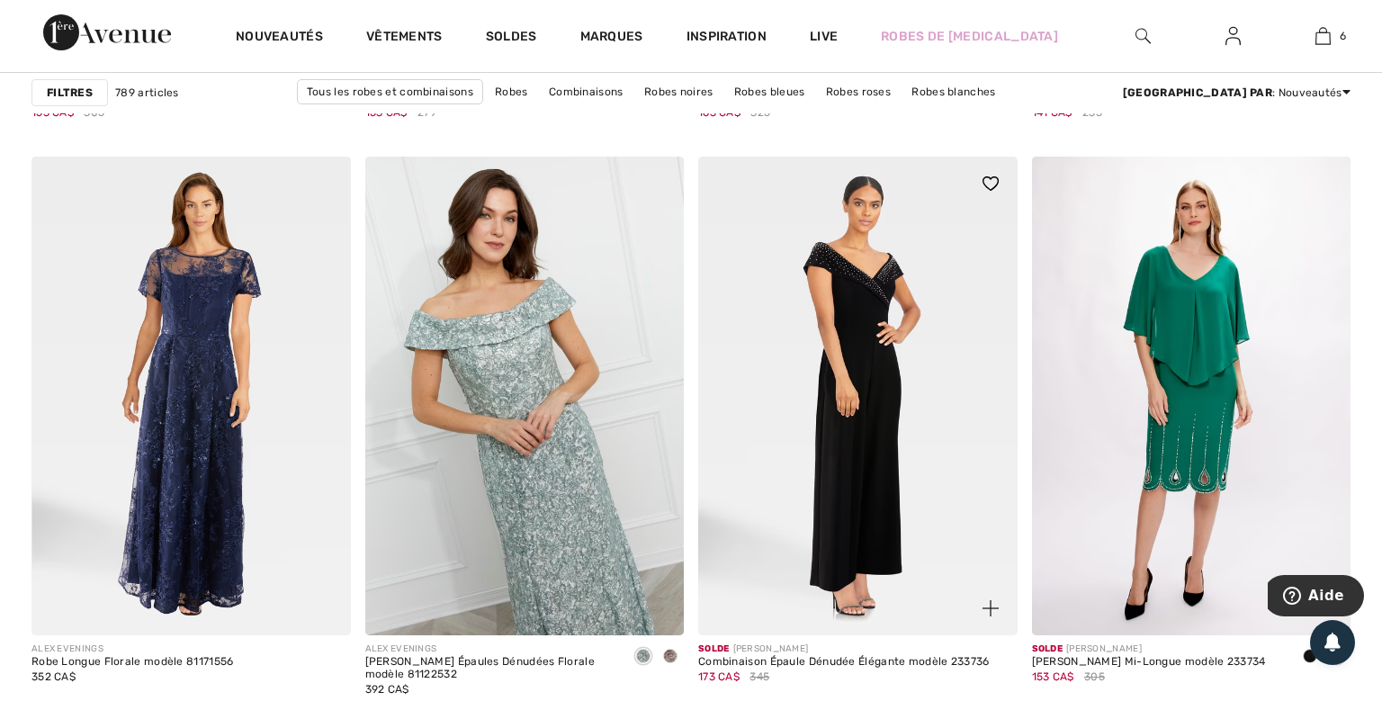
click at [858, 358] on img at bounding box center [858, 396] width 320 height 479
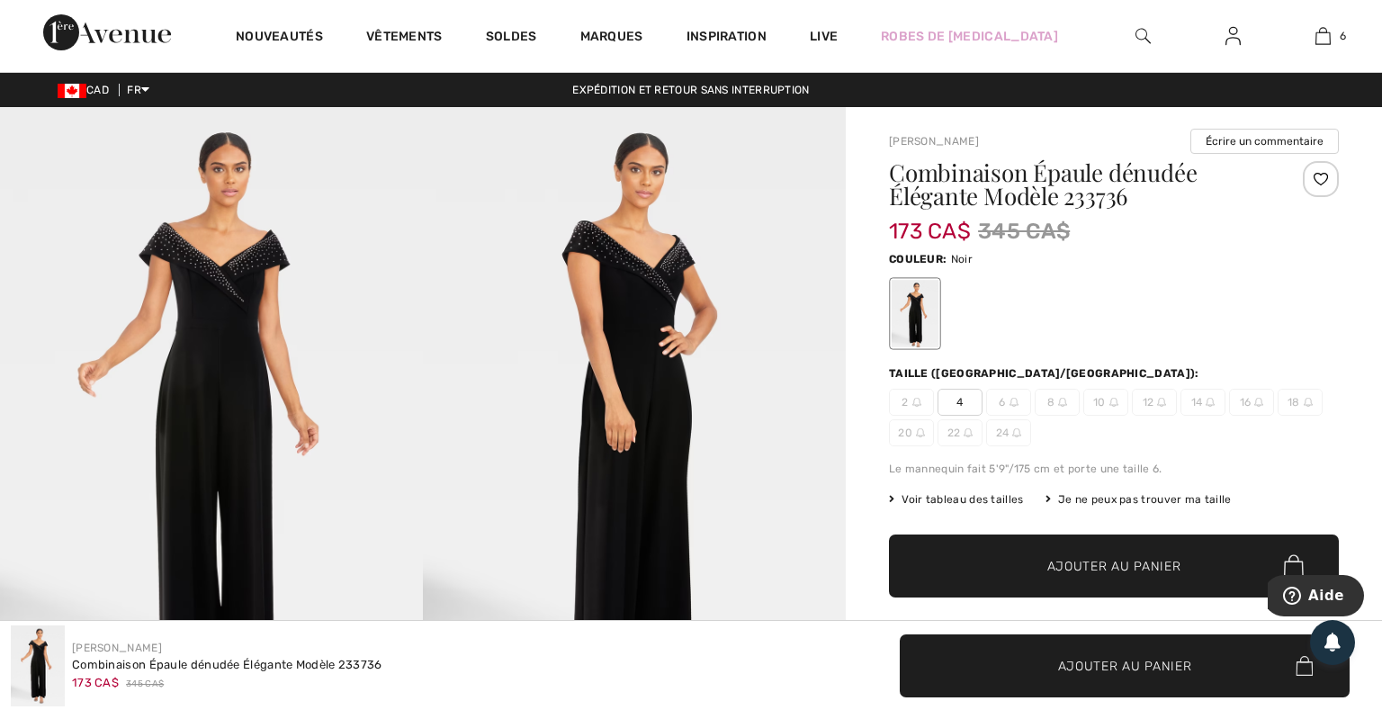
click at [239, 327] on img at bounding box center [211, 424] width 423 height 635
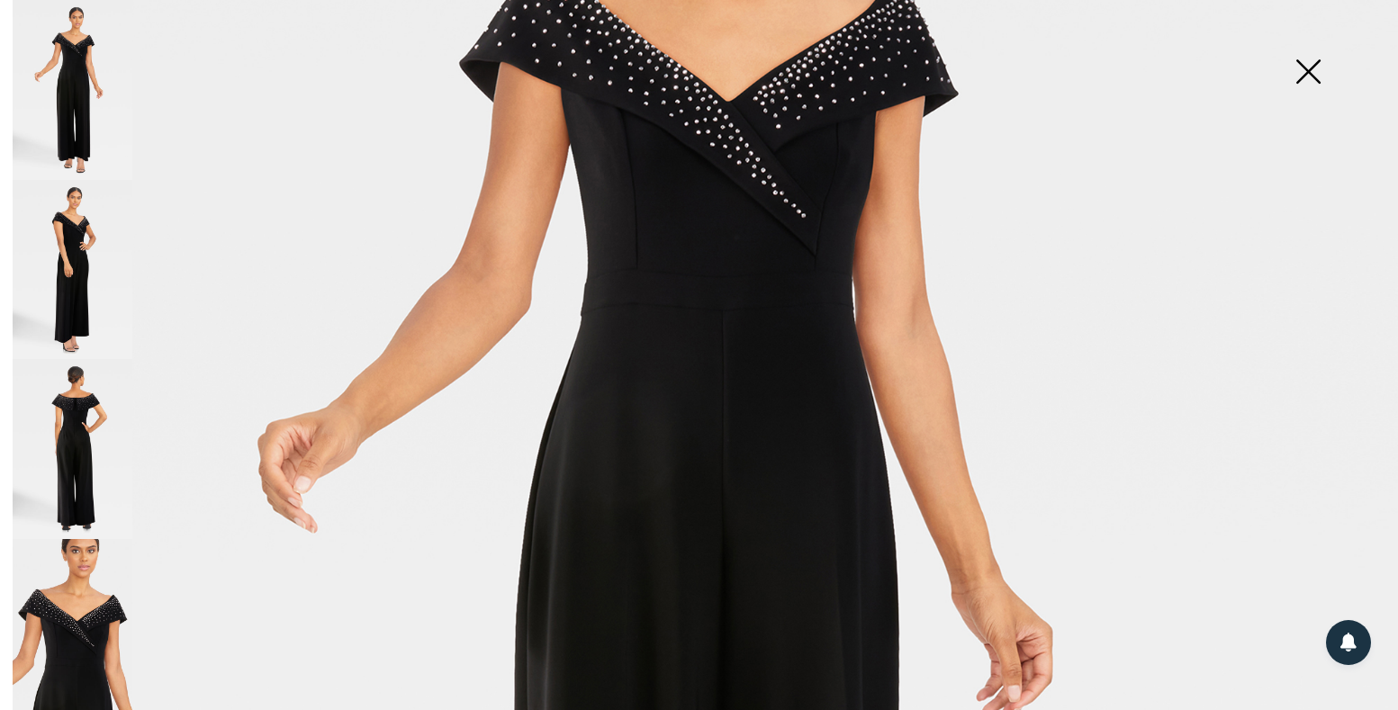
scroll to position [532, 0]
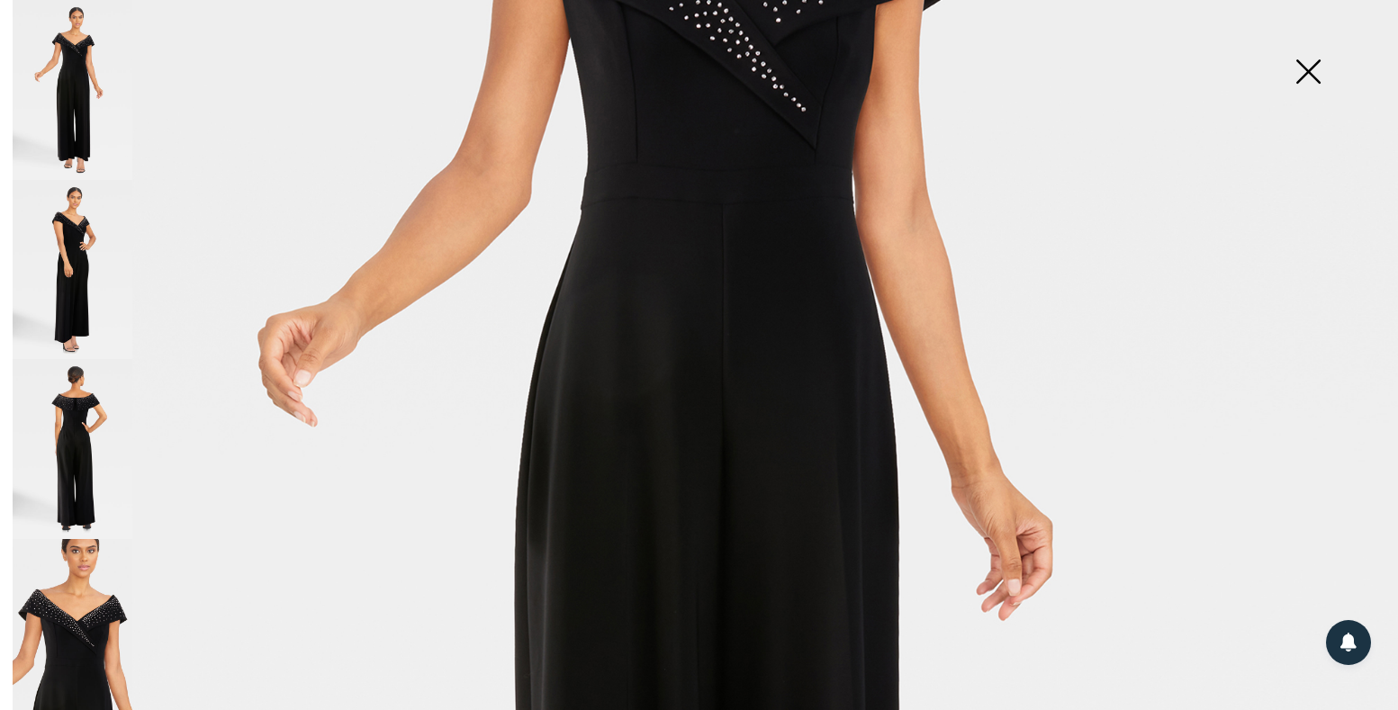
click at [57, 252] on img at bounding box center [73, 270] width 120 height 180
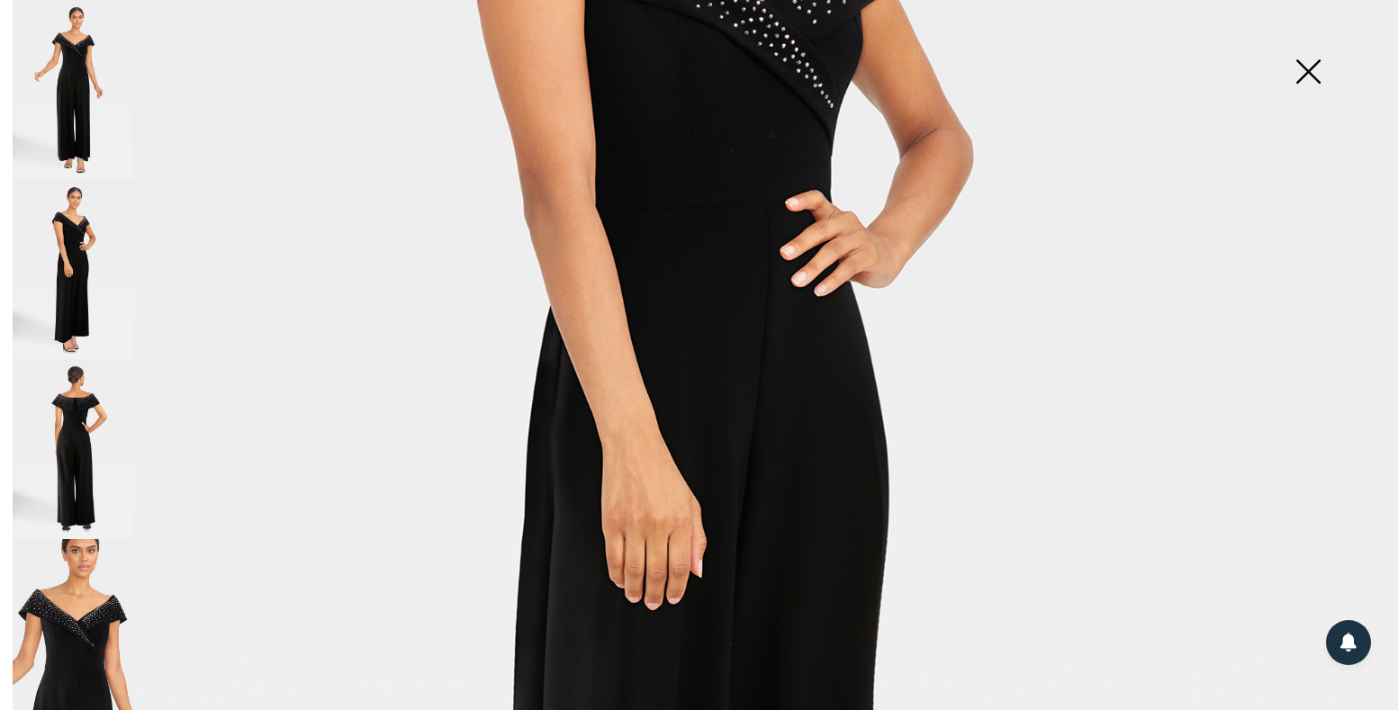
click at [80, 446] on img at bounding box center [73, 449] width 120 height 180
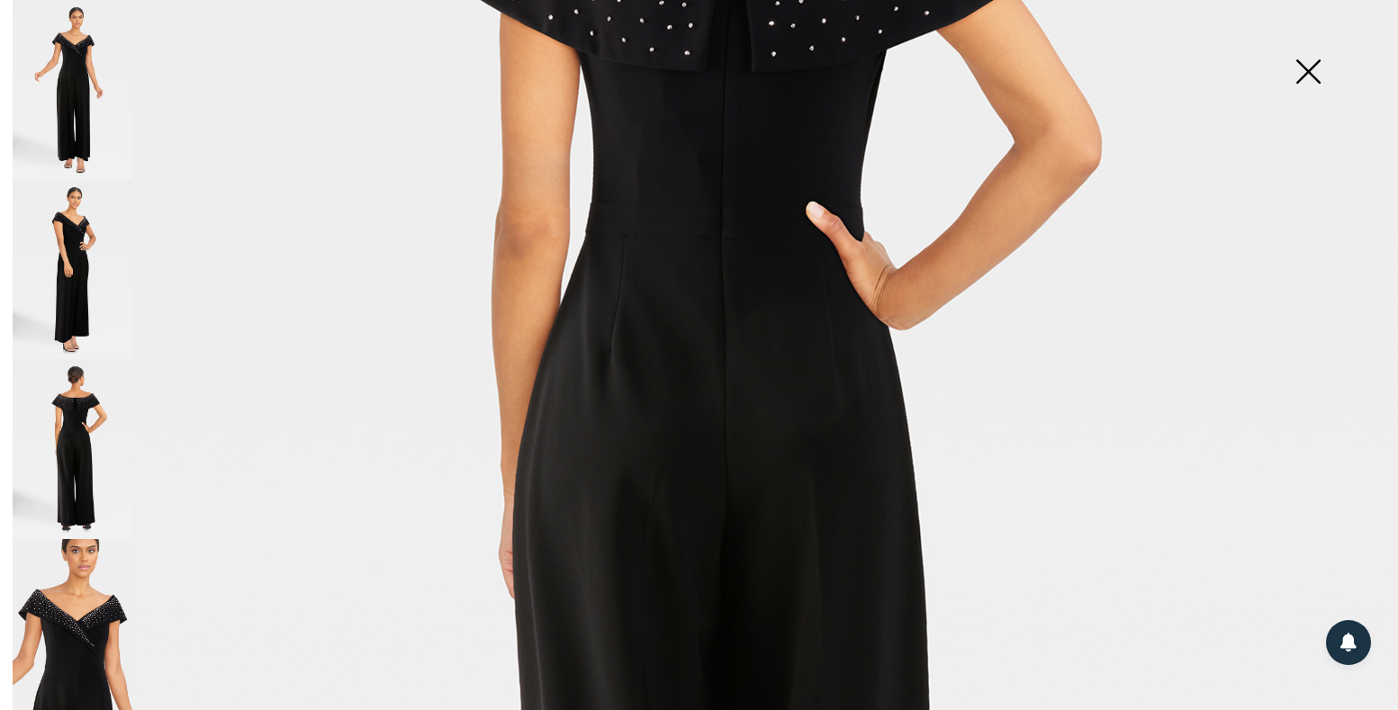
click at [86, 571] on img at bounding box center [73, 629] width 120 height 180
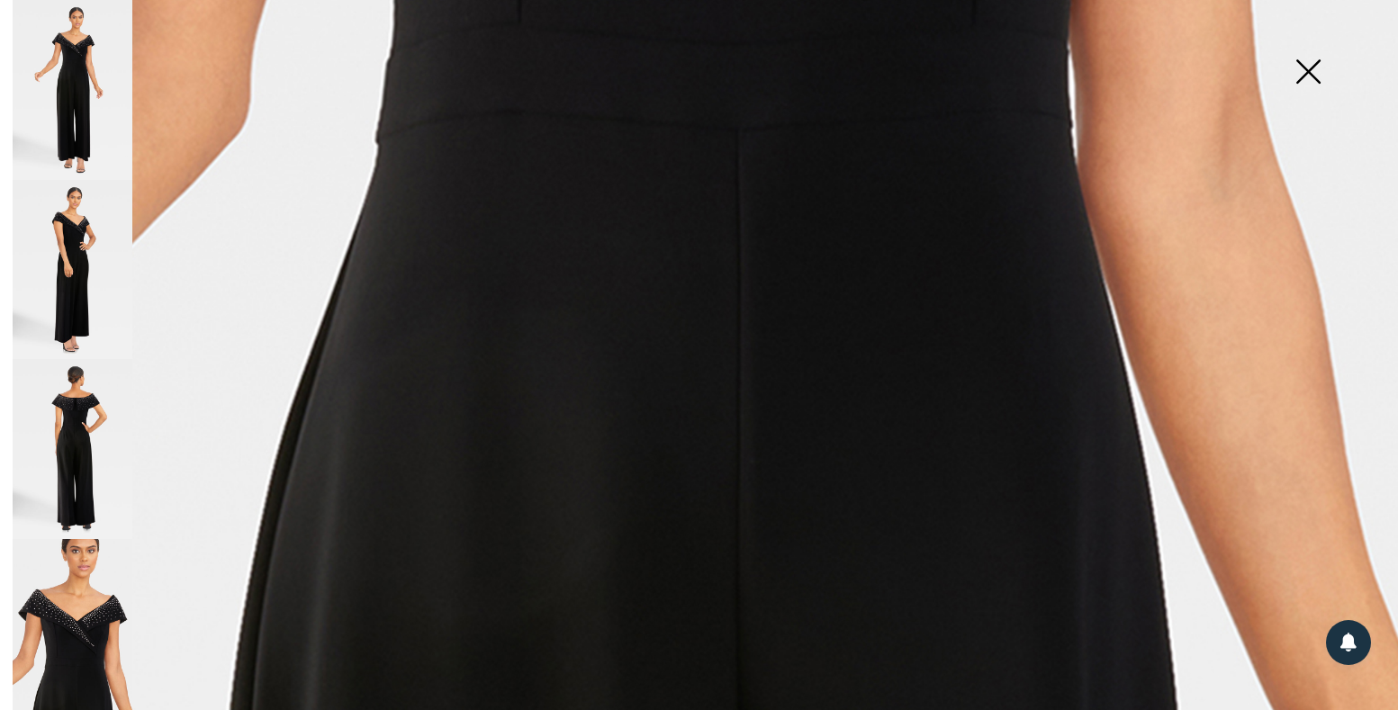
scroll to position [154, 0]
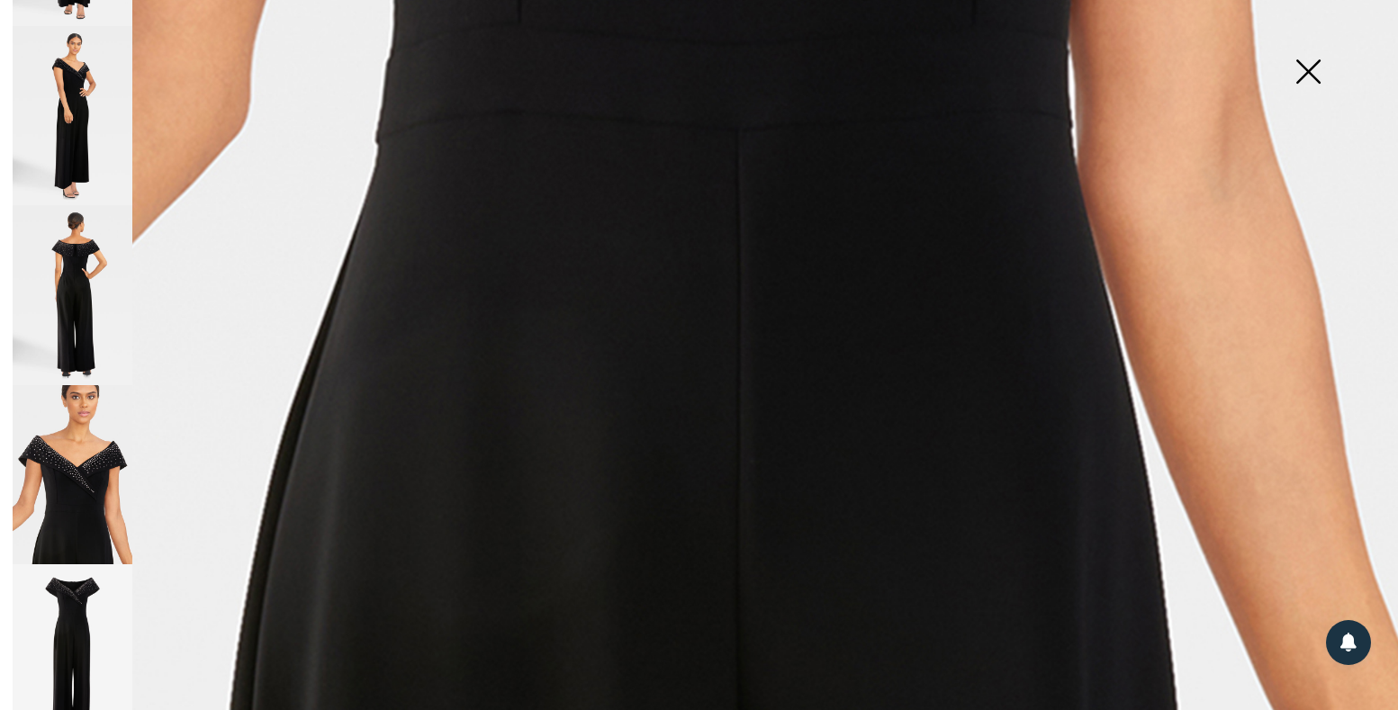
click at [63, 576] on img at bounding box center [73, 654] width 120 height 180
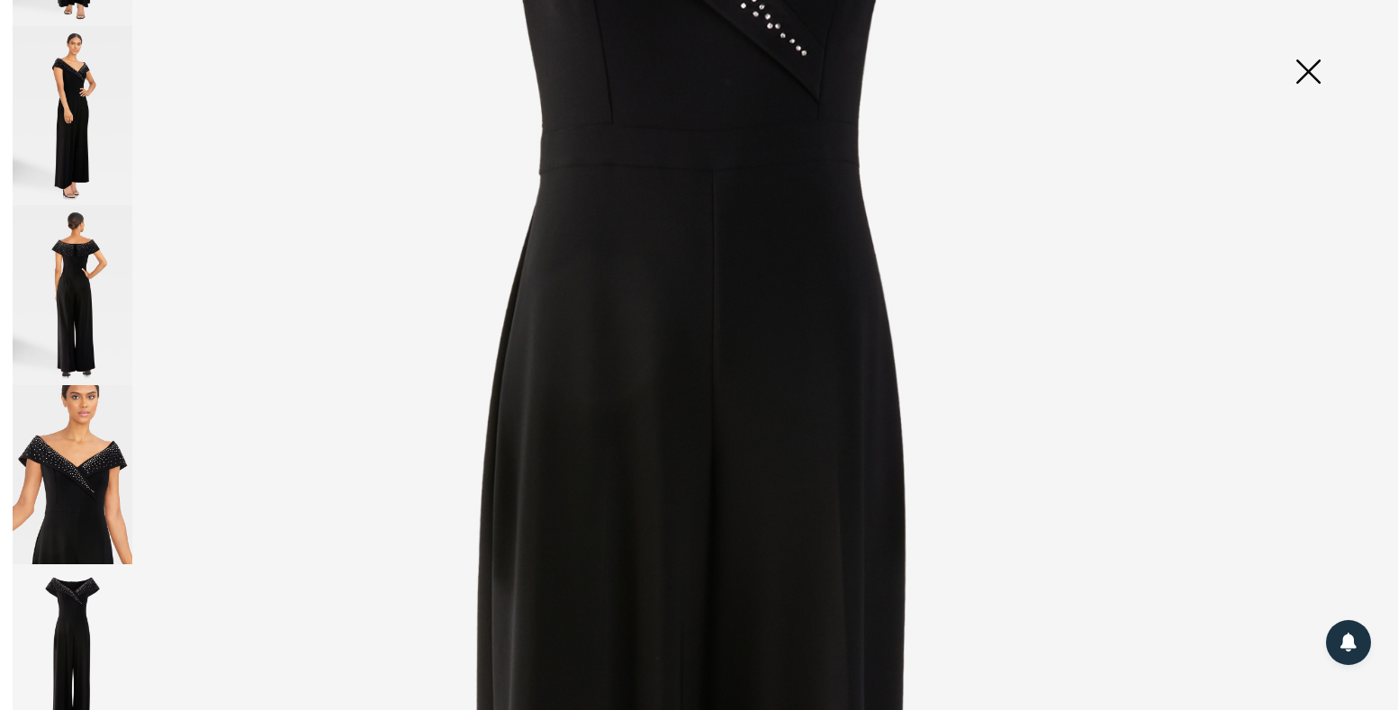
scroll to position [0, 0]
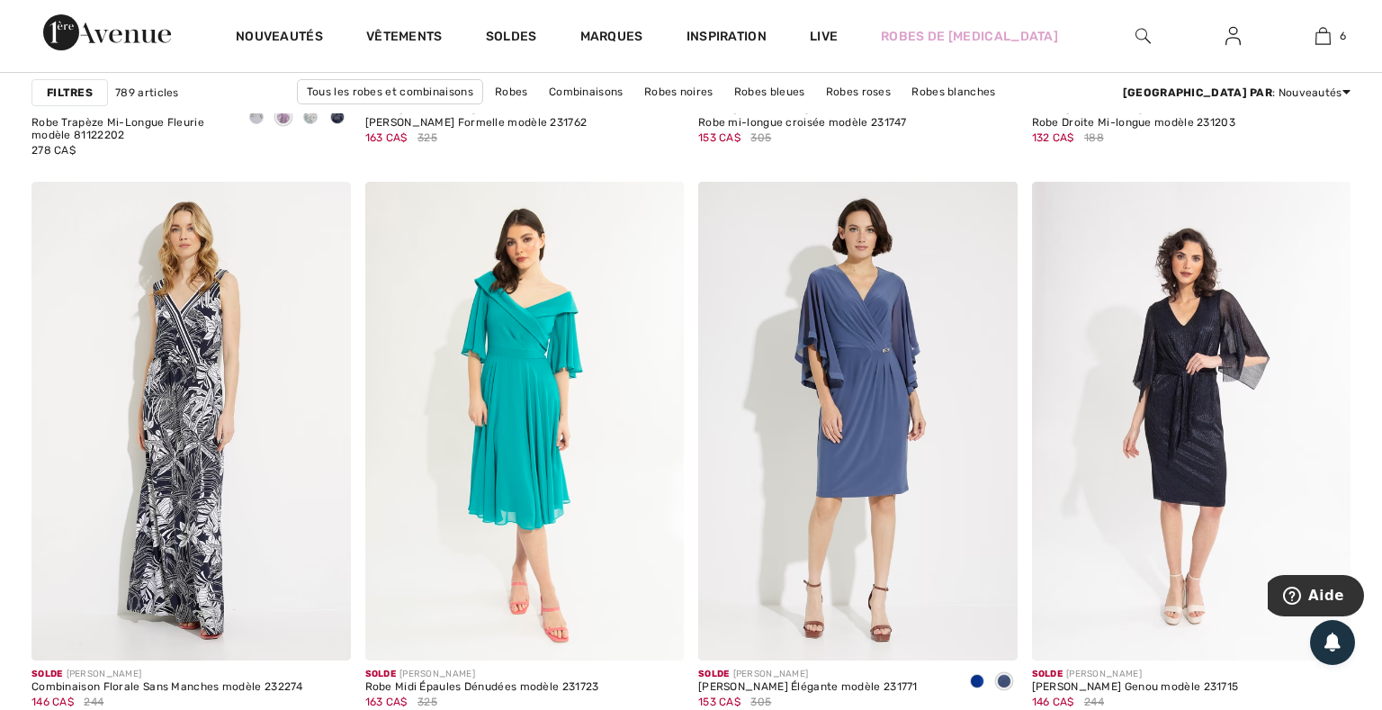
scroll to position [8521, 0]
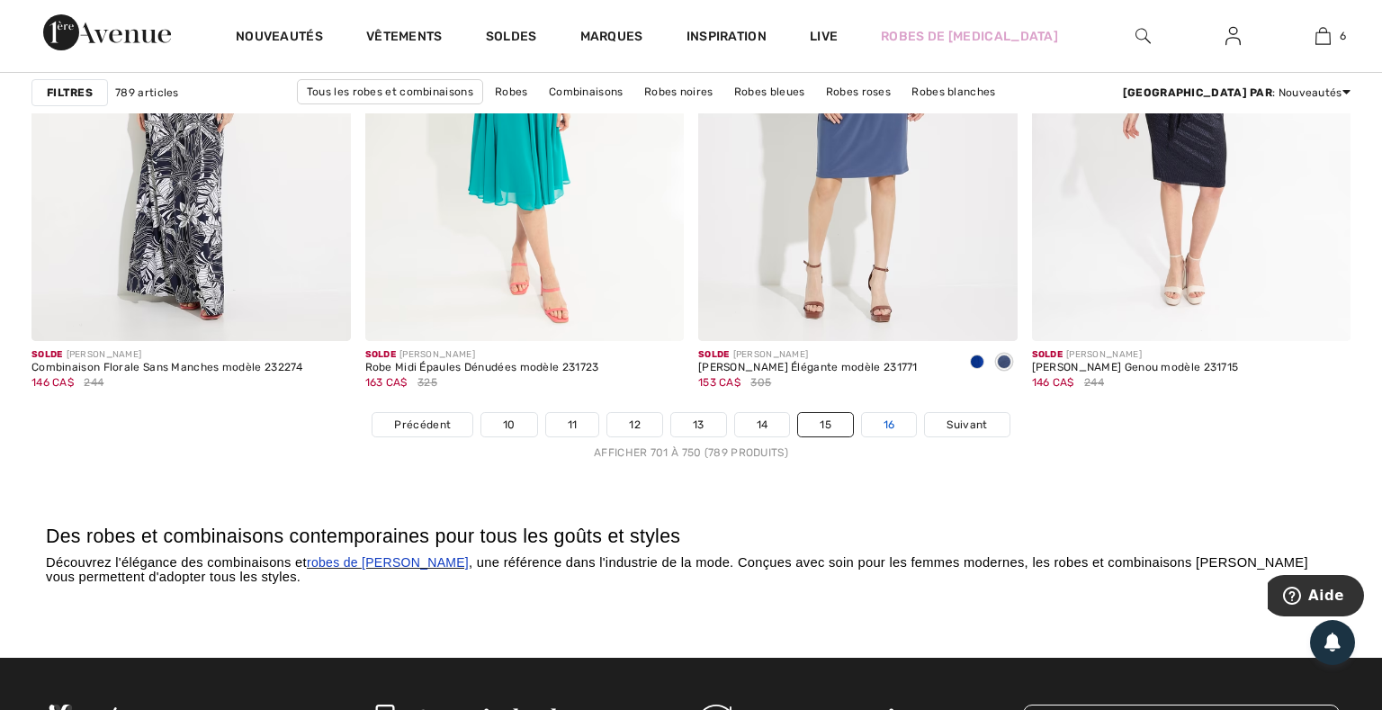
click at [888, 423] on link "16" at bounding box center [889, 424] width 55 height 23
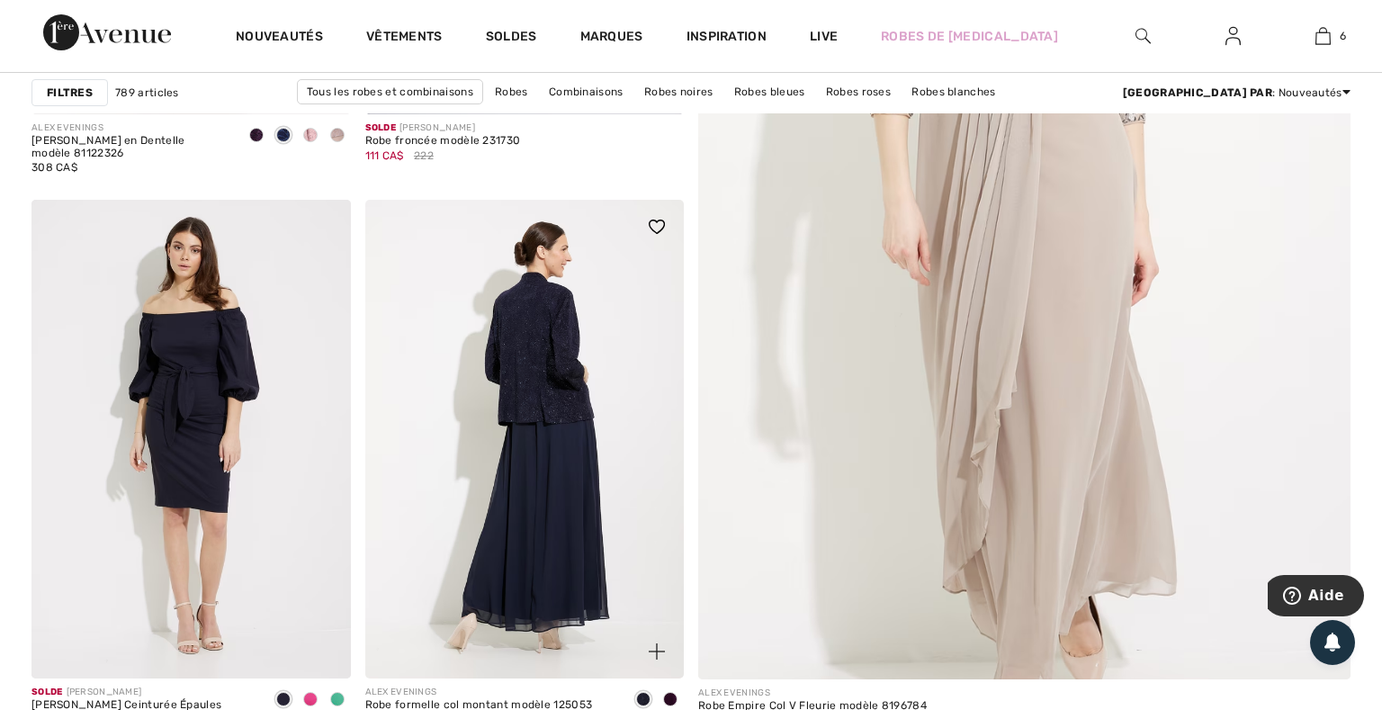
scroll to position [745, 0]
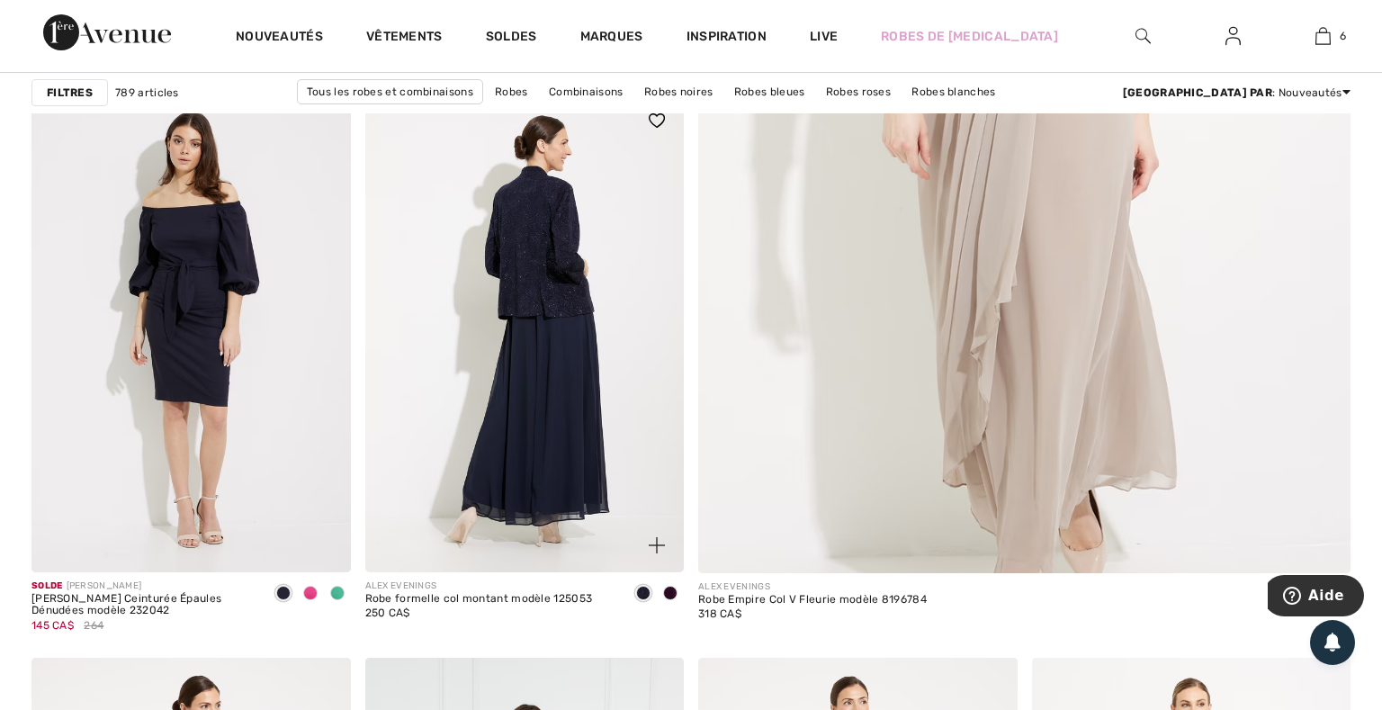
click at [546, 309] on img at bounding box center [525, 333] width 320 height 479
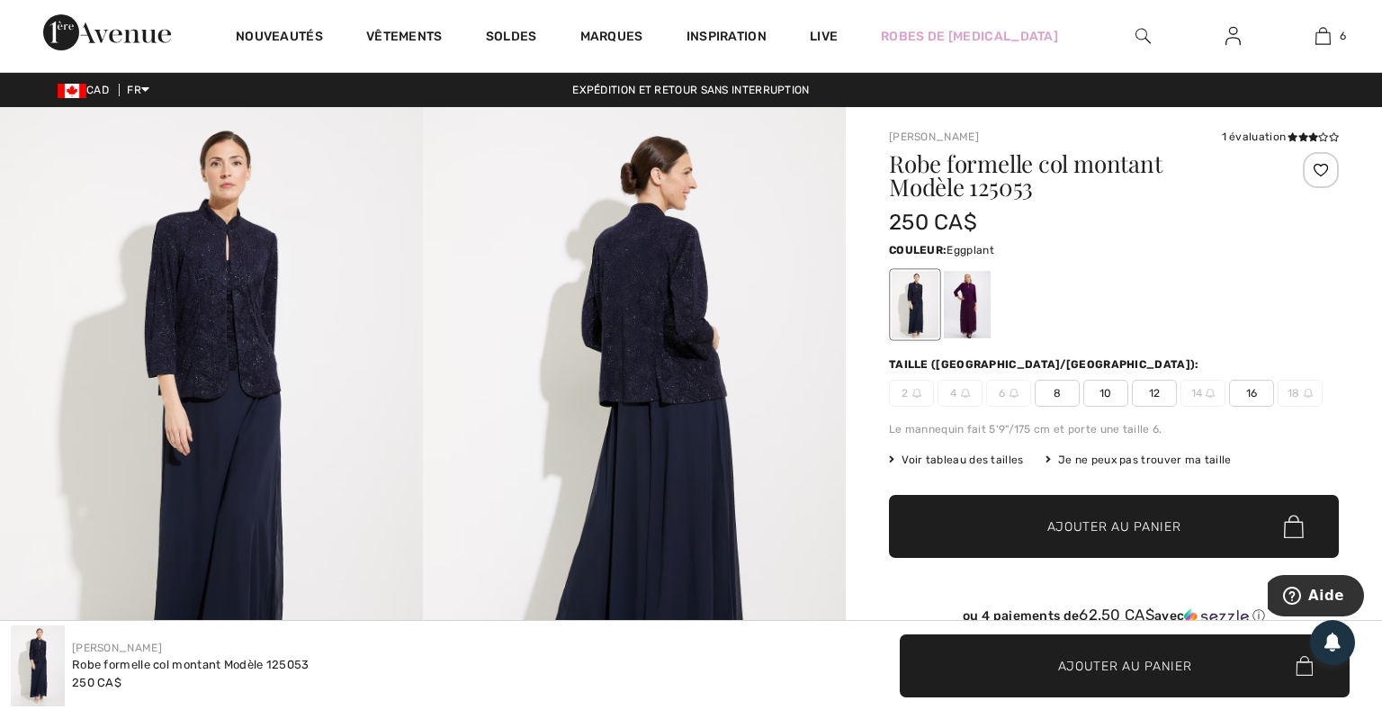
click at [960, 320] on div at bounding box center [967, 305] width 47 height 68
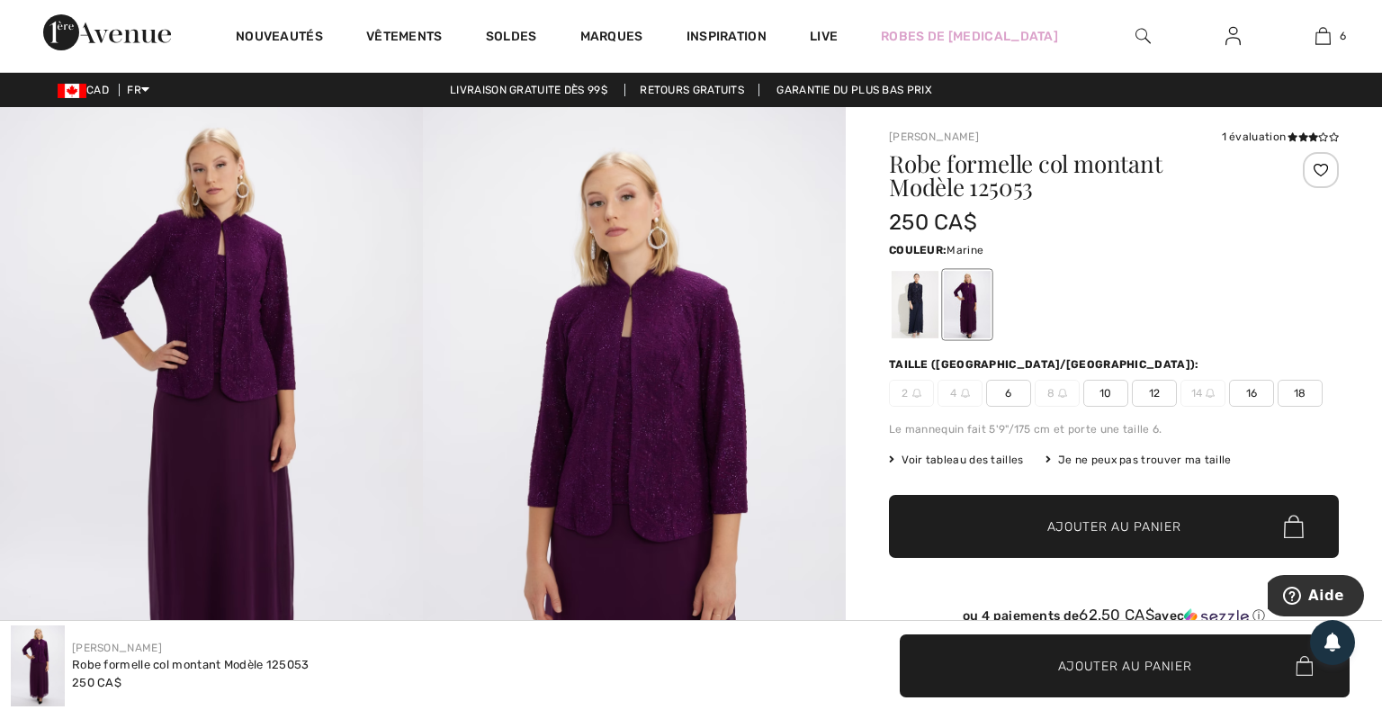
click at [921, 312] on div at bounding box center [915, 305] width 47 height 68
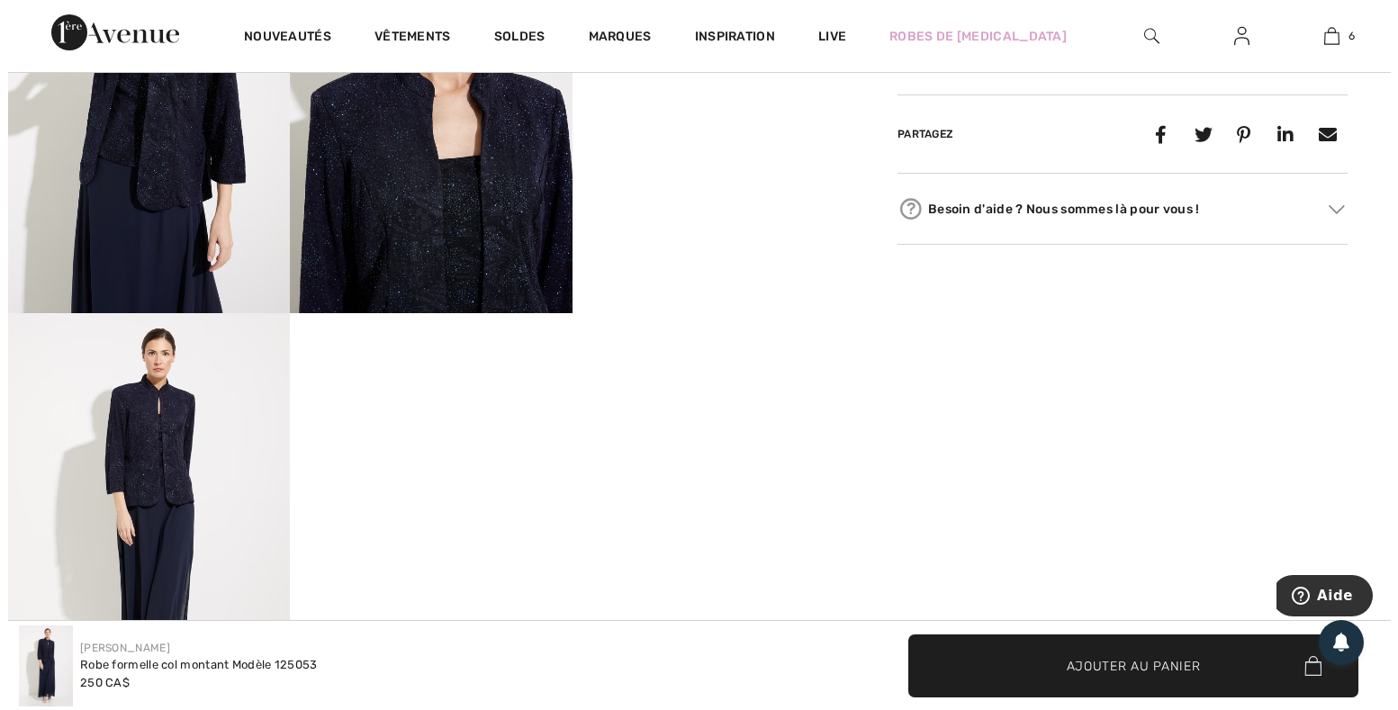
scroll to position [639, 0]
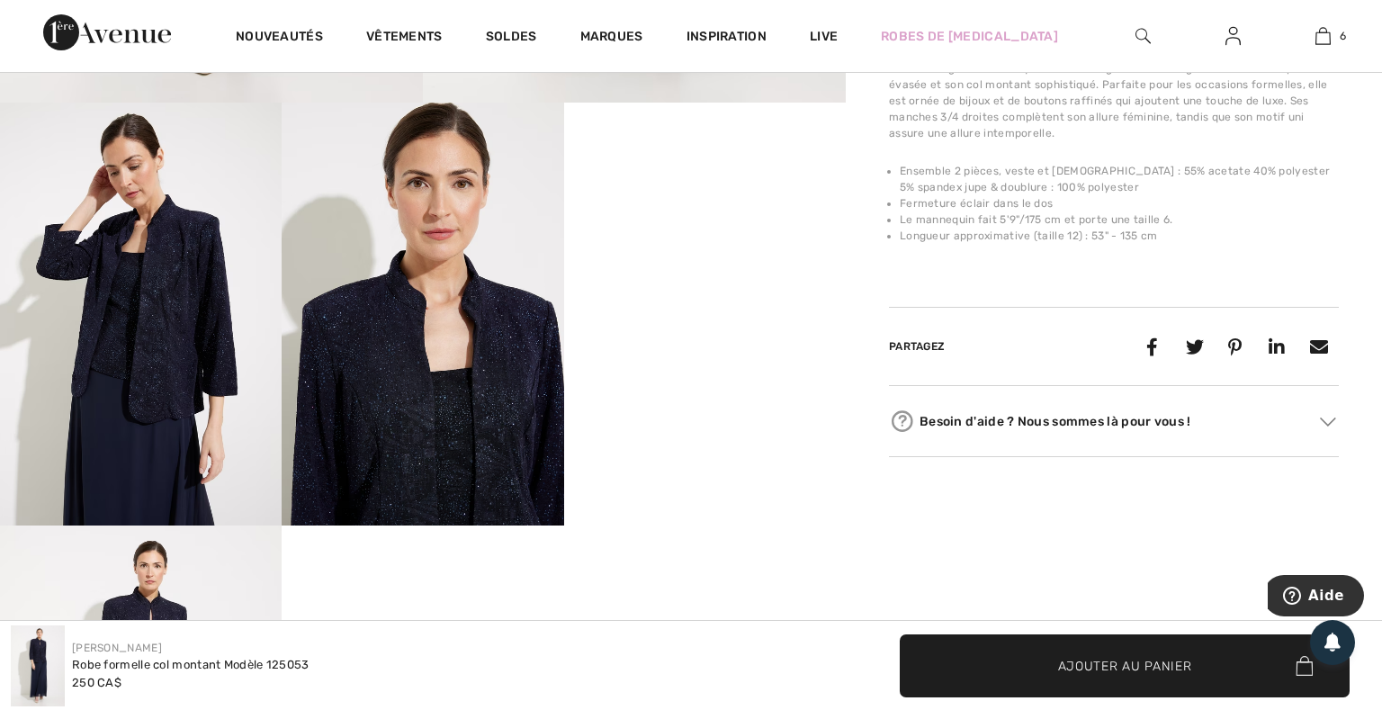
click at [143, 347] on img at bounding box center [141, 314] width 282 height 423
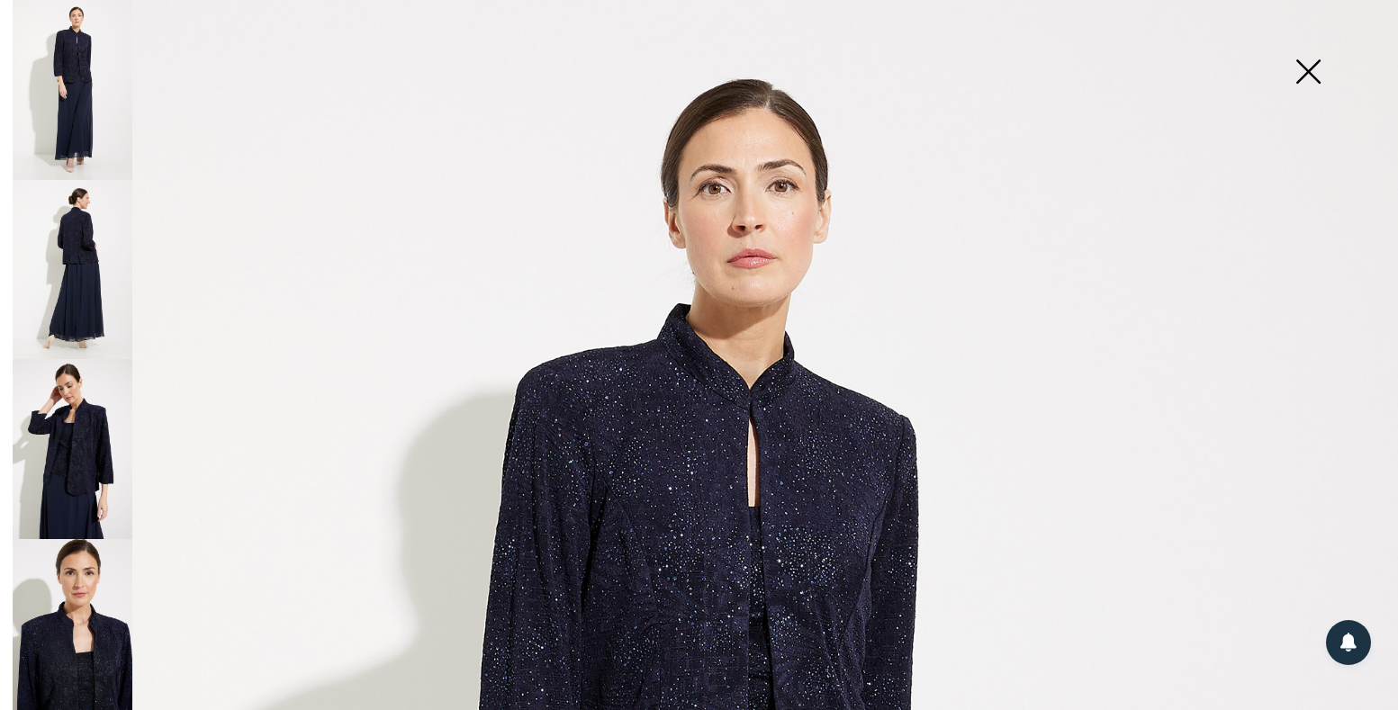
click at [68, 439] on img at bounding box center [73, 449] width 120 height 180
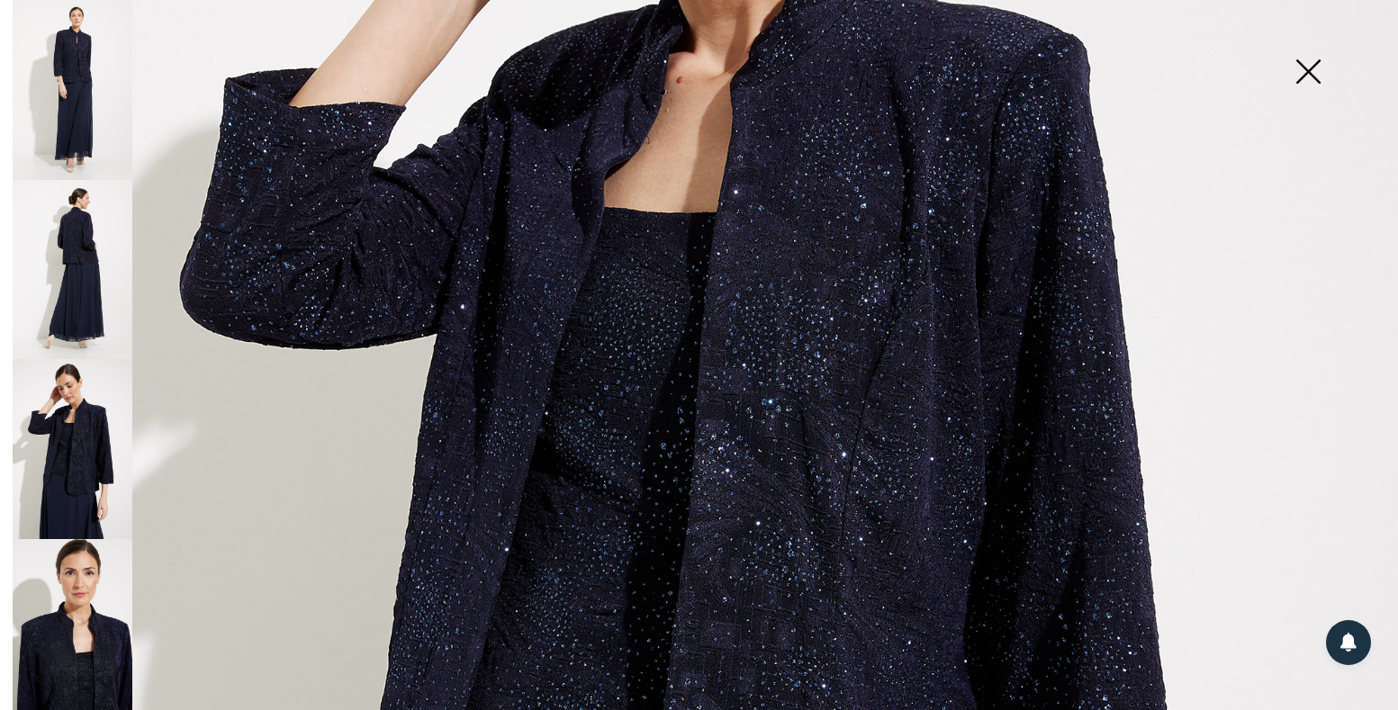
scroll to position [745, 0]
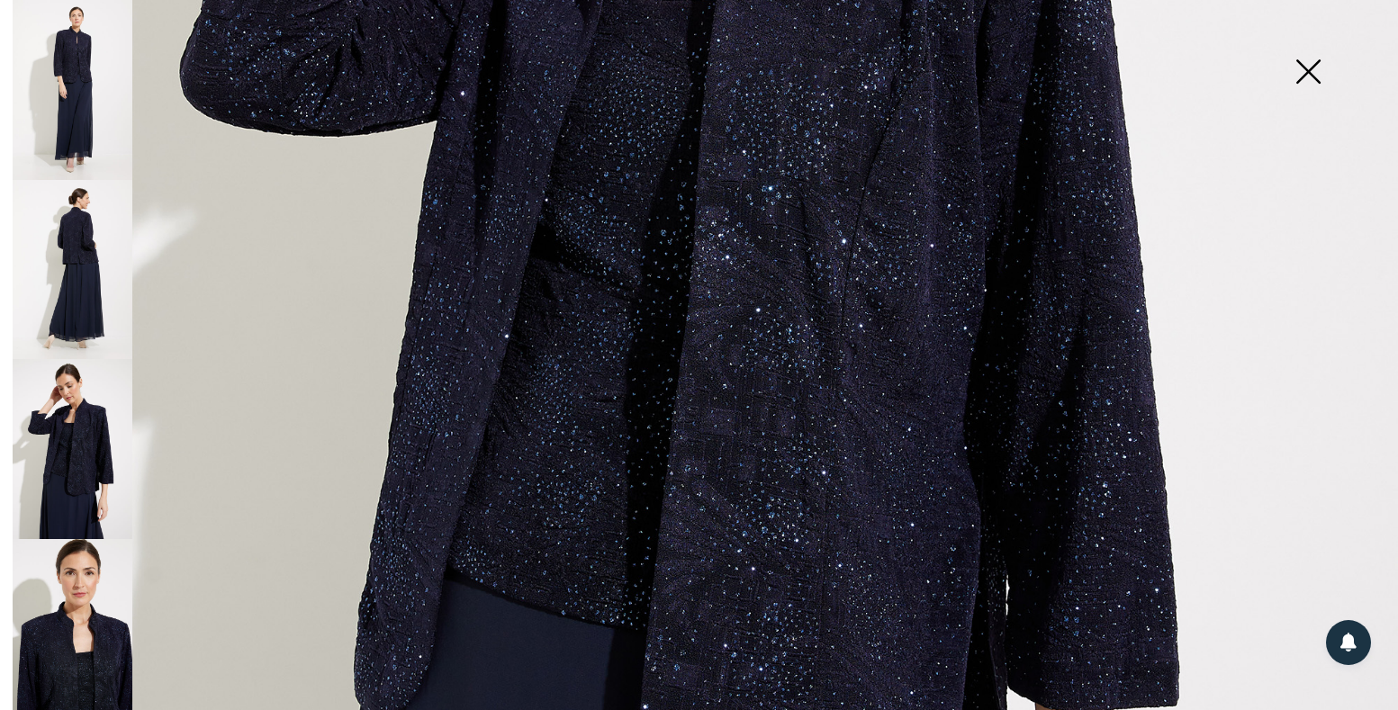
click at [62, 617] on img at bounding box center [73, 629] width 120 height 180
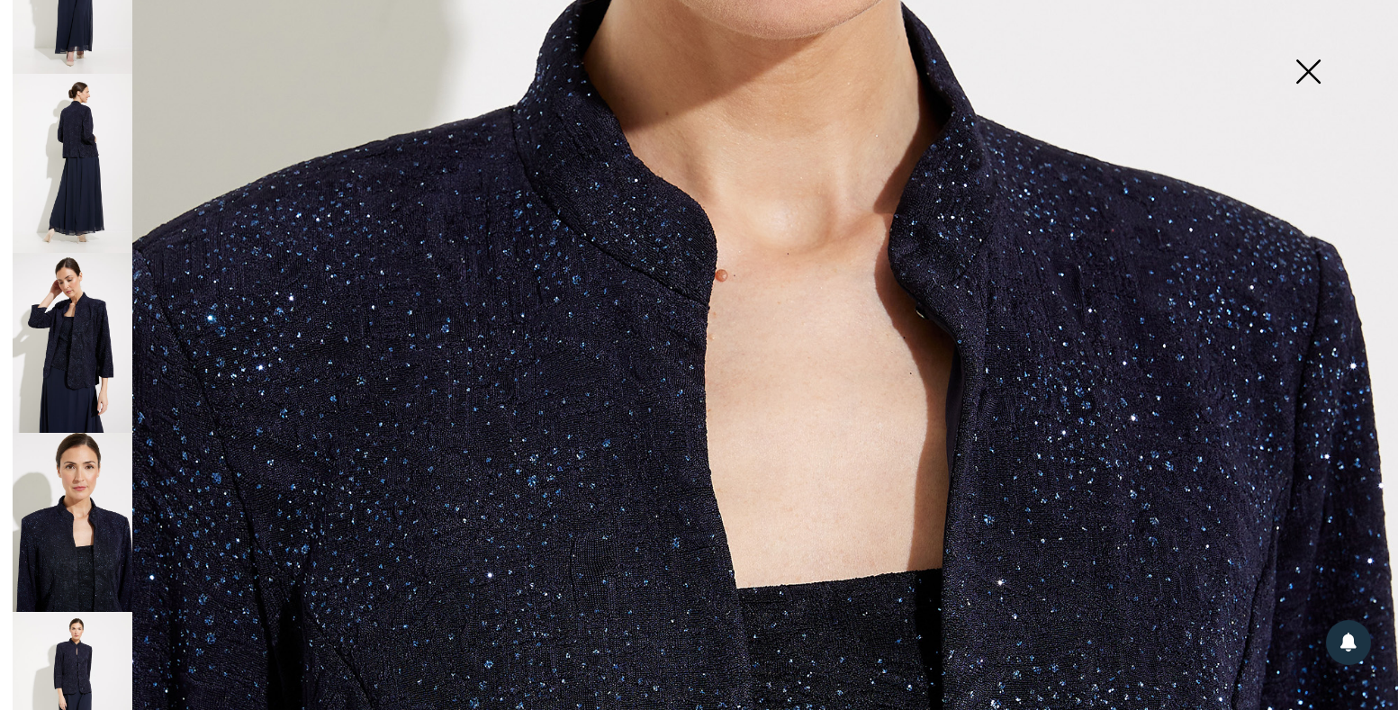
scroll to position [154, 0]
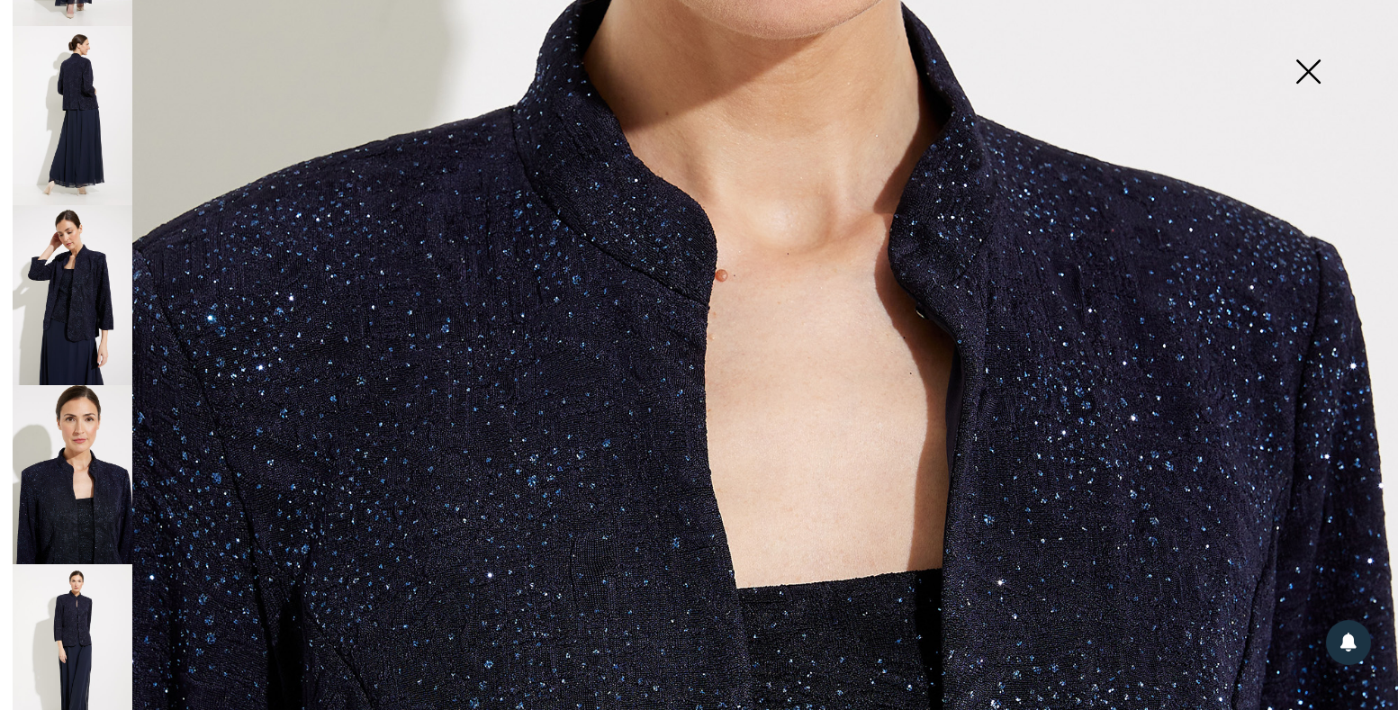
click at [73, 590] on img at bounding box center [73, 654] width 120 height 180
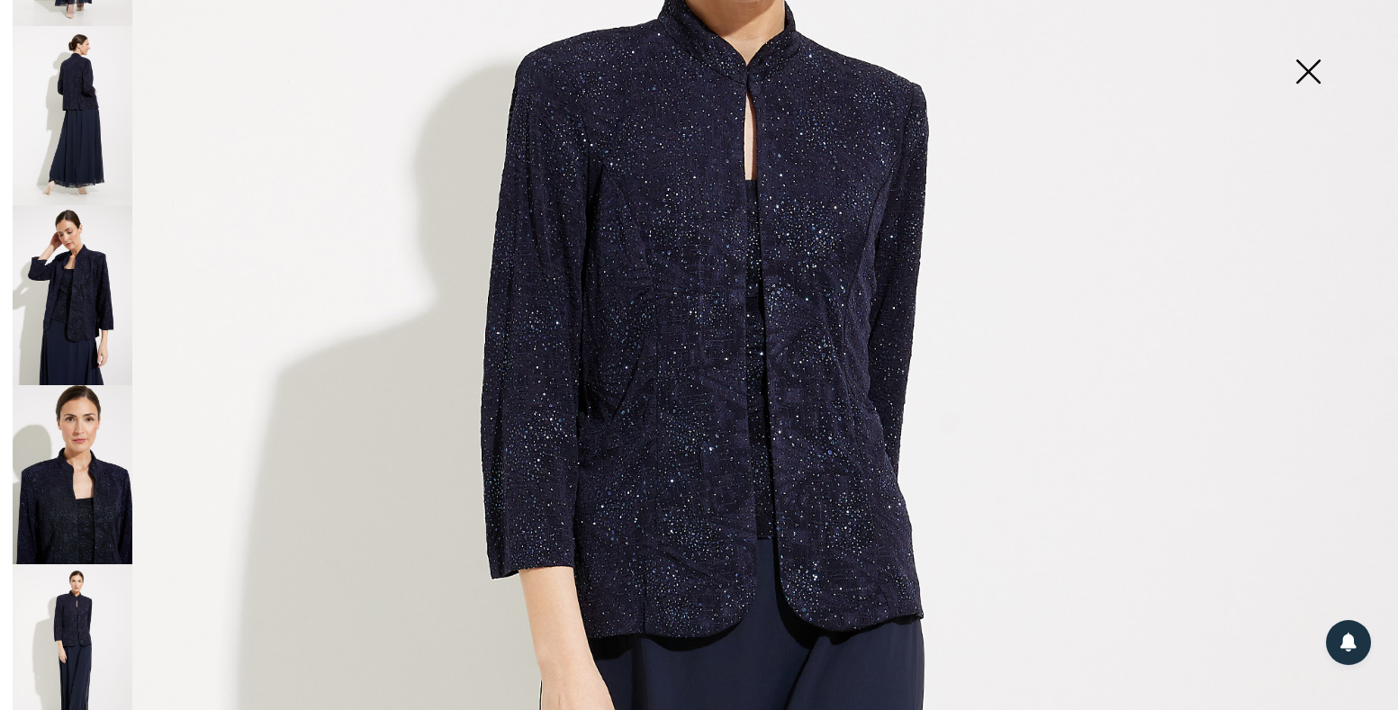
scroll to position [0, 0]
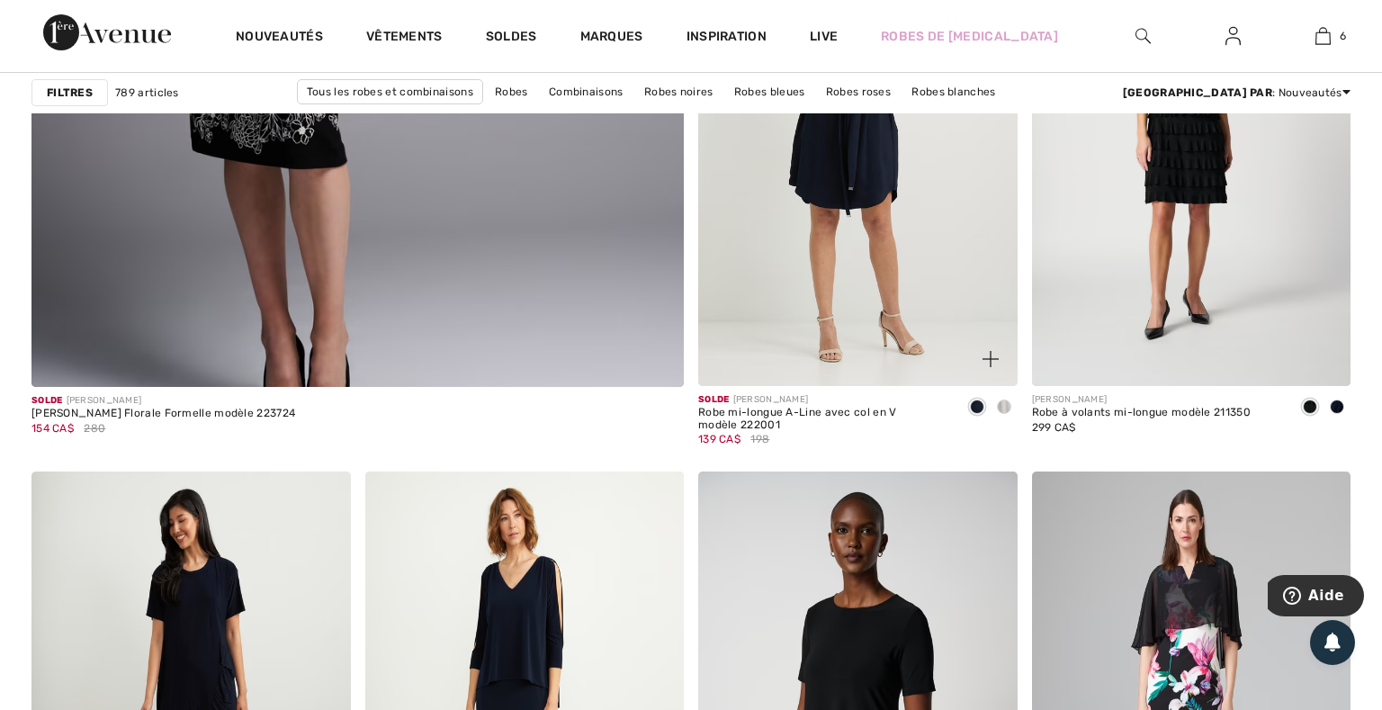
scroll to position [5759, 0]
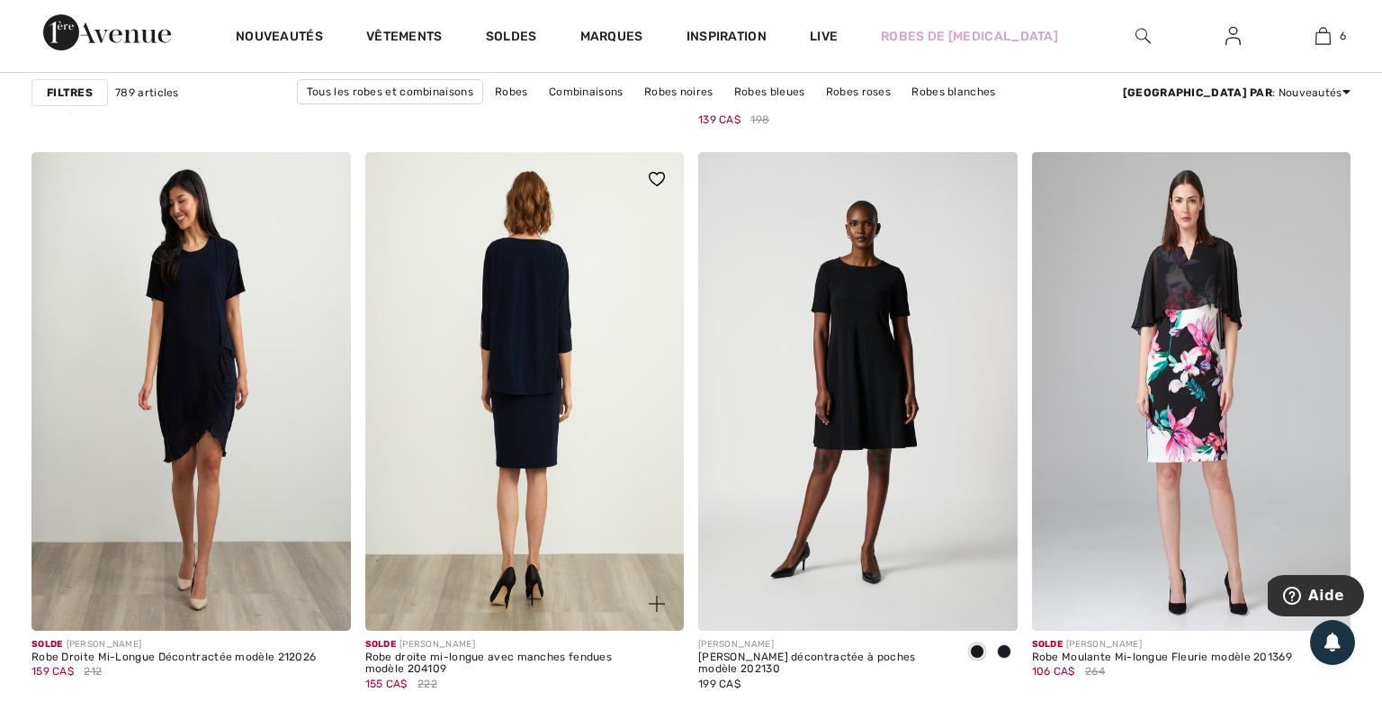
click at [623, 362] on img at bounding box center [525, 391] width 320 height 479
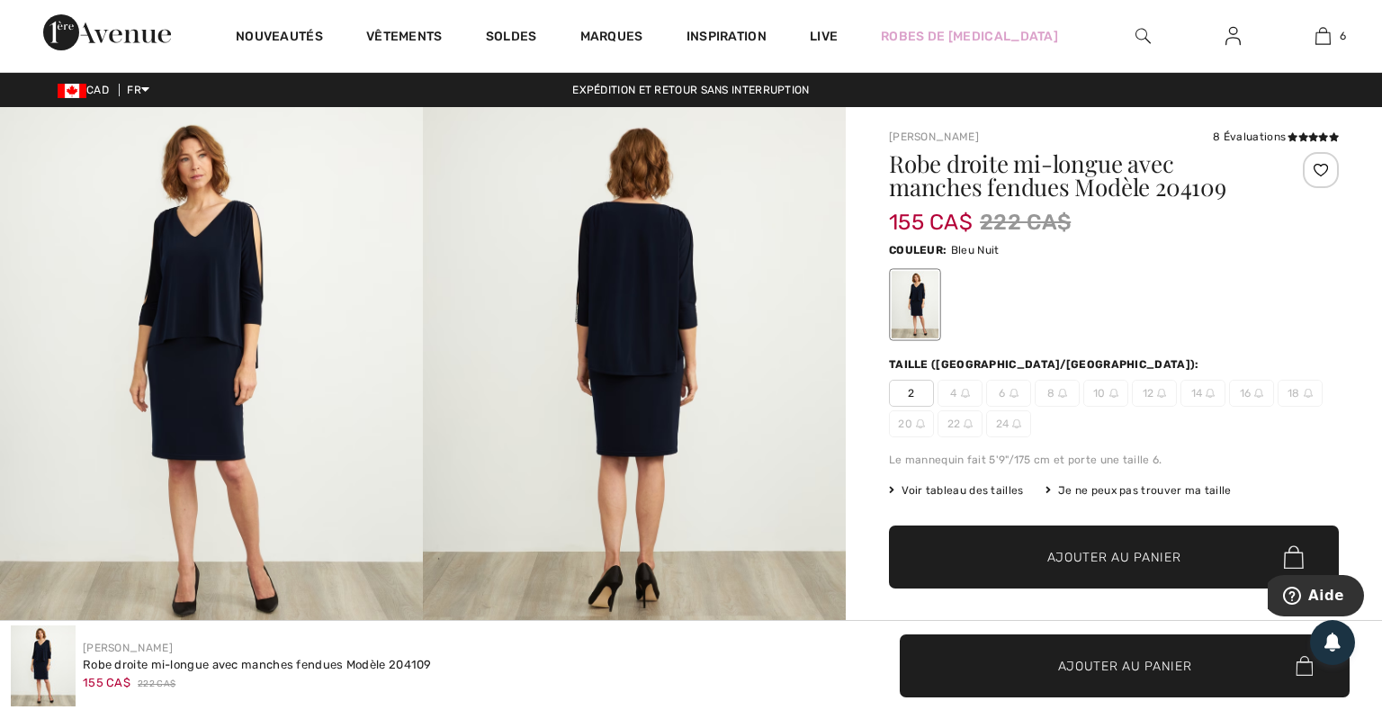
click at [635, 338] on img at bounding box center [634, 371] width 423 height 529
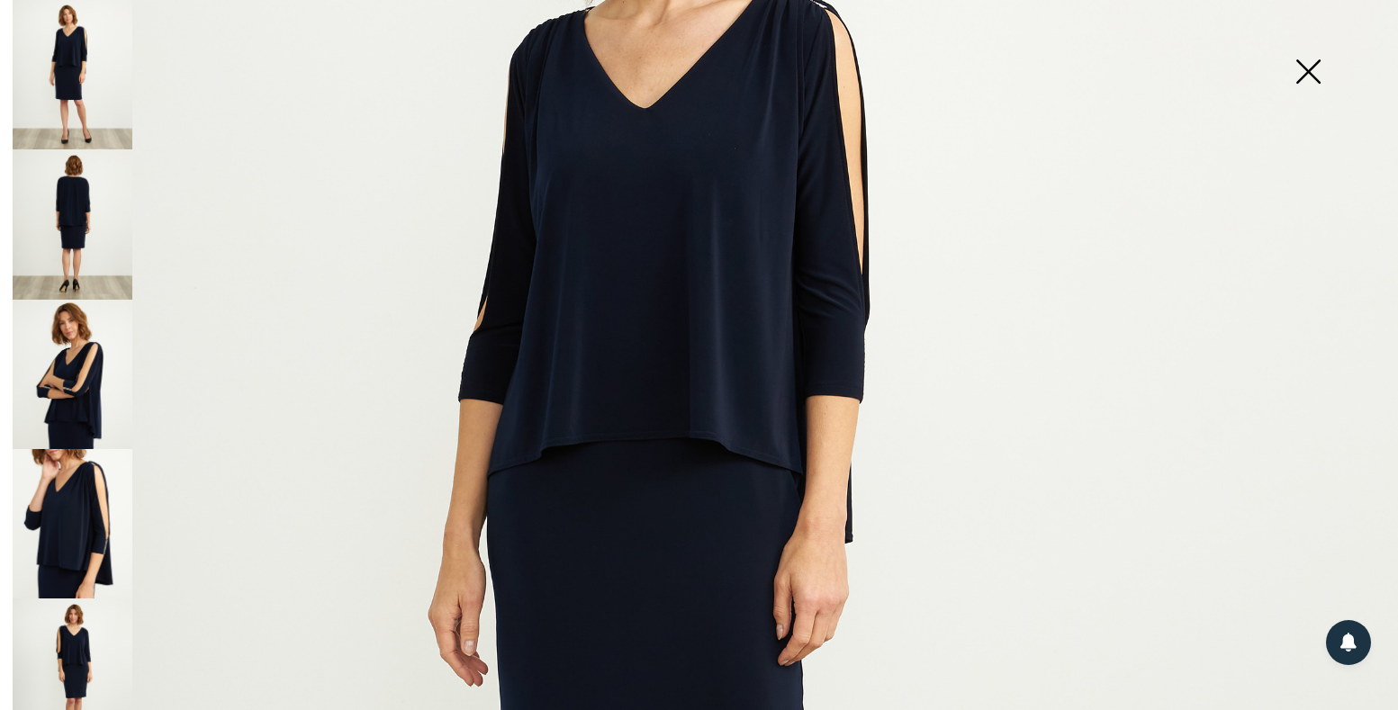
scroll to position [212, 0]
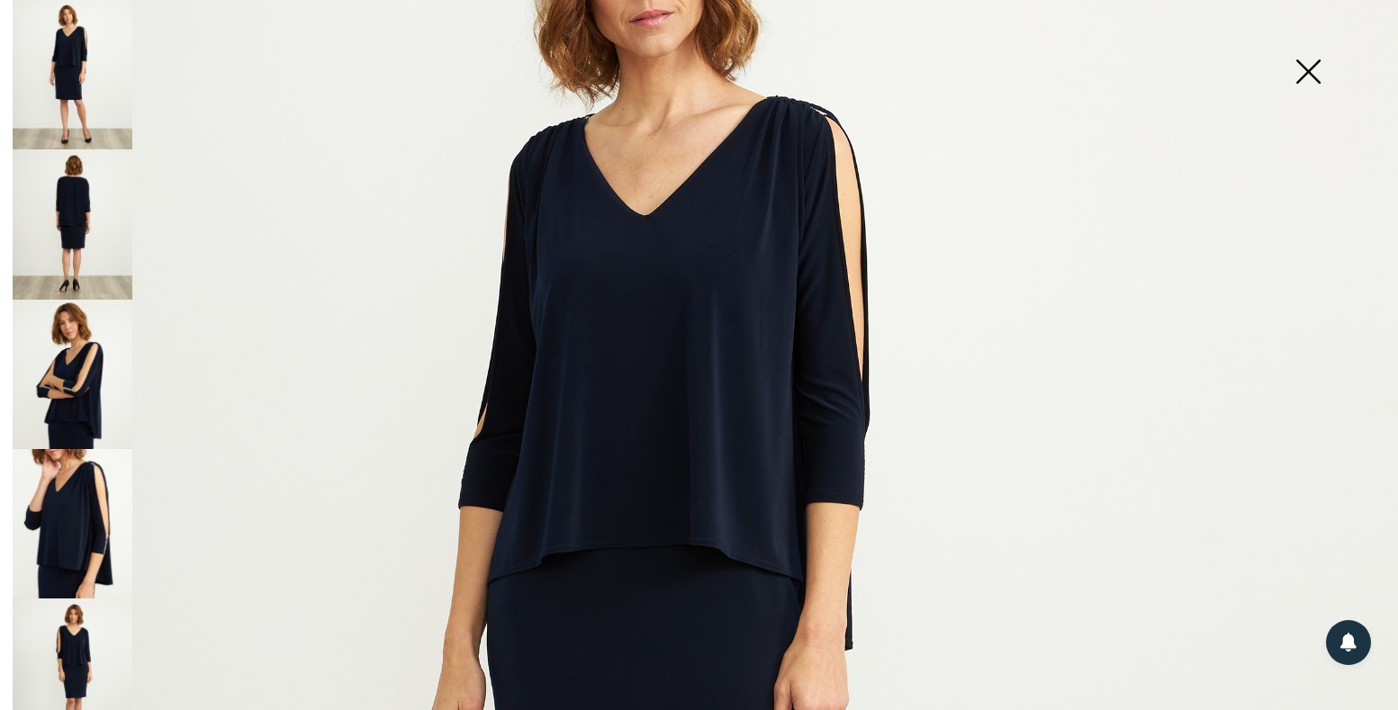
click at [78, 392] on img at bounding box center [73, 374] width 120 height 149
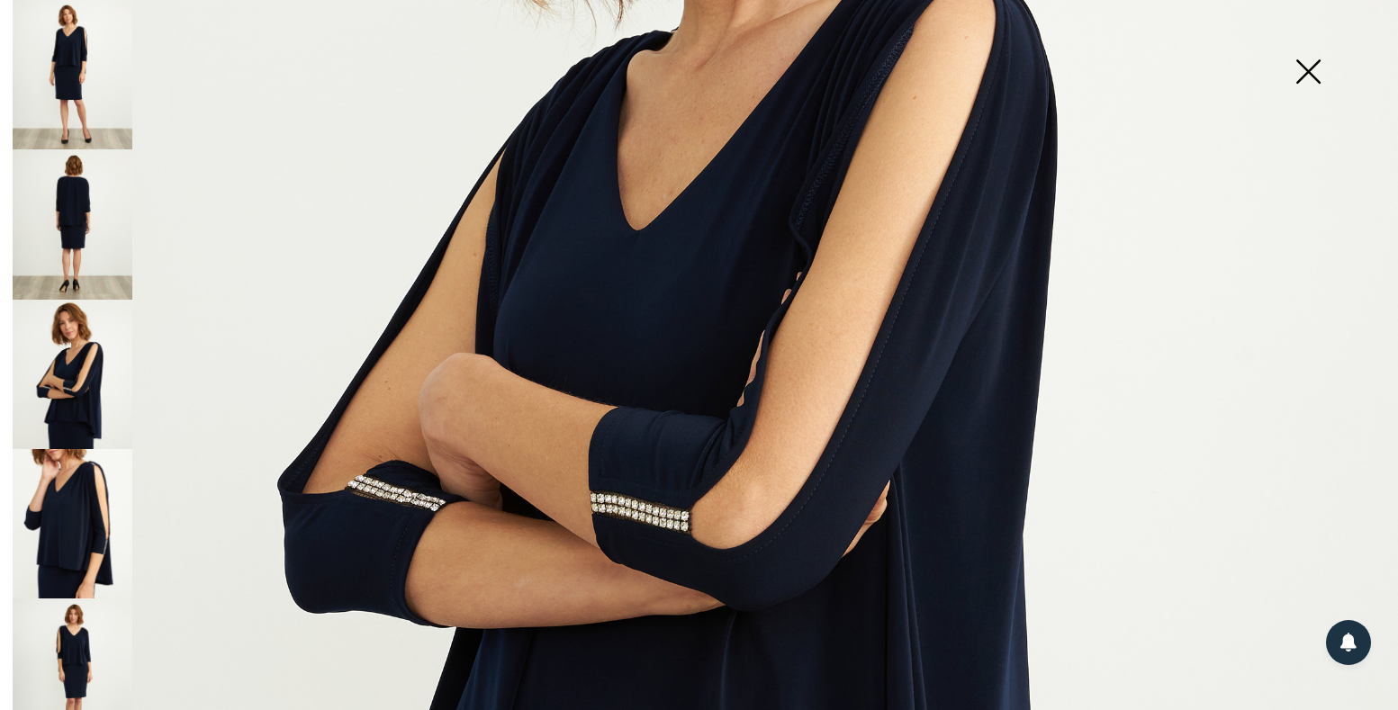
scroll to position [639, 0]
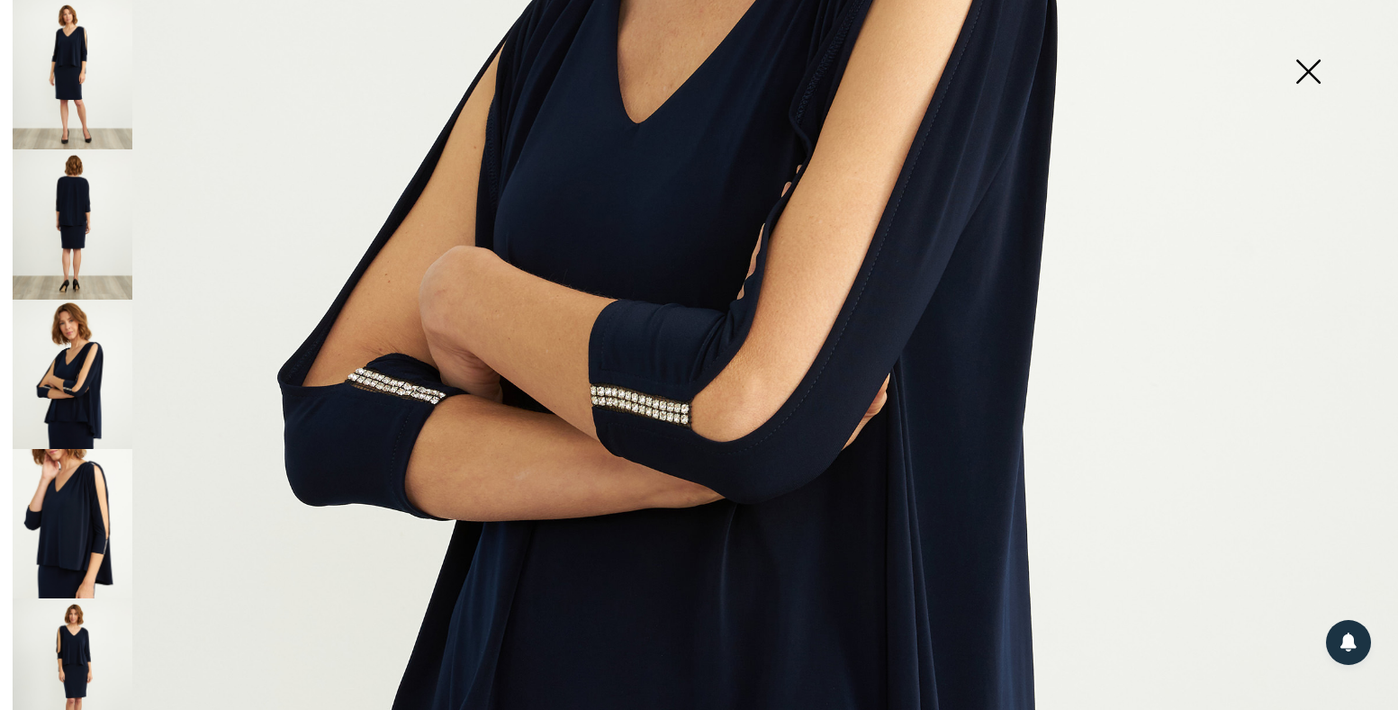
click at [75, 512] on img at bounding box center [73, 523] width 120 height 149
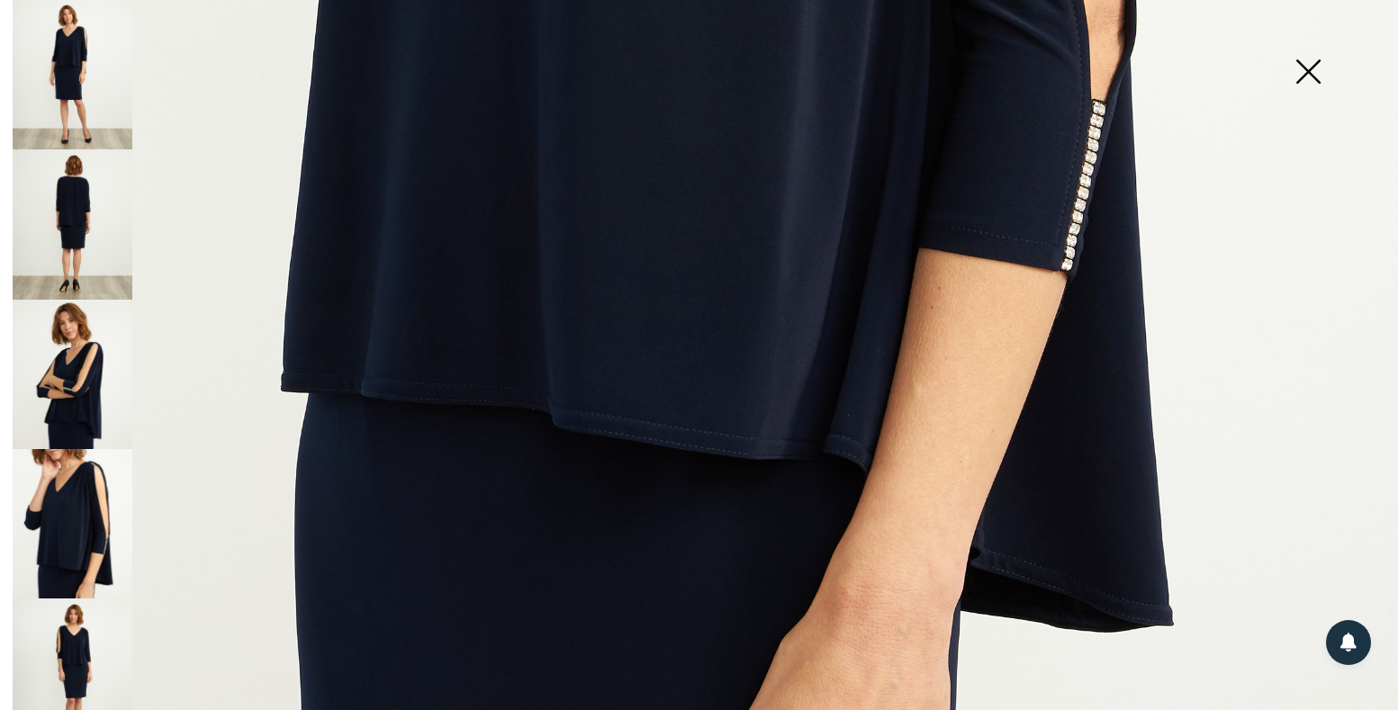
scroll to position [1018, 0]
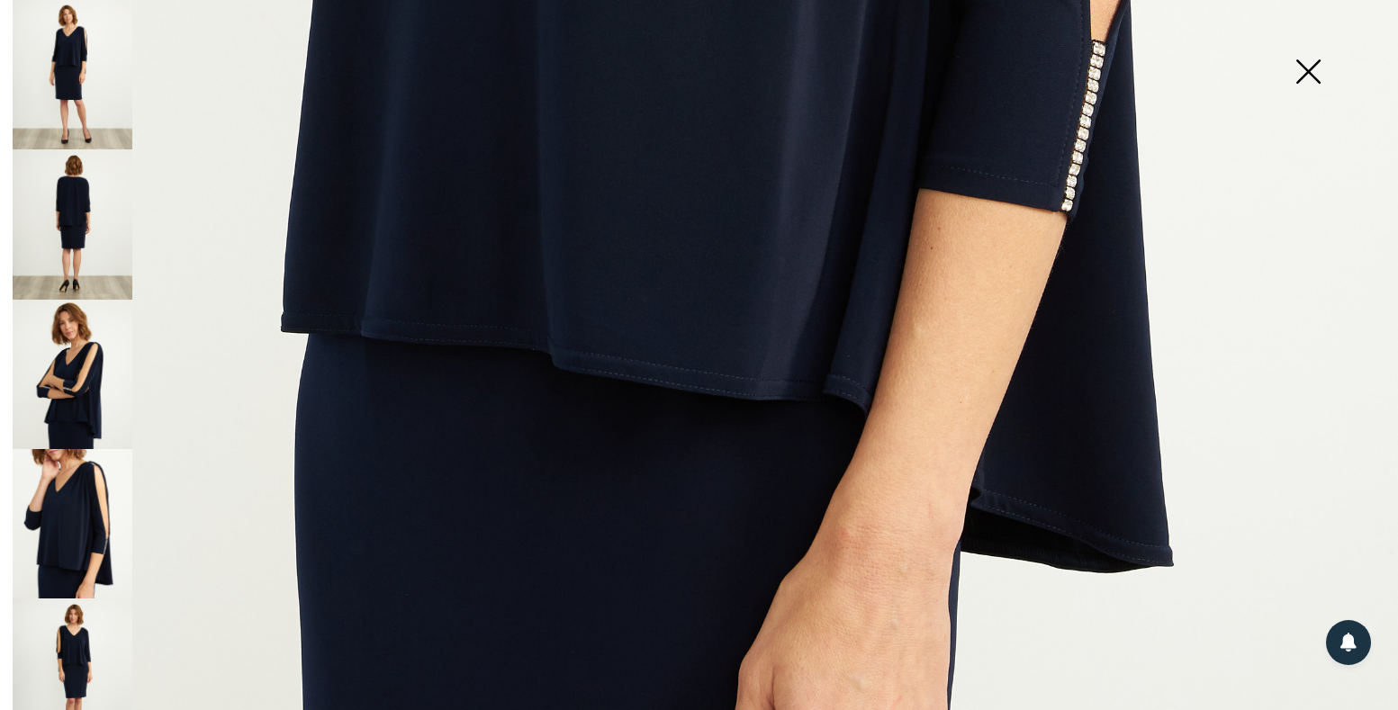
click at [51, 611] on img at bounding box center [73, 673] width 120 height 149
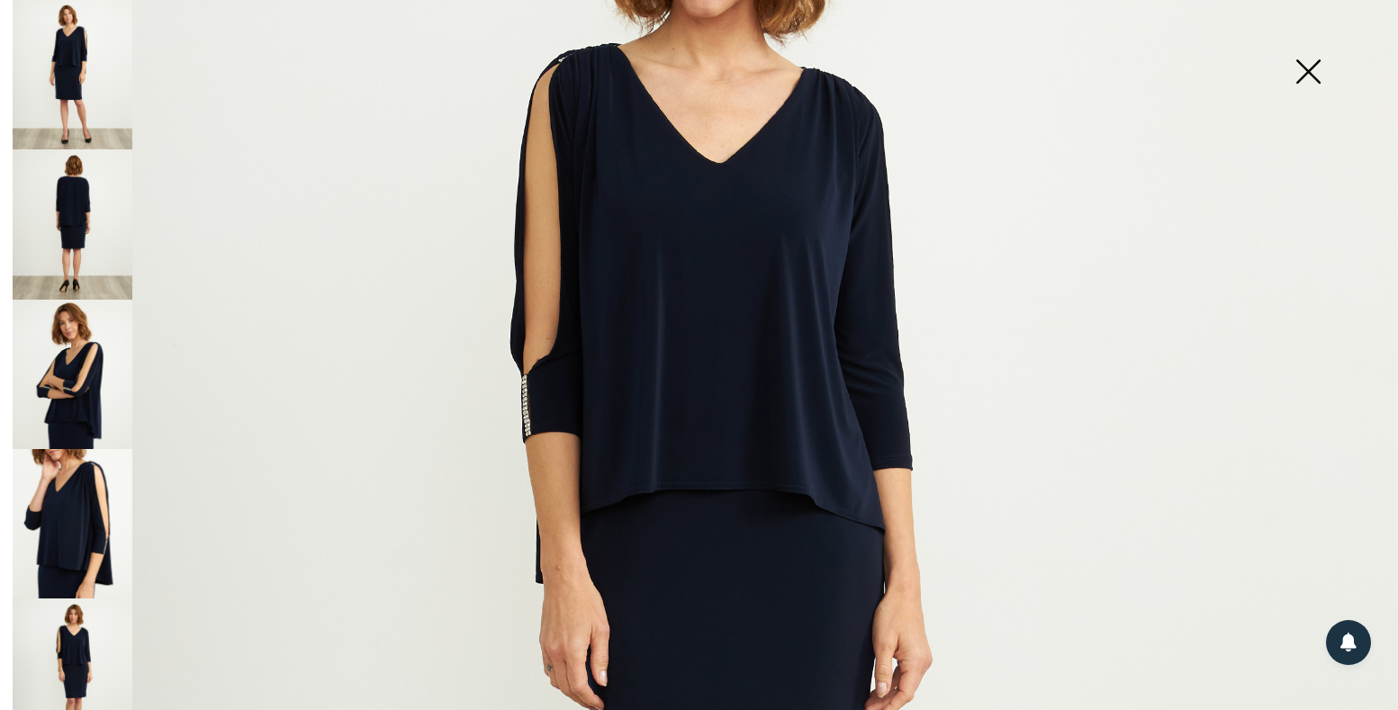
scroll to position [0, 0]
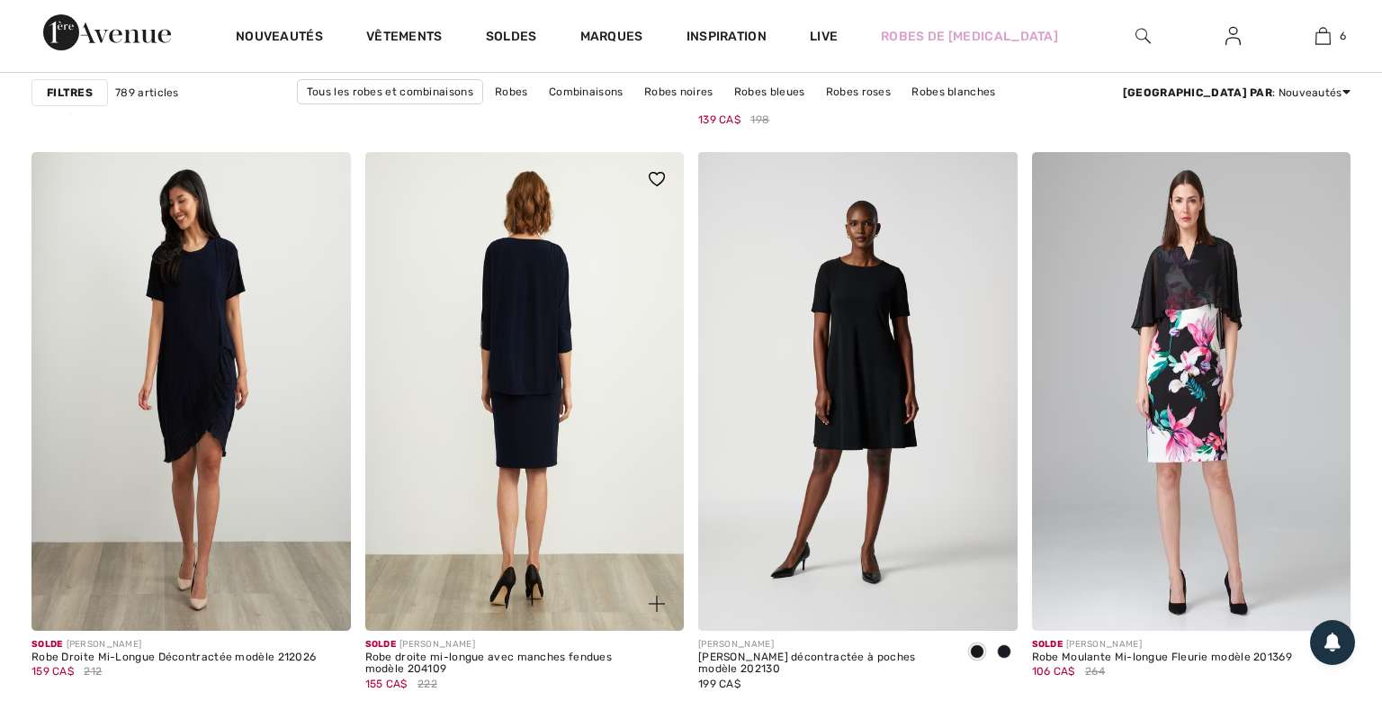
click at [482, 323] on img at bounding box center [525, 391] width 320 height 479
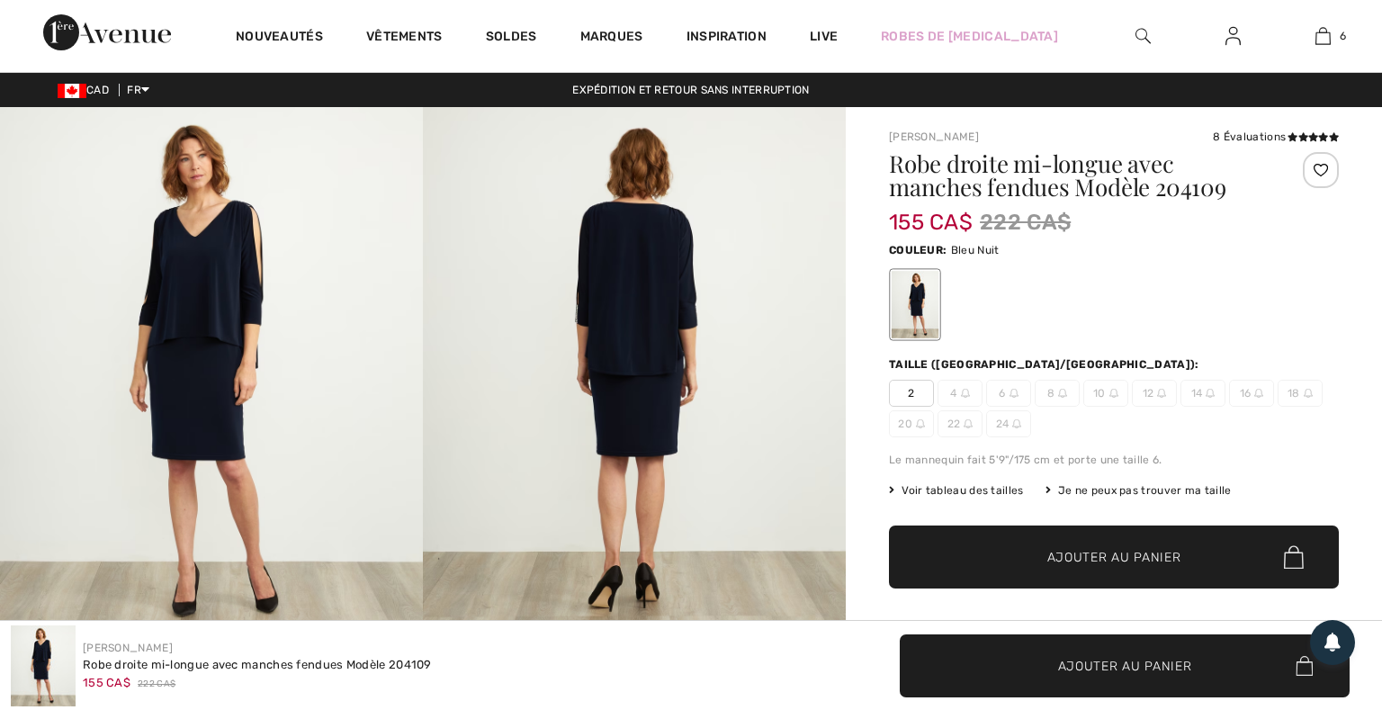
checkbox input "true"
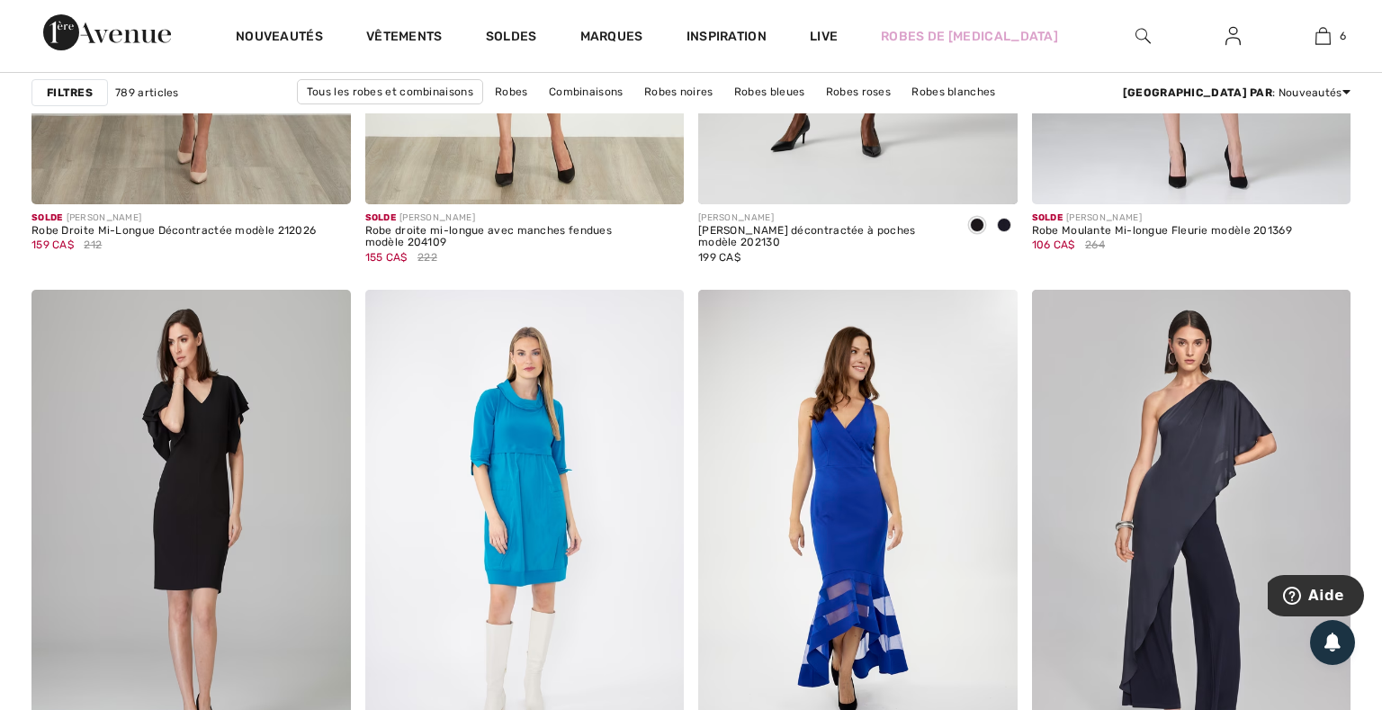
scroll to position [5546, 0]
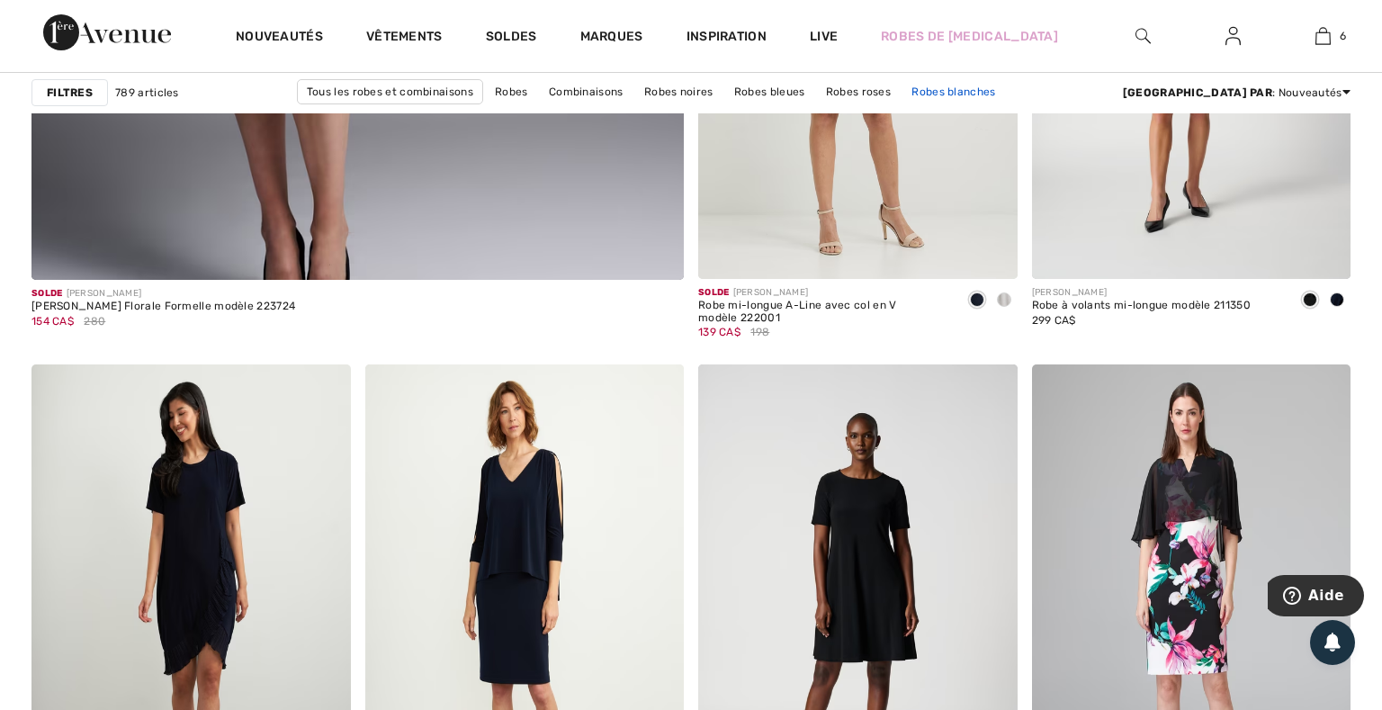
click at [903, 90] on link "Robes blanches" at bounding box center [954, 91] width 102 height 23
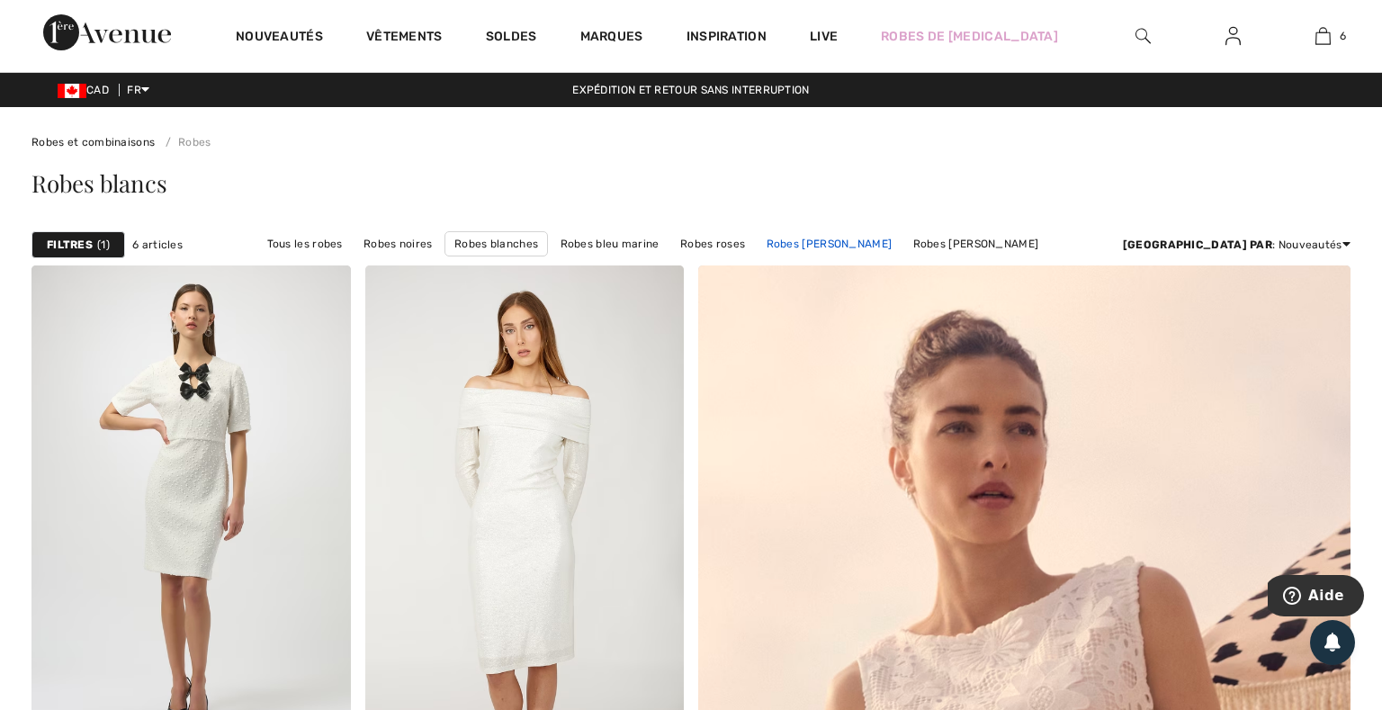
click at [817, 237] on link "Robes [PERSON_NAME]" at bounding box center [830, 243] width 144 height 23
click at [811, 249] on link "Robes [PERSON_NAME]" at bounding box center [830, 243] width 144 height 23
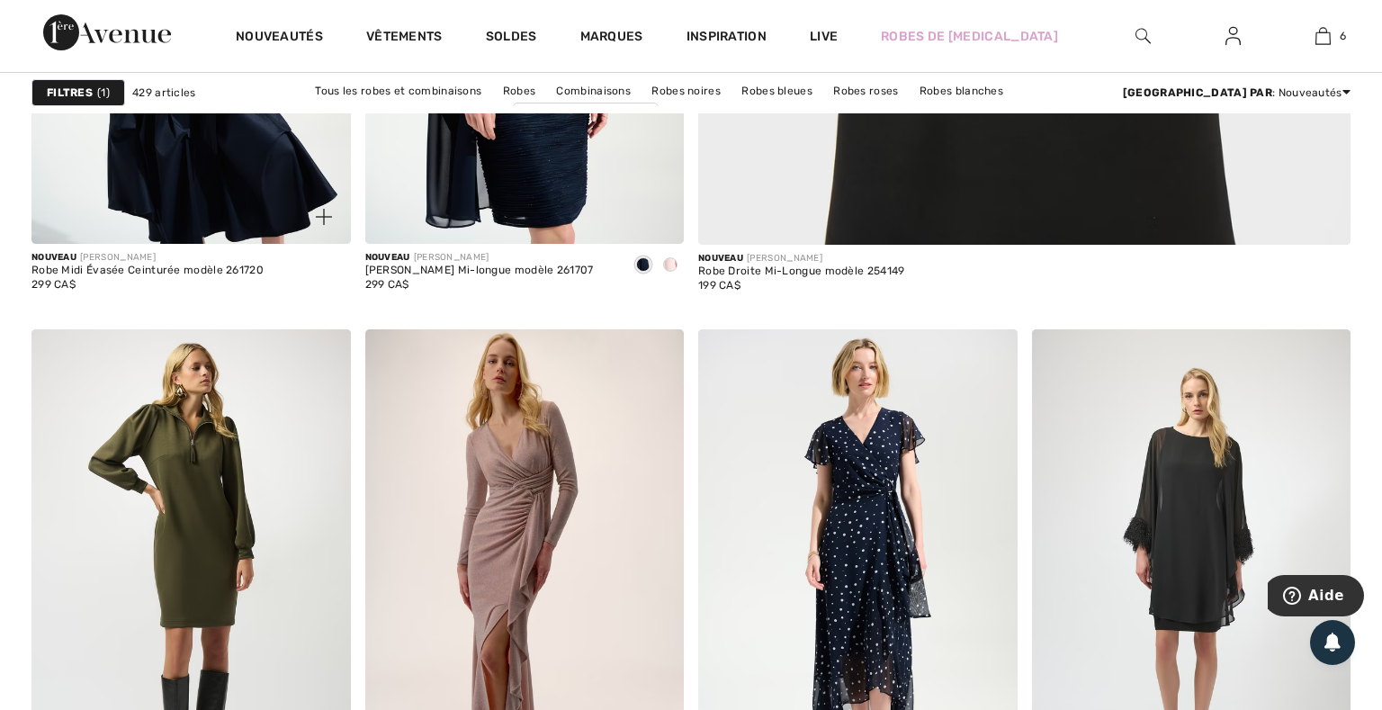
scroll to position [639, 0]
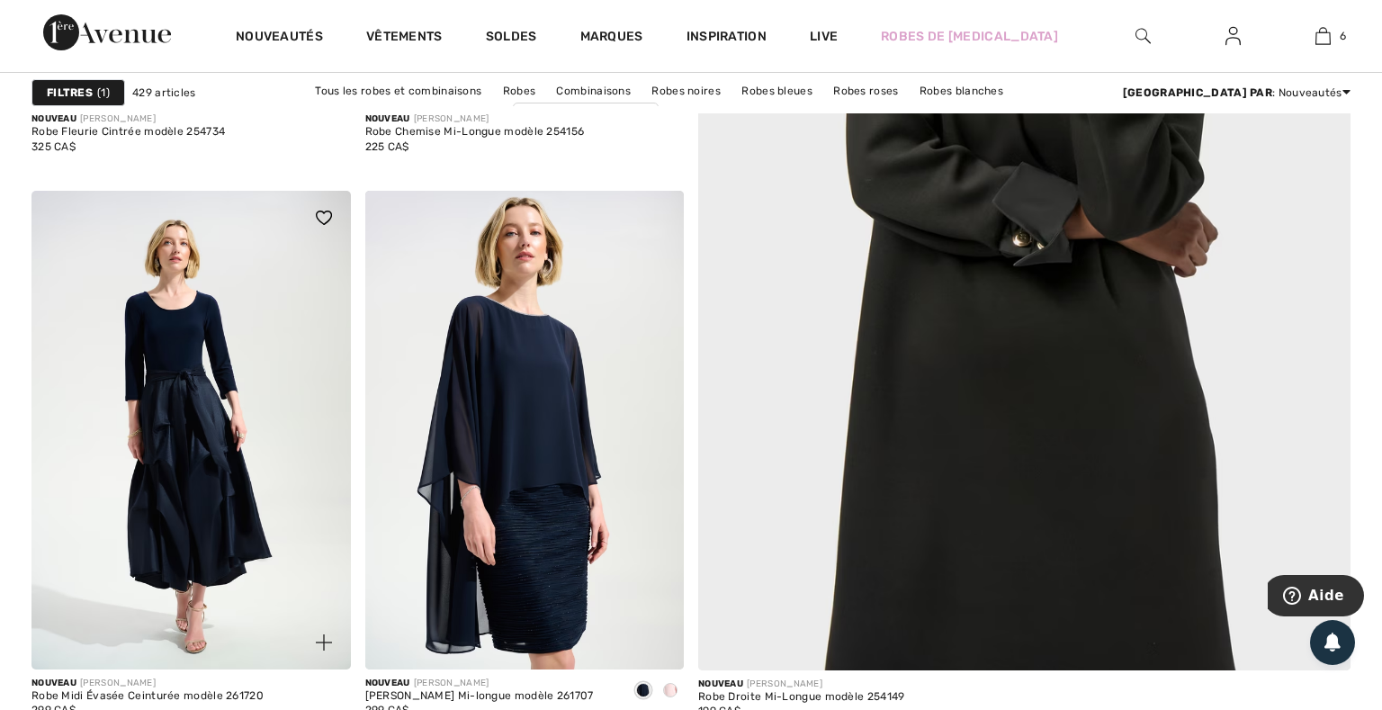
click at [185, 333] on img at bounding box center [192, 430] width 320 height 479
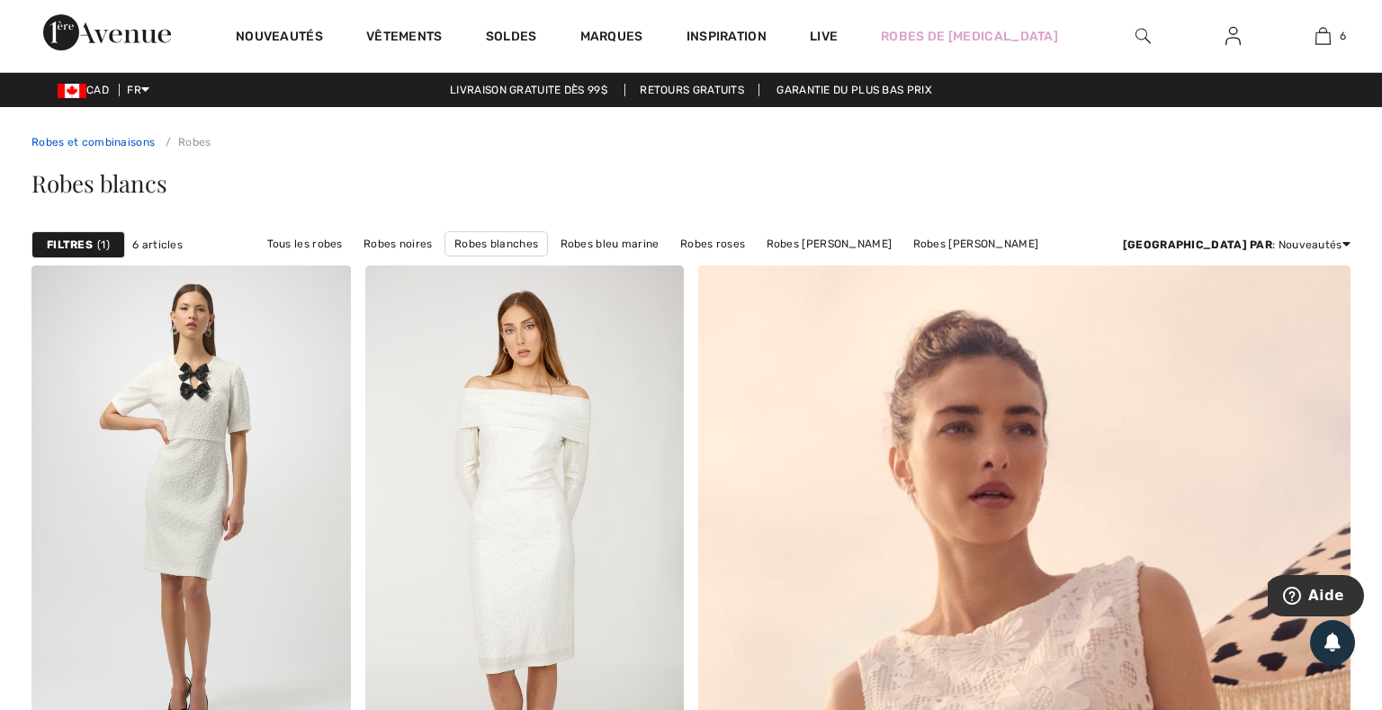
click at [123, 144] on link "Robes et combinaisons" at bounding box center [93, 142] width 123 height 13
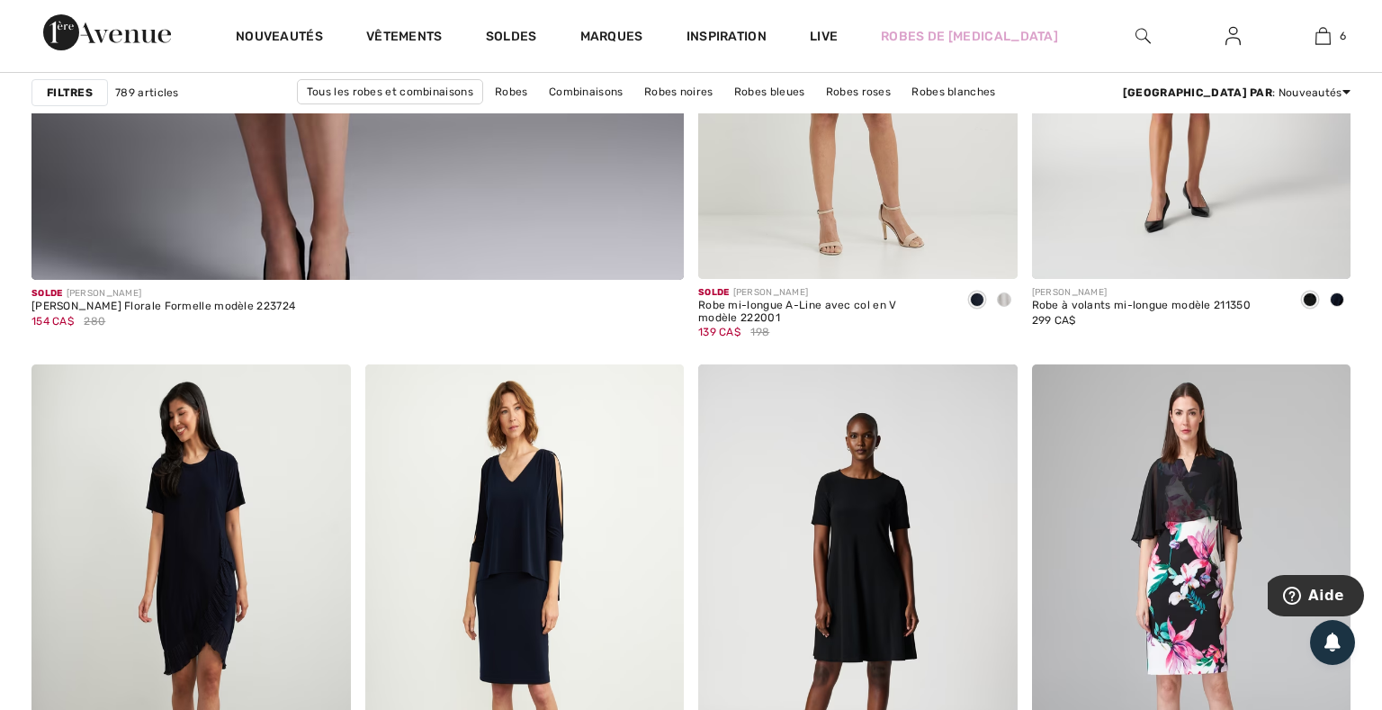
click at [81, 96] on strong "Filtres" at bounding box center [70, 93] width 46 height 16
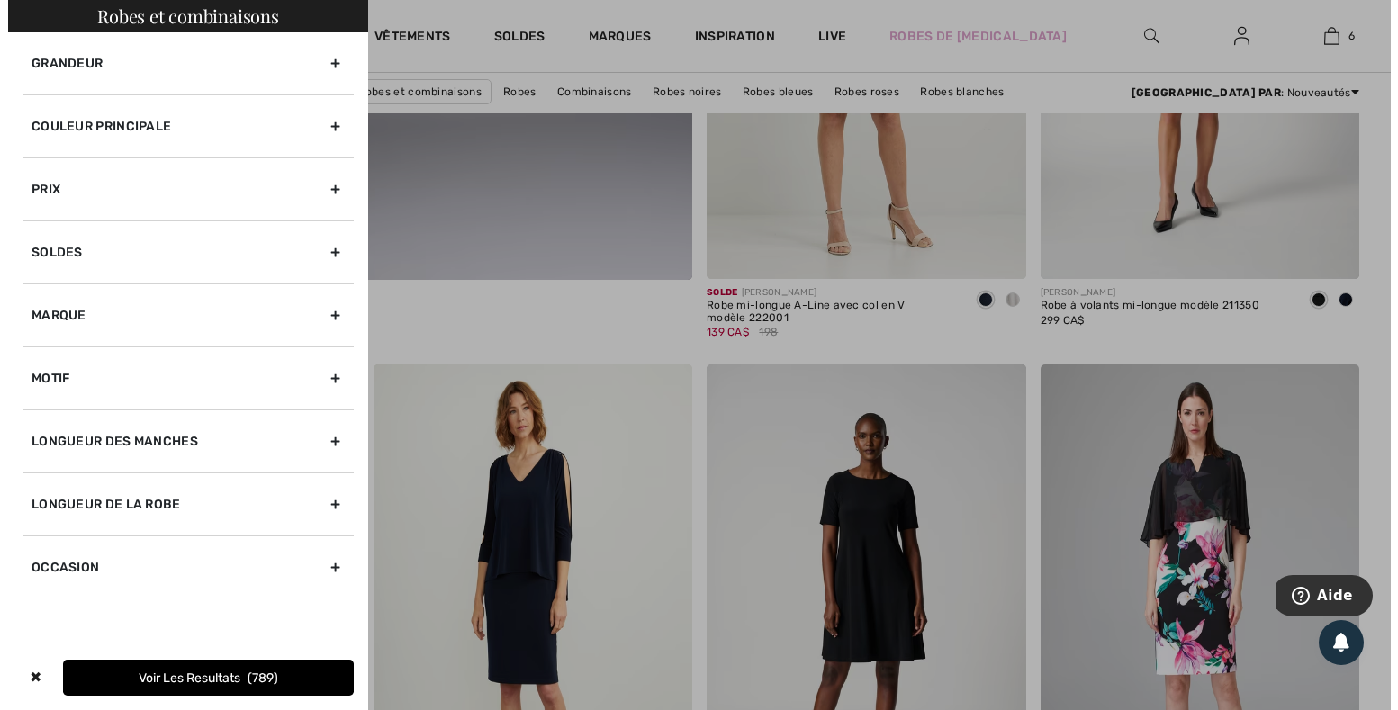
scroll to position [5590, 0]
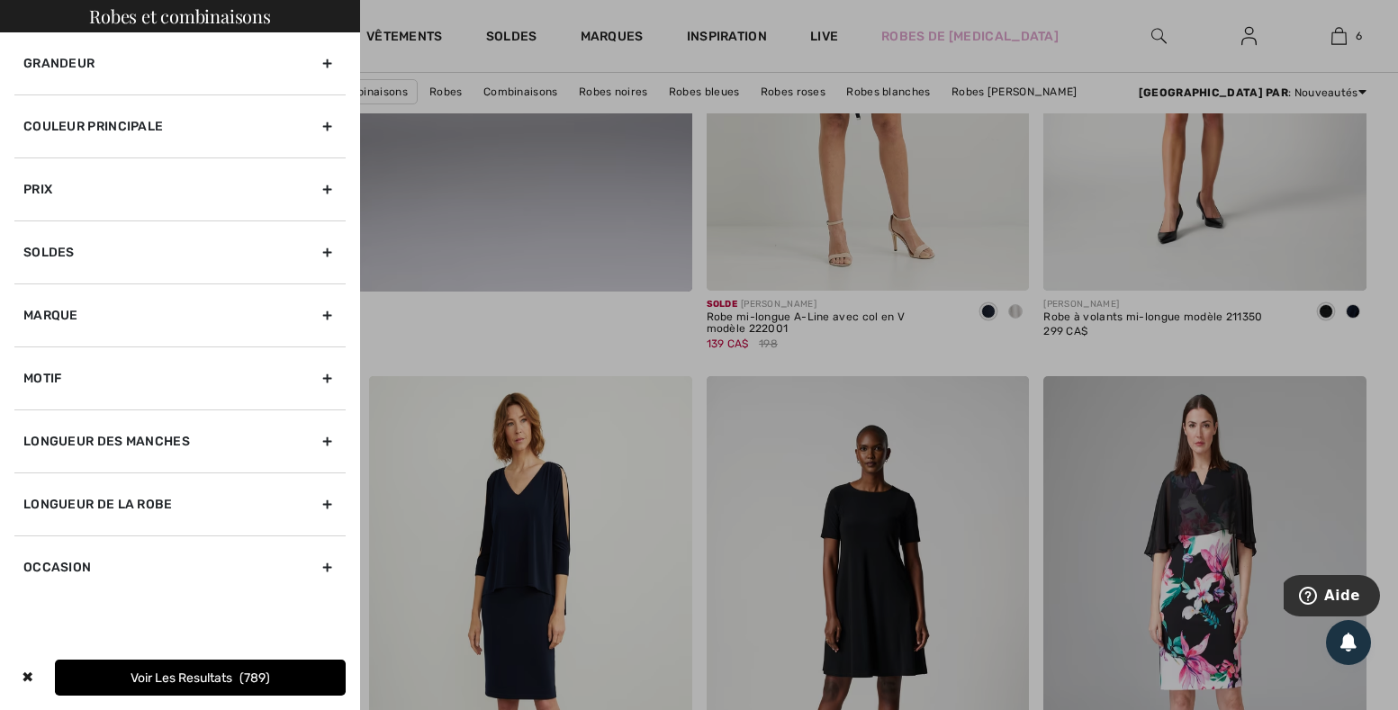
click at [441, 39] on div at bounding box center [699, 355] width 1398 height 710
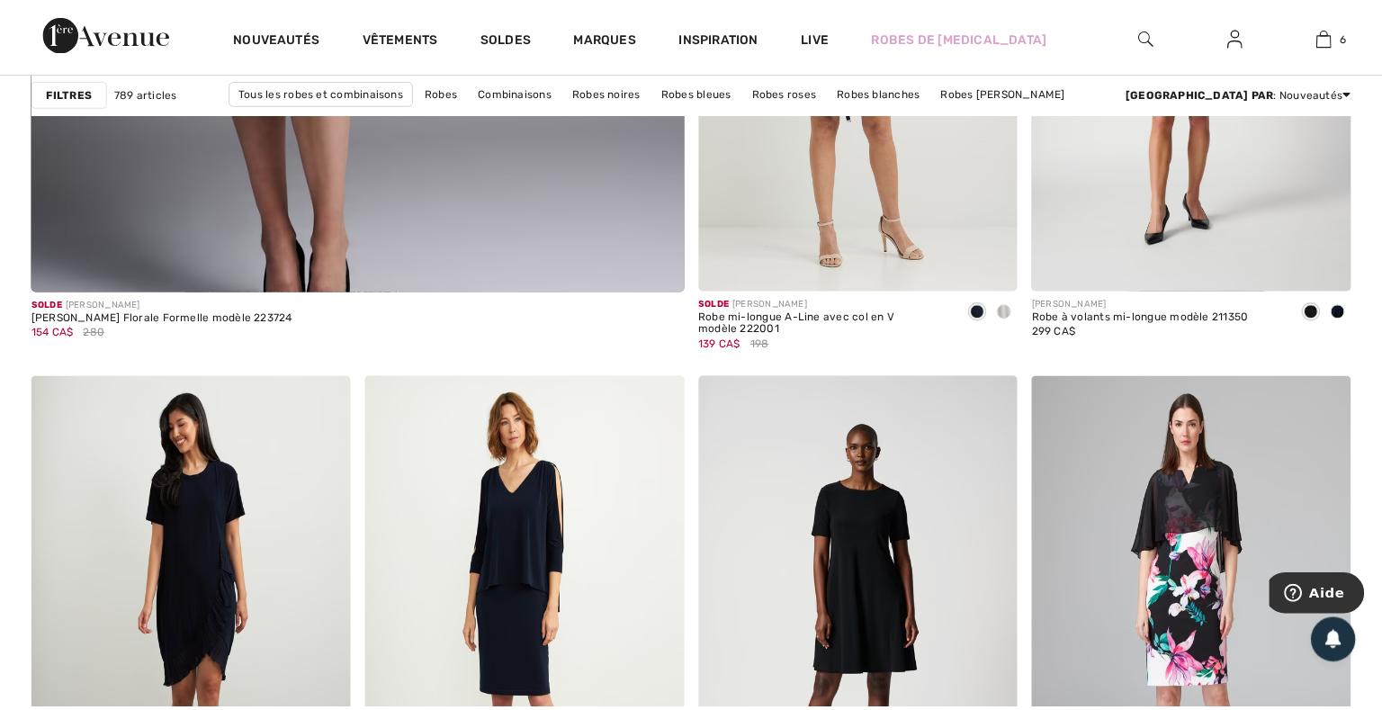
scroll to position [5546, 0]
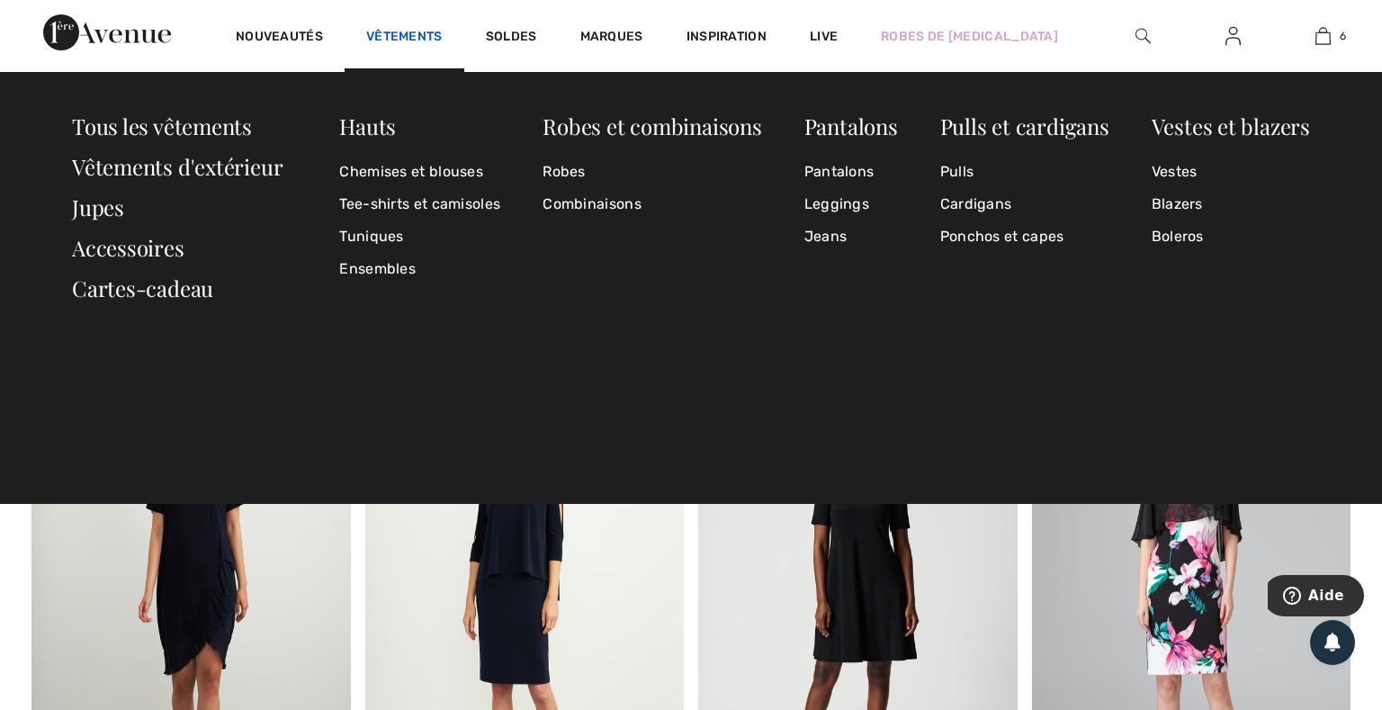
click at [394, 29] on link "Vêtements" at bounding box center [404, 38] width 77 height 19
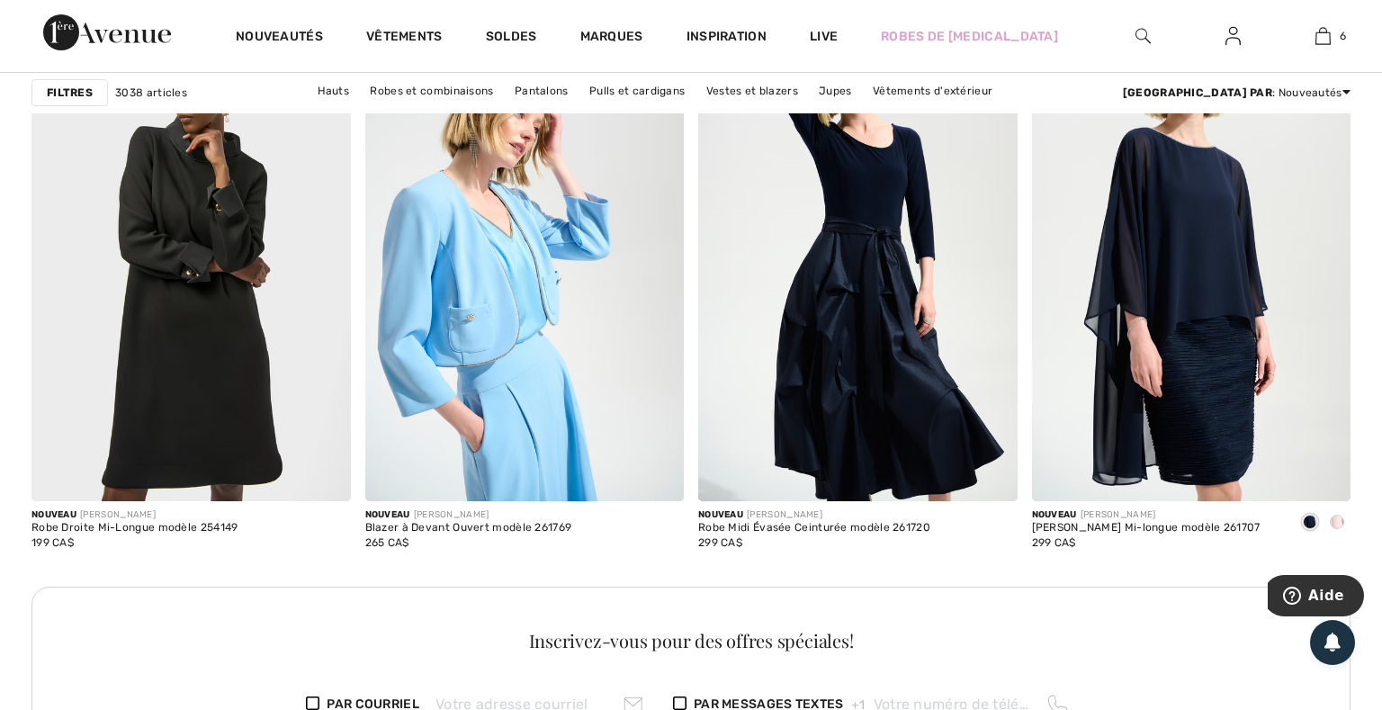
scroll to position [1171, 0]
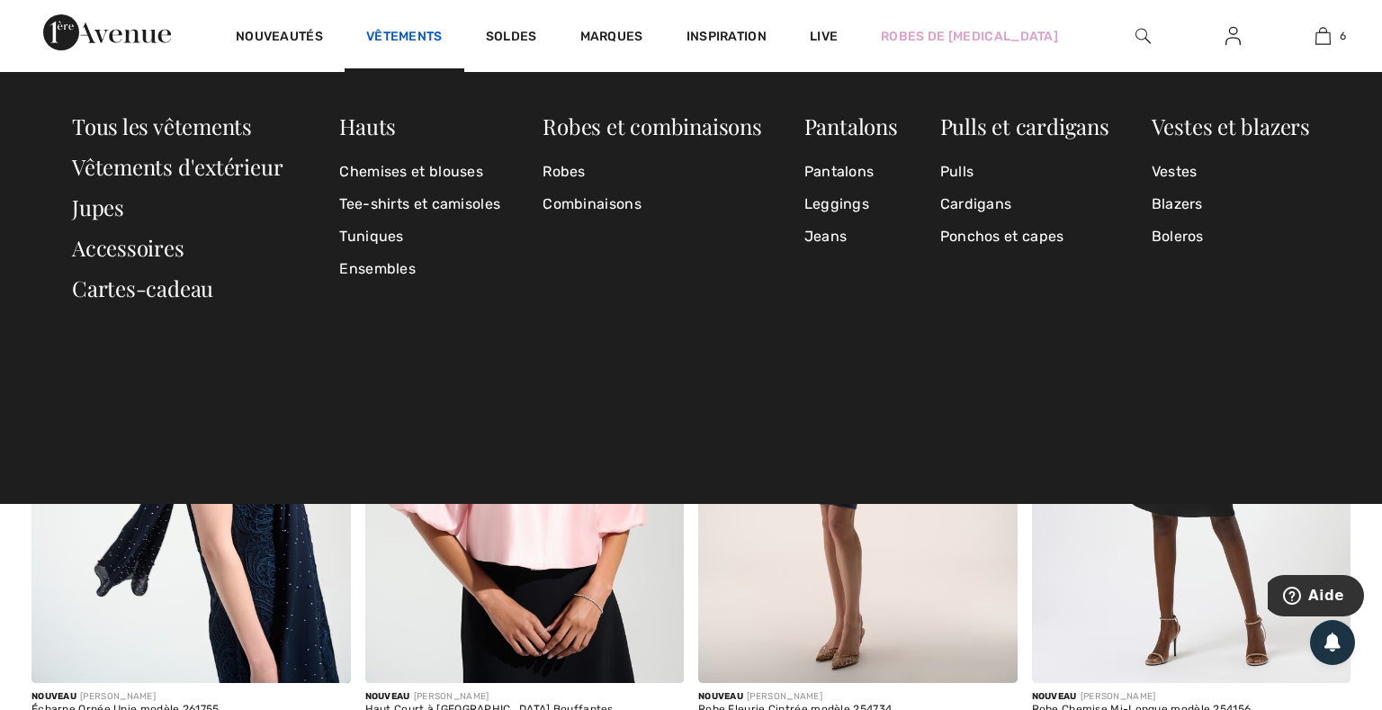
click at [411, 29] on link "Vêtements" at bounding box center [404, 38] width 77 height 19
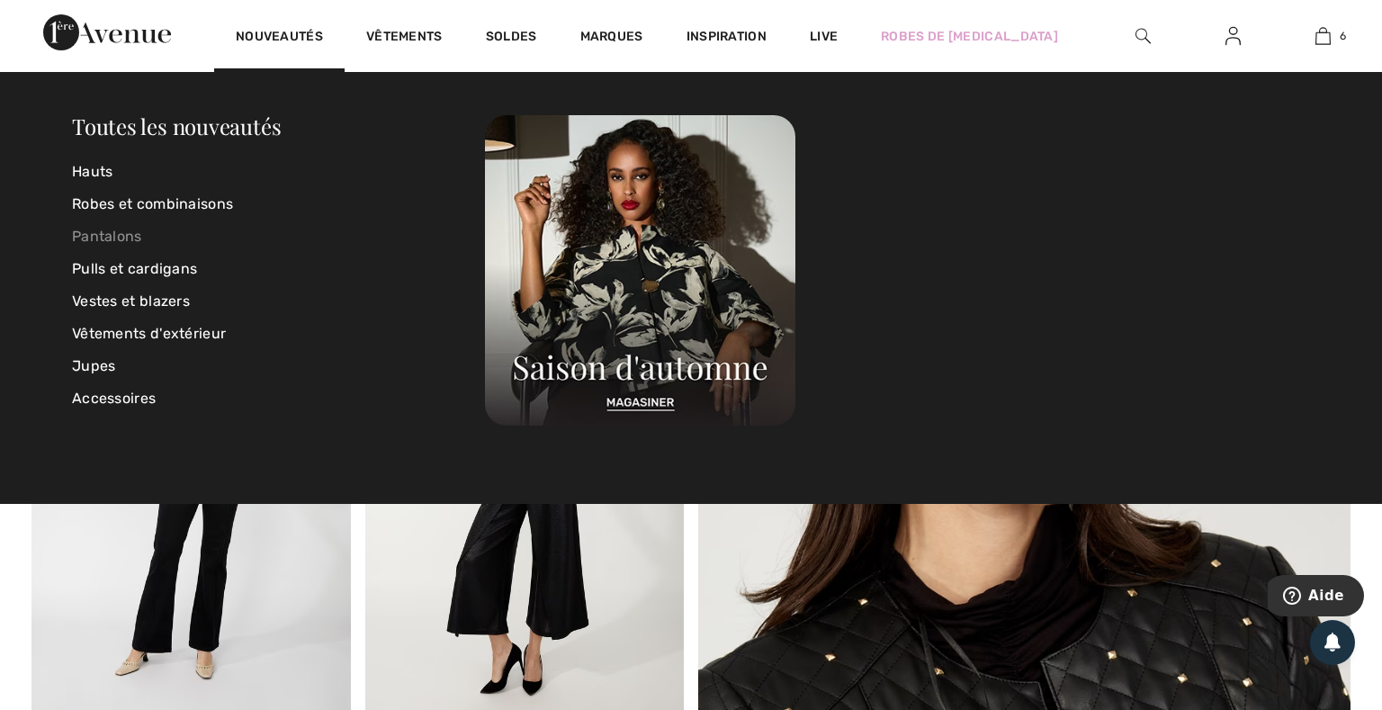
click at [111, 236] on link "Pantalons" at bounding box center [278, 237] width 413 height 32
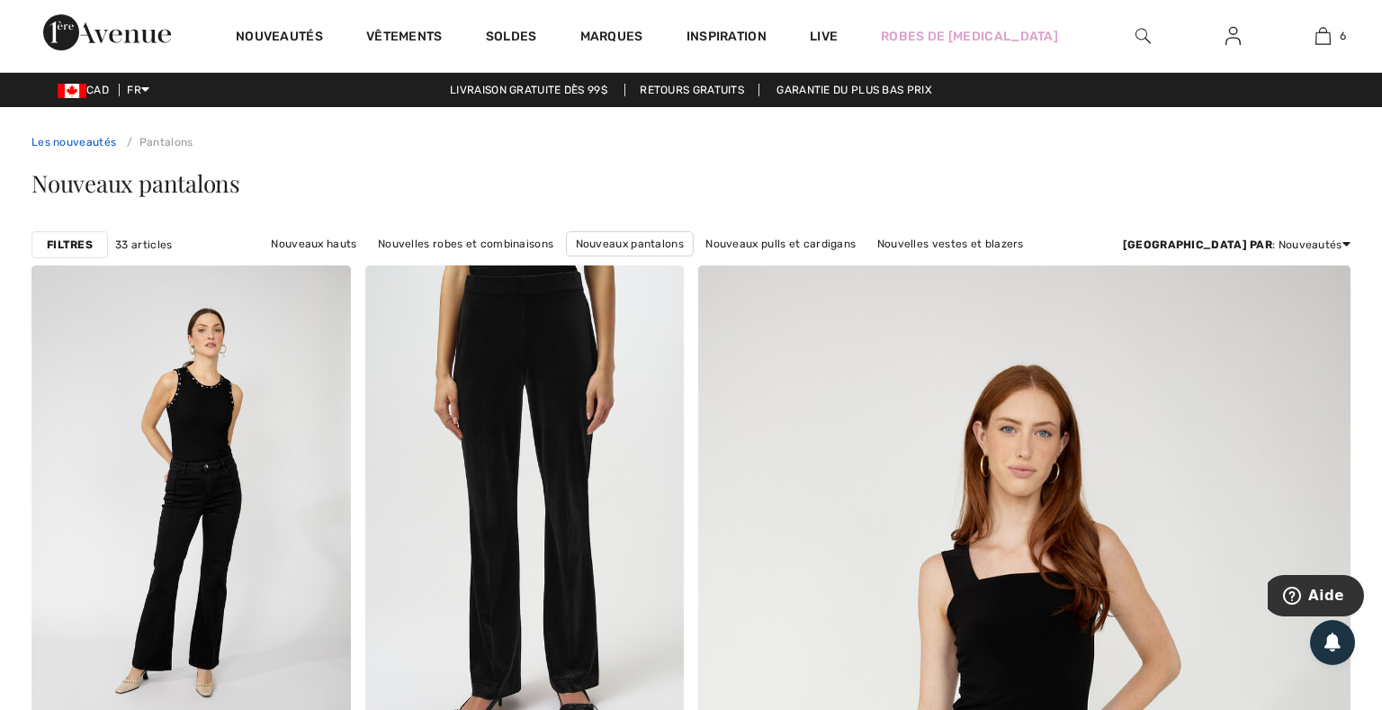
click at [79, 142] on link "Les nouveautés" at bounding box center [74, 142] width 85 height 13
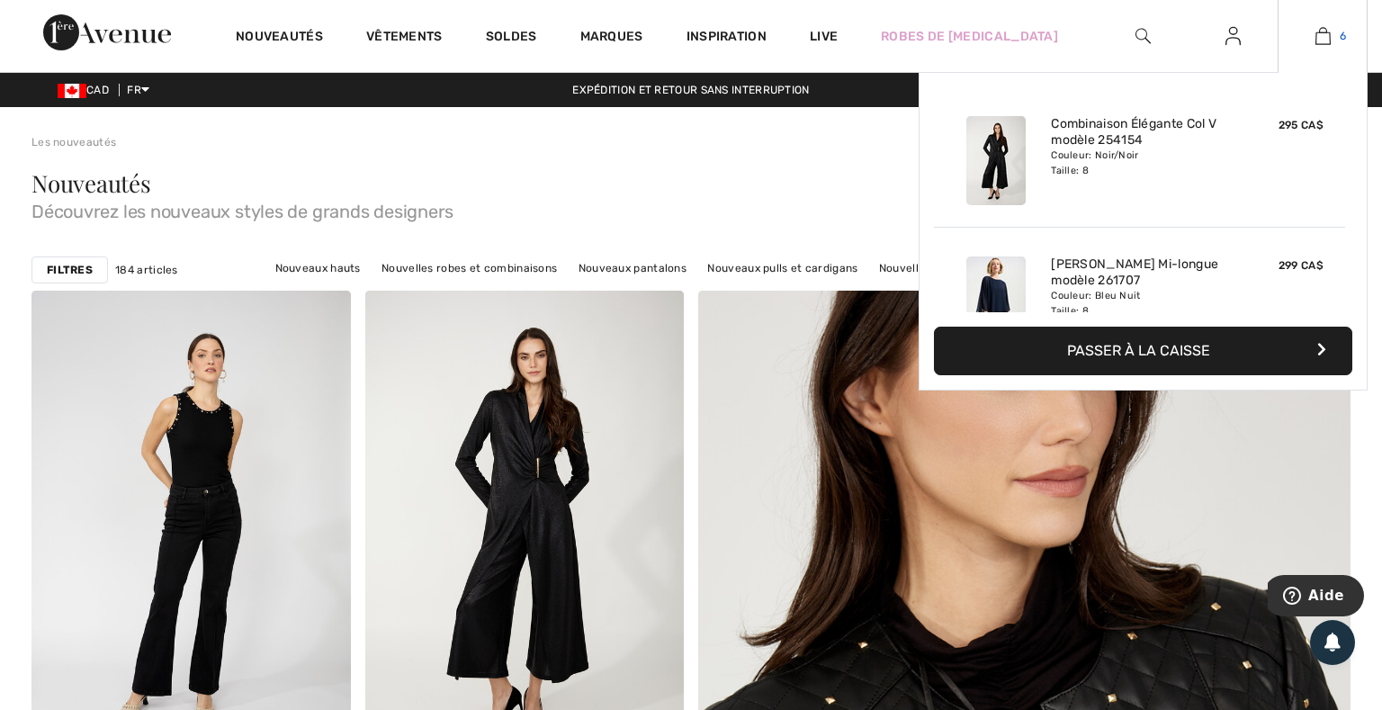
click at [1328, 40] on img at bounding box center [1323, 36] width 15 height 22
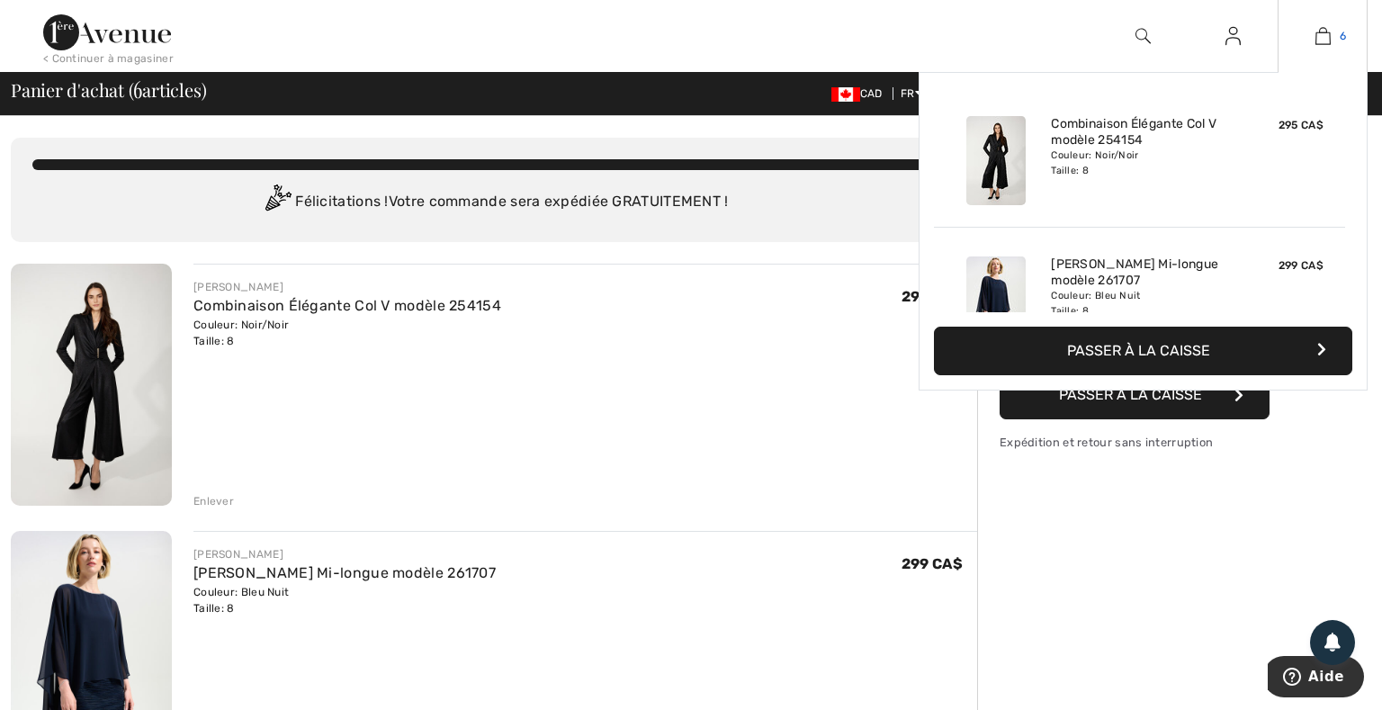
click at [1321, 37] on img at bounding box center [1323, 36] width 15 height 22
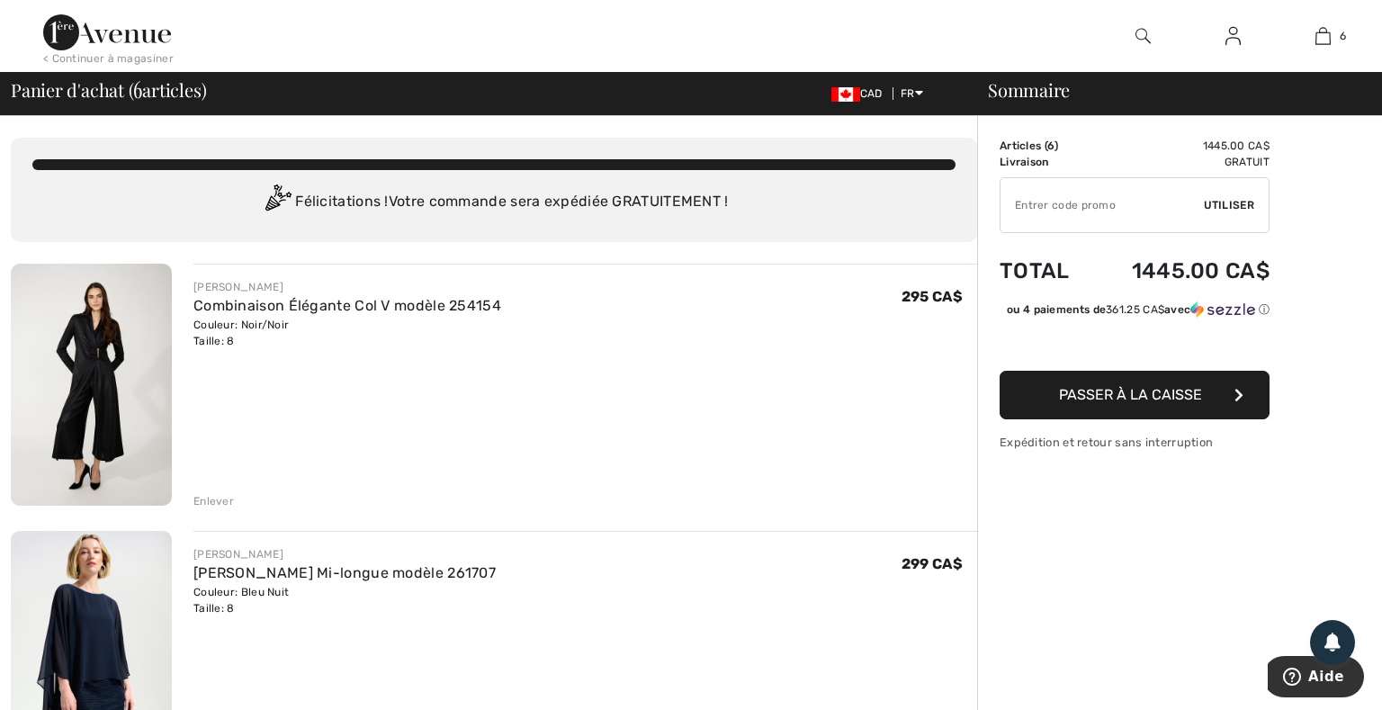
click at [89, 358] on img at bounding box center [91, 385] width 161 height 242
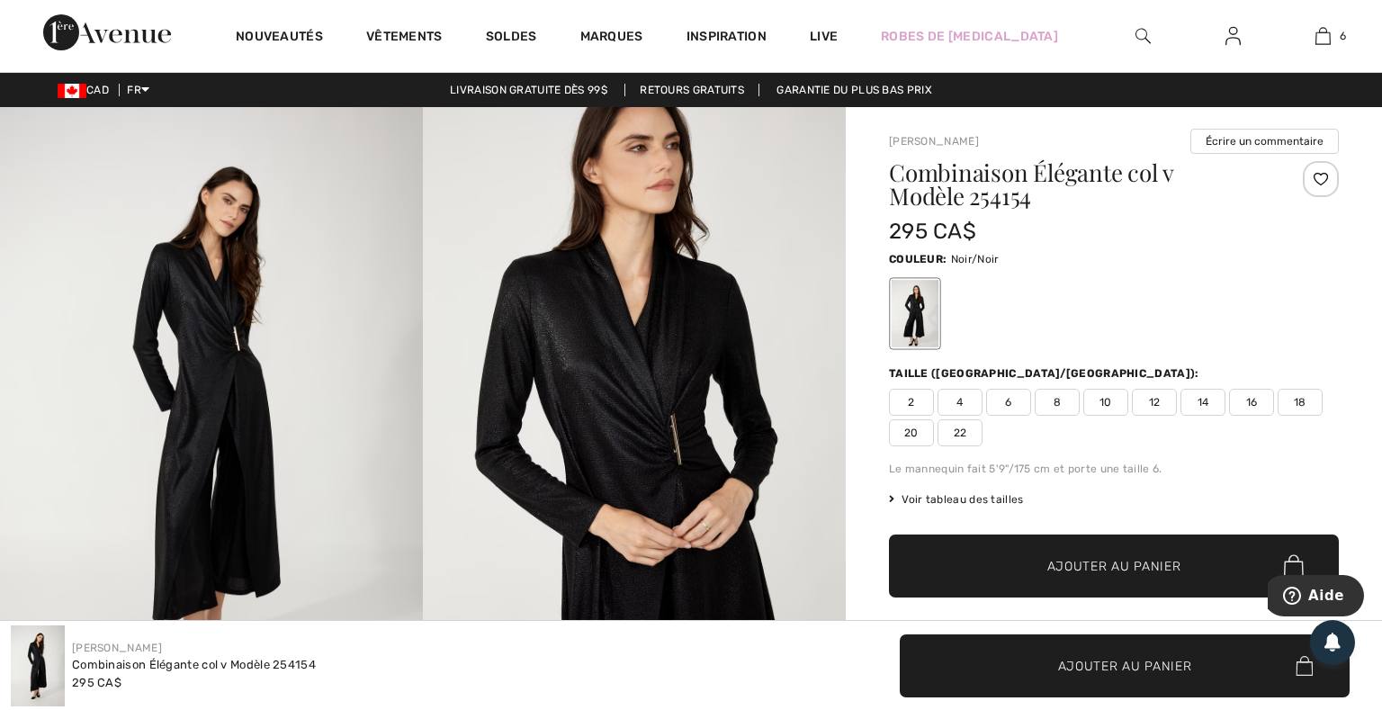
click at [262, 358] on img at bounding box center [211, 424] width 423 height 635
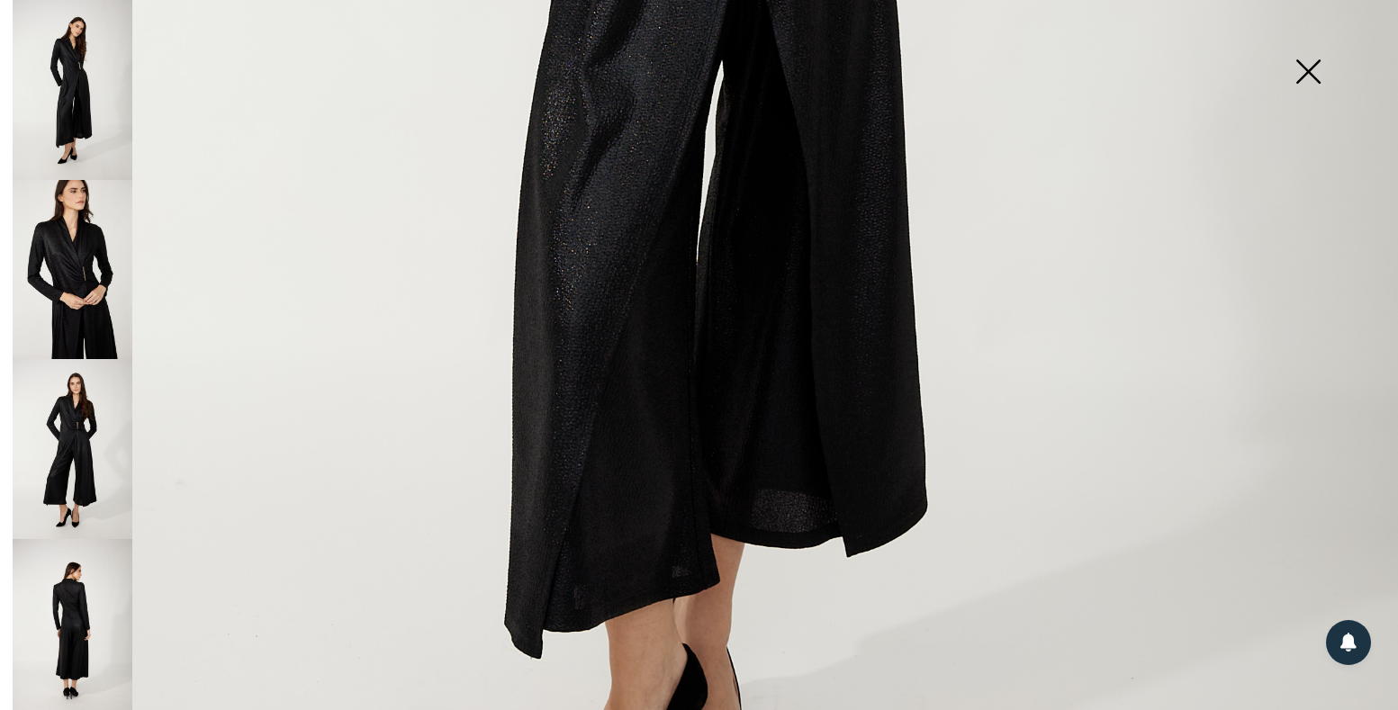
scroll to position [532, 0]
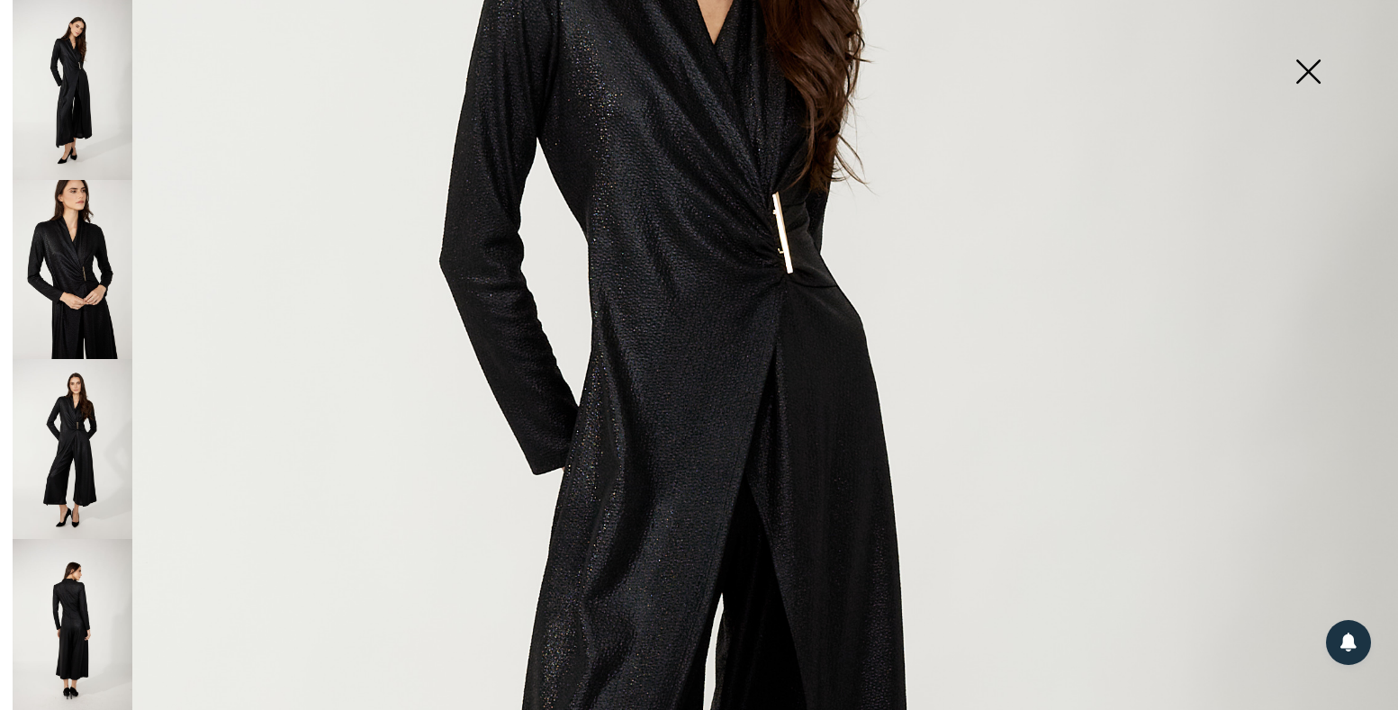
click at [59, 257] on img at bounding box center [73, 270] width 120 height 180
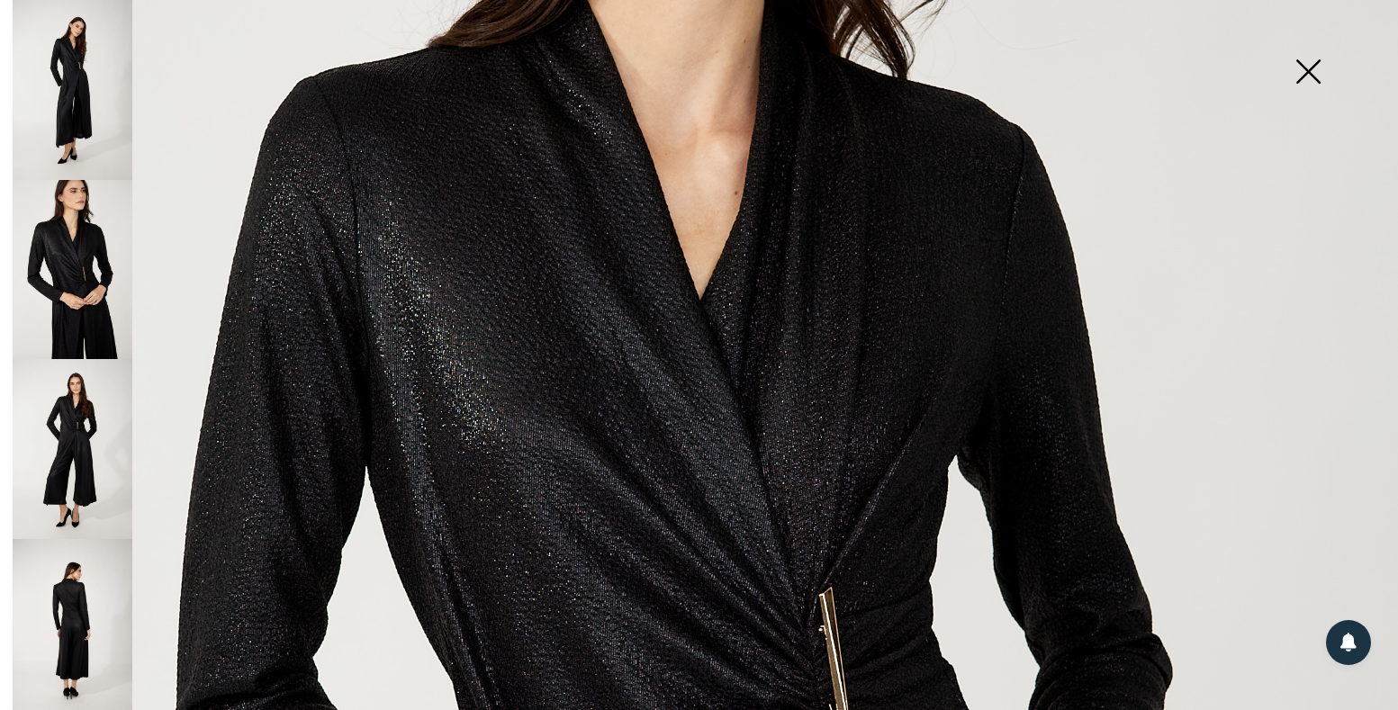
scroll to position [745, 0]
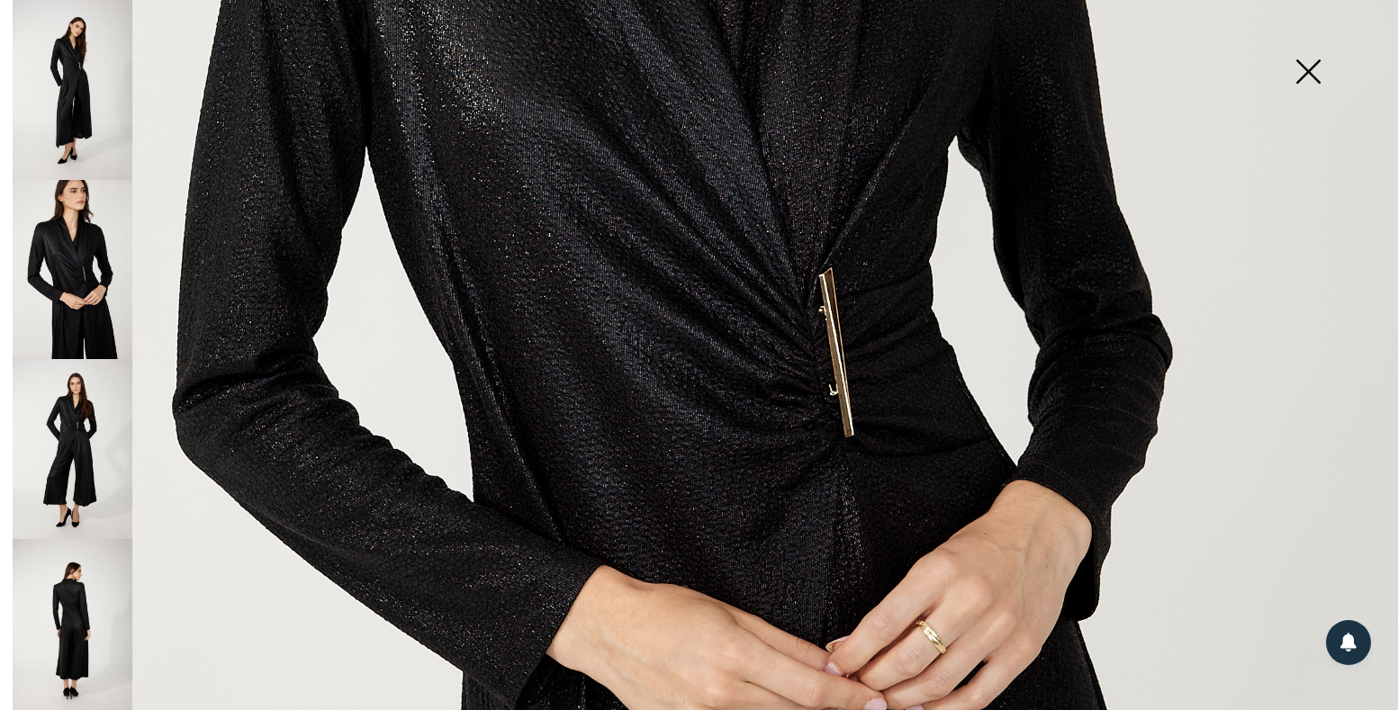
click at [42, 419] on img at bounding box center [73, 449] width 120 height 180
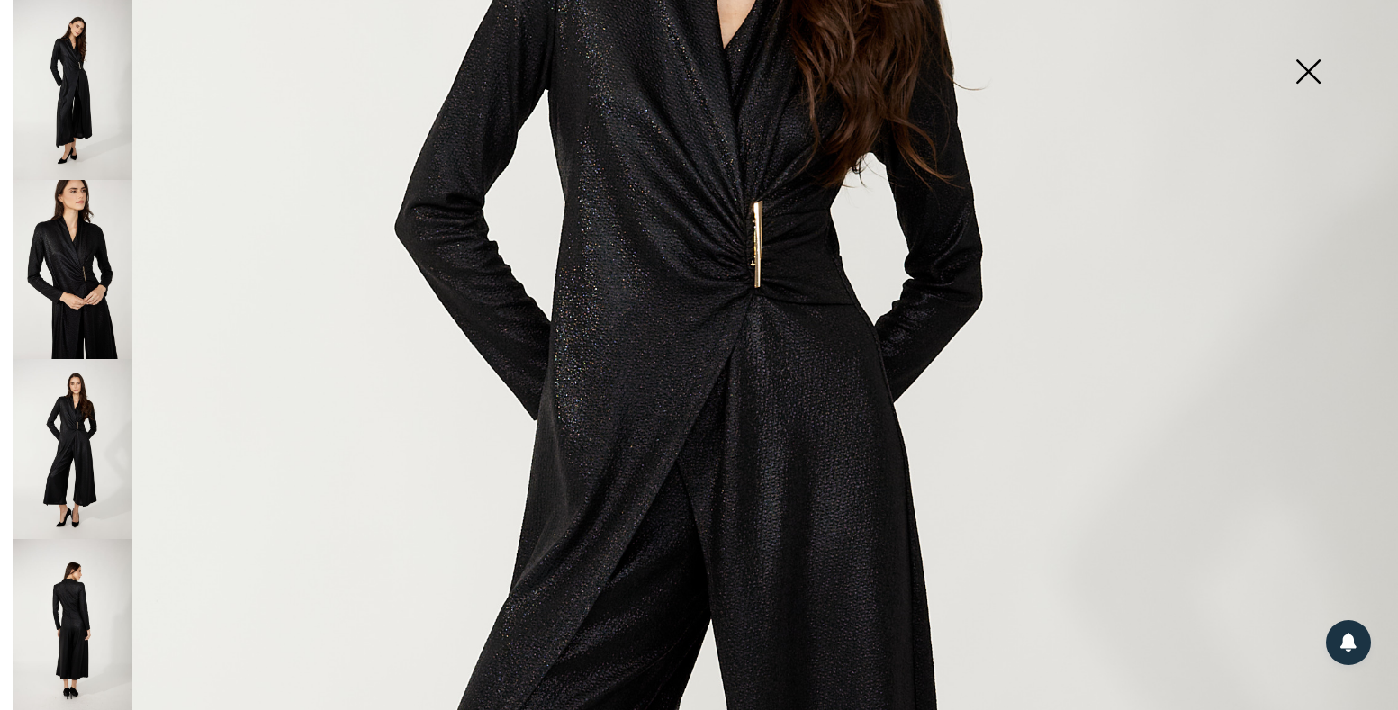
scroll to position [426, 0]
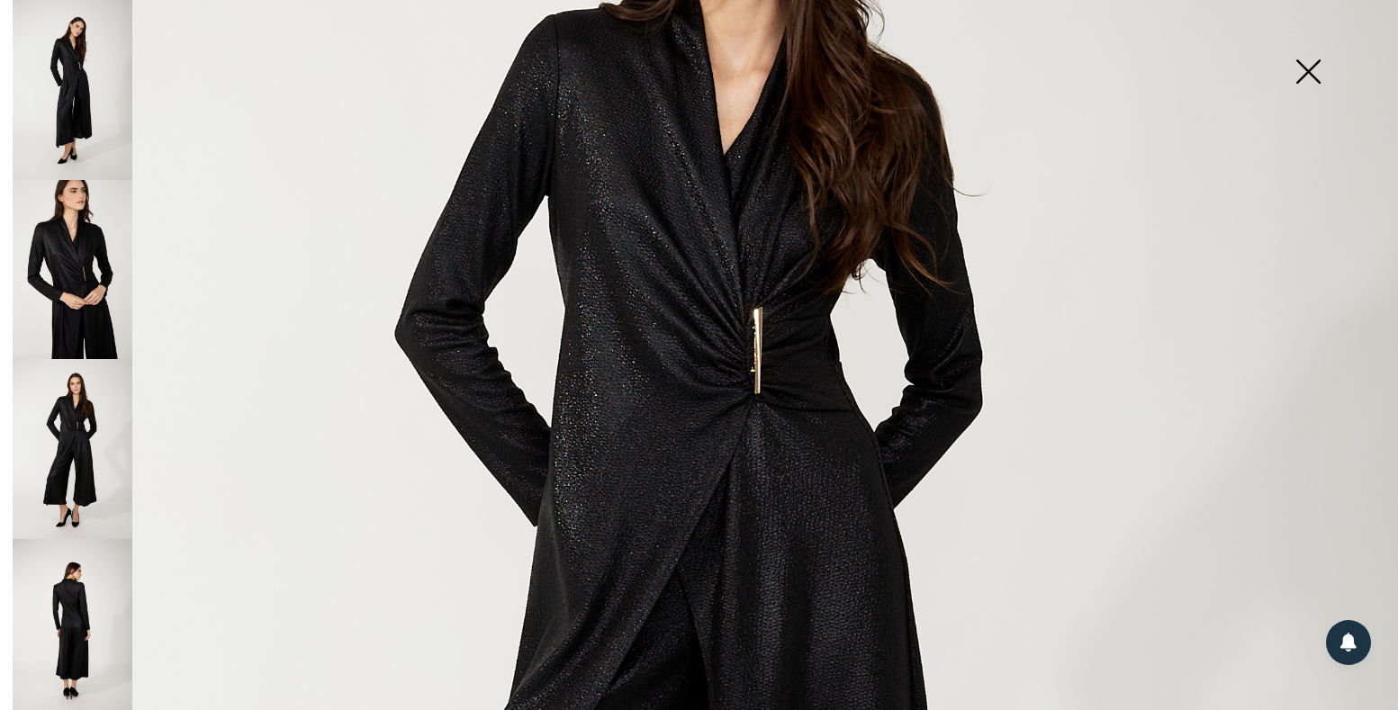
click at [86, 580] on img at bounding box center [73, 629] width 120 height 180
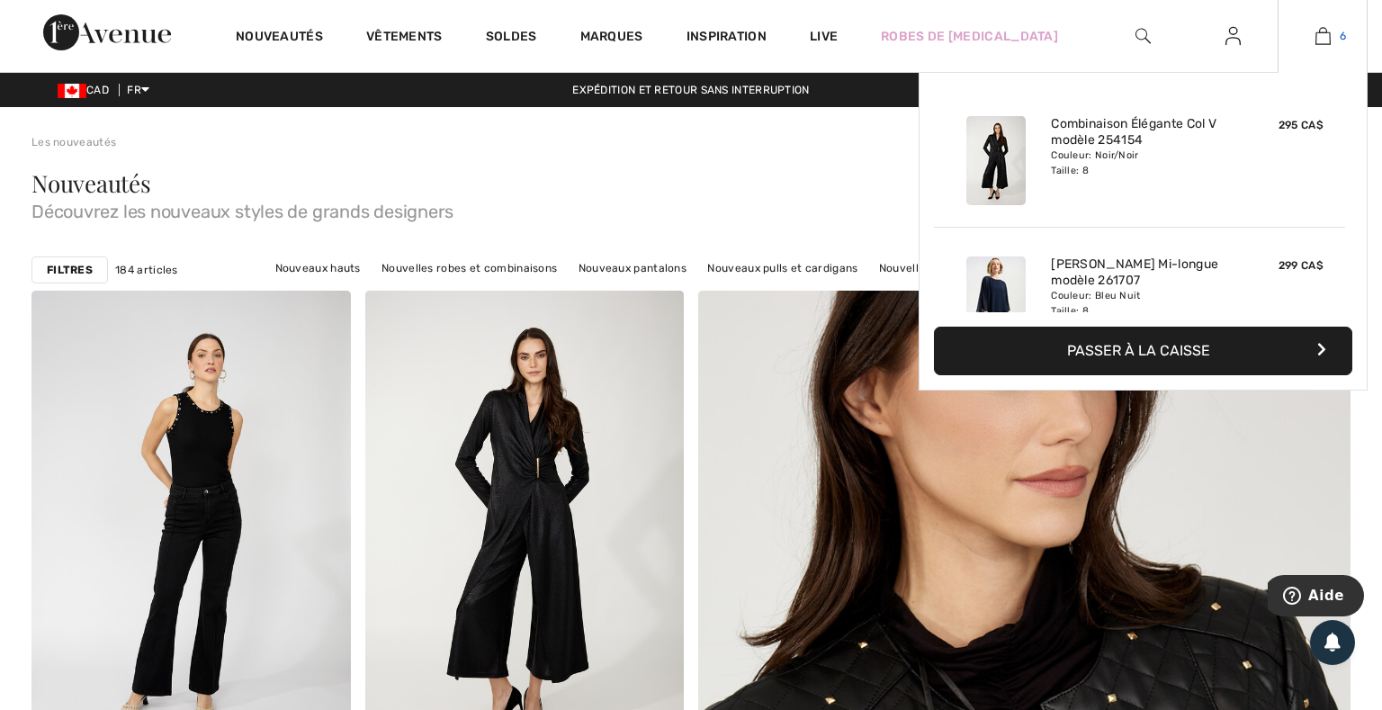
click at [1329, 34] on img at bounding box center [1323, 36] width 15 height 22
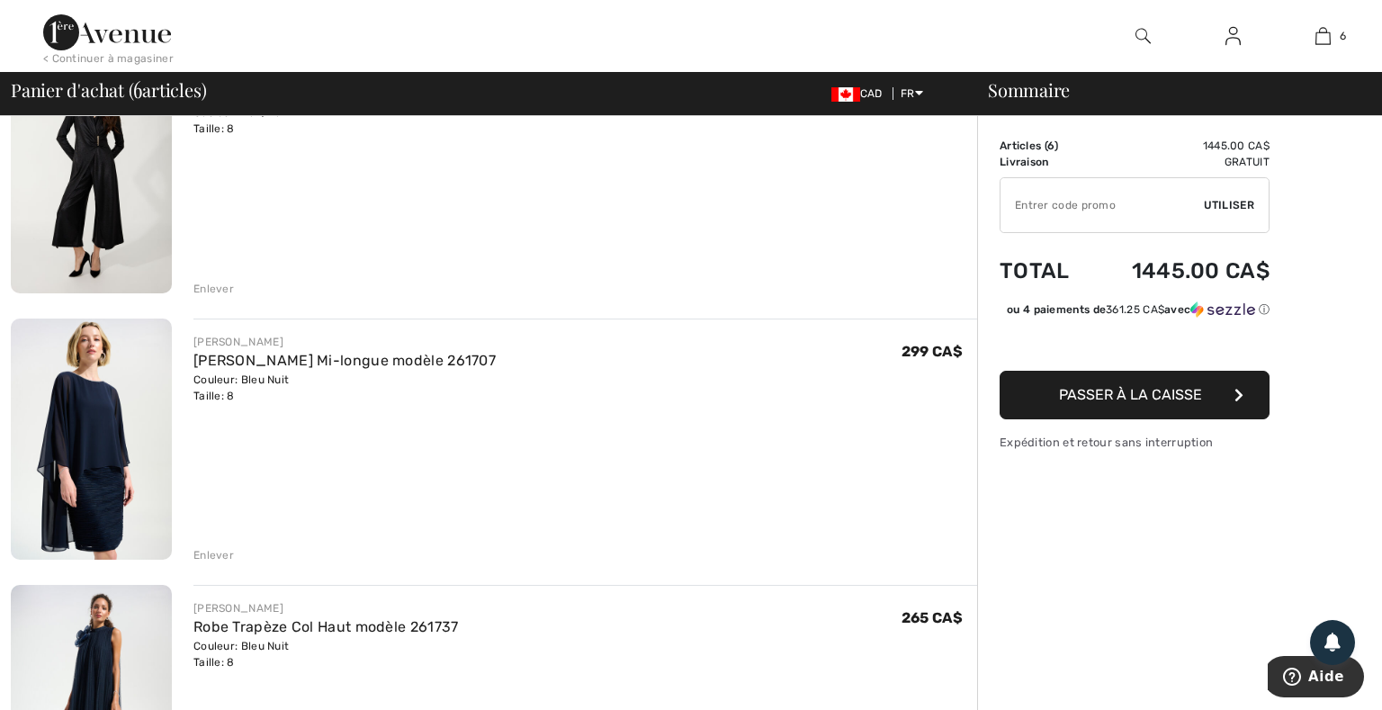
scroll to position [320, 0]
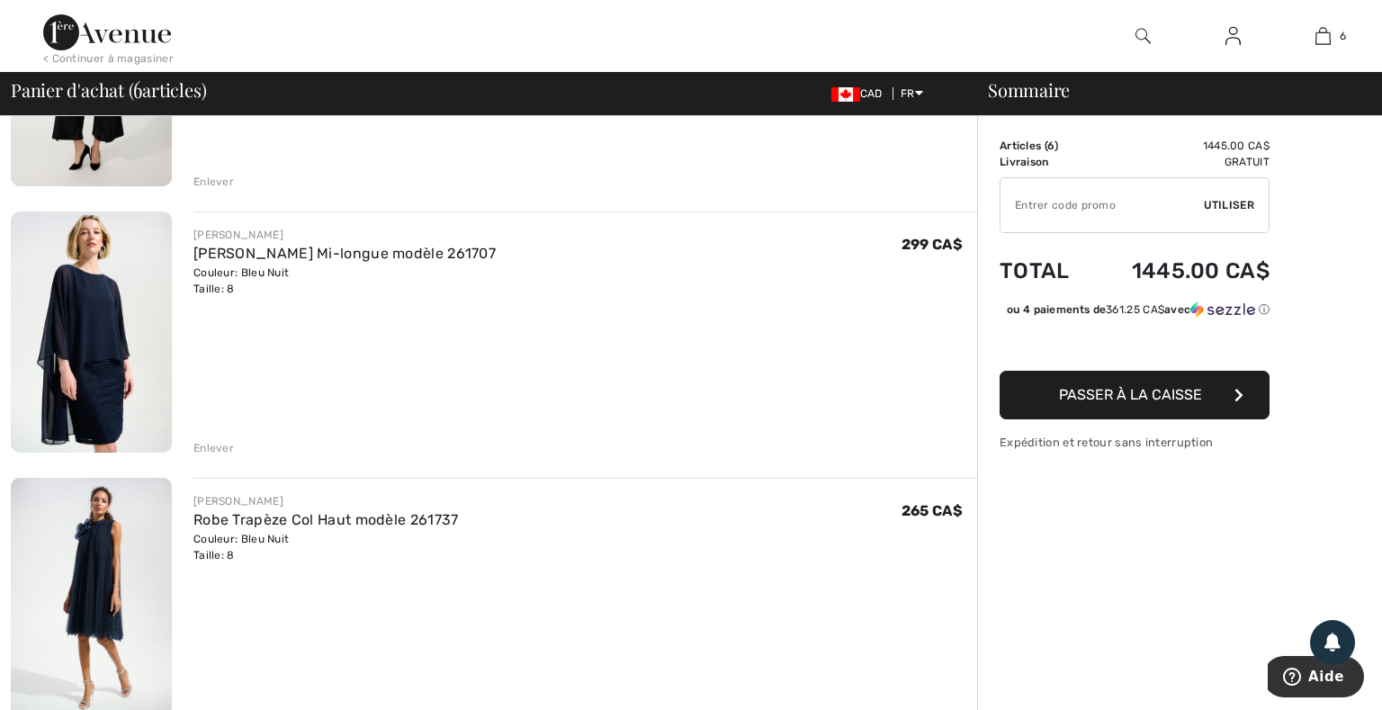
click at [208, 445] on div "Enlever" at bounding box center [214, 448] width 41 height 16
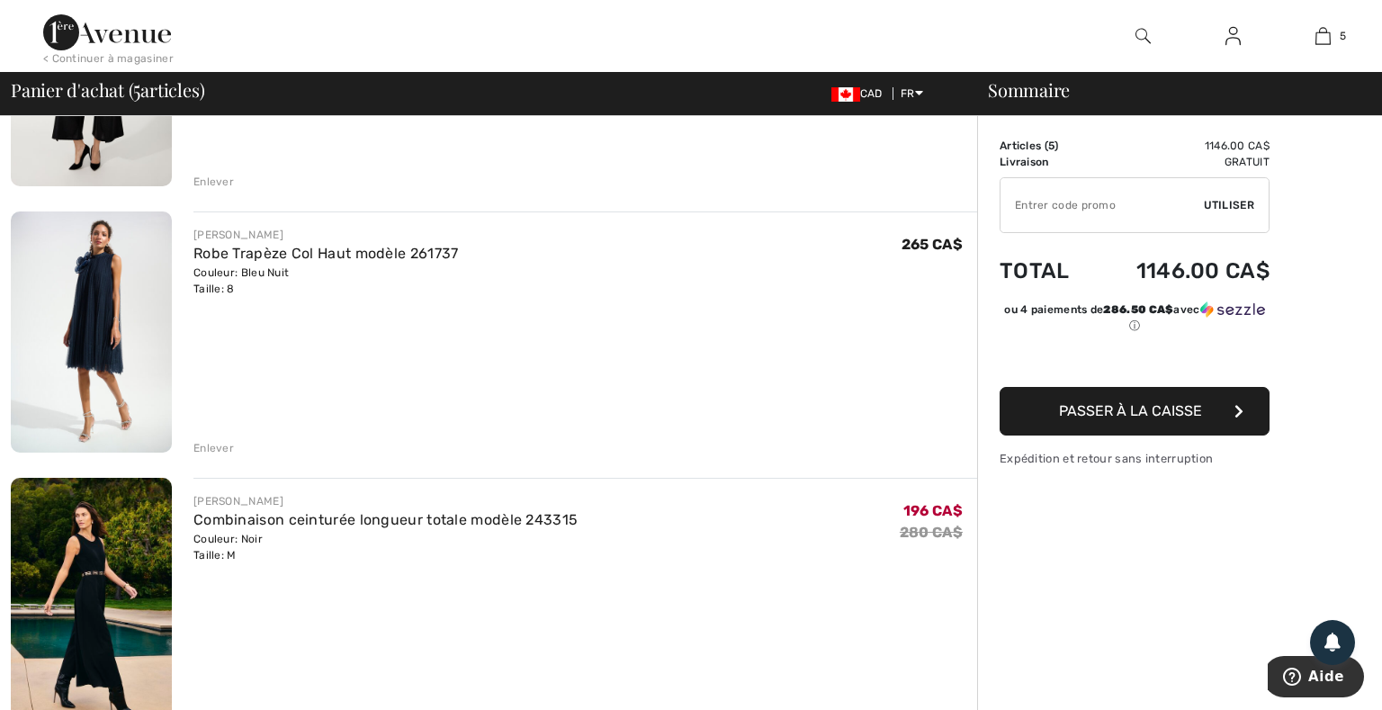
click at [75, 292] on img at bounding box center [91, 333] width 161 height 242
